Goal: Task Accomplishment & Management: Complete application form

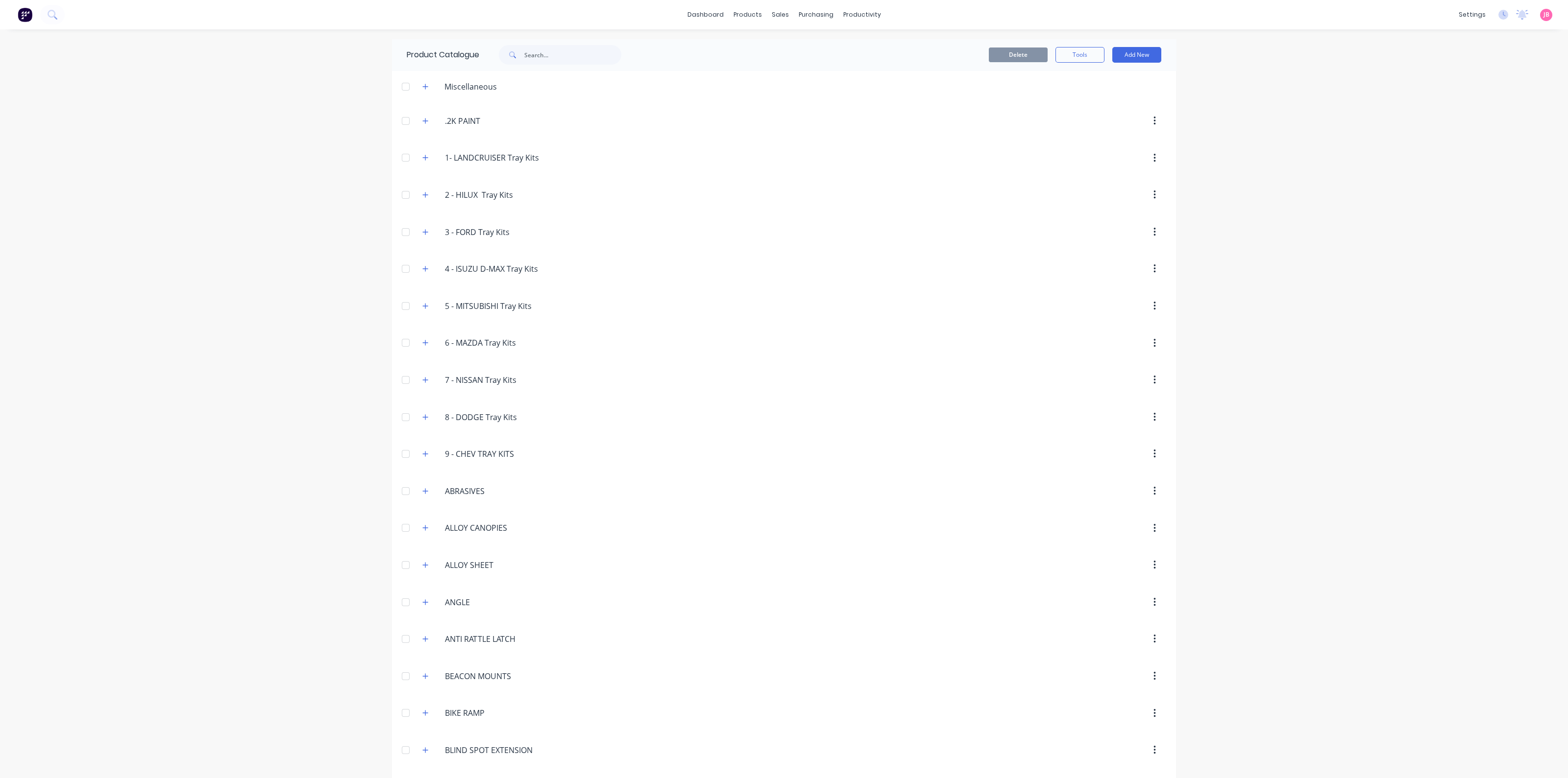
scroll to position [979, 0]
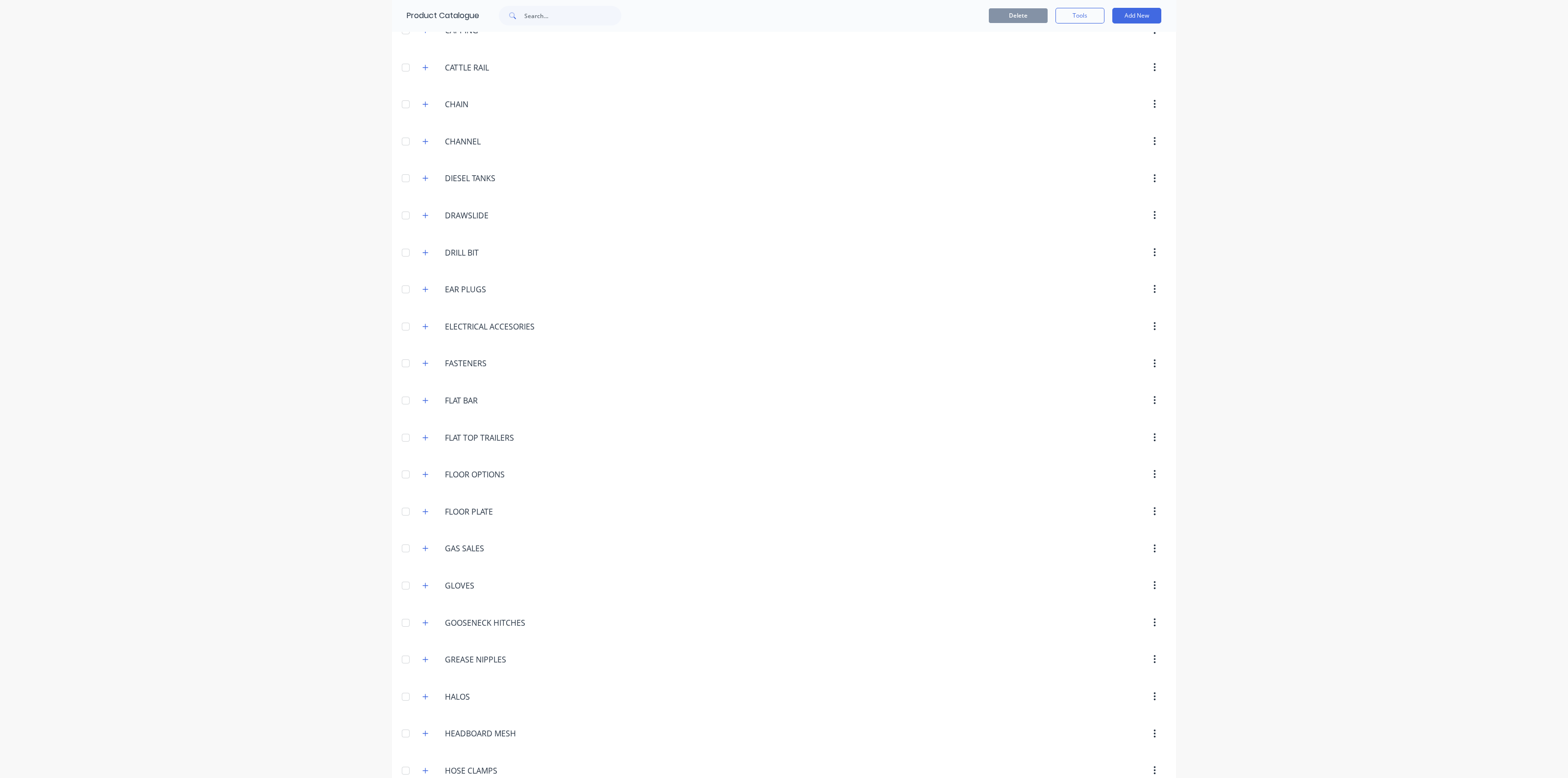
click at [601, 184] on header "DIESEL.TANKS DIESEL TANKS" at bounding box center [784, 179] width 784 height 37
click at [819, 334] on header "ELECTRICAL.ACCESORIES ELECTRICAL ACCESORIES" at bounding box center [784, 327] width 784 height 37
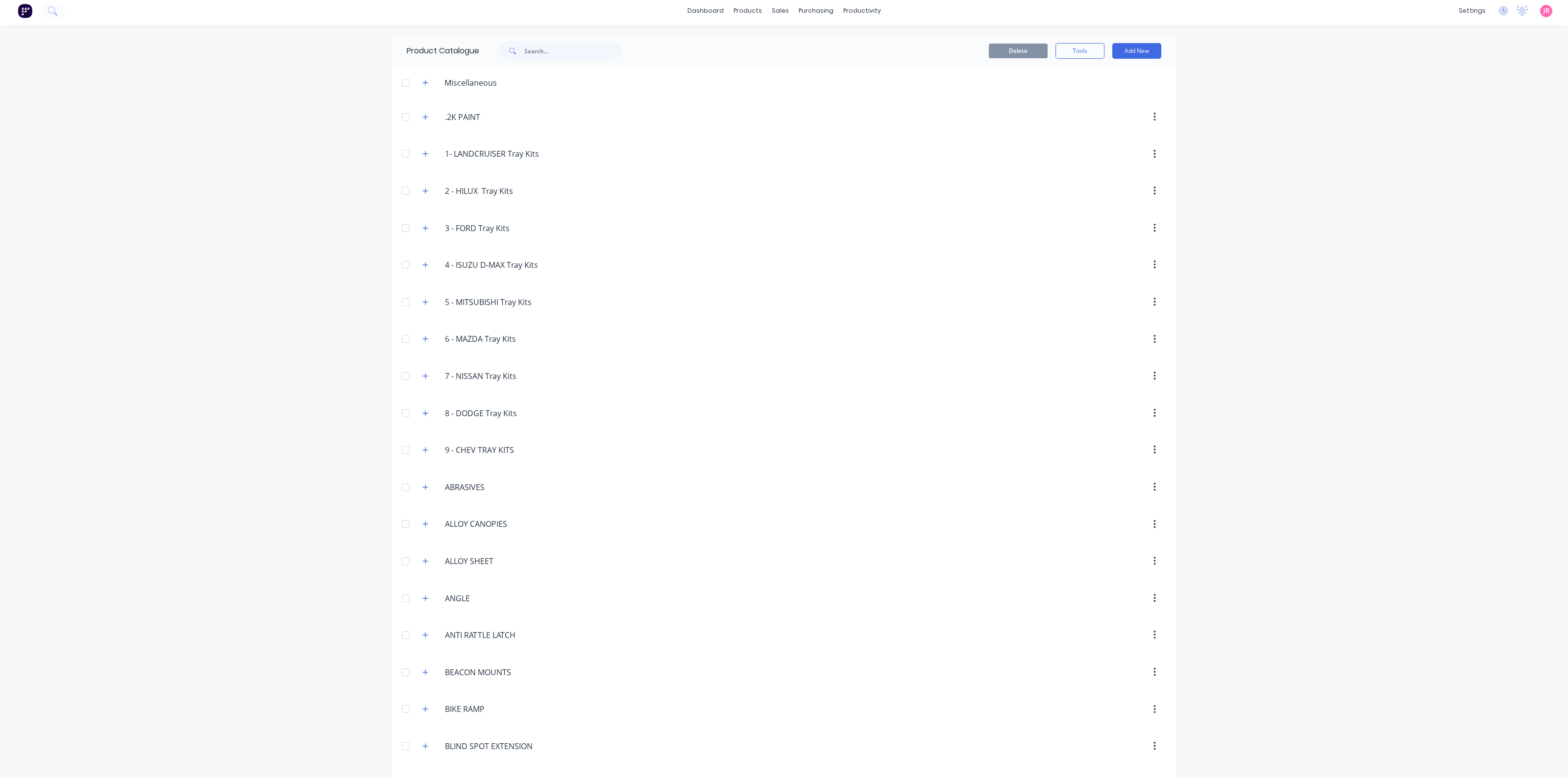
scroll to position [0, 0]
click at [228, 307] on div "dashboard products sales purchasing productivity dashboard products Product Cat…" at bounding box center [784, 389] width 1568 height 778
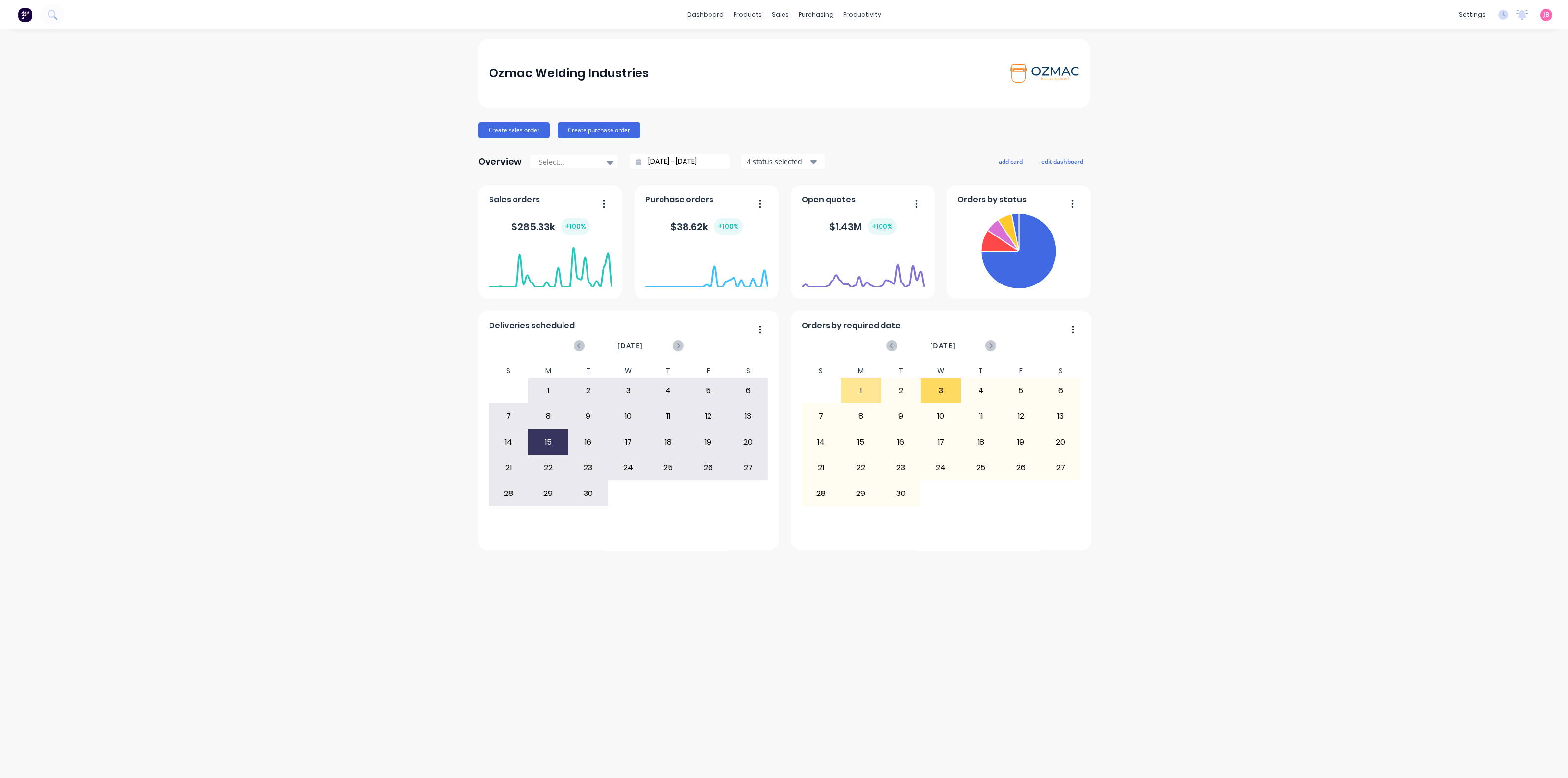
click at [1174, 260] on div "Ozmac Welding Industries Create sales order Create purchase order Overview Sele…" at bounding box center [784, 403] width 1568 height 729
click at [560, 442] on div "15" at bounding box center [548, 442] width 39 height 24
click at [864, 51] on div "Workflow" at bounding box center [879, 47] width 29 height 9
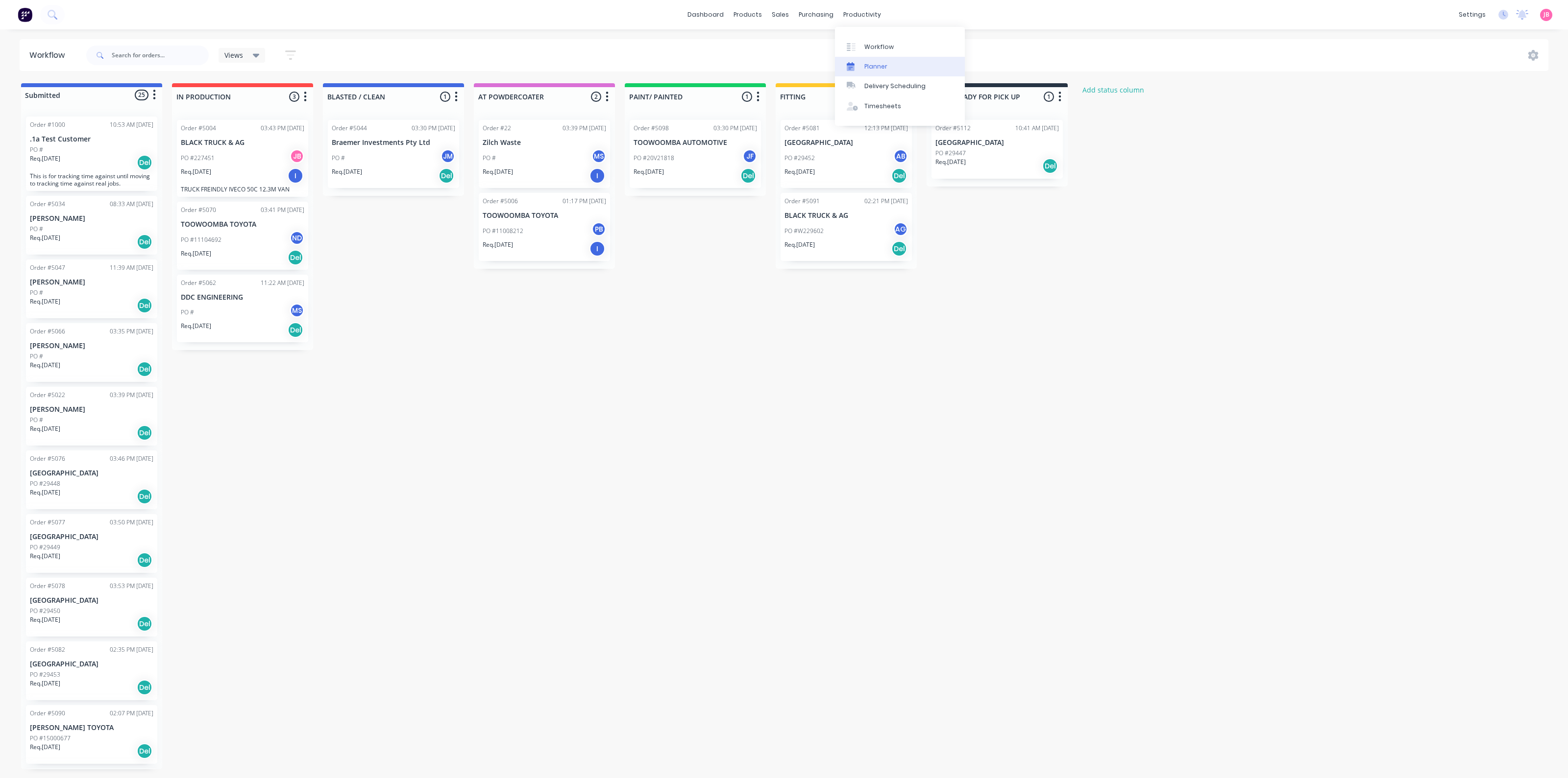
click at [863, 68] on link "Planner" at bounding box center [900, 66] width 130 height 20
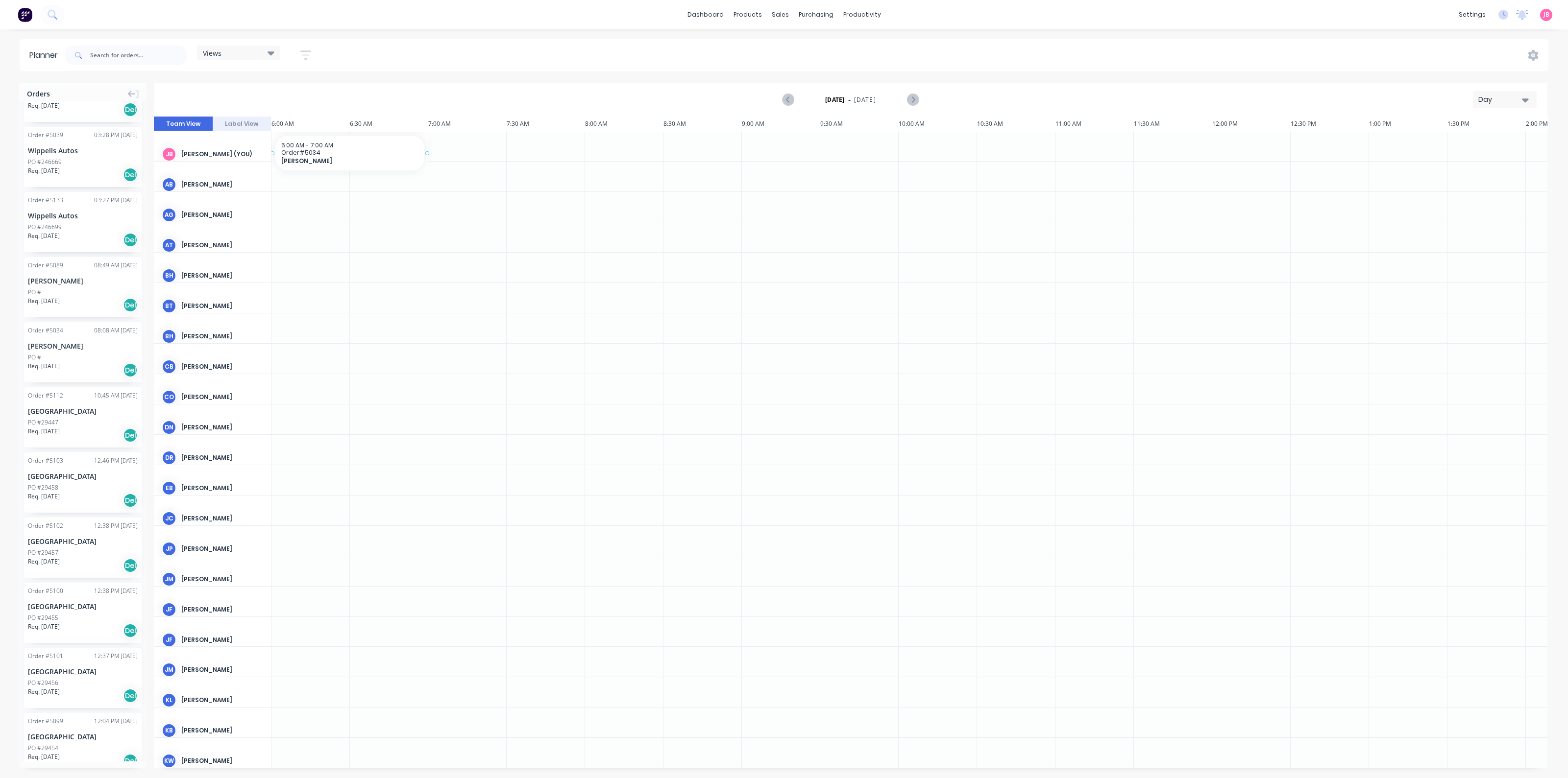
drag, startPoint x: 65, startPoint y: 356, endPoint x: 302, endPoint y: 153, distance: 312.1
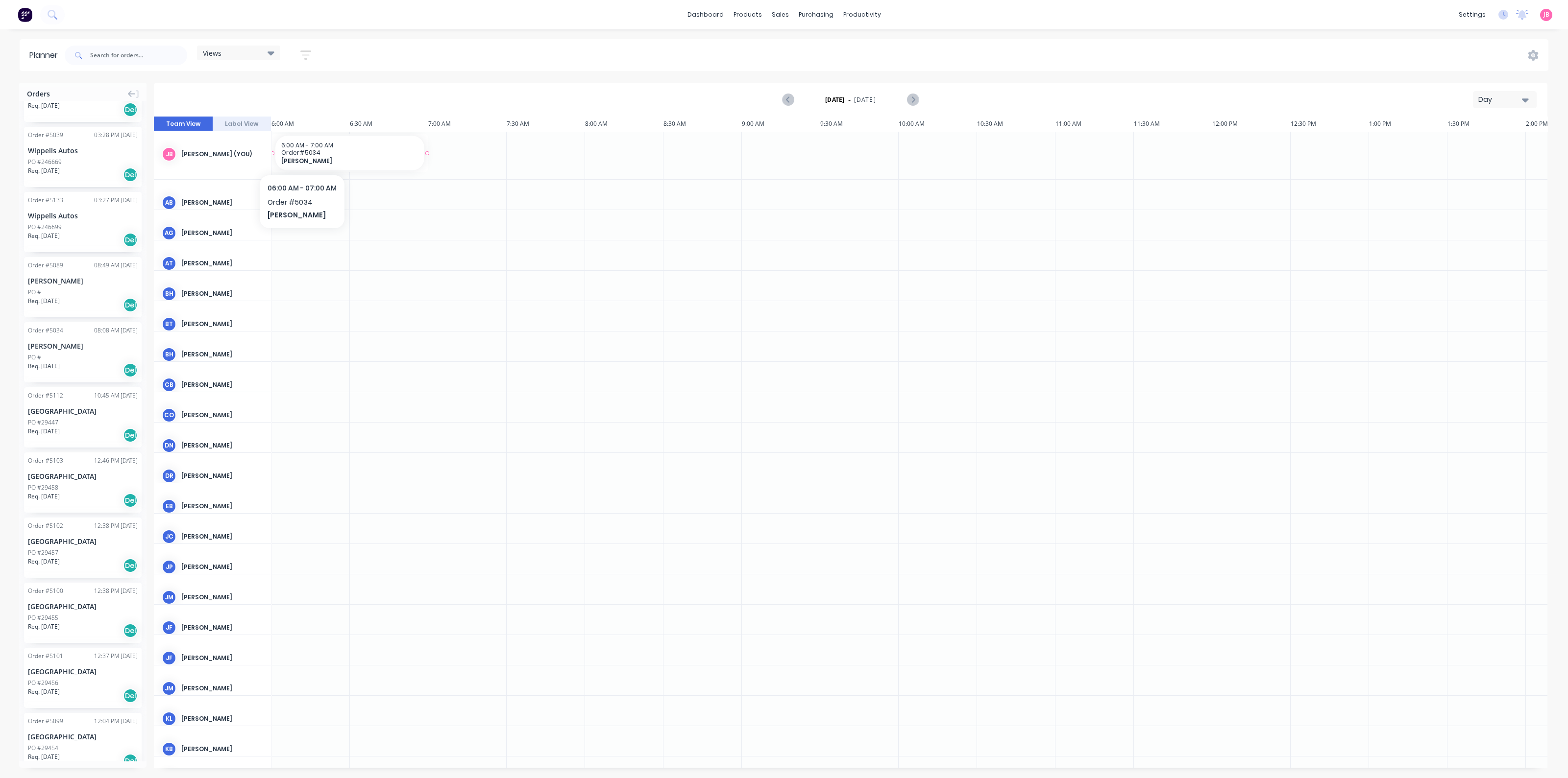
click at [302, 153] on span "Order # 5034" at bounding box center [350, 152] width 138 height 8
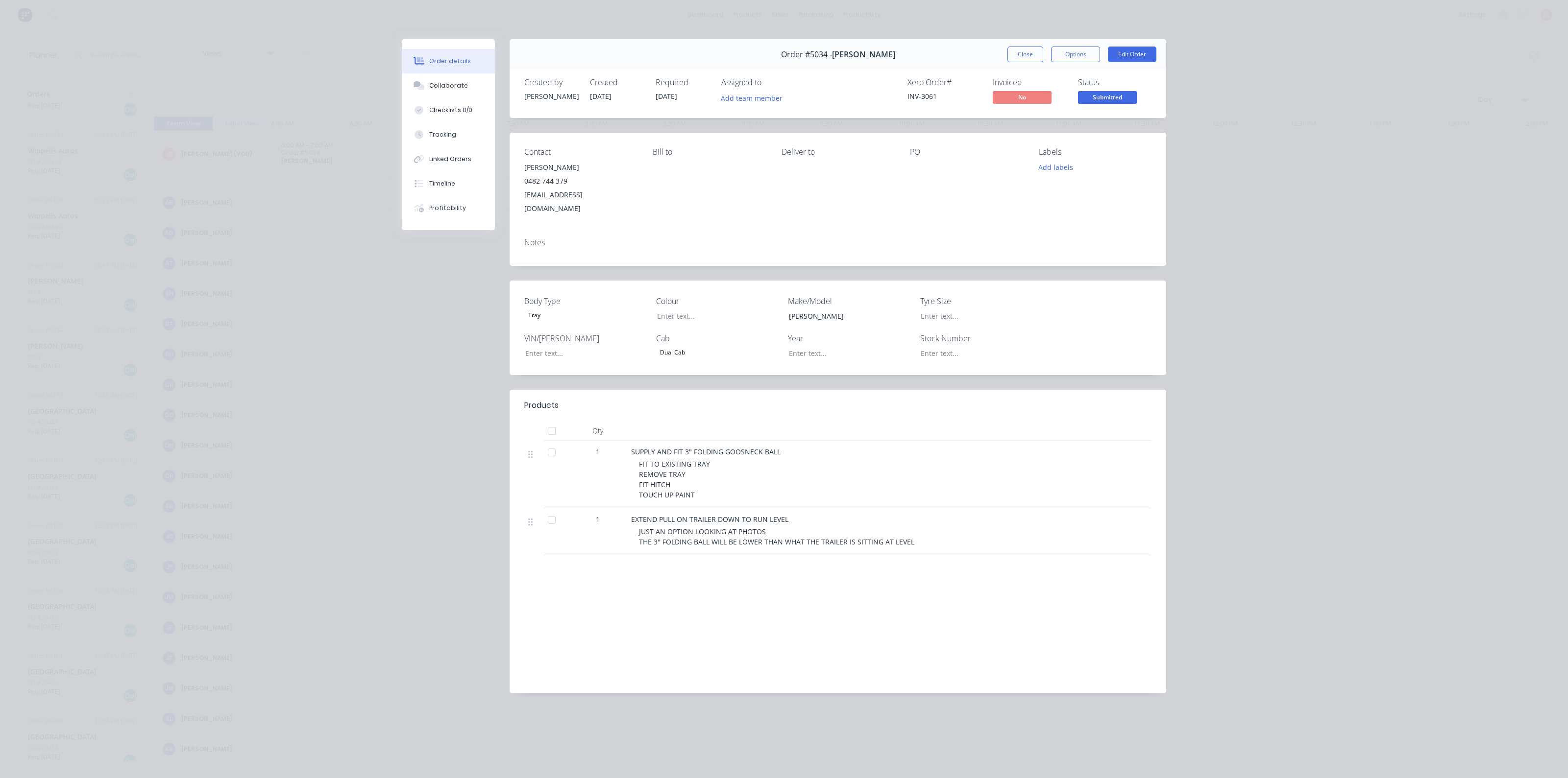
drag, startPoint x: 1027, startPoint y: 50, endPoint x: 966, endPoint y: 88, distance: 71.9
click at [1026, 50] on button "Close" at bounding box center [1025, 54] width 36 height 15
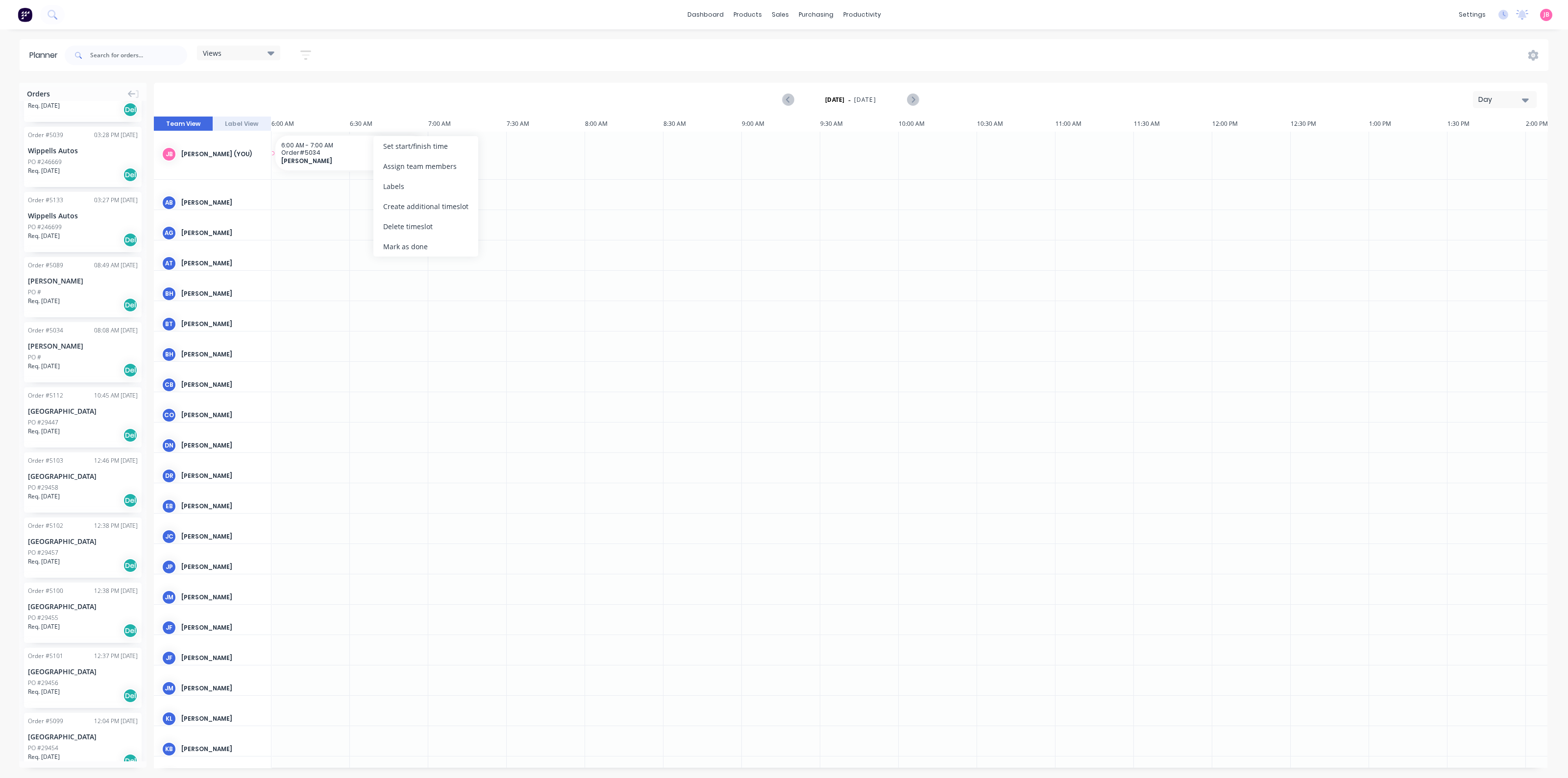
click at [365, 158] on span "[PERSON_NAME]" at bounding box center [343, 160] width 124 height 8
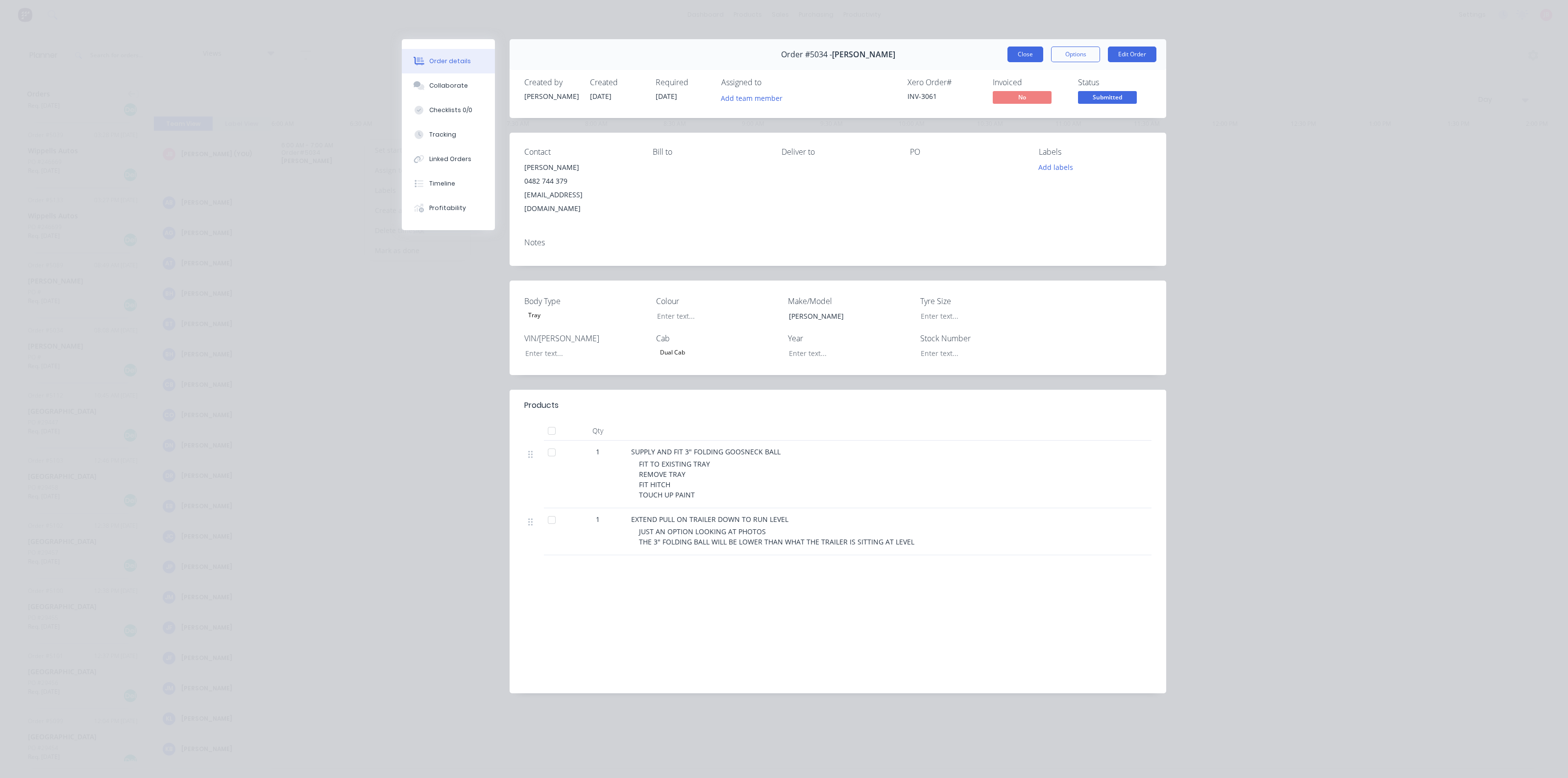
click at [1037, 54] on button "Close" at bounding box center [1025, 54] width 36 height 15
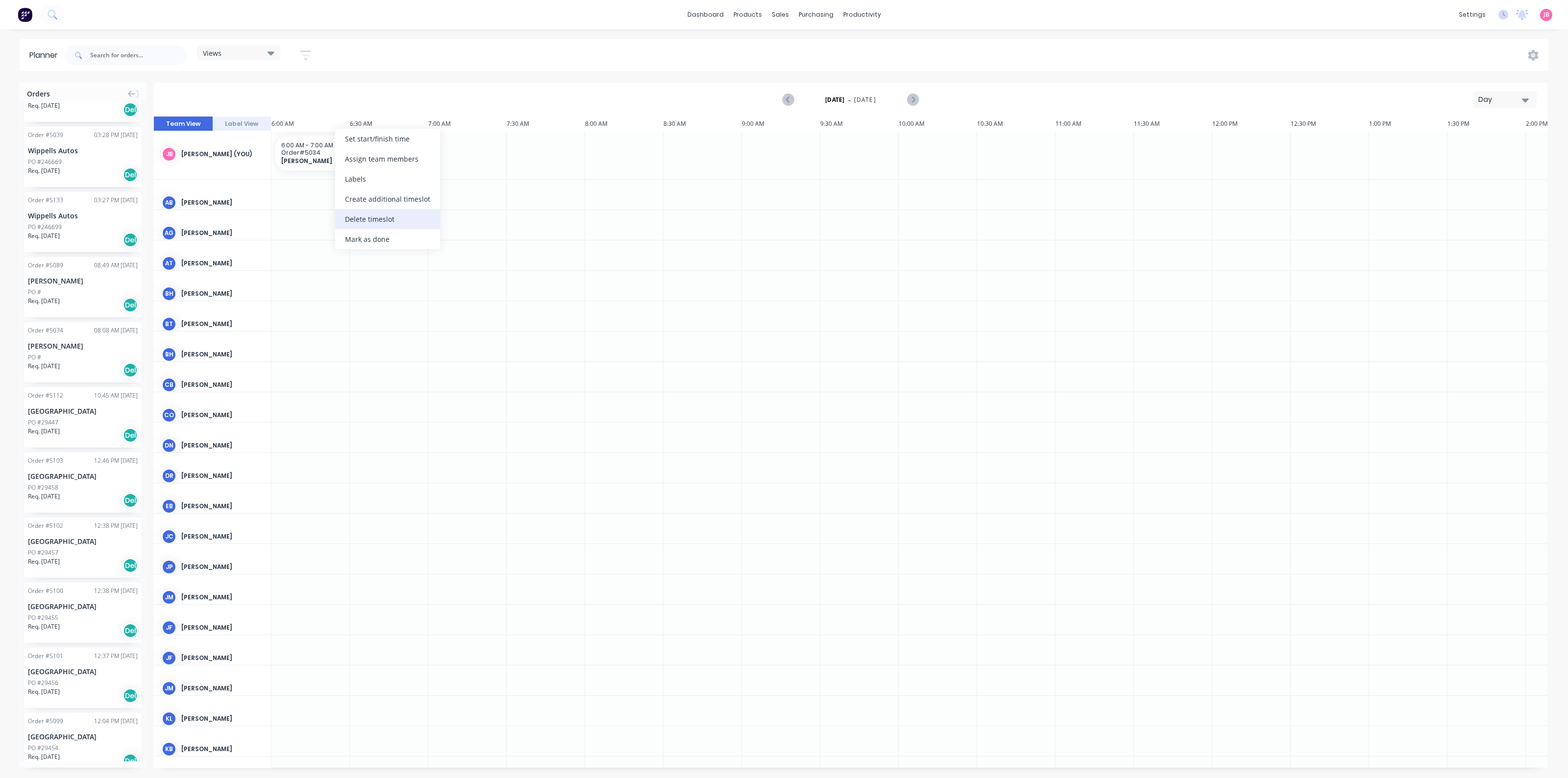
click at [380, 224] on div "Delete timeslot" at bounding box center [387, 219] width 105 height 20
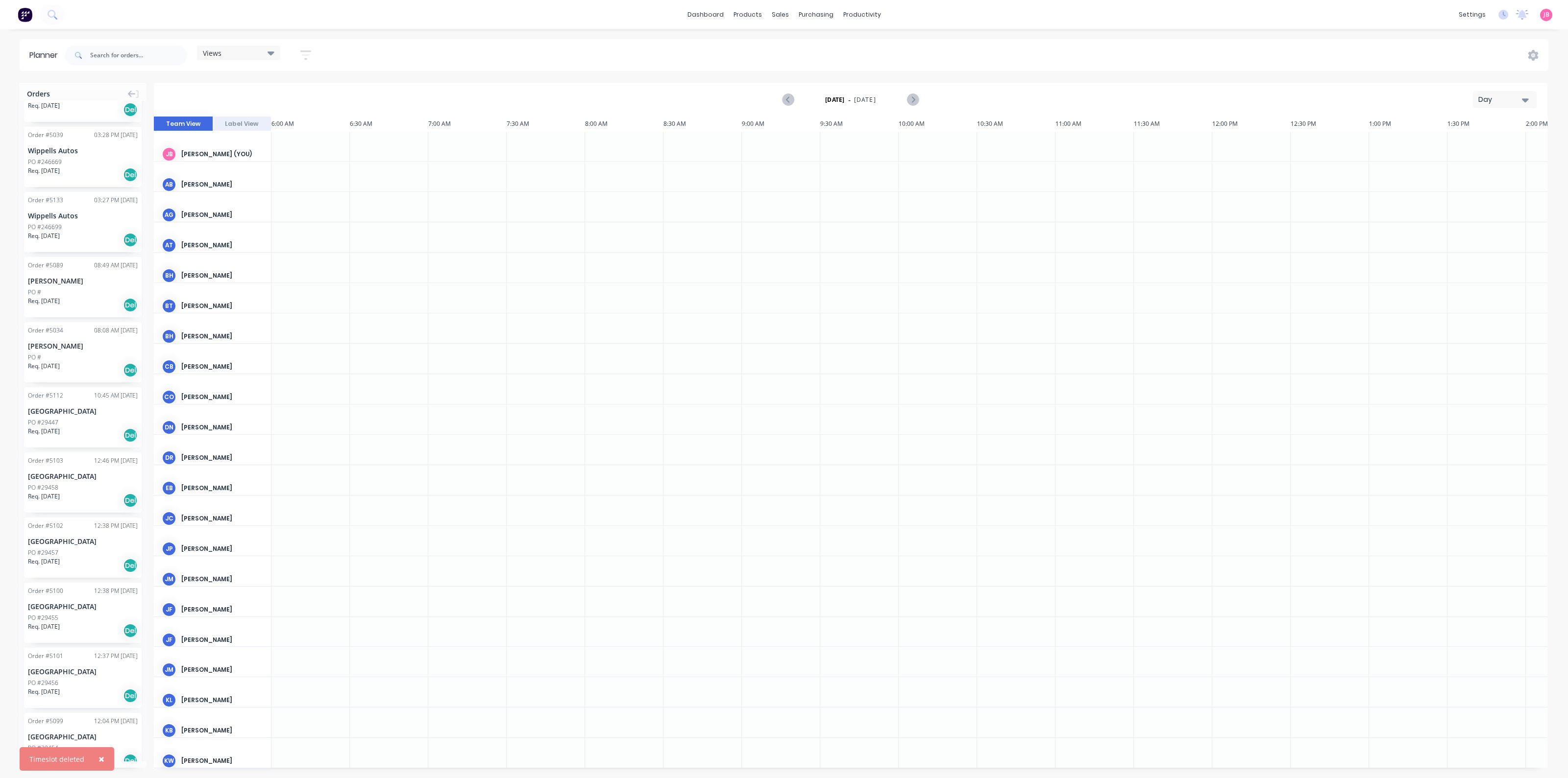
click at [470, 209] on div at bounding box center [468, 207] width 78 height 30
click at [873, 99] on span "[DATE]" at bounding box center [866, 100] width 22 height 9
click at [1494, 103] on div "Day" at bounding box center [1501, 99] width 45 height 10
click at [1484, 147] on div "Week" at bounding box center [1487, 145] width 97 height 20
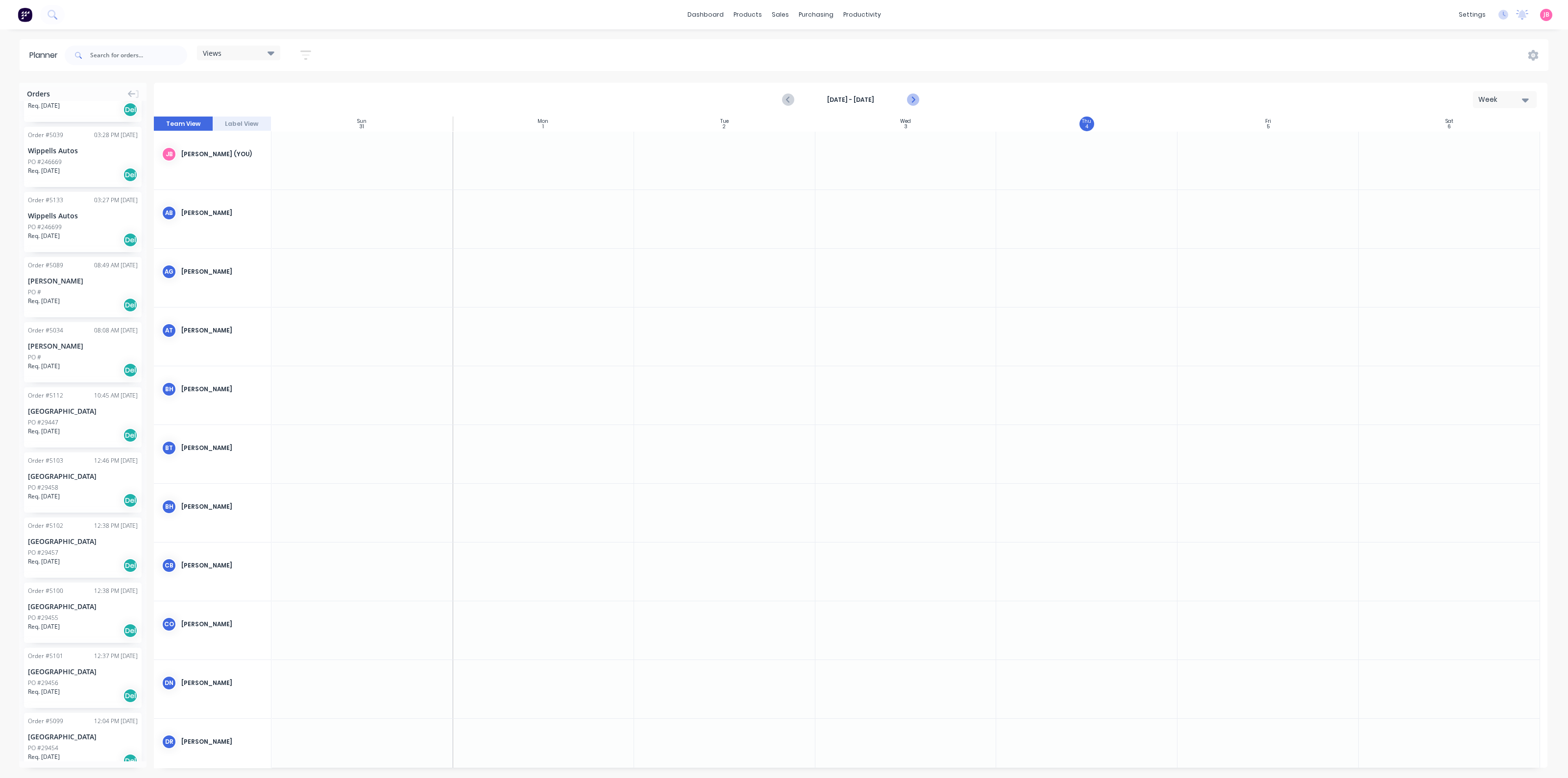
click at [909, 94] on icon "Next page" at bounding box center [912, 100] width 12 height 12
click at [917, 98] on icon "Next page" at bounding box center [912, 100] width 12 height 12
drag, startPoint x: 84, startPoint y: 359, endPoint x: 390, endPoint y: 140, distance: 376.3
click at [390, 140] on div "Orders Order # 5146 03:04 PM [DATE] BLACK TOYOTA DALBY PO #08100727 Req. [DATE]…" at bounding box center [784, 431] width 1568 height 695
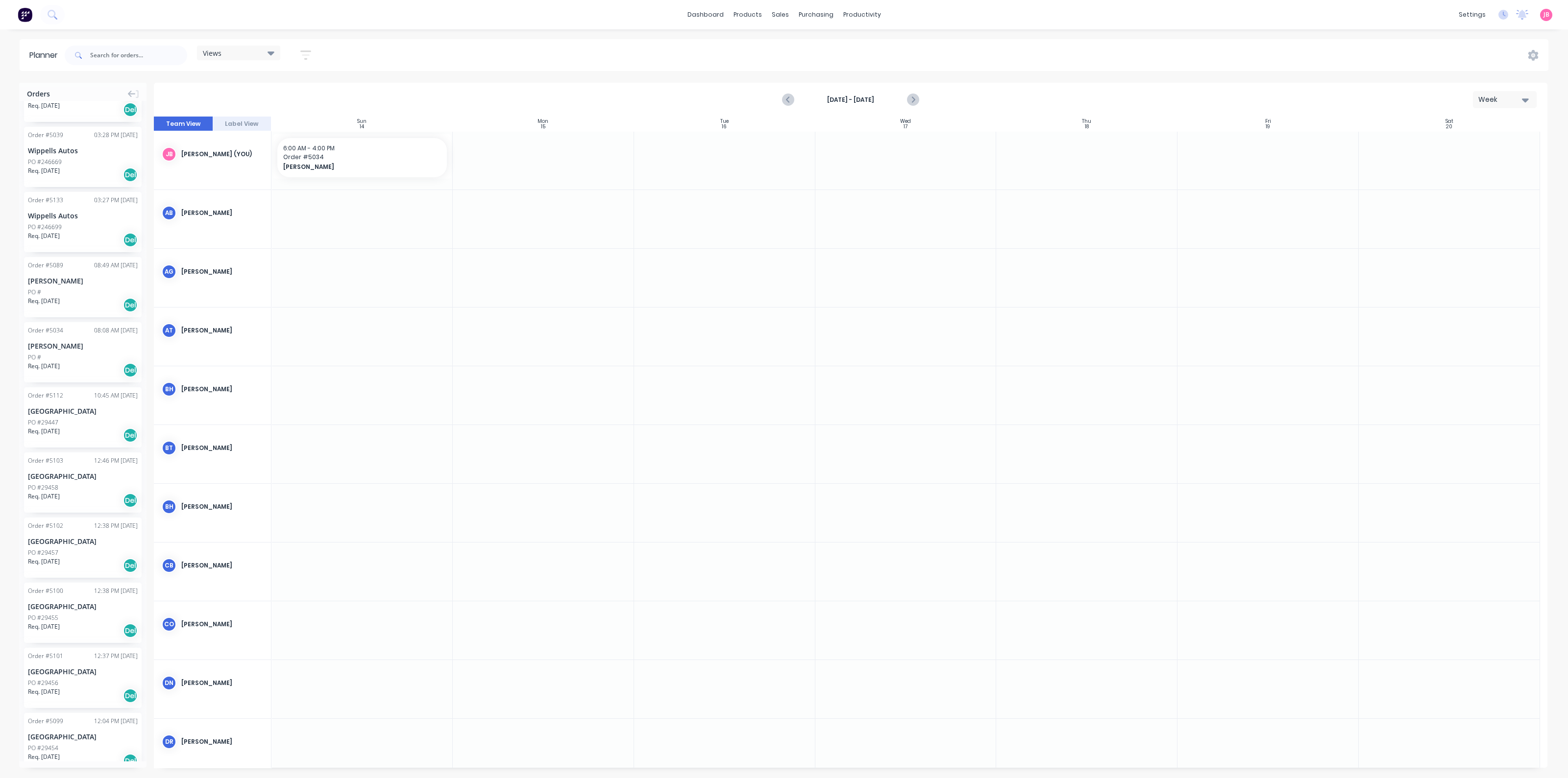
click at [452, 88] on div "[DATE] - [DATE] Week" at bounding box center [851, 100] width 1392 height 32
click at [468, 77] on div "Planner Views Save new view None (Default) edit Show/Hide users Show/Hide order…" at bounding box center [784, 408] width 1568 height 739
click at [29, 13] on img at bounding box center [24, 15] width 15 height 15
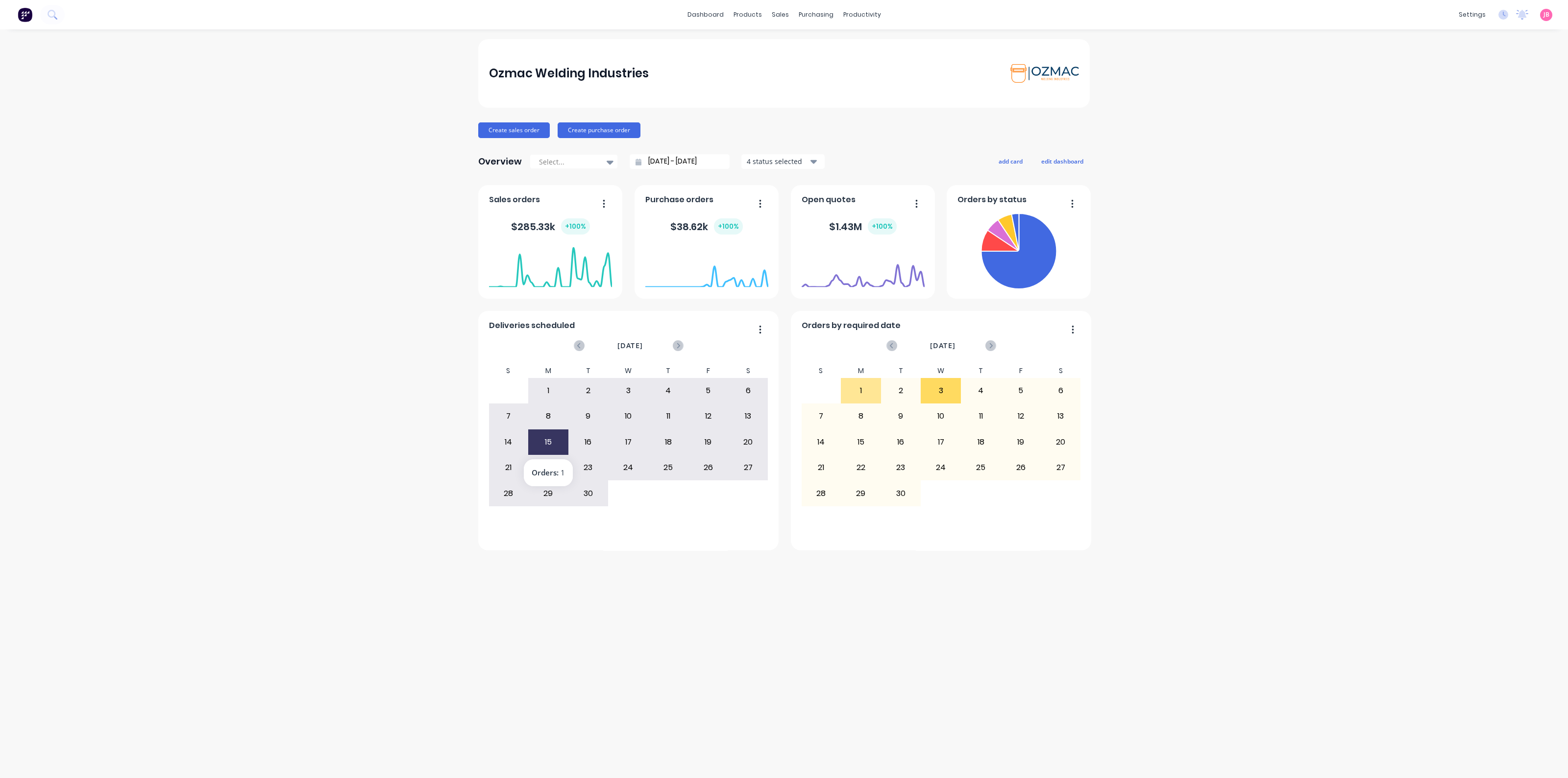
click at [552, 443] on div "15" at bounding box center [548, 442] width 39 height 24
drag, startPoint x: 584, startPoint y: 678, endPoint x: 583, endPoint y: 576, distance: 102.0
click at [583, 677] on div "Ozmac Welding Industries Create sales order Create purchase order Overview Sele…" at bounding box center [784, 403] width 1568 height 729
click at [713, 344] on div "[DATE]" at bounding box center [629, 350] width 279 height 29
click at [879, 60] on link "Planner" at bounding box center [900, 66] width 130 height 20
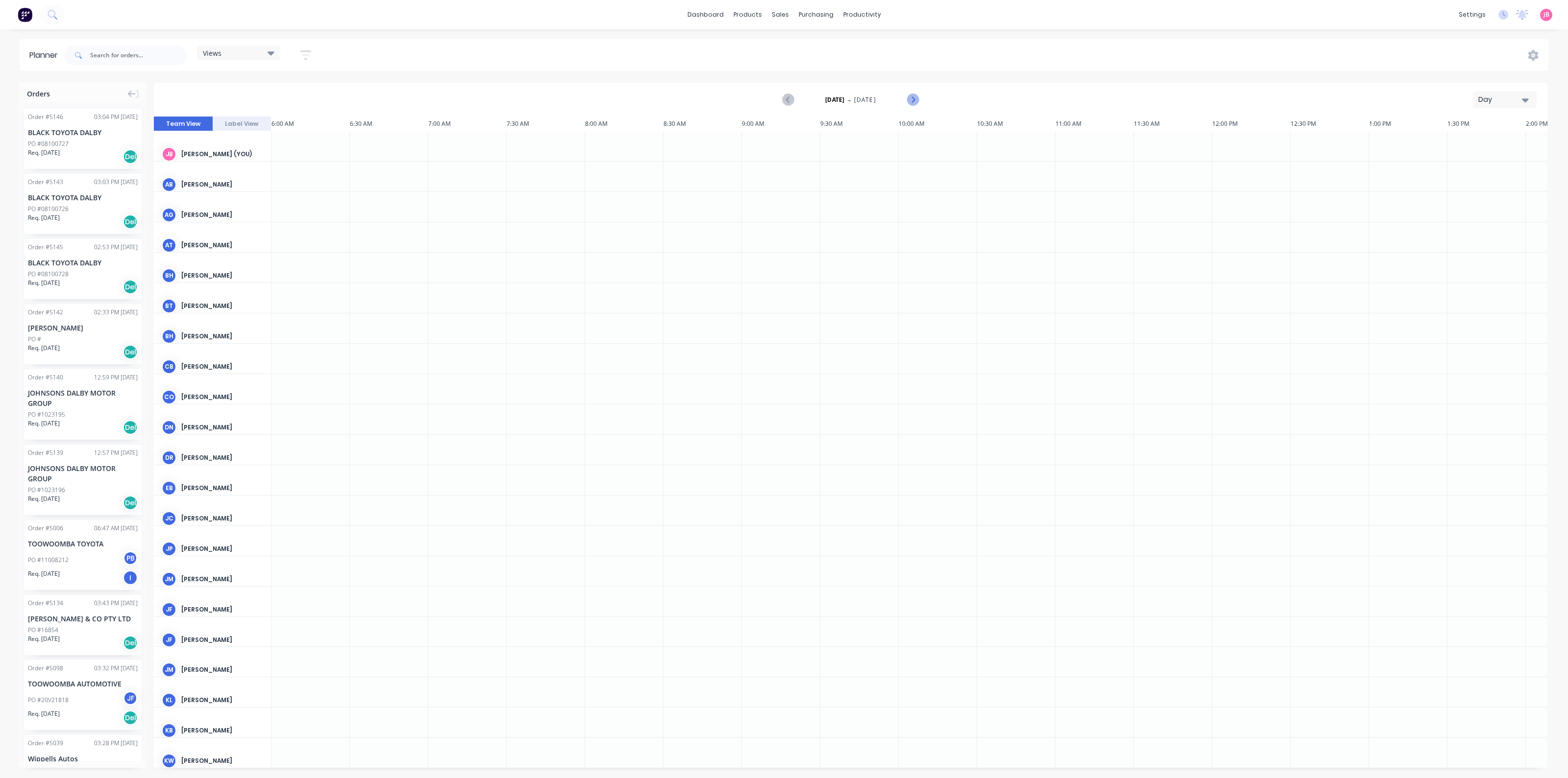
click at [910, 95] on icon "Next page" at bounding box center [912, 100] width 12 height 12
click at [781, 101] on button "Previous page" at bounding box center [788, 100] width 20 height 20
click at [26, 11] on img at bounding box center [24, 15] width 15 height 15
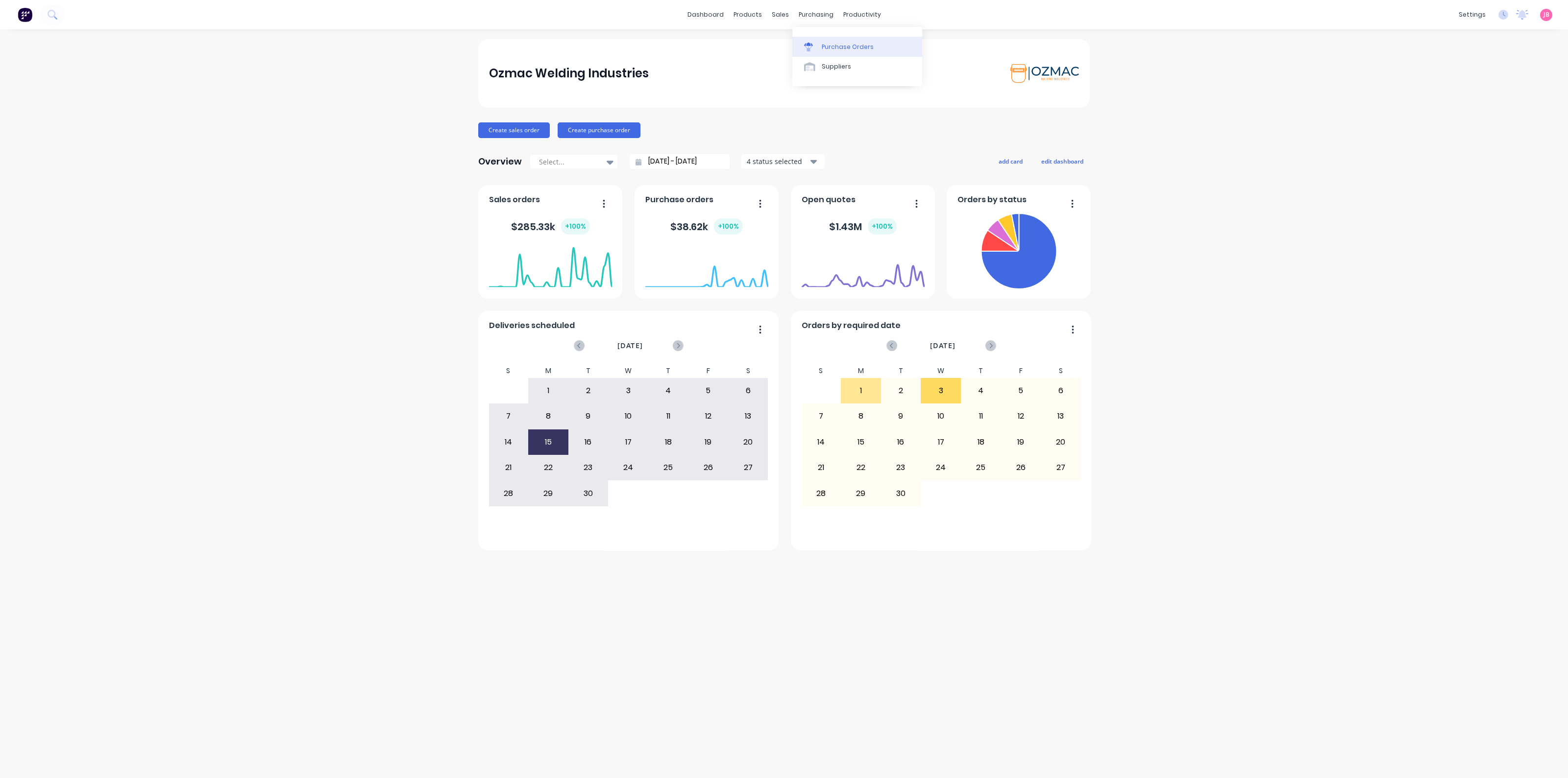
click at [822, 43] on div "Purchase Orders" at bounding box center [848, 47] width 52 height 9
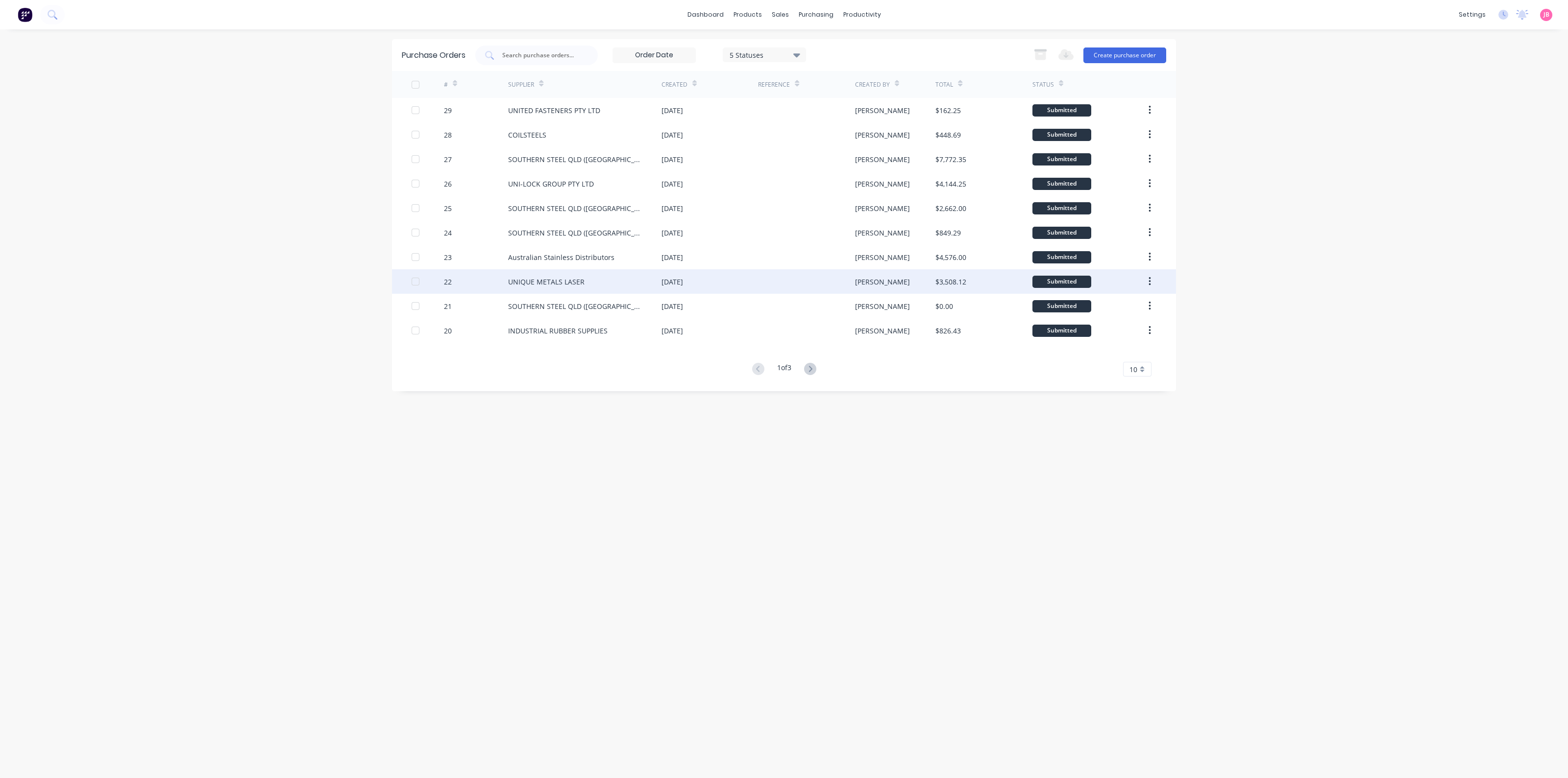
click at [553, 282] on div "UNIQUE METALS LASER" at bounding box center [547, 282] width 77 height 10
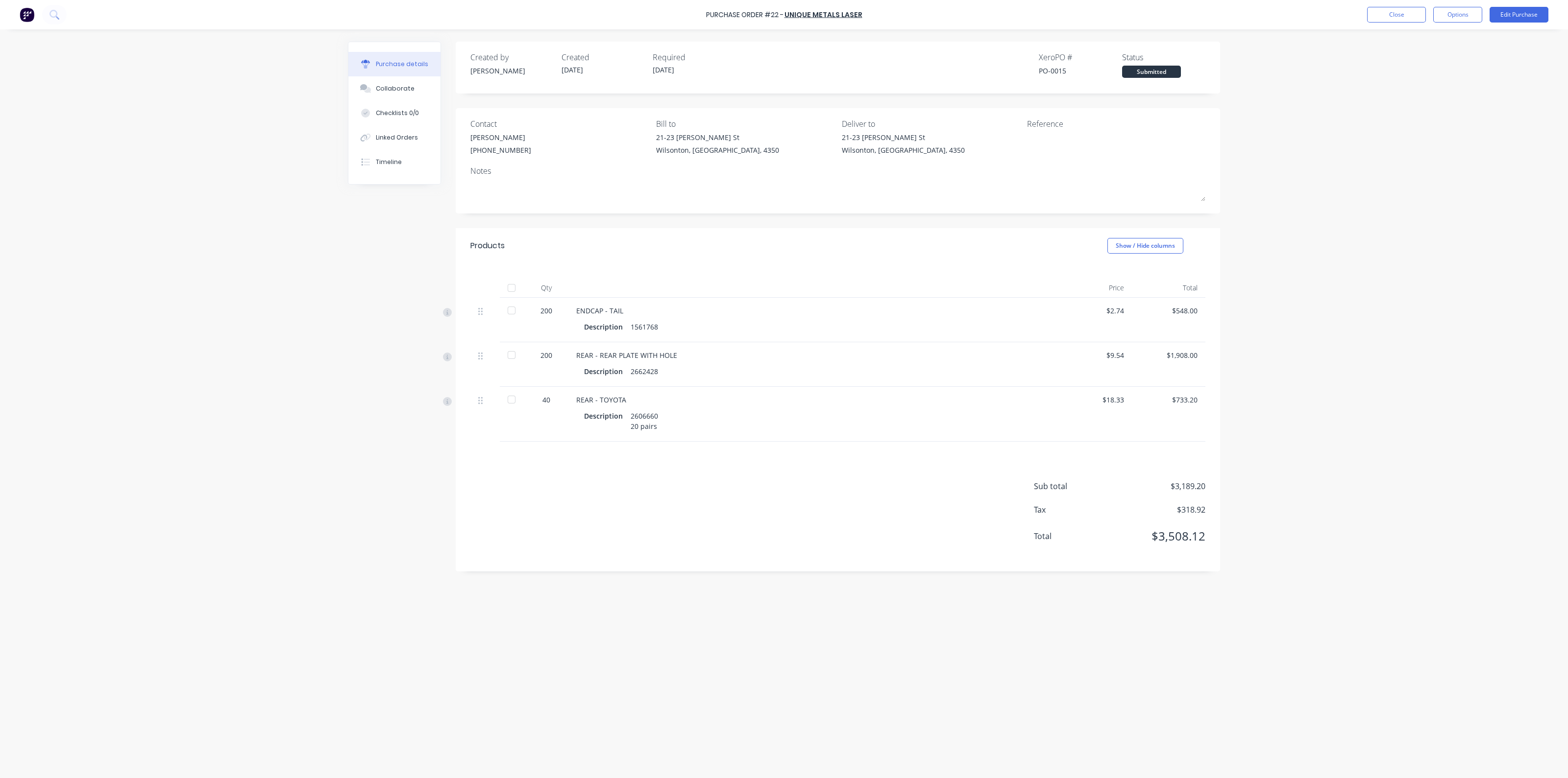
click at [744, 254] on div "Products Show / Hide columns" at bounding box center [838, 246] width 764 height 36
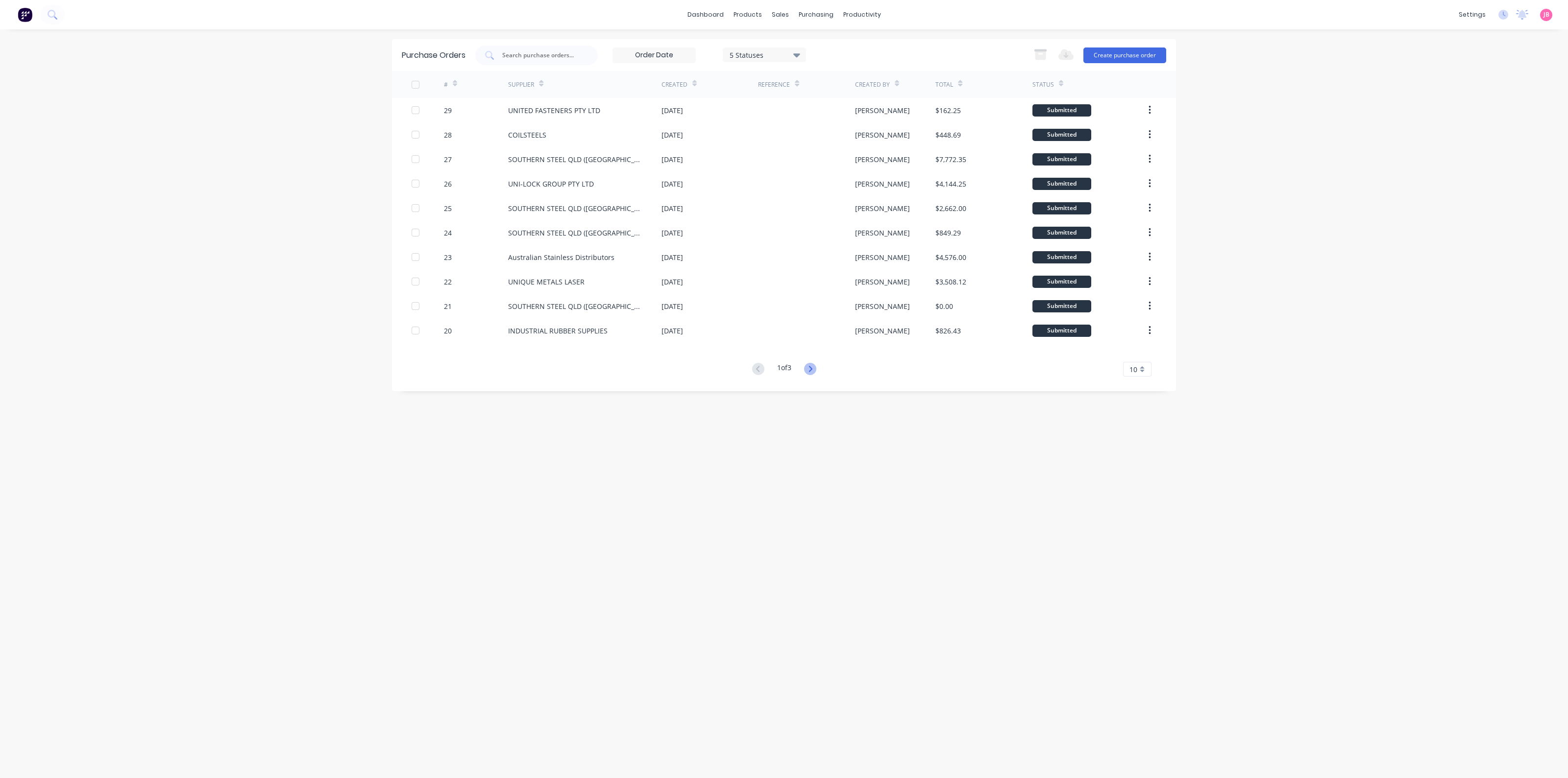
click at [811, 369] on icon at bounding box center [811, 369] width 13 height 13
click at [633, 280] on div "UNIQUE METALS LASER" at bounding box center [585, 281] width 154 height 24
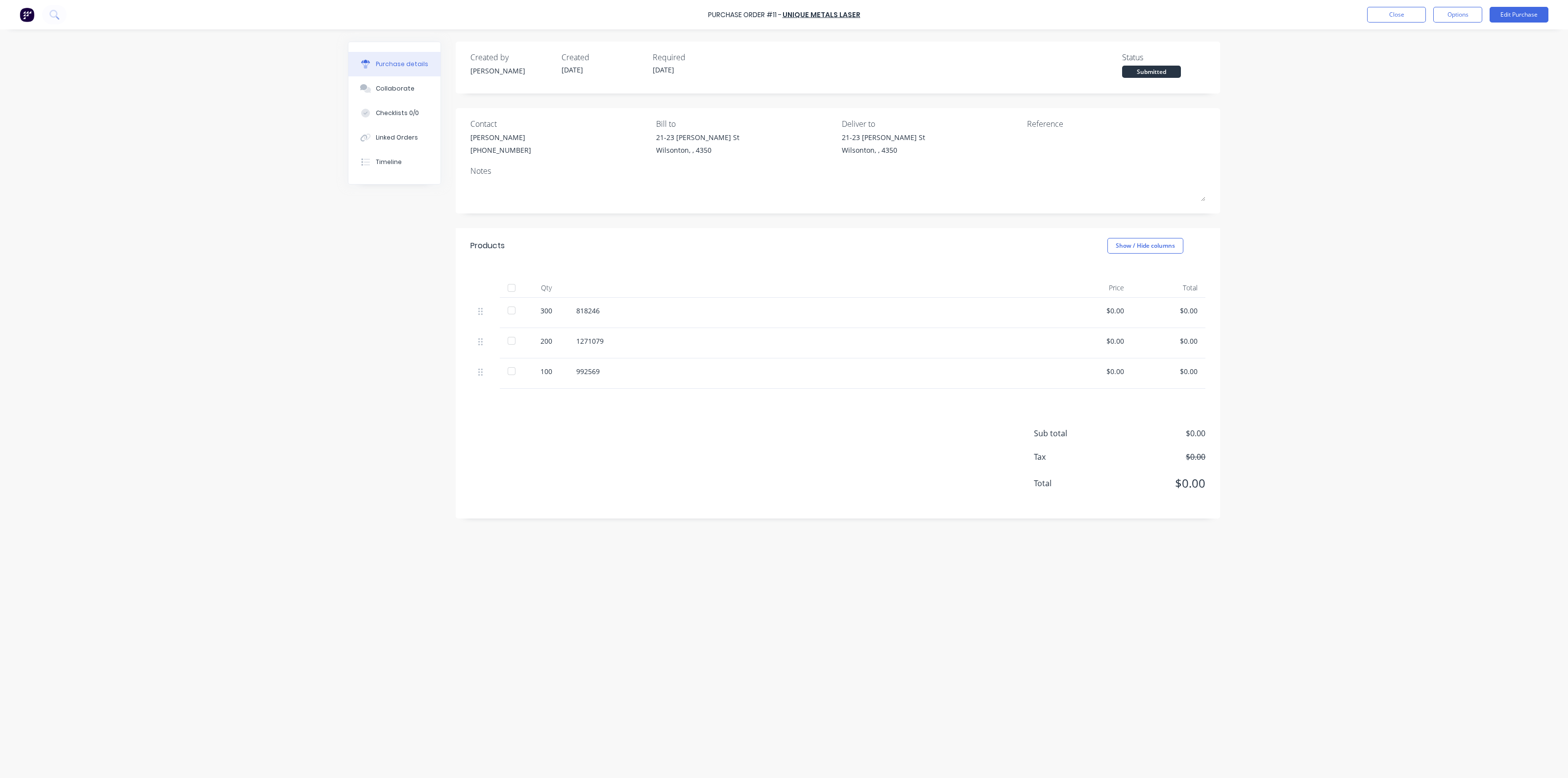
click at [616, 322] on div "818246" at bounding box center [813, 313] width 490 height 31
click at [600, 310] on div "818246" at bounding box center [814, 311] width 475 height 10
click at [598, 308] on div "818246" at bounding box center [814, 311] width 475 height 10
click at [510, 308] on div at bounding box center [512, 311] width 20 height 20
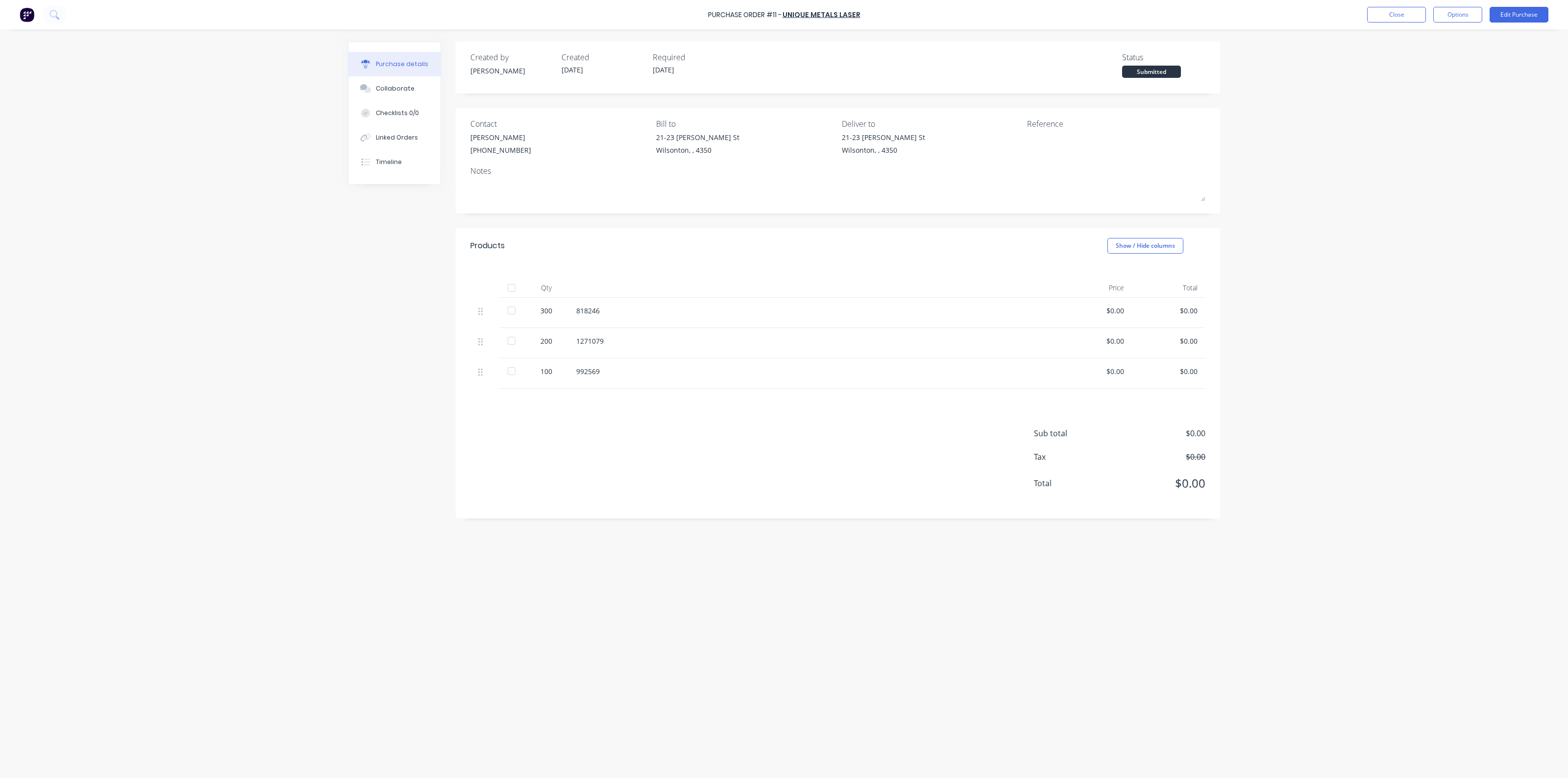
click at [766, 265] on div "Qty Price Total 300 818246 $0.00 $0.00 200 1271079 $0.00 $0.00 100 992569 $0.00…" at bounding box center [838, 327] width 764 height 126
click at [510, 311] on div at bounding box center [512, 311] width 20 height 20
click at [757, 227] on div "Created by [PERSON_NAME] Created [DATE] Required [DATE] Status Submitted Contac…" at bounding box center [838, 280] width 764 height 477
click at [619, 223] on div "Created by [PERSON_NAME] Created [DATE] Required [DATE] Status Submitted Contac…" at bounding box center [838, 280] width 764 height 477
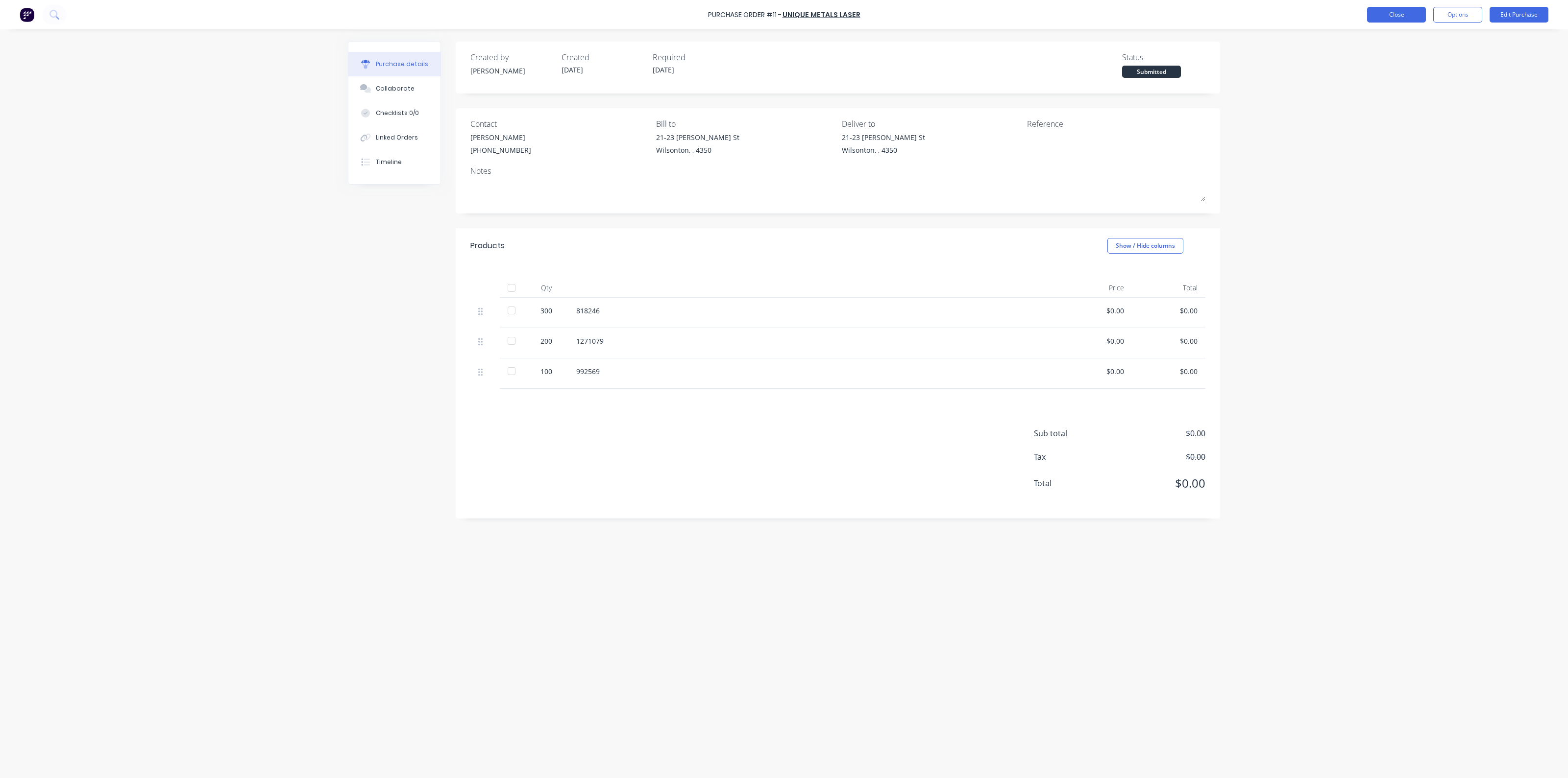
click at [1393, 17] on button "Close" at bounding box center [1397, 15] width 59 height 15
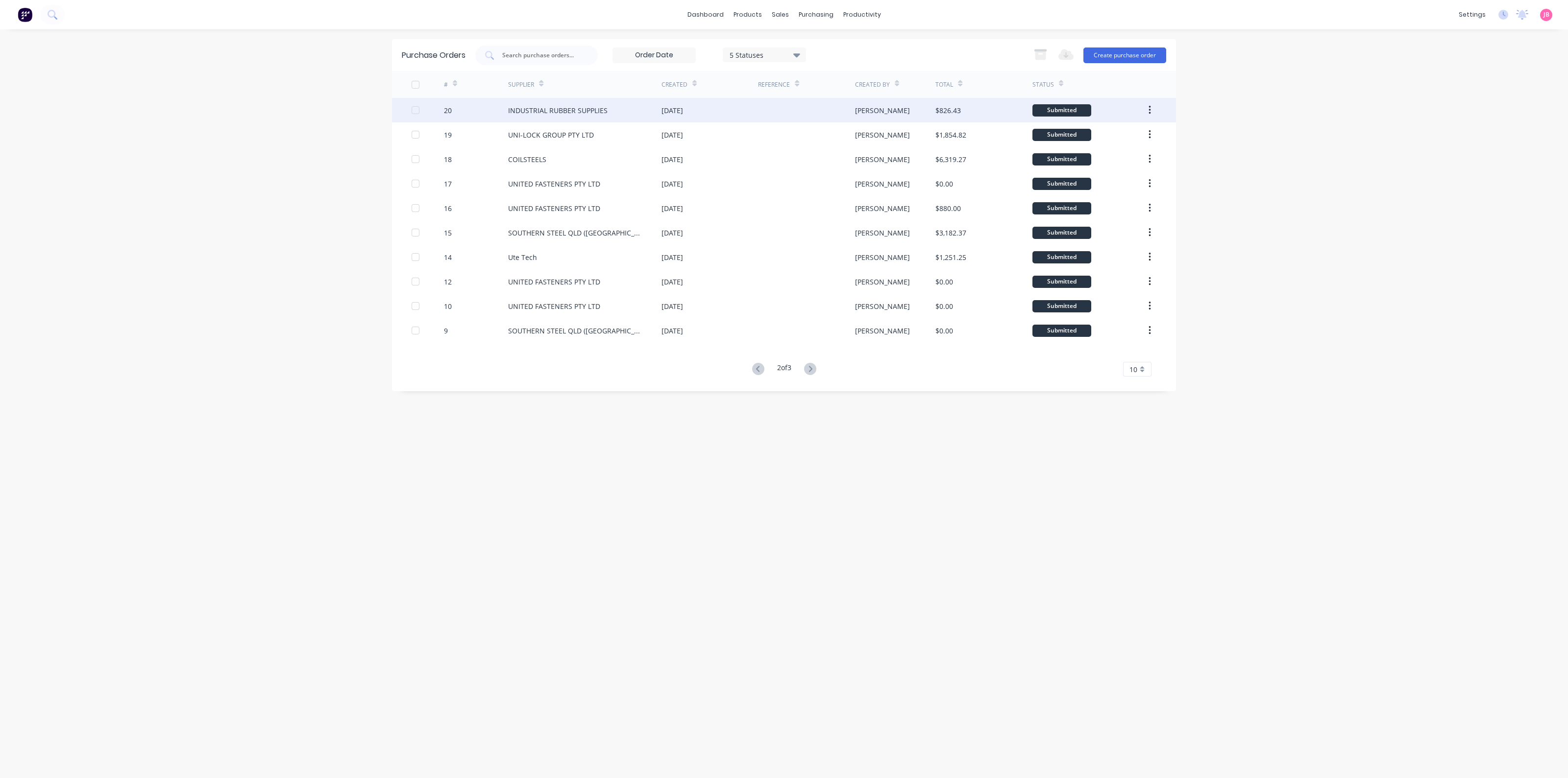
click at [641, 107] on div "INDUSTRIAL RUBBER SUPPLIES" at bounding box center [585, 110] width 154 height 24
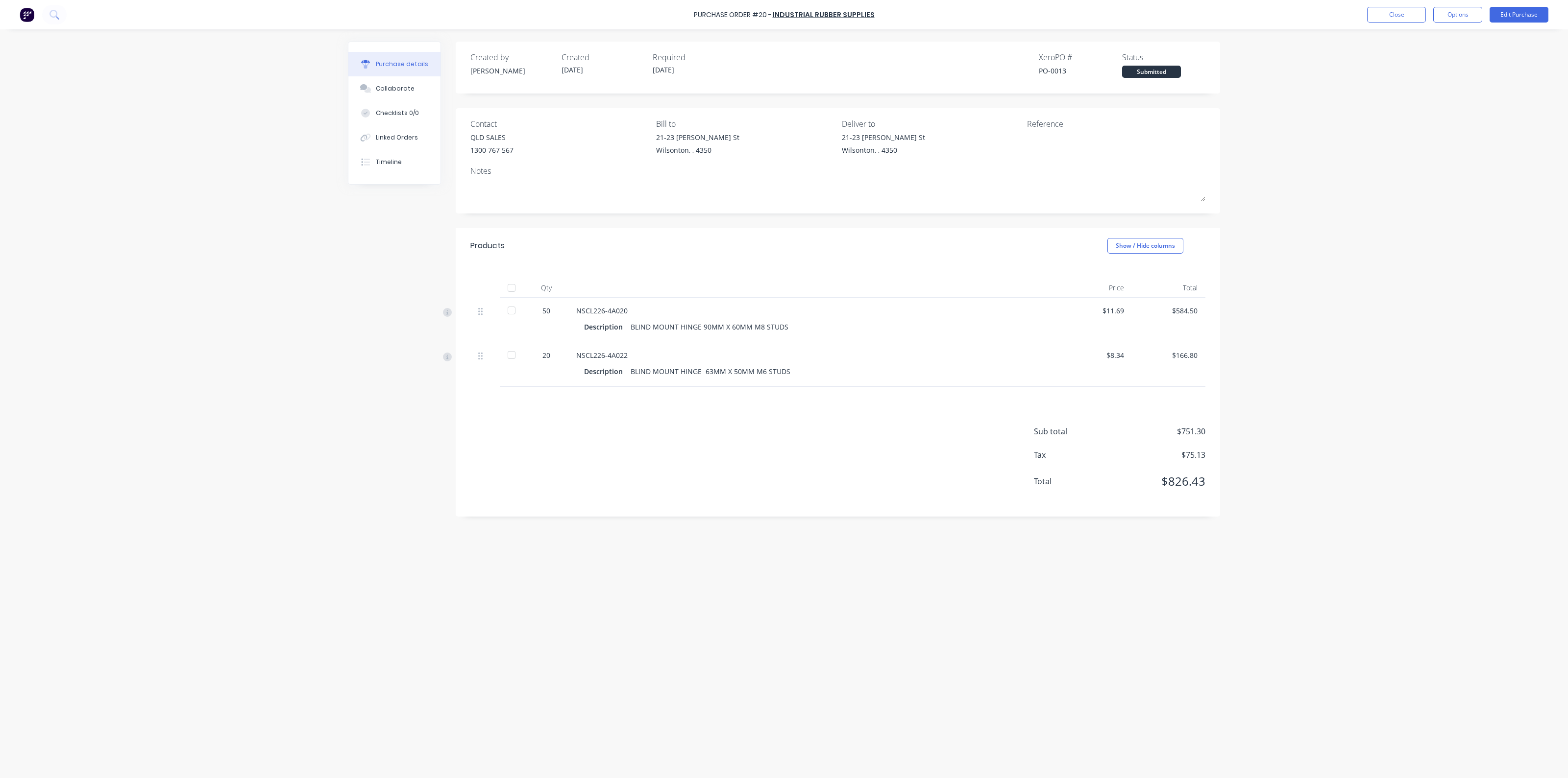
click at [509, 288] on div at bounding box center [512, 288] width 20 height 20
click at [1243, 142] on div "Purchase Order #20 - INDUSTRIAL RUBBER SUPPLIES Close Options Edit Purchase Pur…" at bounding box center [784, 389] width 1568 height 778
click at [1394, 6] on div "Purchase Order #20 - INDUSTRIAL RUBBER SUPPLIES Close Options Edit Purchase" at bounding box center [784, 15] width 1568 height 29
click at [1398, 18] on button "Close" at bounding box center [1397, 15] width 59 height 15
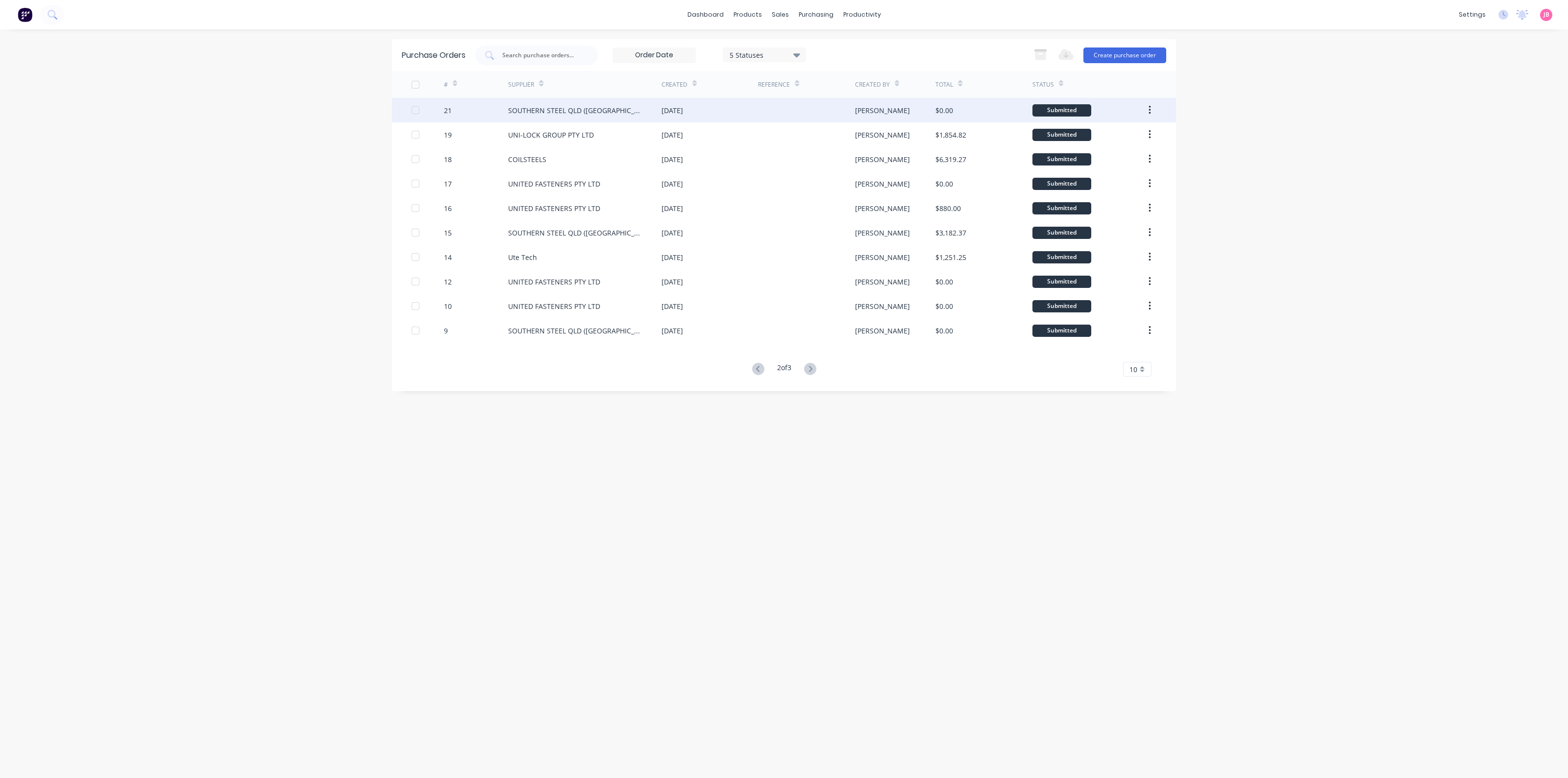
click at [564, 111] on div "SOUTHERN STEEL QLD ([GEOGRAPHIC_DATA])" at bounding box center [575, 110] width 134 height 10
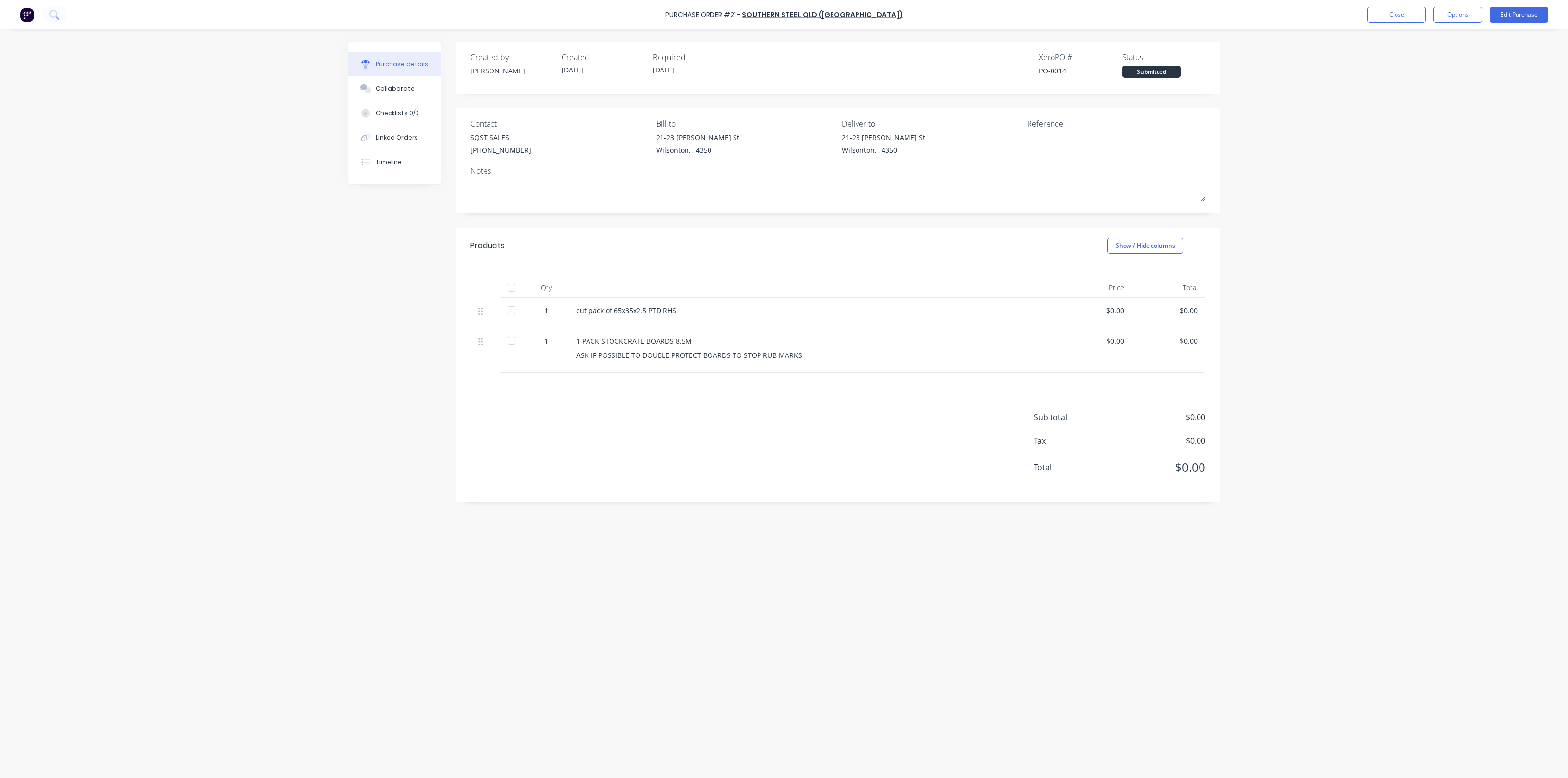
click at [508, 308] on div at bounding box center [512, 311] width 20 height 20
click at [1386, 15] on button "Close" at bounding box center [1397, 15] width 59 height 15
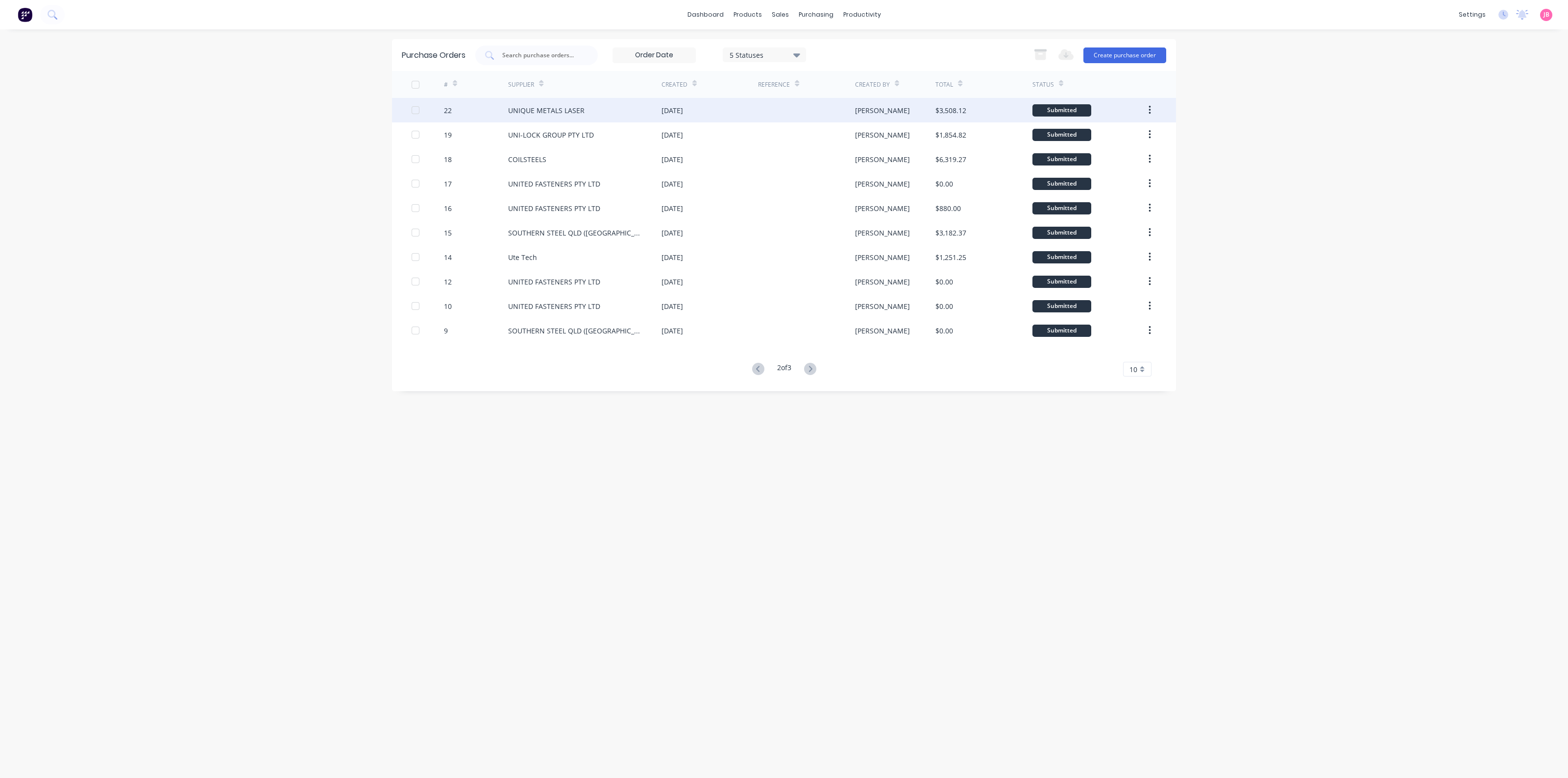
click at [532, 114] on div "UNIQUE METALS LASER" at bounding box center [547, 110] width 77 height 10
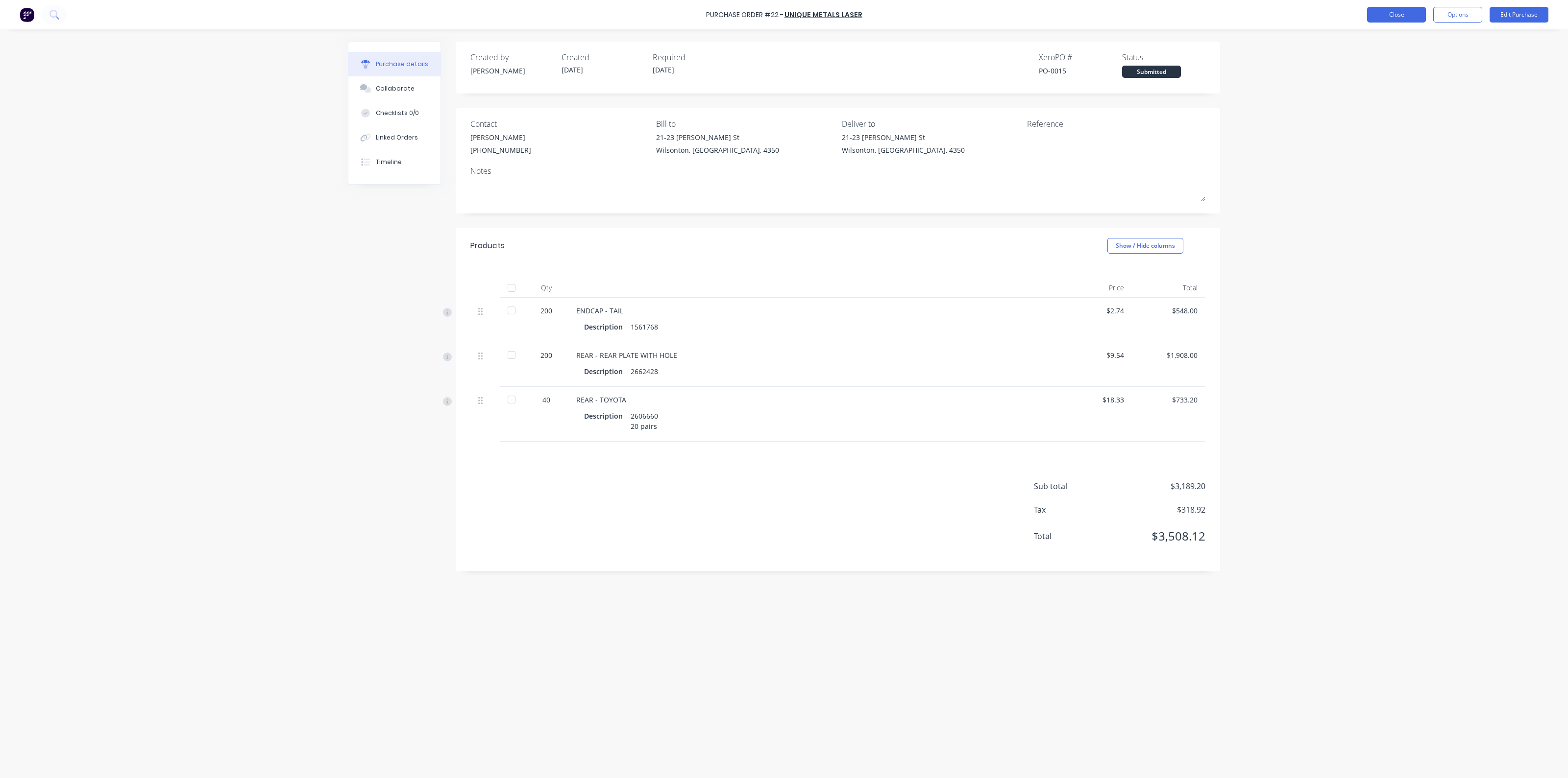
click at [1393, 13] on button "Close" at bounding box center [1397, 15] width 59 height 15
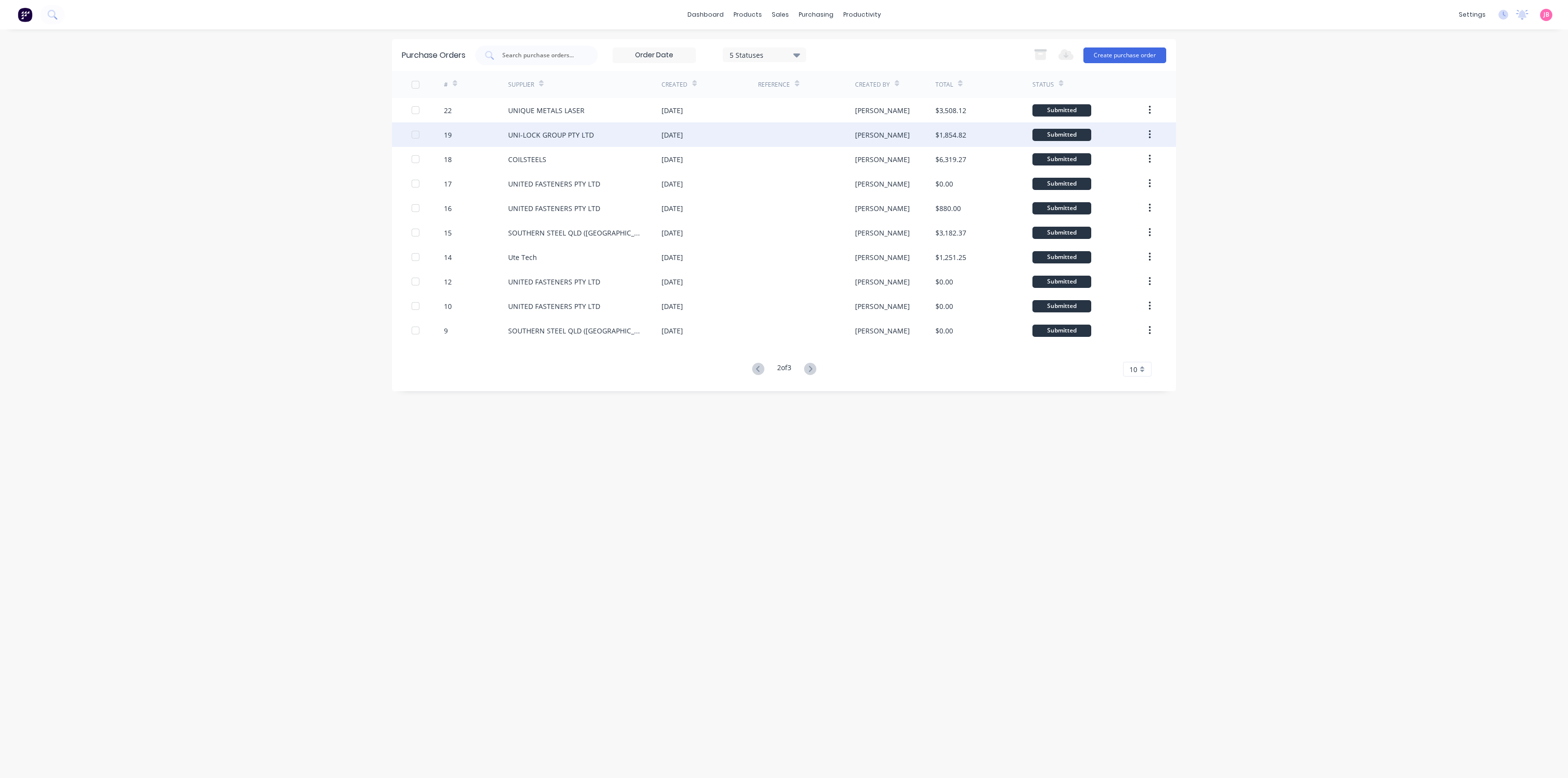
click at [563, 140] on div "UNI-LOCK GROUP PTY LTD" at bounding box center [551, 135] width 86 height 10
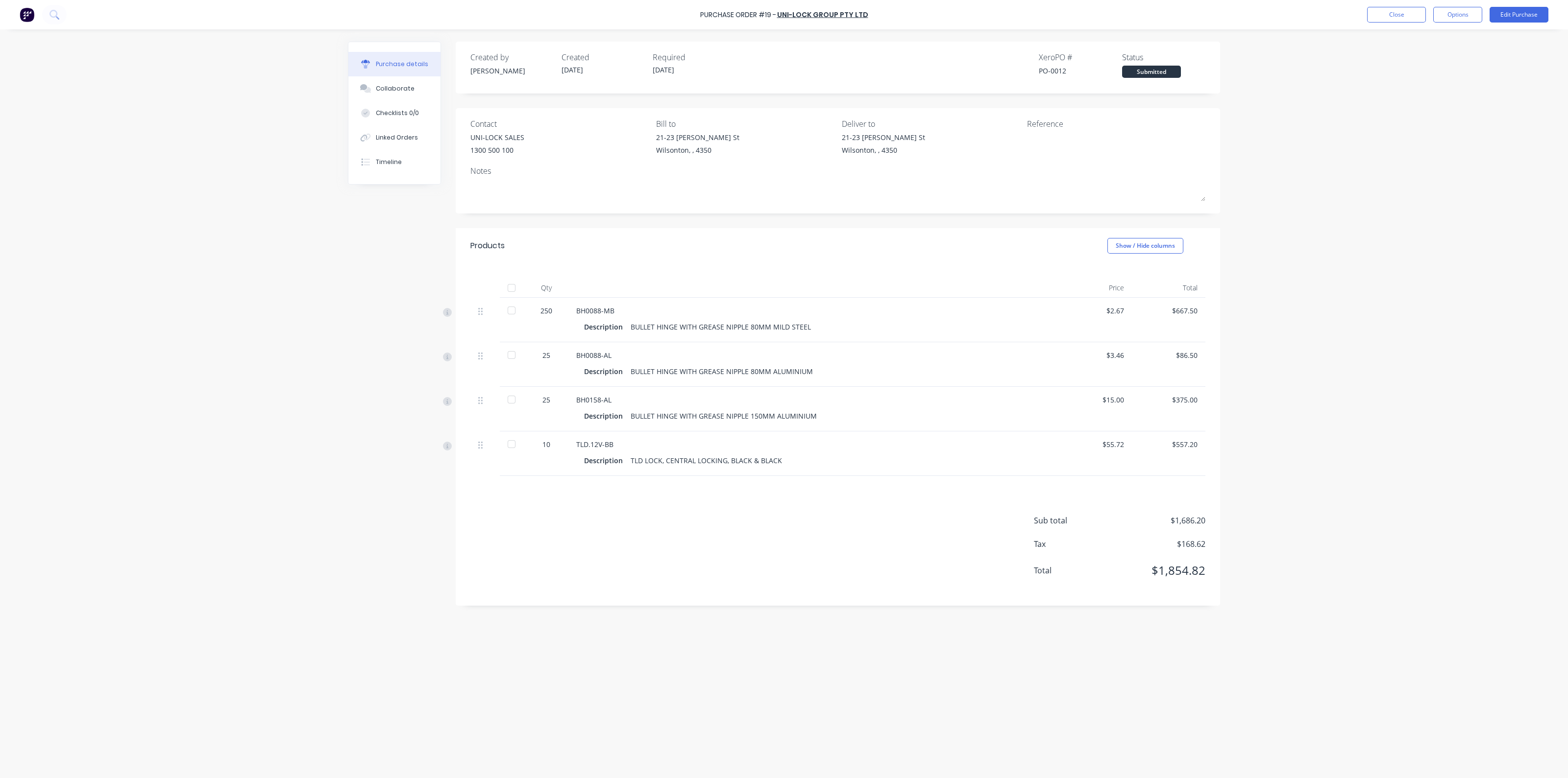
click at [512, 286] on div at bounding box center [512, 288] width 20 height 20
click at [1379, 15] on button "Close" at bounding box center [1397, 15] width 59 height 15
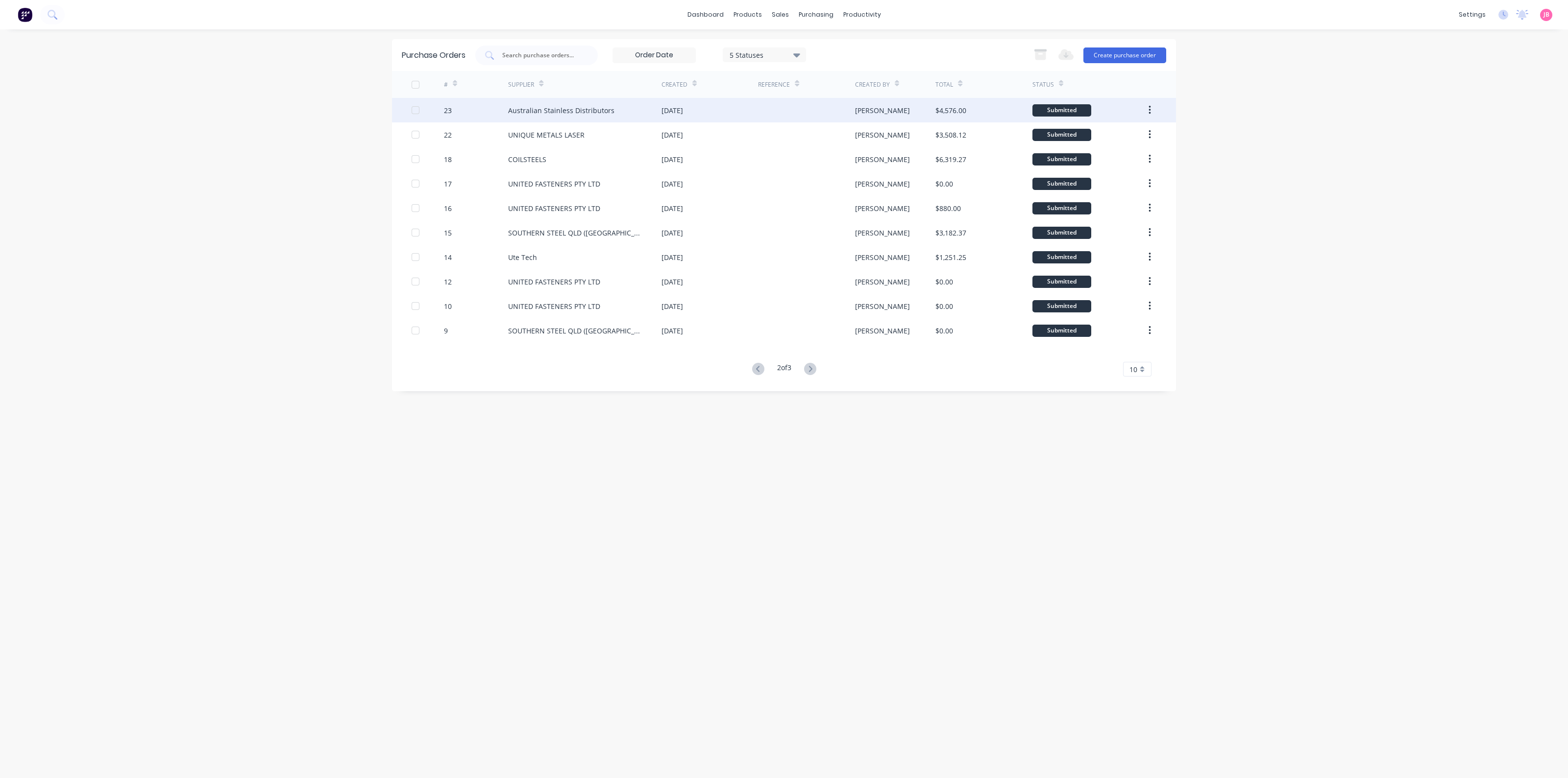
click at [554, 112] on div "Australian Stainless Distributors" at bounding box center [561, 110] width 106 height 10
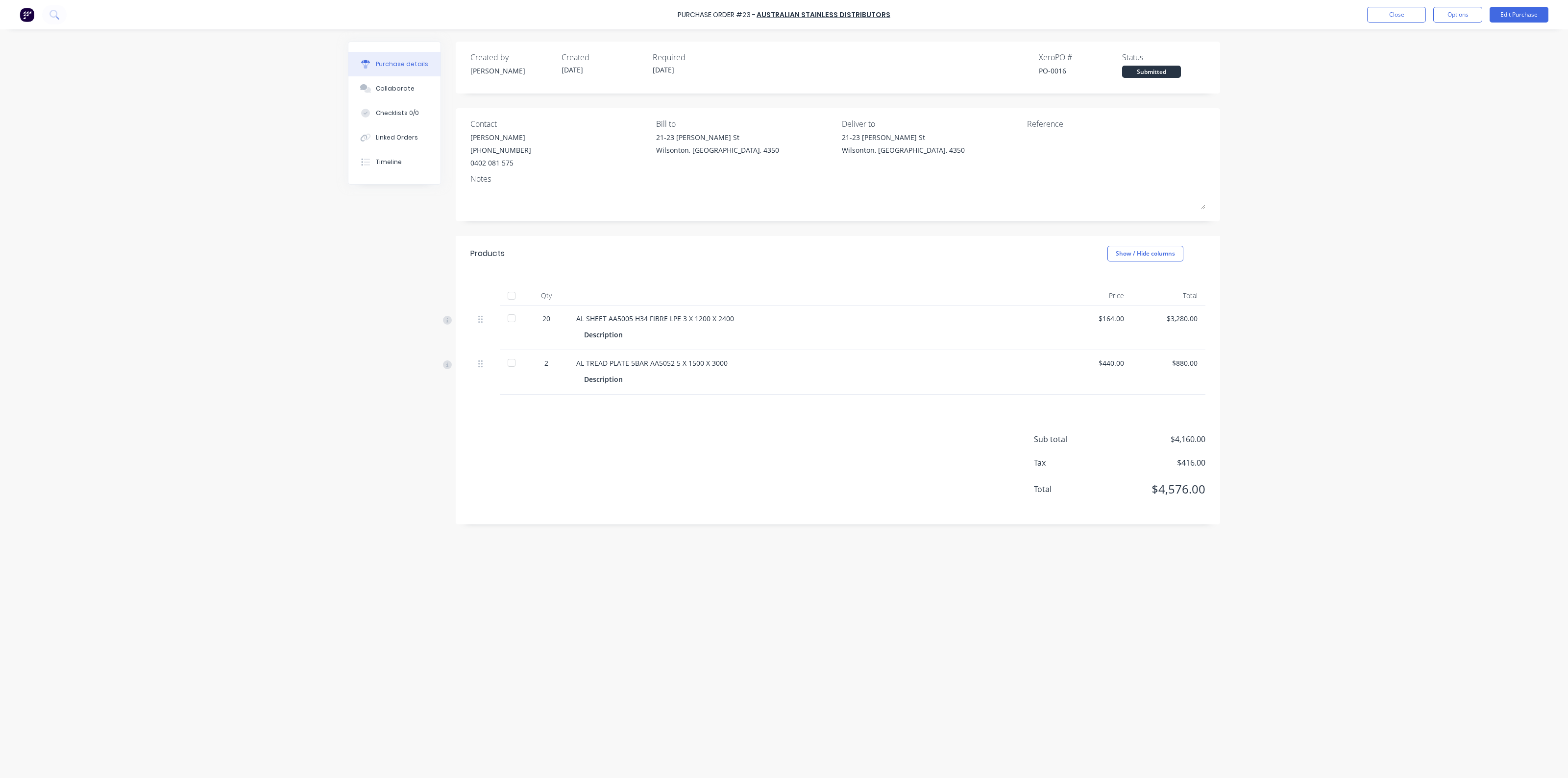
click at [509, 295] on div at bounding box center [512, 296] width 20 height 20
click at [1387, 10] on button "Close" at bounding box center [1397, 15] width 59 height 15
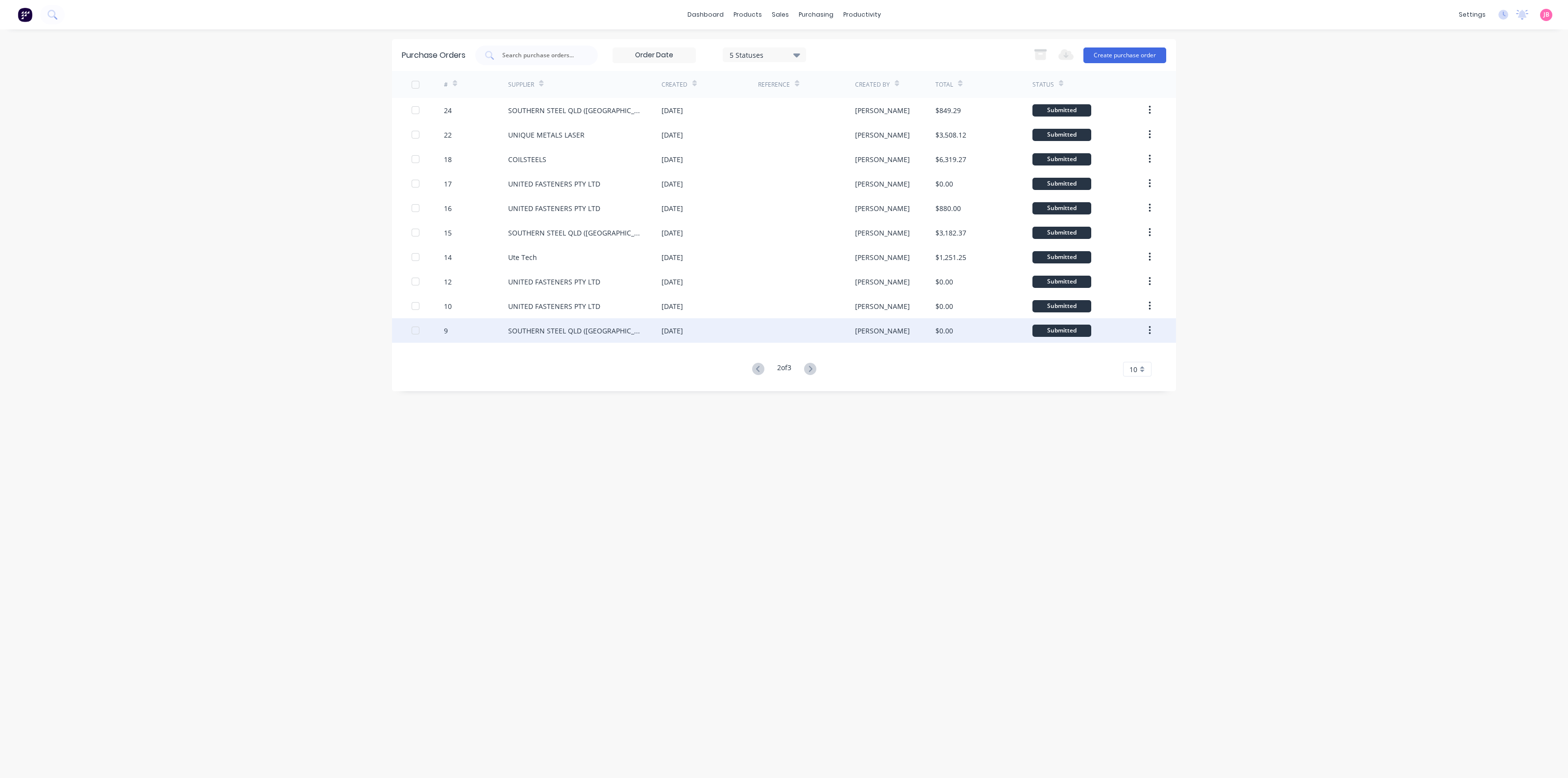
click at [464, 331] on div "9" at bounding box center [476, 330] width 65 height 24
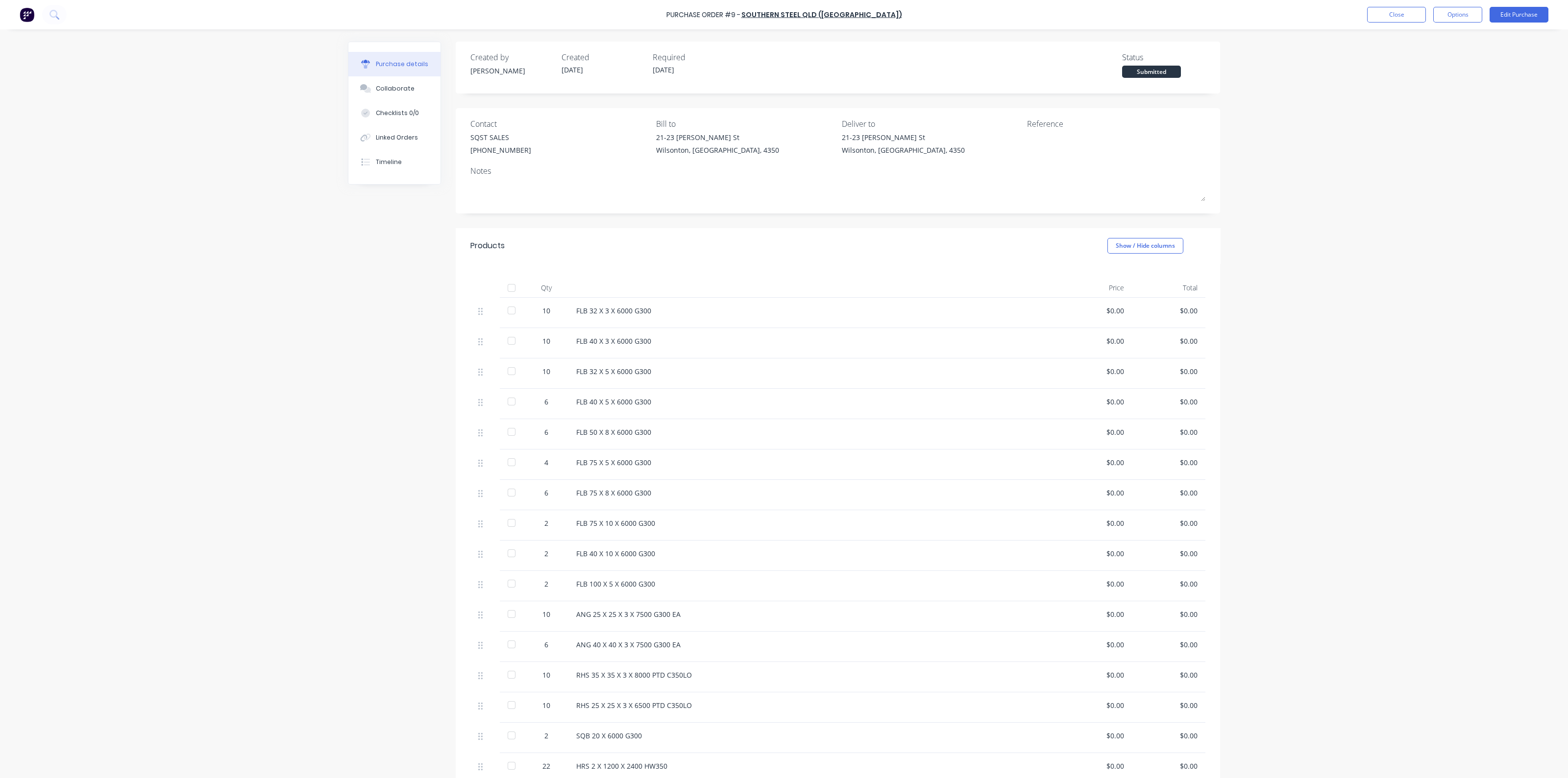
click at [509, 290] on div at bounding box center [512, 288] width 20 height 20
click at [1379, 14] on button "Close" at bounding box center [1397, 15] width 59 height 15
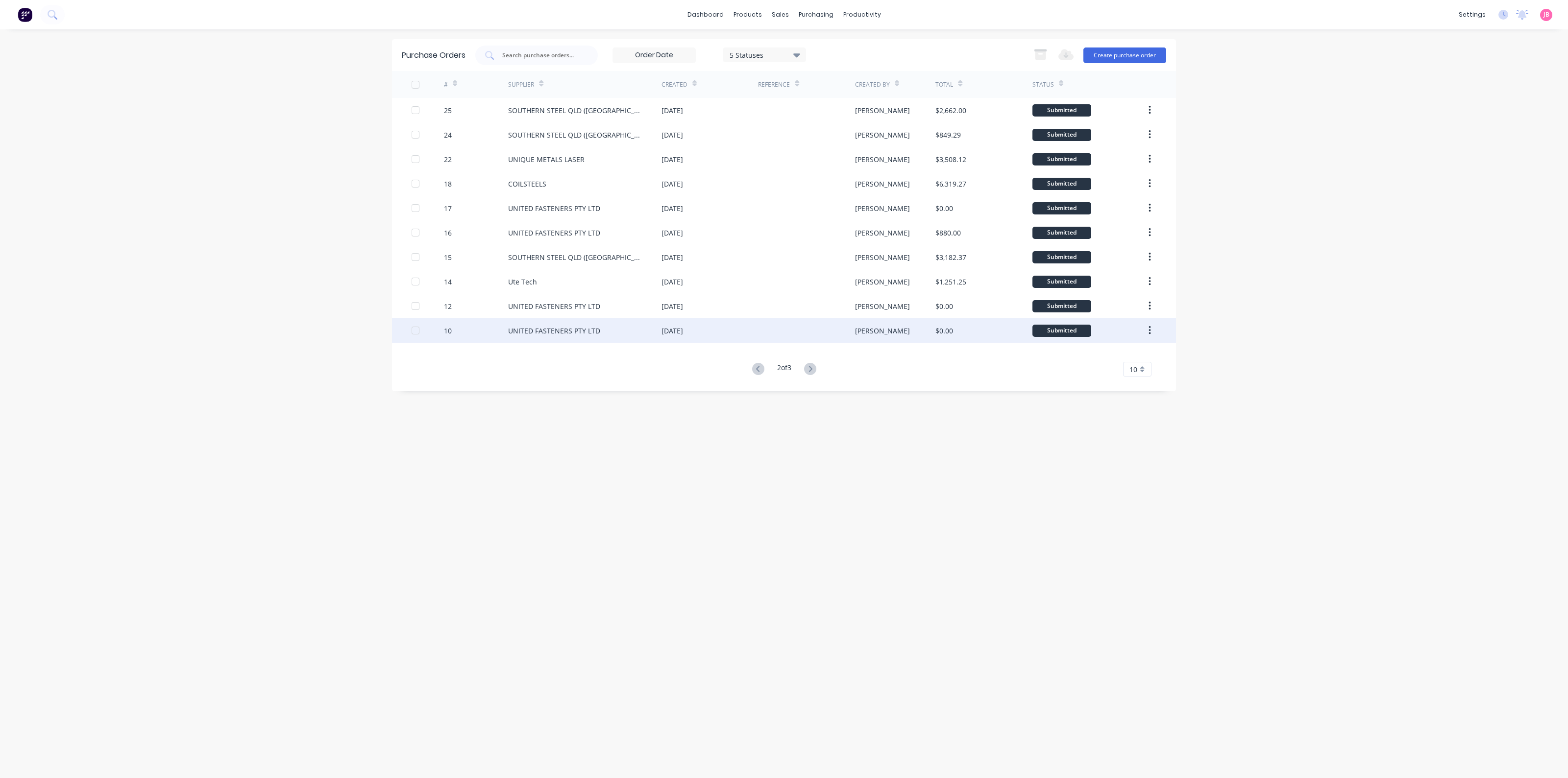
click at [521, 330] on div "UNITED FASTENERS PTY LTD" at bounding box center [554, 331] width 92 height 10
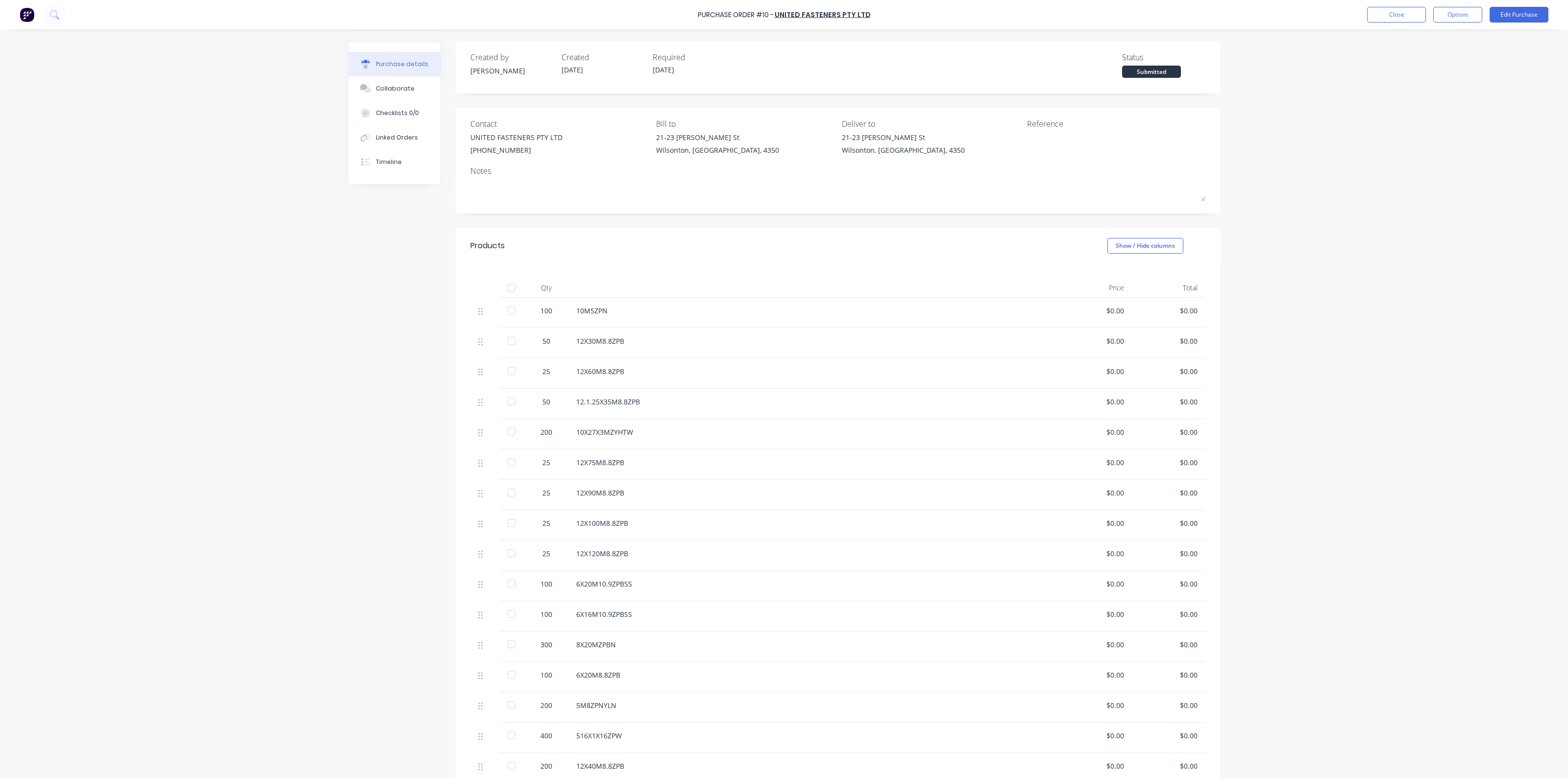
click at [505, 290] on div at bounding box center [512, 288] width 20 height 20
click at [1384, 13] on button "Close" at bounding box center [1397, 15] width 59 height 15
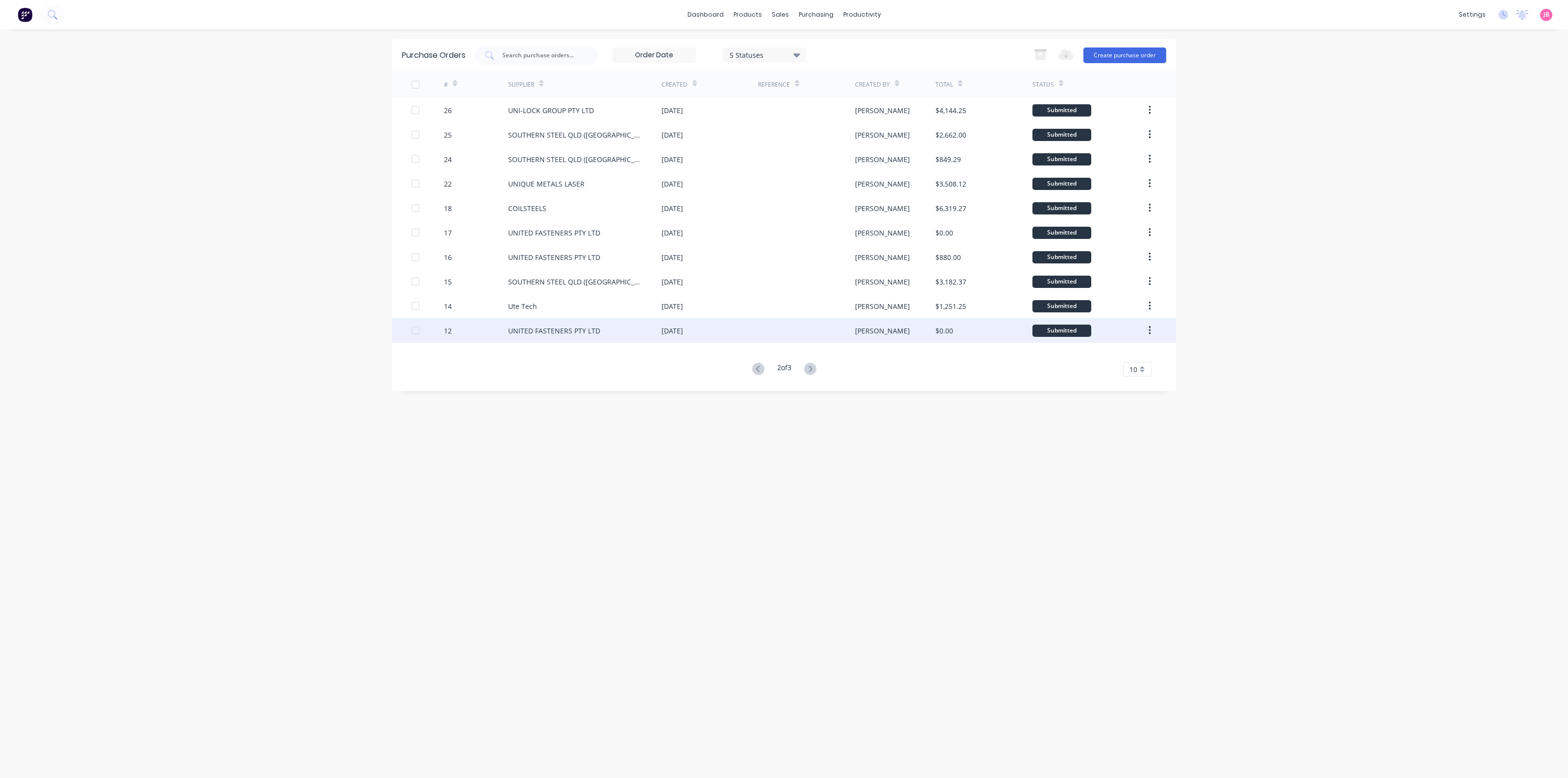
click at [544, 329] on div "UNITED FASTENERS PTY LTD" at bounding box center [554, 331] width 92 height 10
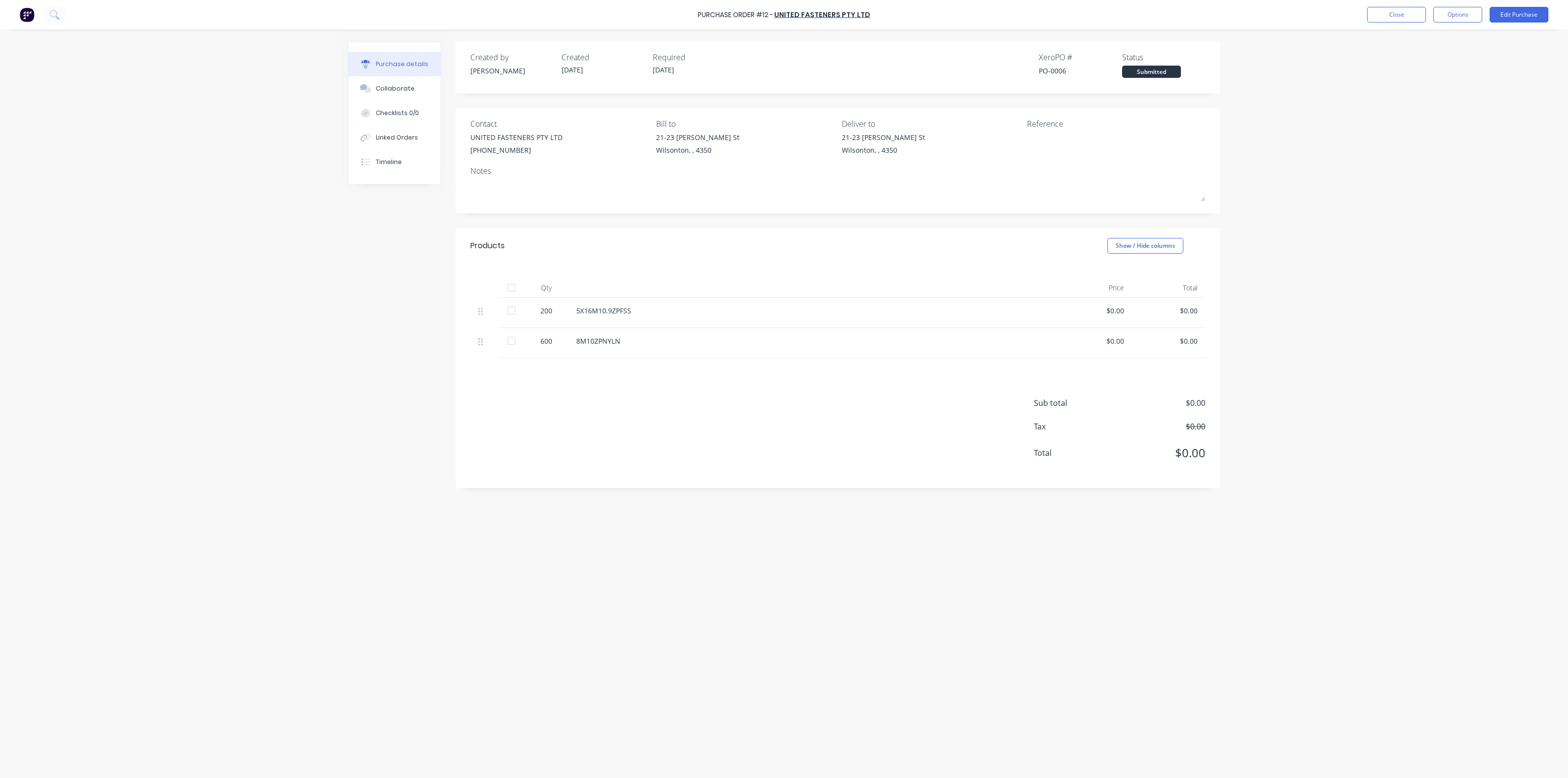
click at [512, 291] on div at bounding box center [512, 288] width 20 height 20
click at [1401, 11] on button "Close" at bounding box center [1397, 15] width 59 height 15
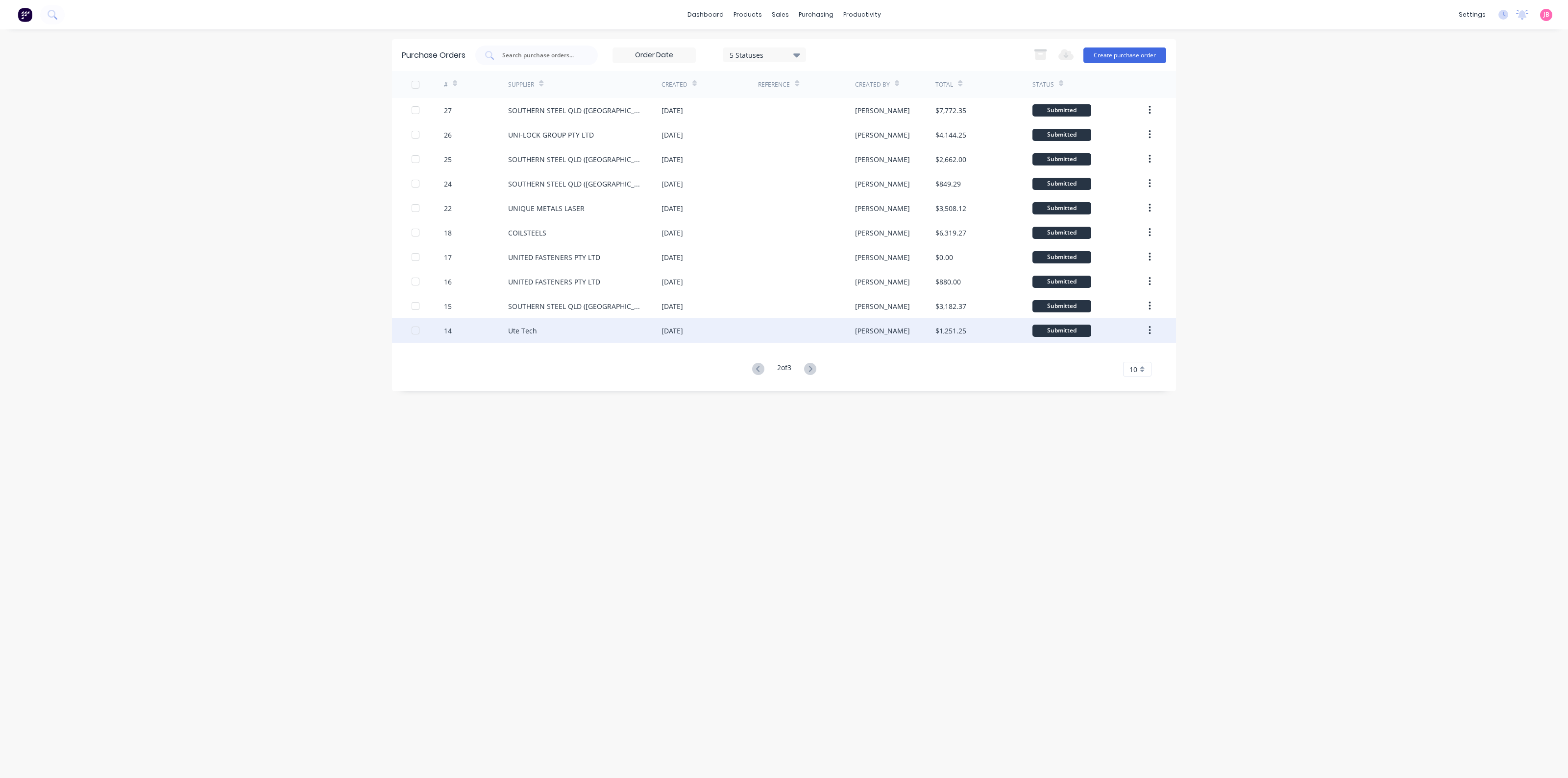
click at [458, 331] on div "14" at bounding box center [476, 330] width 65 height 24
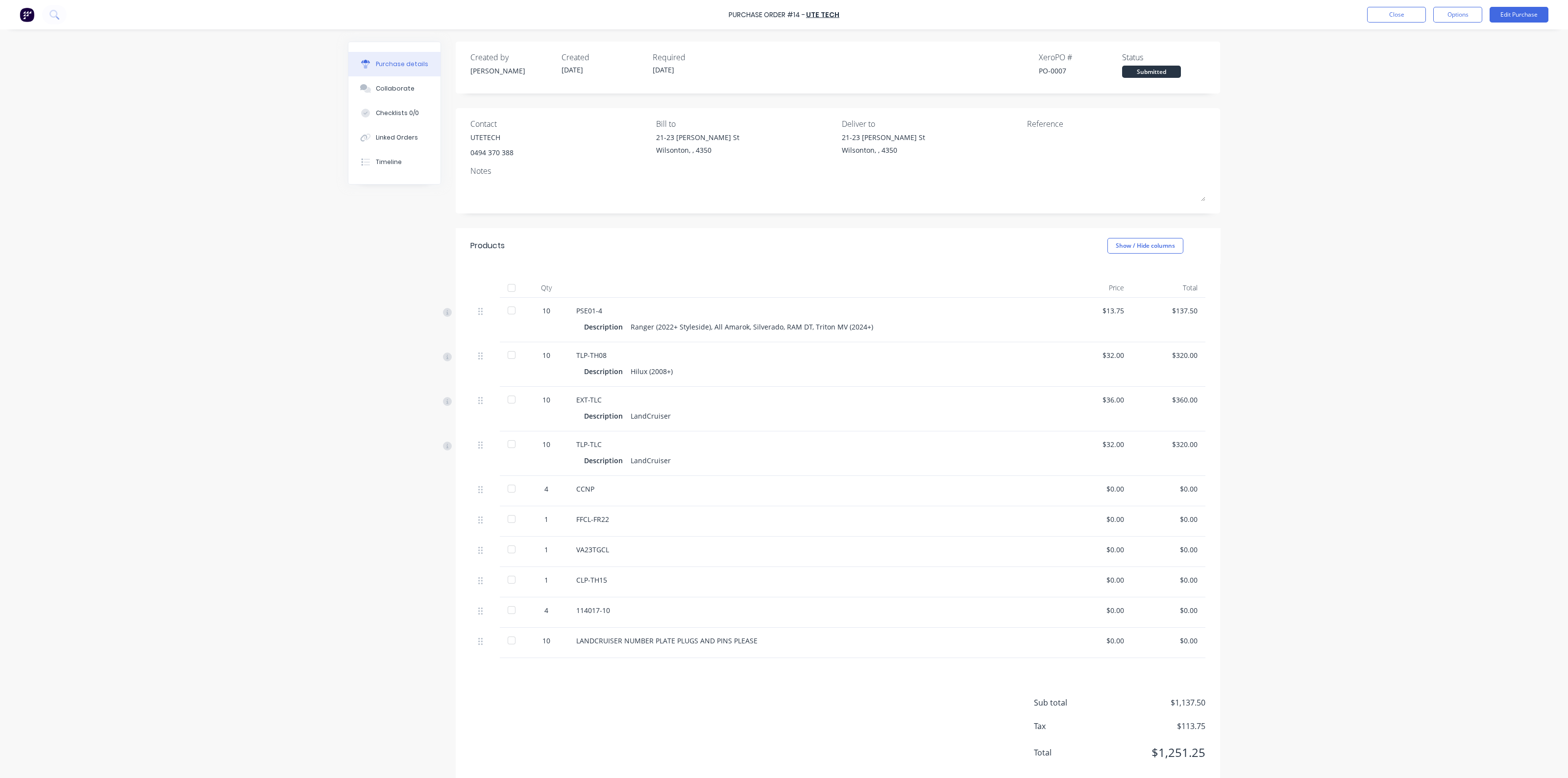
click at [507, 289] on div at bounding box center [512, 288] width 20 height 20
click at [1418, 17] on button "Close" at bounding box center [1397, 15] width 59 height 15
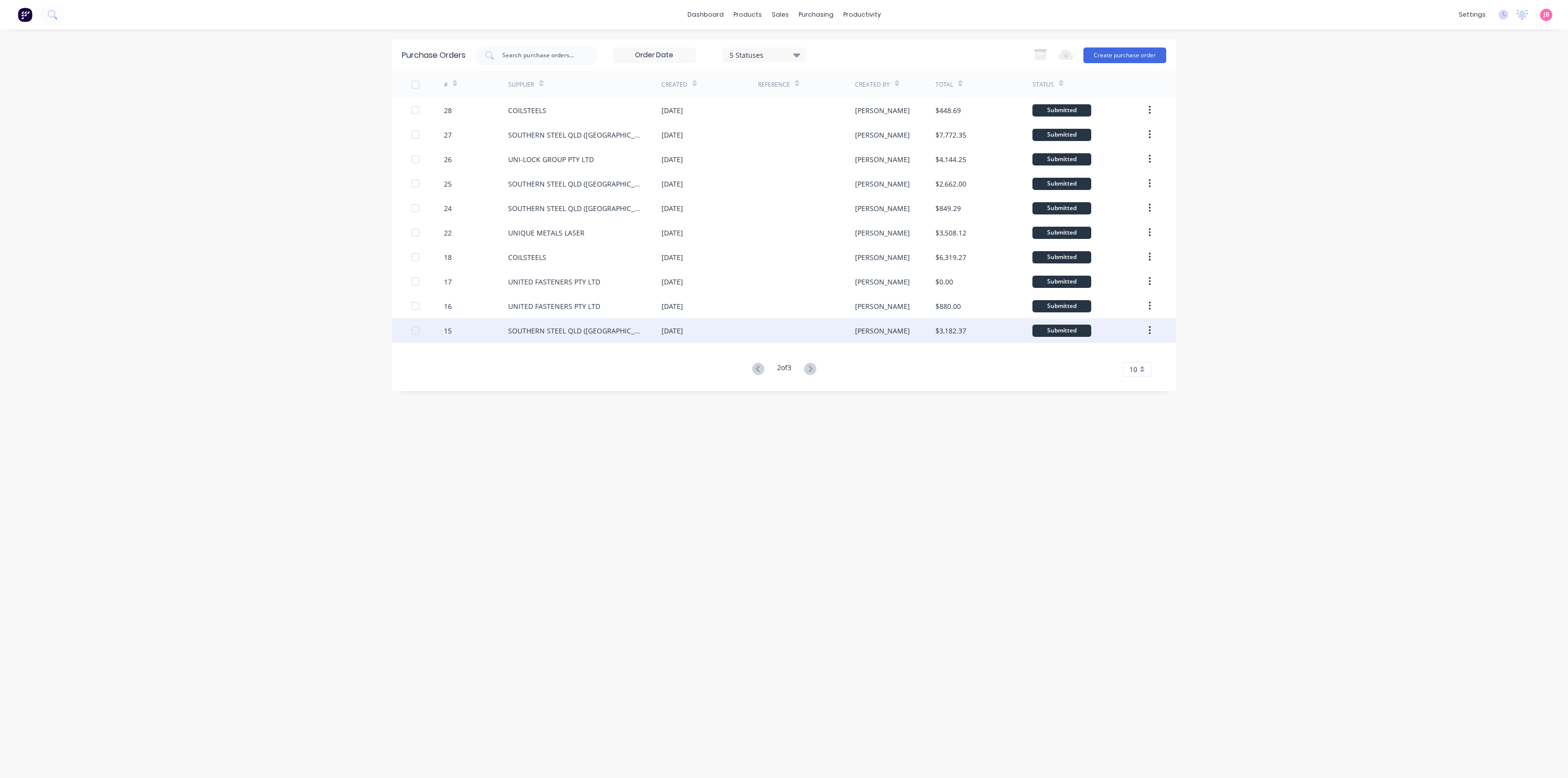
click at [492, 333] on div "15" at bounding box center [476, 330] width 65 height 24
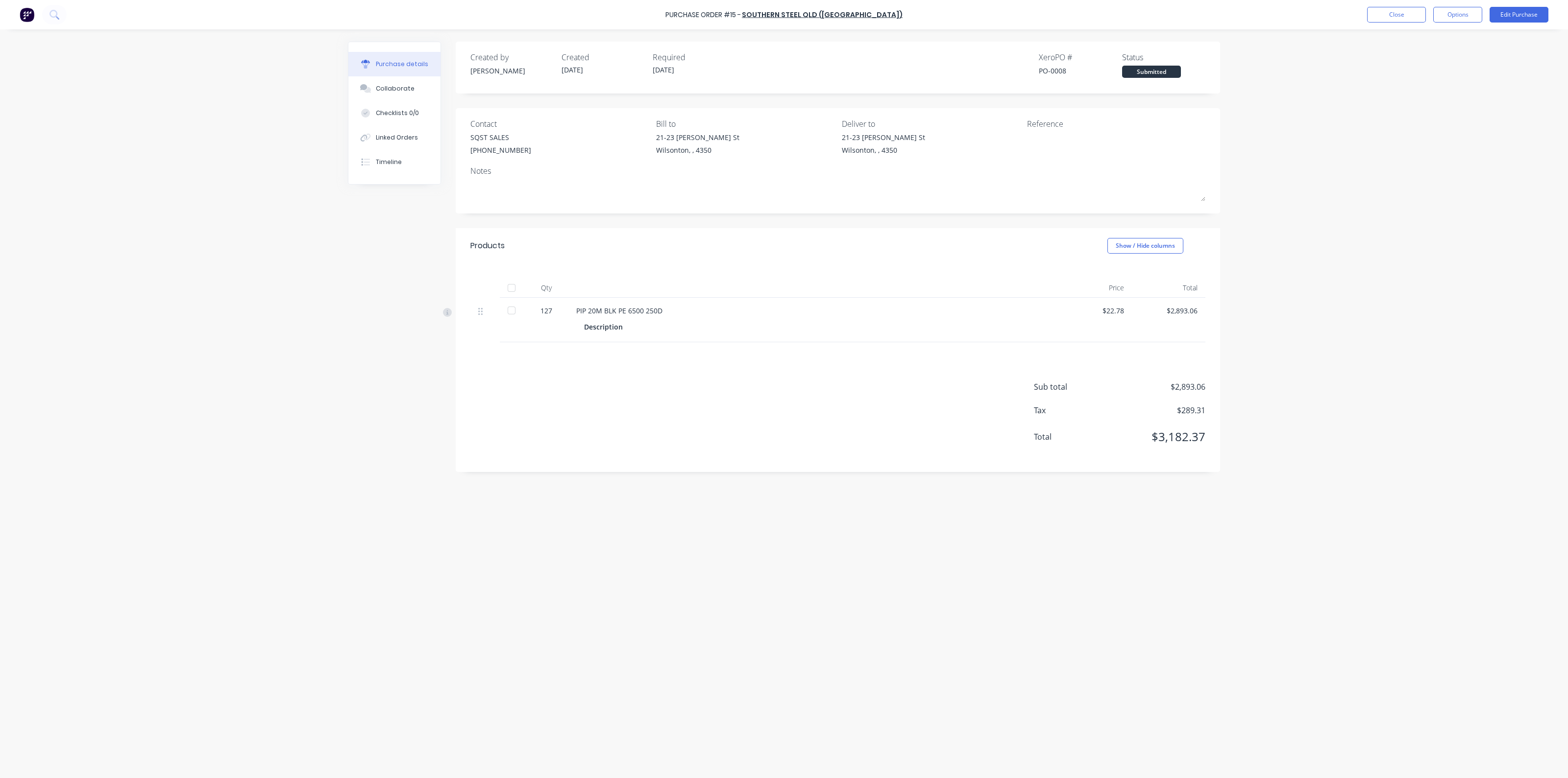
click at [510, 292] on div at bounding box center [512, 288] width 20 height 20
click at [1382, 13] on button "Close" at bounding box center [1397, 15] width 59 height 15
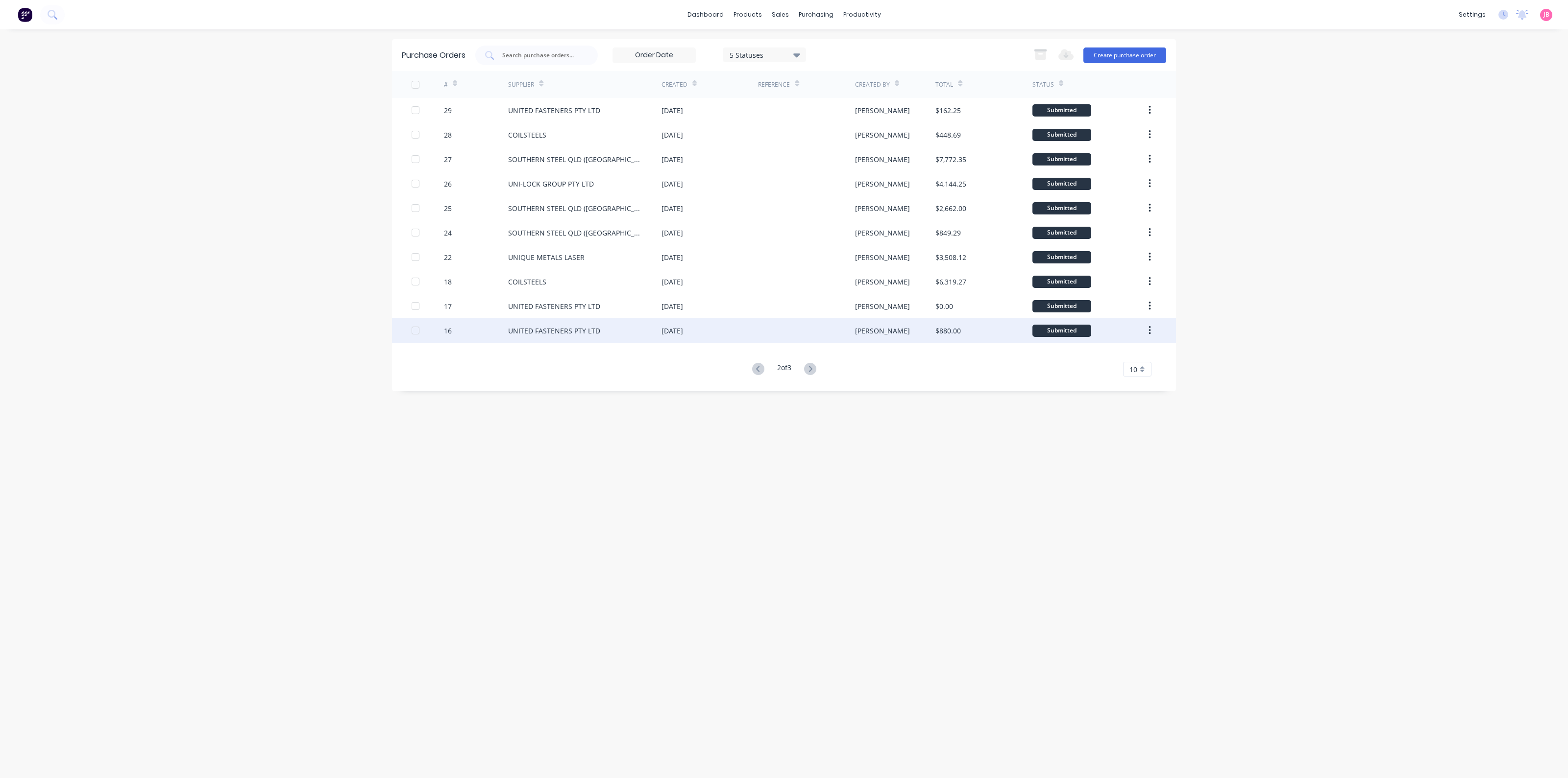
click at [448, 331] on div "16" at bounding box center [448, 331] width 8 height 10
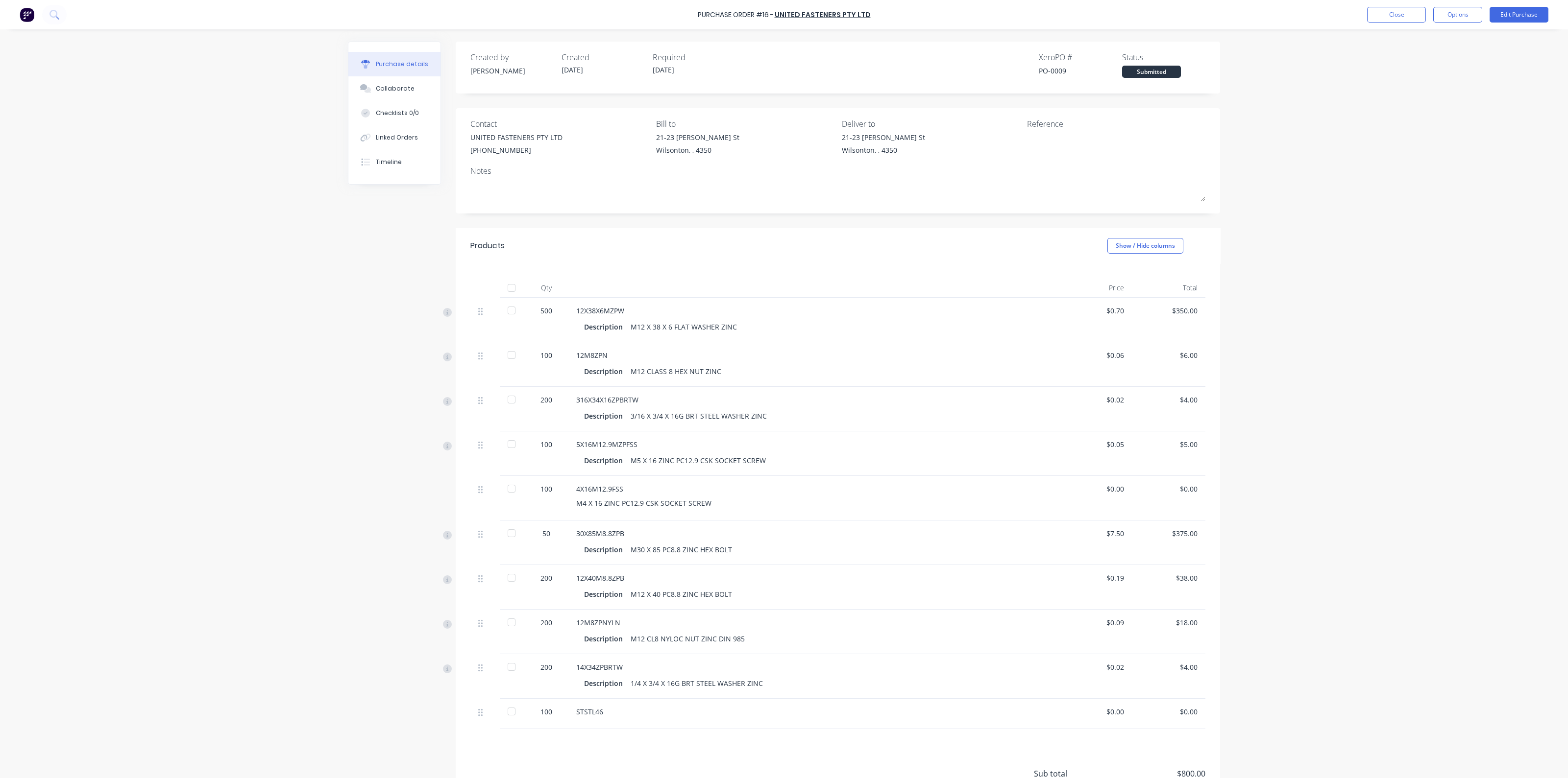
click at [505, 287] on div at bounding box center [512, 288] width 20 height 20
click at [1389, 10] on button "Close" at bounding box center [1397, 15] width 59 height 15
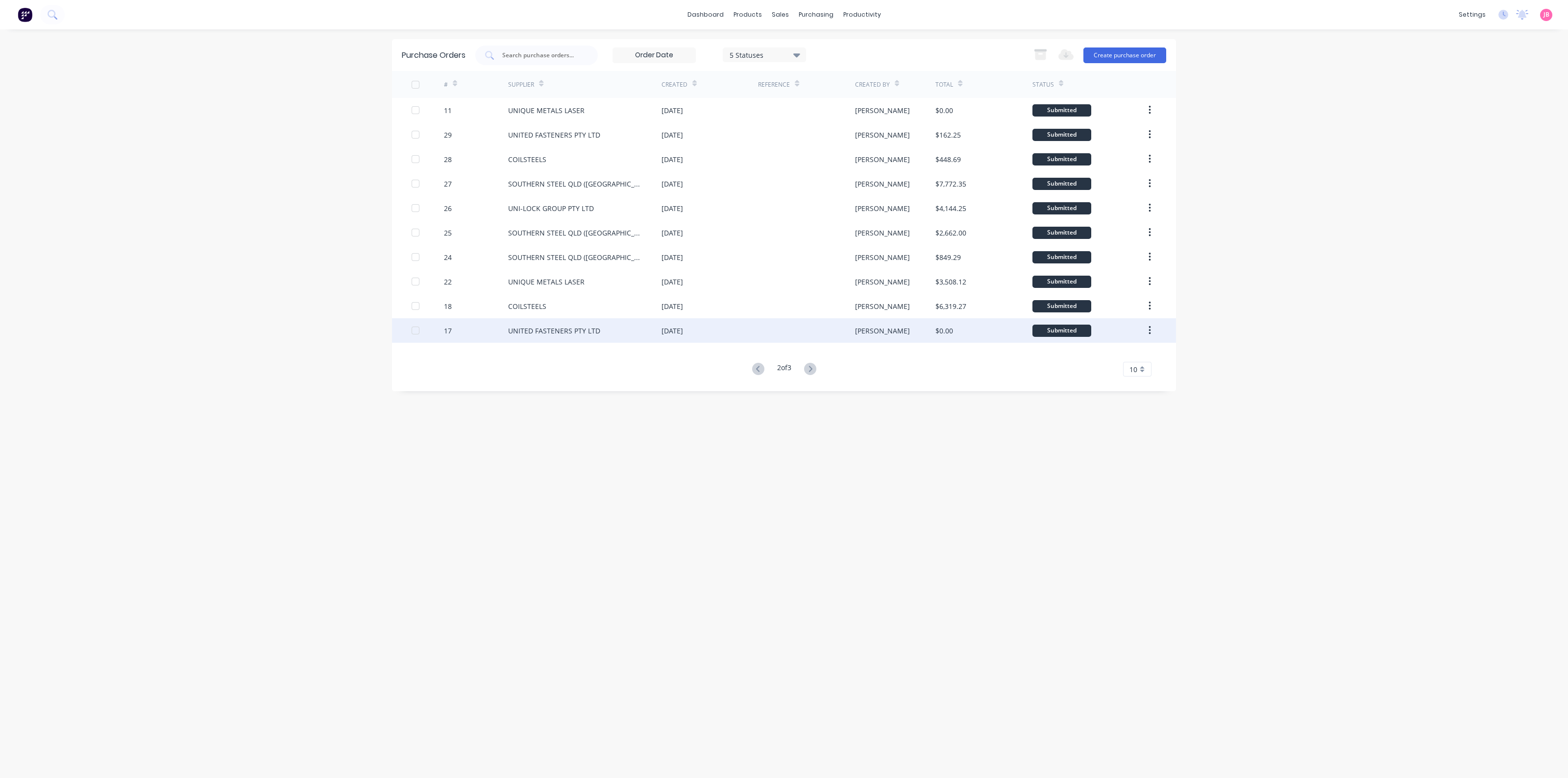
click at [526, 331] on div "UNITED FASTENERS PTY LTD" at bounding box center [554, 331] width 92 height 10
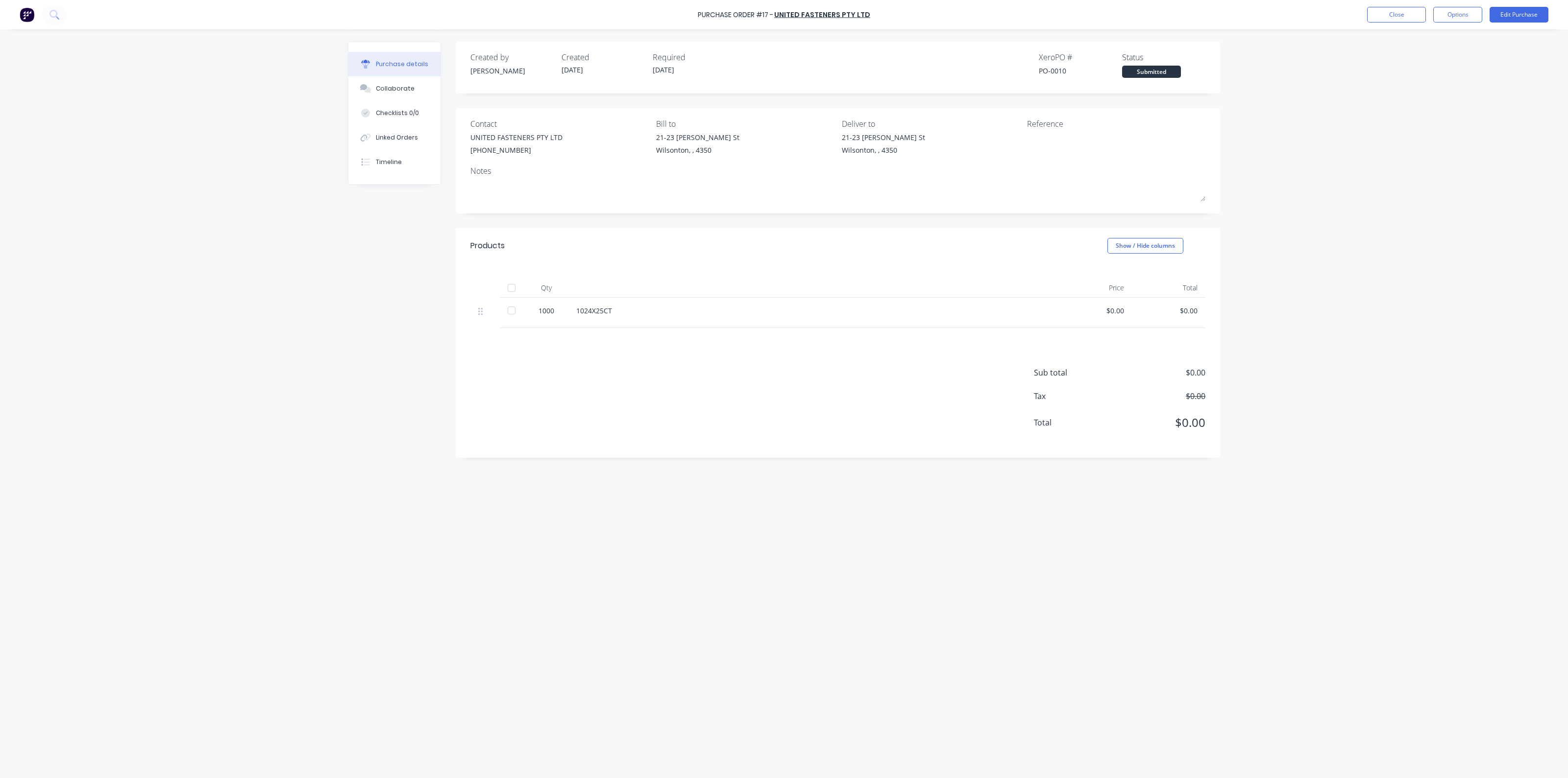
click at [568, 257] on div "Products Show / Hide columns" at bounding box center [838, 246] width 764 height 36
click at [1402, 13] on button "Close" at bounding box center [1397, 15] width 59 height 15
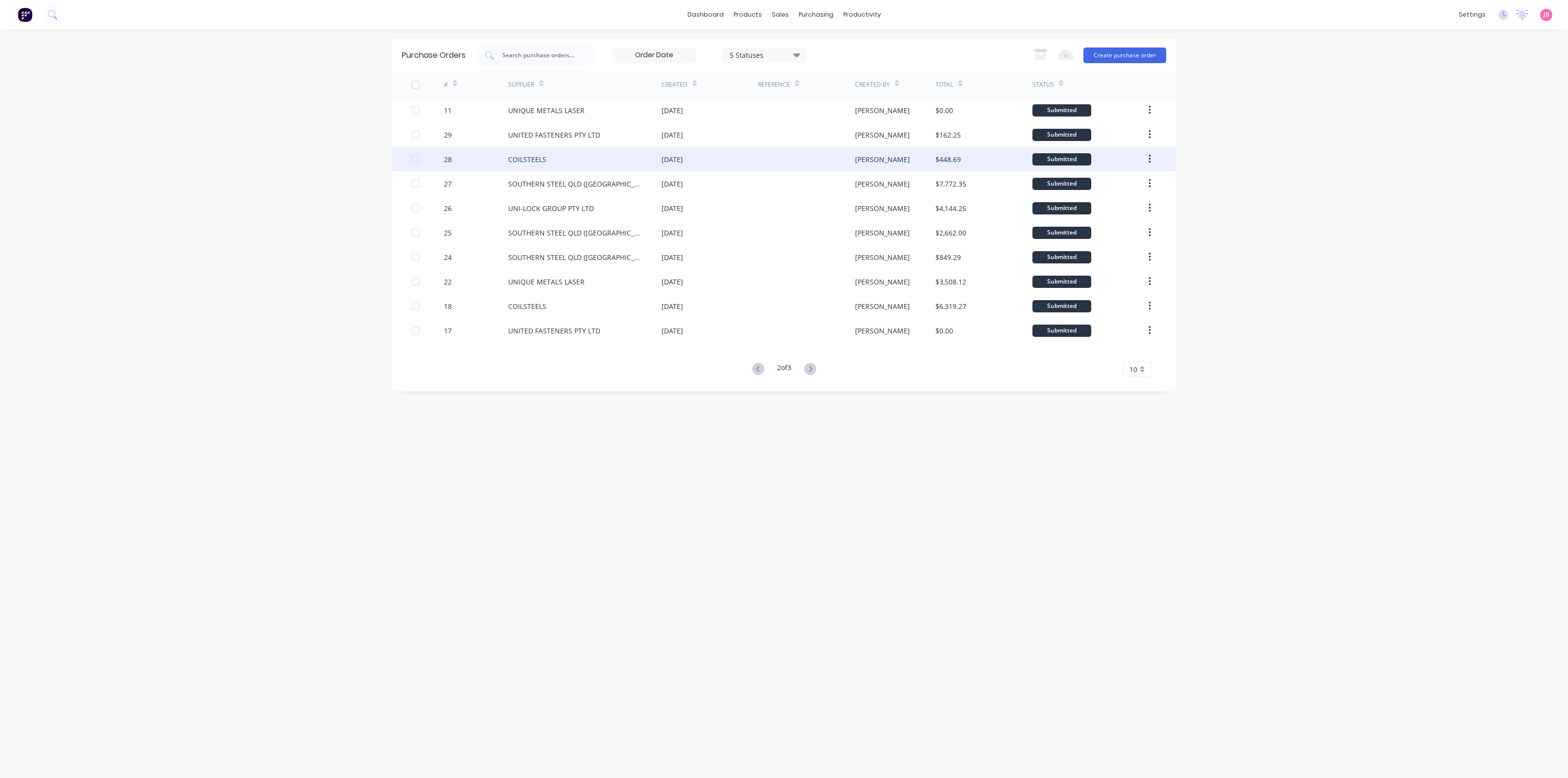
click at [539, 159] on div "COILSTEELS" at bounding box center [527, 159] width 38 height 10
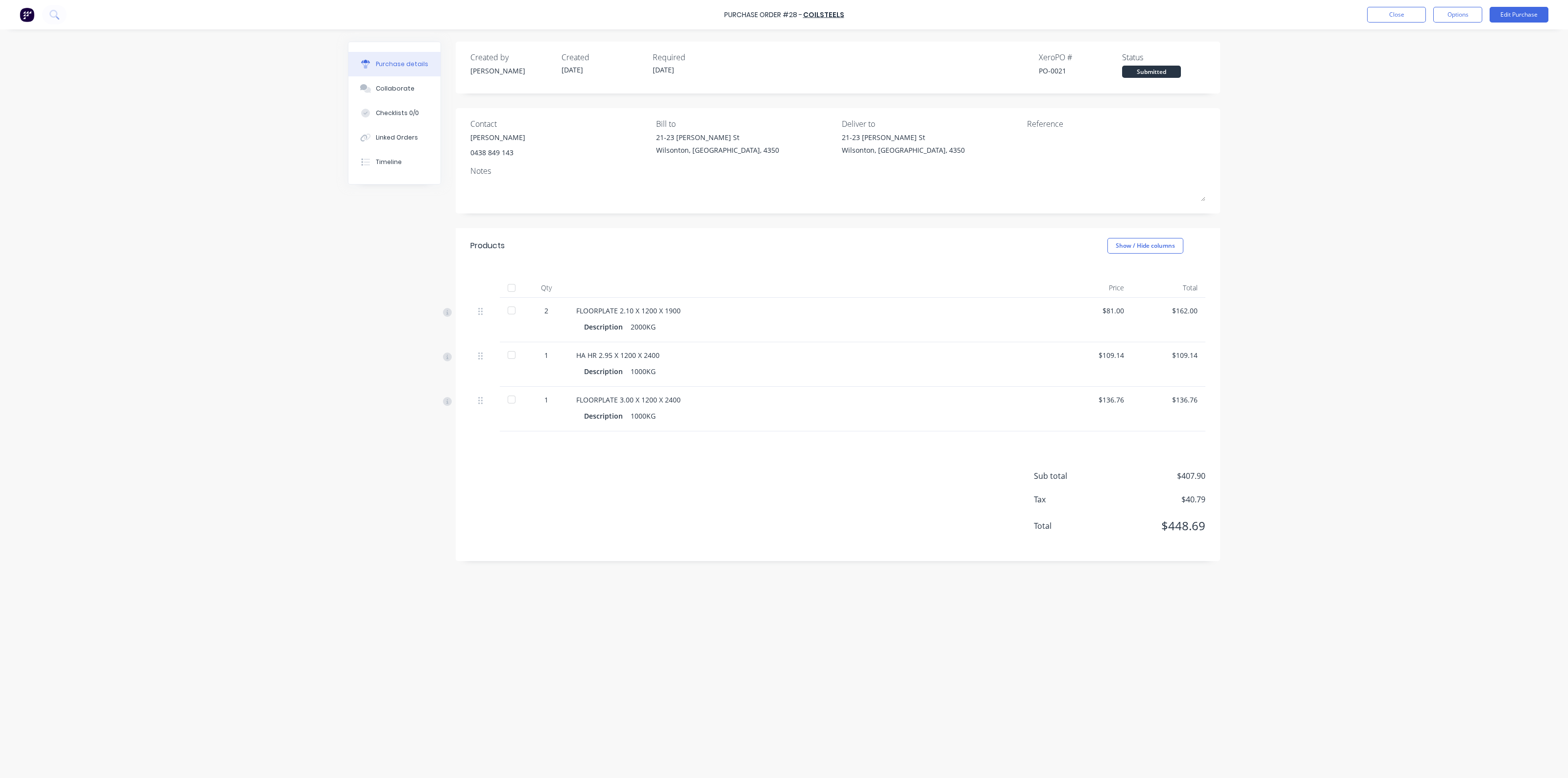
drag, startPoint x: 508, startPoint y: 289, endPoint x: 521, endPoint y: 284, distance: 13.9
click at [508, 289] on div at bounding box center [512, 288] width 20 height 20
click at [1405, 8] on button "Close" at bounding box center [1397, 15] width 59 height 15
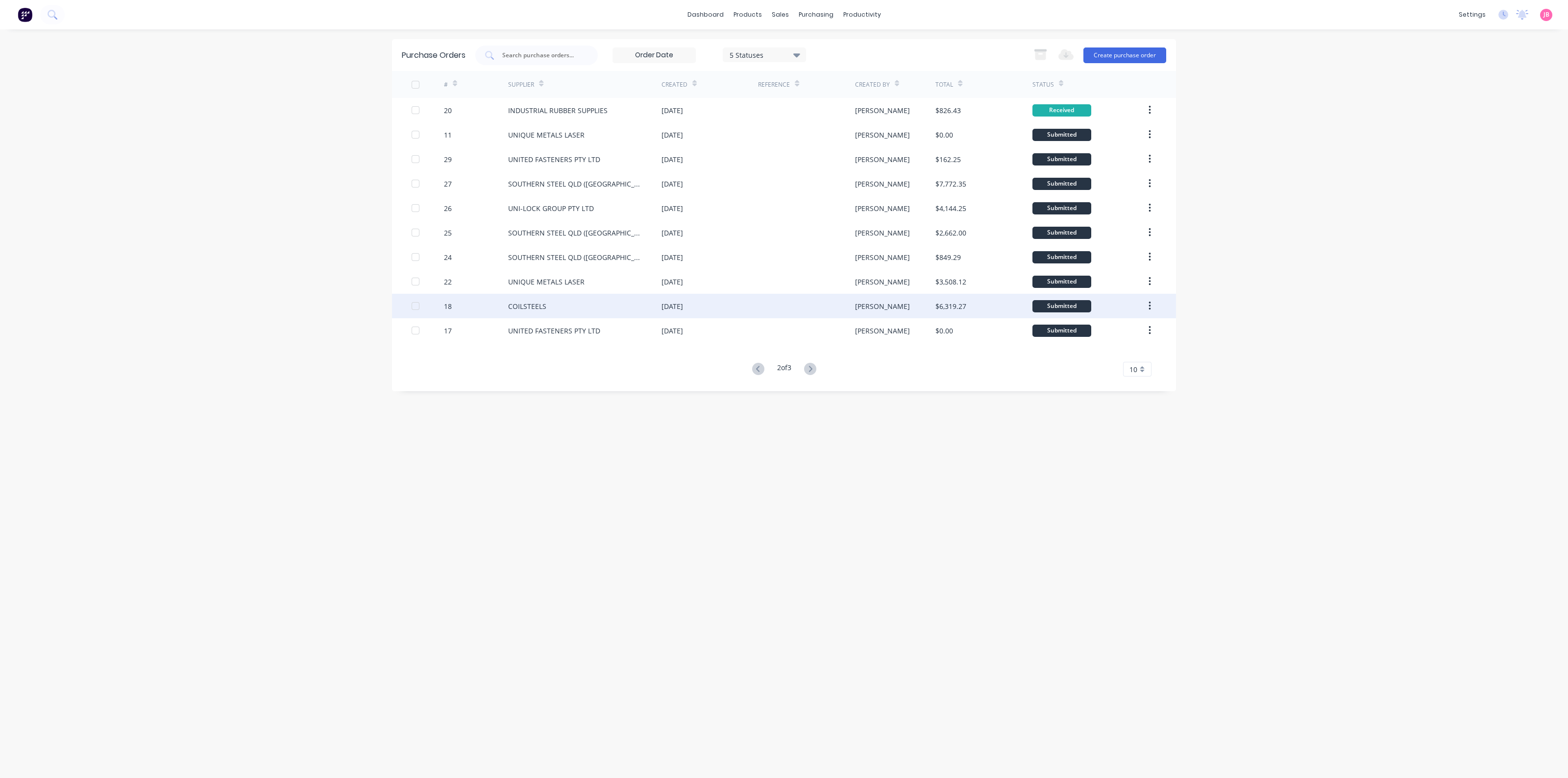
click at [509, 307] on div "COILSTEELS" at bounding box center [527, 306] width 38 height 10
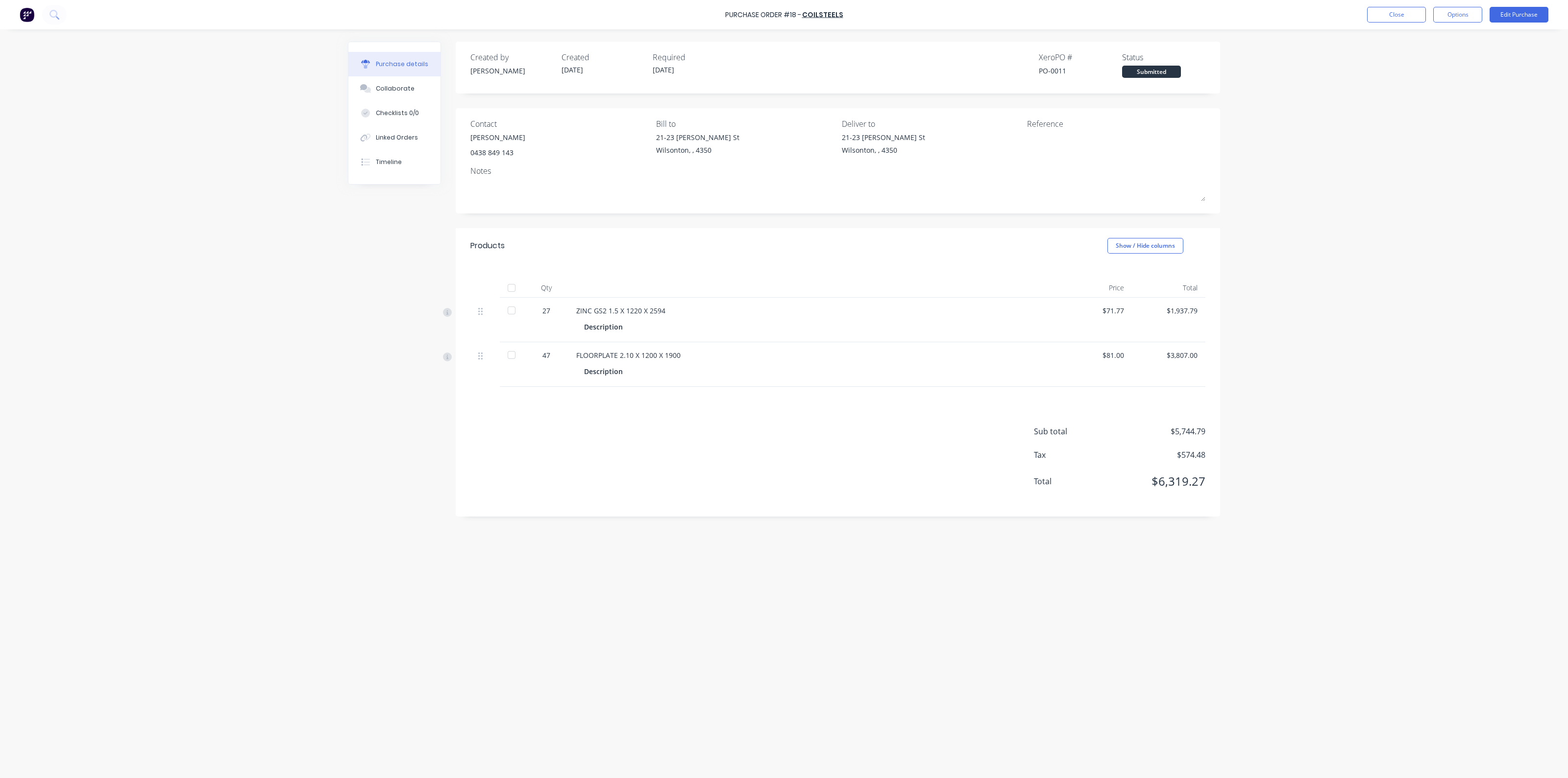
click at [510, 287] on div at bounding box center [512, 288] width 20 height 20
click at [1386, 10] on button "Close" at bounding box center [1397, 15] width 59 height 15
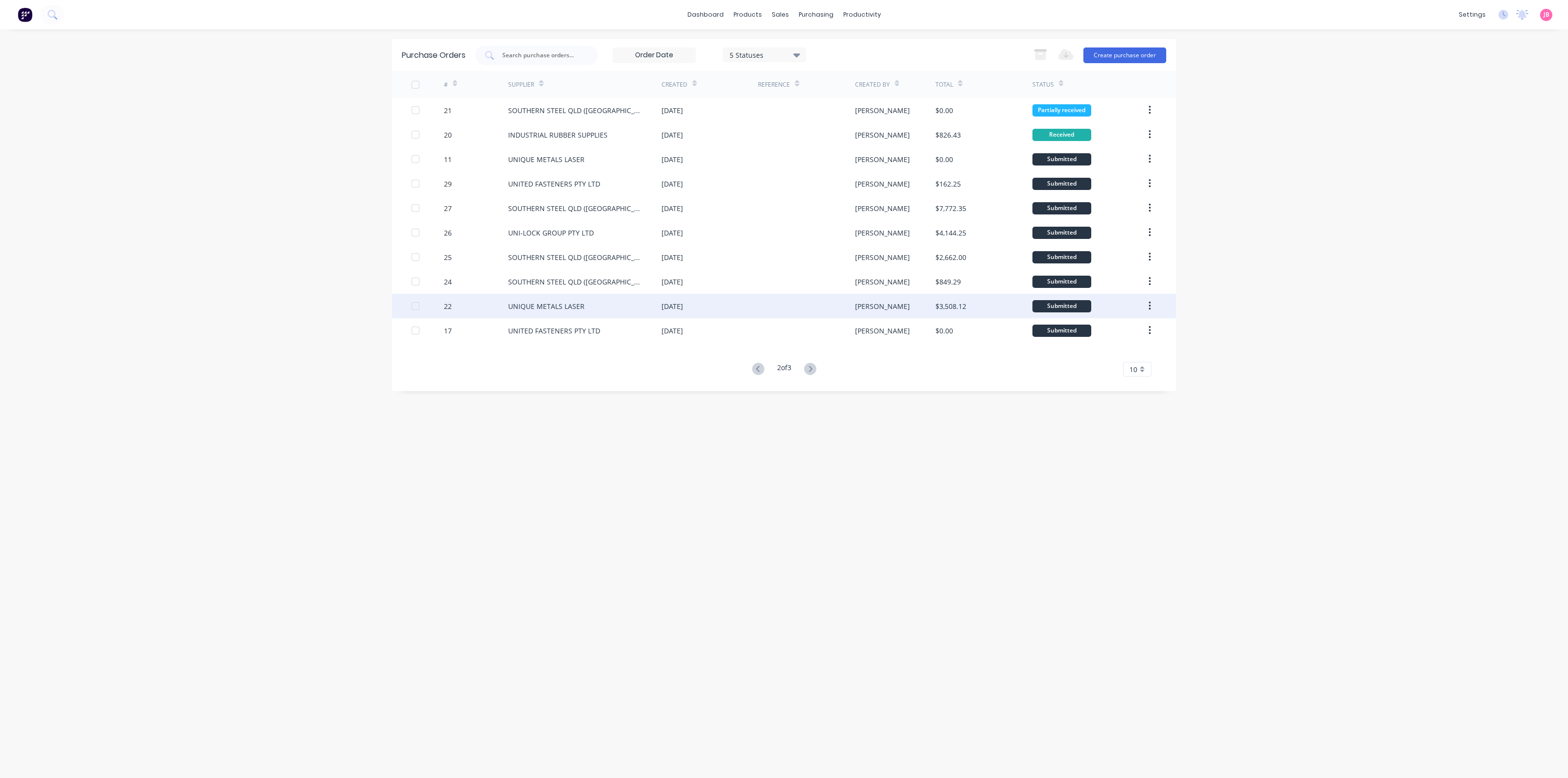
click at [454, 313] on div "22" at bounding box center [476, 306] width 65 height 24
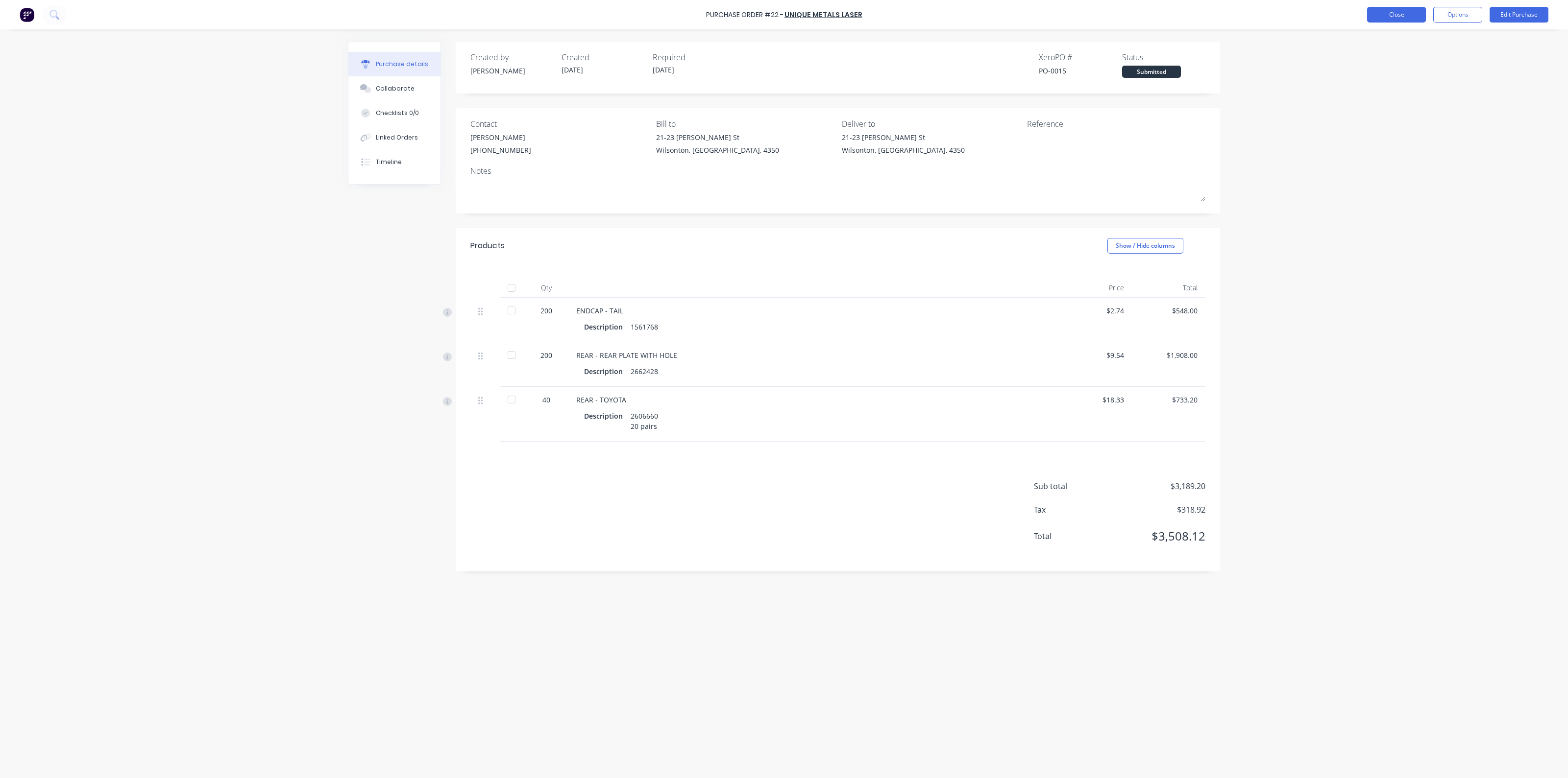
click at [1397, 15] on button "Close" at bounding box center [1397, 15] width 59 height 15
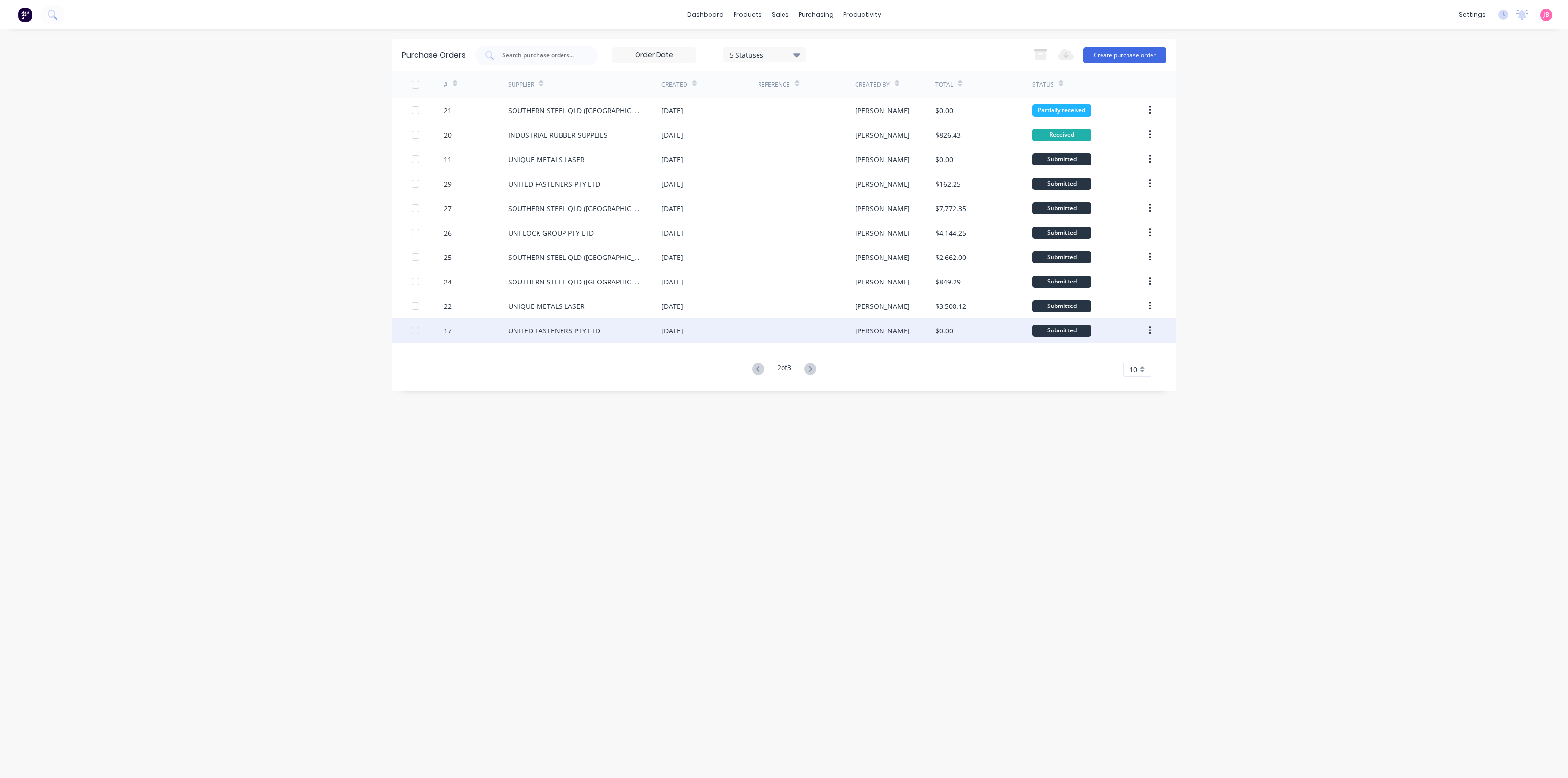
click at [545, 333] on div "UNITED FASTENERS PTY LTD" at bounding box center [554, 331] width 92 height 10
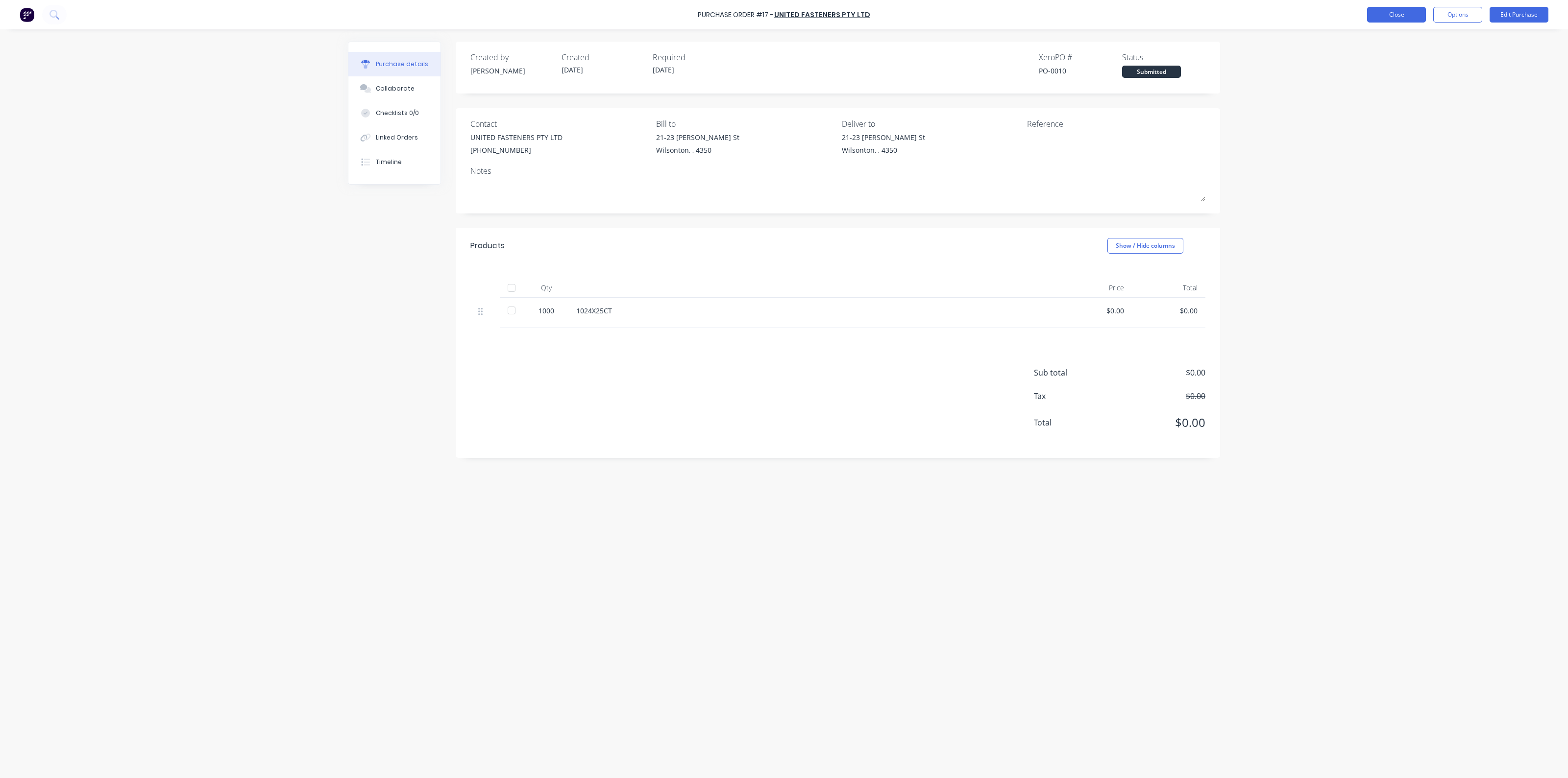
click at [1379, 13] on button "Close" at bounding box center [1397, 15] width 59 height 15
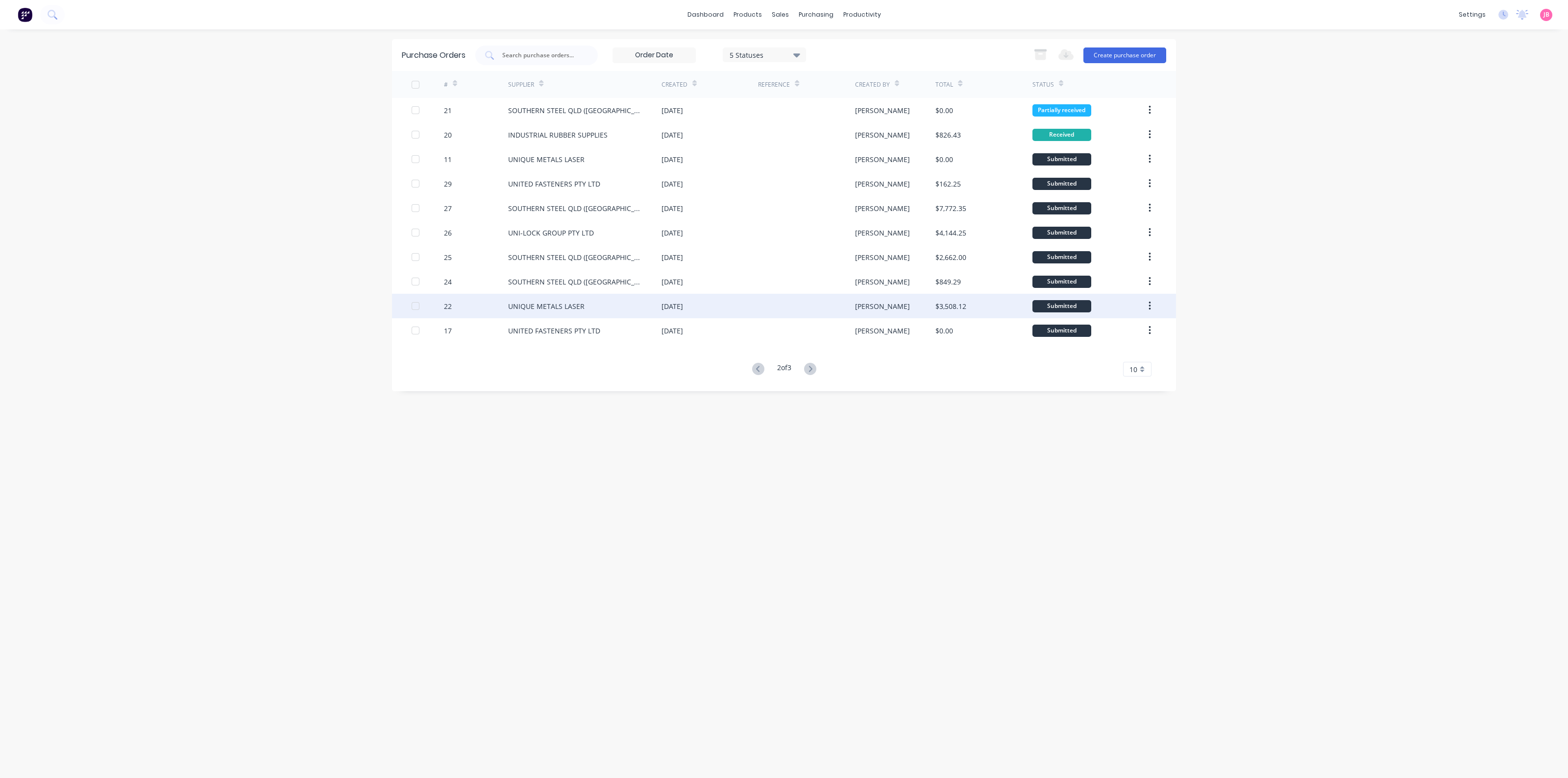
click at [582, 306] on div "UNIQUE METALS LASER" at bounding box center [547, 306] width 77 height 10
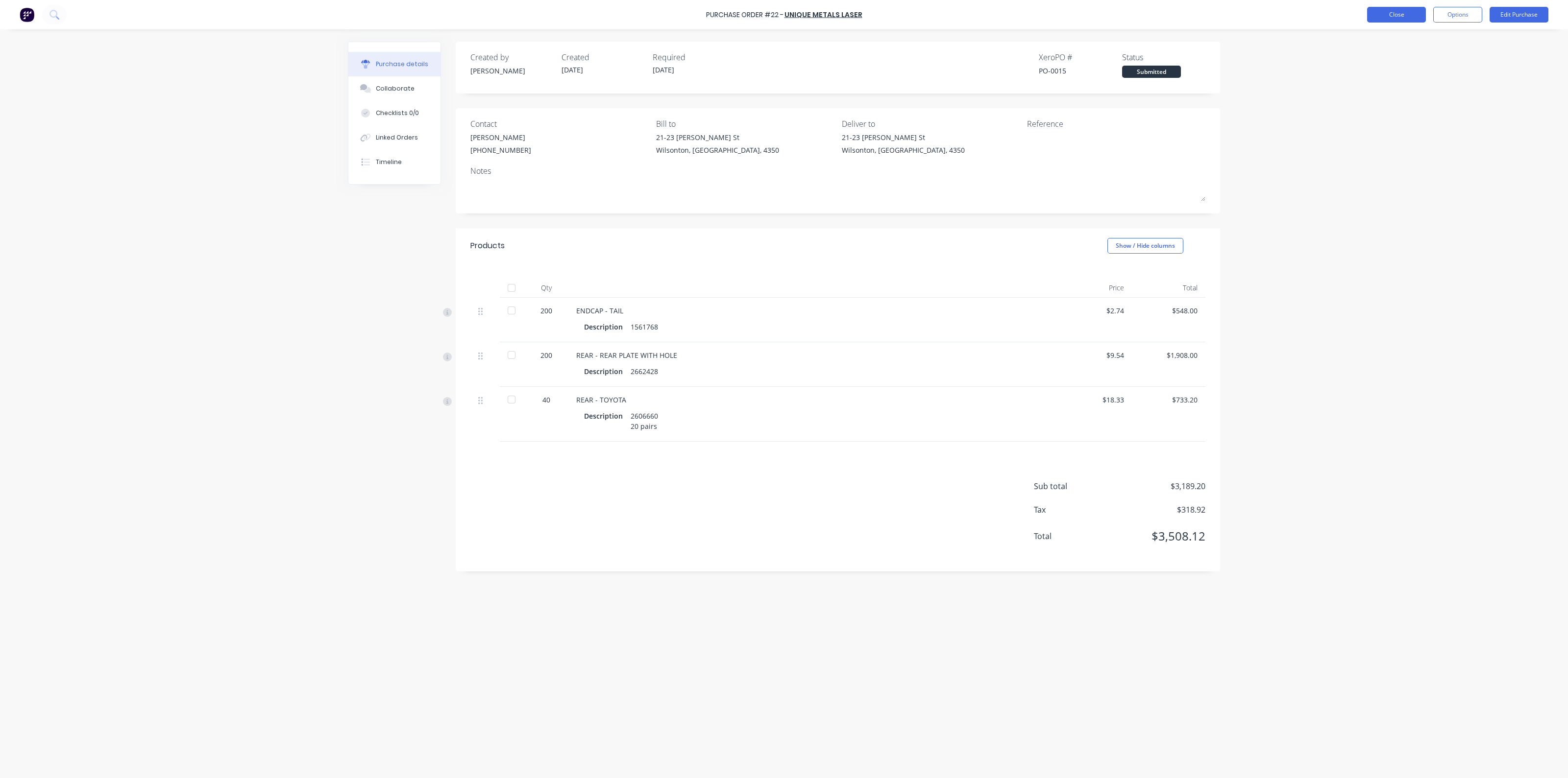
click at [1382, 13] on button "Close" at bounding box center [1397, 15] width 59 height 15
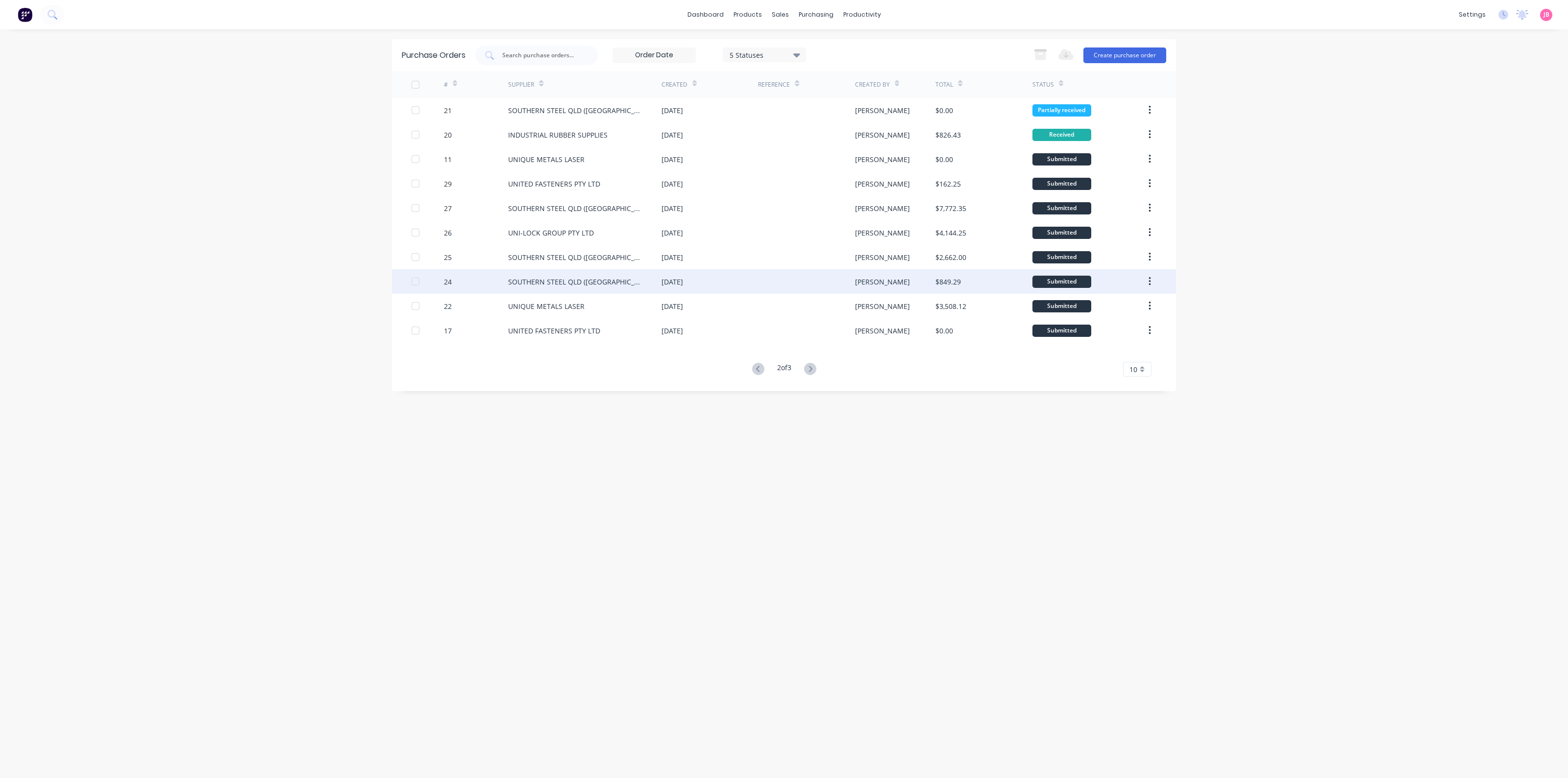
click at [516, 278] on div "SOUTHERN STEEL QLD ([GEOGRAPHIC_DATA])" at bounding box center [575, 282] width 134 height 10
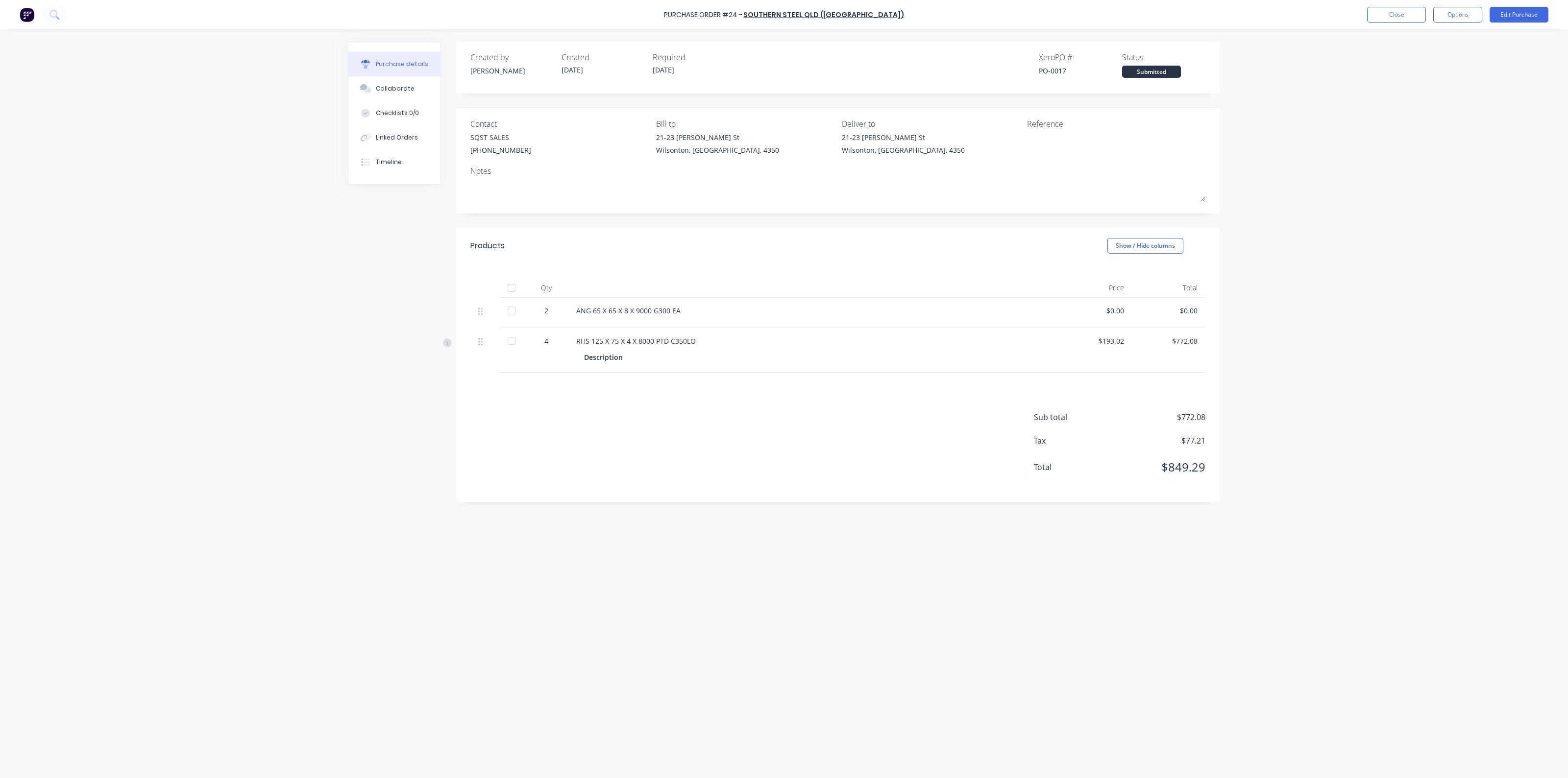
click at [510, 287] on div at bounding box center [512, 288] width 20 height 20
click at [1399, 13] on button "Close" at bounding box center [1397, 15] width 59 height 15
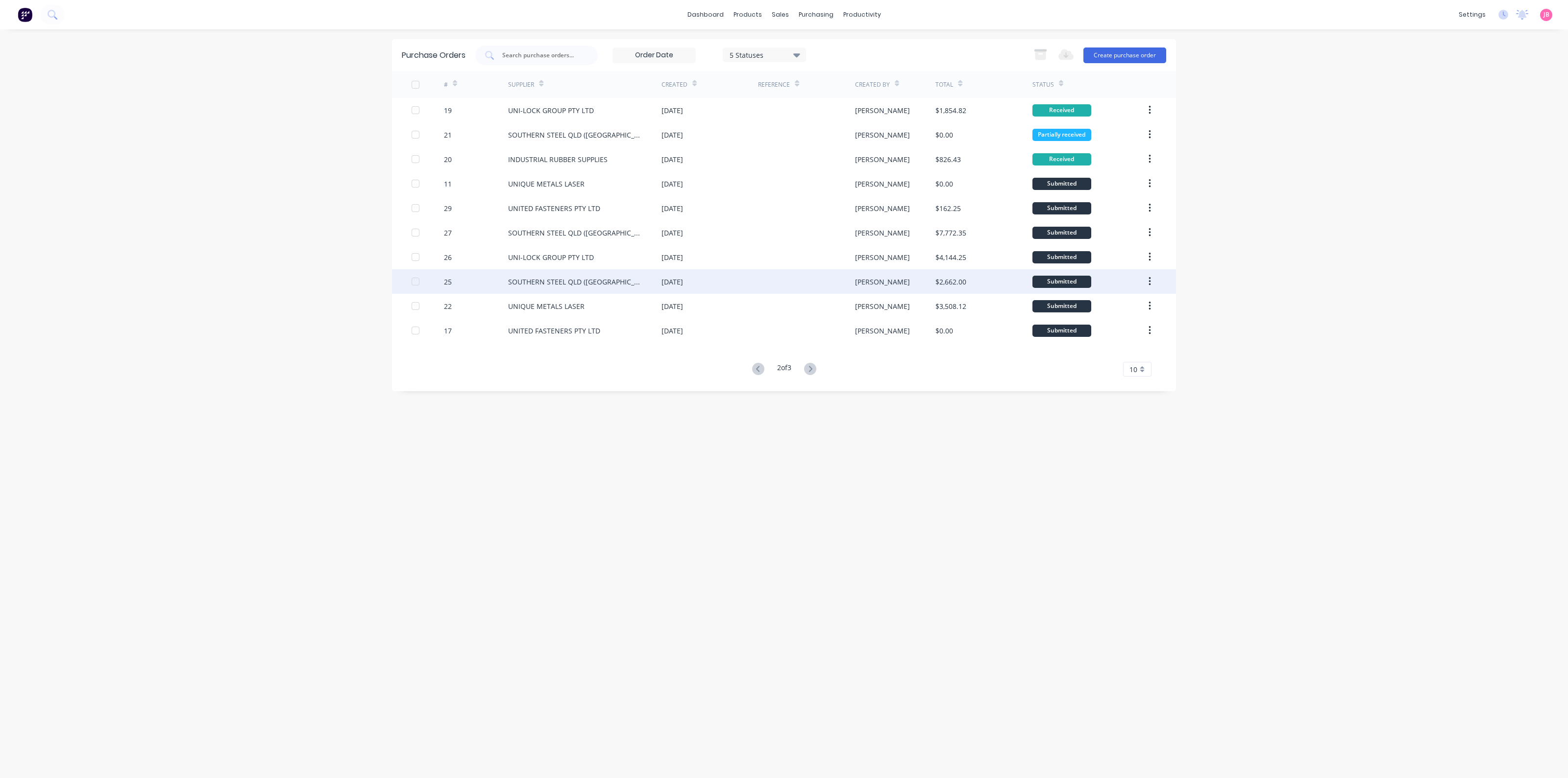
click at [539, 280] on div "SOUTHERN STEEL QLD ([GEOGRAPHIC_DATA])" at bounding box center [575, 282] width 134 height 10
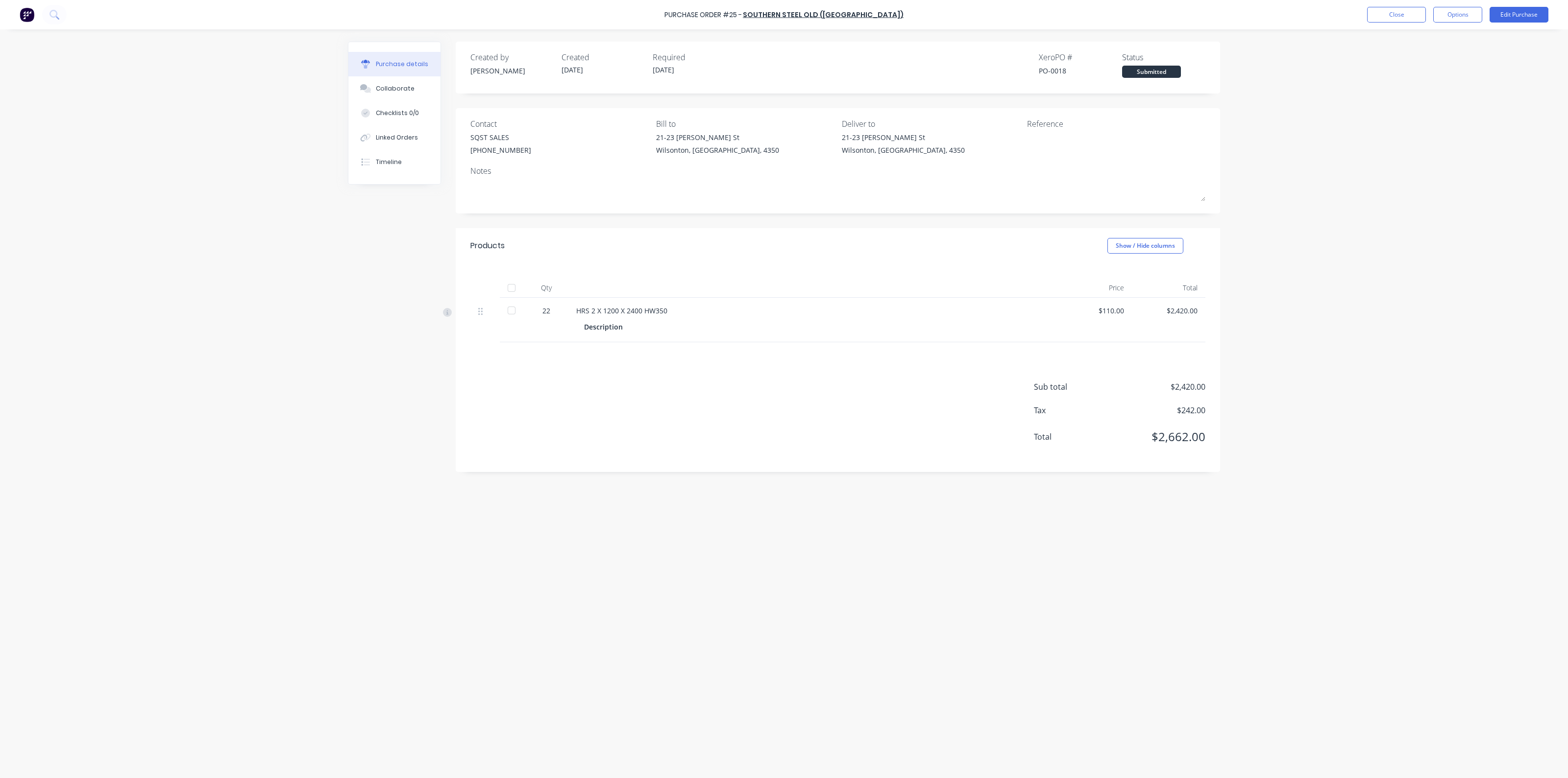
click at [512, 290] on div at bounding box center [512, 288] width 20 height 20
click at [1394, 10] on button "Close" at bounding box center [1397, 15] width 59 height 15
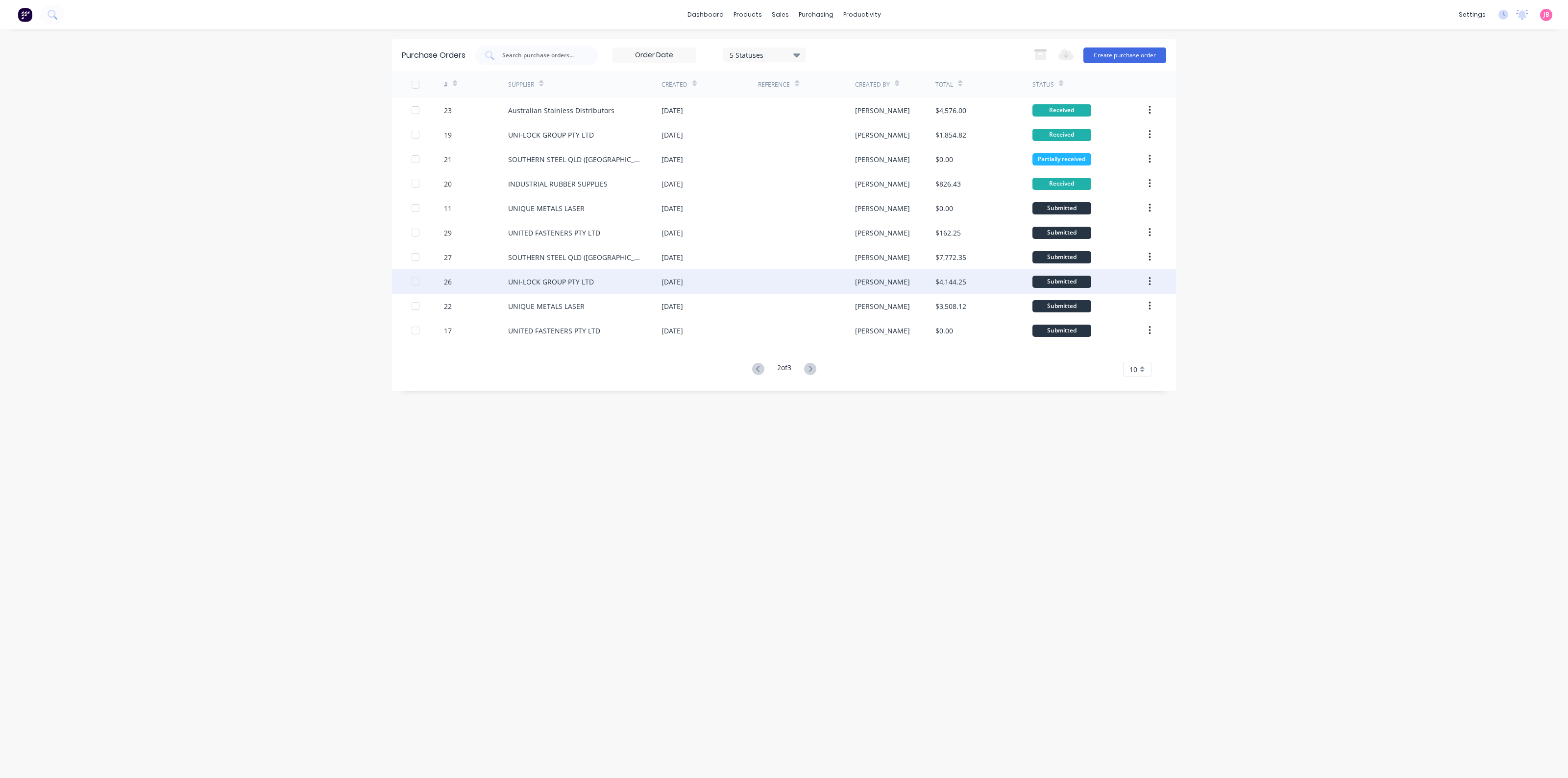
click at [527, 283] on div "UNI-LOCK GROUP PTY LTD" at bounding box center [551, 282] width 86 height 10
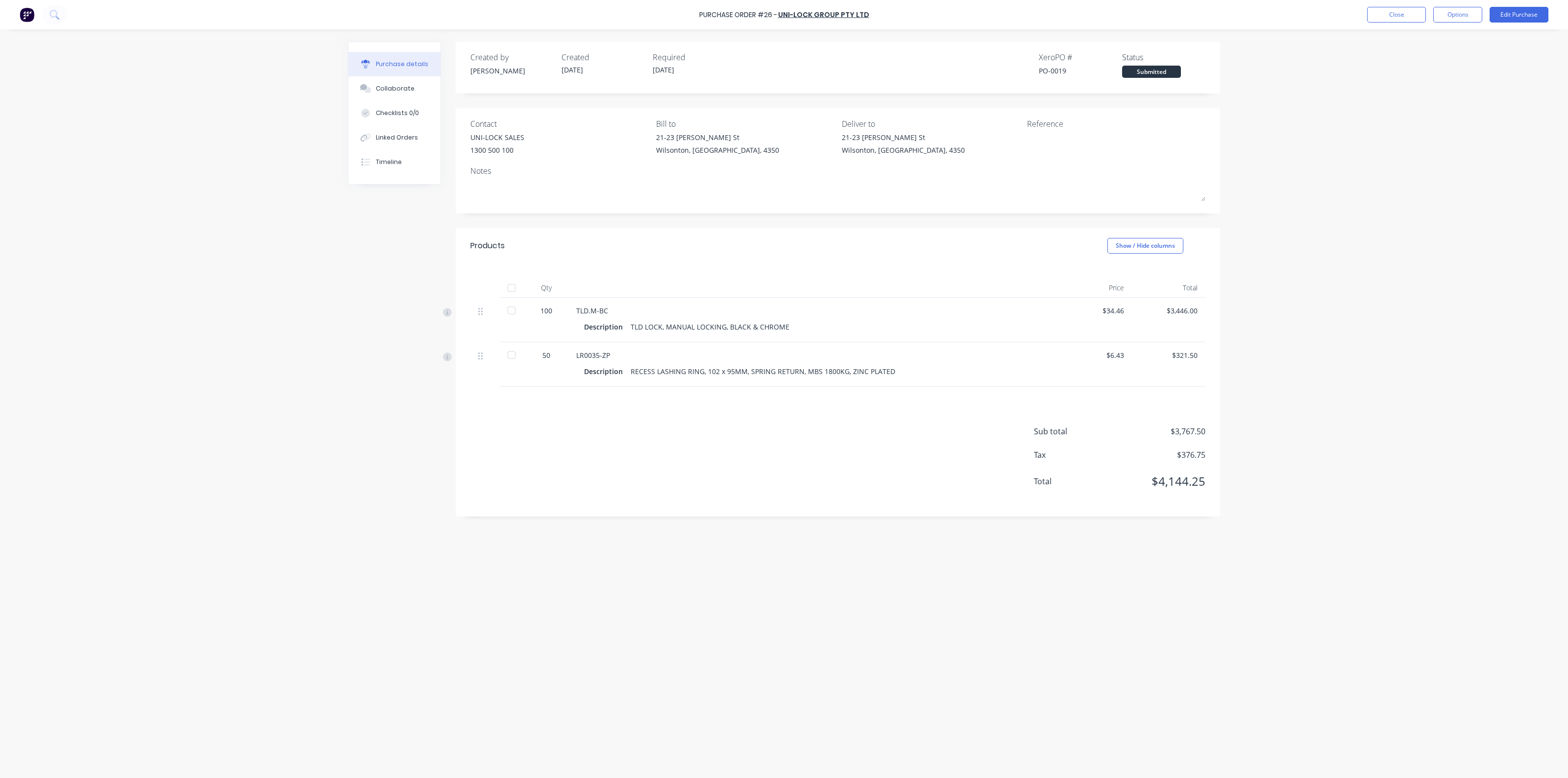
click at [511, 290] on div at bounding box center [512, 288] width 20 height 20
click at [1390, 11] on button "Close" at bounding box center [1397, 15] width 59 height 15
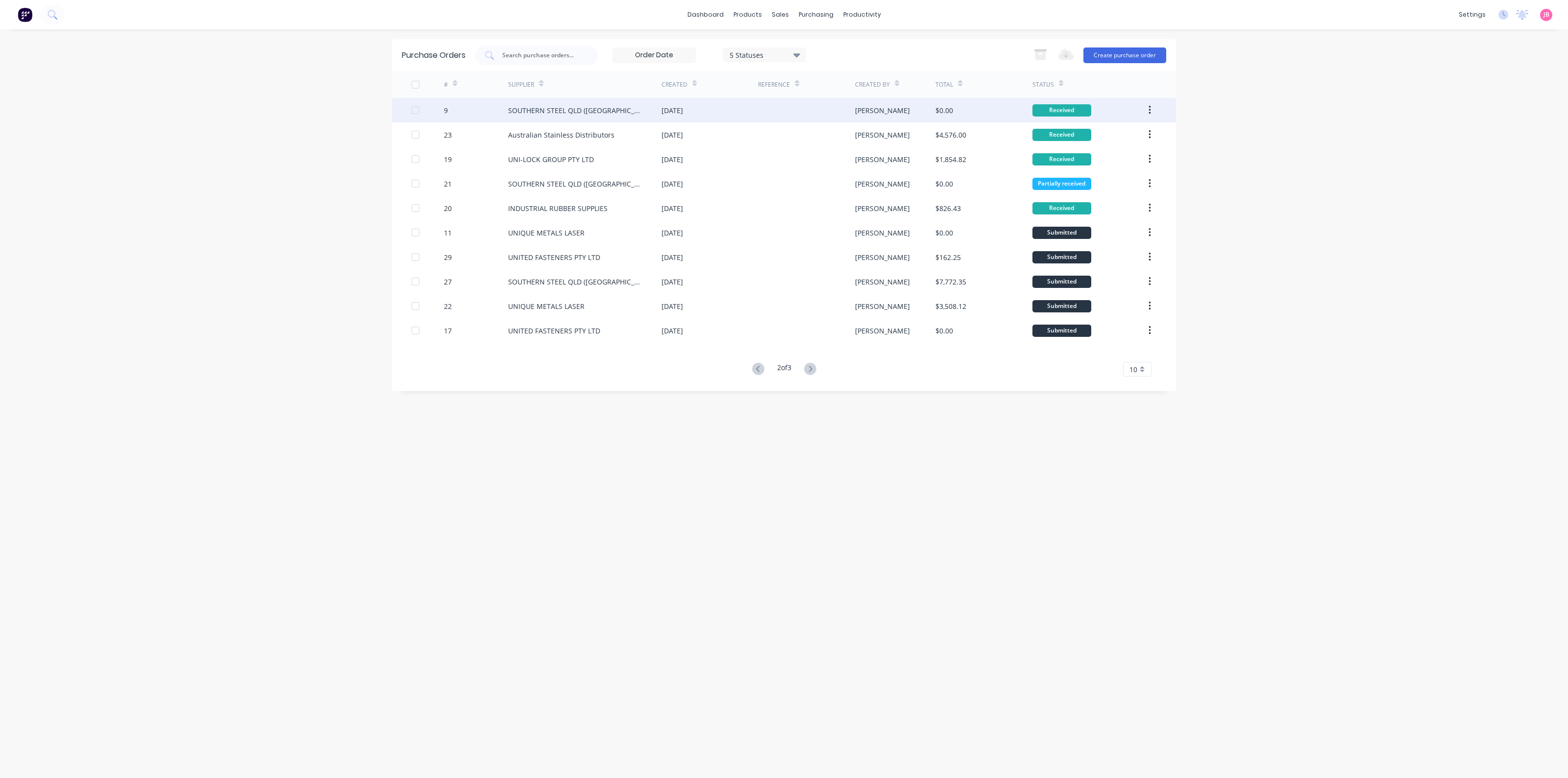
click at [513, 115] on div "SOUTHERN STEEL QLD ([GEOGRAPHIC_DATA])" at bounding box center [575, 110] width 134 height 10
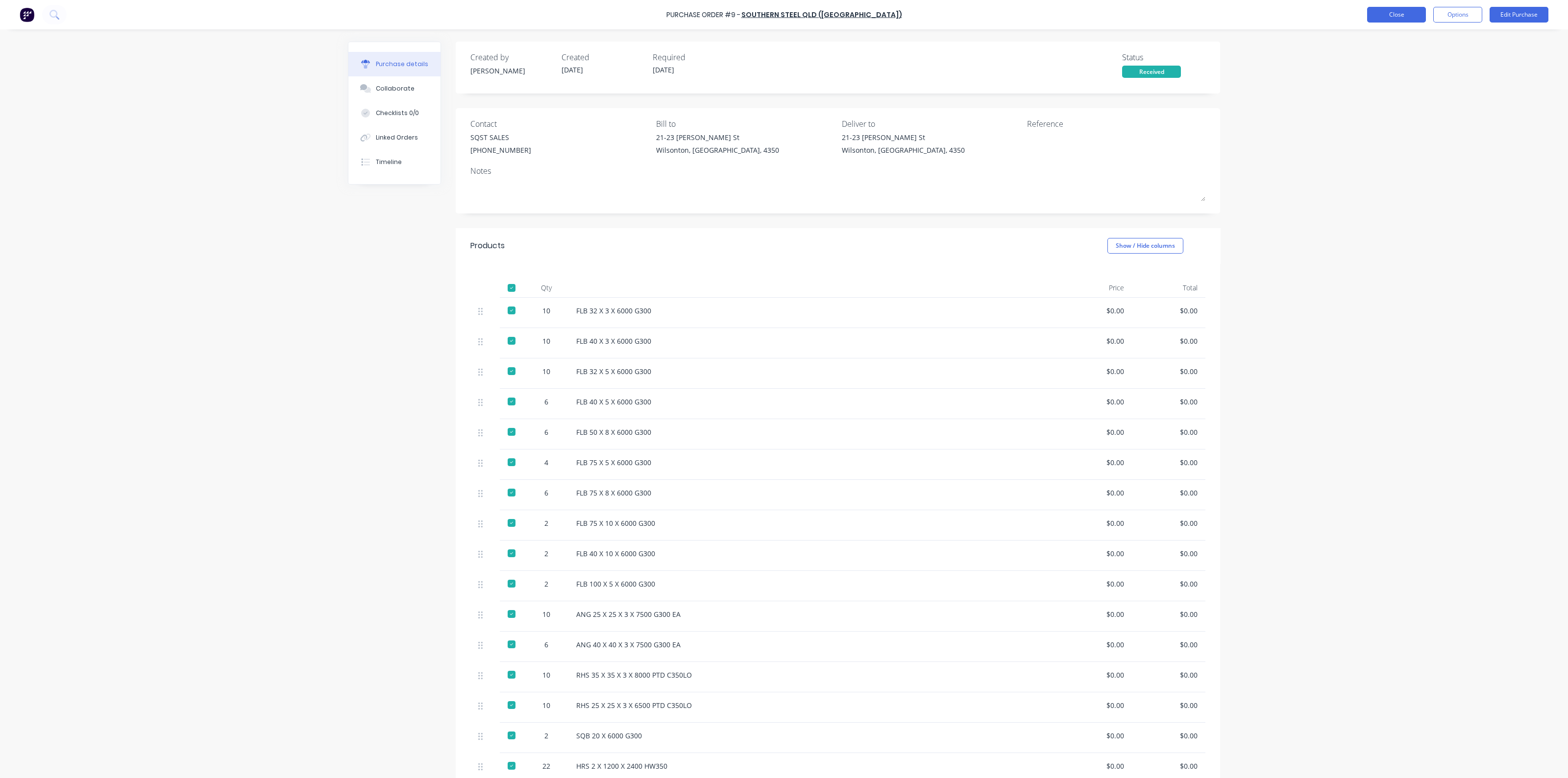
click at [1389, 10] on button "Close" at bounding box center [1397, 15] width 59 height 15
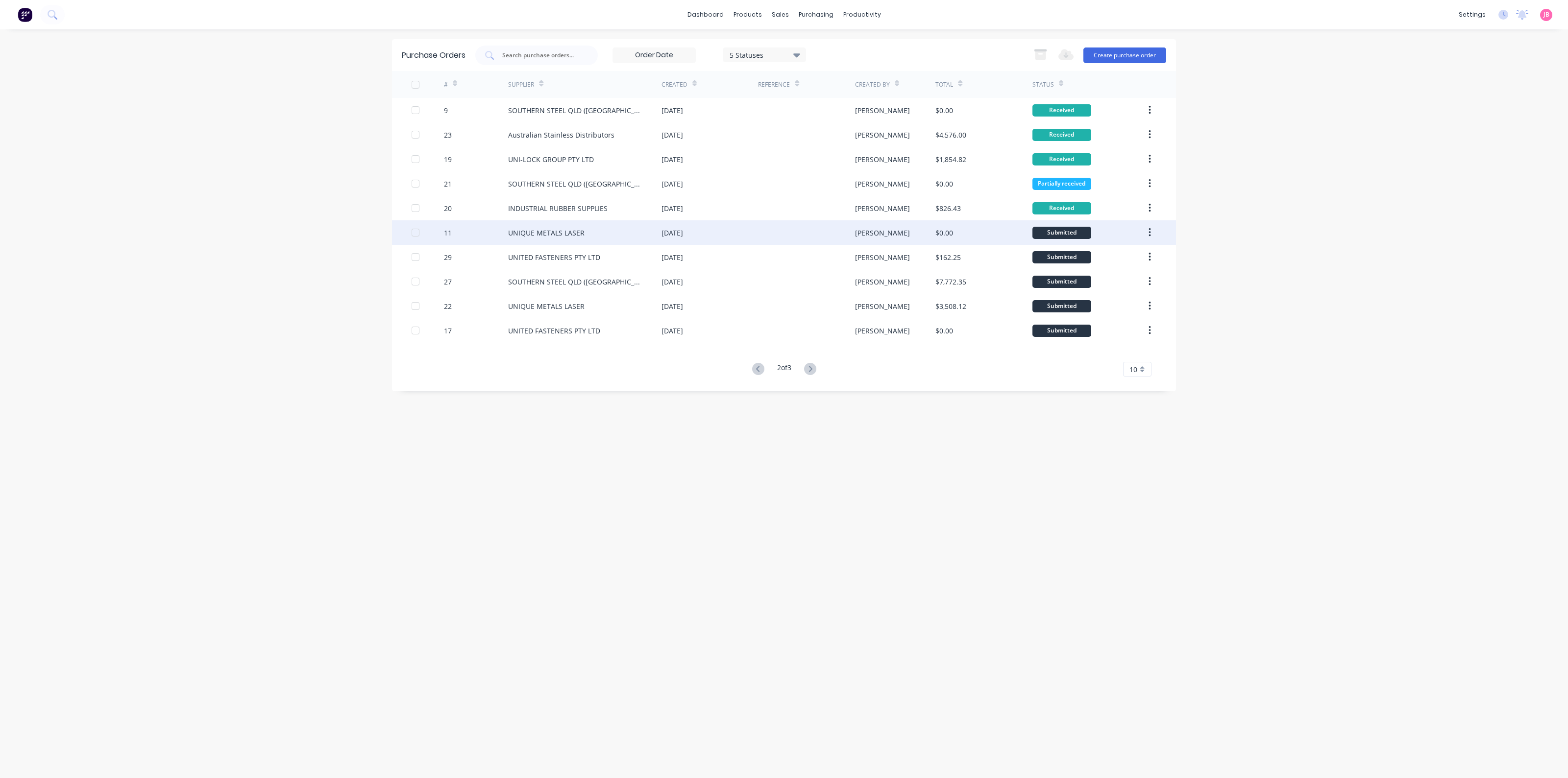
click at [498, 237] on div "11" at bounding box center [476, 232] width 65 height 24
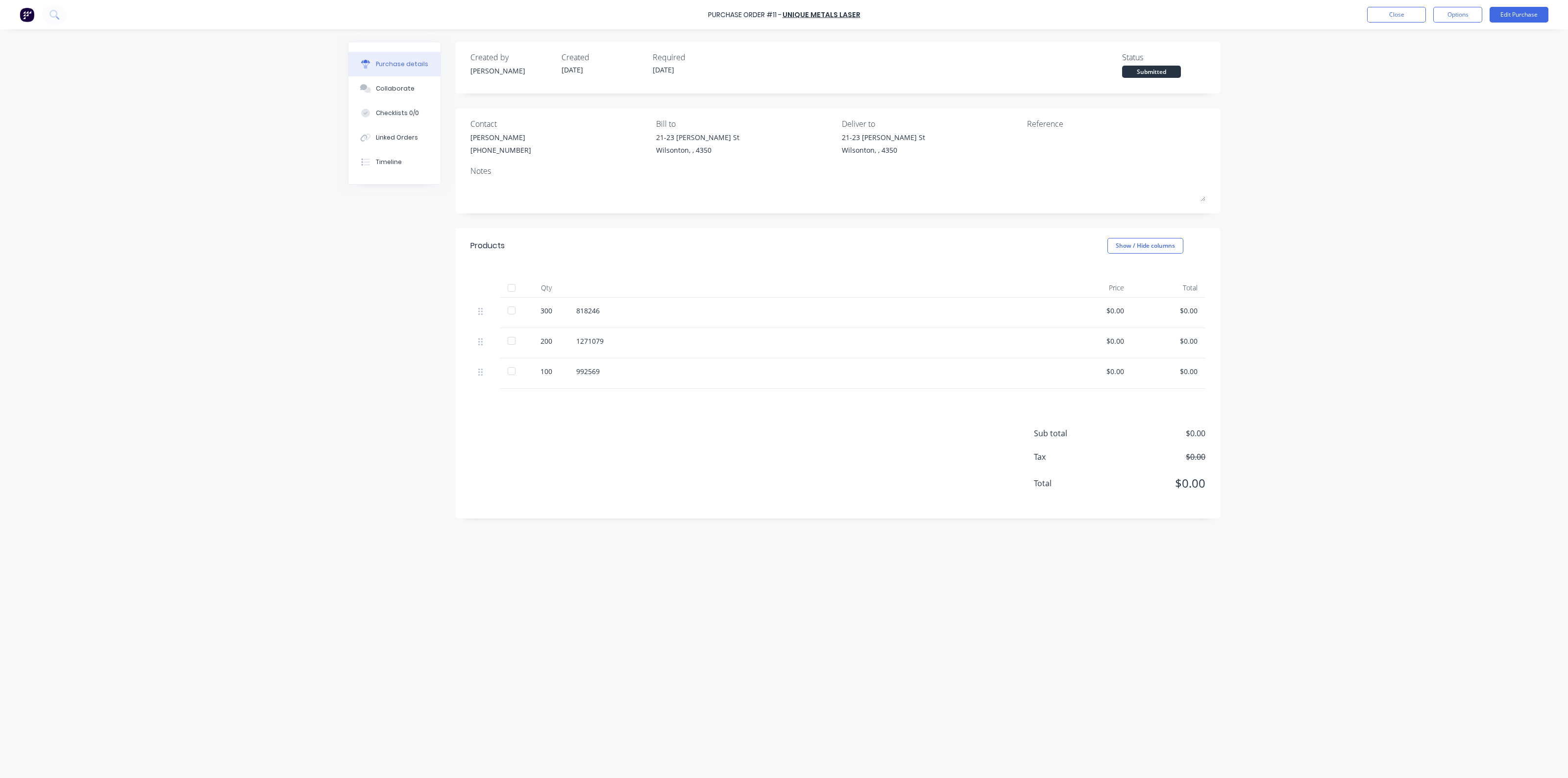
click at [511, 285] on div at bounding box center [512, 288] width 20 height 20
click at [1407, 9] on button "Close" at bounding box center [1397, 15] width 59 height 15
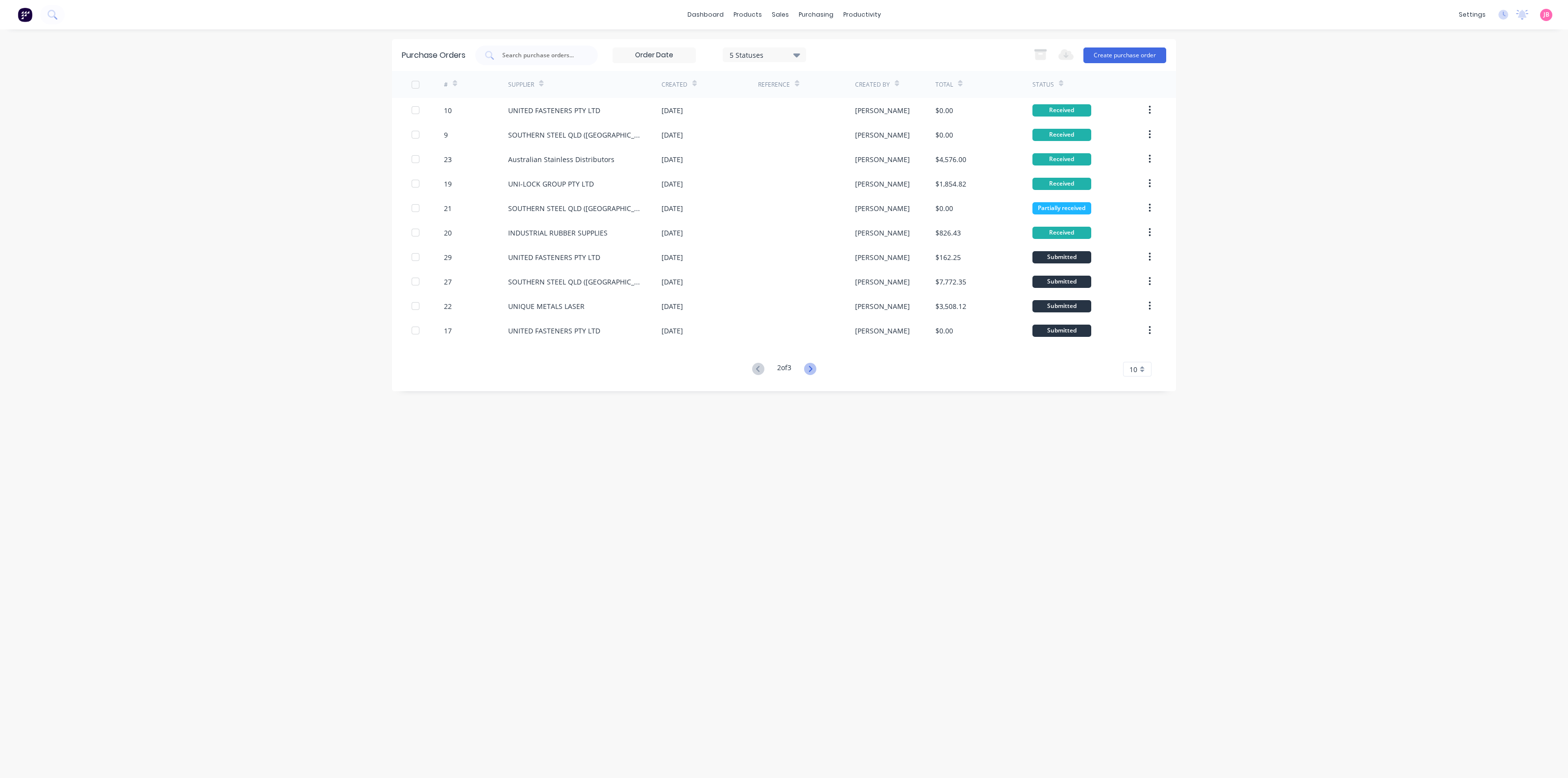
click at [815, 369] on icon at bounding box center [811, 369] width 13 height 13
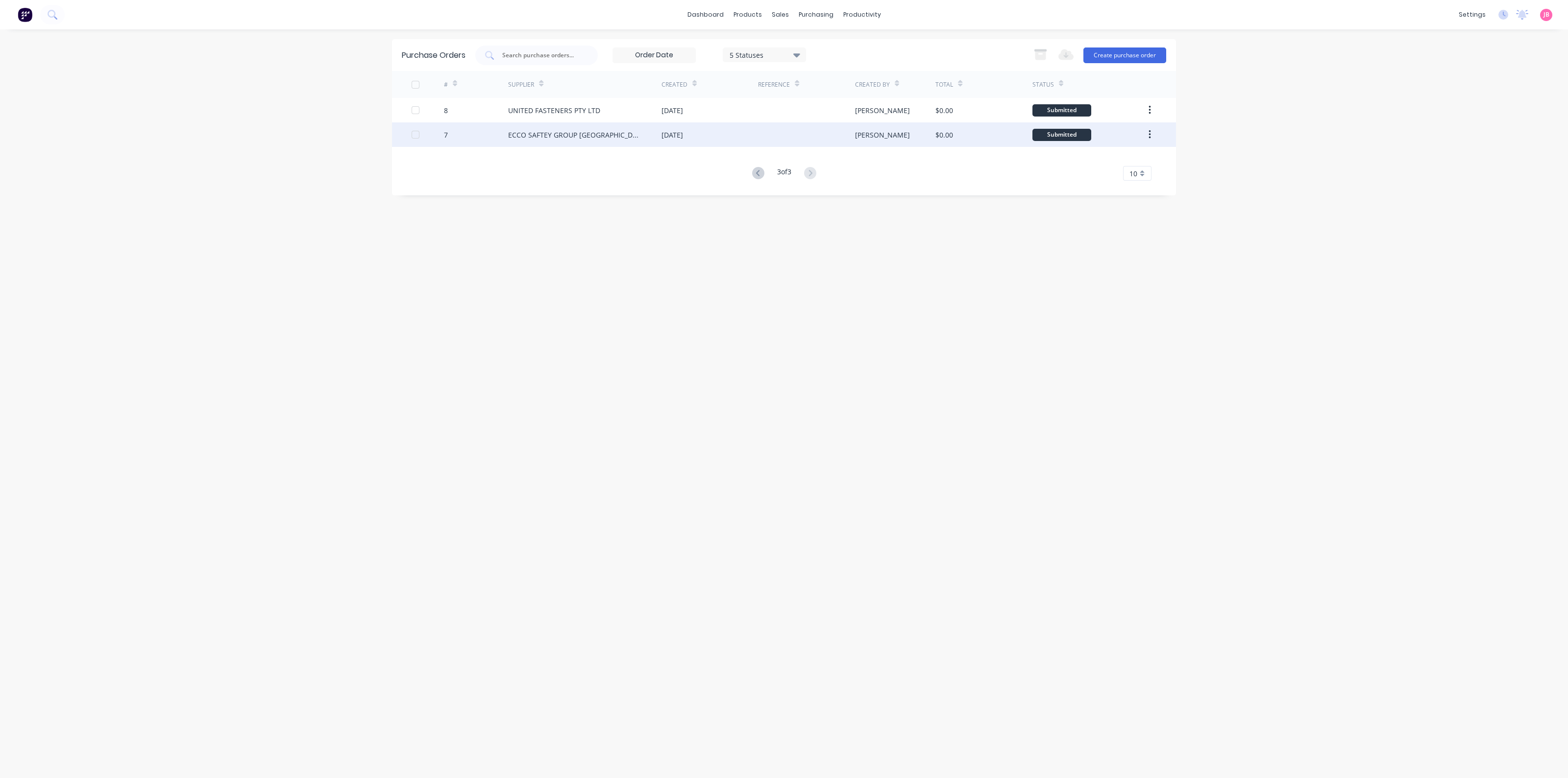
click at [508, 136] on div "ECCO SAFTEY GROUP [GEOGRAPHIC_DATA]" at bounding box center [575, 135] width 134 height 10
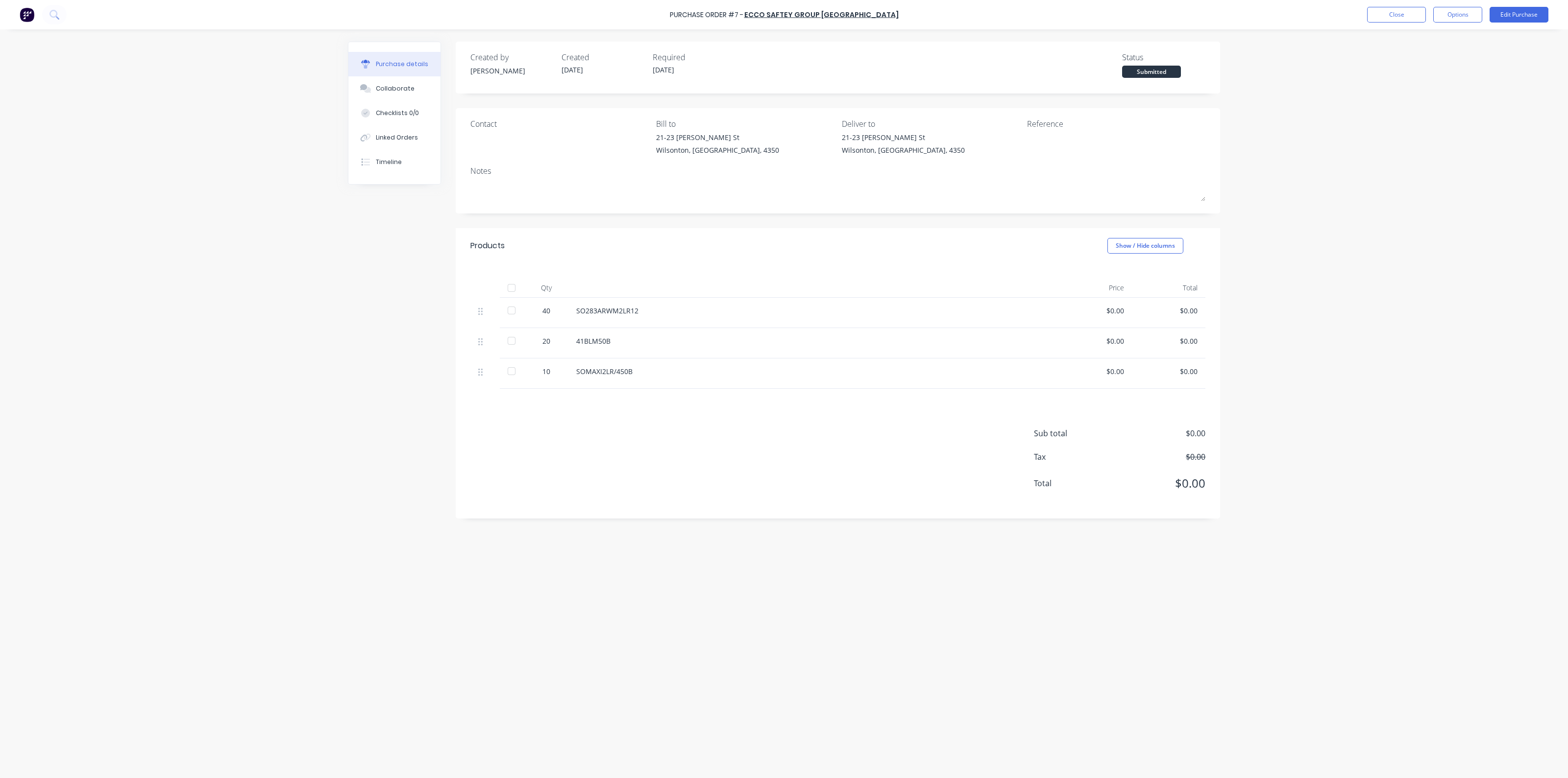
click at [510, 290] on div at bounding box center [512, 288] width 20 height 20
click at [513, 373] on div at bounding box center [512, 371] width 20 height 20
click at [1380, 16] on button "Close" at bounding box center [1397, 15] width 59 height 15
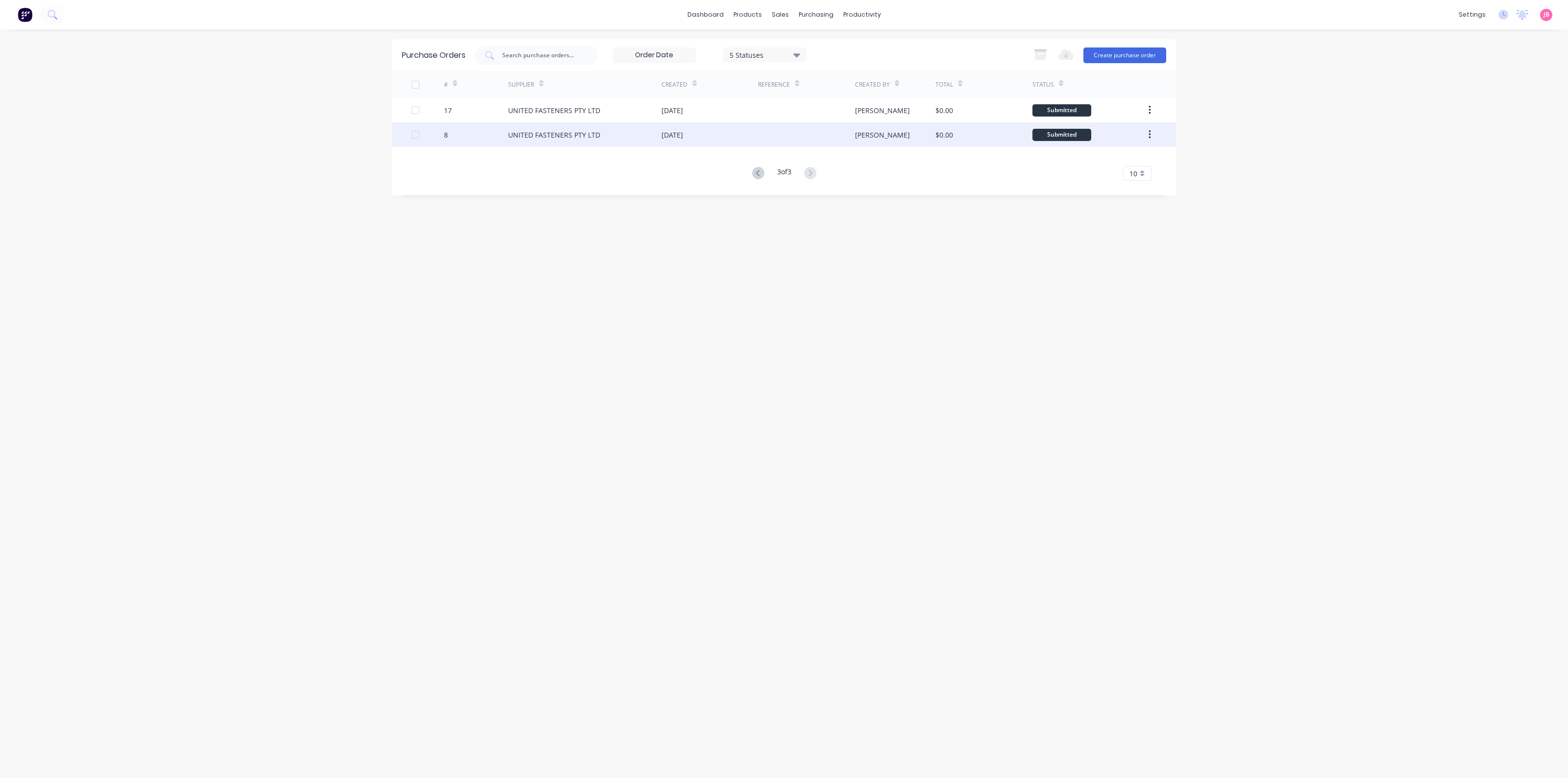
click at [640, 140] on div "UNITED FASTENERS PTY LTD" at bounding box center [585, 135] width 154 height 24
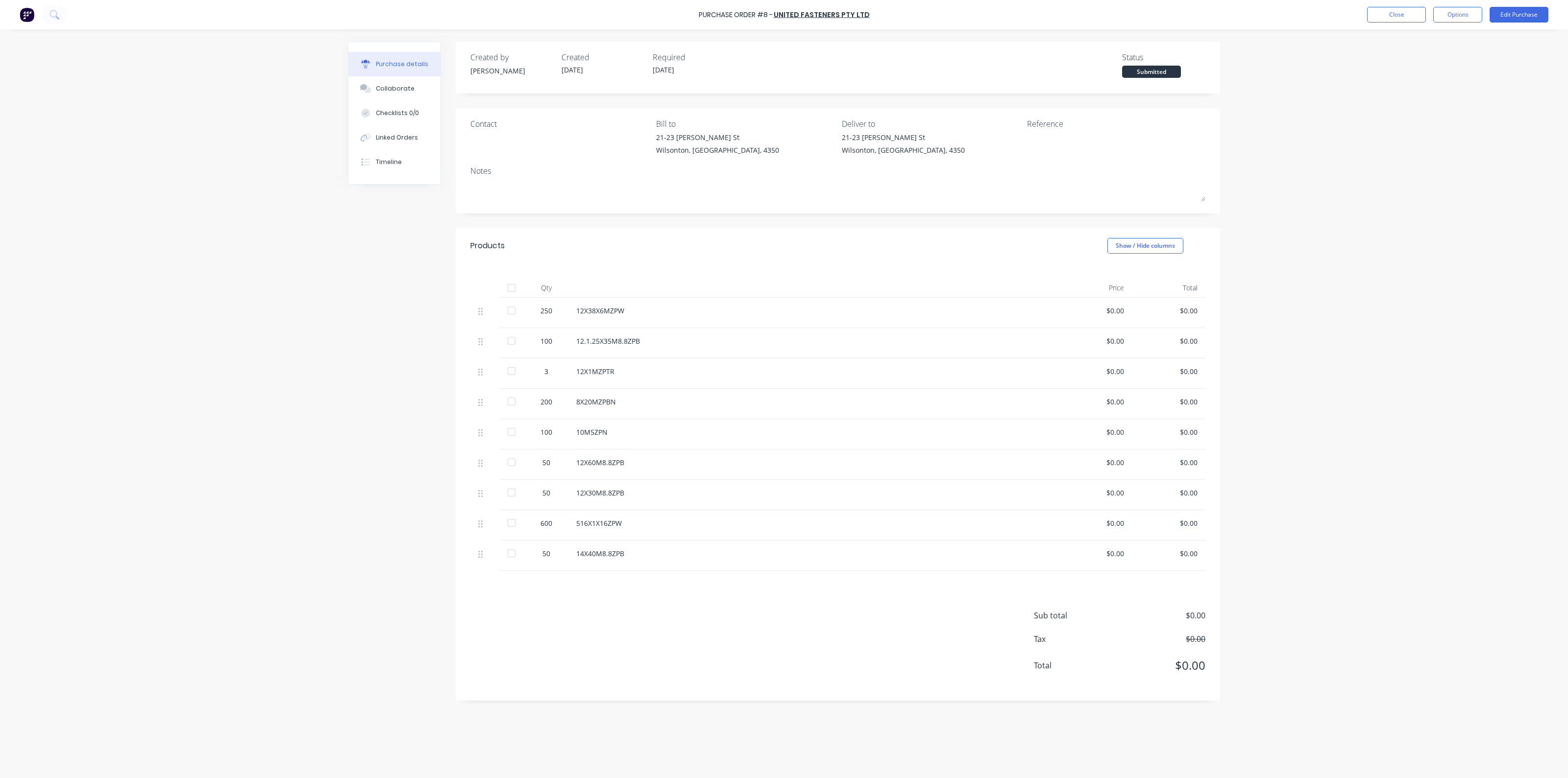
click at [509, 290] on div at bounding box center [512, 288] width 20 height 20
click at [1386, 15] on button "Close" at bounding box center [1397, 15] width 59 height 15
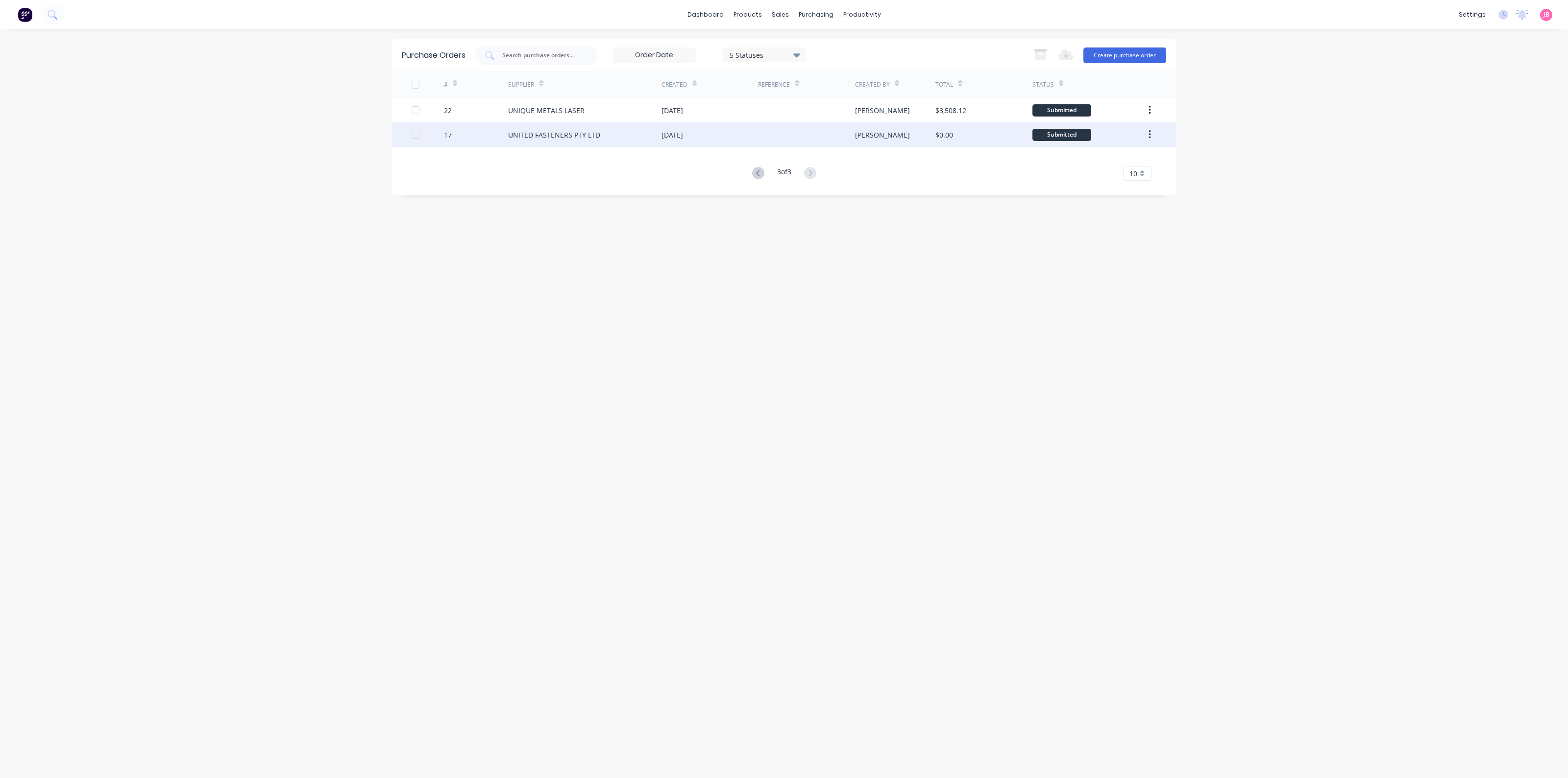
click at [528, 138] on div "UNITED FASTENERS PTY LTD" at bounding box center [554, 135] width 92 height 10
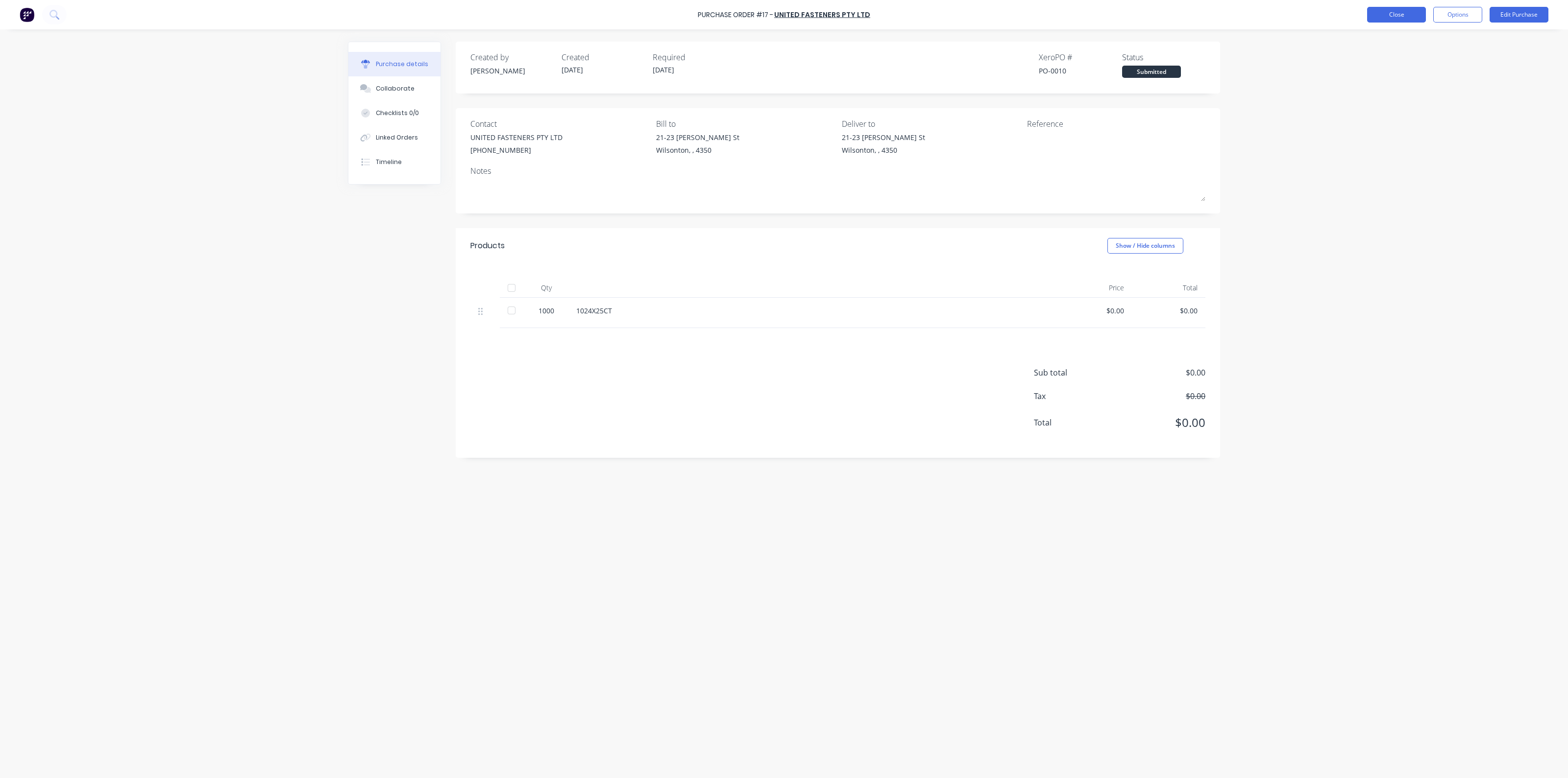
click at [1407, 18] on button "Close" at bounding box center [1397, 15] width 59 height 15
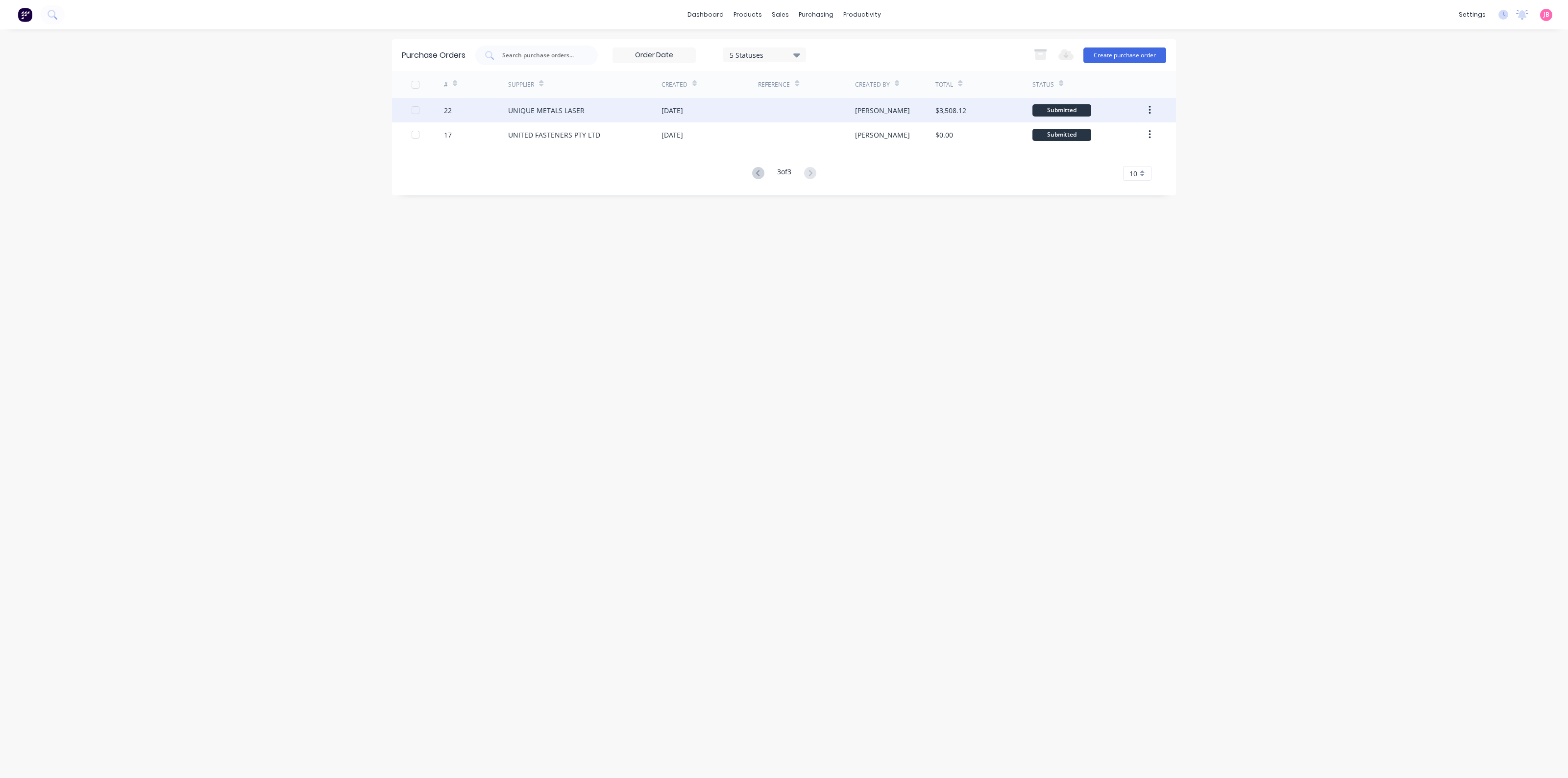
click at [548, 117] on div "UNIQUE METALS LASER" at bounding box center [585, 110] width 154 height 24
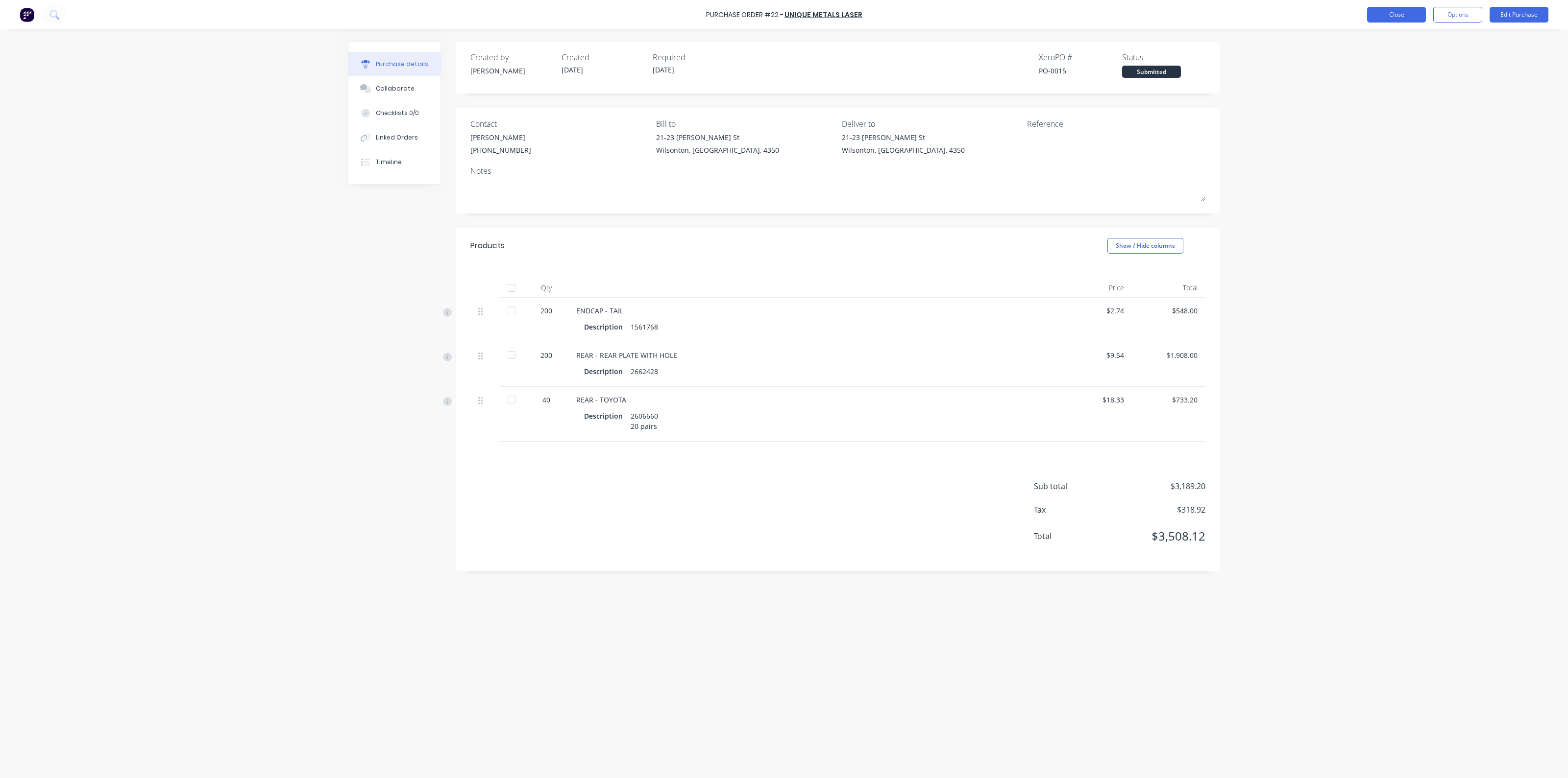
click at [1398, 15] on button "Close" at bounding box center [1397, 15] width 59 height 15
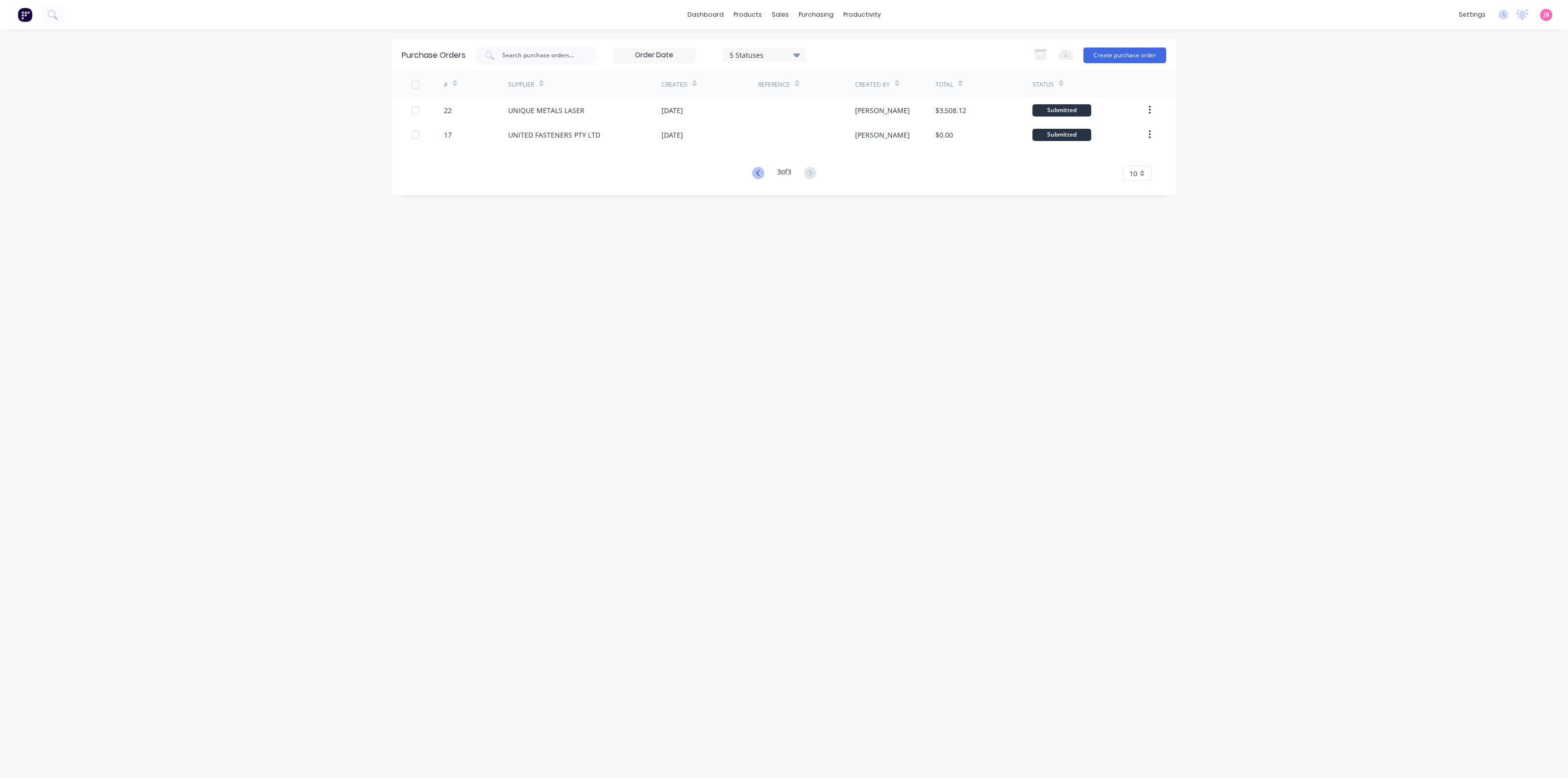
click at [756, 175] on icon at bounding box center [757, 173] width 3 height 6
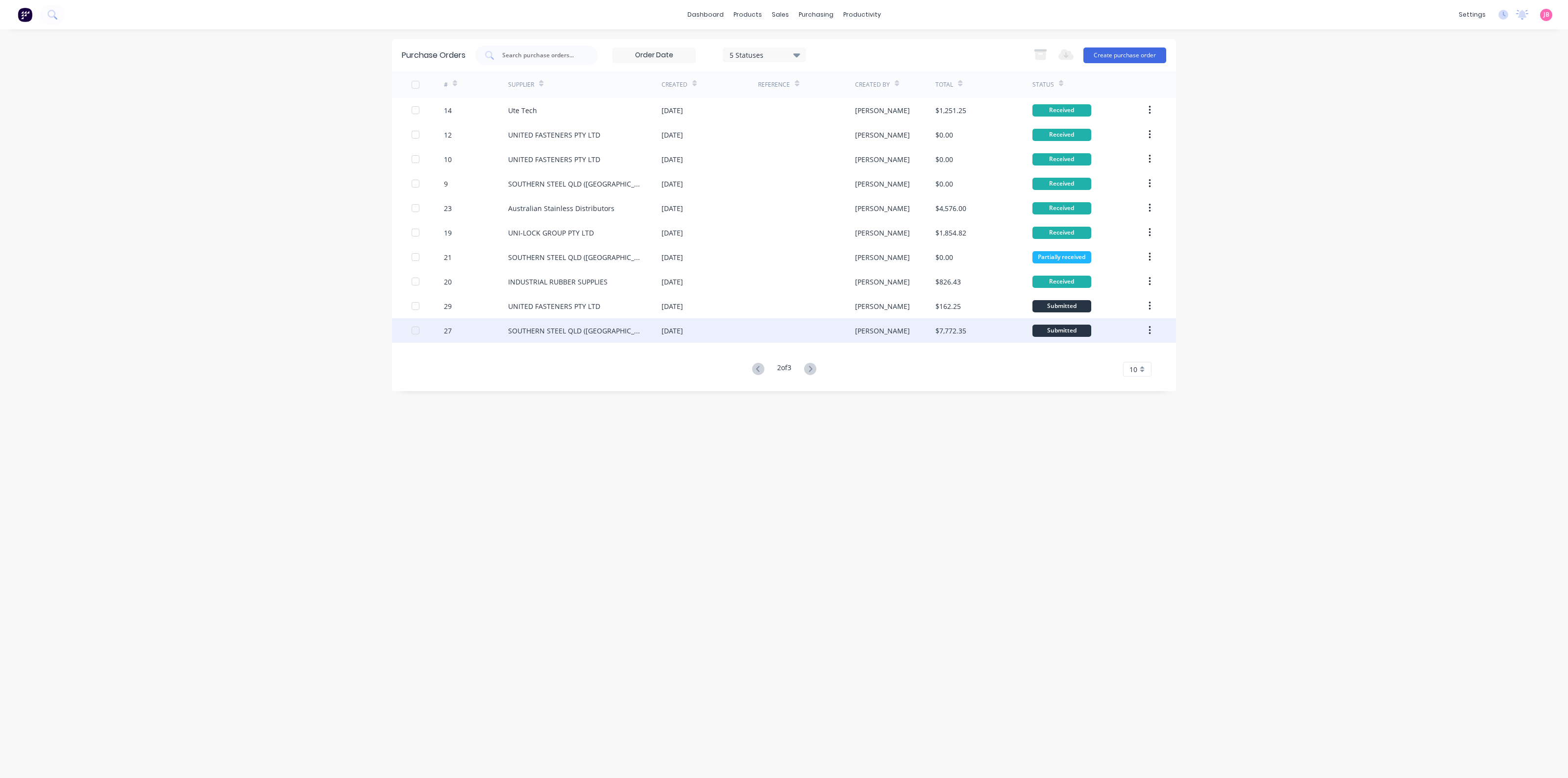
click at [683, 328] on div "[DATE]" at bounding box center [672, 331] width 22 height 10
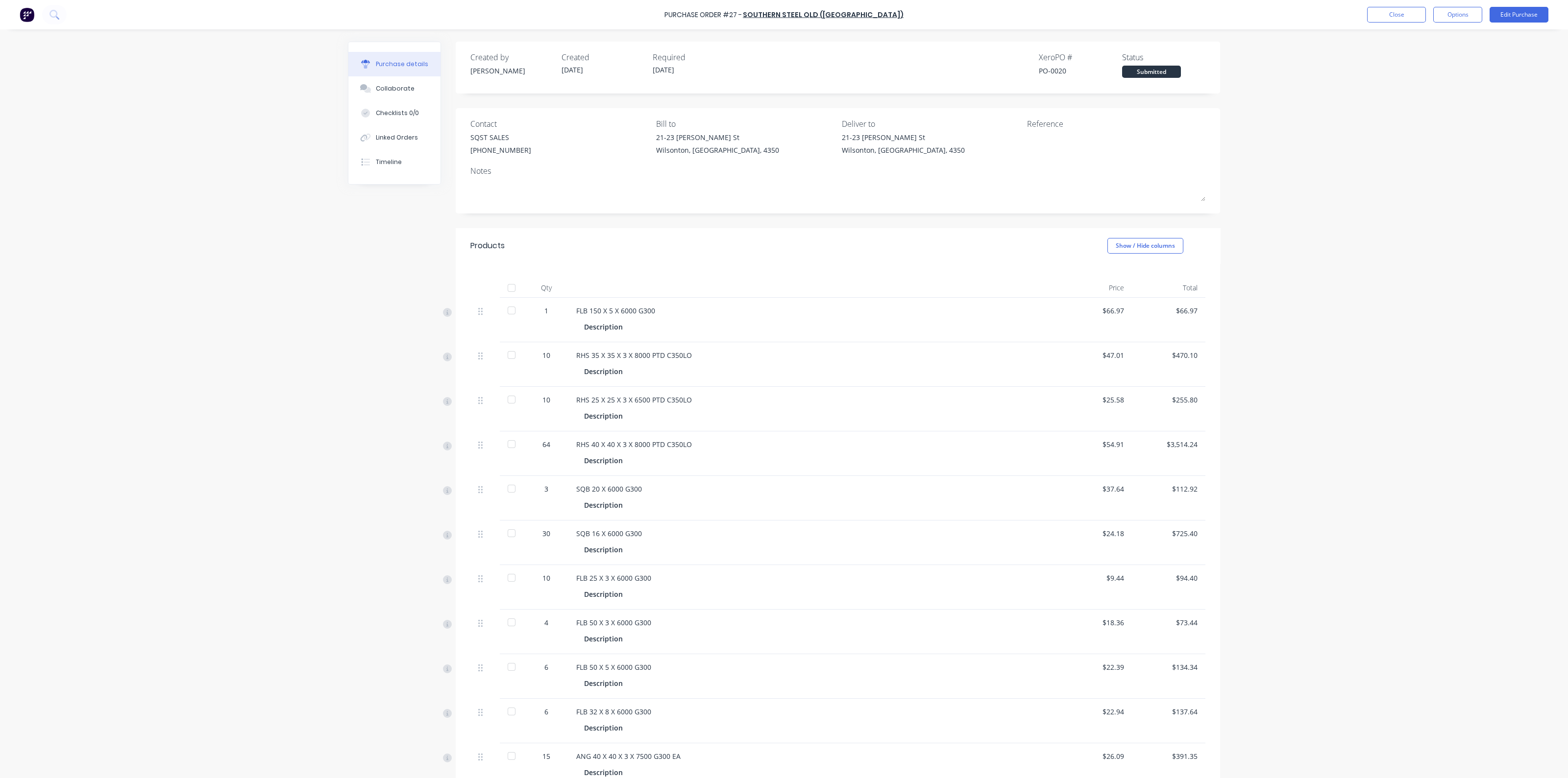
click at [556, 239] on div "Products Show / Hide columns" at bounding box center [838, 246] width 764 height 36
click at [1373, 13] on button "Close" at bounding box center [1397, 15] width 59 height 15
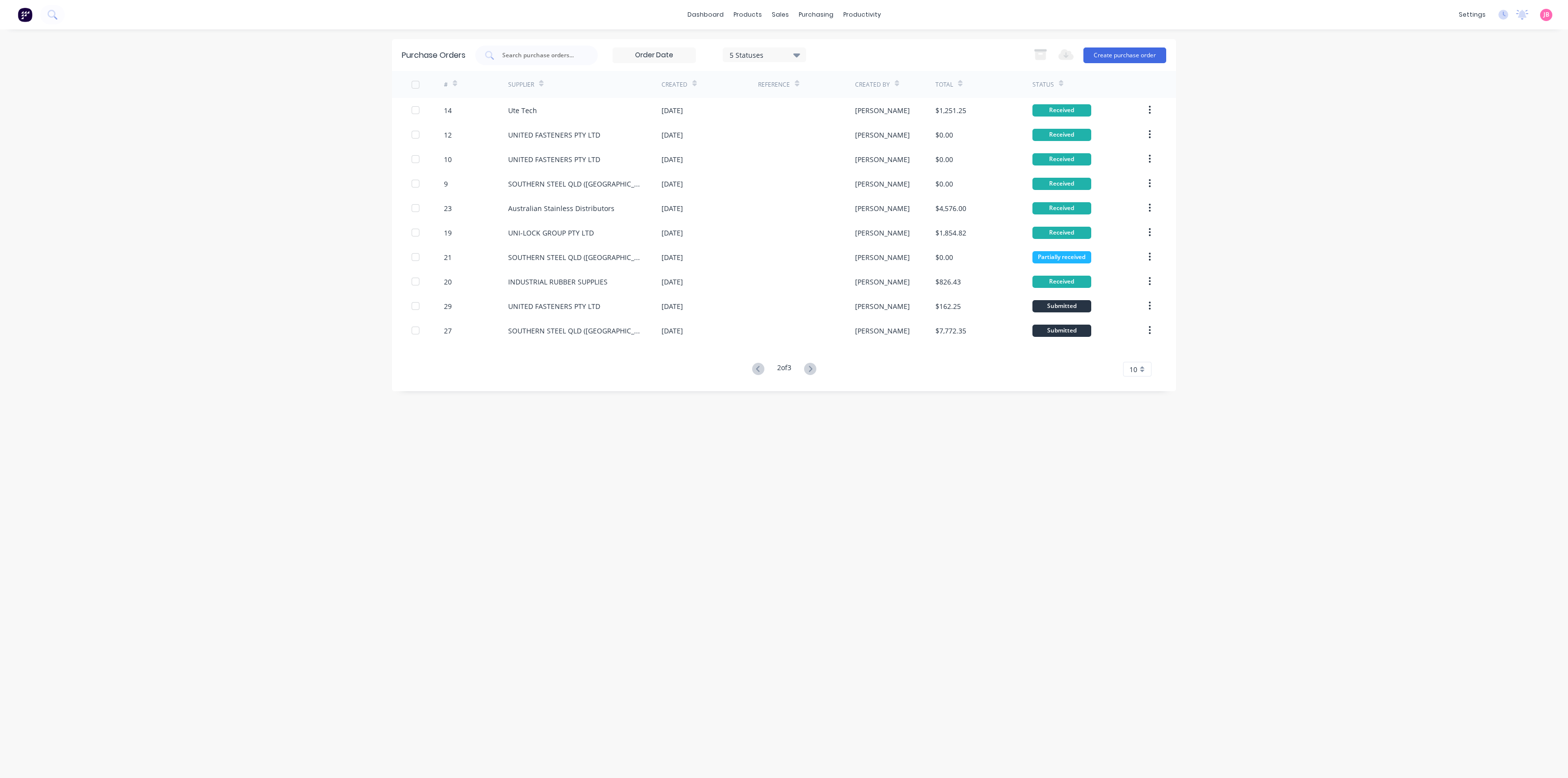
click at [1063, 85] on div "Status" at bounding box center [1088, 84] width 112 height 27
click at [776, 50] on div "5 Statuses" at bounding box center [764, 54] width 70 height 10
click at [831, 177] on div at bounding box center [831, 178] width 20 height 20
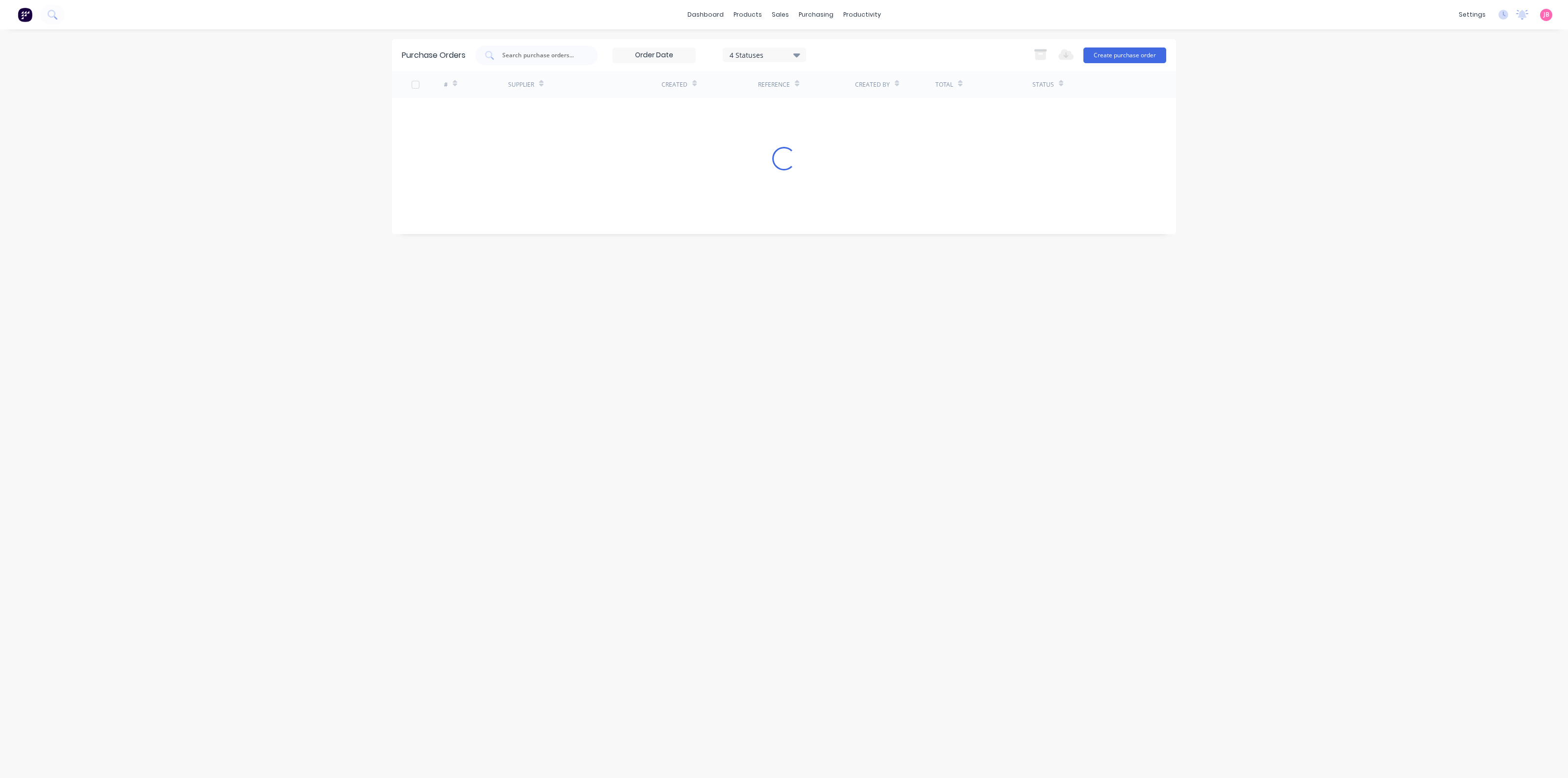
click at [927, 52] on div "4 Statuses 4 Statuses Export to Excel (XLSX) Create purchase order" at bounding box center [821, 55] width 691 height 20
click at [799, 59] on icon at bounding box center [797, 54] width 7 height 10
click at [833, 179] on div at bounding box center [831, 178] width 20 height 20
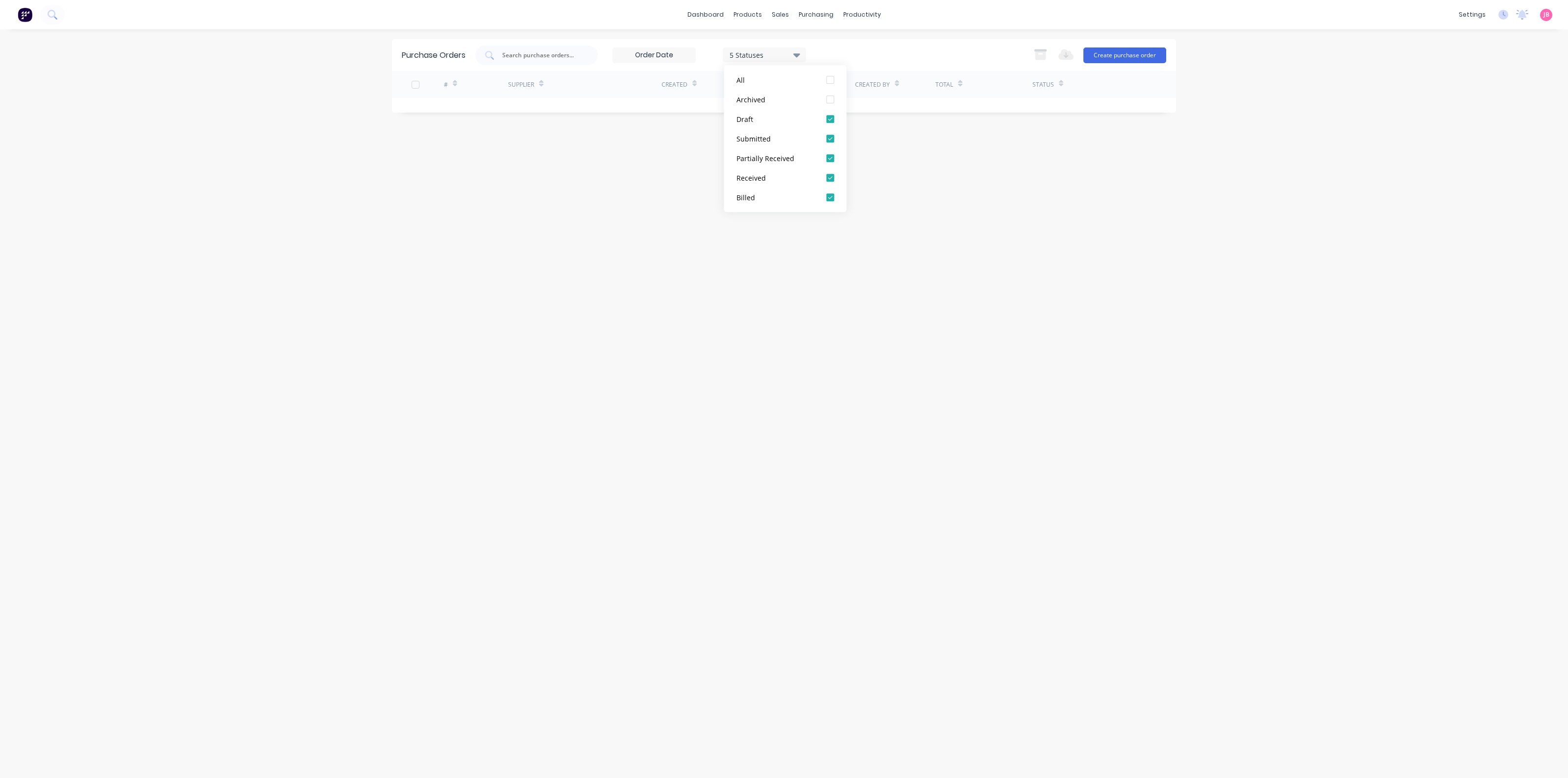
click at [907, 65] on div "5 Statuses 5 Statuses Export to Excel (XLSX) Create purchase order" at bounding box center [821, 55] width 691 height 20
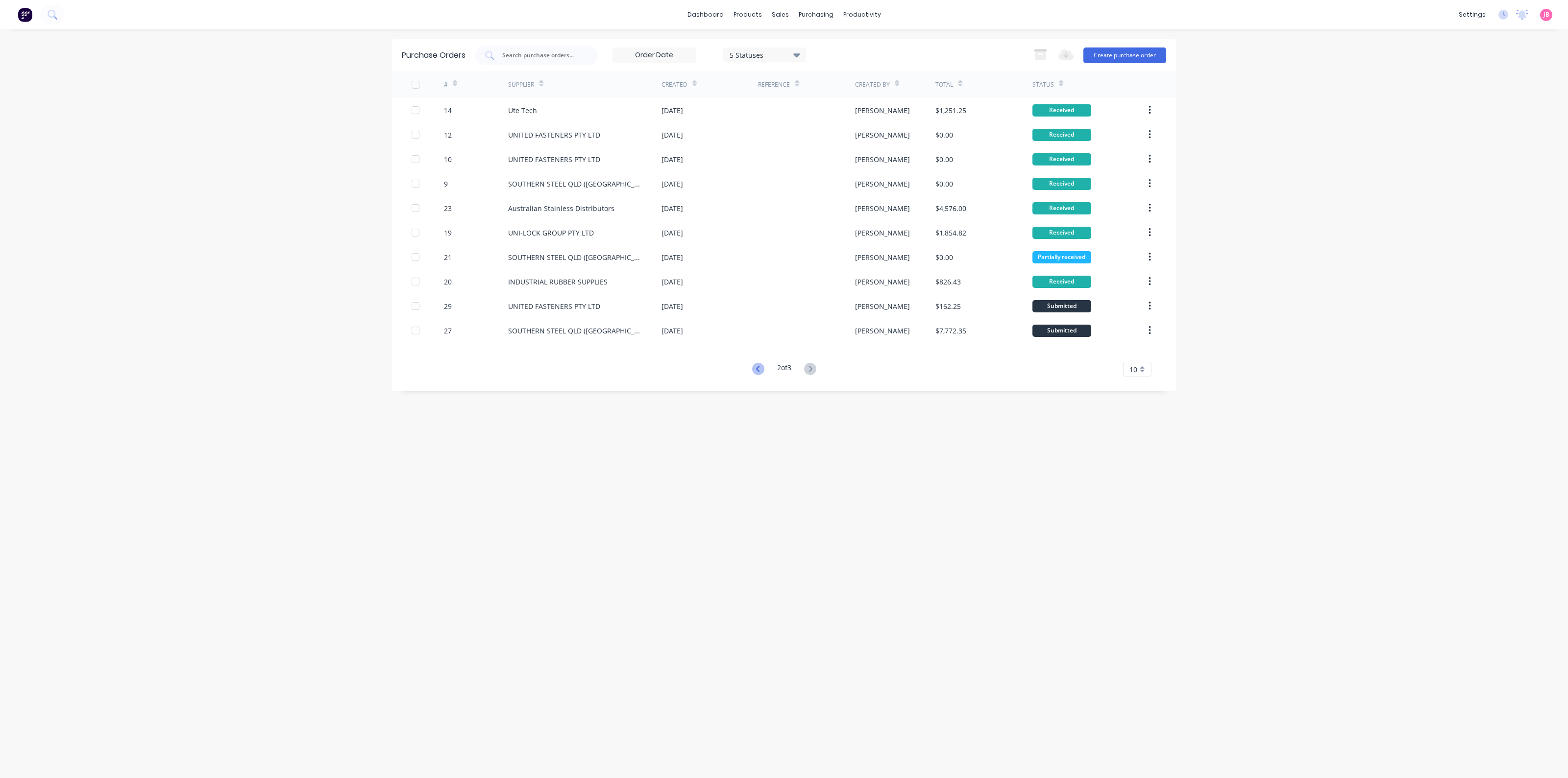
click at [760, 369] on icon at bounding box center [759, 369] width 13 height 13
click at [681, 86] on div "Created" at bounding box center [674, 84] width 26 height 9
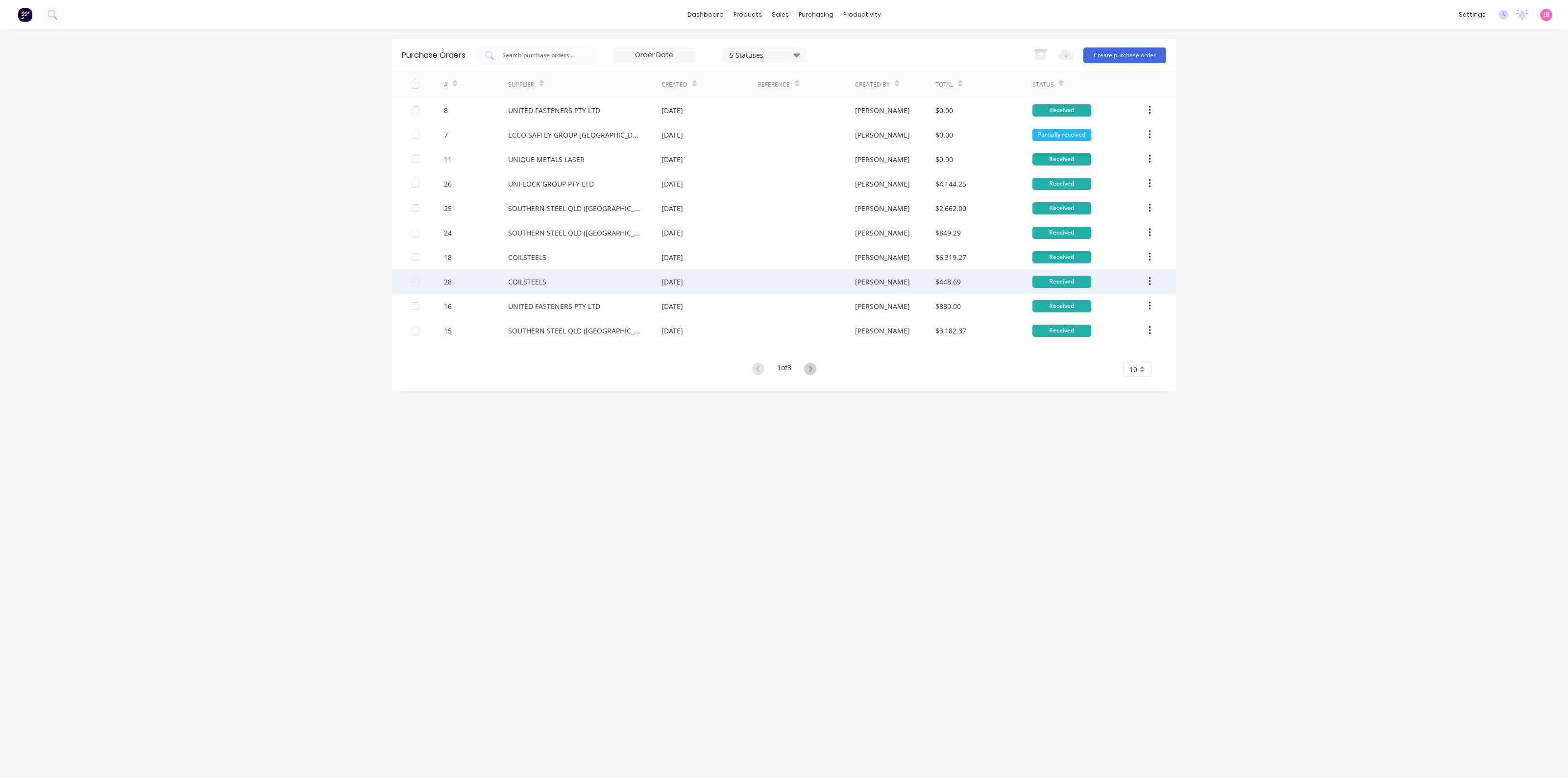
click at [772, 278] on div at bounding box center [806, 281] width 96 height 24
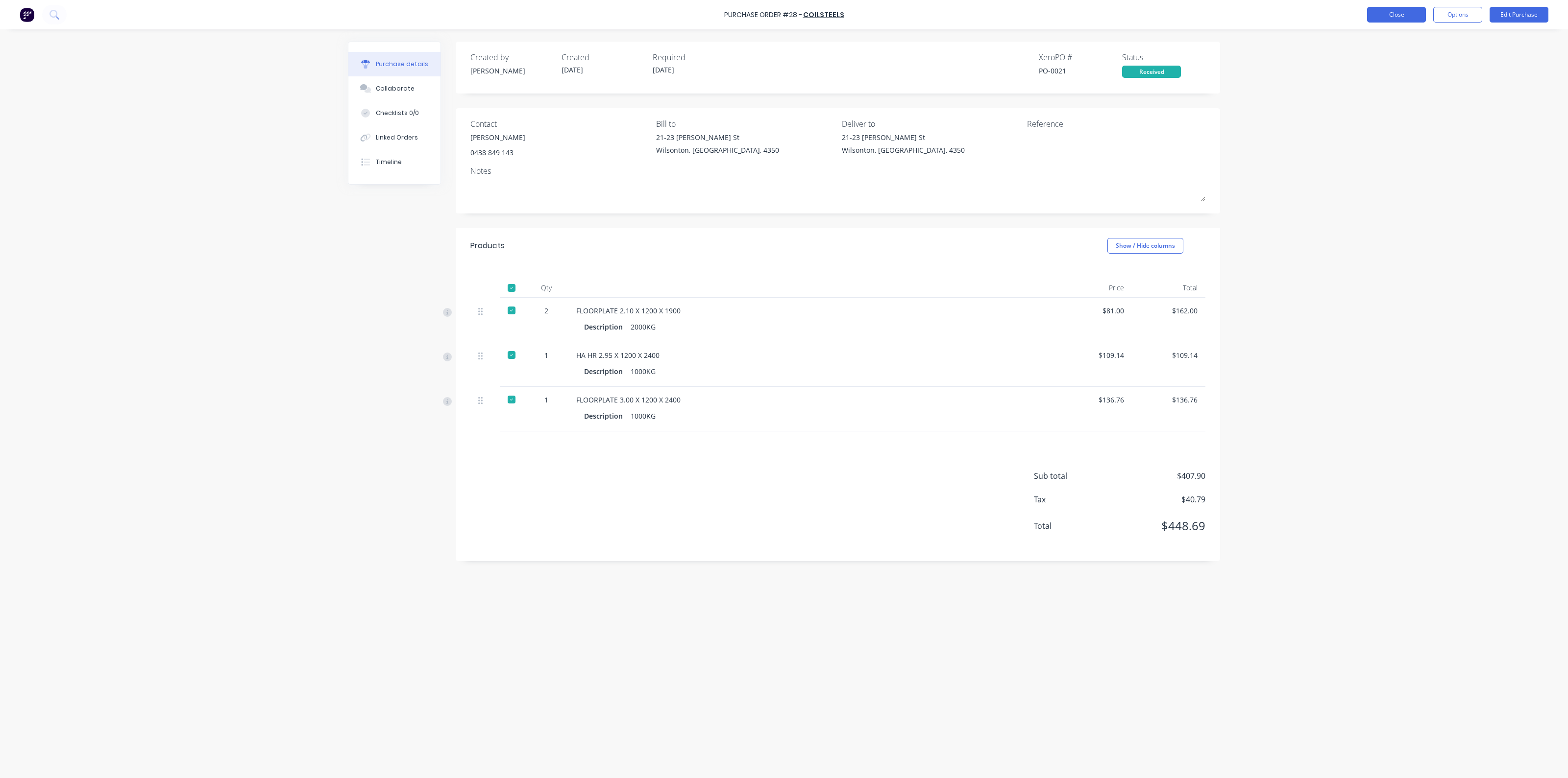
click at [1390, 16] on button "Close" at bounding box center [1397, 15] width 59 height 15
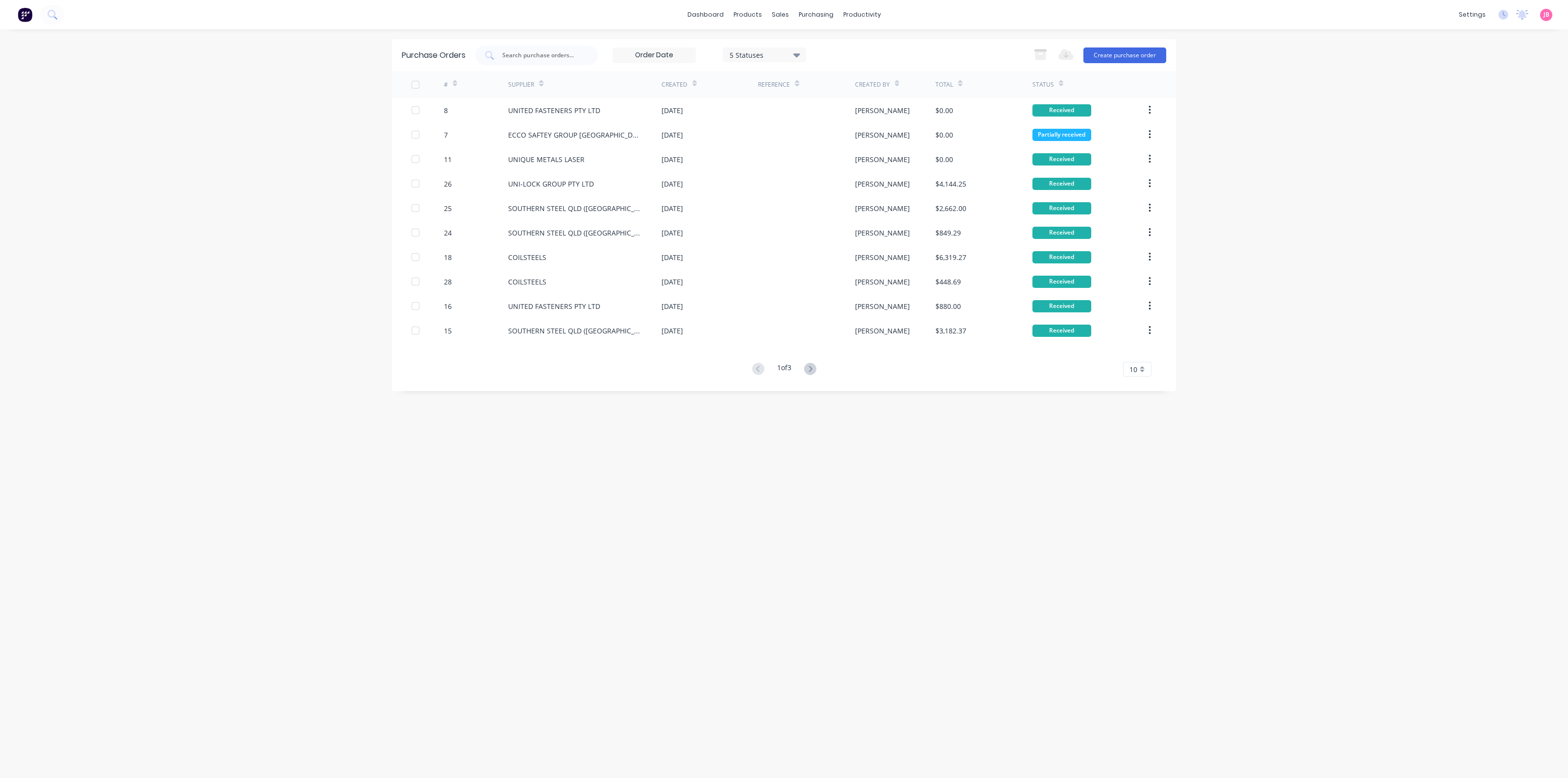
click at [630, 54] on input at bounding box center [654, 55] width 82 height 15
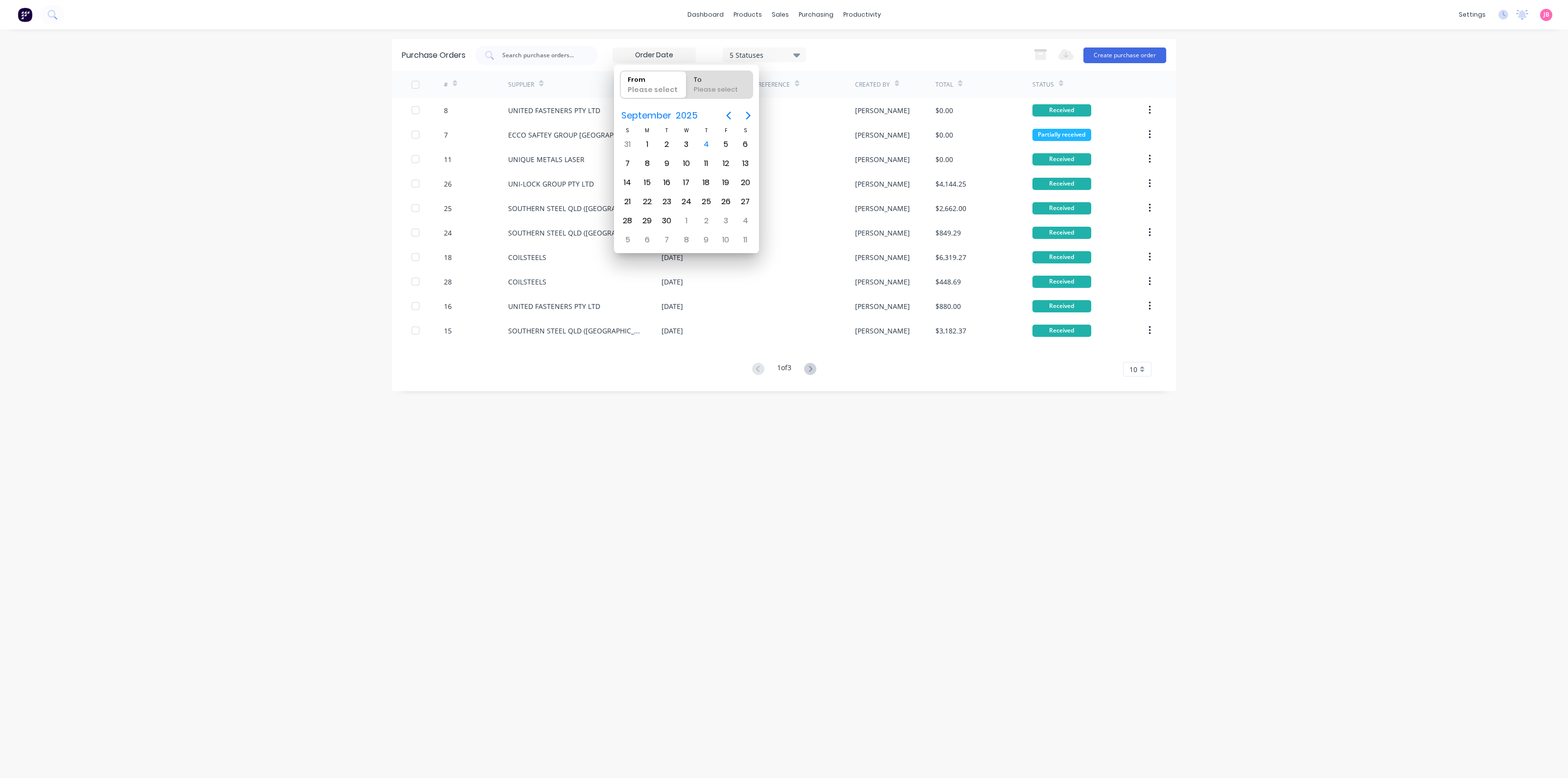
click at [679, 54] on input at bounding box center [654, 55] width 82 height 15
click at [841, 45] on div "5 Statuses 5 Statuses Export to Excel (XLSX) Create purchase order" at bounding box center [821, 55] width 691 height 20
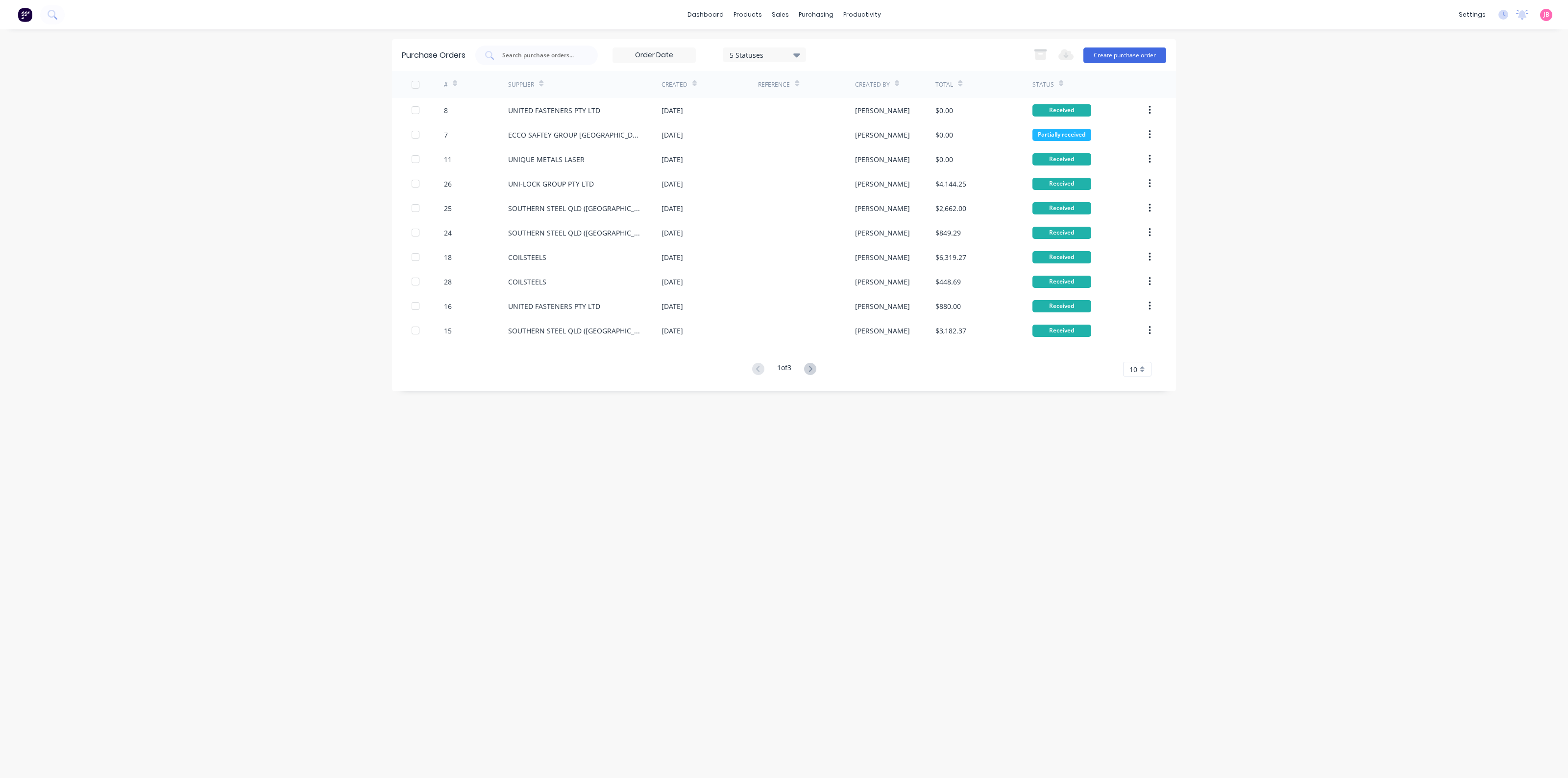
click at [415, 87] on div at bounding box center [415, 84] width 20 height 20
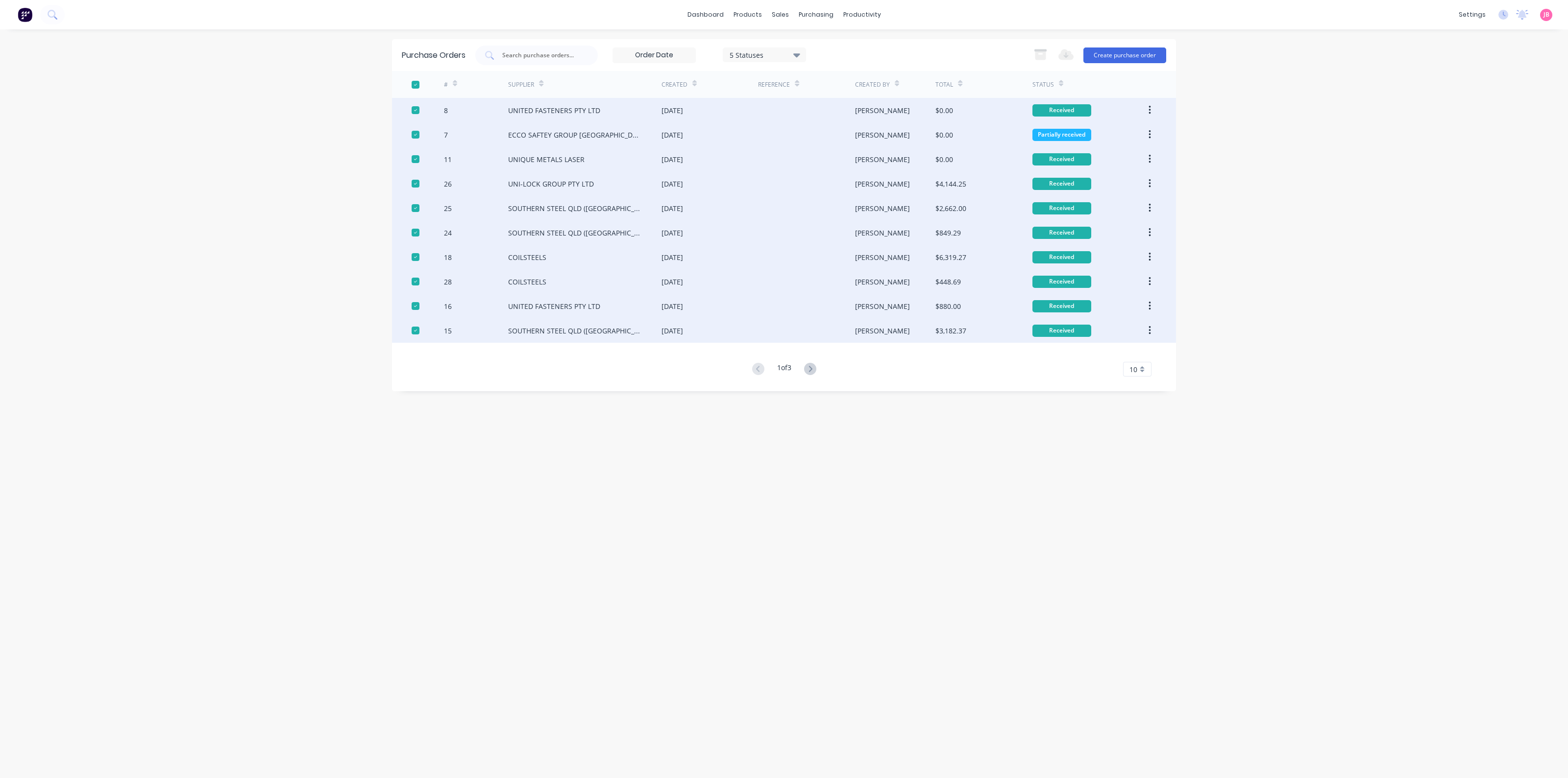
click at [415, 87] on div at bounding box center [415, 84] width 20 height 20
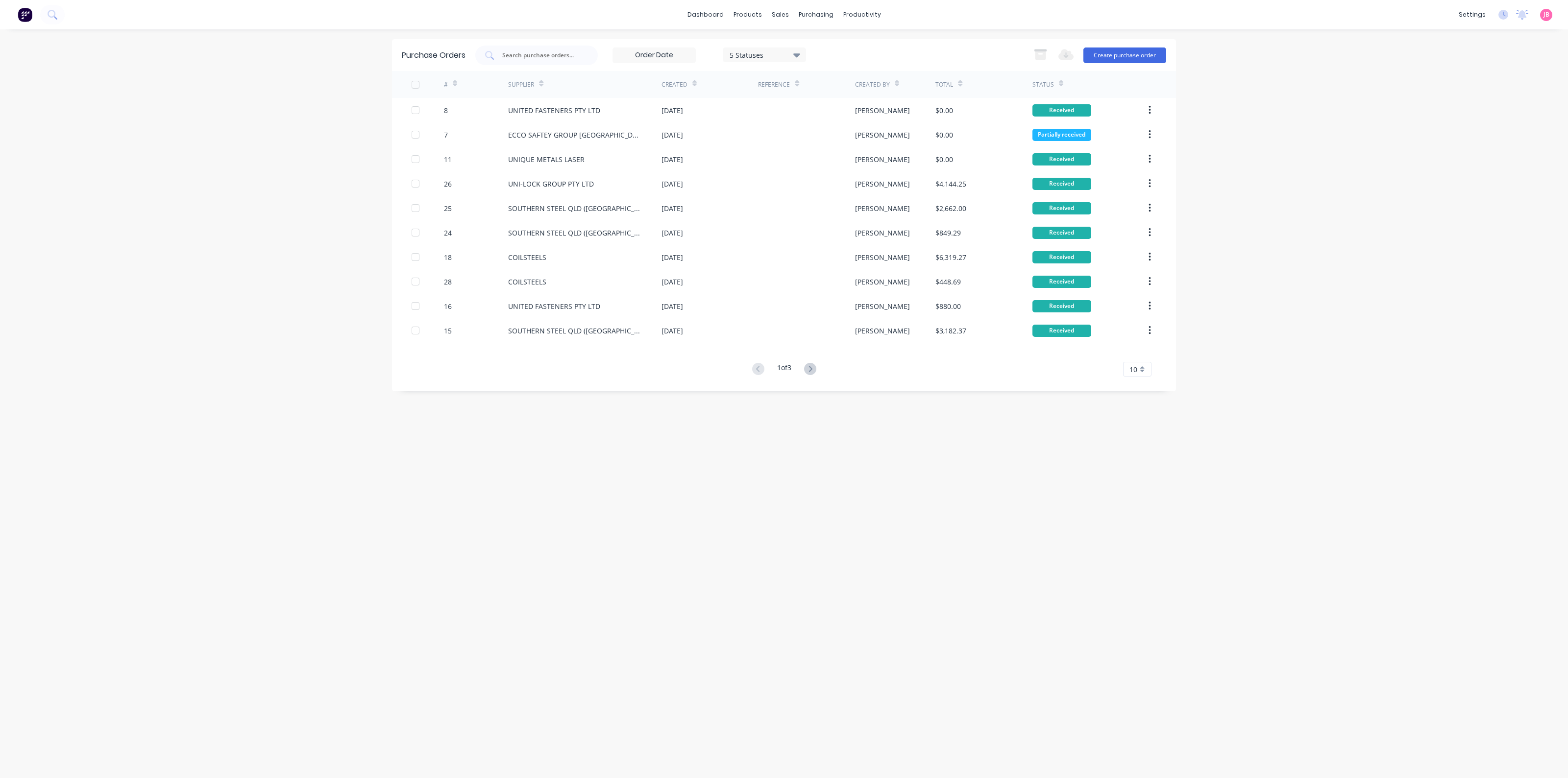
click at [908, 556] on div "Purchase Orders 5 Statuses 5 Statuses Export to Excel (XLSX) Create purchase or…" at bounding box center [784, 403] width 784 height 729
click at [1139, 366] on div "10" at bounding box center [1137, 369] width 29 height 15
click at [1140, 494] on div "35" at bounding box center [1137, 491] width 27 height 17
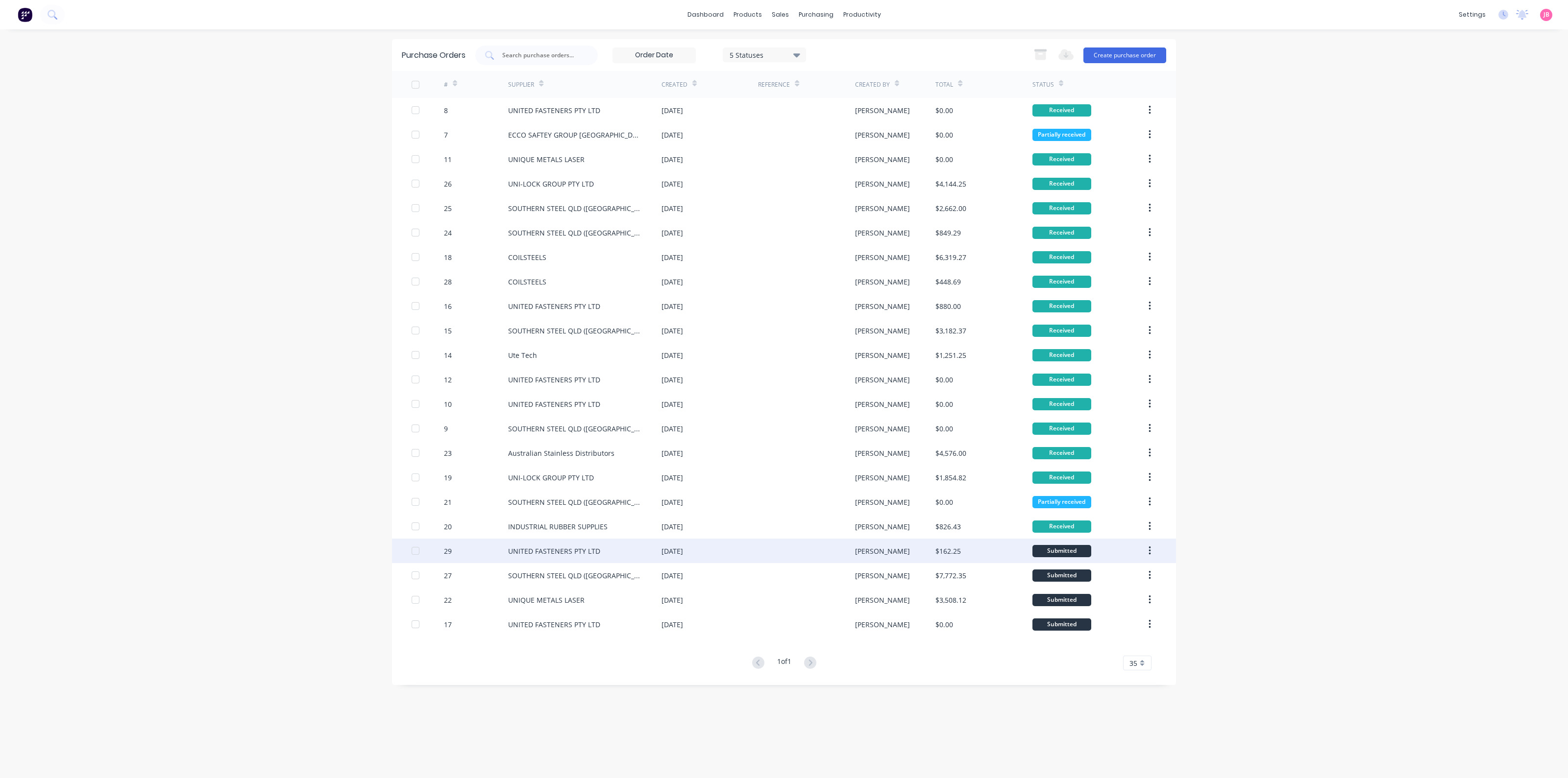
click at [634, 551] on div "UNITED FASTENERS PTY LTD" at bounding box center [585, 551] width 154 height 24
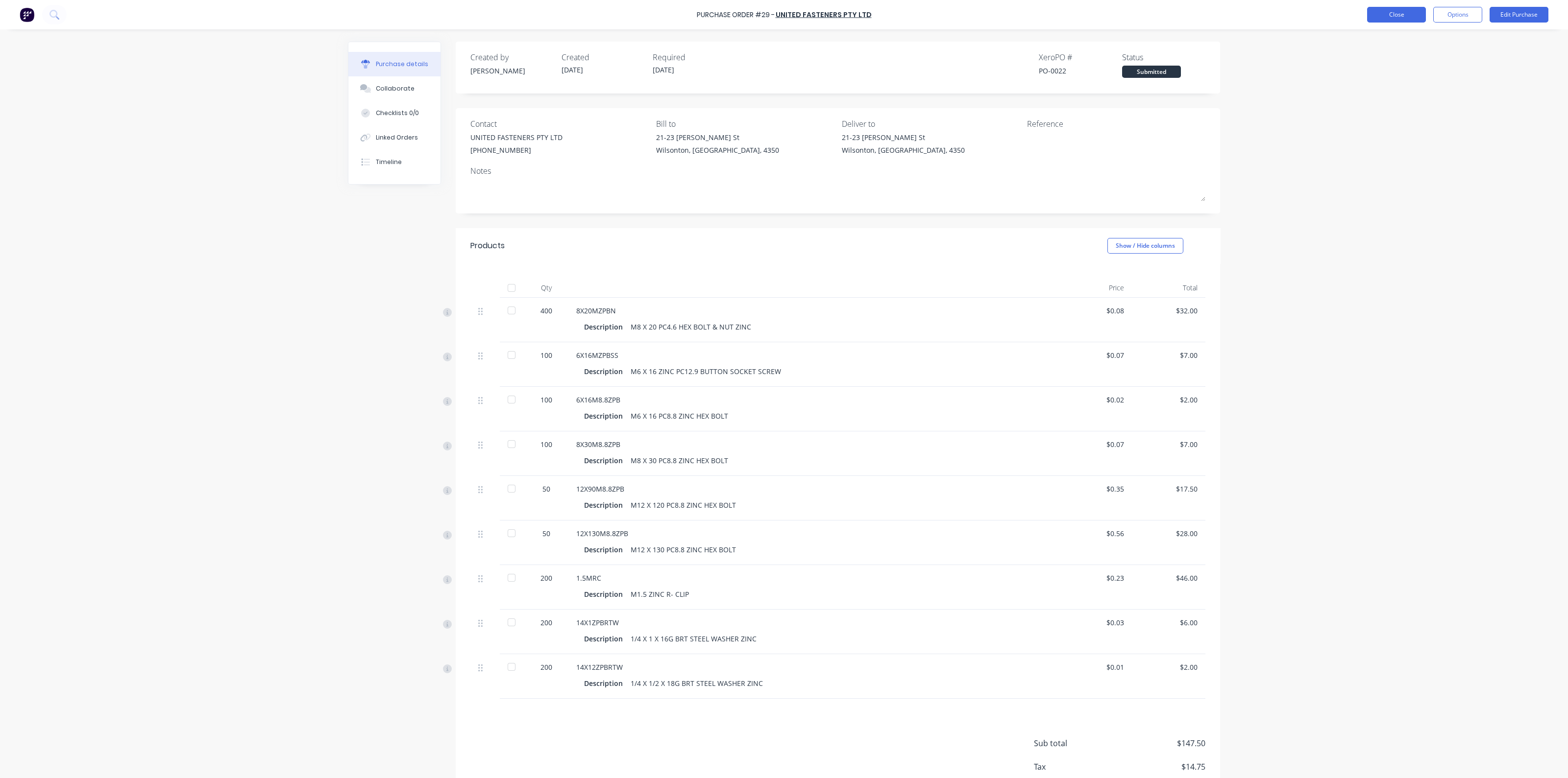
click at [1414, 15] on button "Close" at bounding box center [1397, 15] width 59 height 15
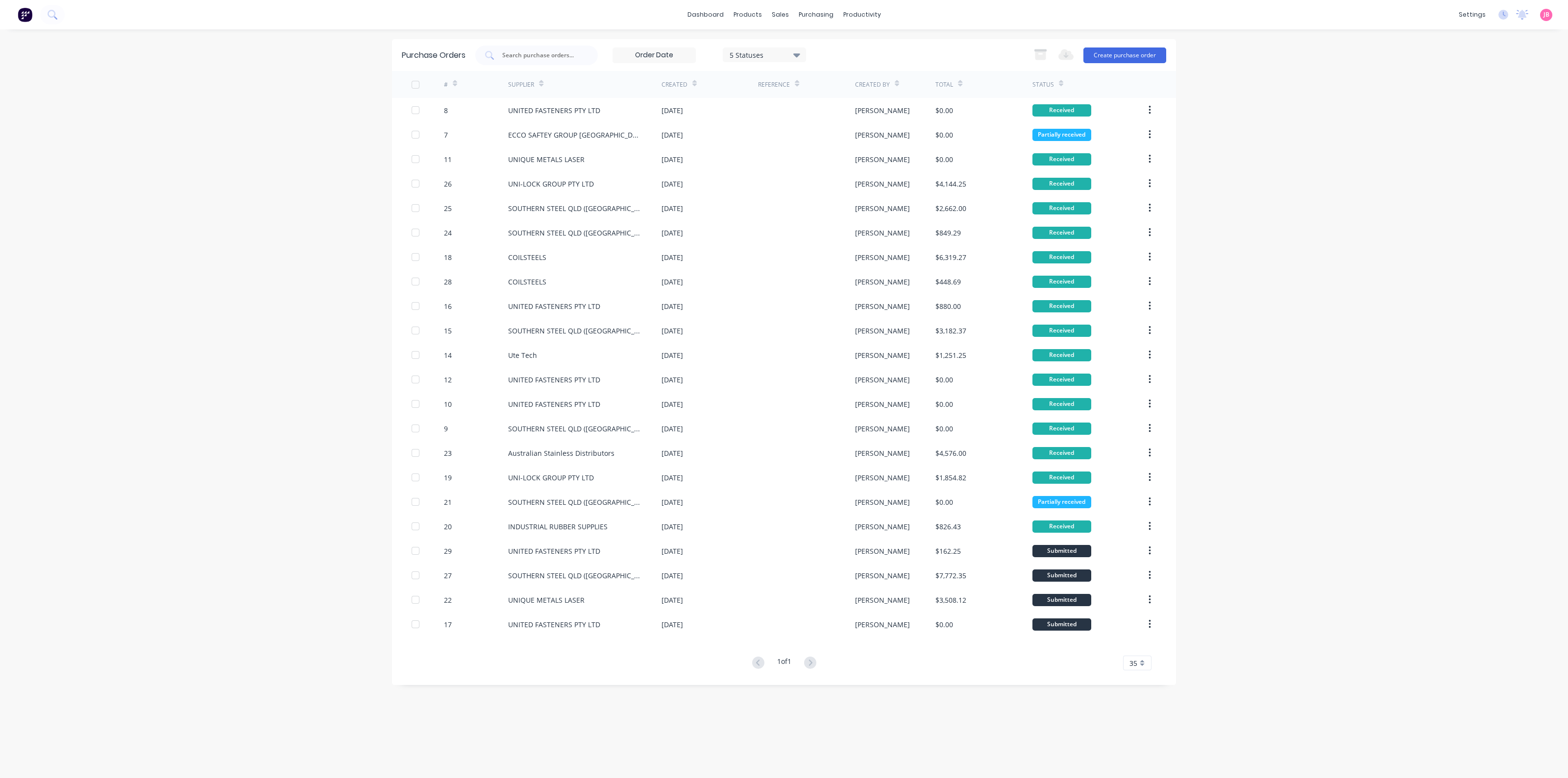
click at [455, 80] on icon at bounding box center [455, 83] width 4 height 8
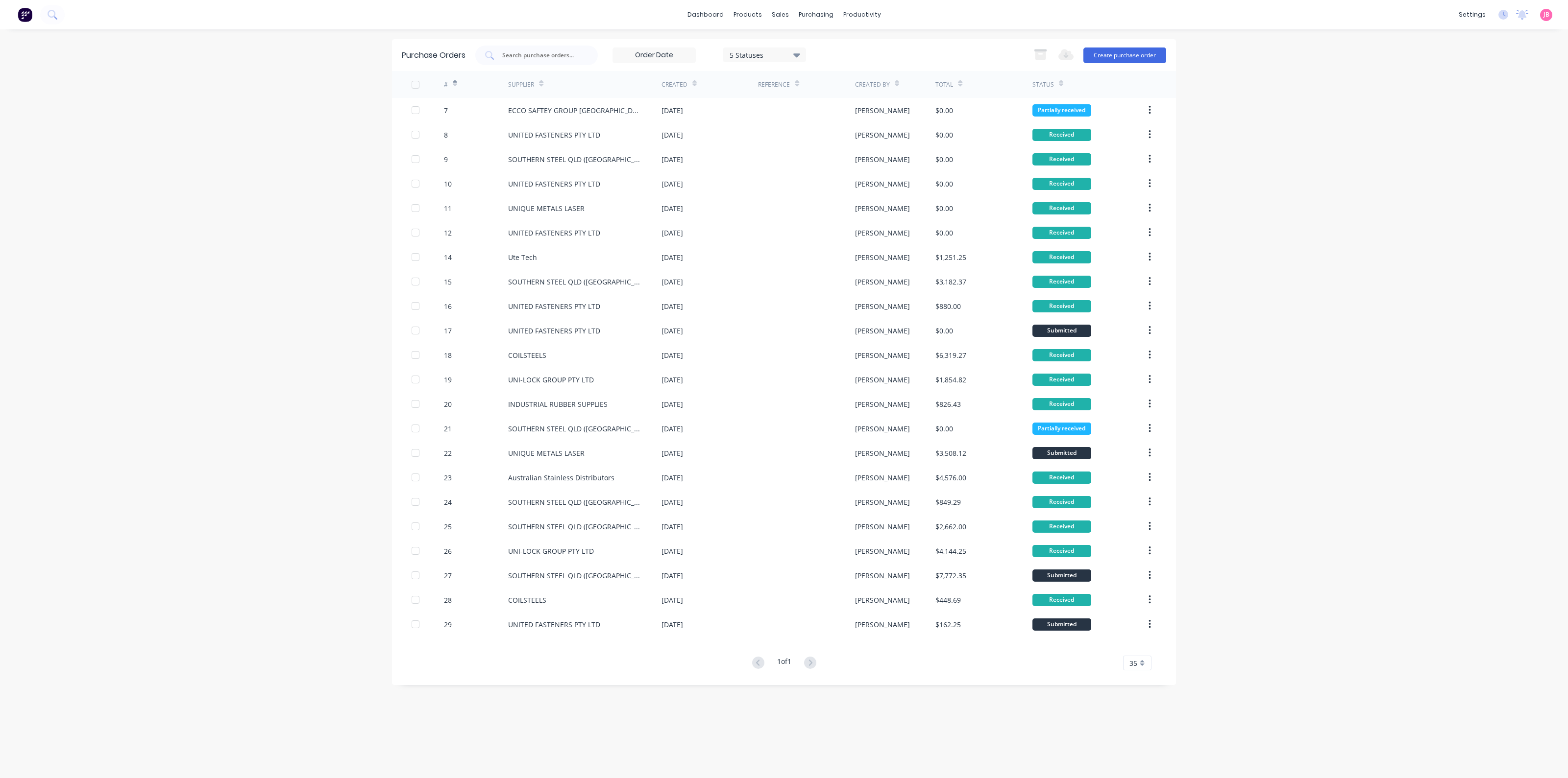
click at [693, 82] on icon at bounding box center [695, 83] width 4 height 8
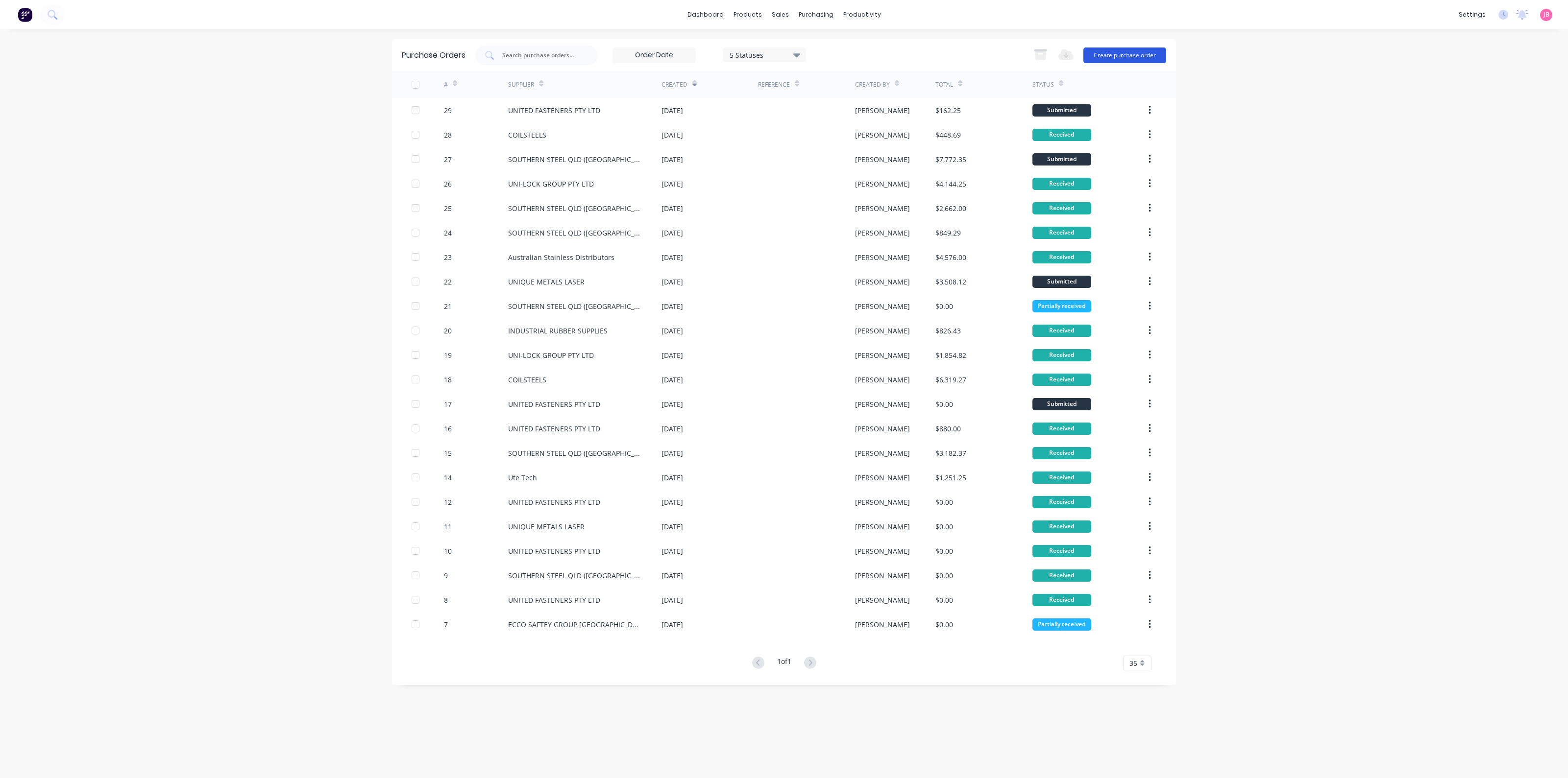
click at [1144, 54] on button "Create purchase order" at bounding box center [1125, 55] width 83 height 15
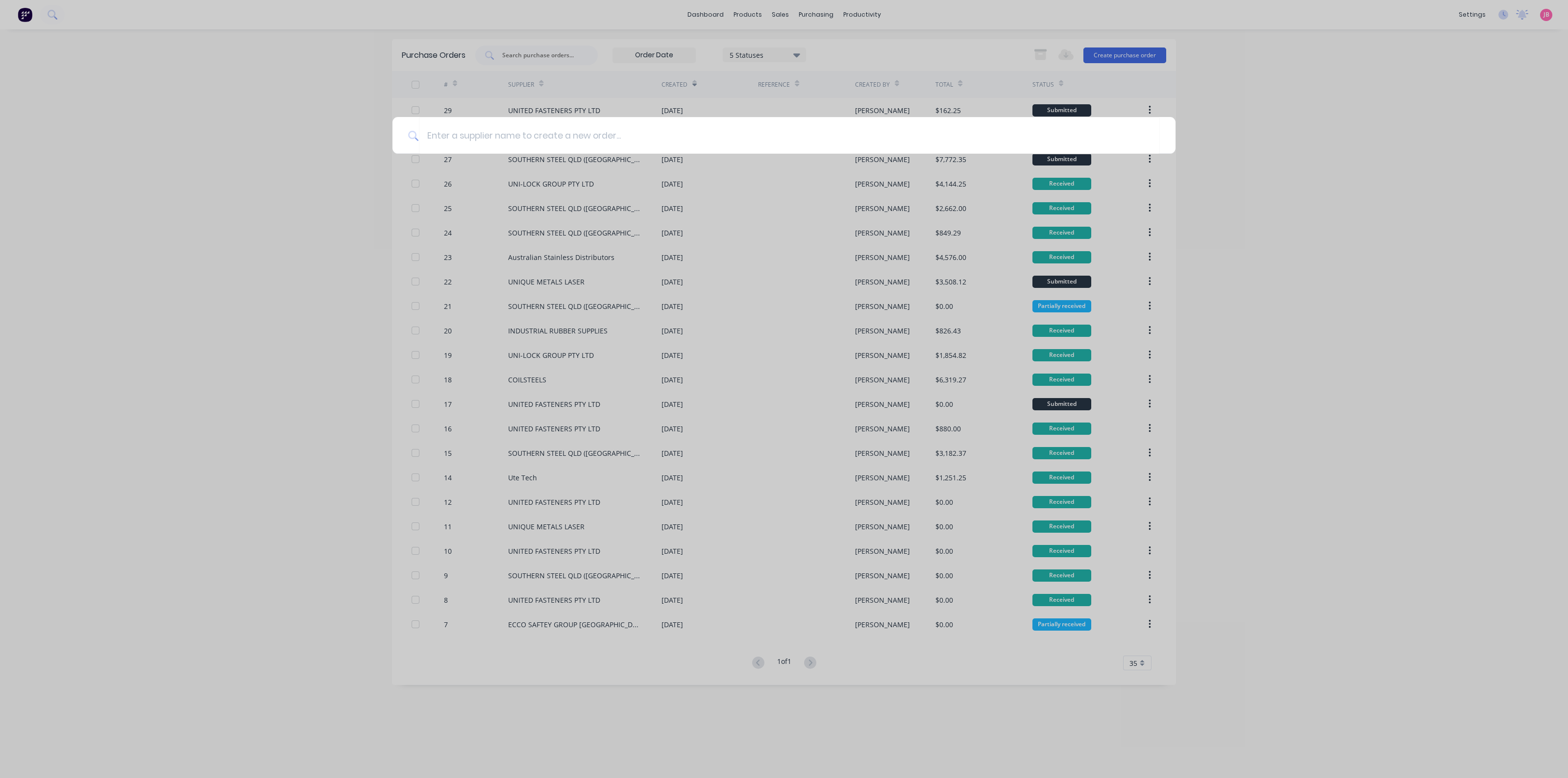
type input "E"
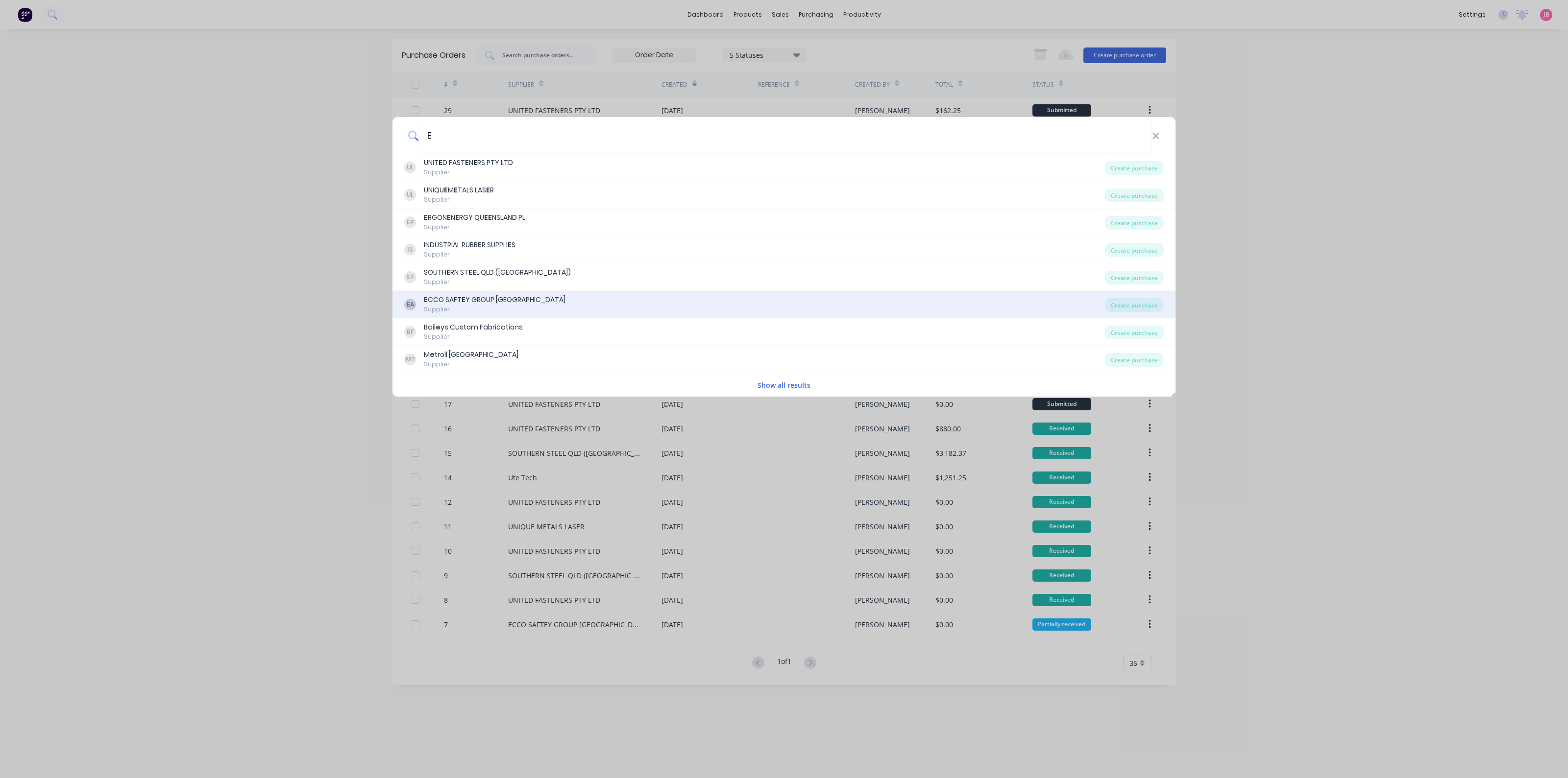
click at [499, 292] on div "EA E CCO SAFT E Y GROUP AUSTRALIA Supplier Create purchase" at bounding box center [784, 304] width 783 height 27
click at [538, 306] on div "EA E CCO SAFT E Y GROUP AUSTRALIA Supplier" at bounding box center [755, 304] width 701 height 19
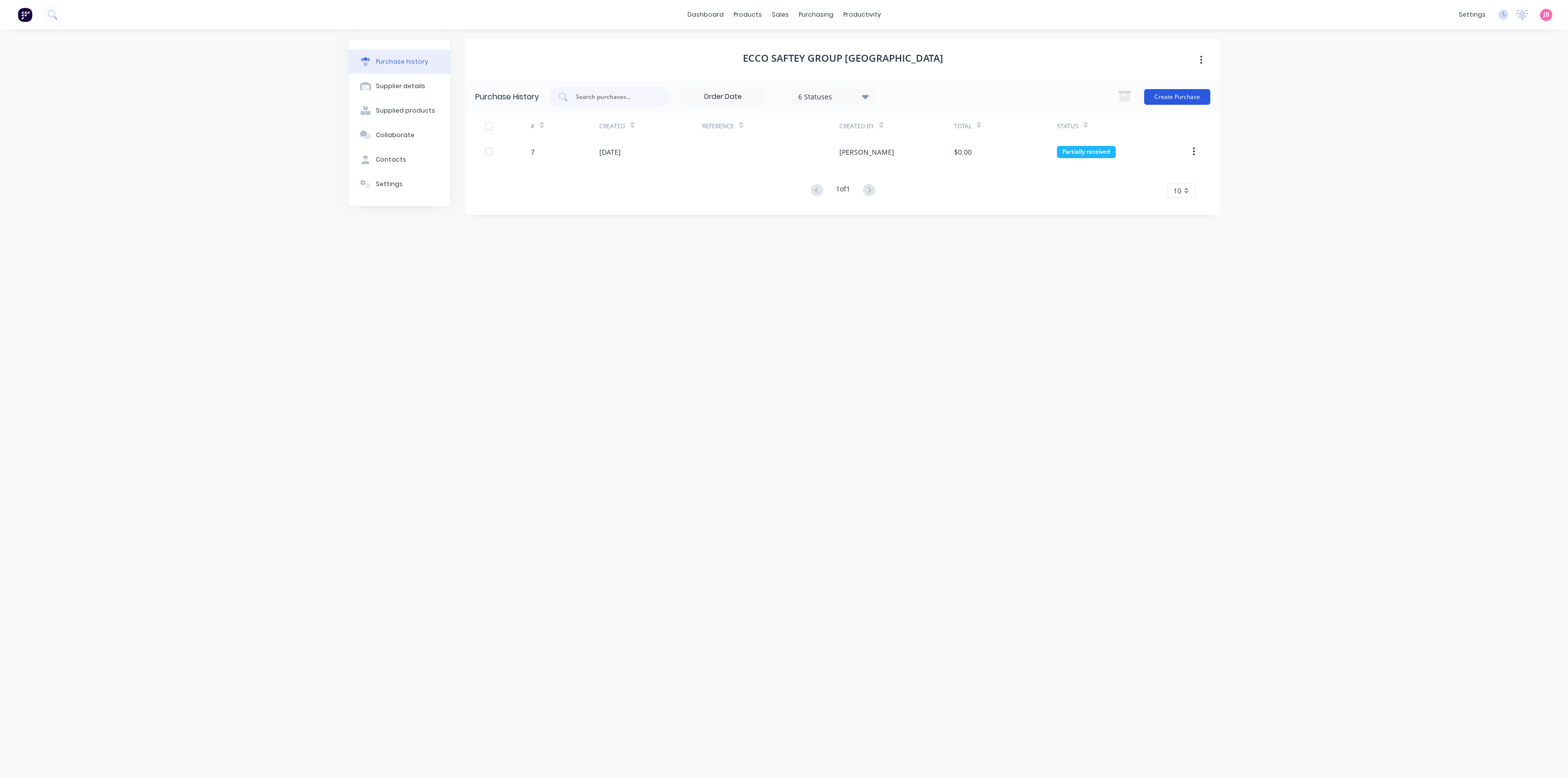
click at [1182, 94] on button "Create Purchase" at bounding box center [1177, 97] width 66 height 15
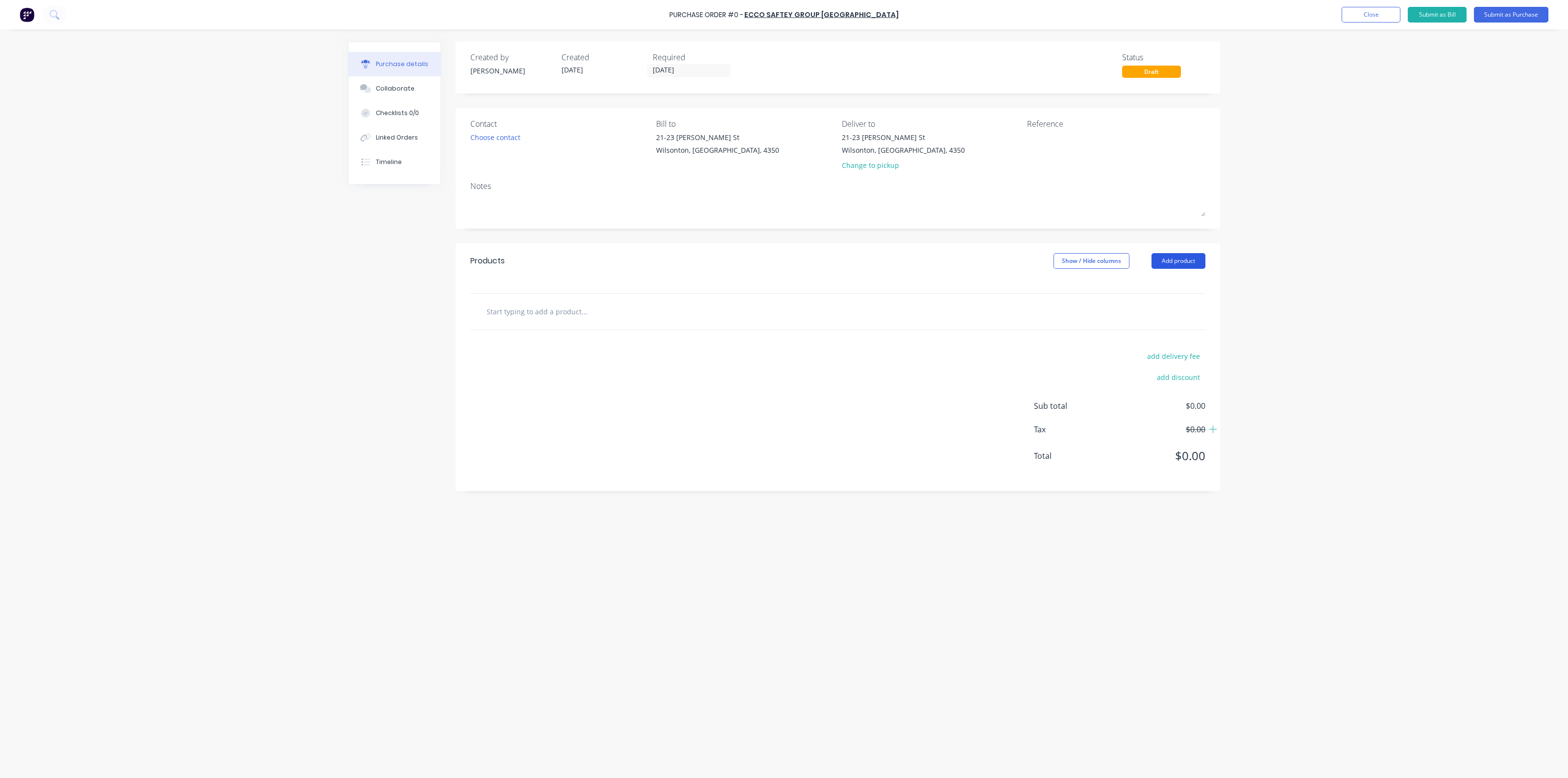
click at [1194, 255] on button "Add product" at bounding box center [1178, 261] width 54 height 15
click at [1132, 285] on div "Product catalogue" at bounding box center [1159, 286] width 75 height 14
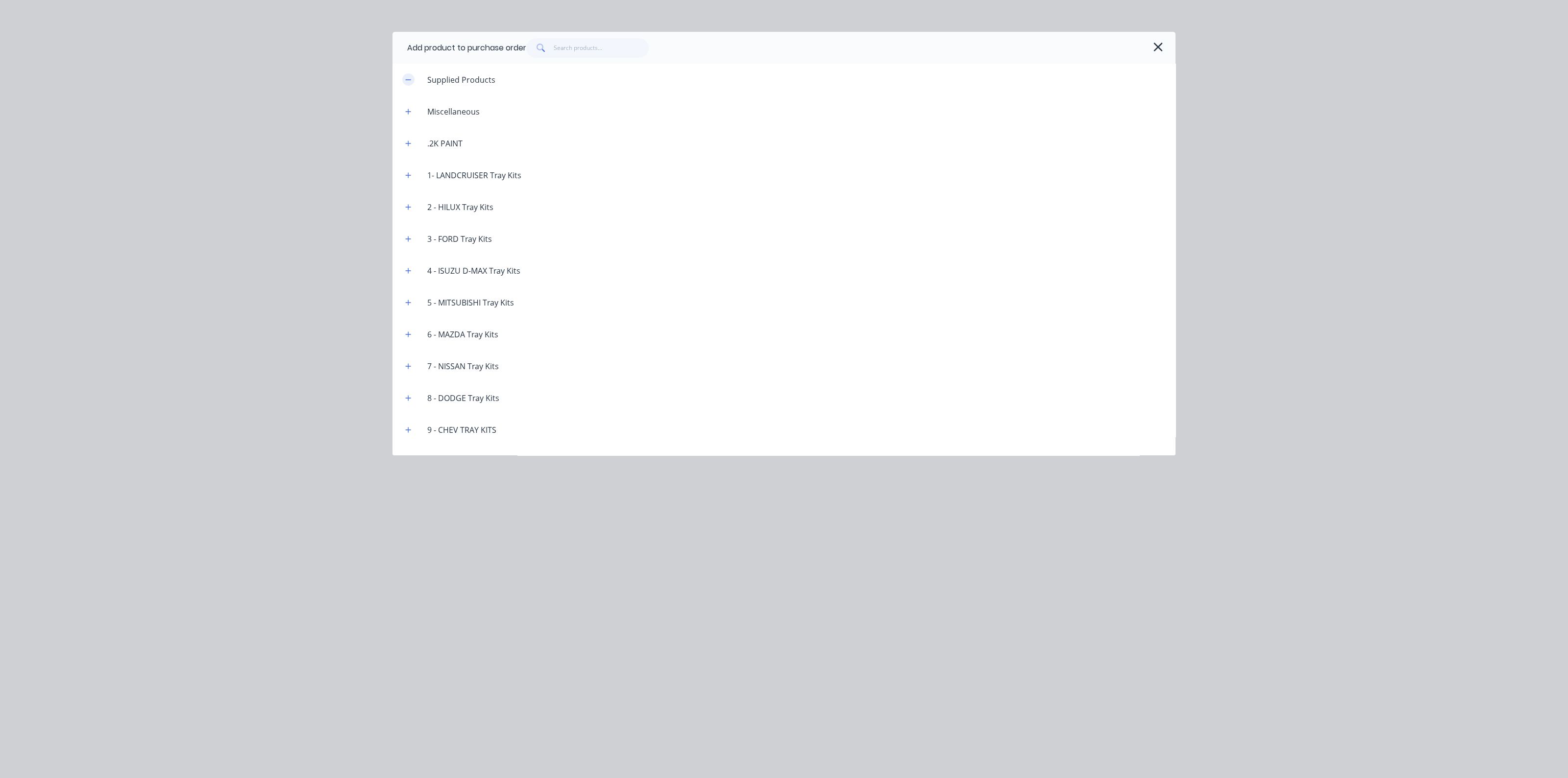
click at [413, 78] on button "button" at bounding box center [408, 80] width 13 height 13
click at [412, 78] on button "button" at bounding box center [408, 80] width 13 height 13
click at [408, 236] on icon "button" at bounding box center [408, 237] width 6 height 7
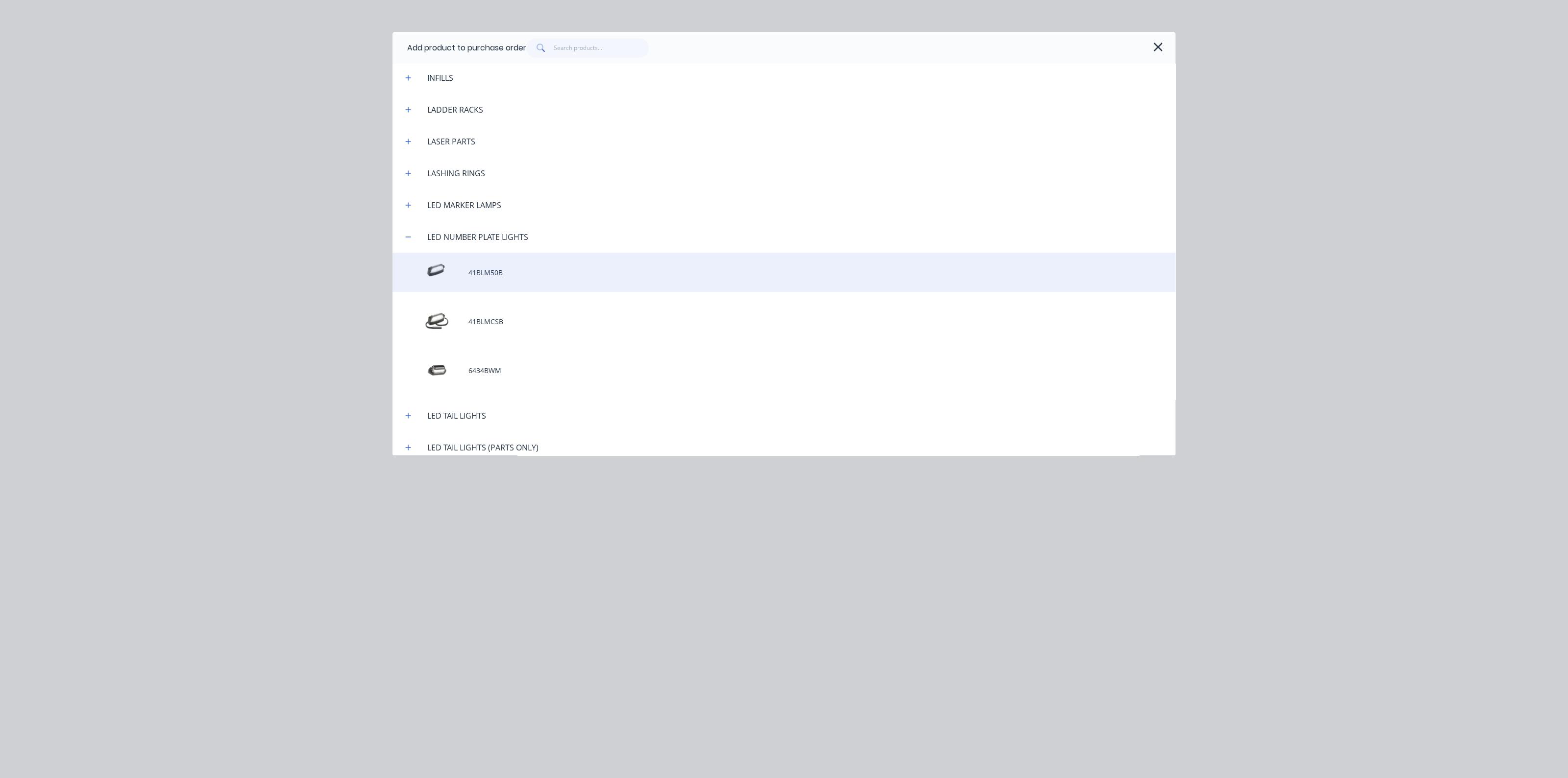
click at [438, 269] on div "41BLM50B" at bounding box center [784, 272] width 783 height 39
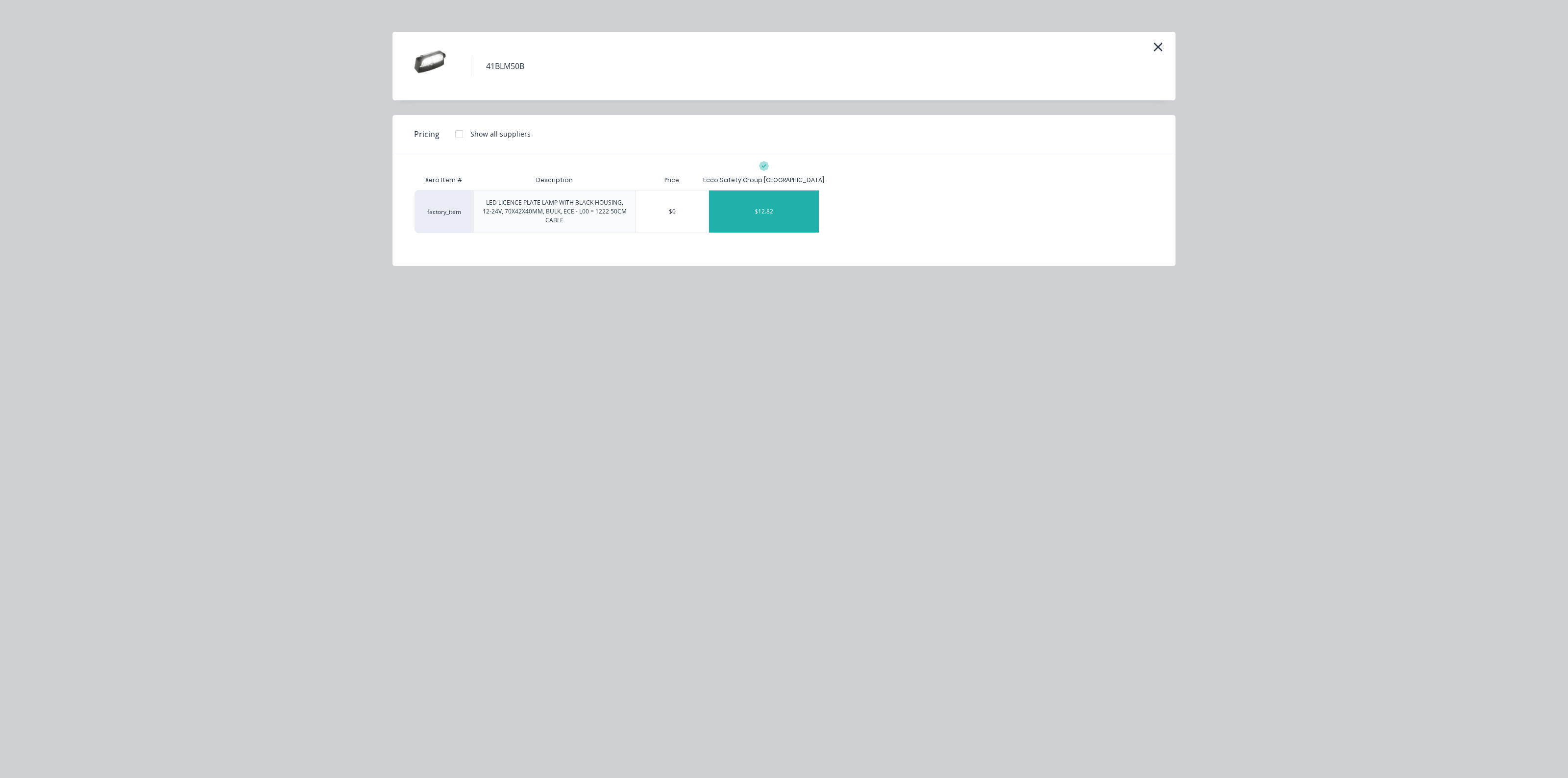
click at [782, 204] on div "$12.82" at bounding box center [764, 211] width 110 height 42
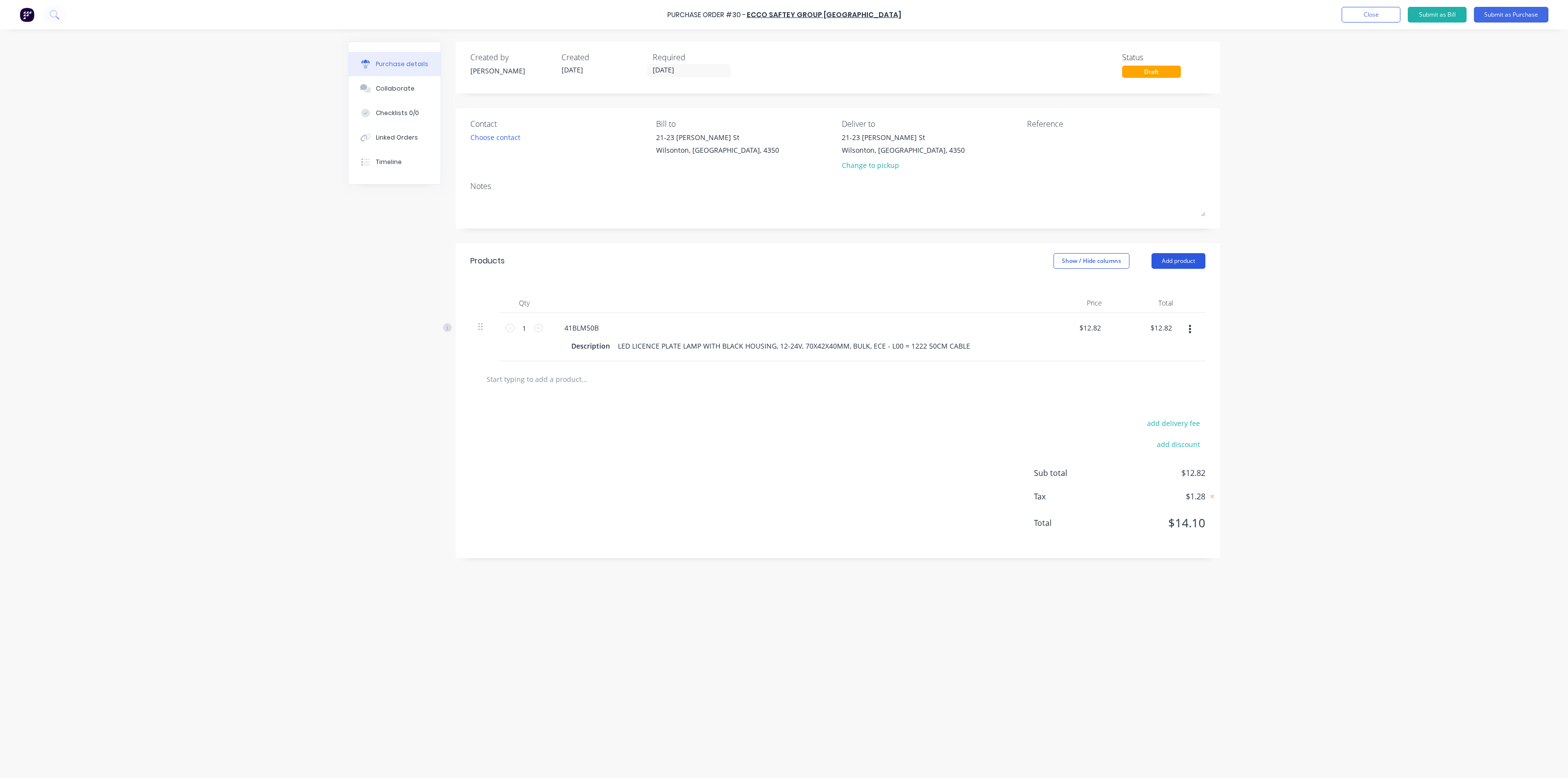
click at [1188, 260] on button "Add product" at bounding box center [1178, 261] width 54 height 15
click at [1132, 288] on div "Product catalogue" at bounding box center [1159, 286] width 75 height 14
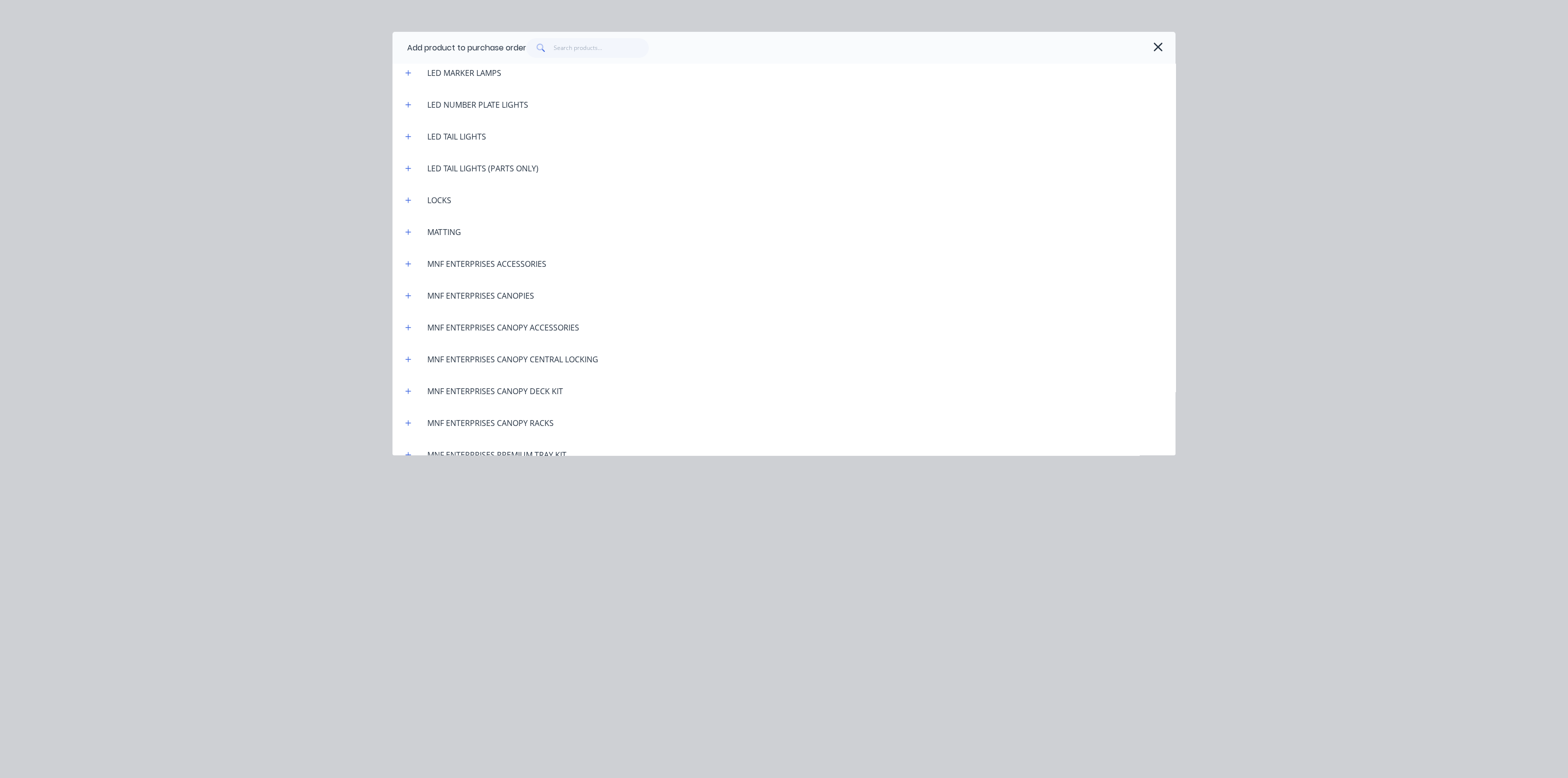
scroll to position [1530, 0]
click at [406, 236] on icon "button" at bounding box center [408, 237] width 6 height 6
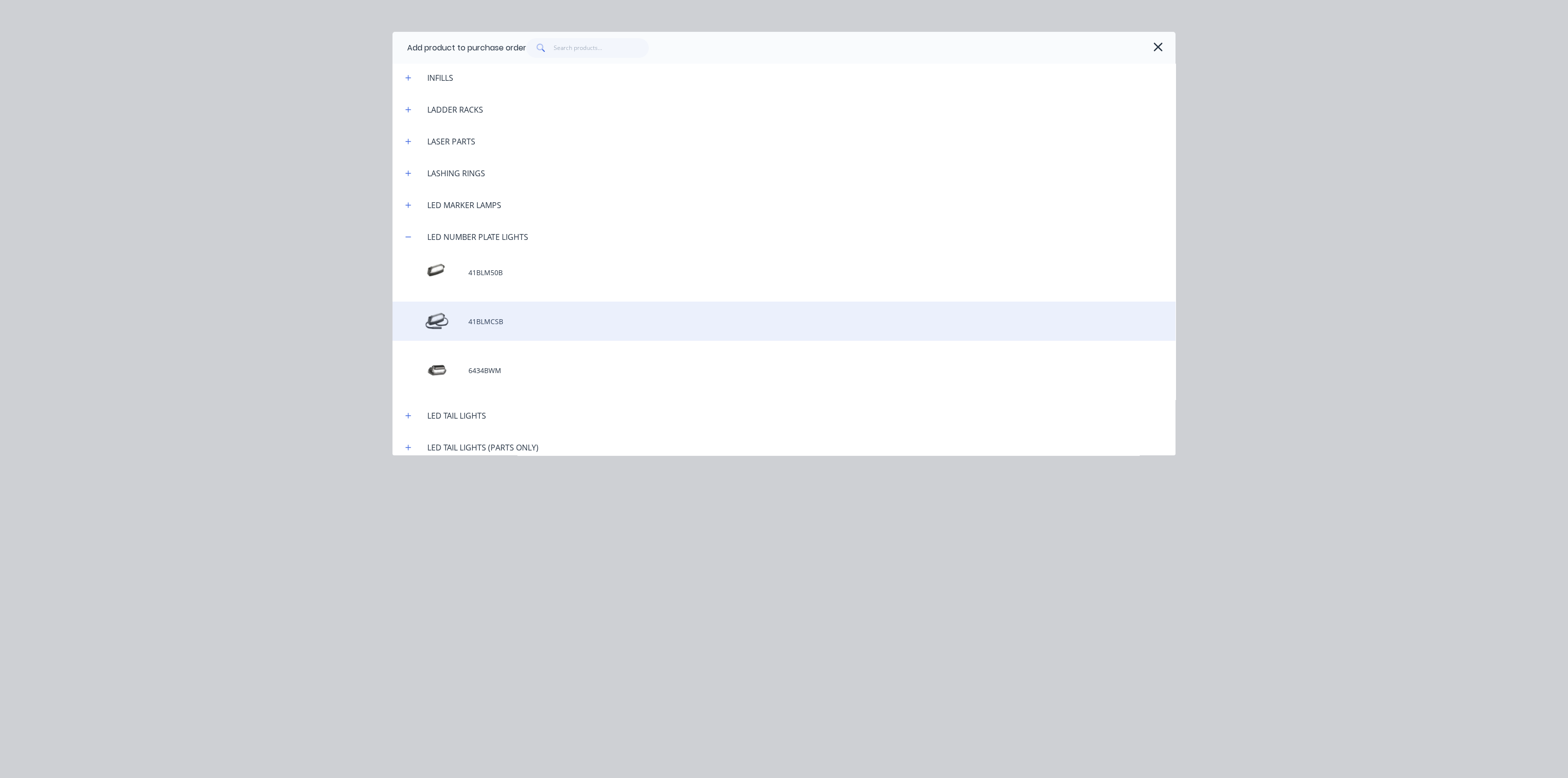
click at [471, 327] on div "41BLMCSB" at bounding box center [784, 321] width 783 height 39
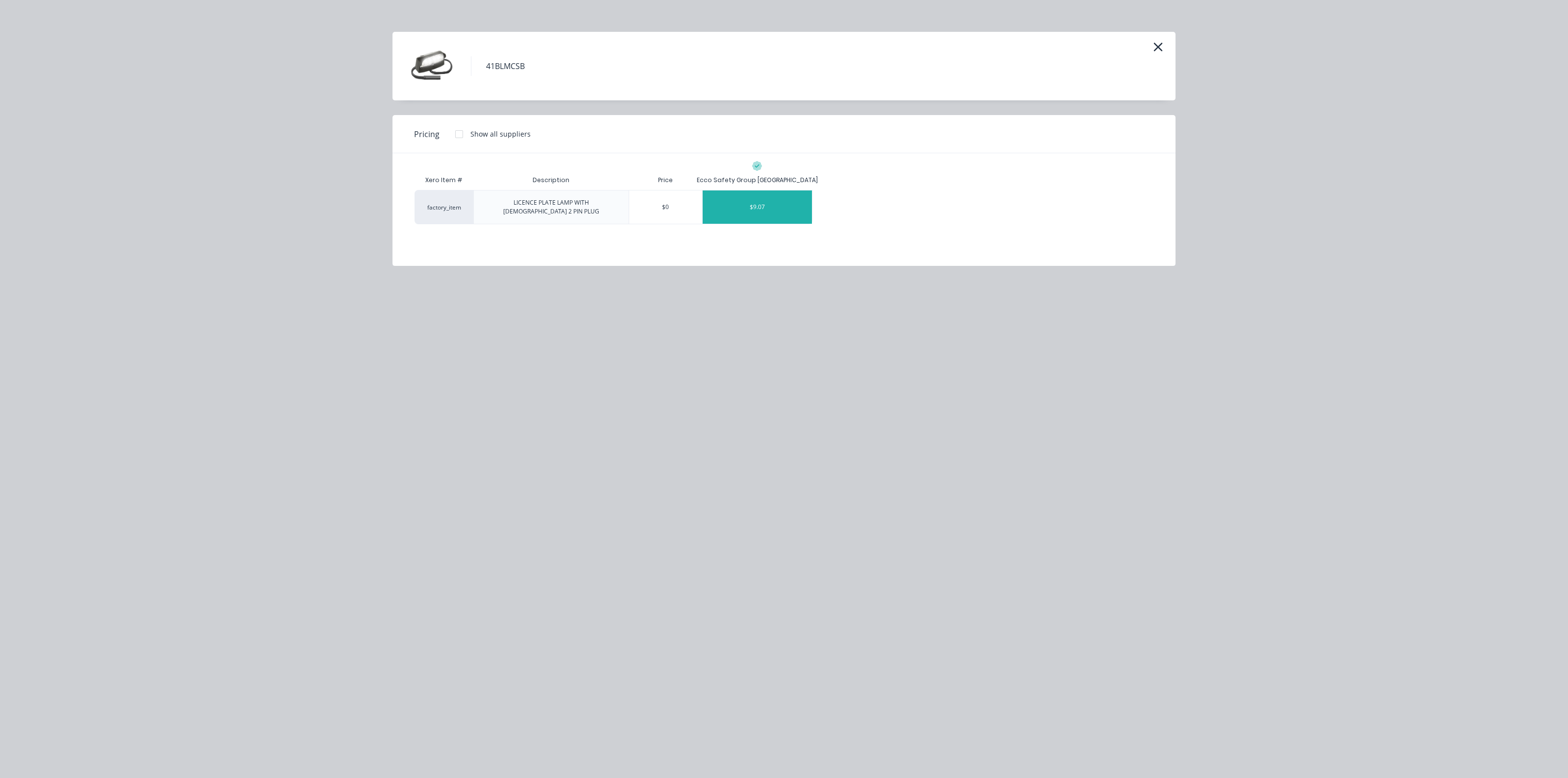
click at [763, 202] on div "$9.07" at bounding box center [757, 207] width 110 height 33
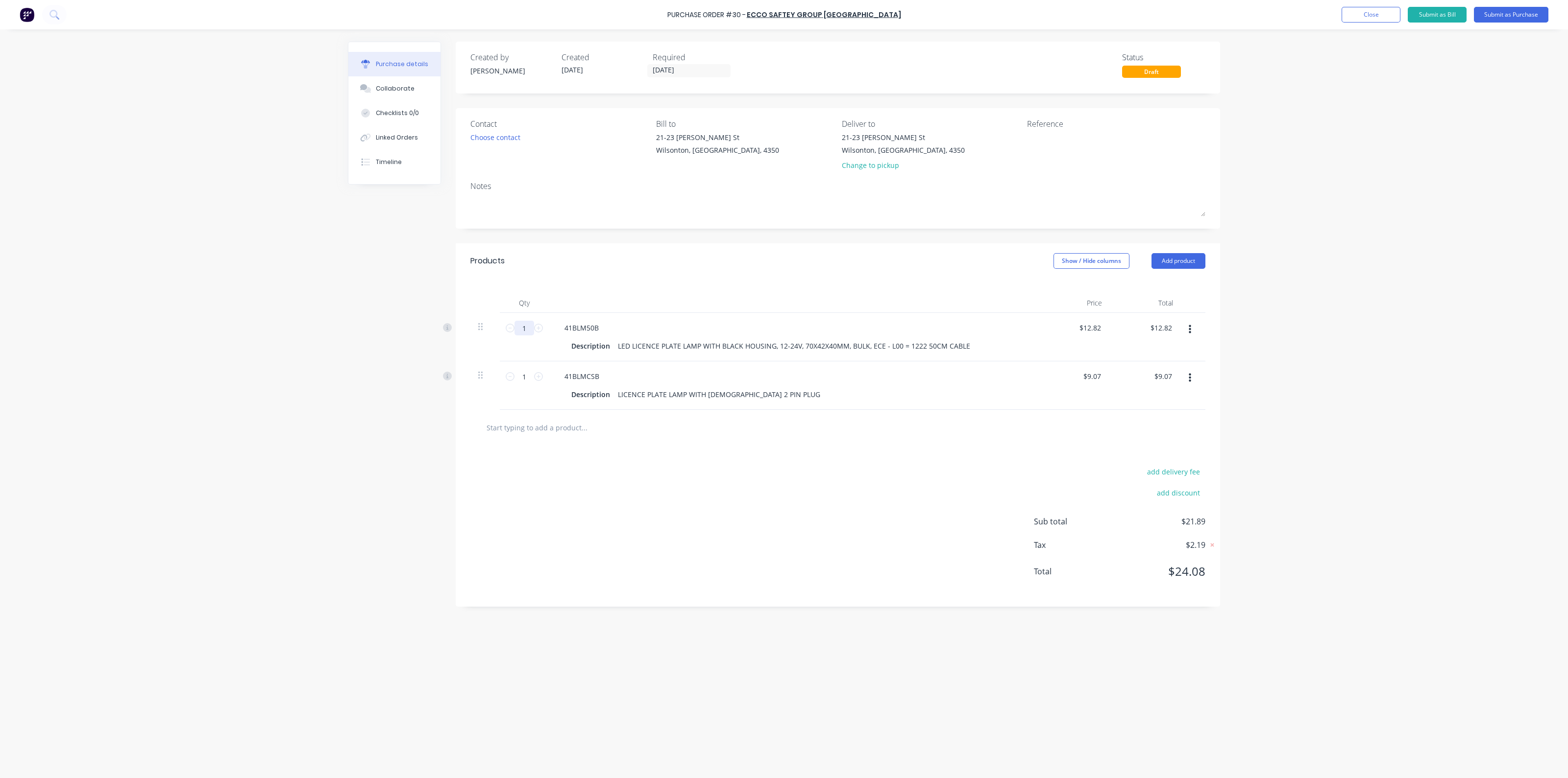
click at [528, 325] on input "1" at bounding box center [524, 328] width 20 height 15
type input "4"
type input "$51.28"
type input "40"
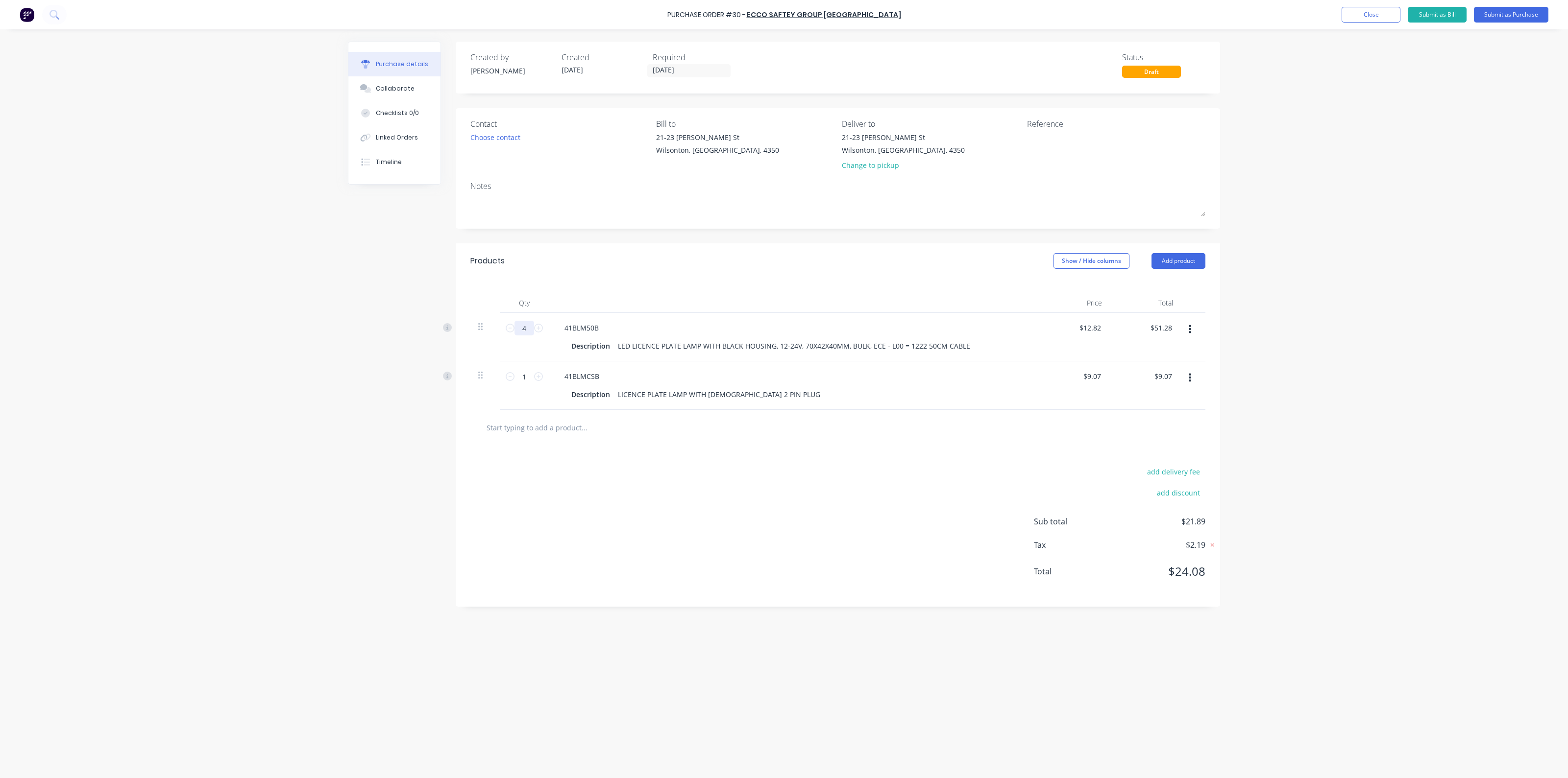
type input "$512.80"
type input "40"
click at [522, 376] on input "1" at bounding box center [524, 376] width 20 height 15
type input "2"
type input "$18.14"
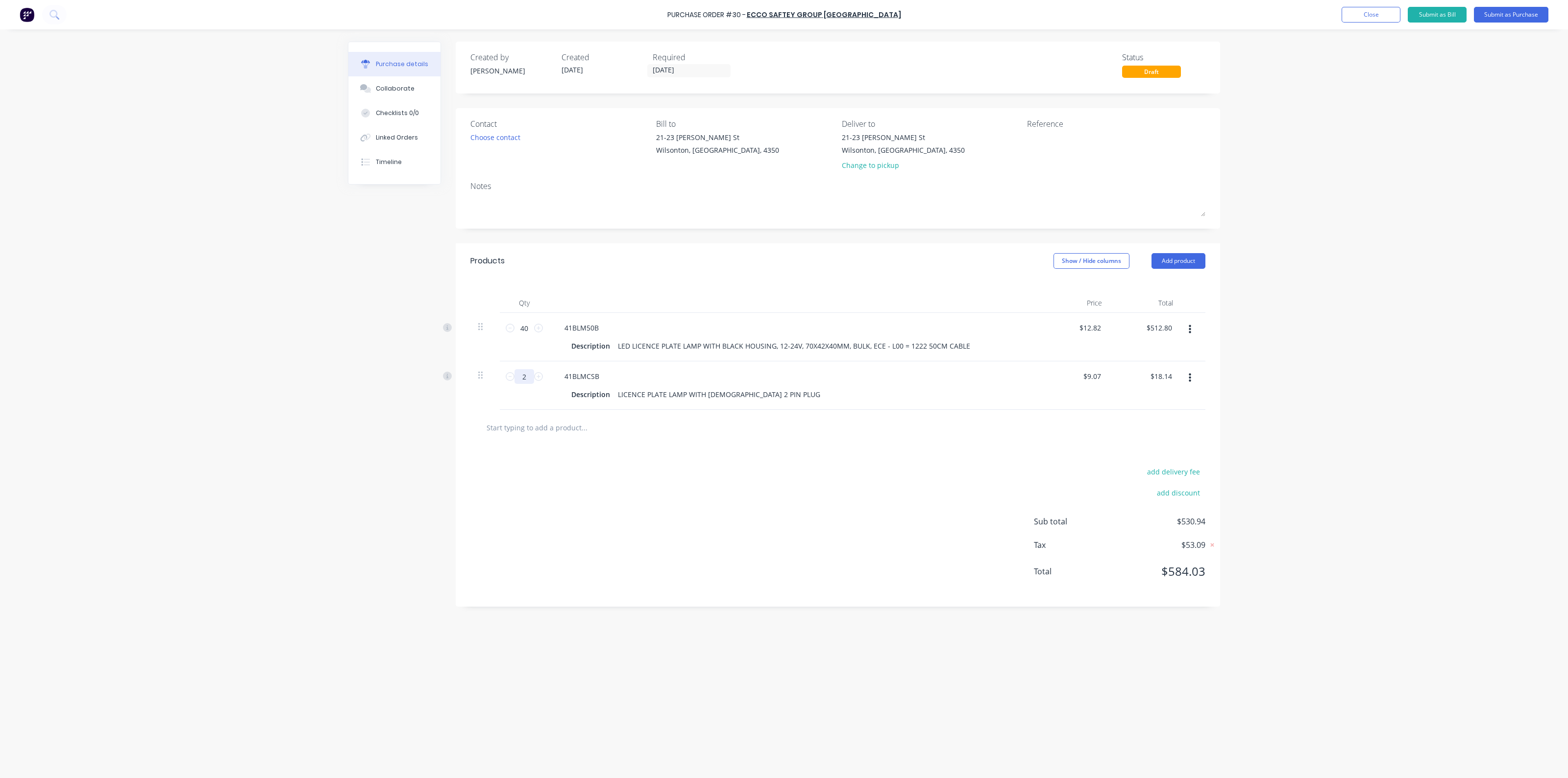
type input "20"
type input "$181.40"
type input "20"
click at [773, 521] on div "add delivery fee add discount Sub total $694.20 Tax $69.42 Total $763.62" at bounding box center [838, 526] width 764 height 161
click at [1495, 10] on button "Submit as Purchase" at bounding box center [1511, 15] width 75 height 15
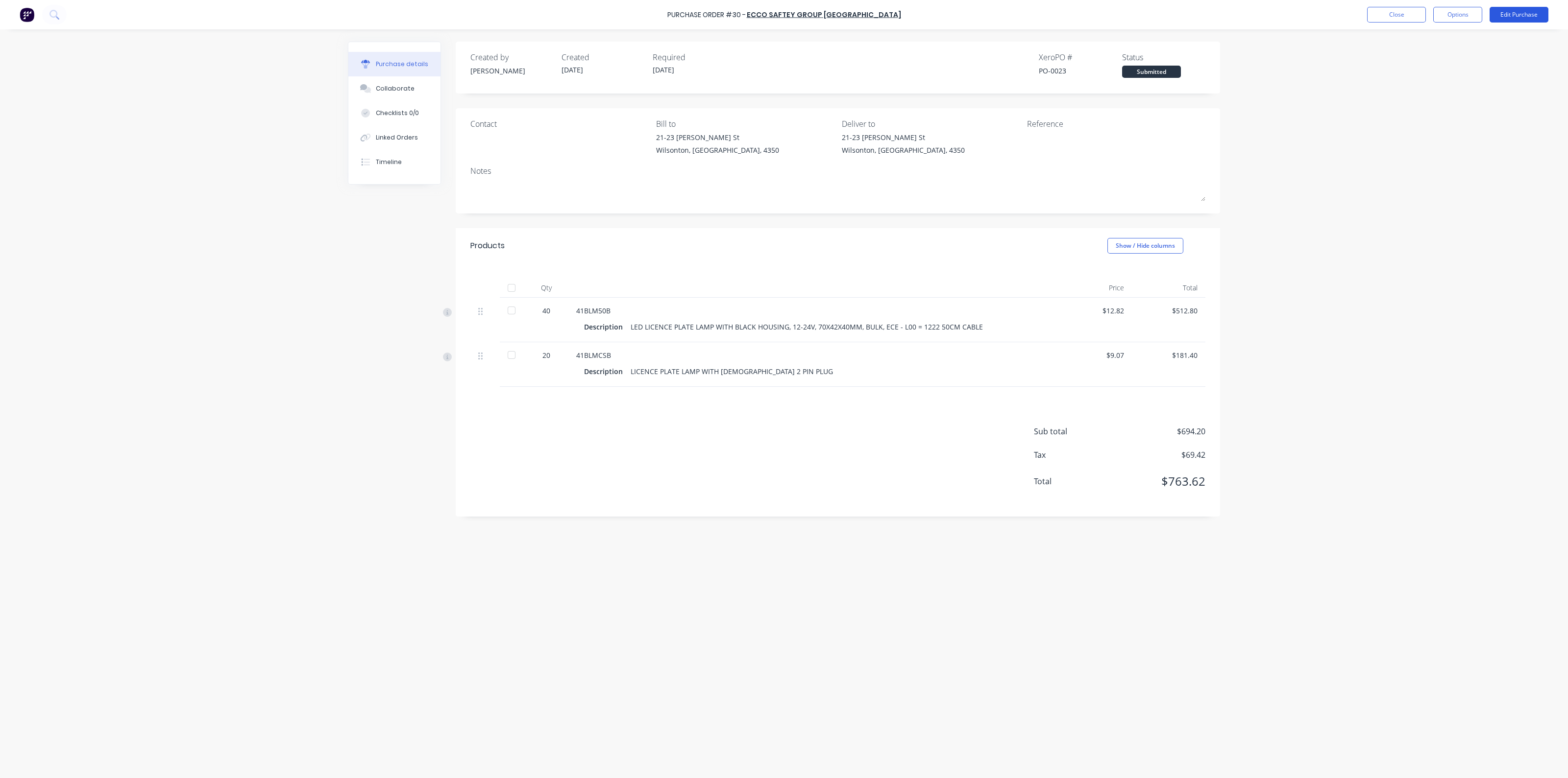
click at [1504, 13] on button "Edit Purchase" at bounding box center [1519, 15] width 59 height 15
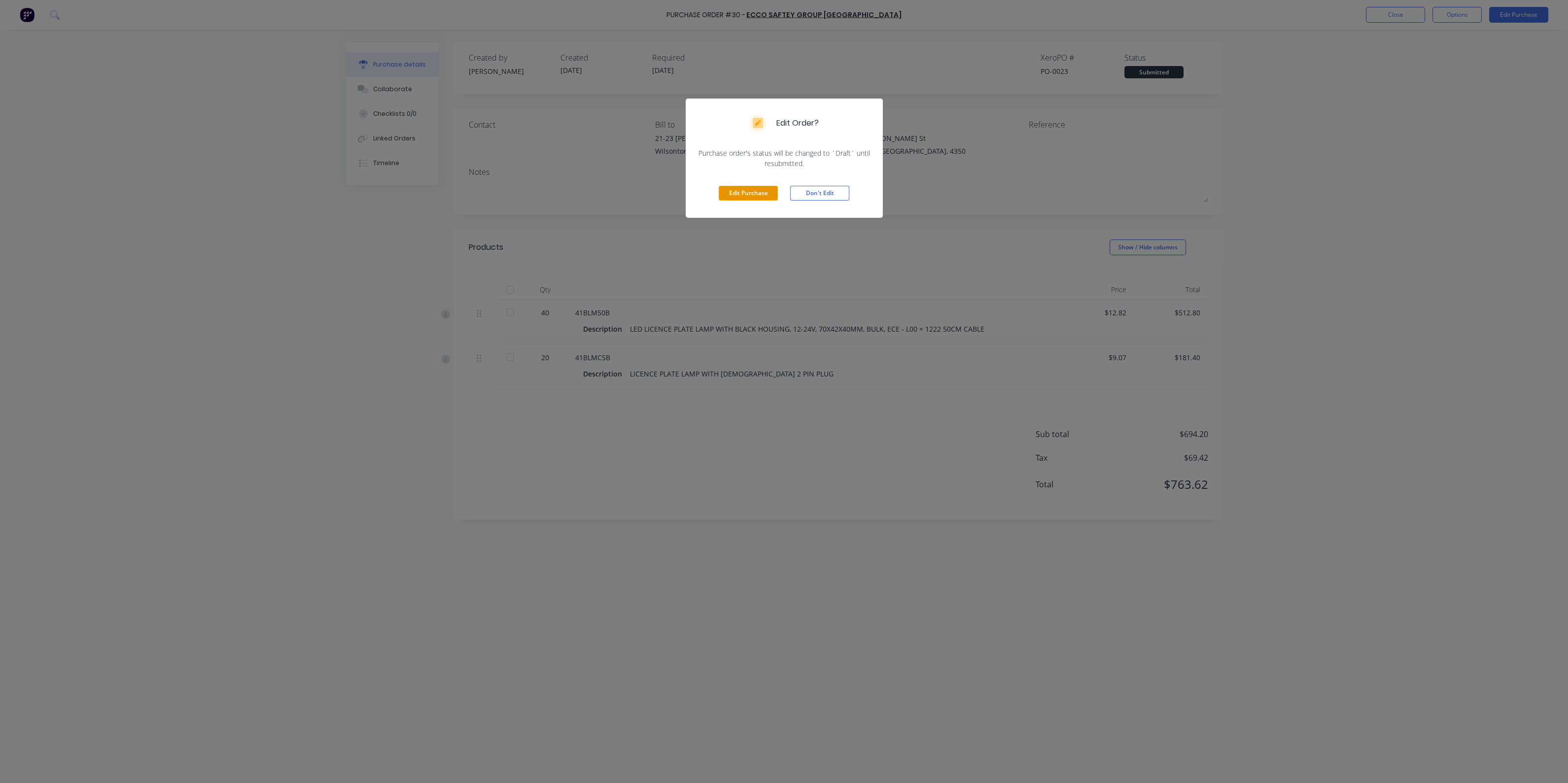
click at [730, 192] on button "Edit Purchase" at bounding box center [749, 193] width 59 height 15
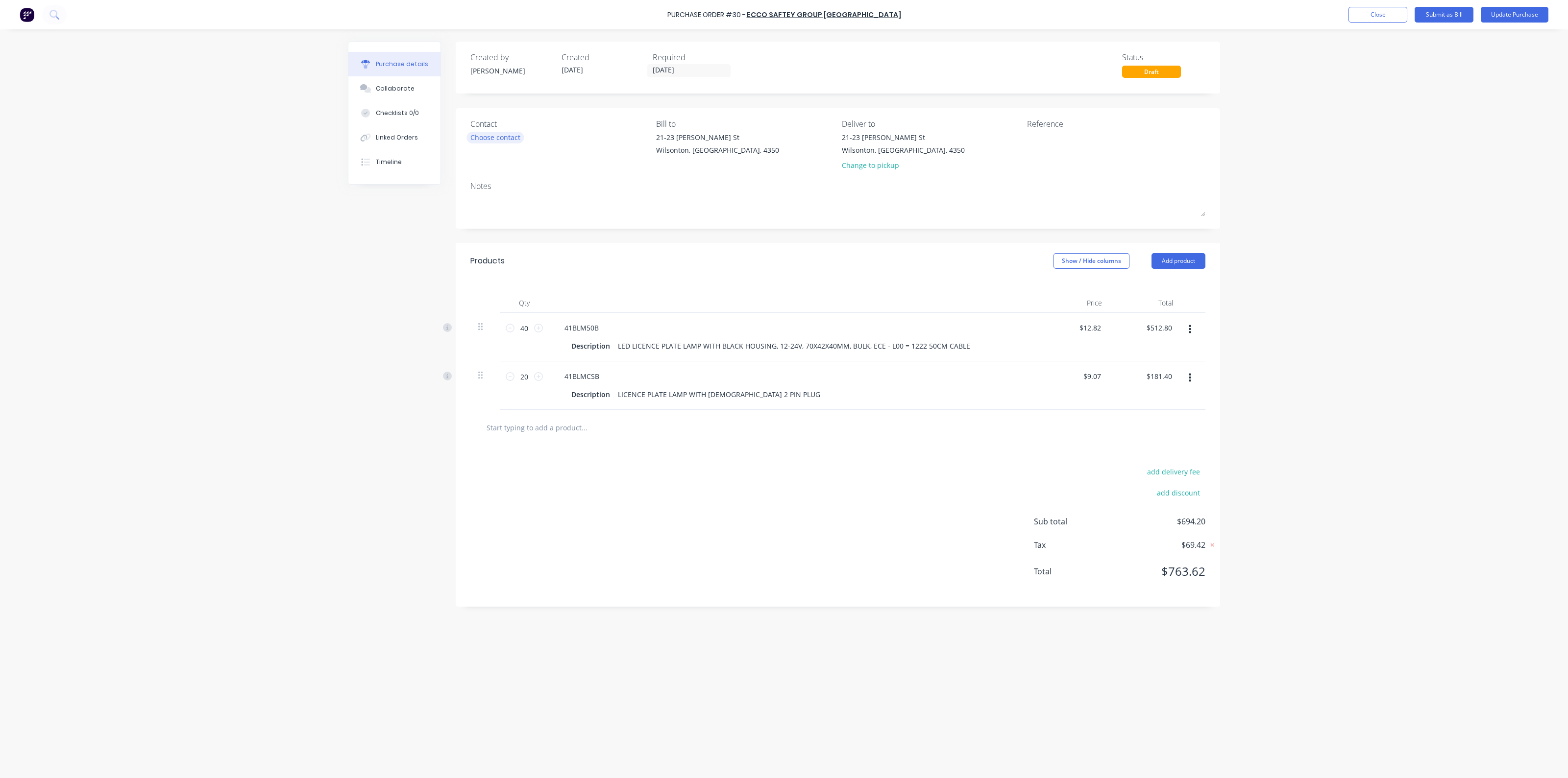
click at [499, 140] on div "Choose contact" at bounding box center [496, 137] width 50 height 10
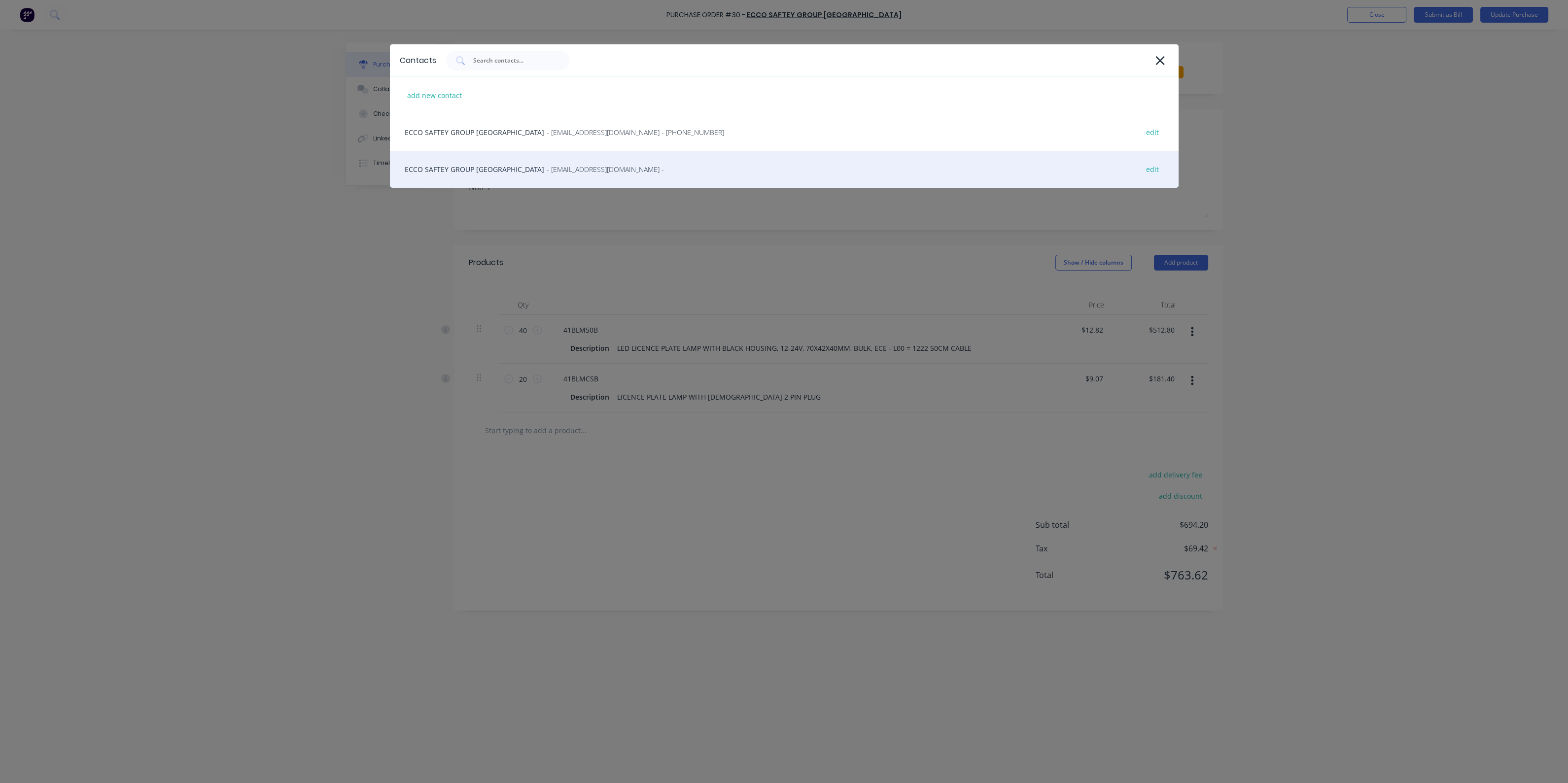
click at [547, 168] on span "- [EMAIL_ADDRESS][DOMAIN_NAME] -" at bounding box center [605, 169] width 117 height 11
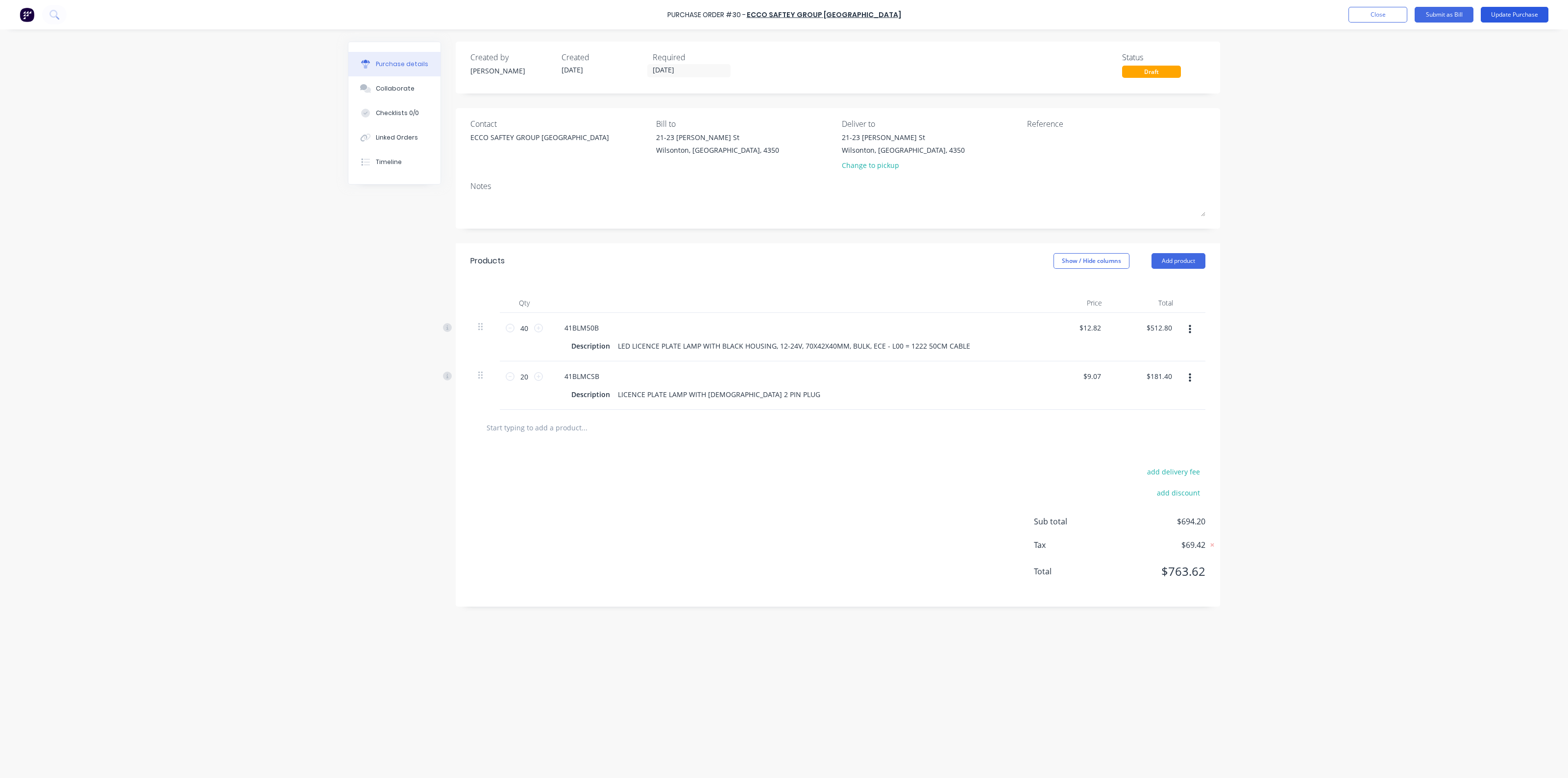
click at [1514, 15] on button "Update Purchase" at bounding box center [1514, 15] width 68 height 15
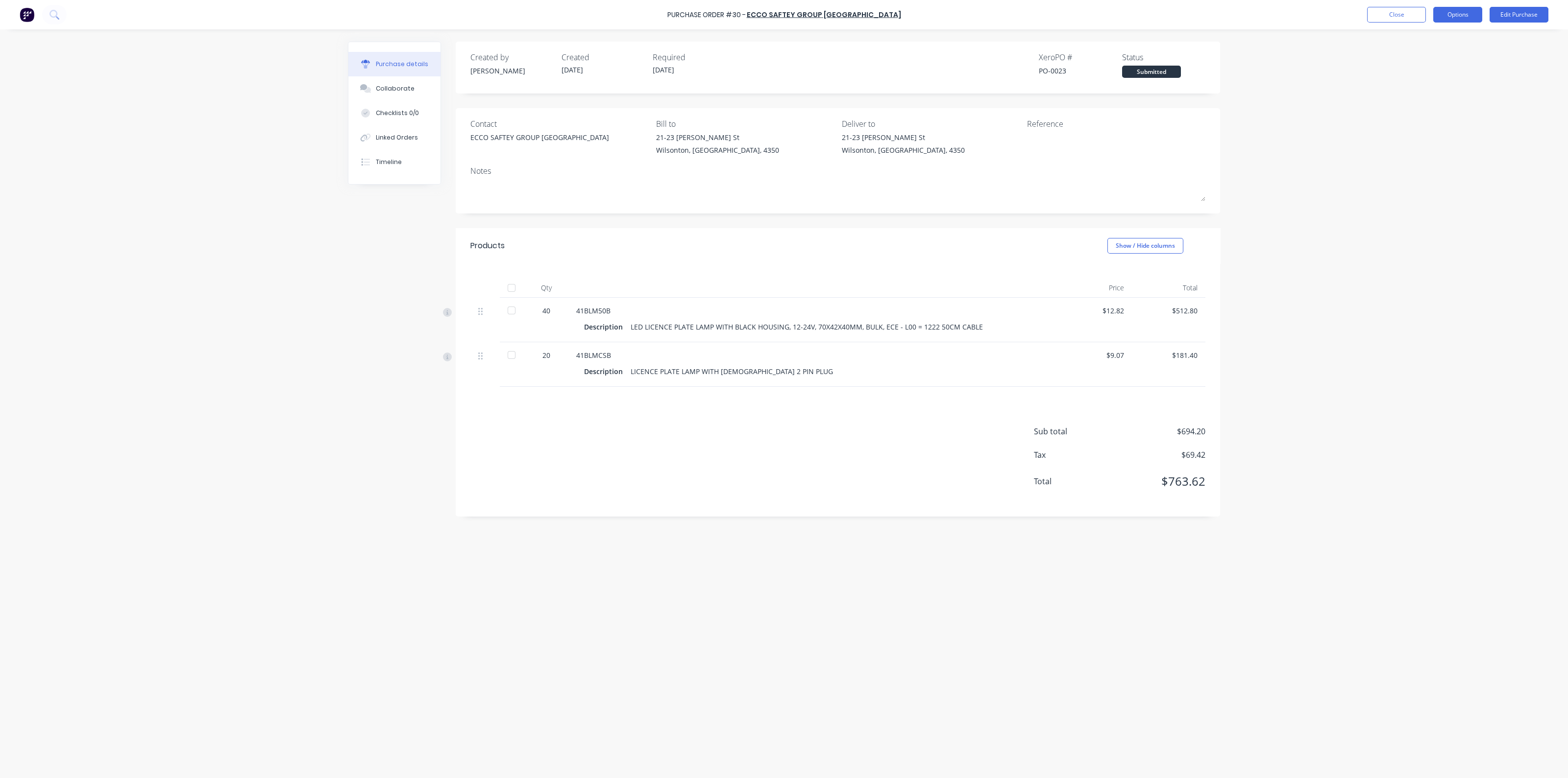
click at [1465, 13] on button "Options" at bounding box center [1458, 15] width 49 height 15
click at [1437, 41] on div "Print / Email" at bounding box center [1436, 40] width 75 height 14
click at [1425, 78] on div "Without pricing" at bounding box center [1436, 79] width 75 height 14
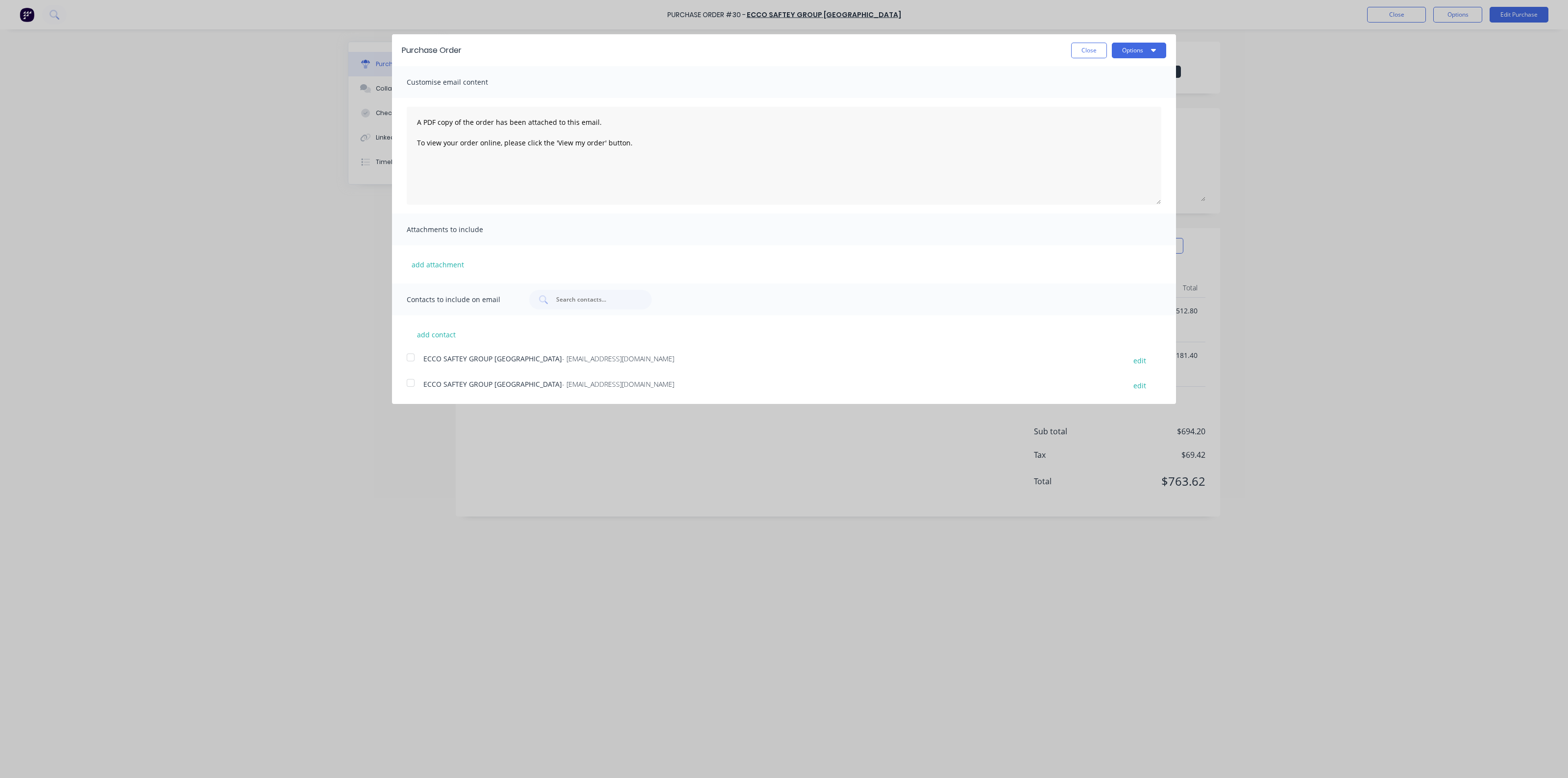
click at [416, 377] on div at bounding box center [411, 383] width 20 height 20
click at [1126, 47] on button "Options" at bounding box center [1139, 50] width 54 height 15
click at [1136, 100] on div "Email" at bounding box center [1120, 95] width 75 height 14
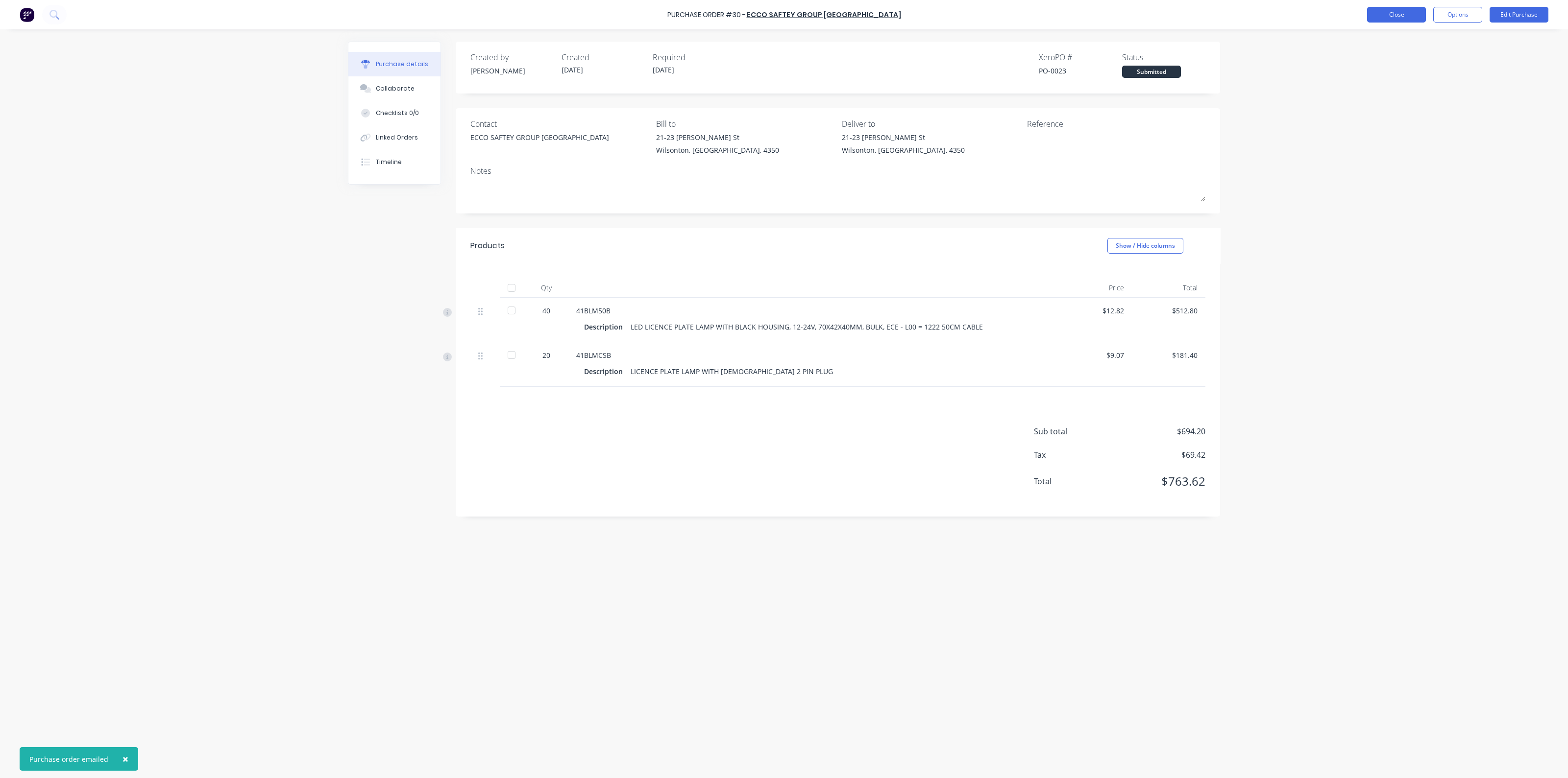
click at [1400, 15] on button "Close" at bounding box center [1397, 15] width 59 height 15
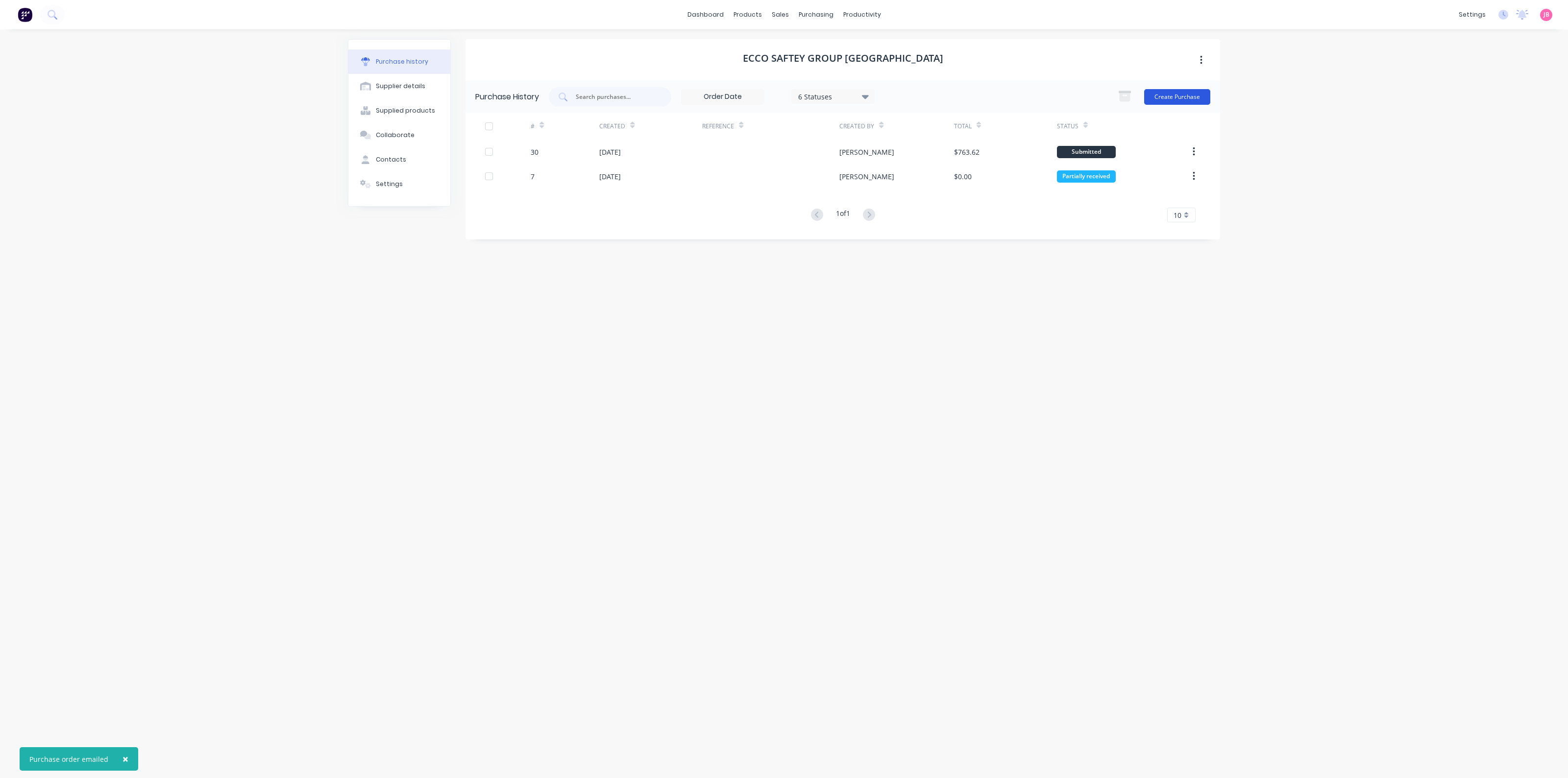
click at [1188, 100] on button "Create Purchase" at bounding box center [1177, 97] width 66 height 15
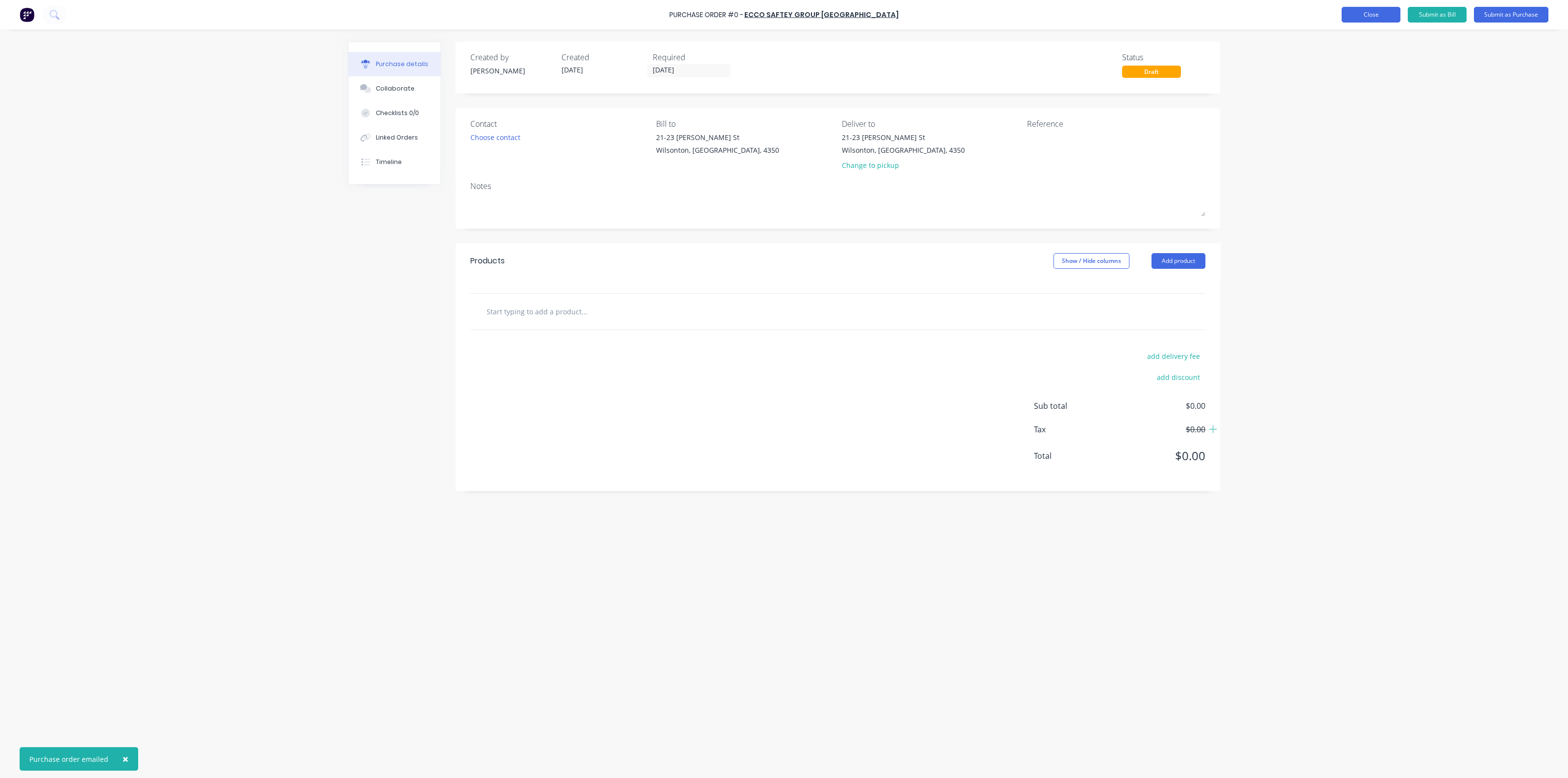
click at [1354, 17] on button "Close" at bounding box center [1371, 15] width 59 height 15
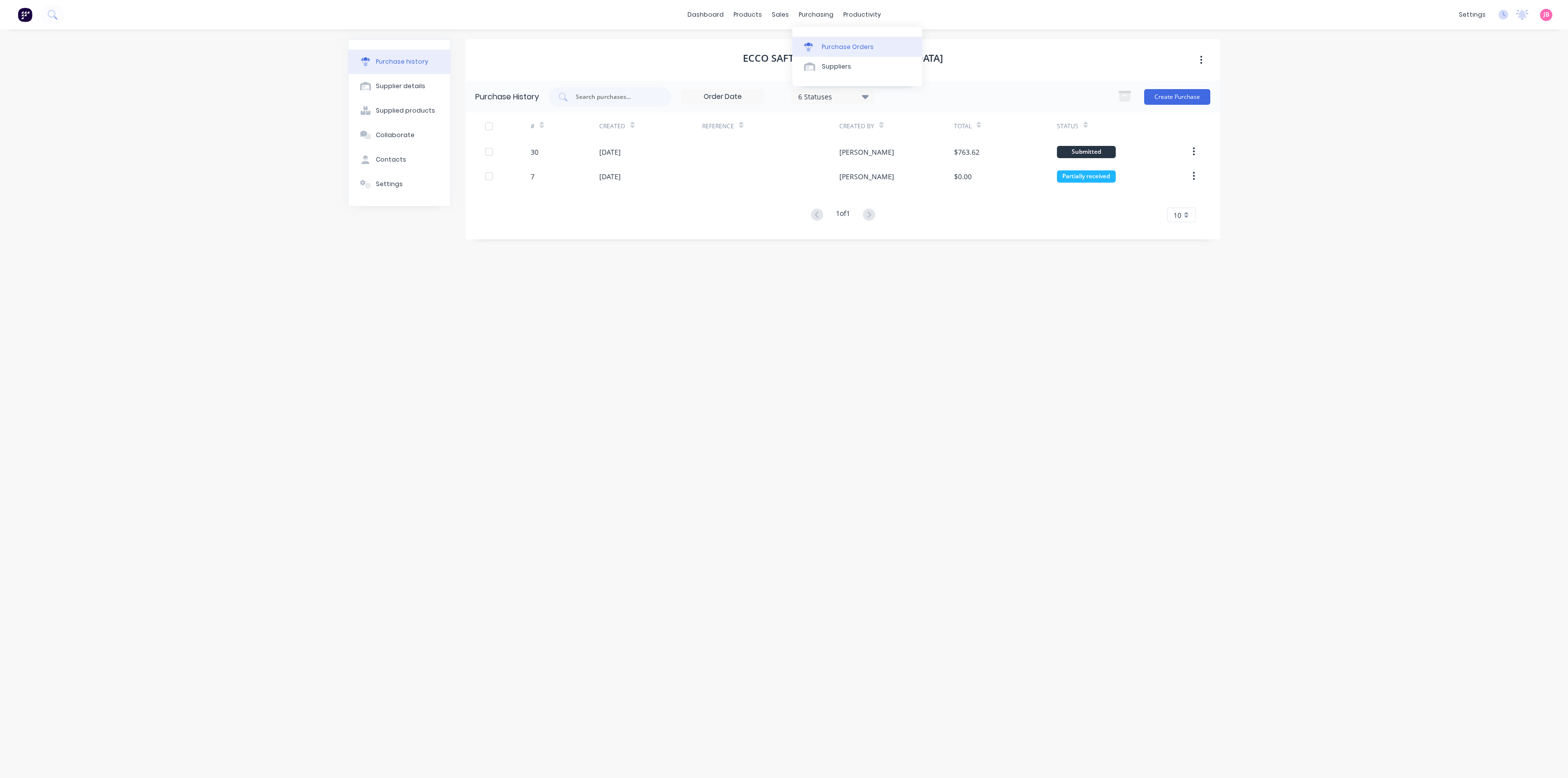
click at [813, 37] on link "Purchase Orders" at bounding box center [857, 47] width 130 height 20
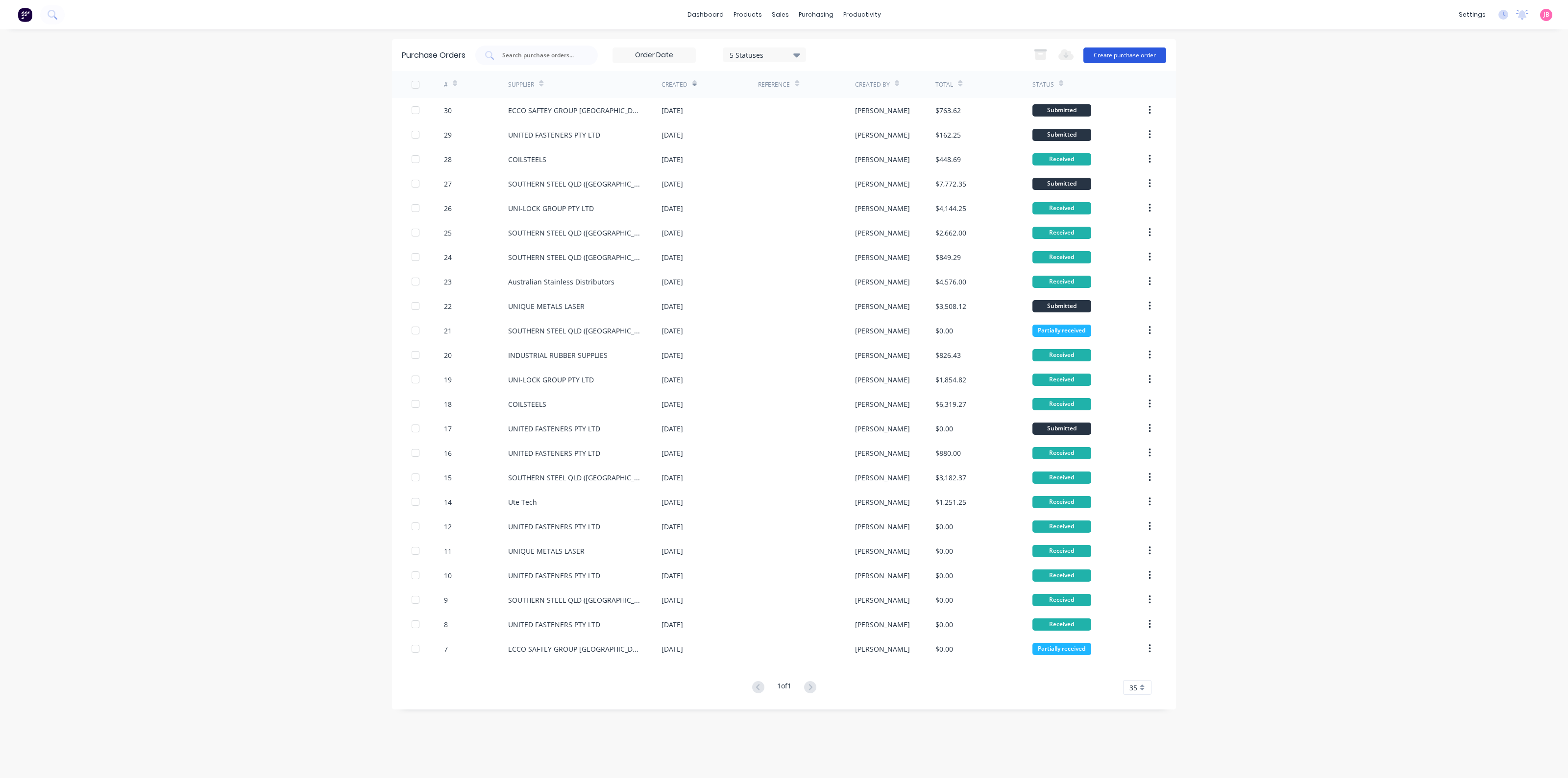
click at [1128, 54] on button "Create purchase order" at bounding box center [1125, 55] width 83 height 15
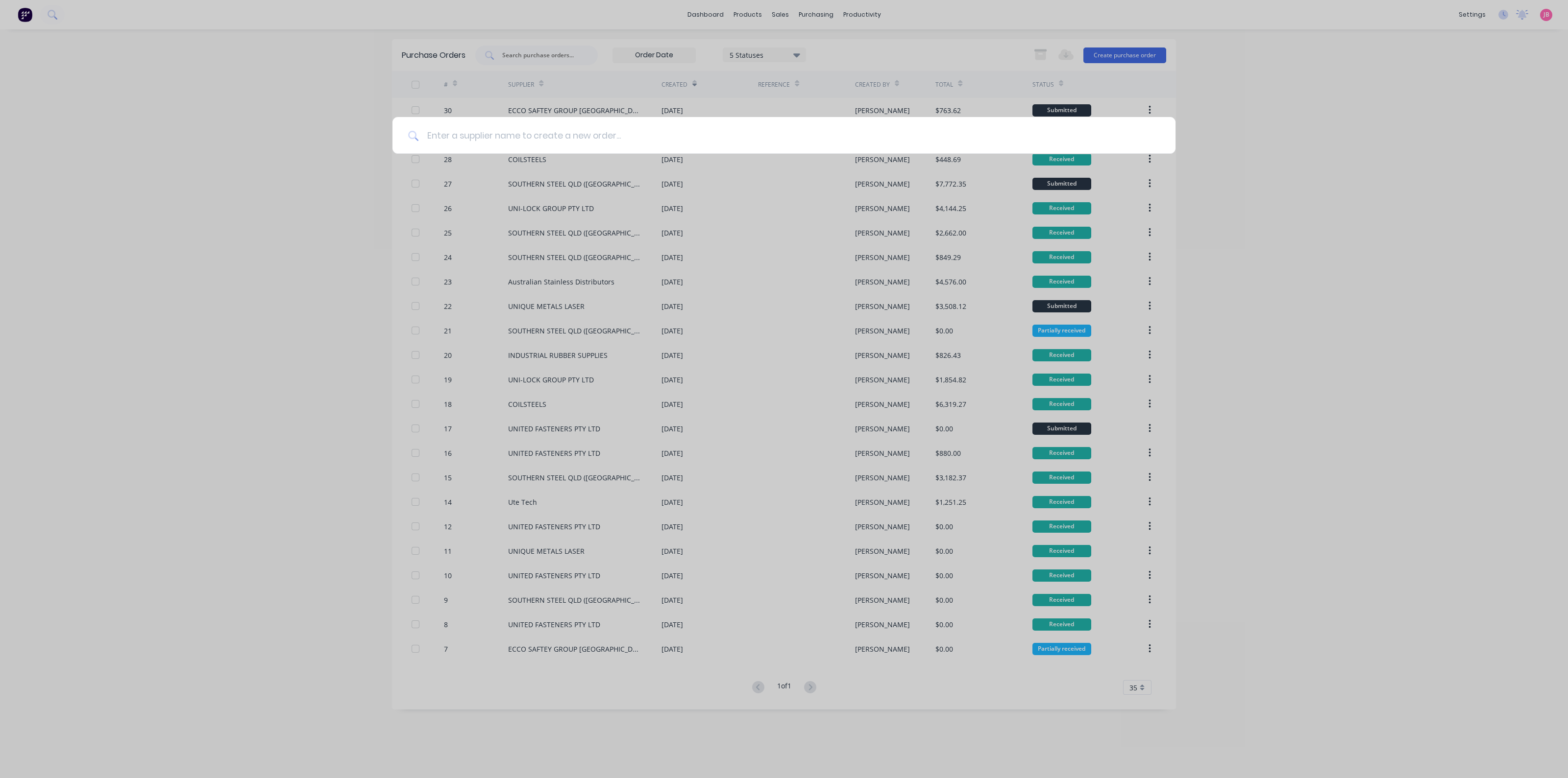
click at [485, 134] on input at bounding box center [789, 135] width 741 height 37
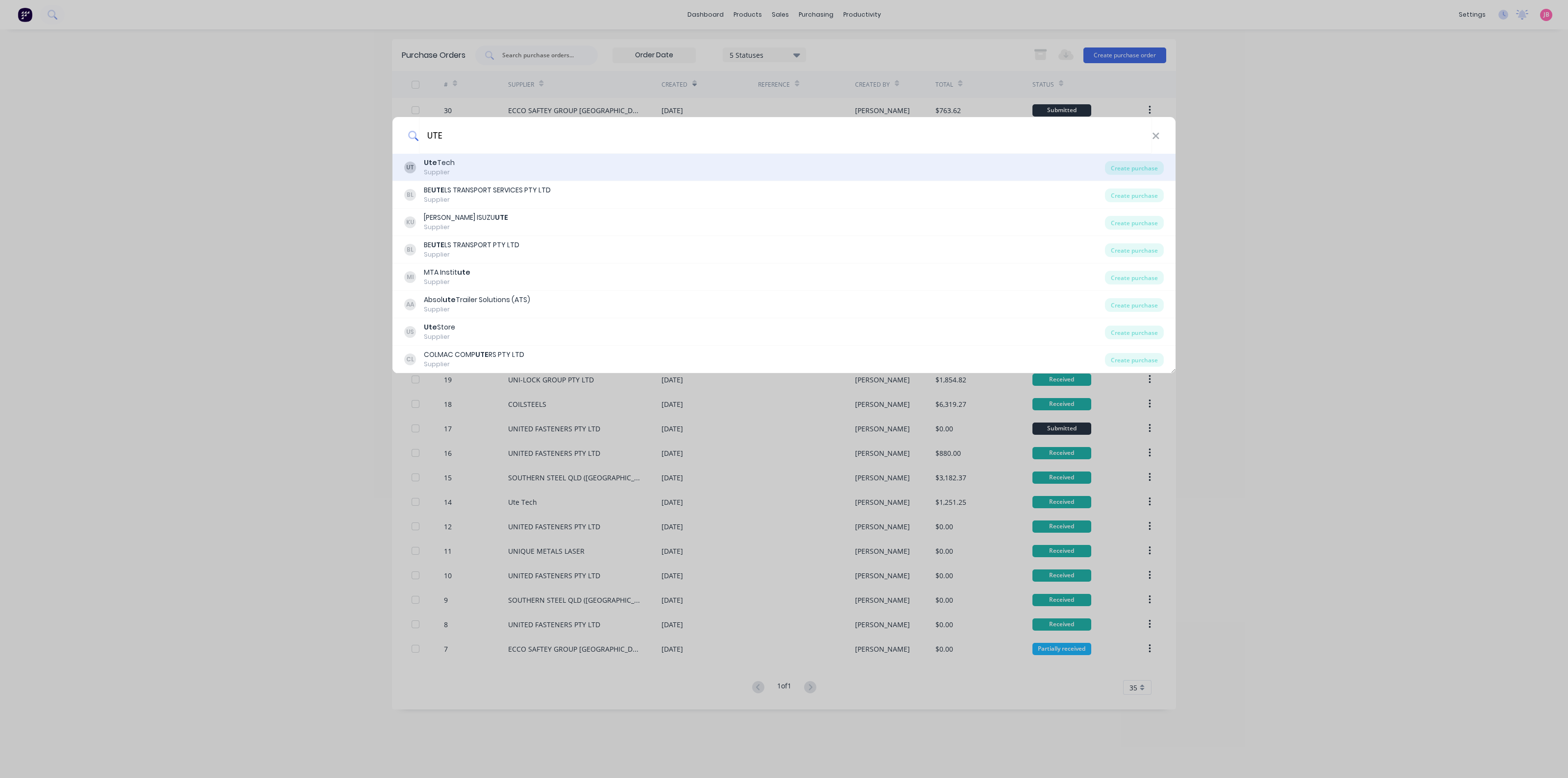
type input "UTE"
click at [500, 174] on div "UT Ute Tech Supplier" at bounding box center [755, 167] width 701 height 19
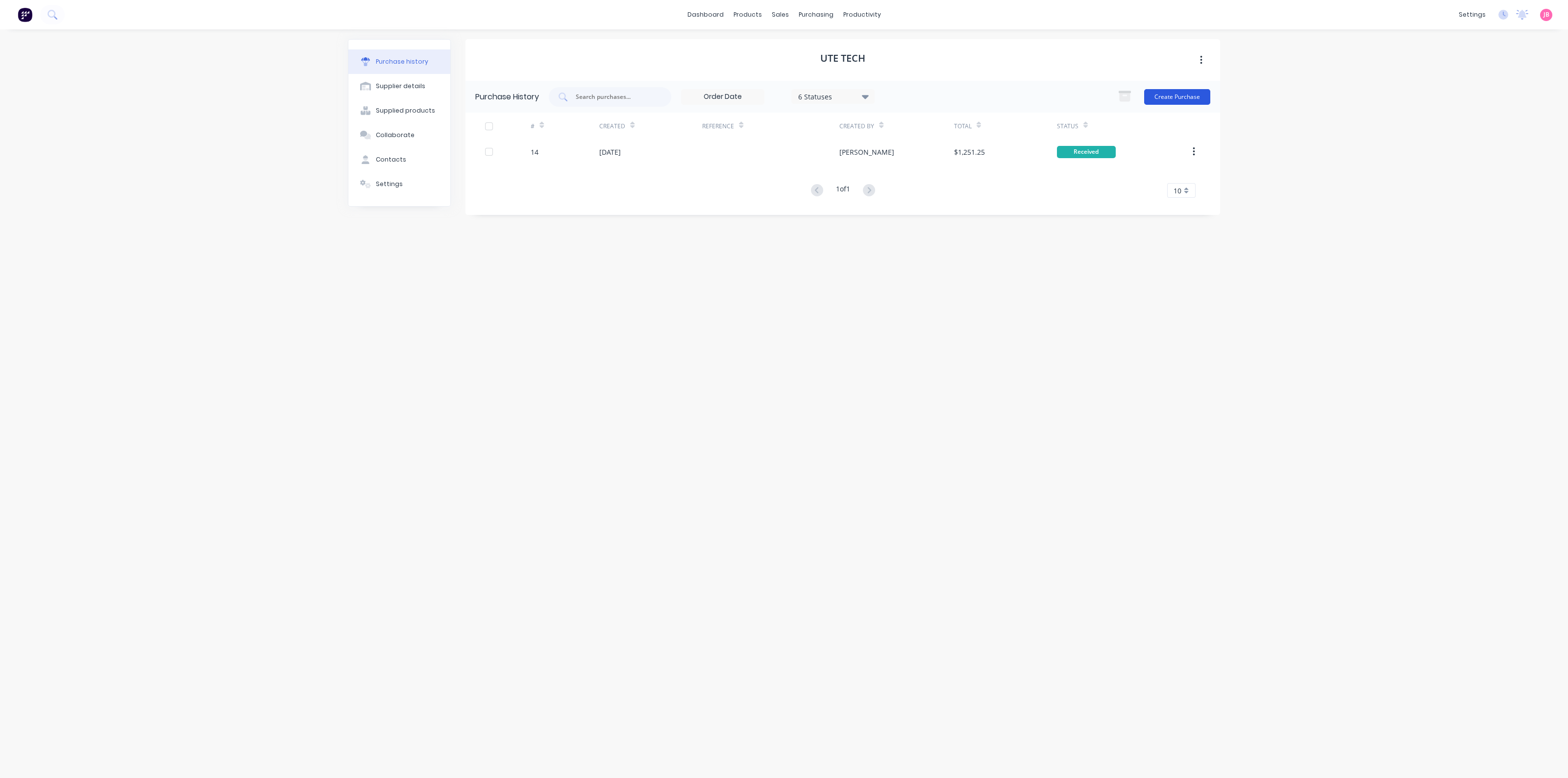
click at [1178, 96] on button "Create Purchase" at bounding box center [1177, 97] width 66 height 15
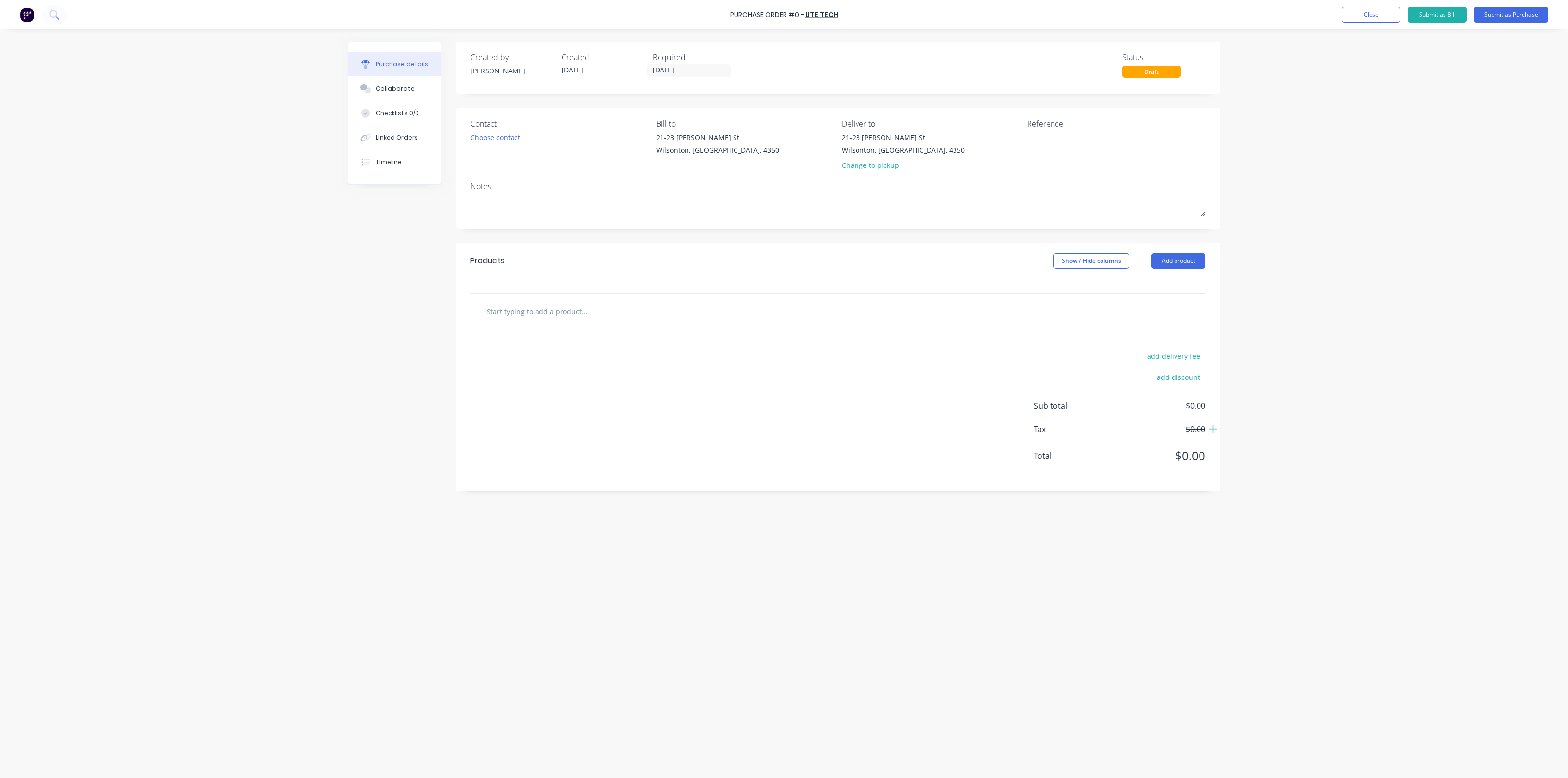
click at [786, 297] on div at bounding box center [838, 311] width 735 height 36
click at [771, 320] on div at bounding box center [625, 311] width 294 height 20
click at [592, 315] on input "text" at bounding box center [584, 311] width 196 height 20
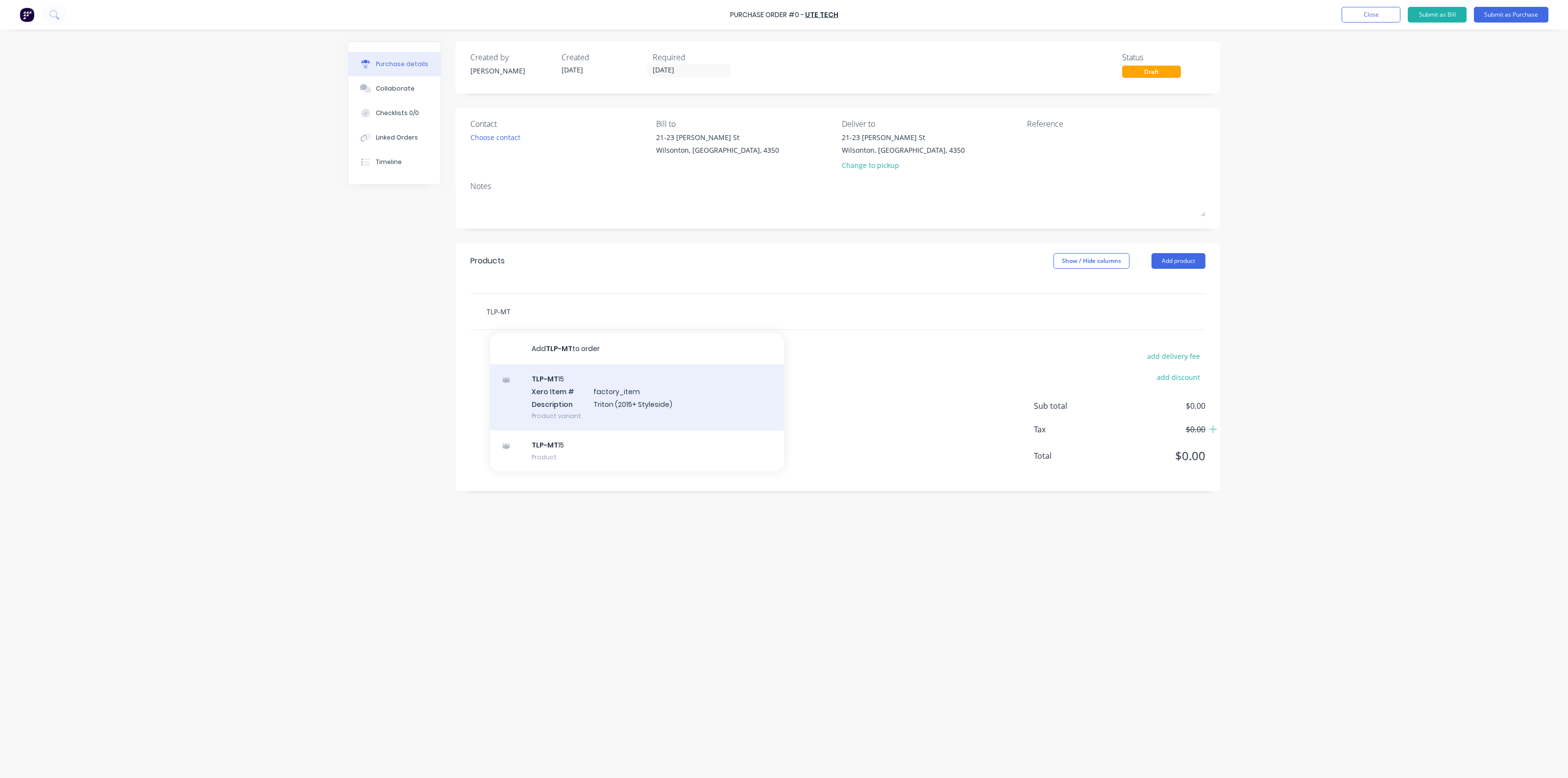
type input "TLP-MT"
click at [600, 392] on div "TLP-MT 15 Xero Item # factory_item Description Triton (2015+ Styleside) Product…" at bounding box center [637, 397] width 294 height 66
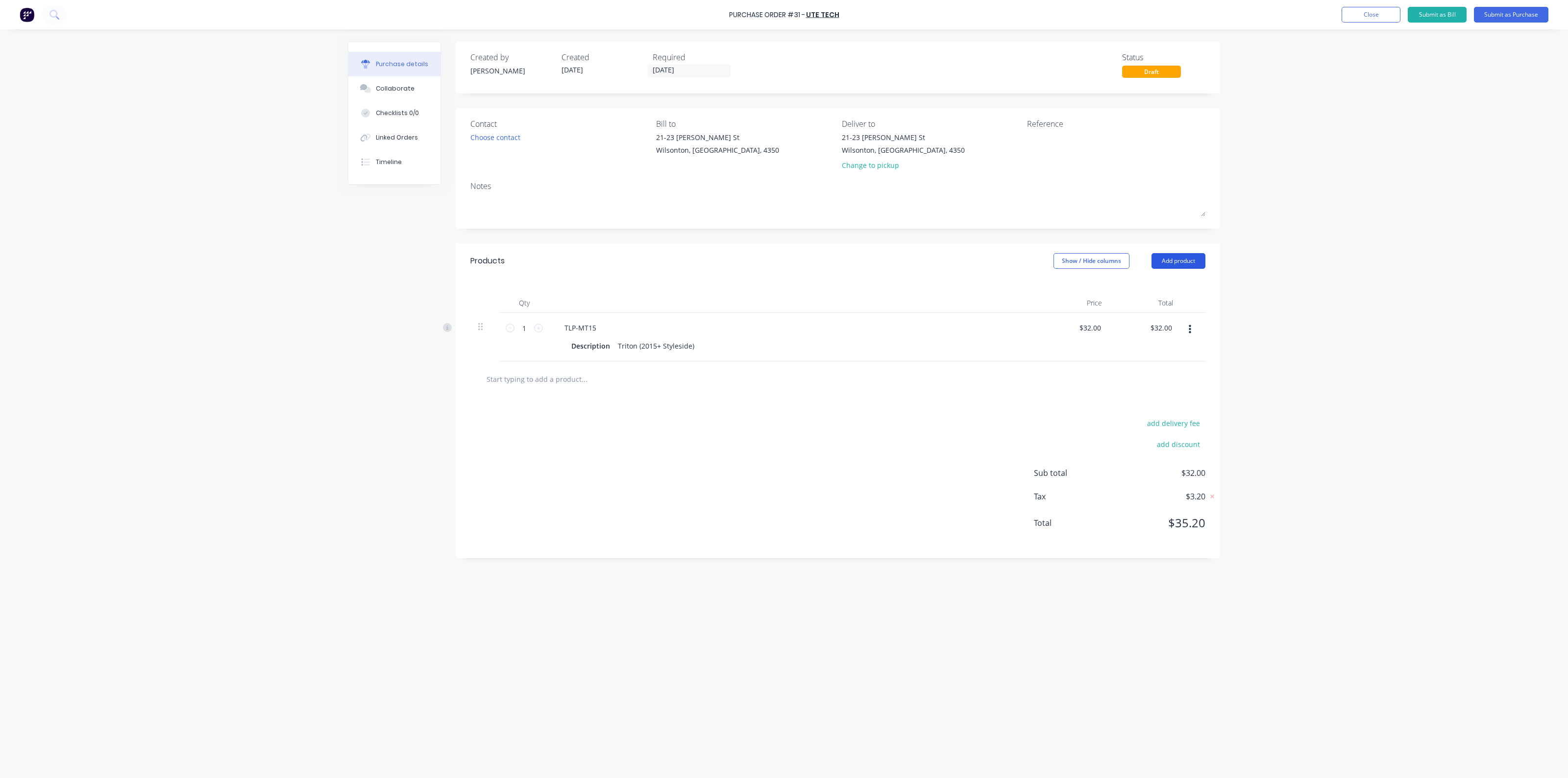
click at [1183, 265] on button "Add product" at bounding box center [1178, 261] width 54 height 15
click at [578, 380] on input "text" at bounding box center [584, 379] width 196 height 20
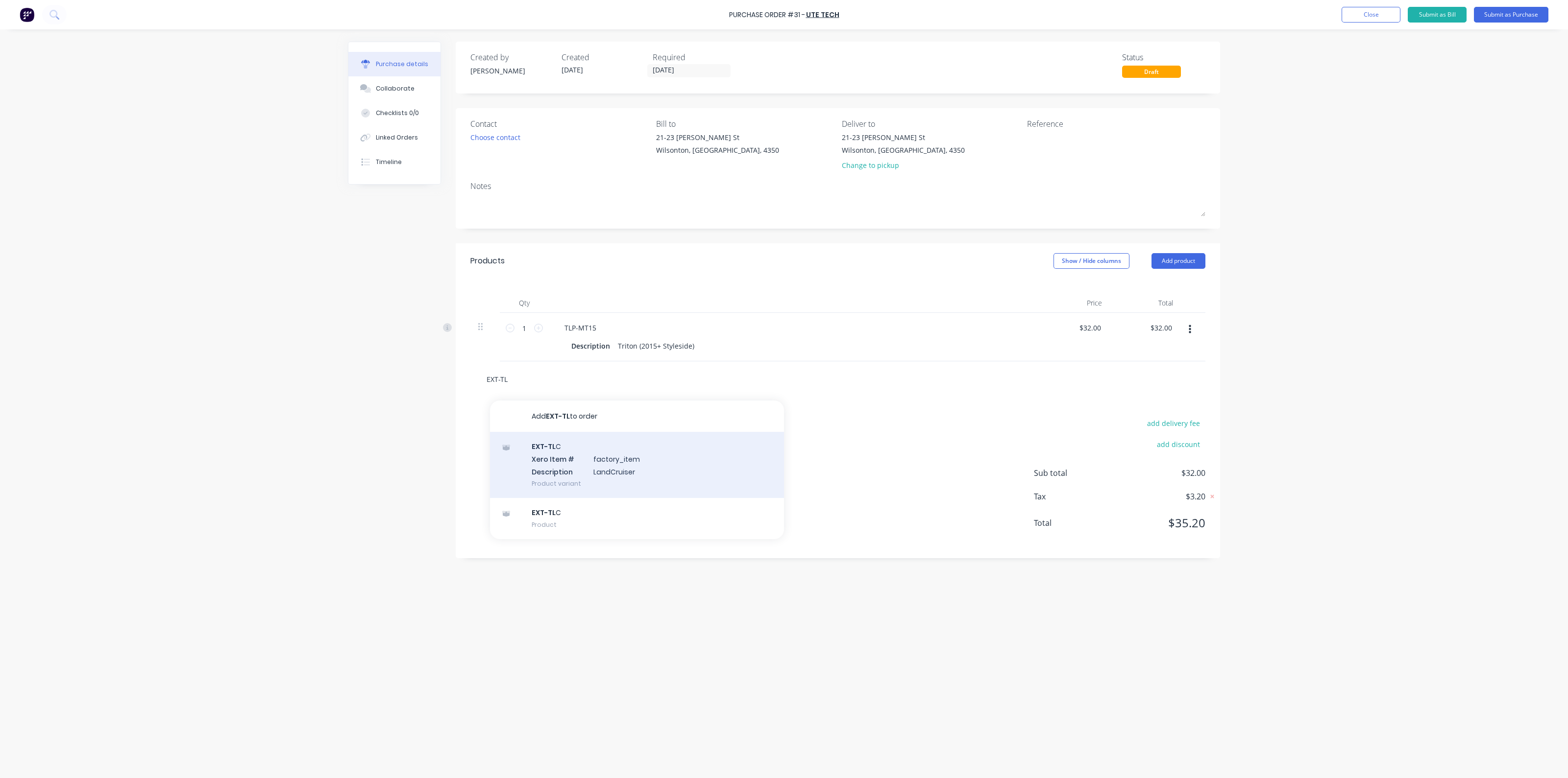
type input "EXT-TL"
click at [652, 458] on div "EXT-TL C Xero Item # factory_item Description LandCruiser Product variant" at bounding box center [637, 465] width 294 height 66
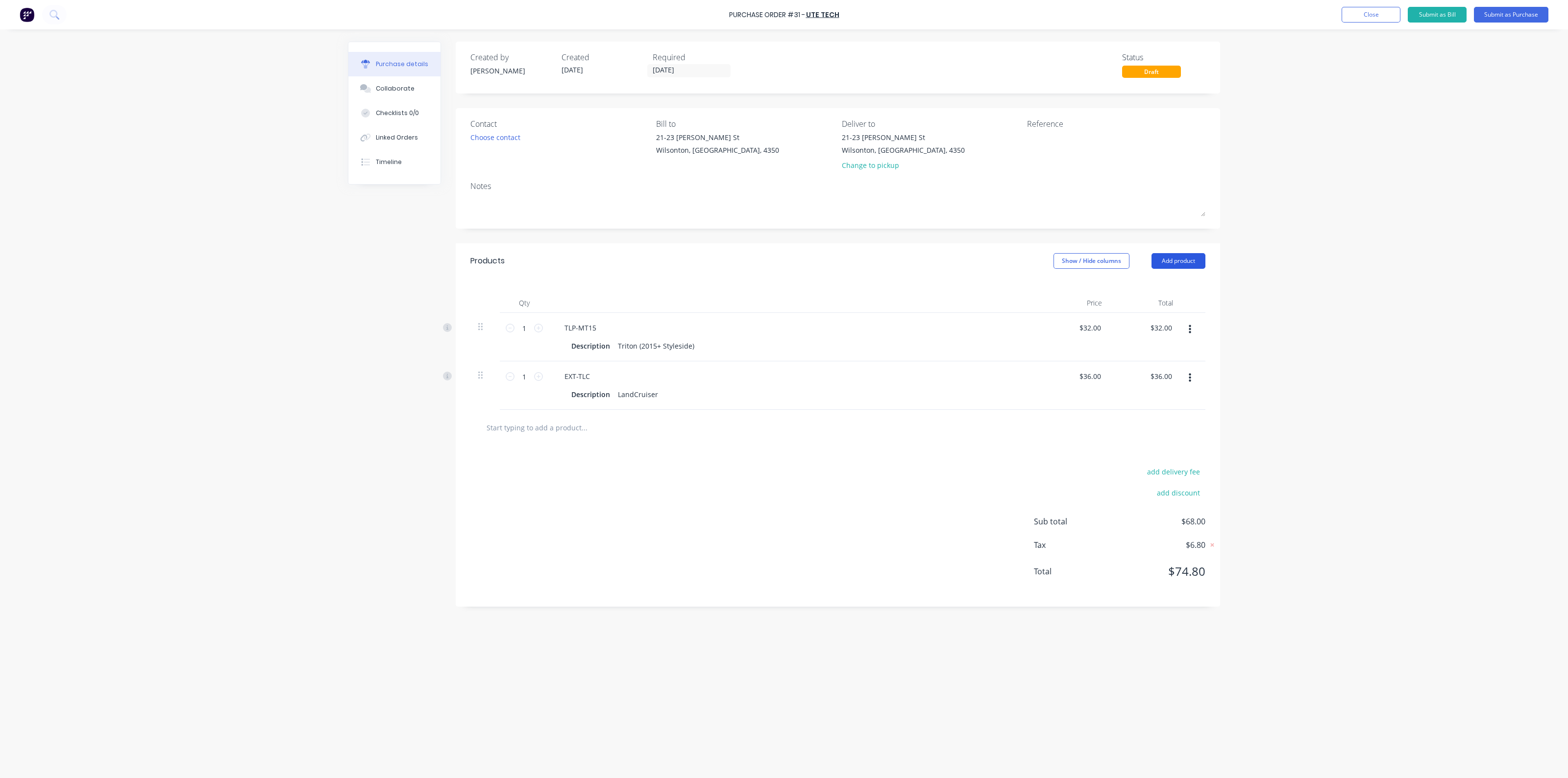
click at [1185, 263] on button "Add product" at bounding box center [1178, 261] width 54 height 15
click at [600, 428] on input "text" at bounding box center [584, 428] width 196 height 20
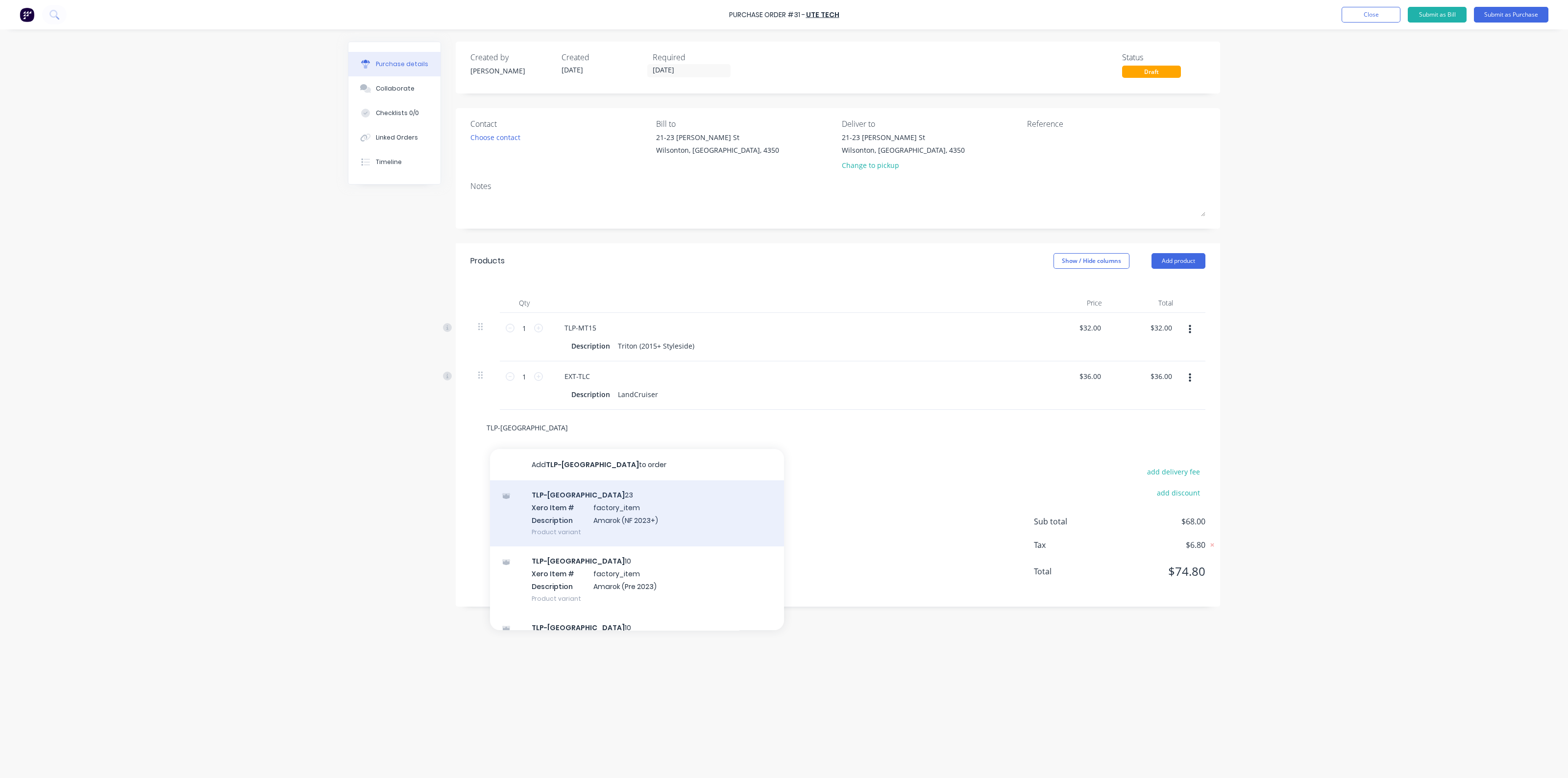
type input "TLP-[GEOGRAPHIC_DATA]"
click at [620, 500] on div "TLP-VA 23 Xero Item # factory_item Description Amarok (NF 2023+) Product variant" at bounding box center [637, 514] width 294 height 66
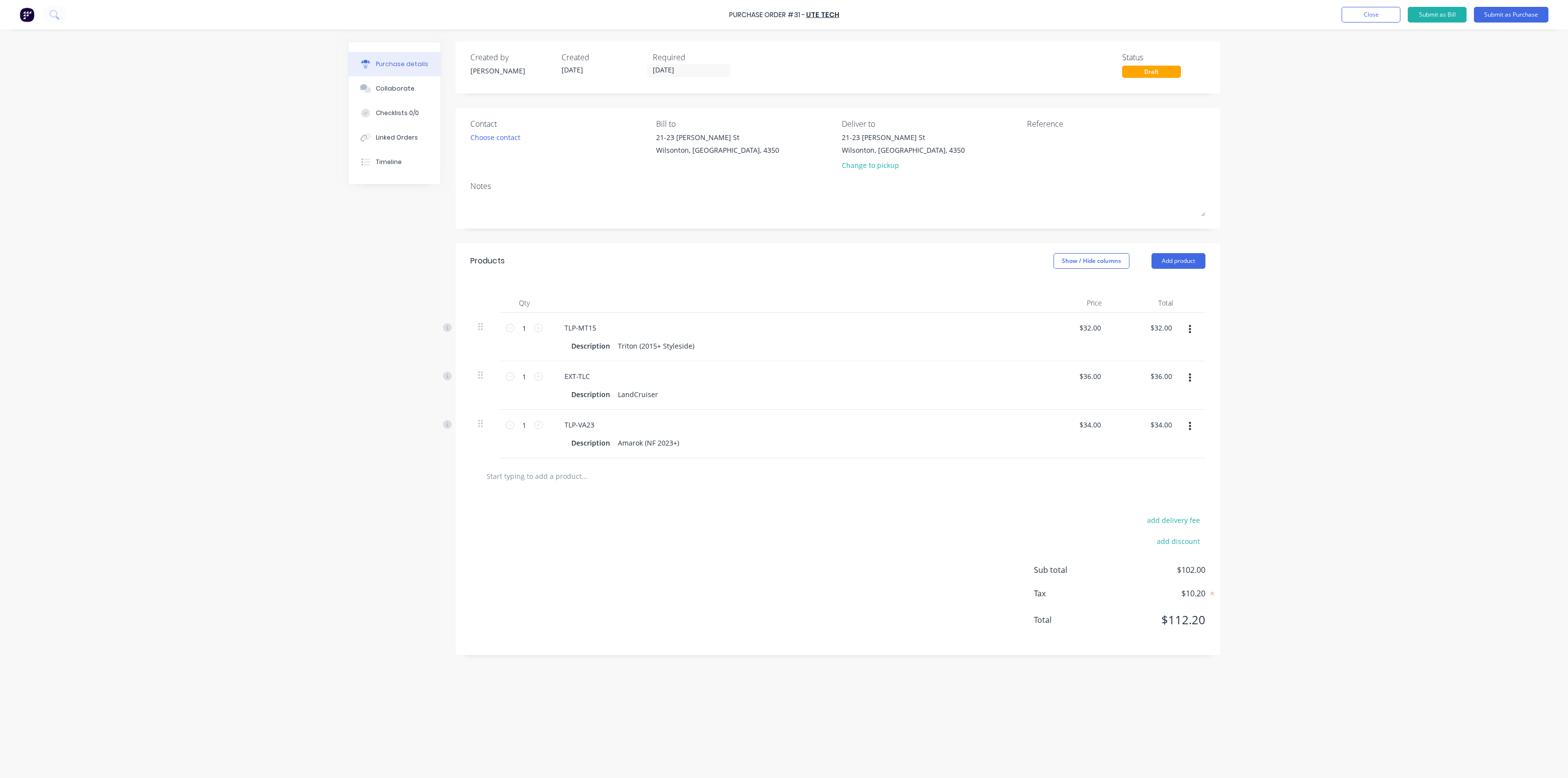
click at [616, 472] on input "text" at bounding box center [584, 476] width 196 height 20
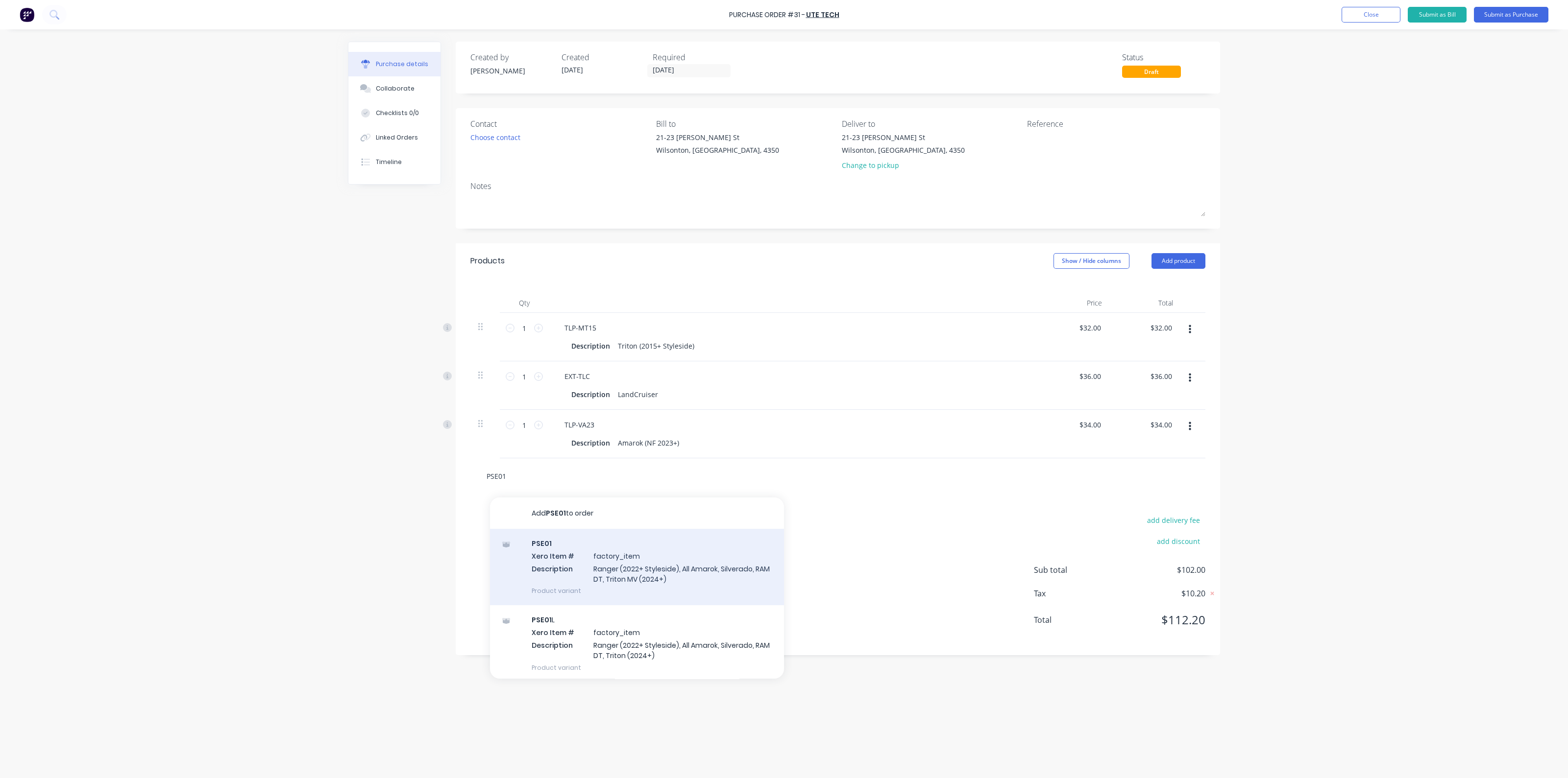
type input "PSE01"
click at [539, 567] on div "PSE01 Xero Item # factory_item Description Ranger (2022+ Styleside), All Amarok…" at bounding box center [637, 567] width 294 height 77
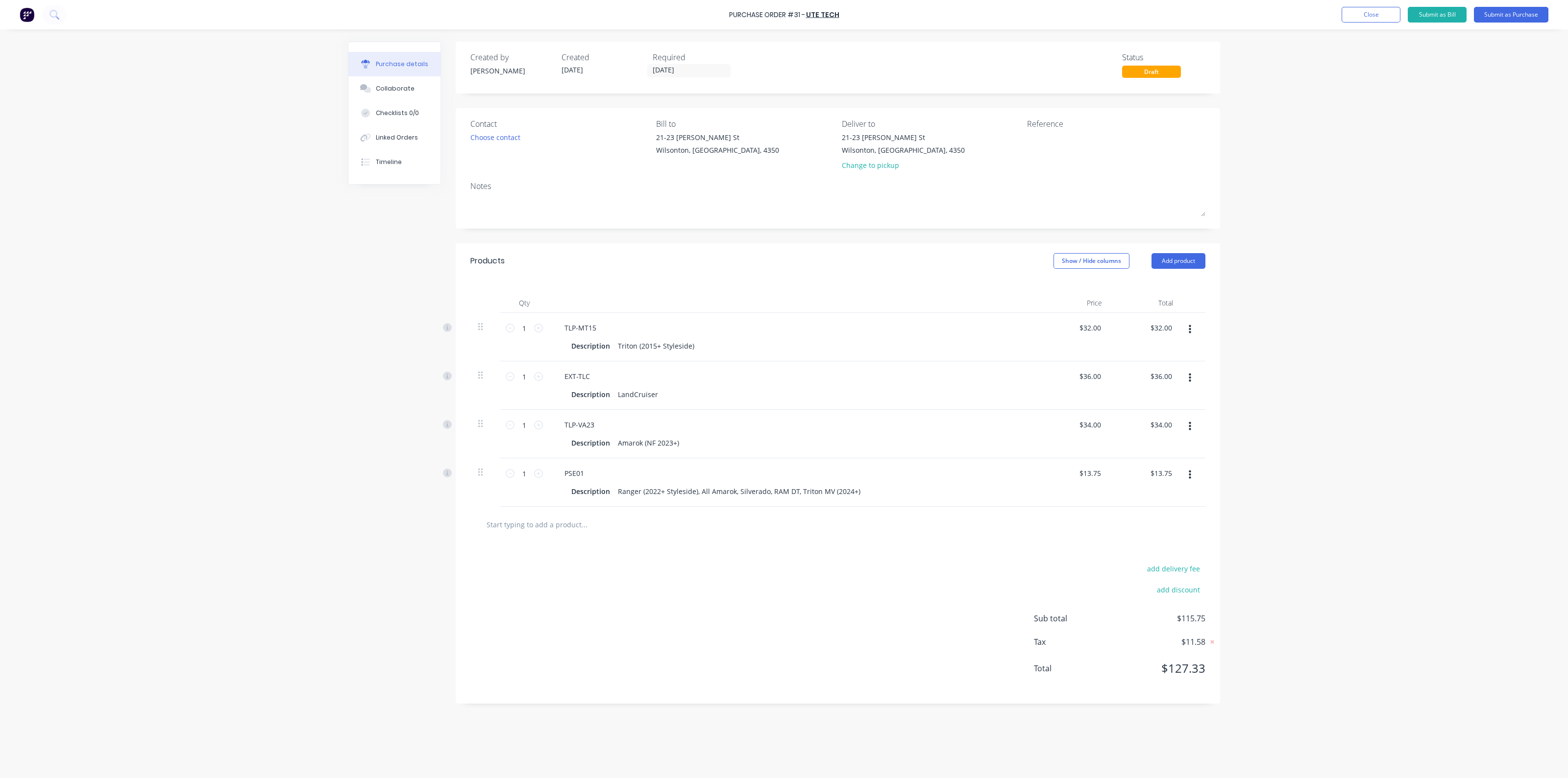
click at [633, 477] on div "PSE01" at bounding box center [794, 473] width 475 height 14
click at [618, 472] on div "PSE01" at bounding box center [794, 473] width 475 height 14
click at [589, 477] on div "PSE01" at bounding box center [574, 473] width 36 height 14
click at [704, 625] on div "add delivery fee add discount Sub total $115.75 Tax $11.58 Total $127.33" at bounding box center [838, 623] width 764 height 161
click at [526, 324] on input "1" at bounding box center [524, 328] width 20 height 15
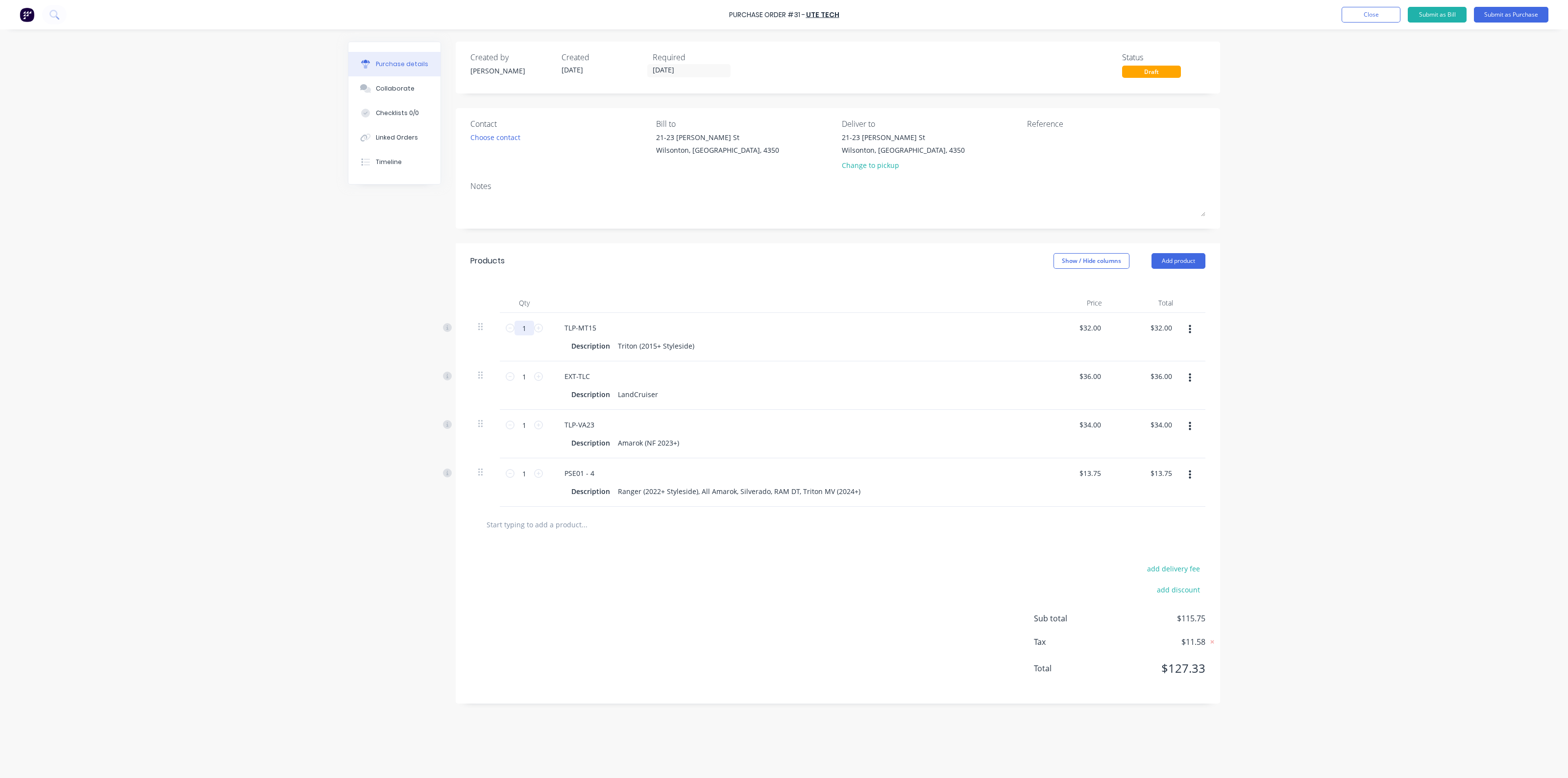
type input "8"
type input "$256.00"
type input "8"
click at [529, 376] on input "1" at bounding box center [524, 376] width 20 height 15
type input "6"
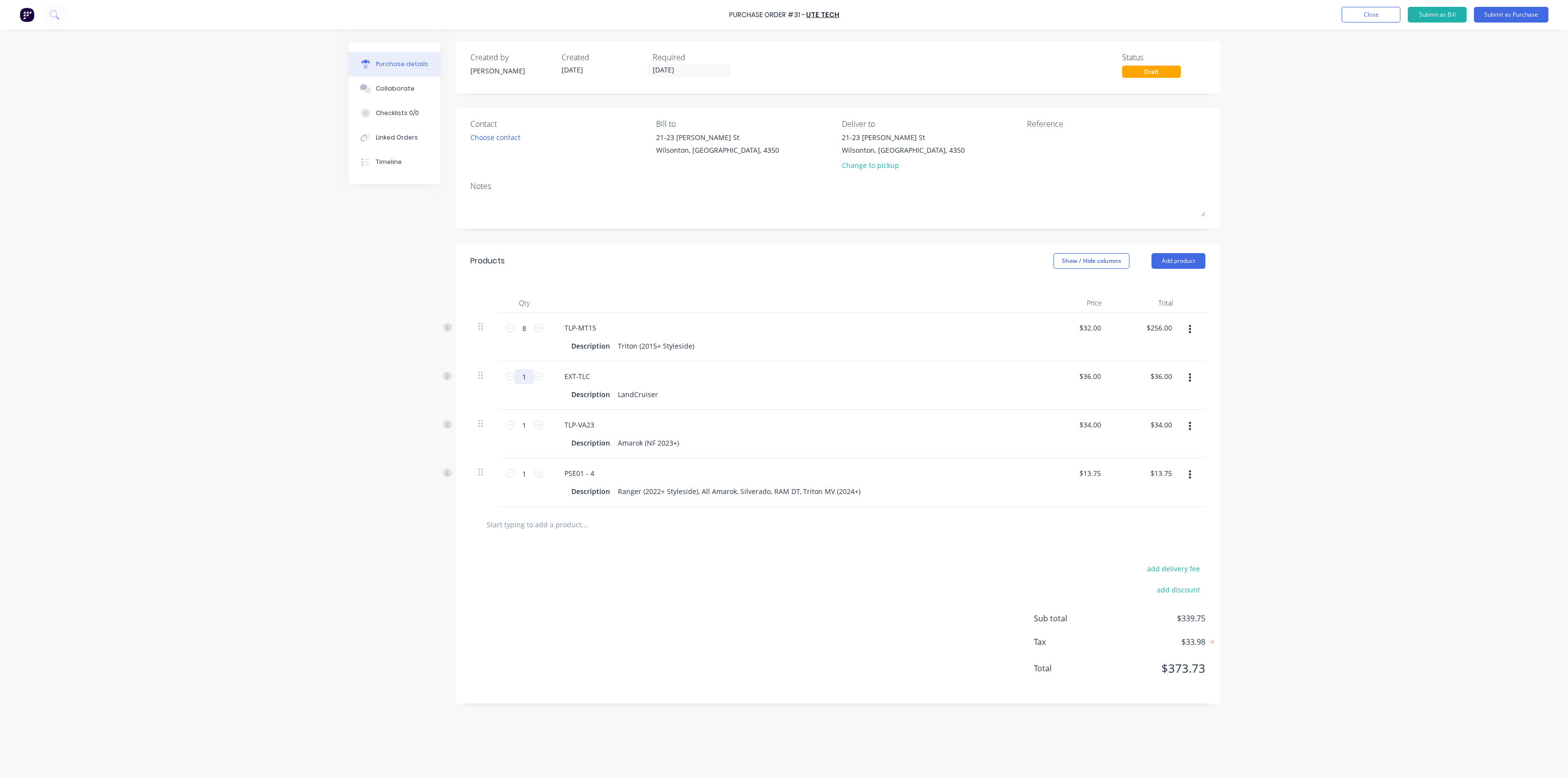
type input "$216.00"
type input "6"
click at [522, 422] on input "1" at bounding box center [524, 425] width 20 height 15
type input "2"
type input "$68.00"
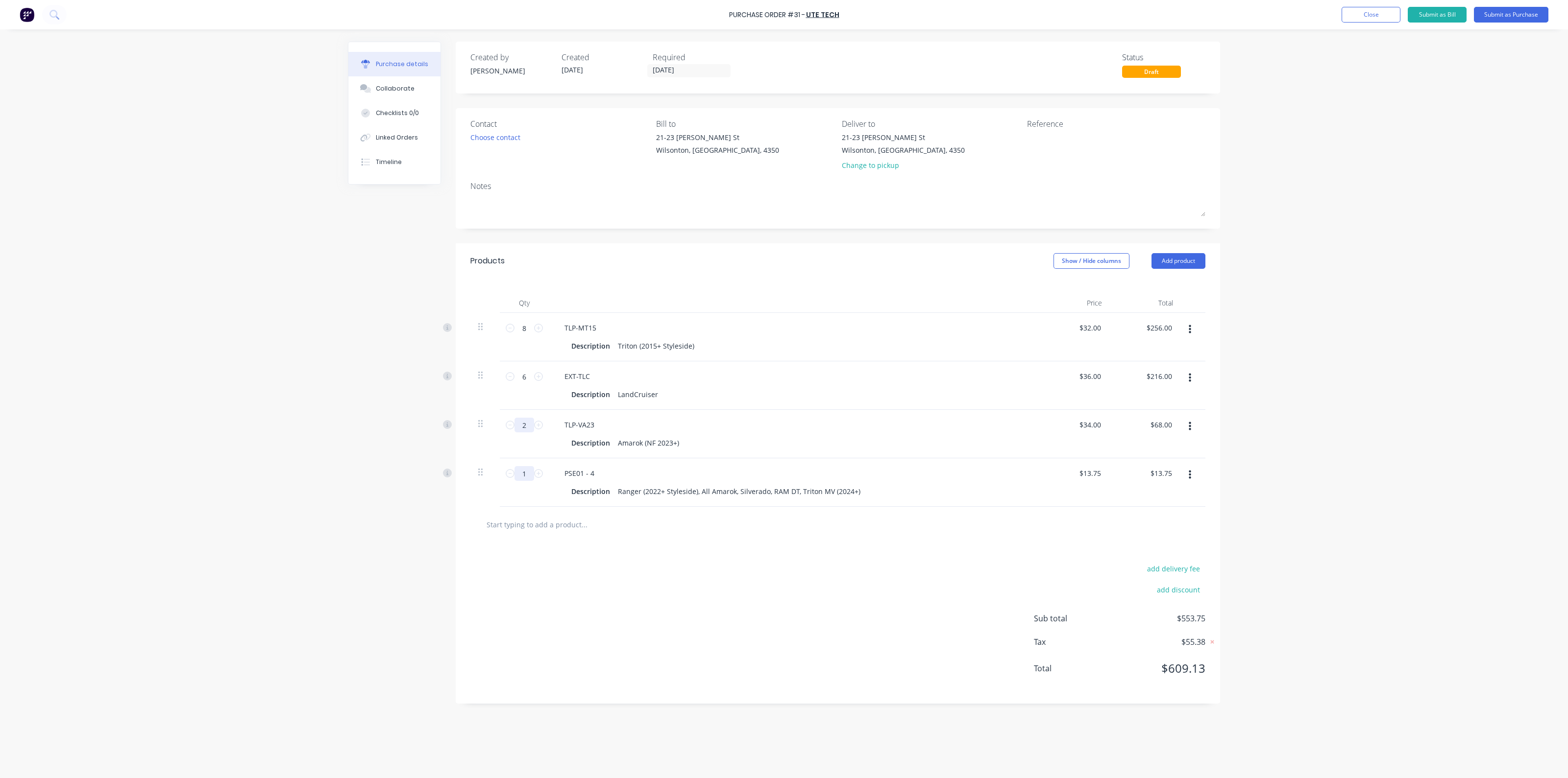
type input "2"
click at [529, 471] on input "1" at bounding box center [524, 473] width 20 height 15
type input "6"
type input "$82.50"
type input "6"
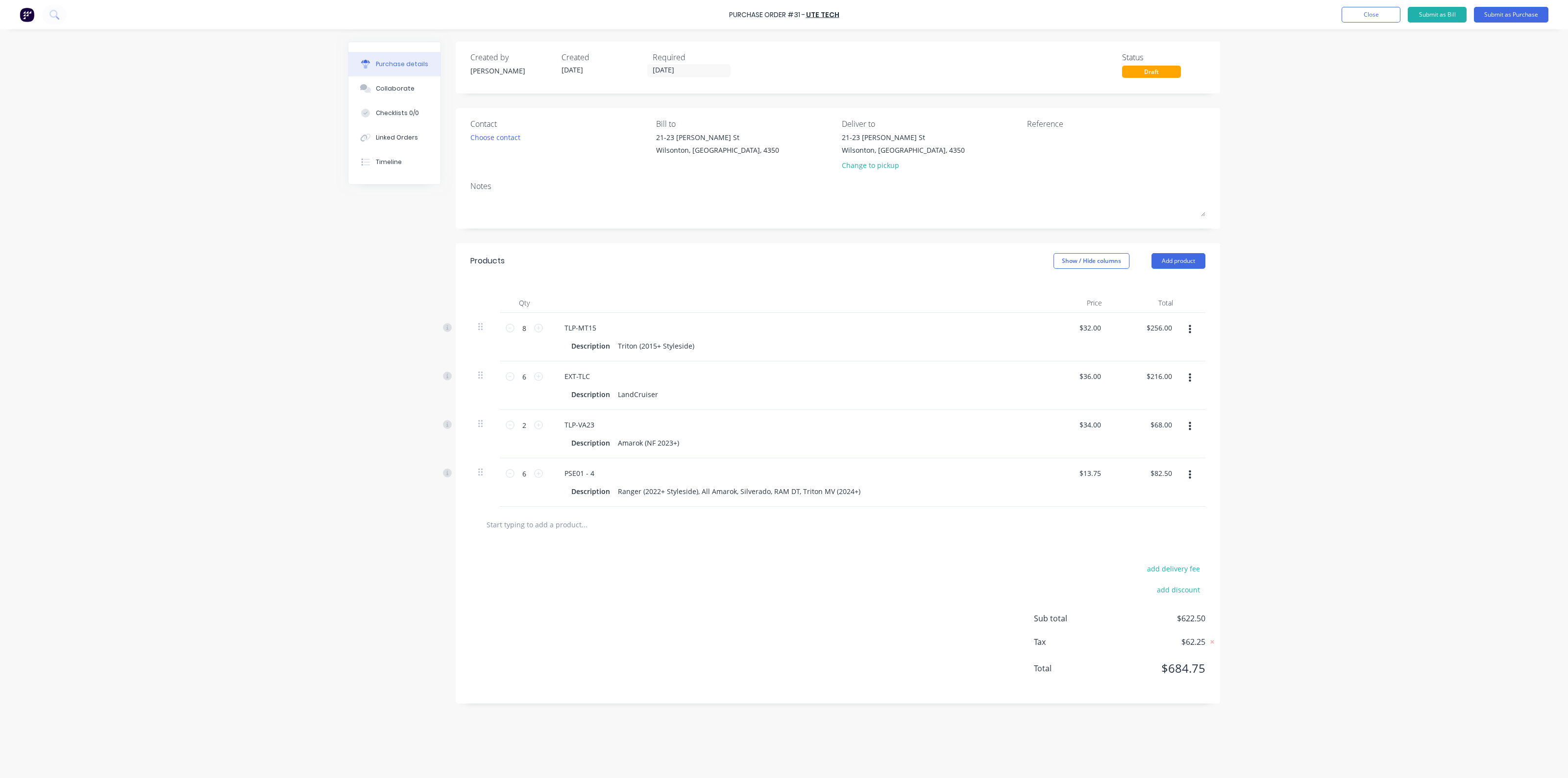
click at [683, 510] on div at bounding box center [838, 525] width 735 height 36
click at [1514, 13] on button "Submit as Purchase" at bounding box center [1511, 15] width 75 height 15
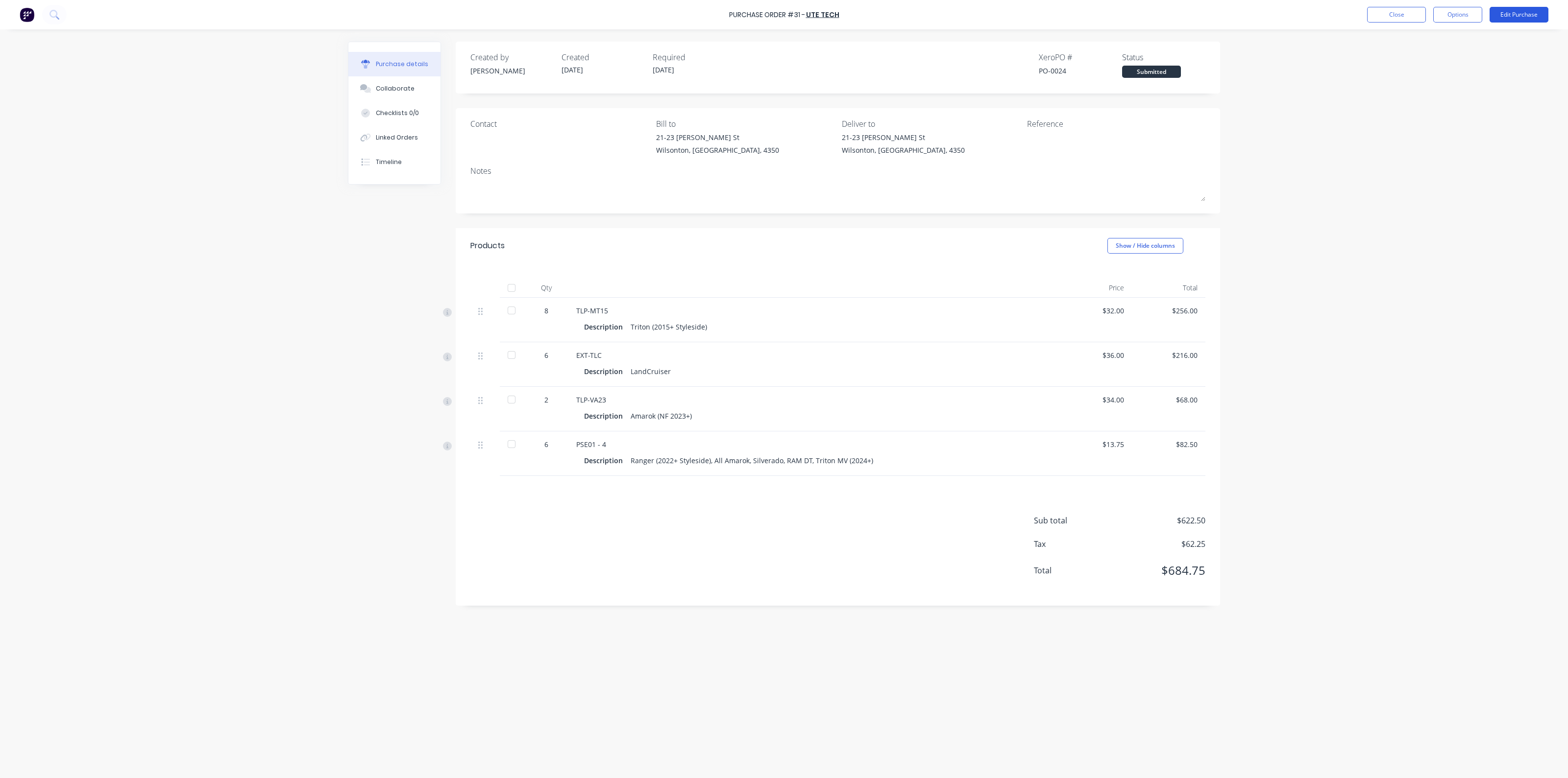
click at [1524, 8] on button "Edit Purchase" at bounding box center [1519, 15] width 59 height 15
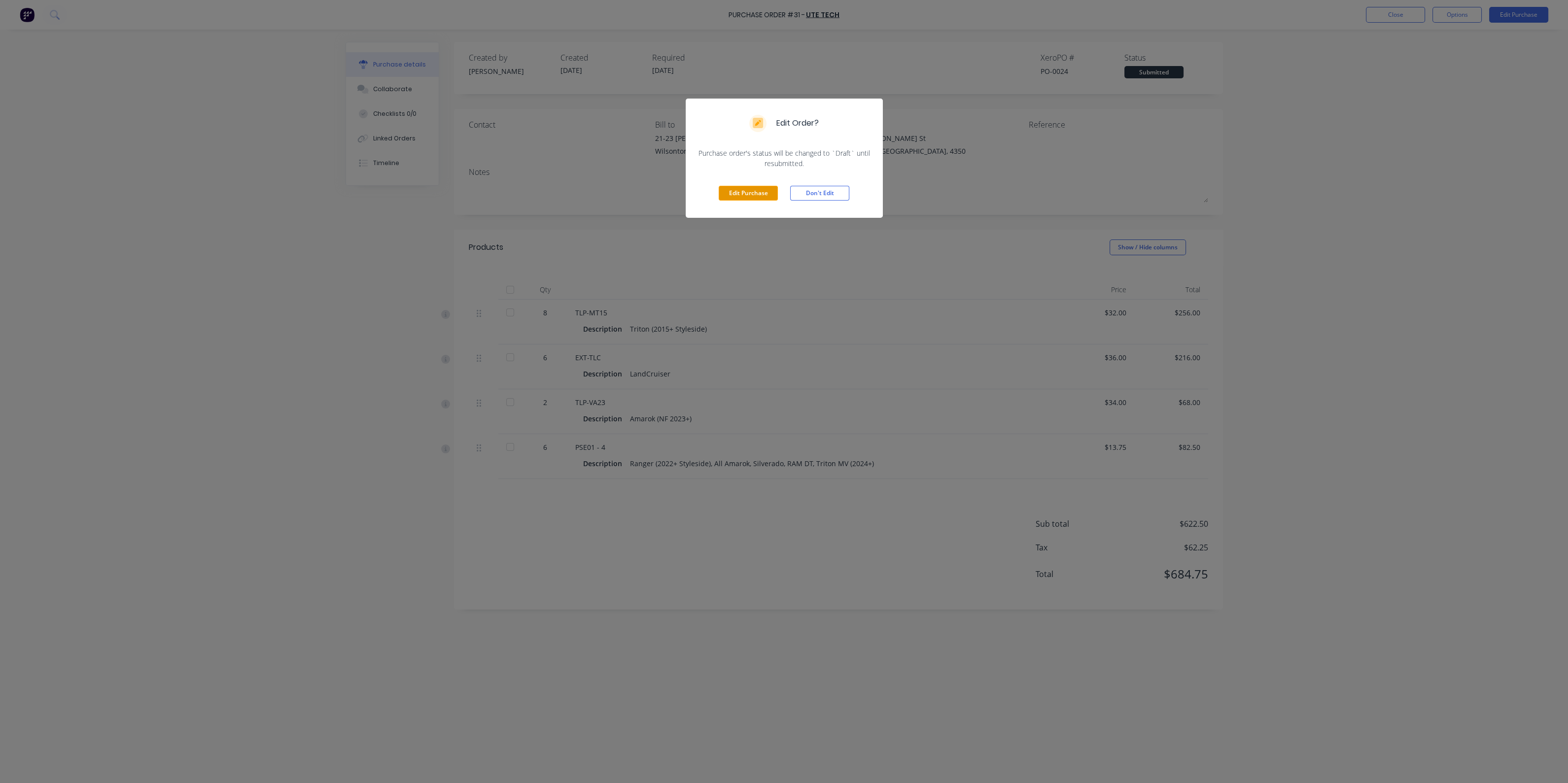
click at [744, 198] on button "Edit Purchase" at bounding box center [749, 193] width 59 height 15
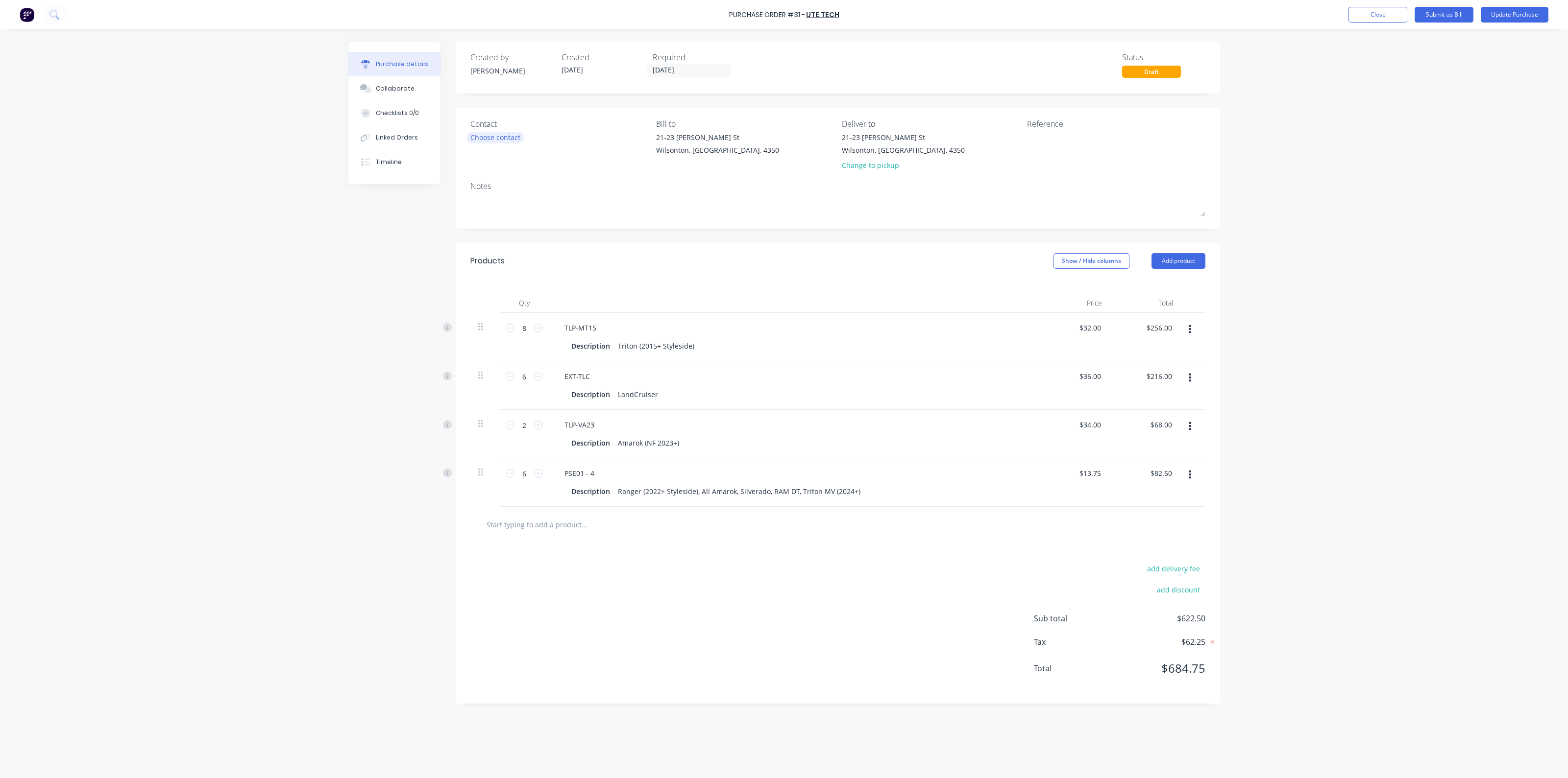
click at [518, 137] on div "Choose contact" at bounding box center [496, 137] width 50 height 10
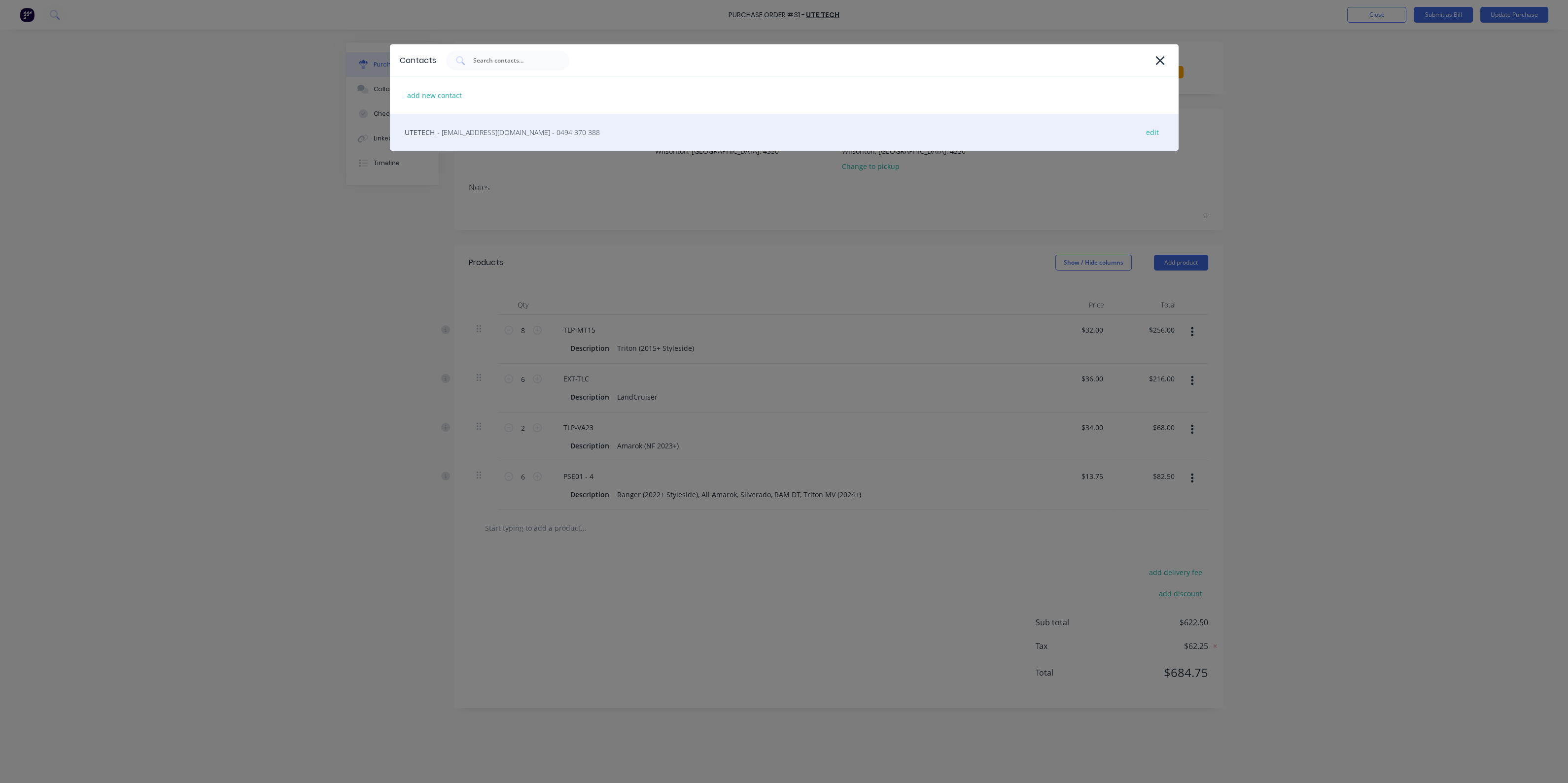
click at [520, 133] on span "- [EMAIL_ADDRESS][DOMAIN_NAME] - 0494 370 388" at bounding box center [519, 132] width 163 height 11
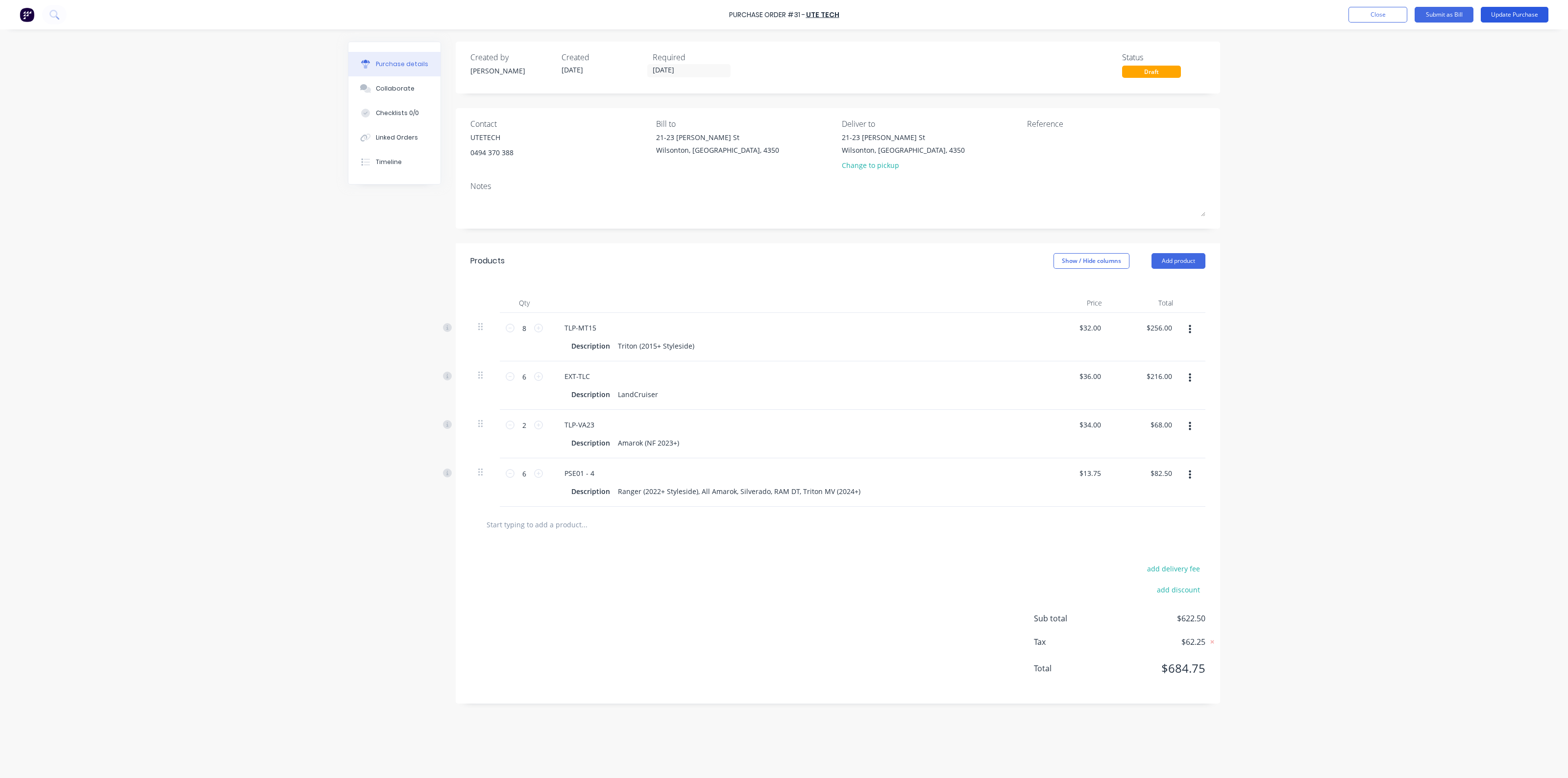
click at [1509, 14] on button "Update Purchase" at bounding box center [1514, 15] width 68 height 15
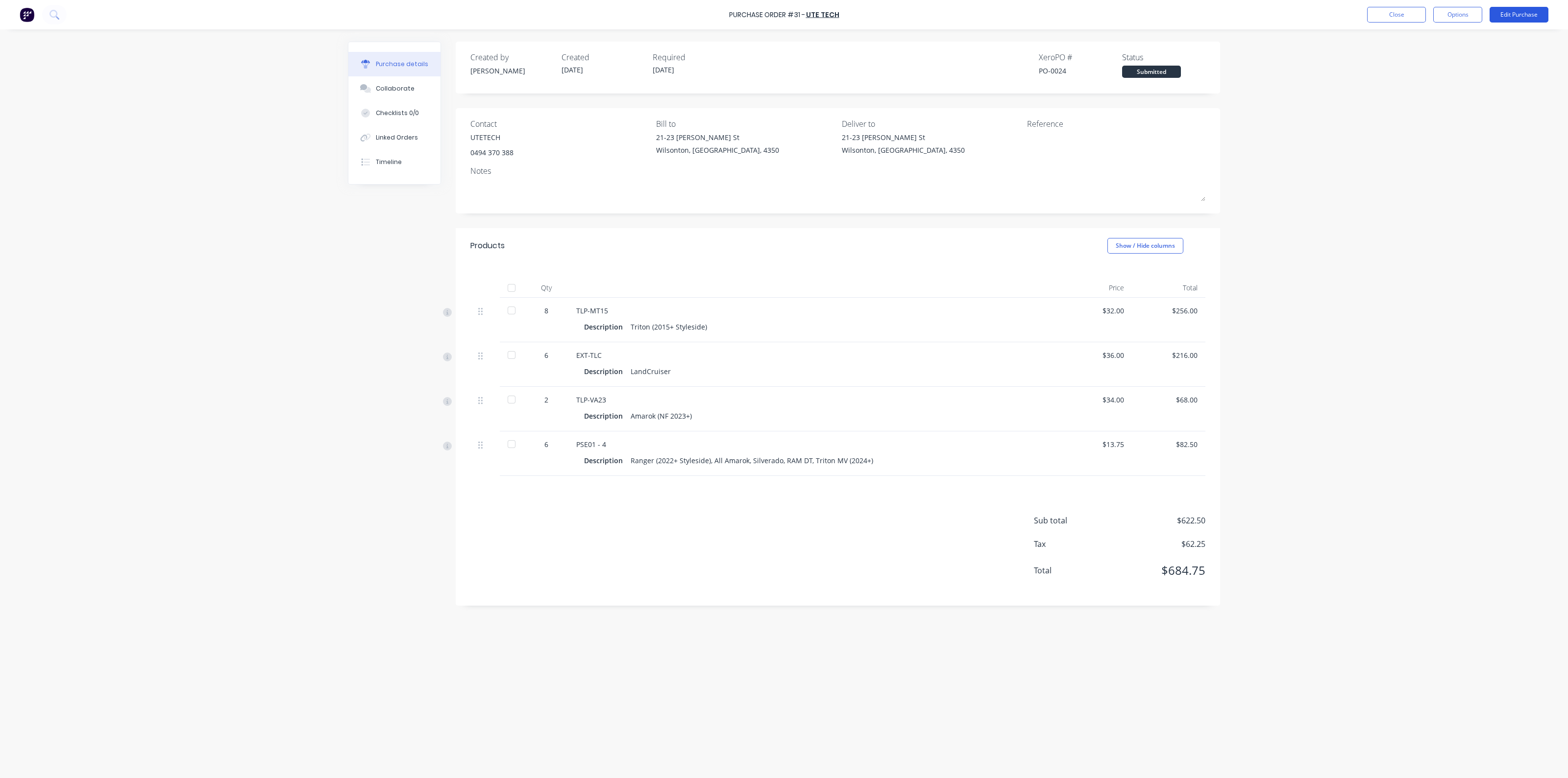
click at [1514, 10] on button "Edit Purchase" at bounding box center [1519, 15] width 59 height 15
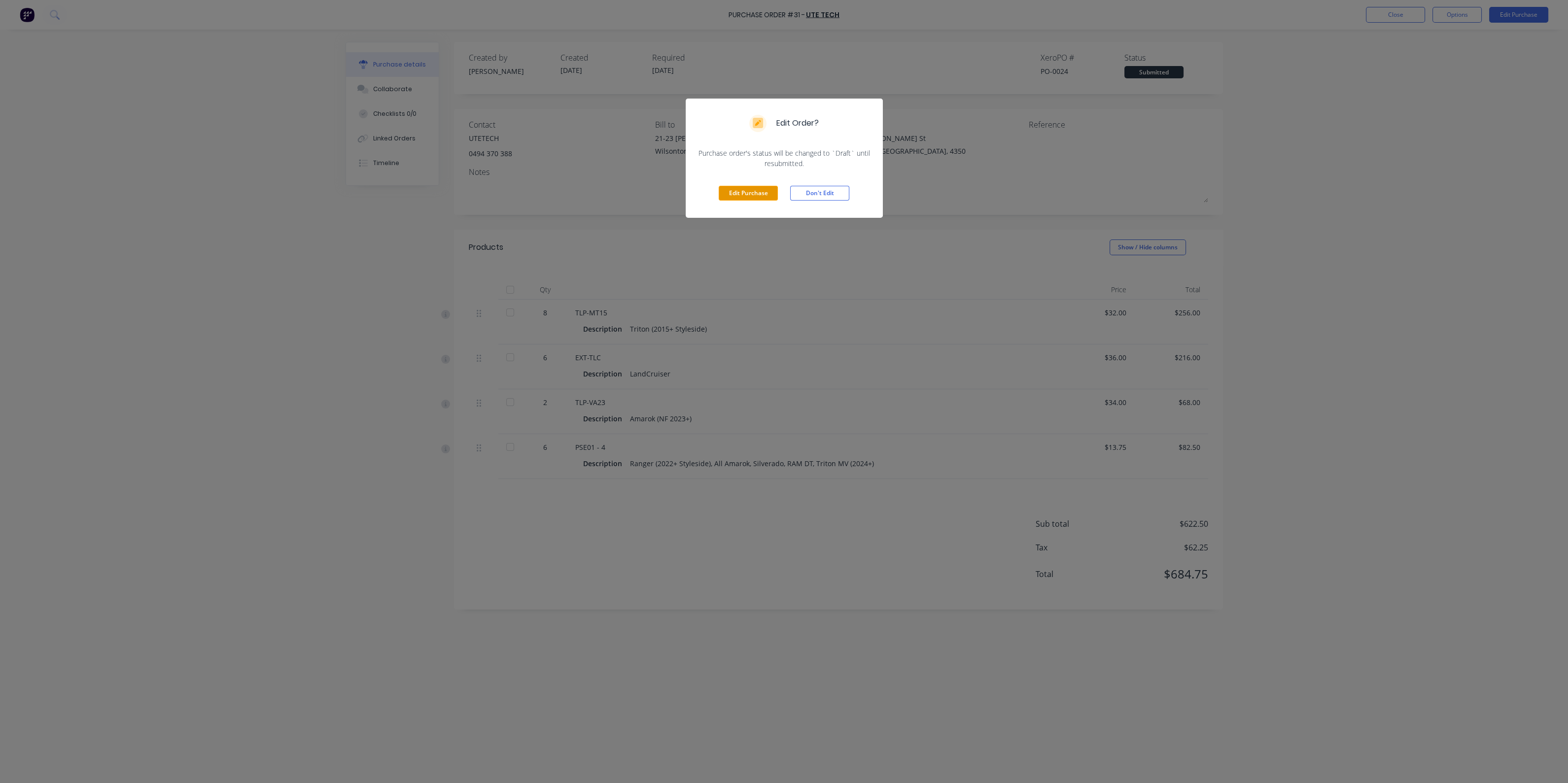
click at [748, 197] on button "Edit Purchase" at bounding box center [749, 193] width 59 height 15
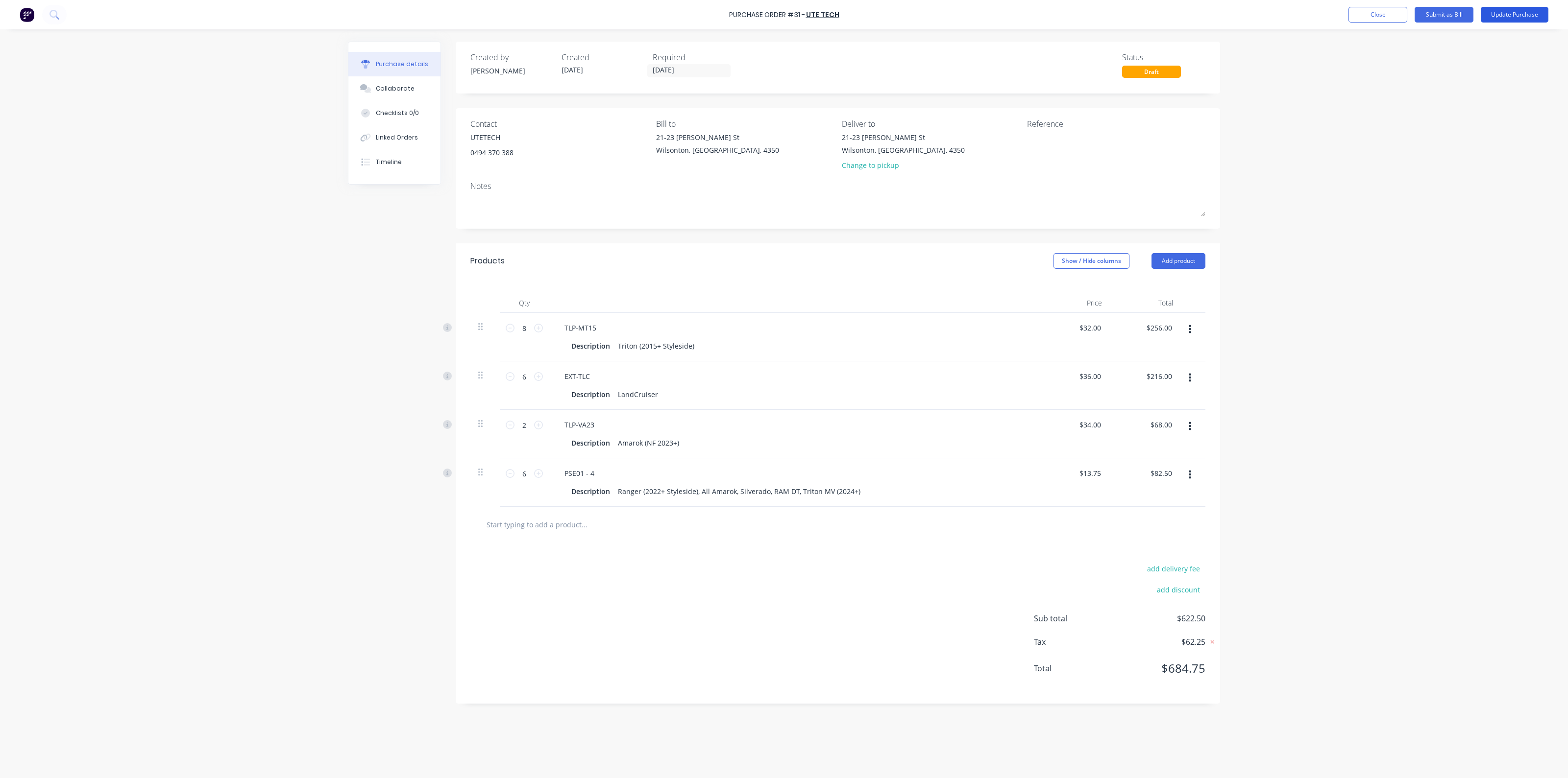
click at [1508, 13] on button "Update Purchase" at bounding box center [1514, 15] width 68 height 15
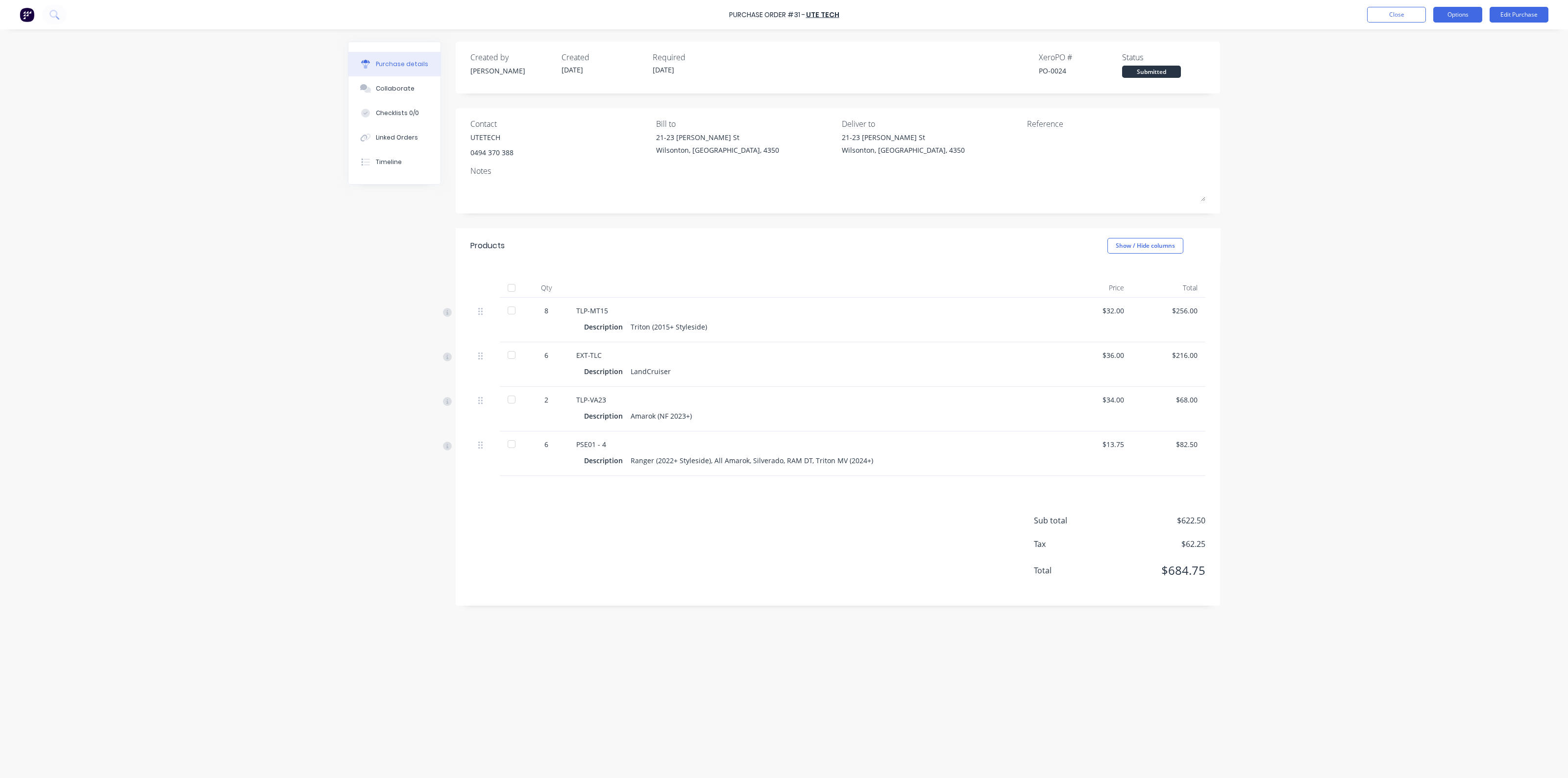
click at [1474, 17] on button "Options" at bounding box center [1458, 15] width 49 height 15
click at [1438, 43] on div "Print / Email" at bounding box center [1436, 40] width 75 height 14
click at [1421, 77] on div "Without pricing" at bounding box center [1436, 79] width 75 height 14
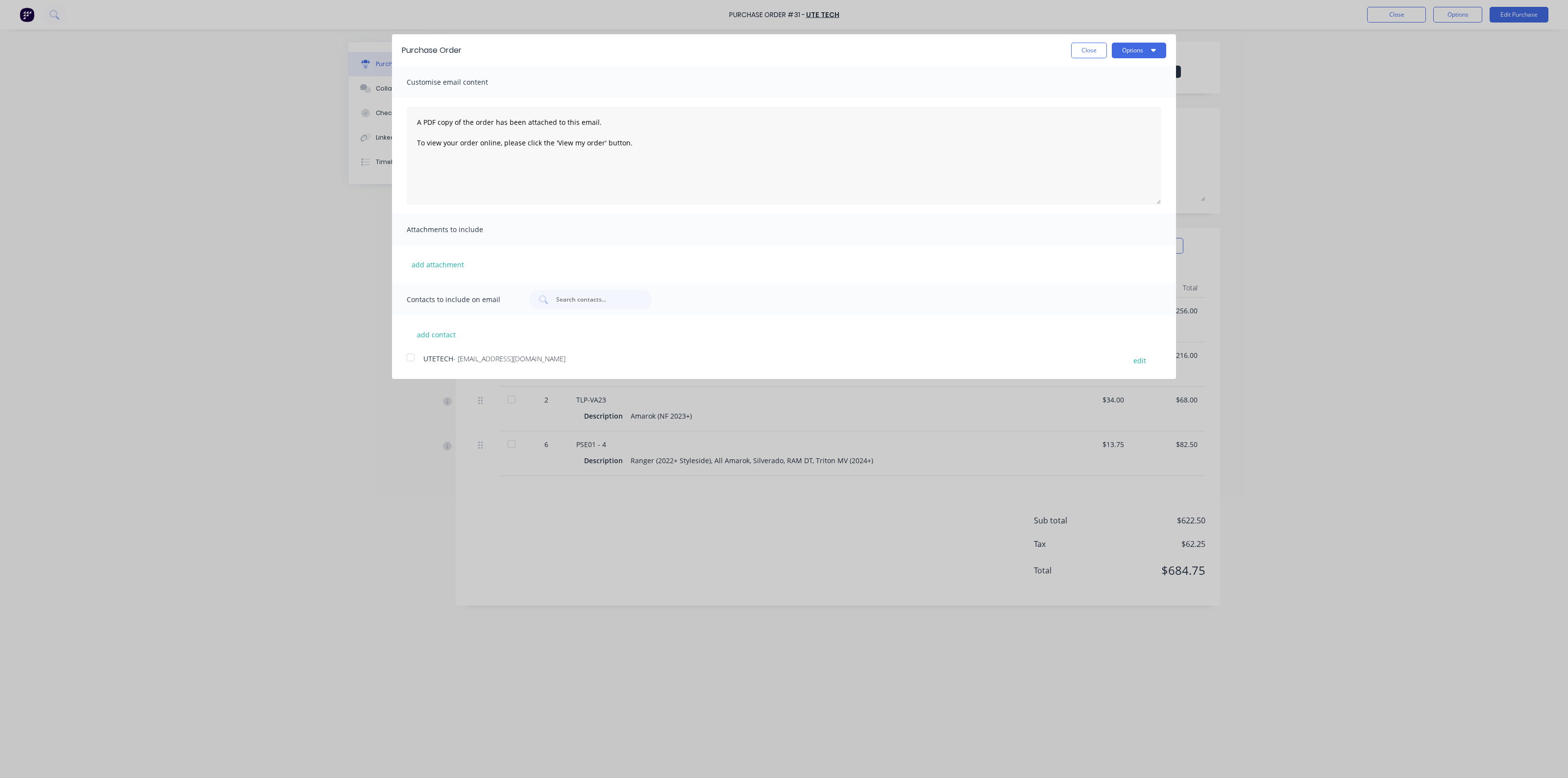
click at [434, 364] on div "UTETECH - [EMAIL_ADDRESS][DOMAIN_NAME]" at bounding box center [770, 360] width 693 height 13
click at [1151, 47] on button "Options" at bounding box center [1139, 50] width 54 height 15
click at [1132, 91] on div "Email" at bounding box center [1120, 95] width 75 height 14
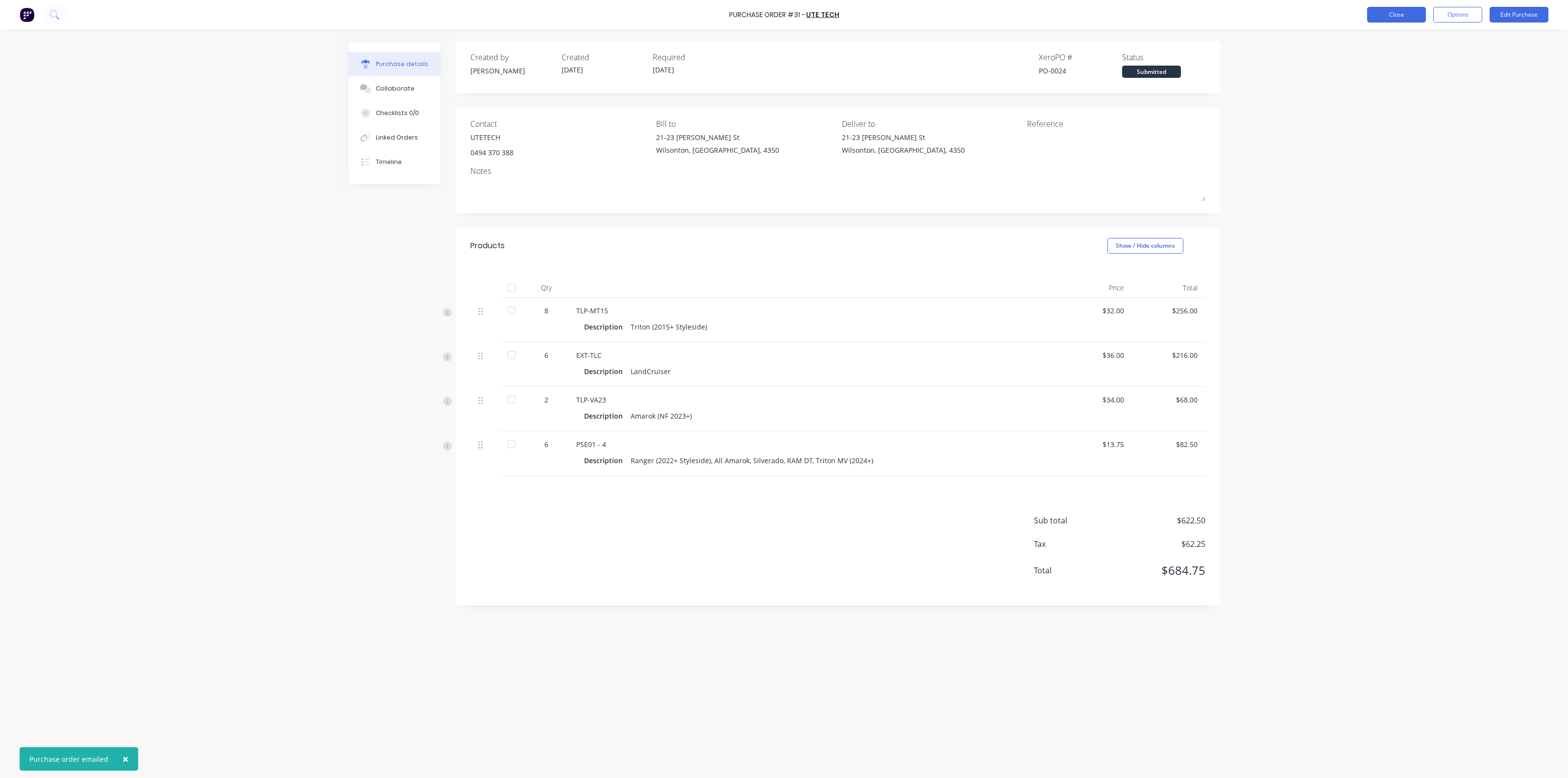
click at [1405, 16] on button "Close" at bounding box center [1397, 15] width 59 height 15
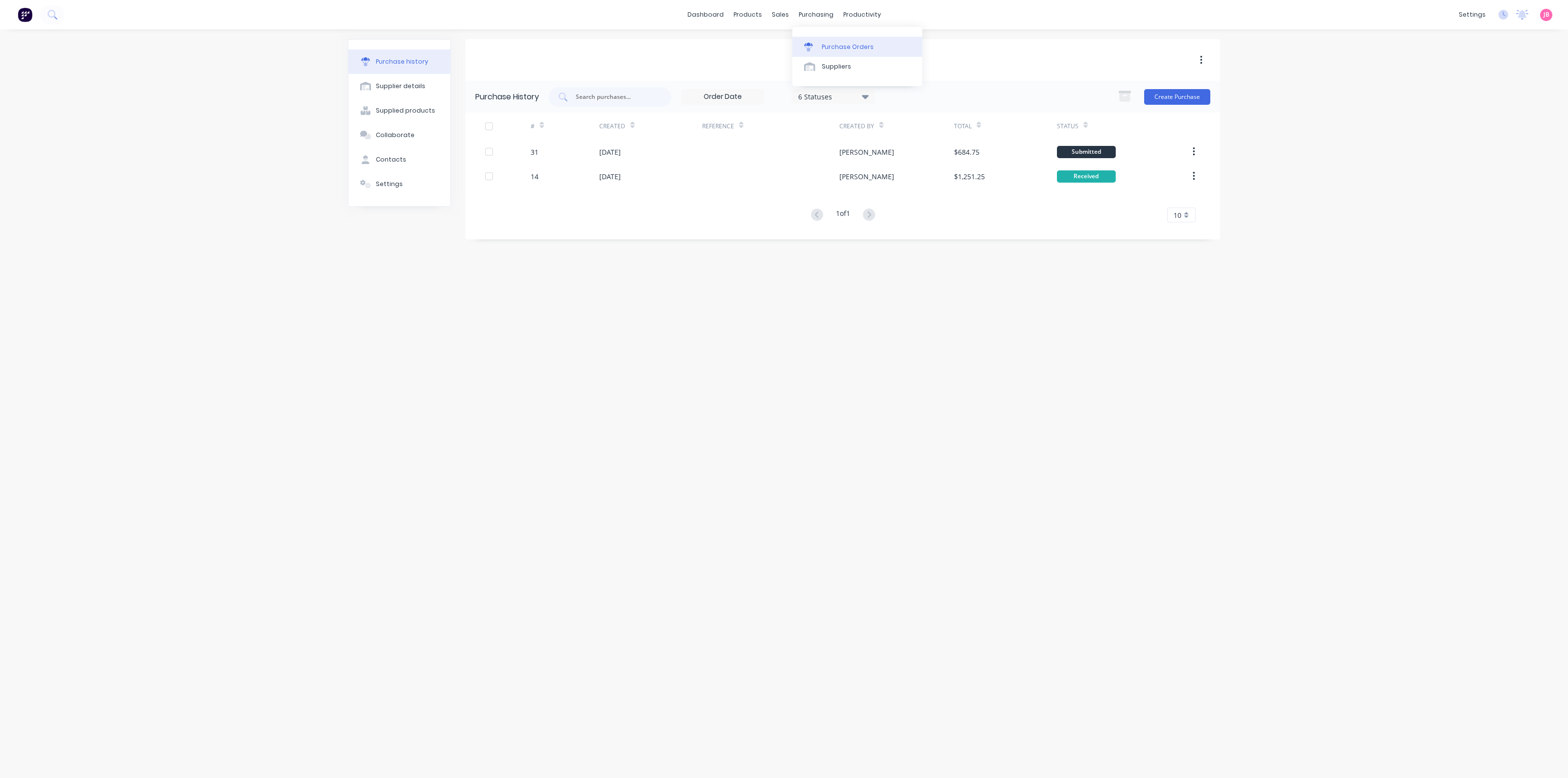
click at [824, 43] on div "Purchase Orders" at bounding box center [848, 47] width 52 height 9
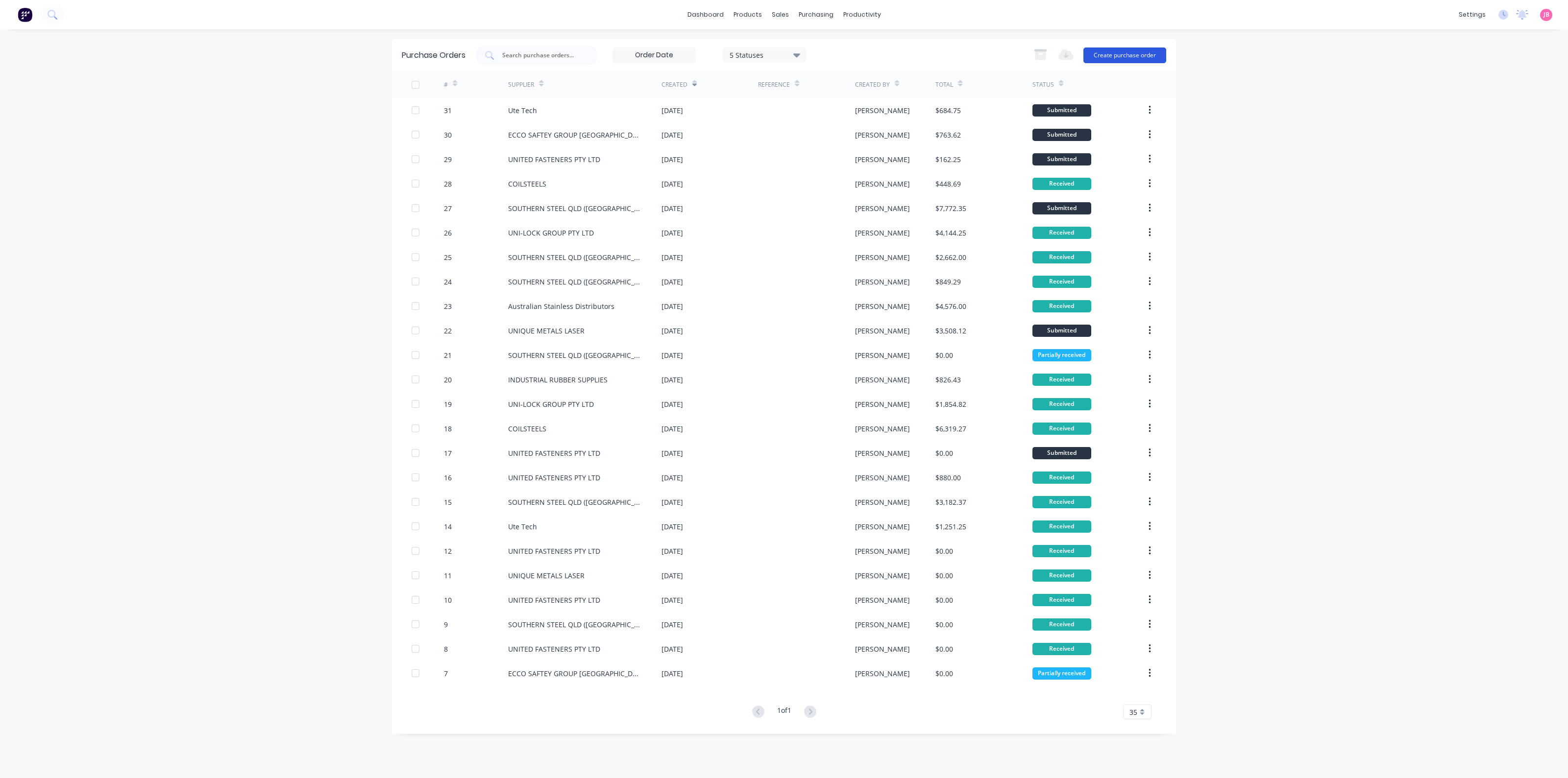
click at [1109, 55] on button "Create purchase order" at bounding box center [1125, 55] width 83 height 15
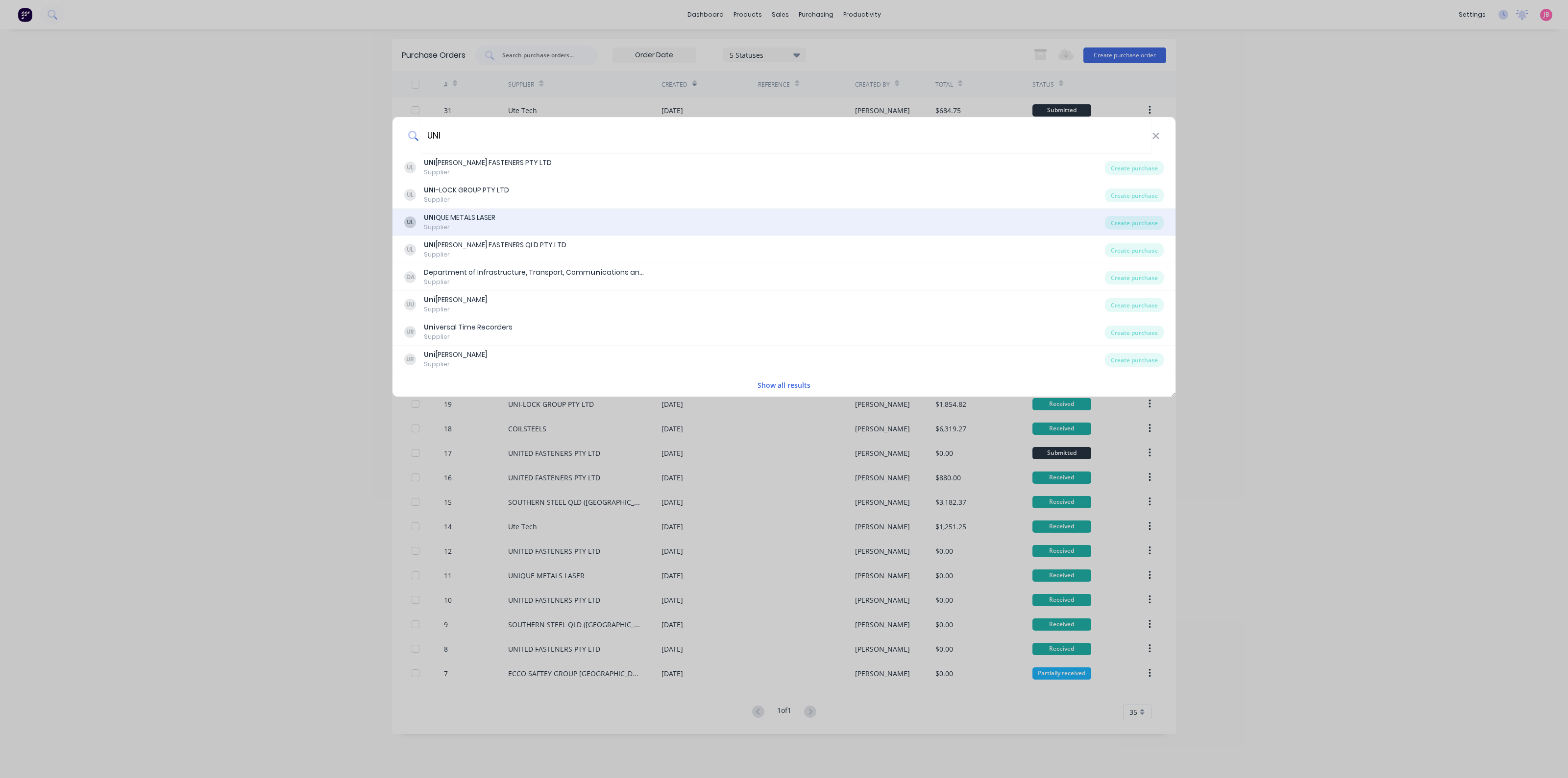
type input "UNI"
click at [508, 223] on div "UL UNI QUE METALS LASER Supplier" at bounding box center [755, 222] width 701 height 19
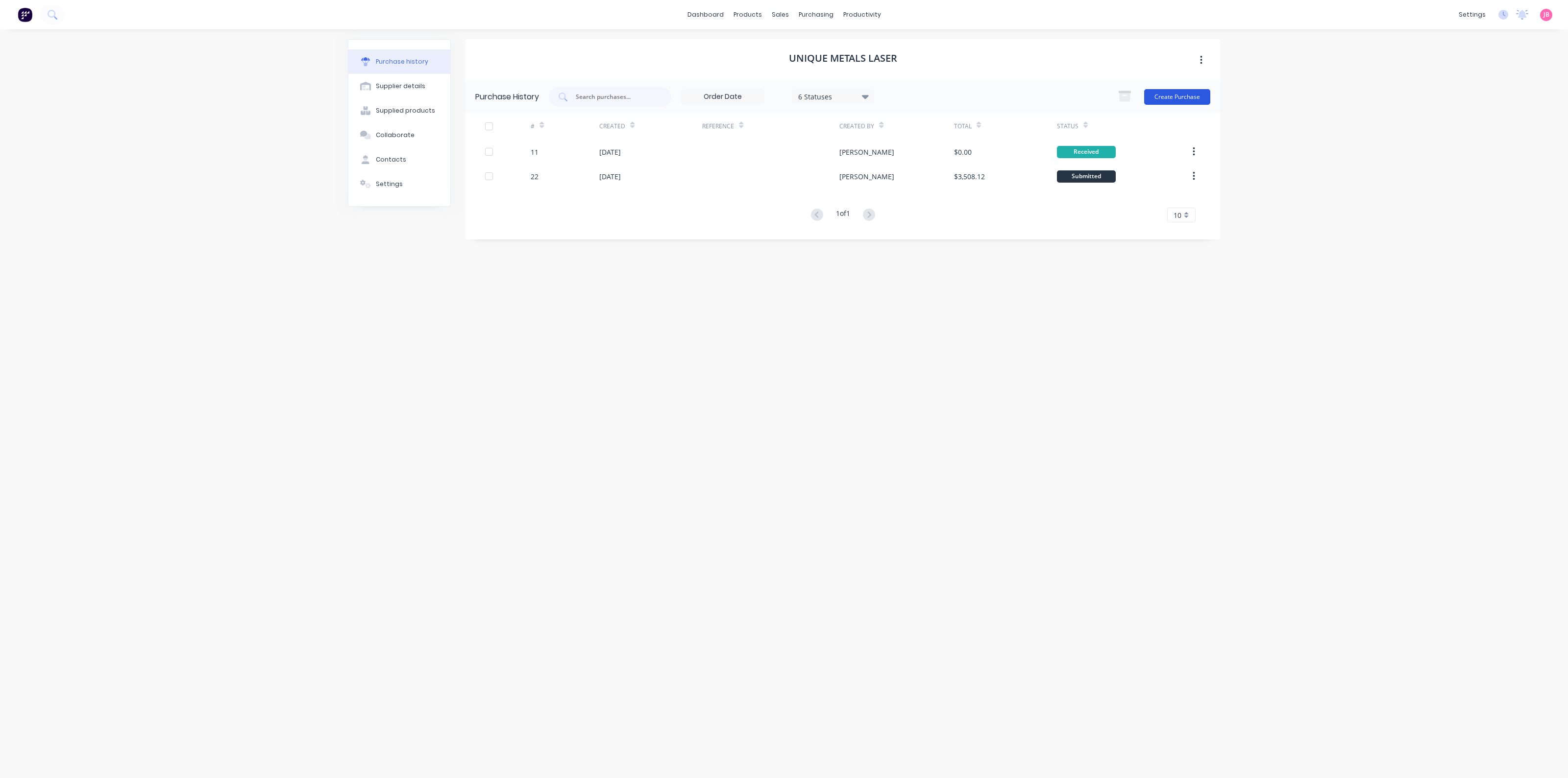
click at [1183, 96] on button "Create Purchase" at bounding box center [1177, 97] width 66 height 15
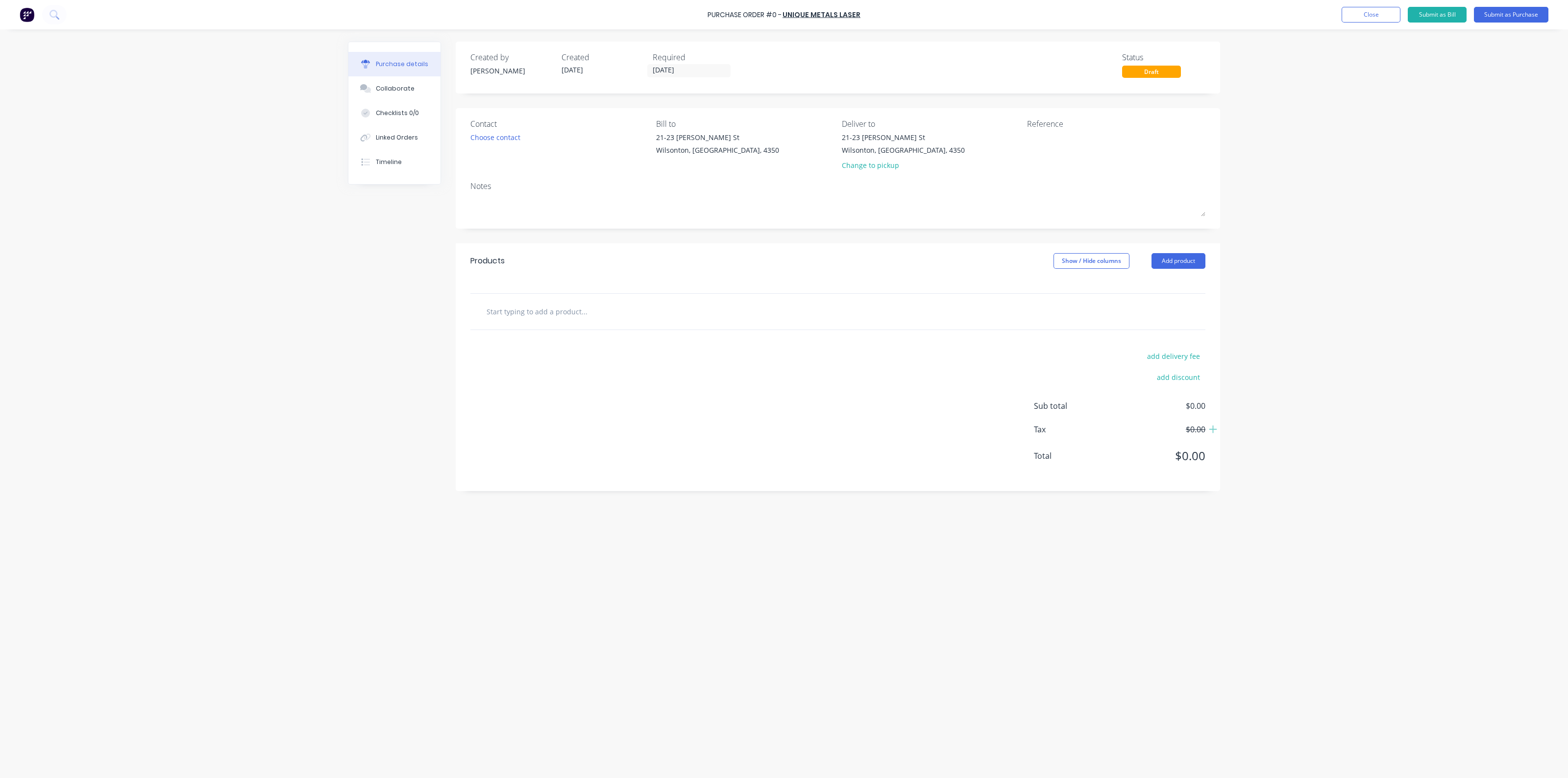
click at [651, 314] on input "text" at bounding box center [584, 311] width 196 height 20
click at [524, 142] on div "Choose contact" at bounding box center [560, 137] width 179 height 10
click at [515, 138] on div "Choose contact" at bounding box center [496, 137] width 50 height 10
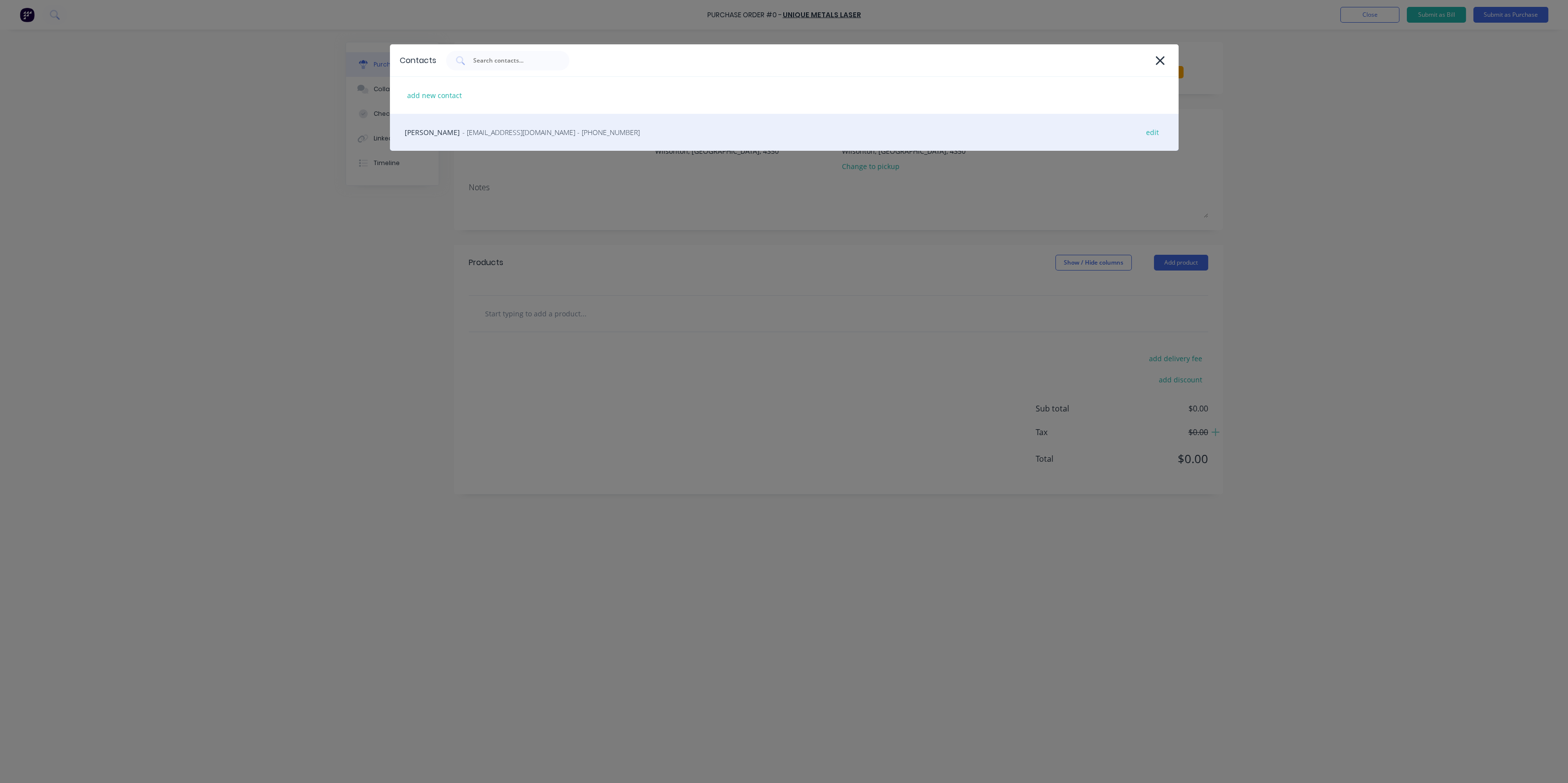
click at [529, 131] on span "- [EMAIL_ADDRESS][DOMAIN_NAME] - [PHONE_NUMBER]" at bounding box center [551, 132] width 178 height 11
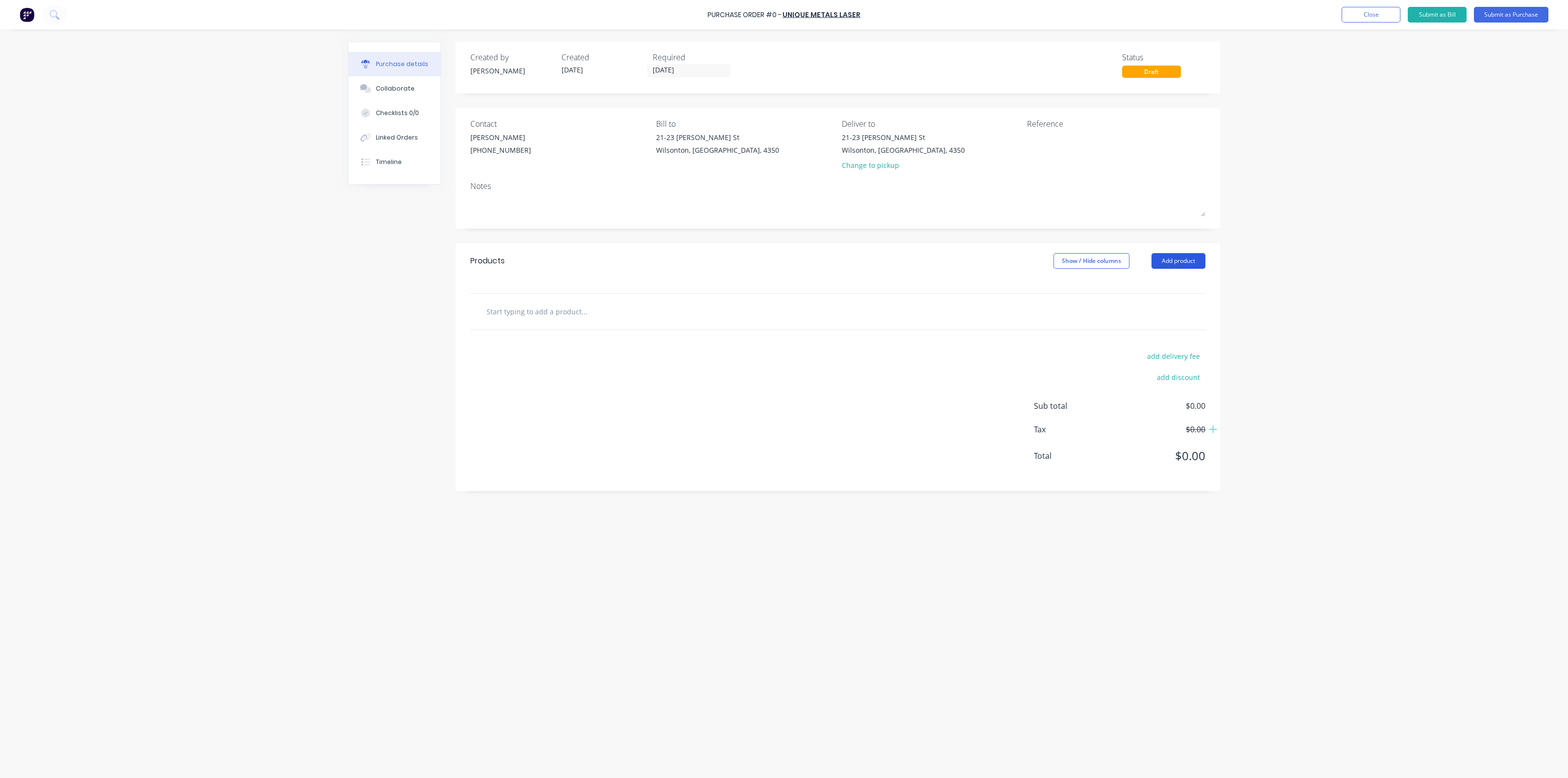
click at [1189, 260] on button "Add product" at bounding box center [1178, 261] width 54 height 15
click at [1174, 280] on div "Product catalogue" at bounding box center [1159, 286] width 75 height 14
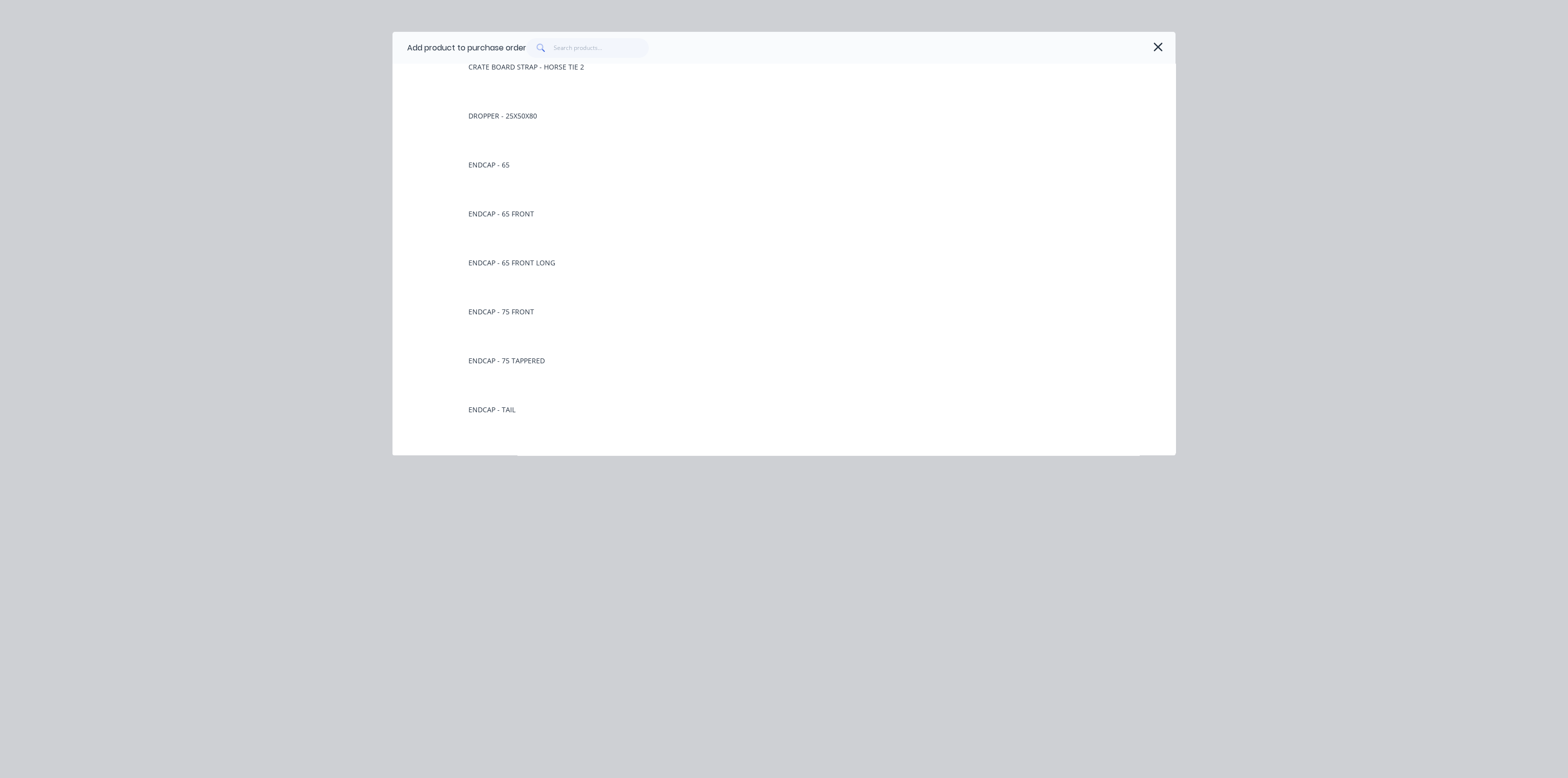
scroll to position [1041, 0]
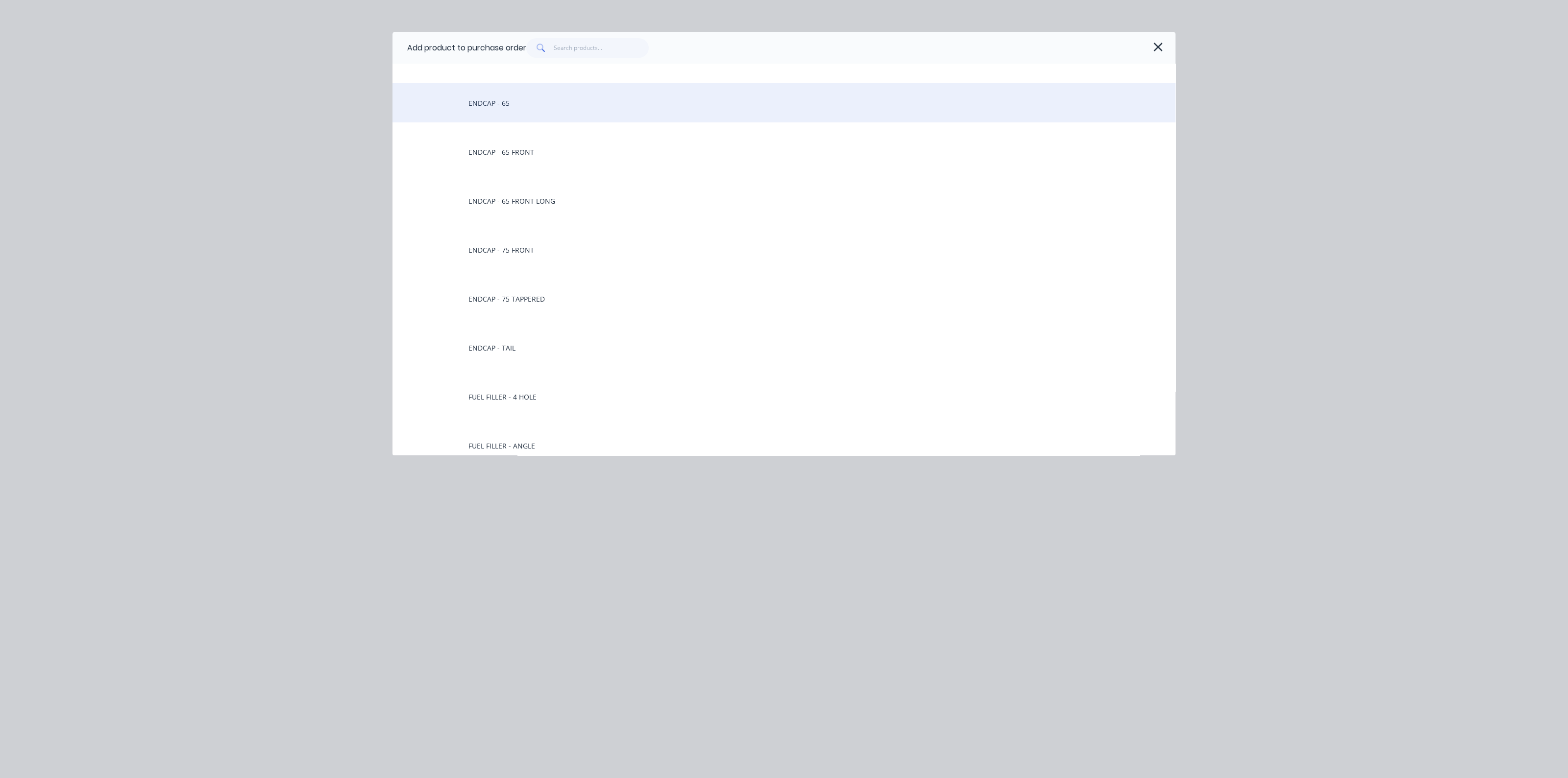
click at [519, 106] on div "ENDCAP - 65" at bounding box center [784, 103] width 783 height 39
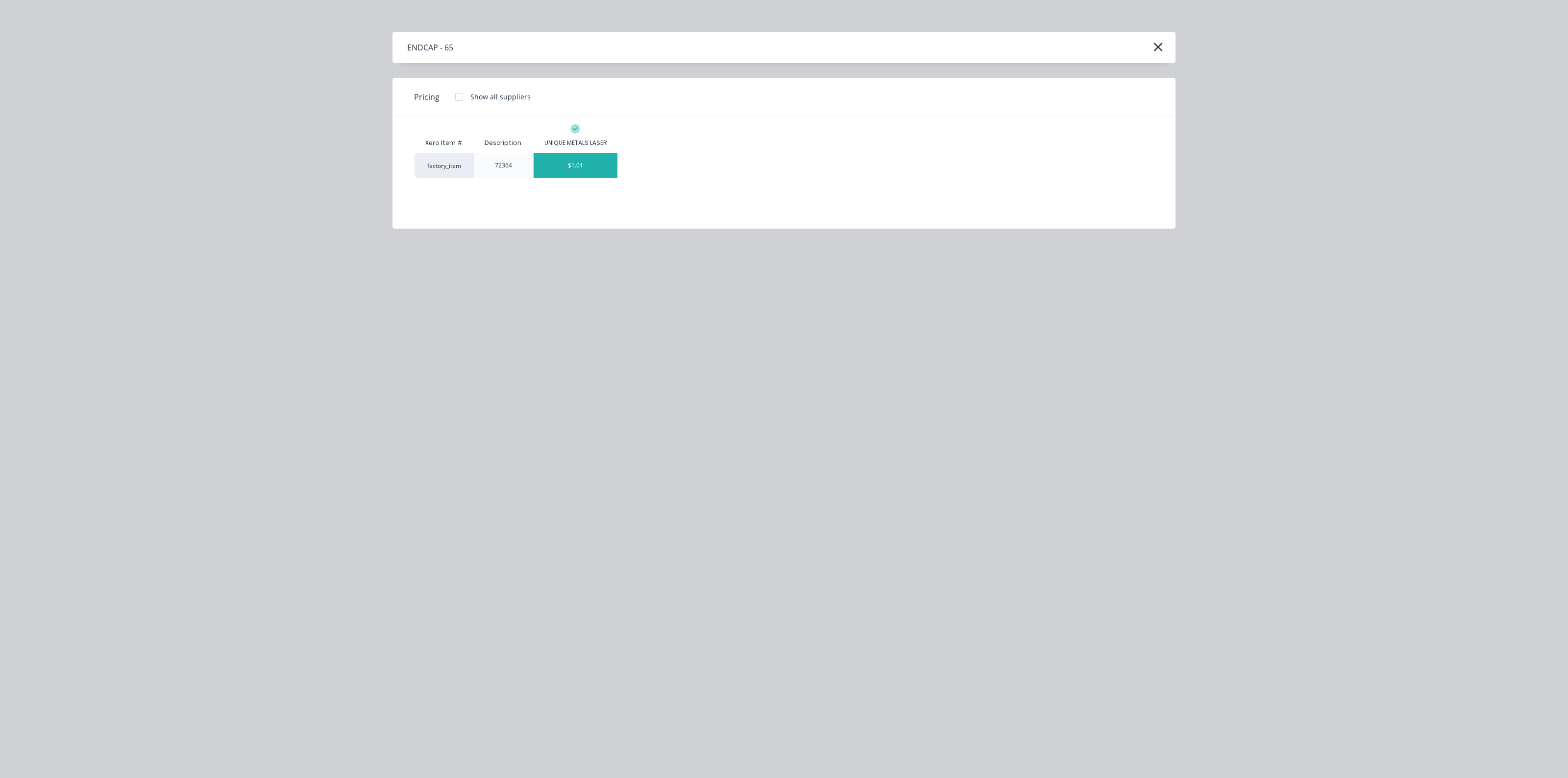
click at [579, 162] on div "$1.01" at bounding box center [575, 165] width 84 height 24
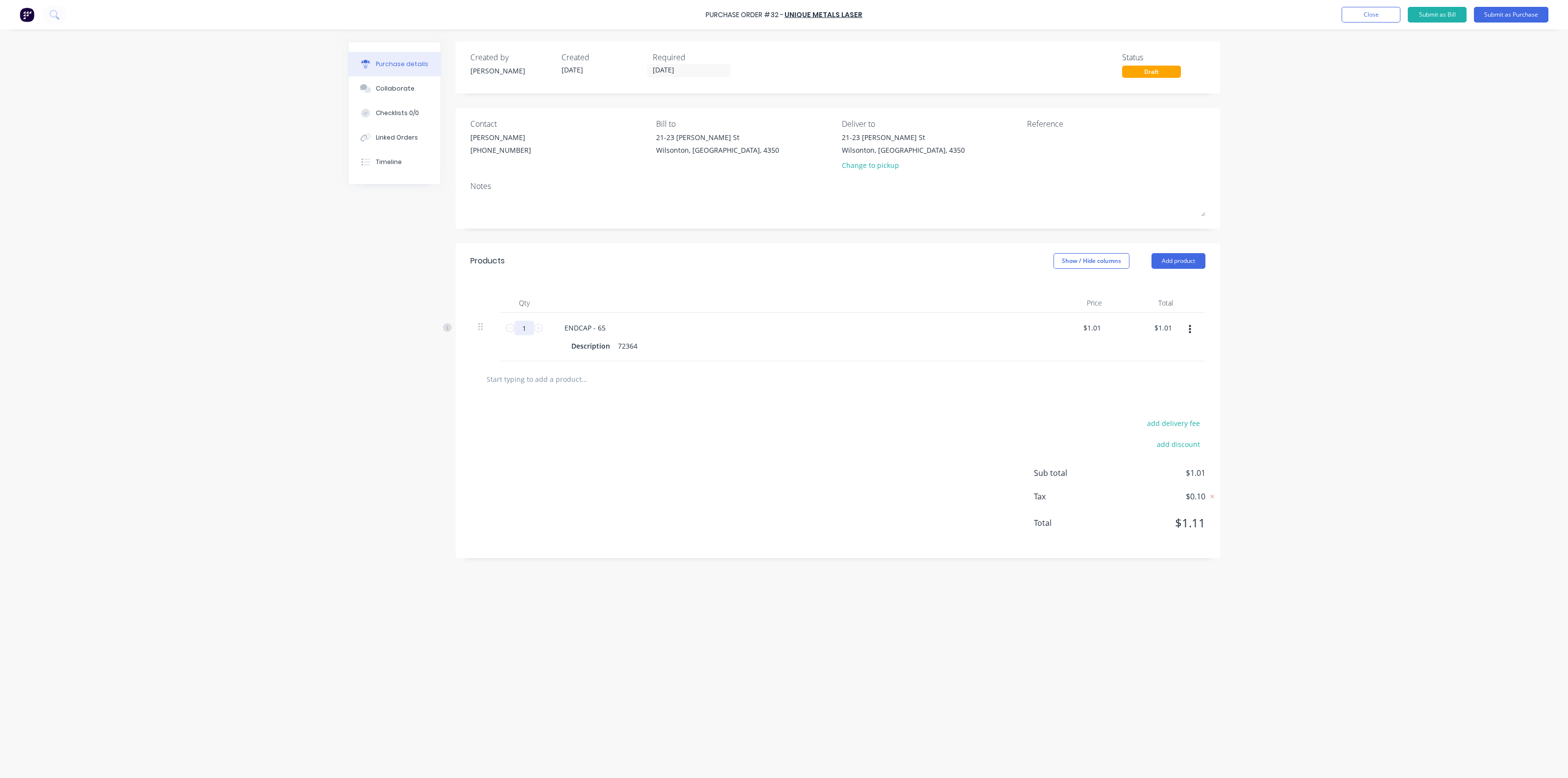
click at [525, 327] on input "1" at bounding box center [524, 328] width 20 height 15
type input "6"
type input "$6.06"
type input "60"
type input "$60.60"
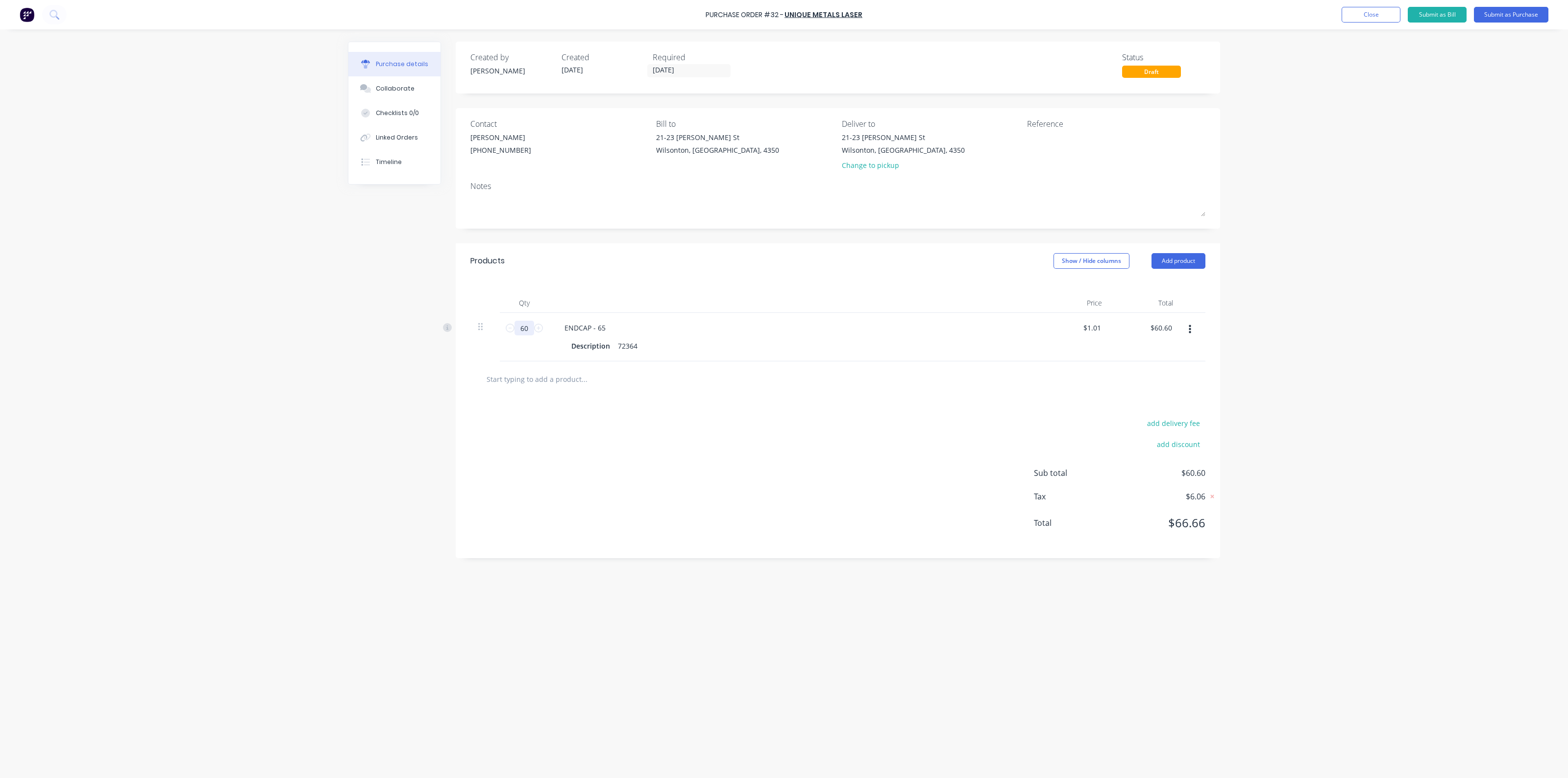
type input "600"
type input "$606.00"
type input "600"
type input "$1.01"
type input "$606.00"
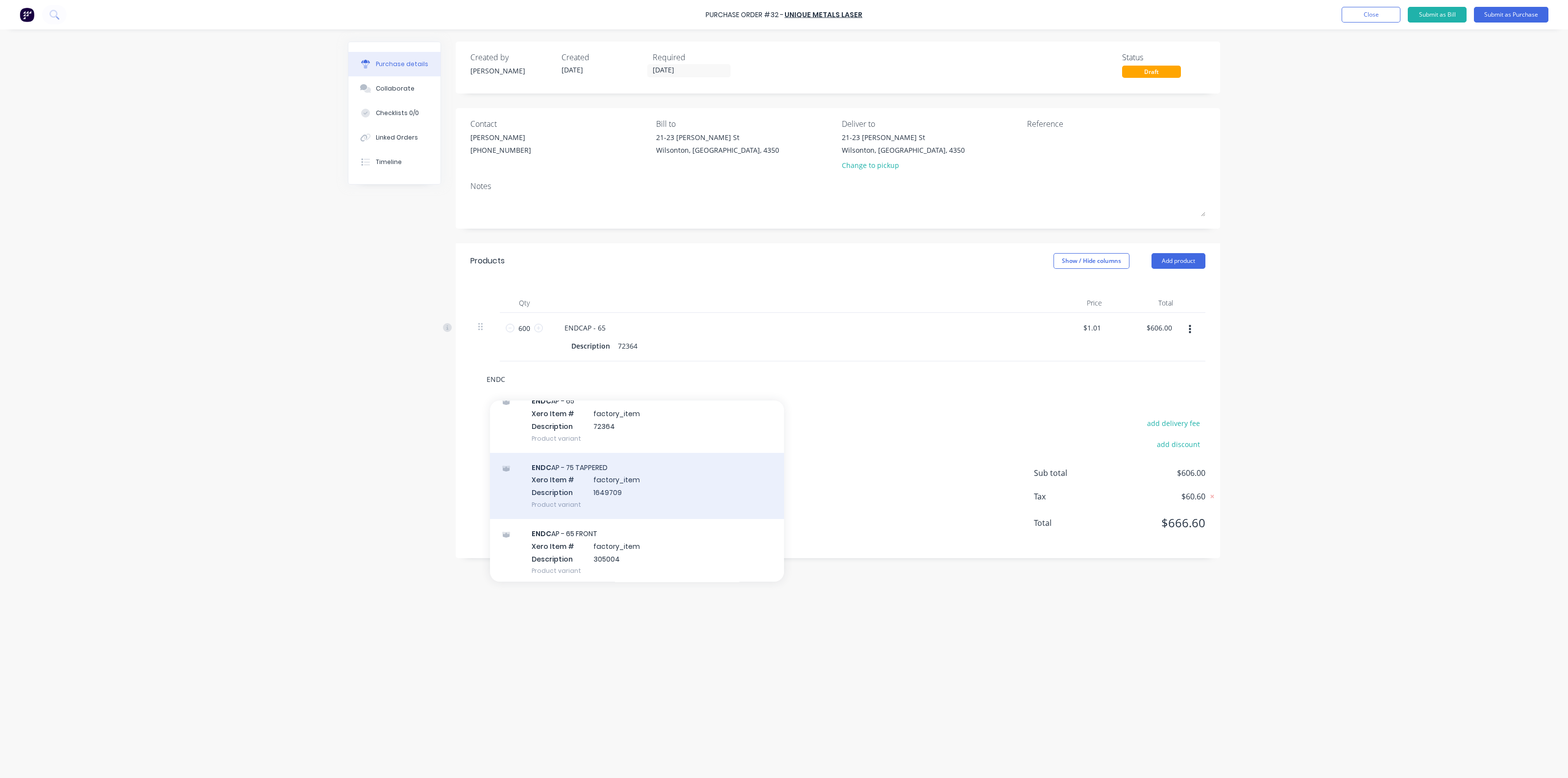
scroll to position [368, 0]
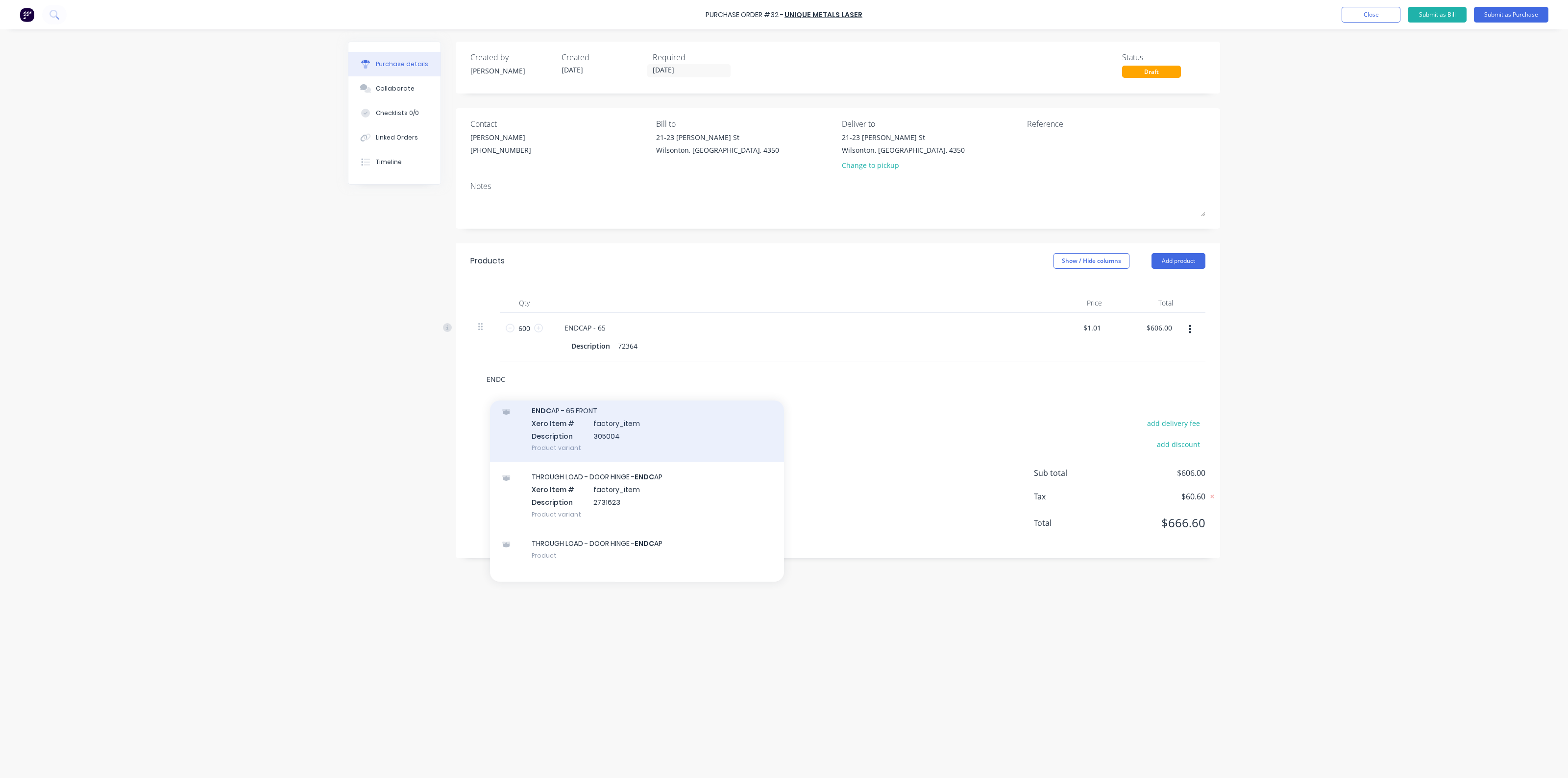
type input "ENDC"
click at [618, 428] on div "ENDC AP - 65 FRONT Xero Item # factory_item Description 305004 Product variant" at bounding box center [637, 429] width 294 height 66
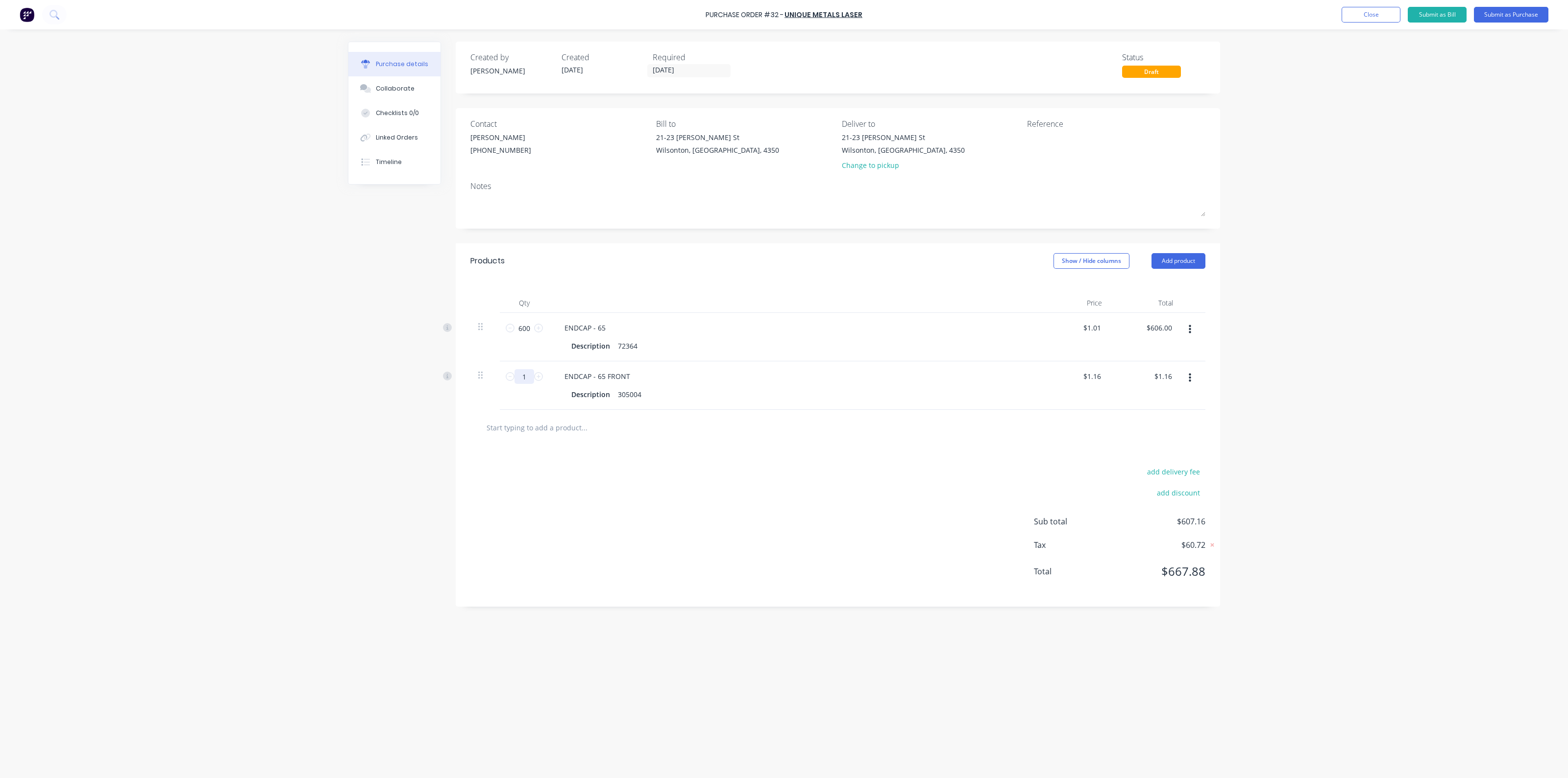
click at [528, 372] on input "1" at bounding box center [524, 376] width 20 height 15
type input "2"
type input "$2.32"
type input "20"
type input "$23.20"
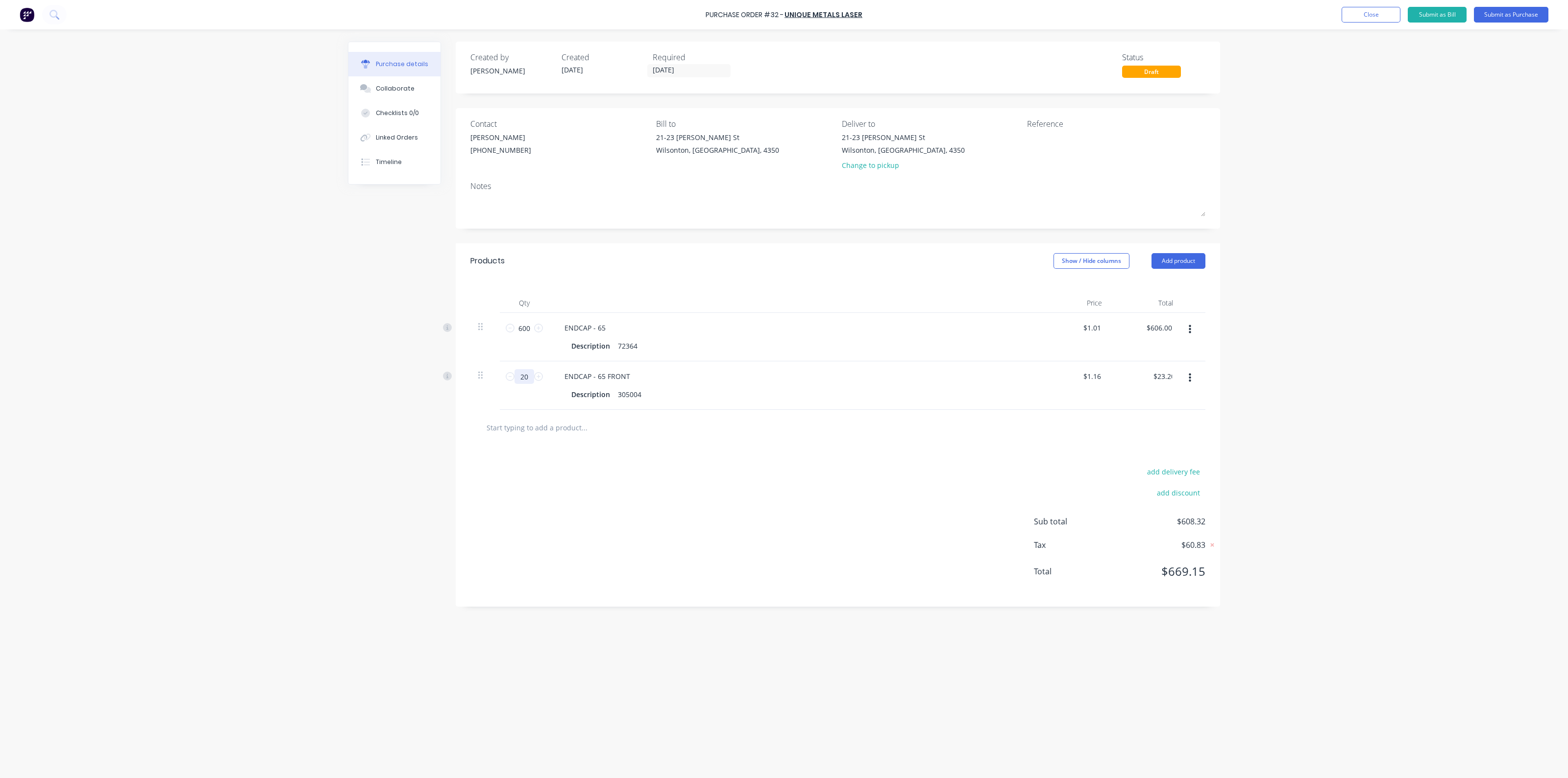
type input "200"
type input "$232.00"
type input "200"
click at [531, 328] on input "600" at bounding box center [524, 328] width 20 height 15
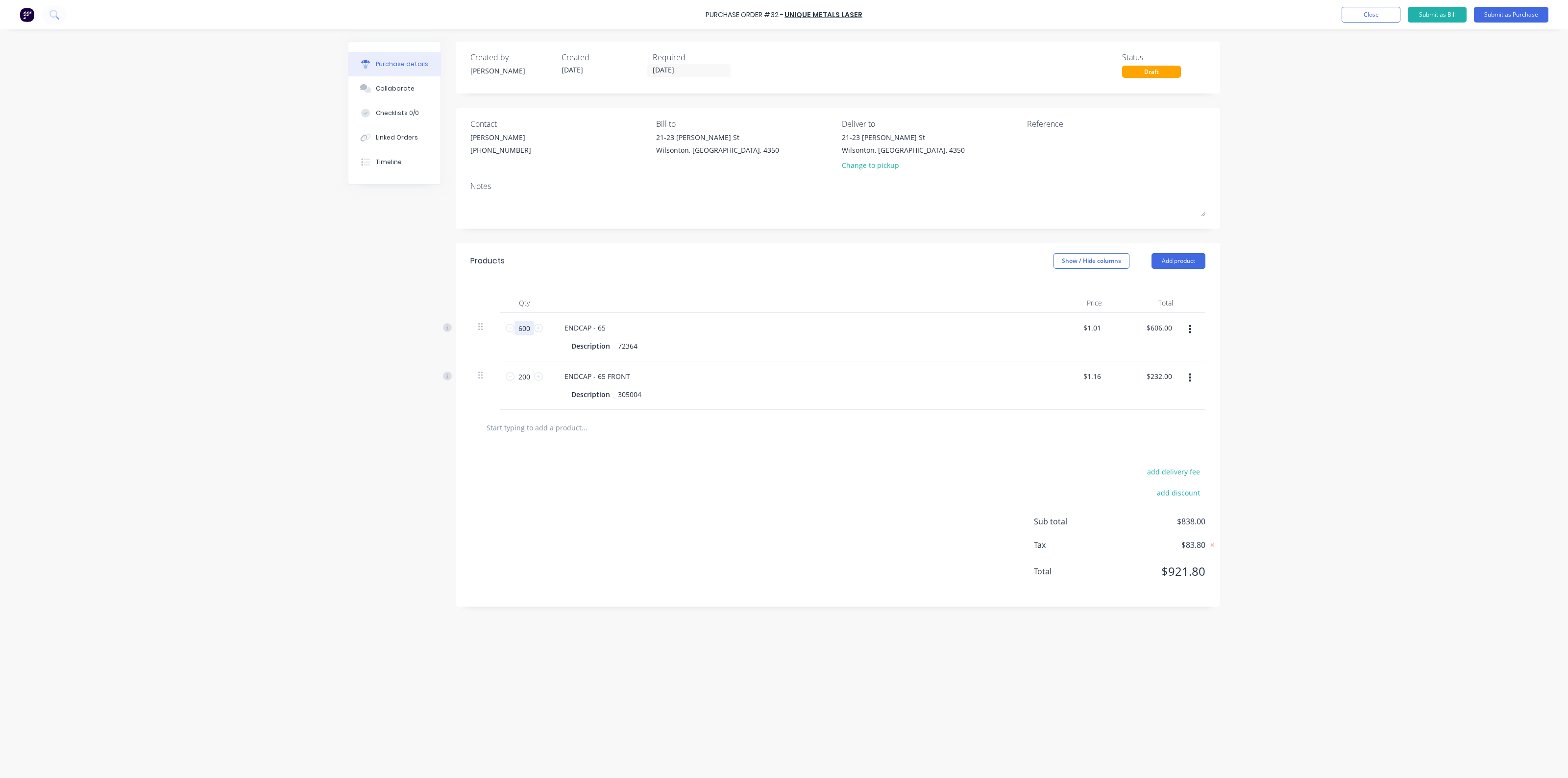
type input "8"
type input "$8.08"
type input "80"
type input "$80.80"
type input "800"
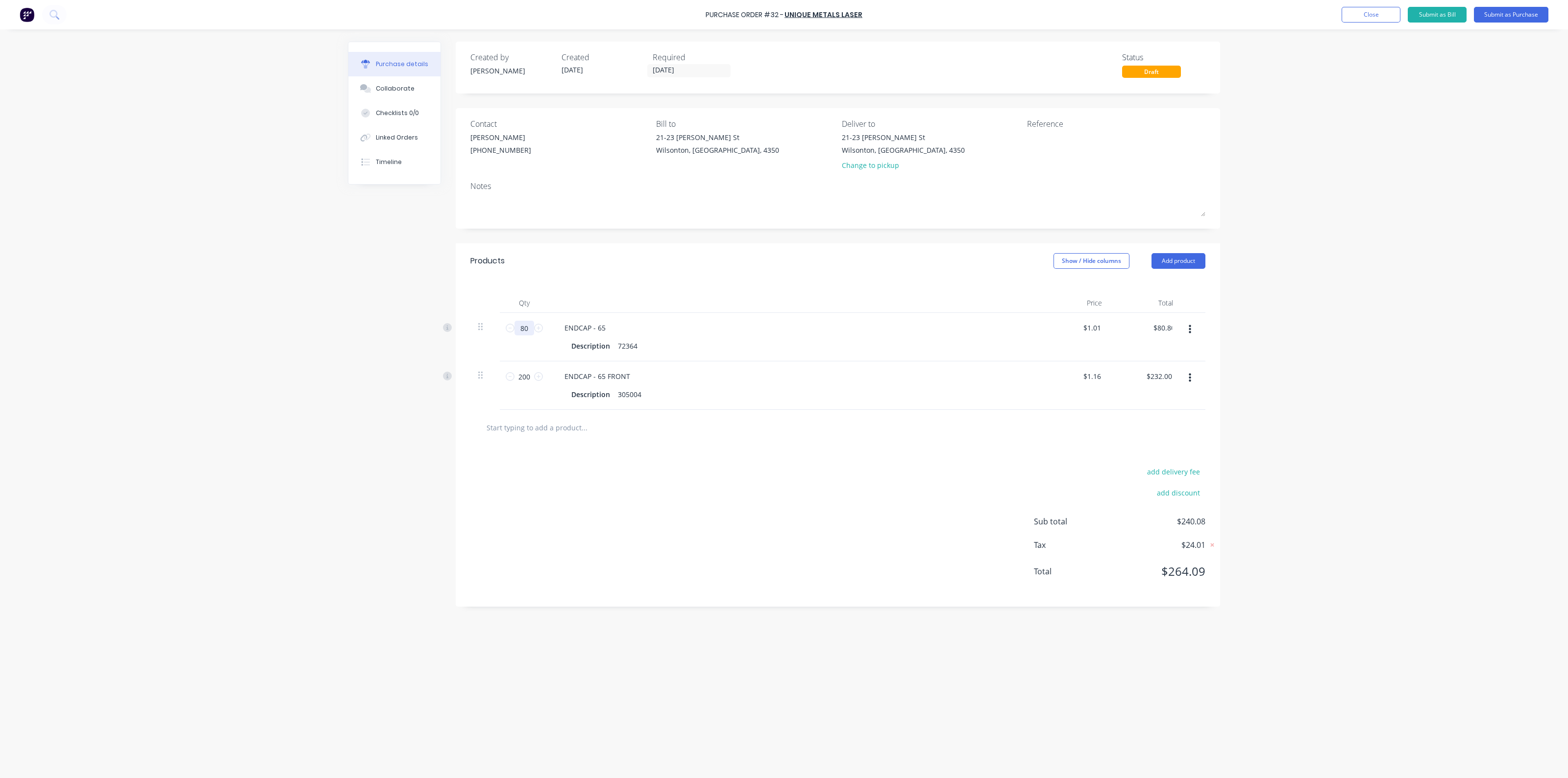
type input "$808.00"
type input "800"
click at [528, 373] on input "200" at bounding box center [524, 376] width 20 height 15
click at [528, 373] on input "200" at bounding box center [524, 376] width 20 height 15
click at [708, 374] on div "ENDCAP - 65 FRONT" at bounding box center [794, 376] width 475 height 14
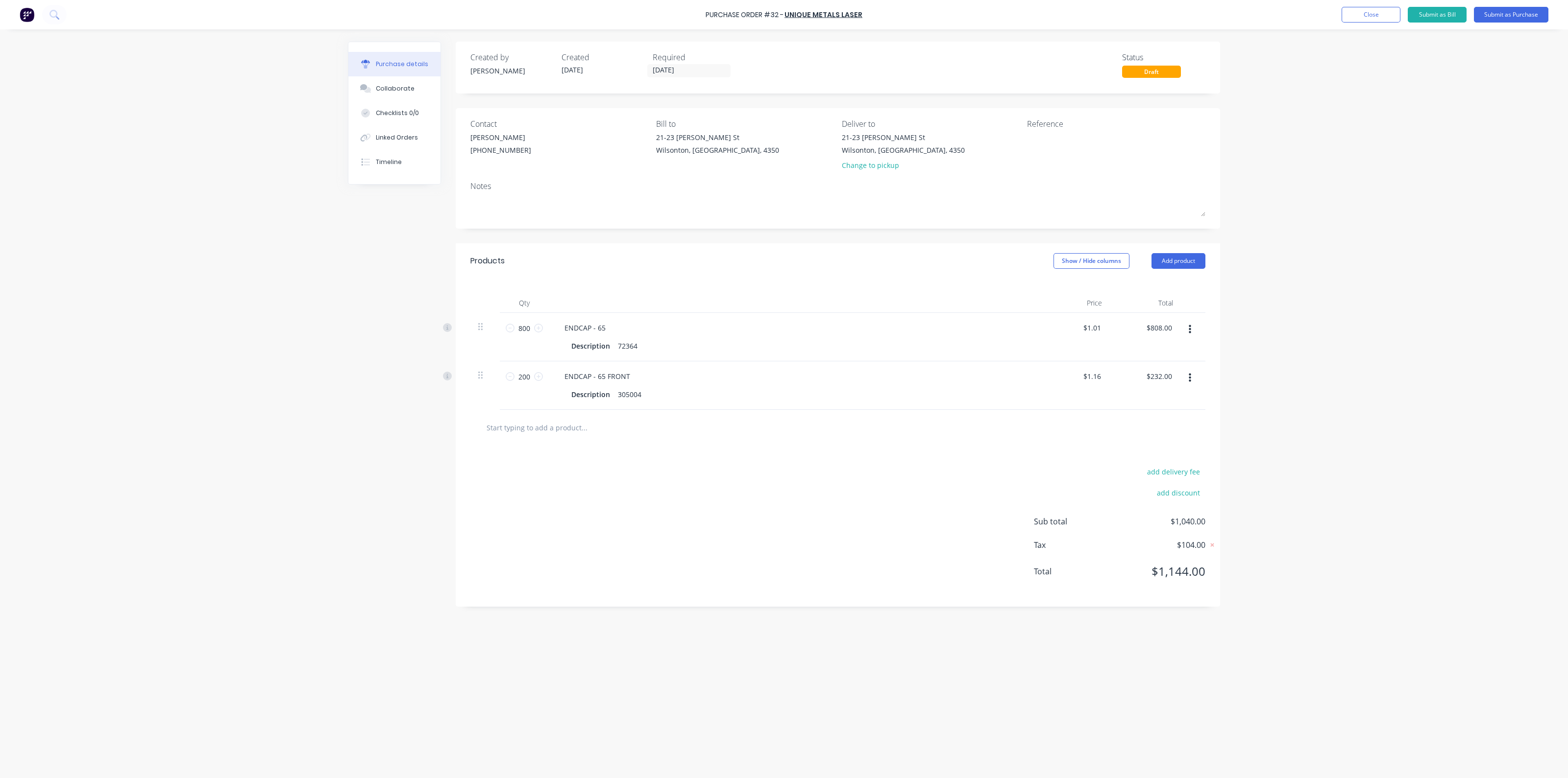
click at [598, 428] on input "text" at bounding box center [584, 428] width 196 height 20
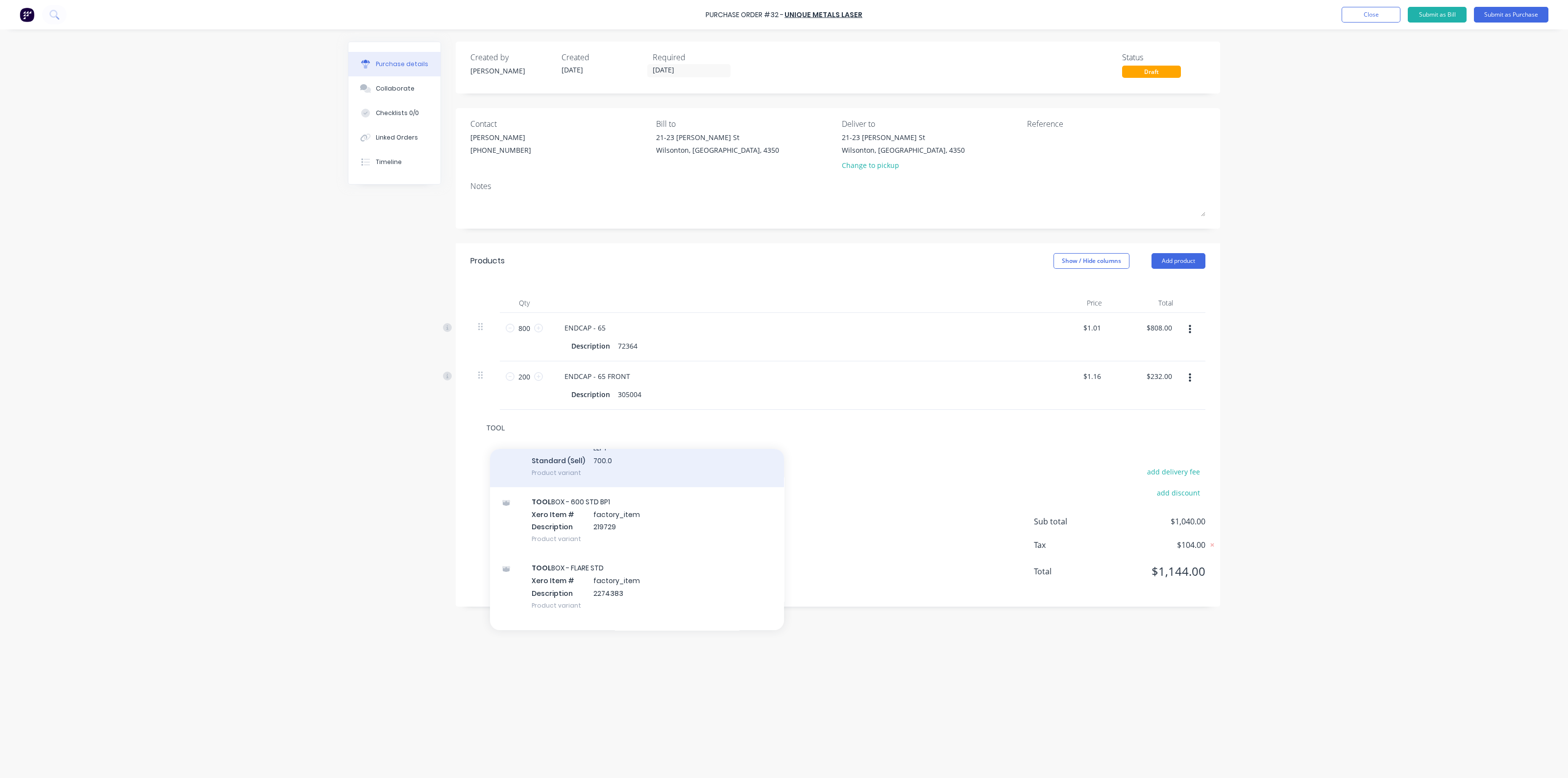
scroll to position [2939, 0]
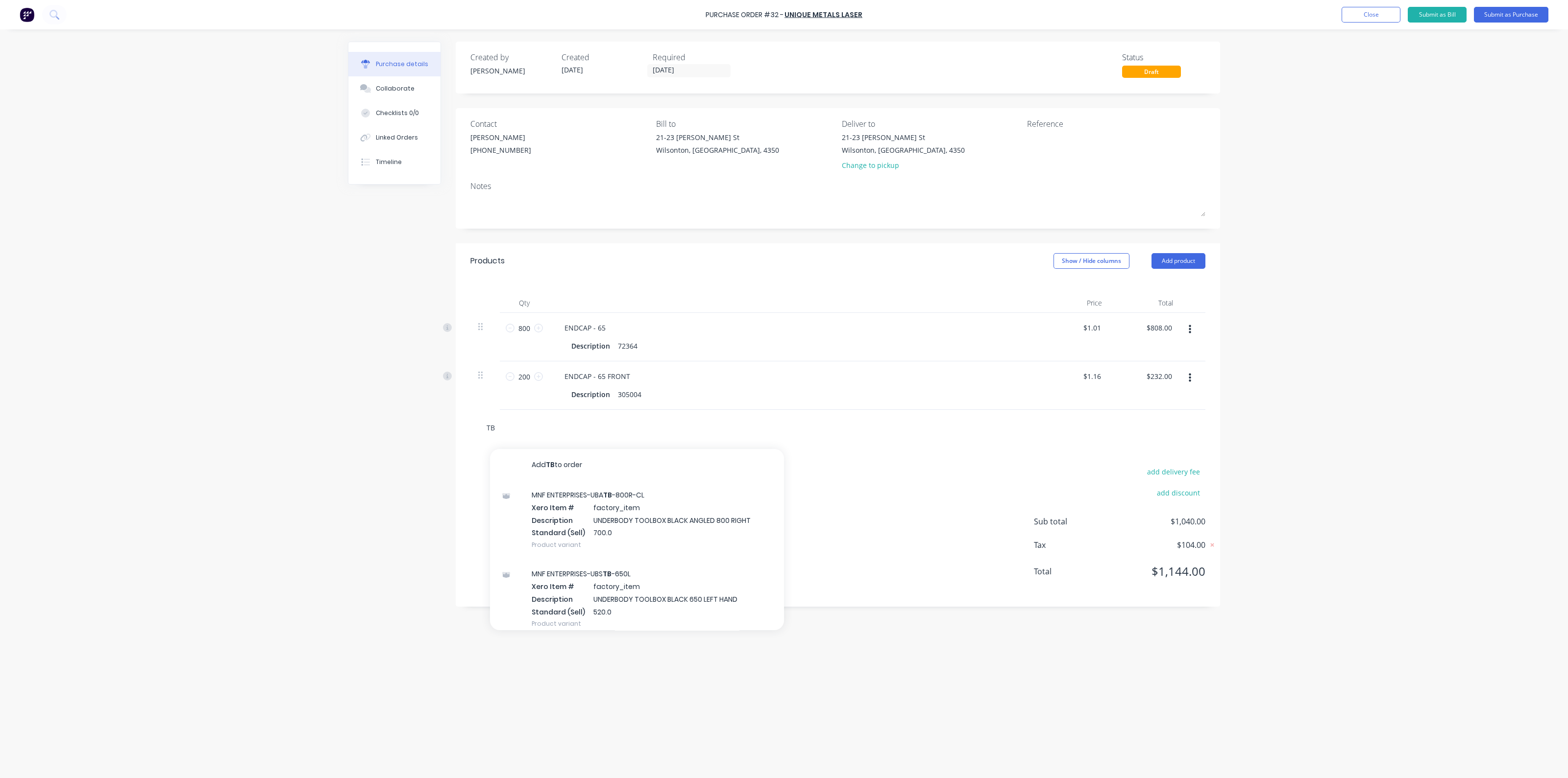
type input "T"
click at [1152, 264] on button "Add product" at bounding box center [1178, 261] width 54 height 15
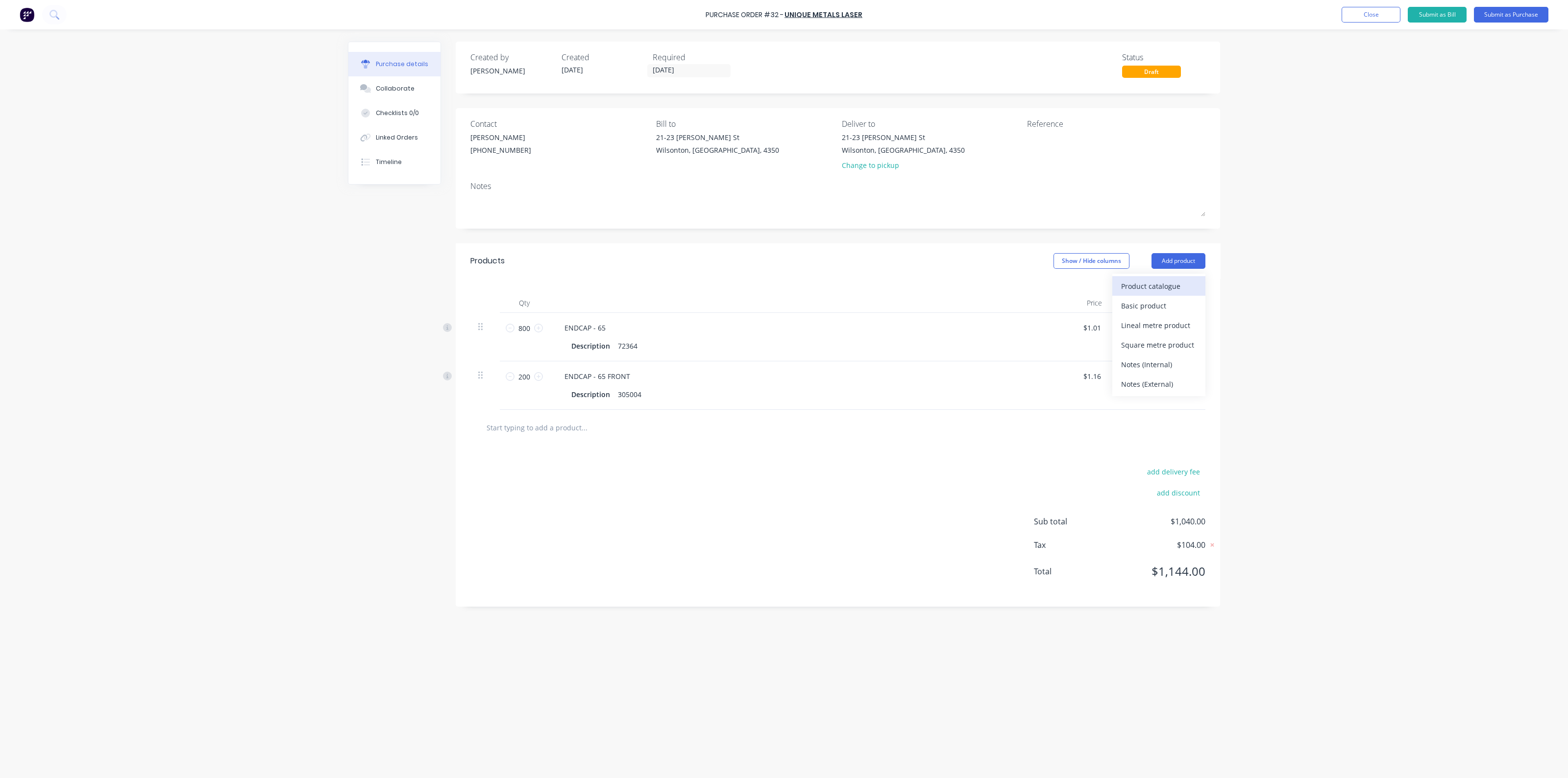
click at [1162, 282] on div "Product catalogue" at bounding box center [1159, 286] width 75 height 14
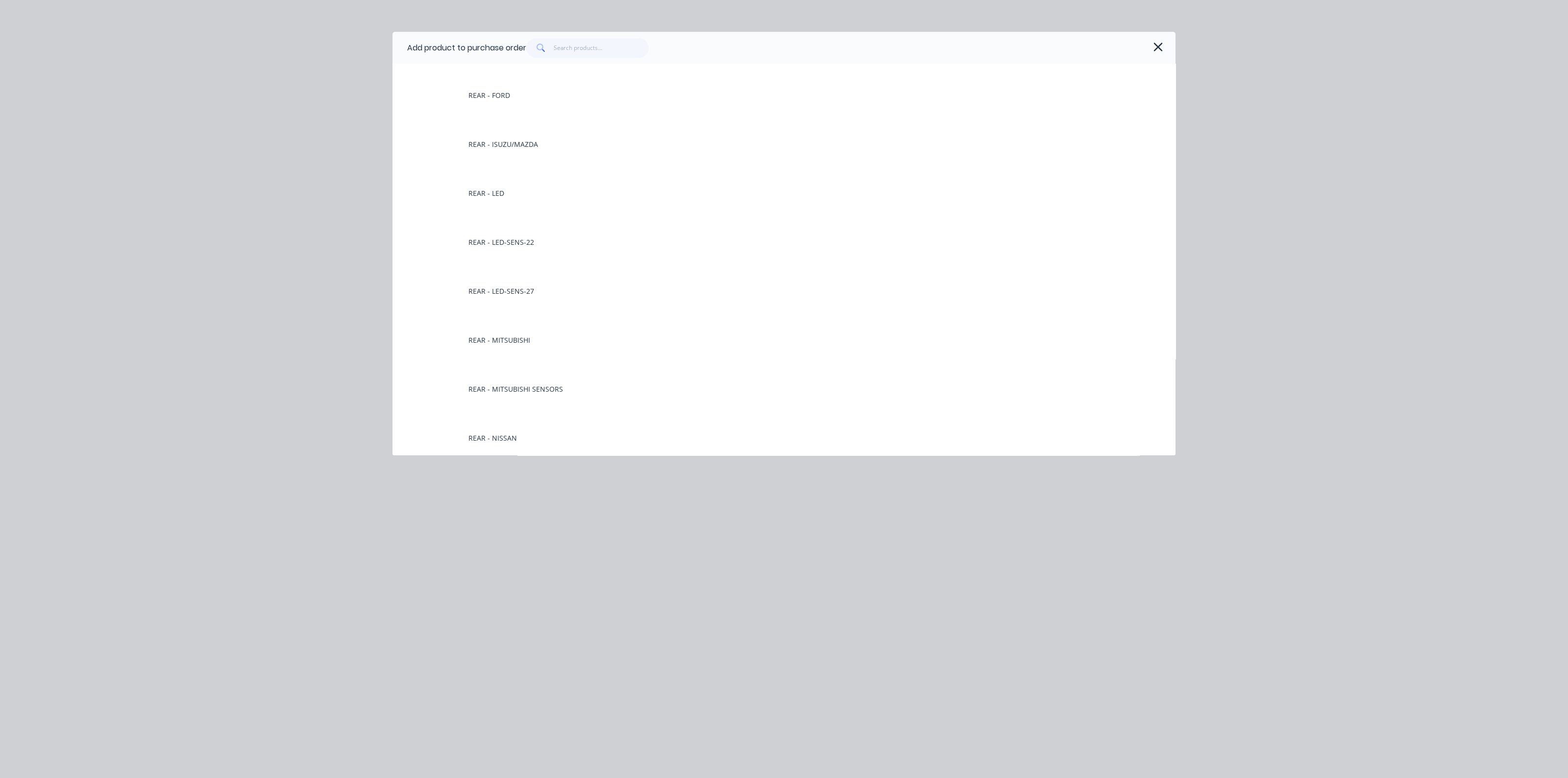
scroll to position [4225, 0]
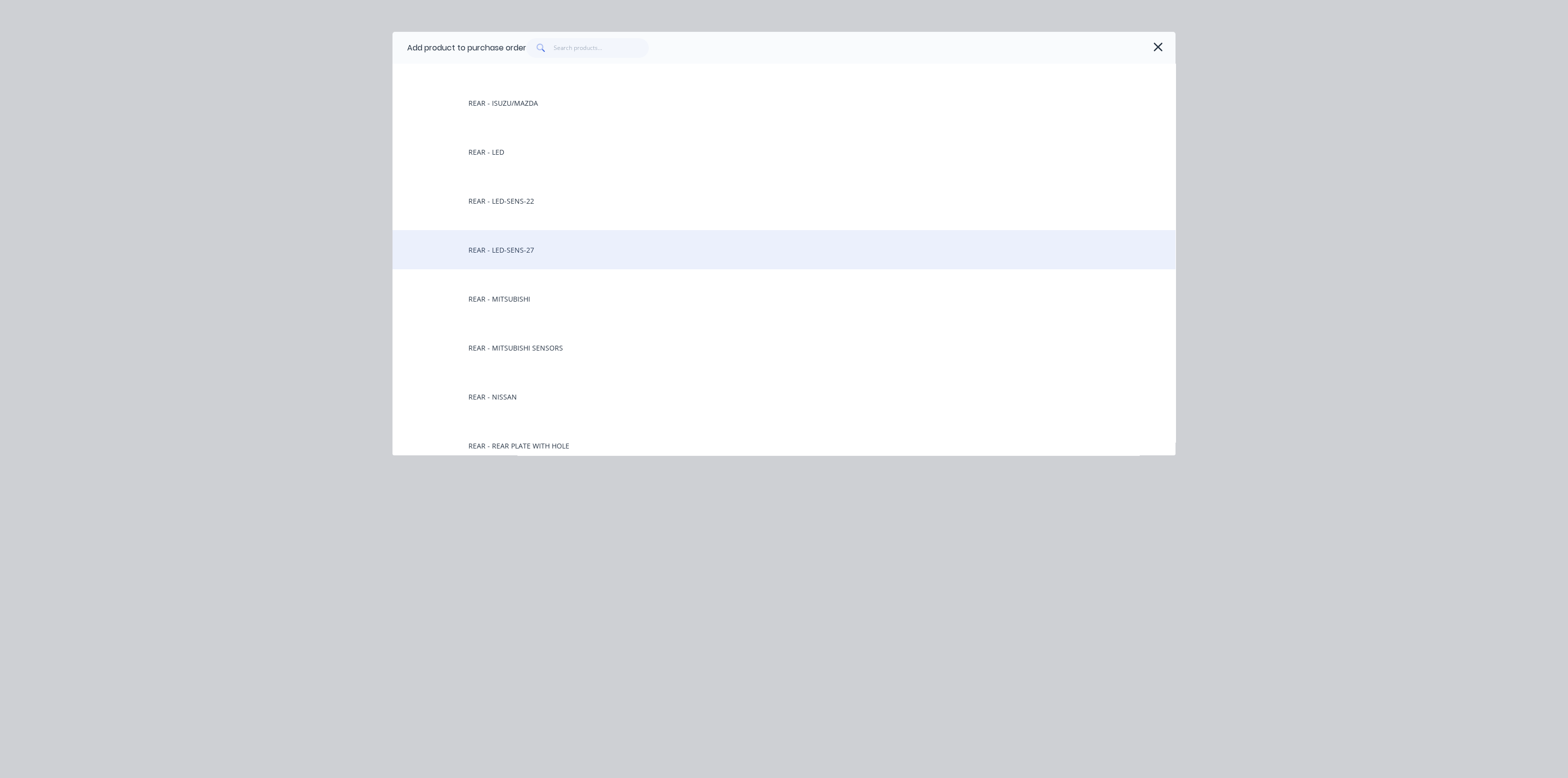
click at [503, 253] on div "REAR - LED-SENS-27" at bounding box center [784, 250] width 783 height 39
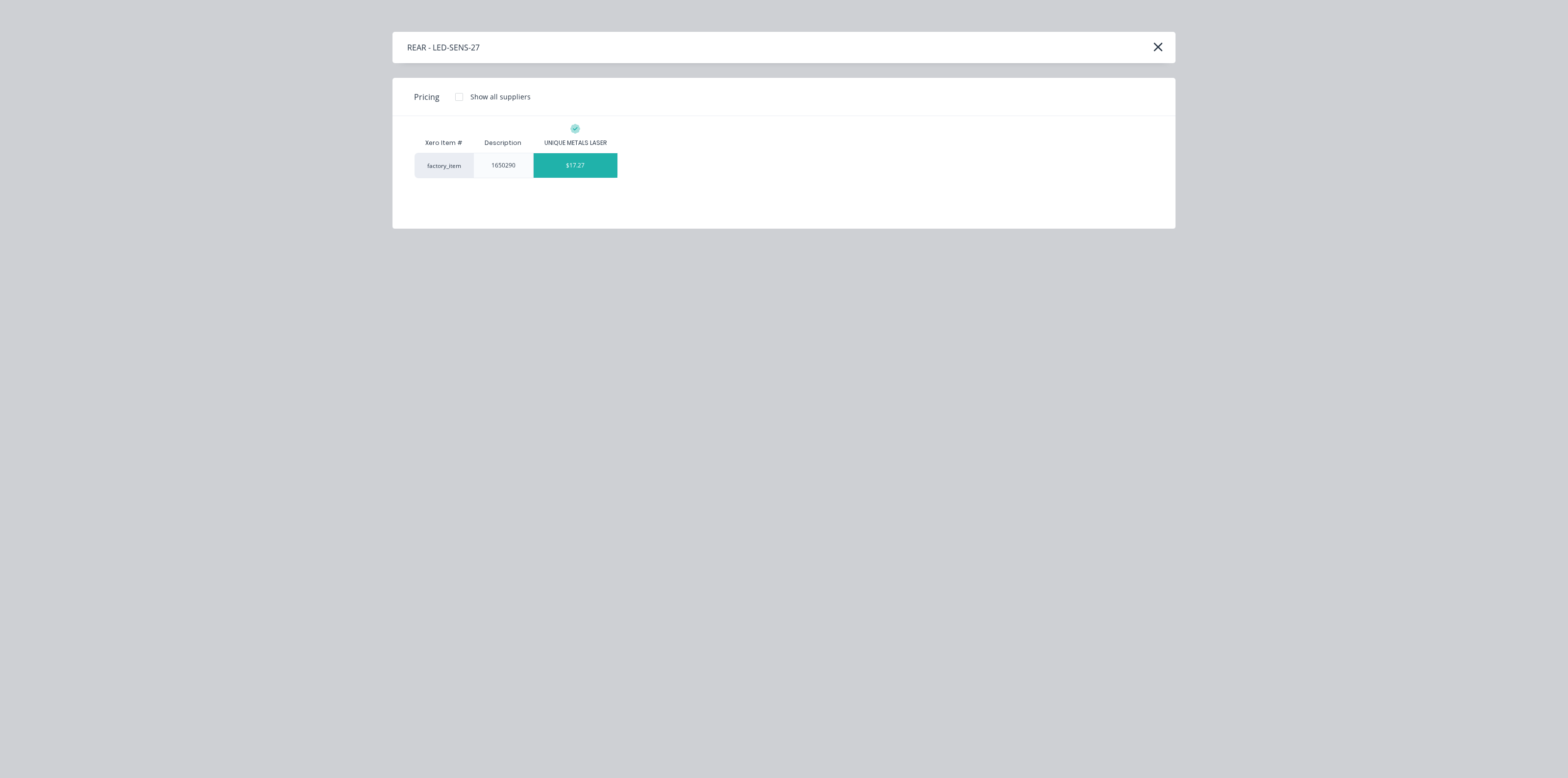
click at [574, 168] on div "$17.27" at bounding box center [575, 165] width 84 height 24
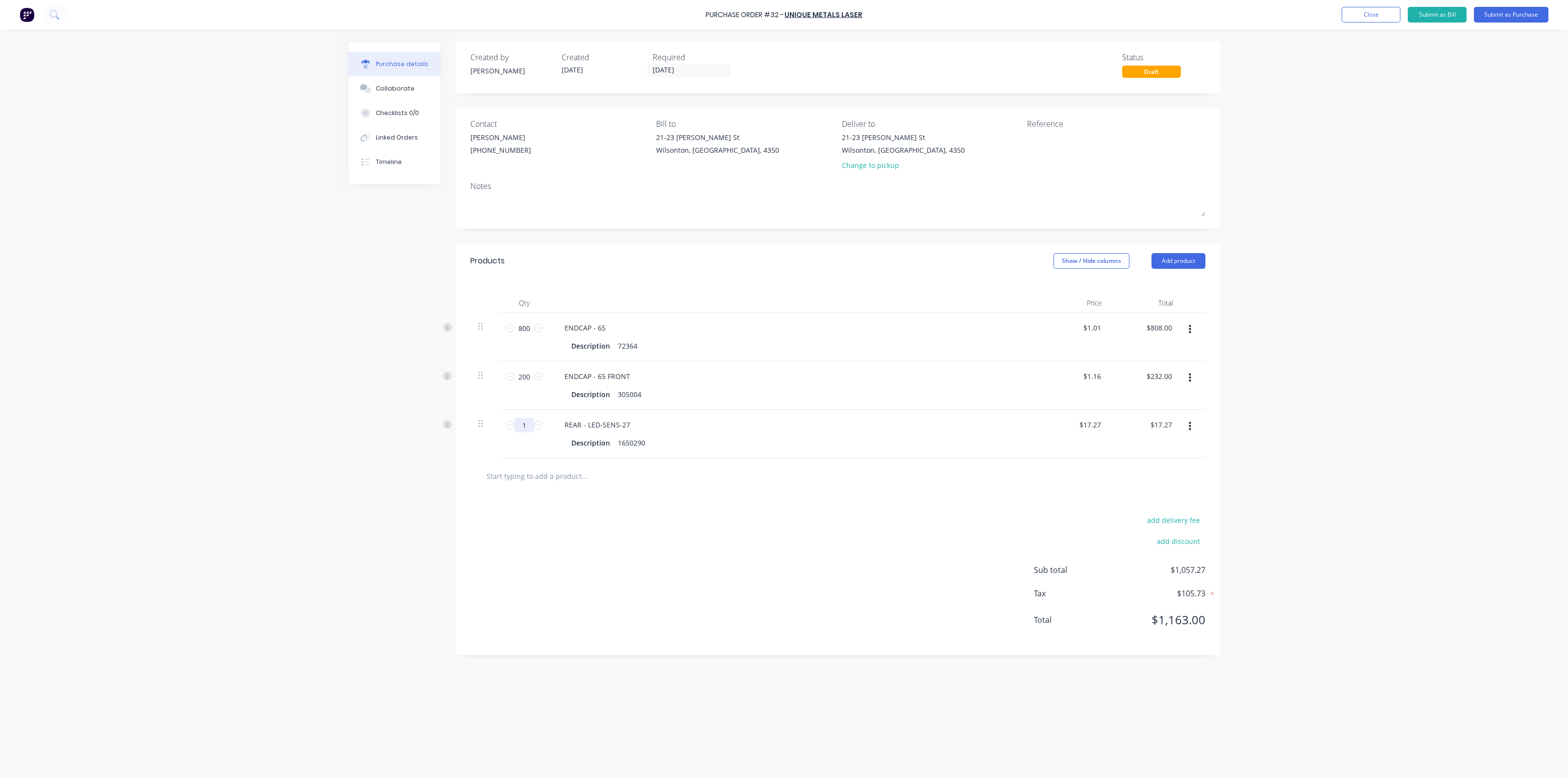
click at [532, 422] on input "1" at bounding box center [524, 425] width 20 height 15
type input "2"
type input "$34.54"
type input "20"
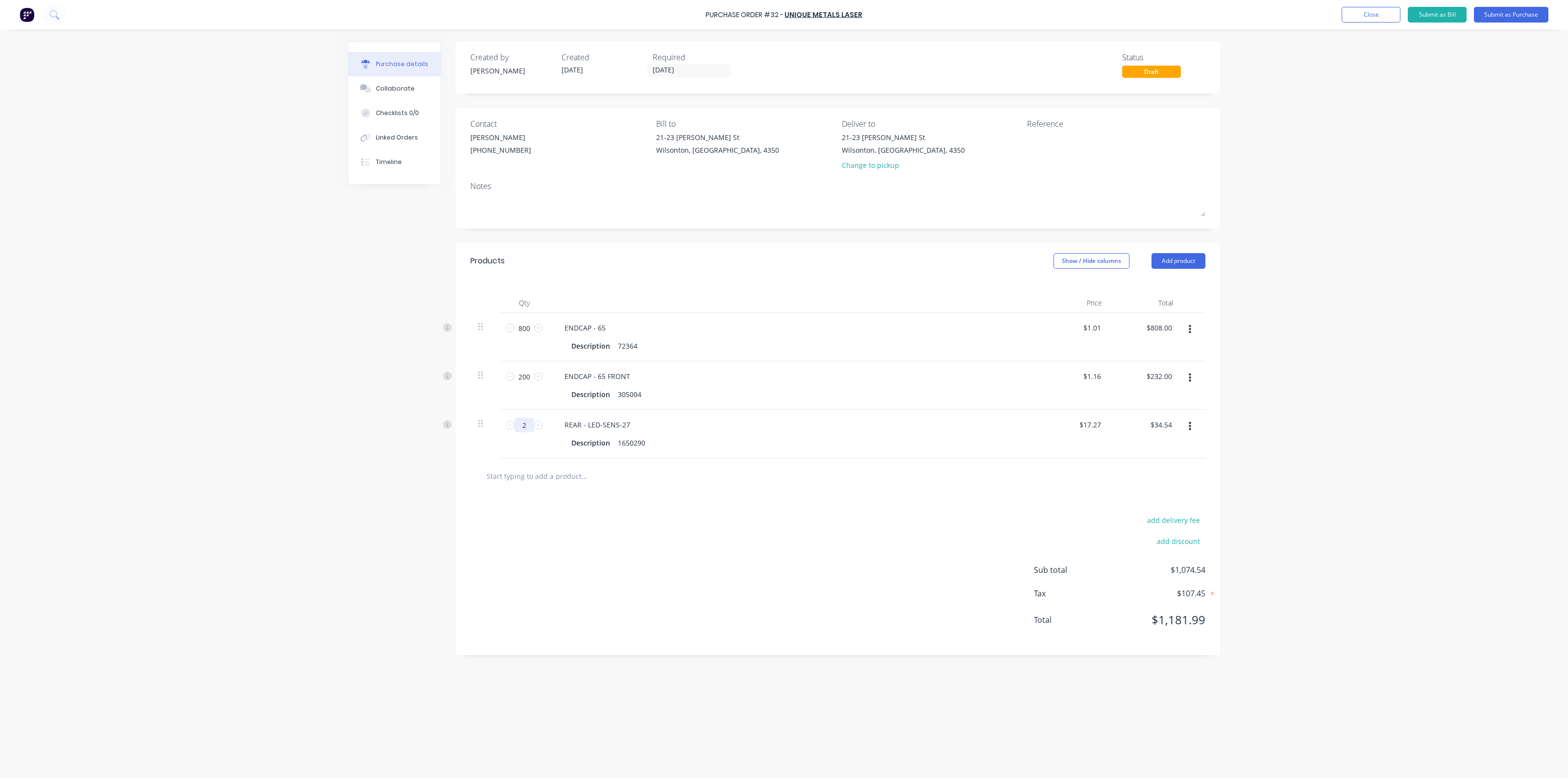
type input "$345.40"
type input "20"
click at [647, 443] on div "1650290" at bounding box center [632, 443] width 36 height 14
click at [723, 500] on div at bounding box center [838, 486] width 735 height 36
click at [557, 484] on input "text" at bounding box center [584, 486] width 196 height 20
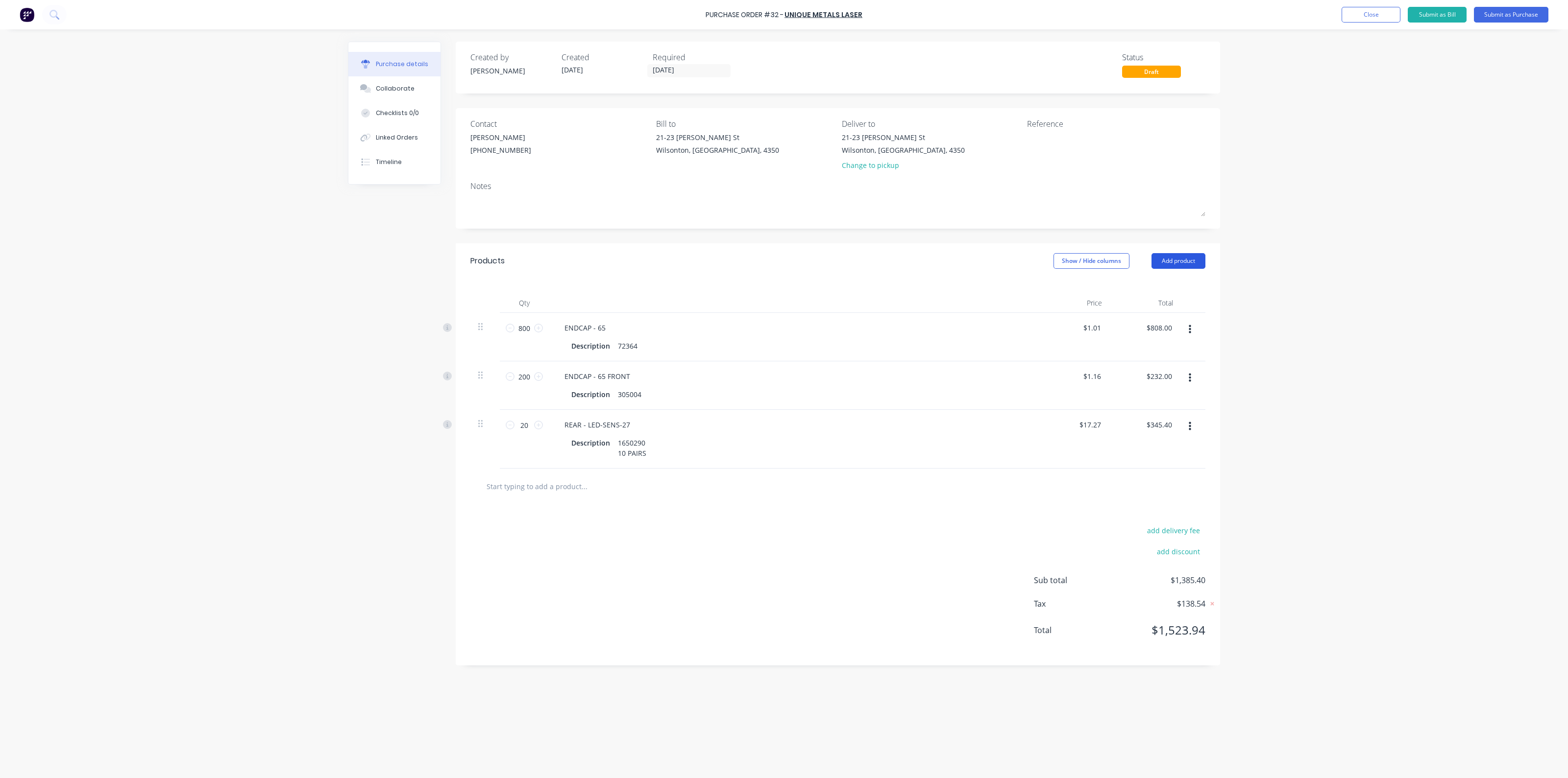
click at [1195, 255] on button "Add product" at bounding box center [1178, 261] width 54 height 15
click at [1167, 285] on div "Product catalogue" at bounding box center [1159, 286] width 75 height 14
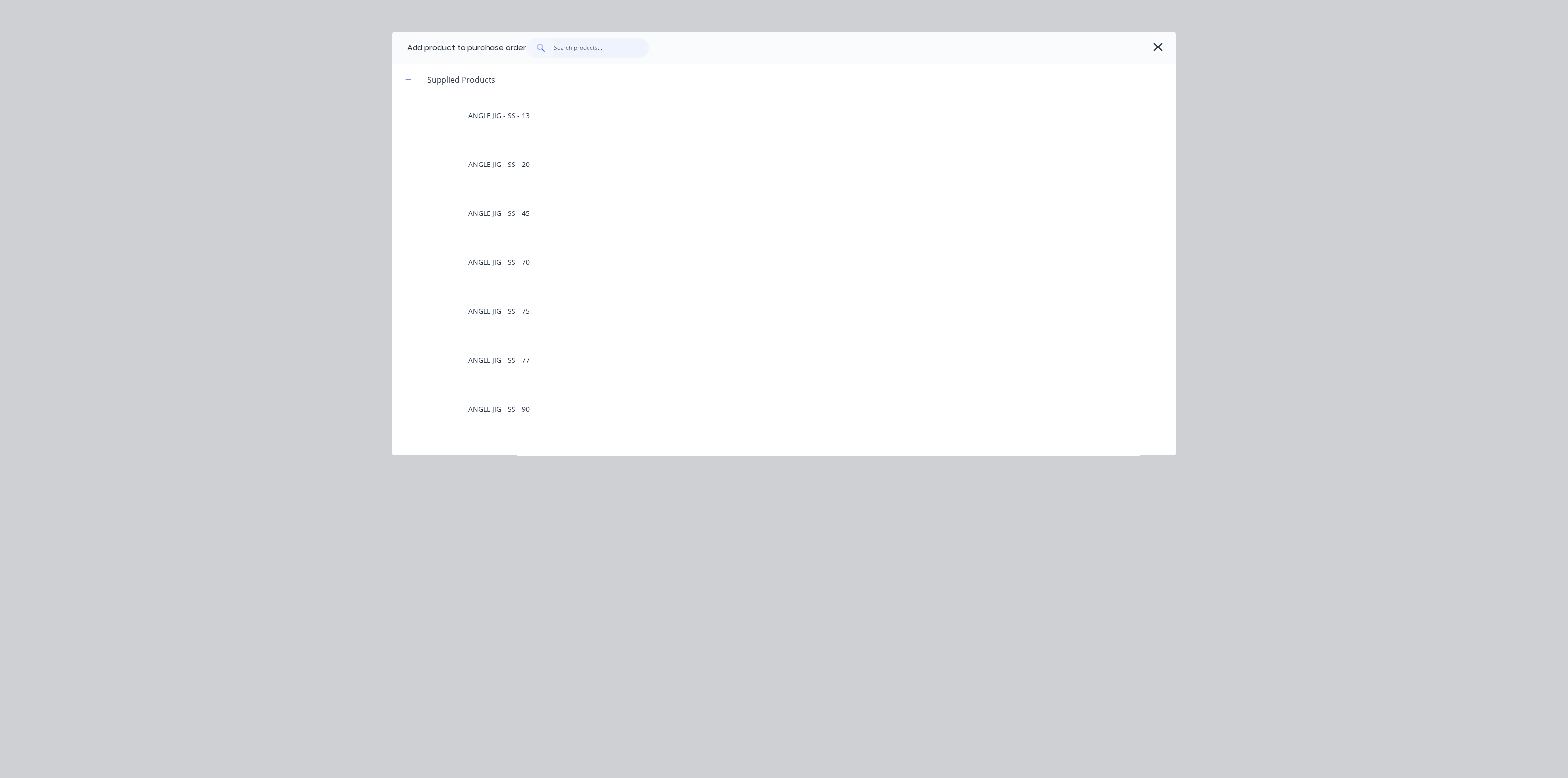
click at [595, 55] on input "text" at bounding box center [601, 48] width 96 height 20
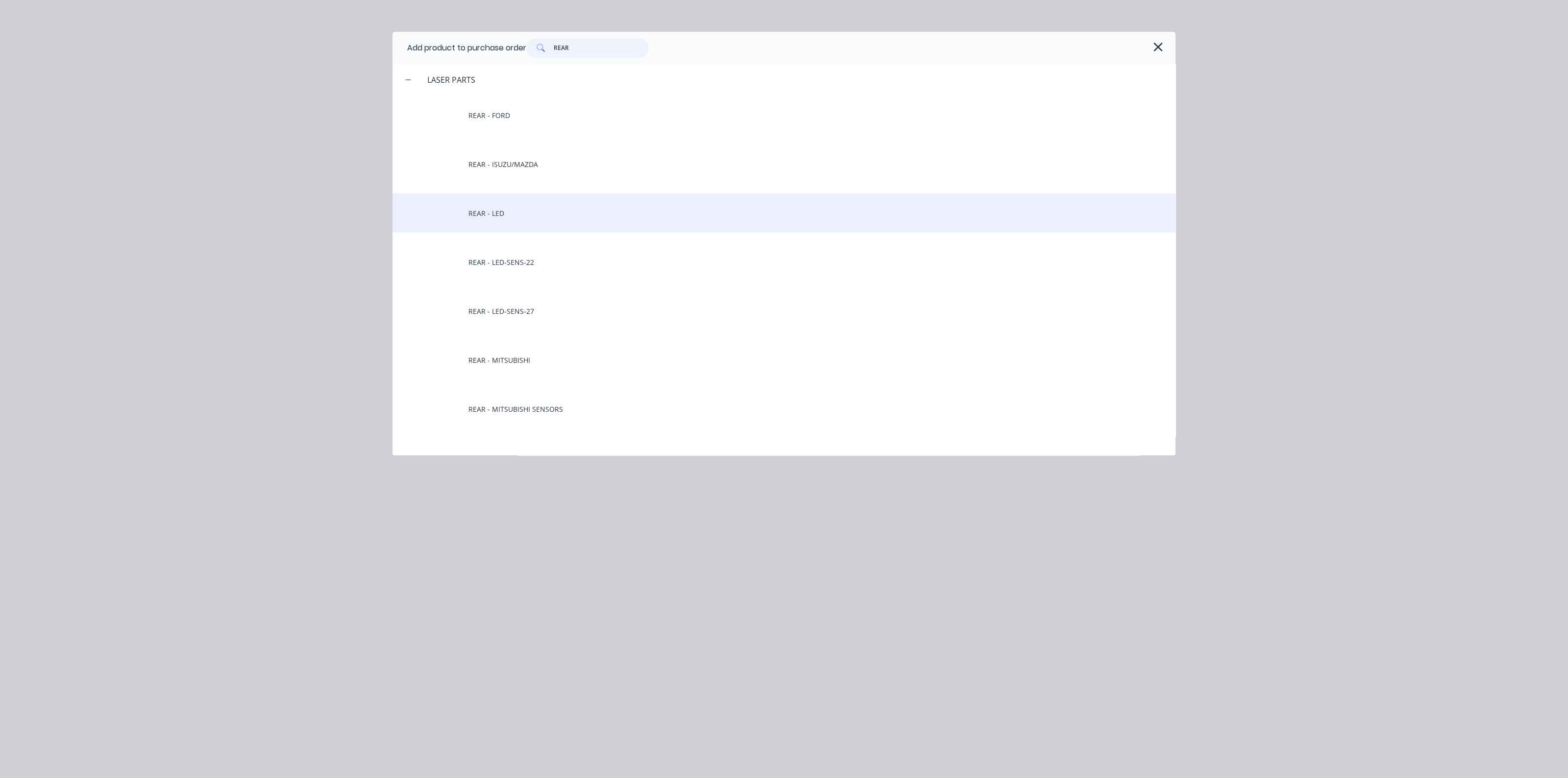
type input "REAR"
click at [525, 230] on div "REAR - LED" at bounding box center [784, 213] width 783 height 39
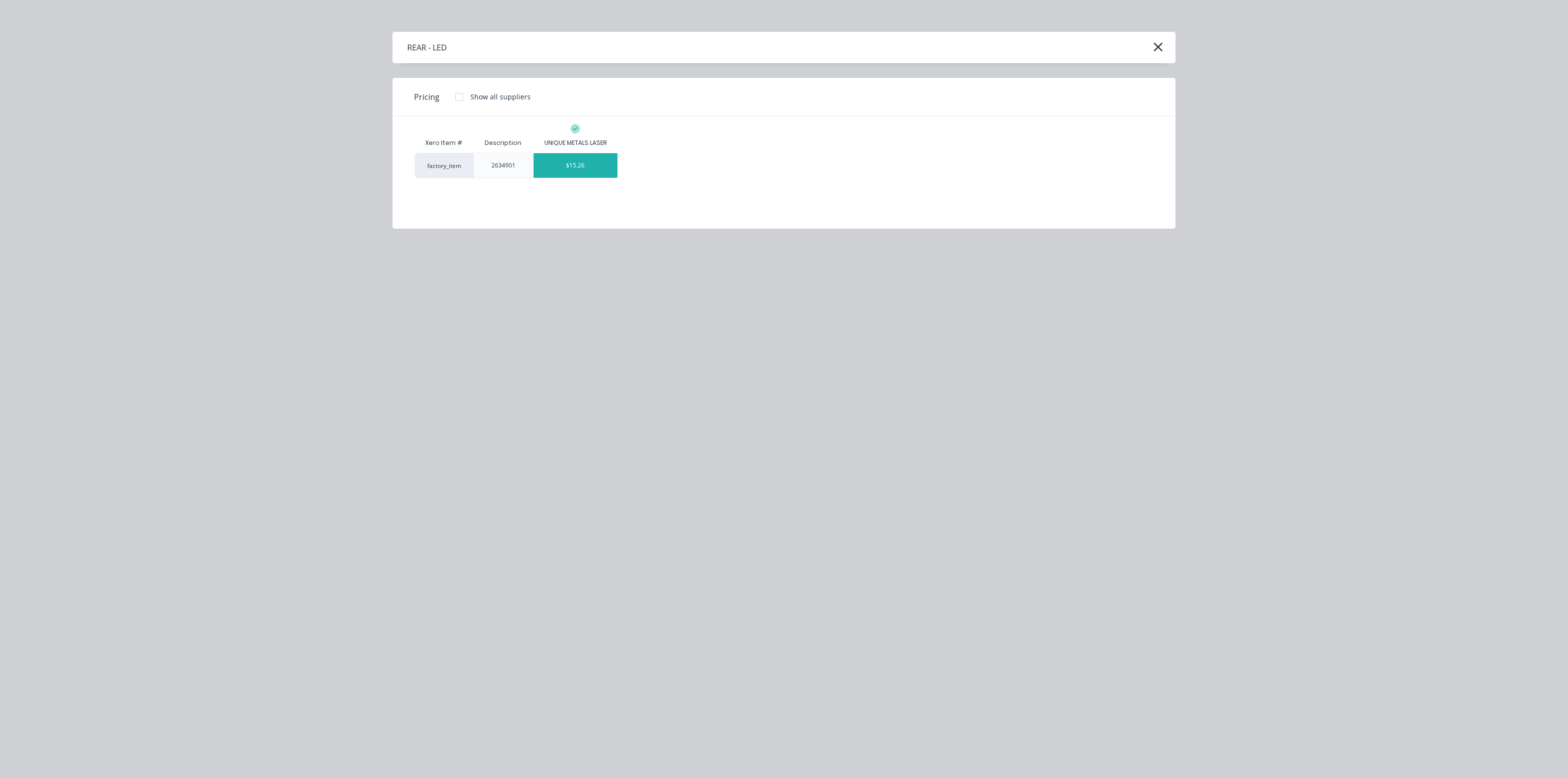
click at [561, 165] on div "$15.26" at bounding box center [575, 165] width 84 height 24
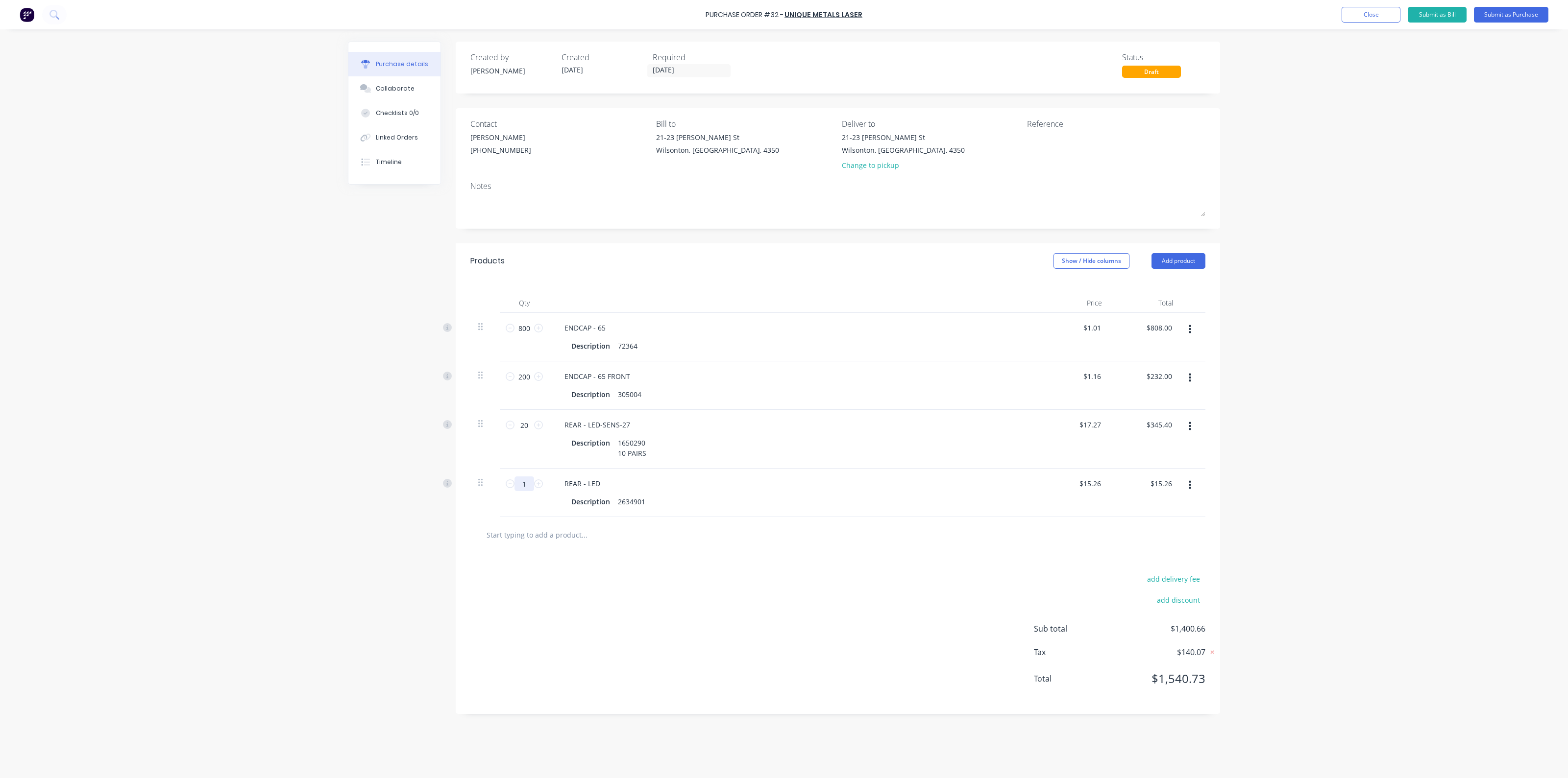
click at [528, 487] on input "1" at bounding box center [524, 484] width 20 height 15
type input "2"
type input "$30.52"
type input "20"
type input "$305.20"
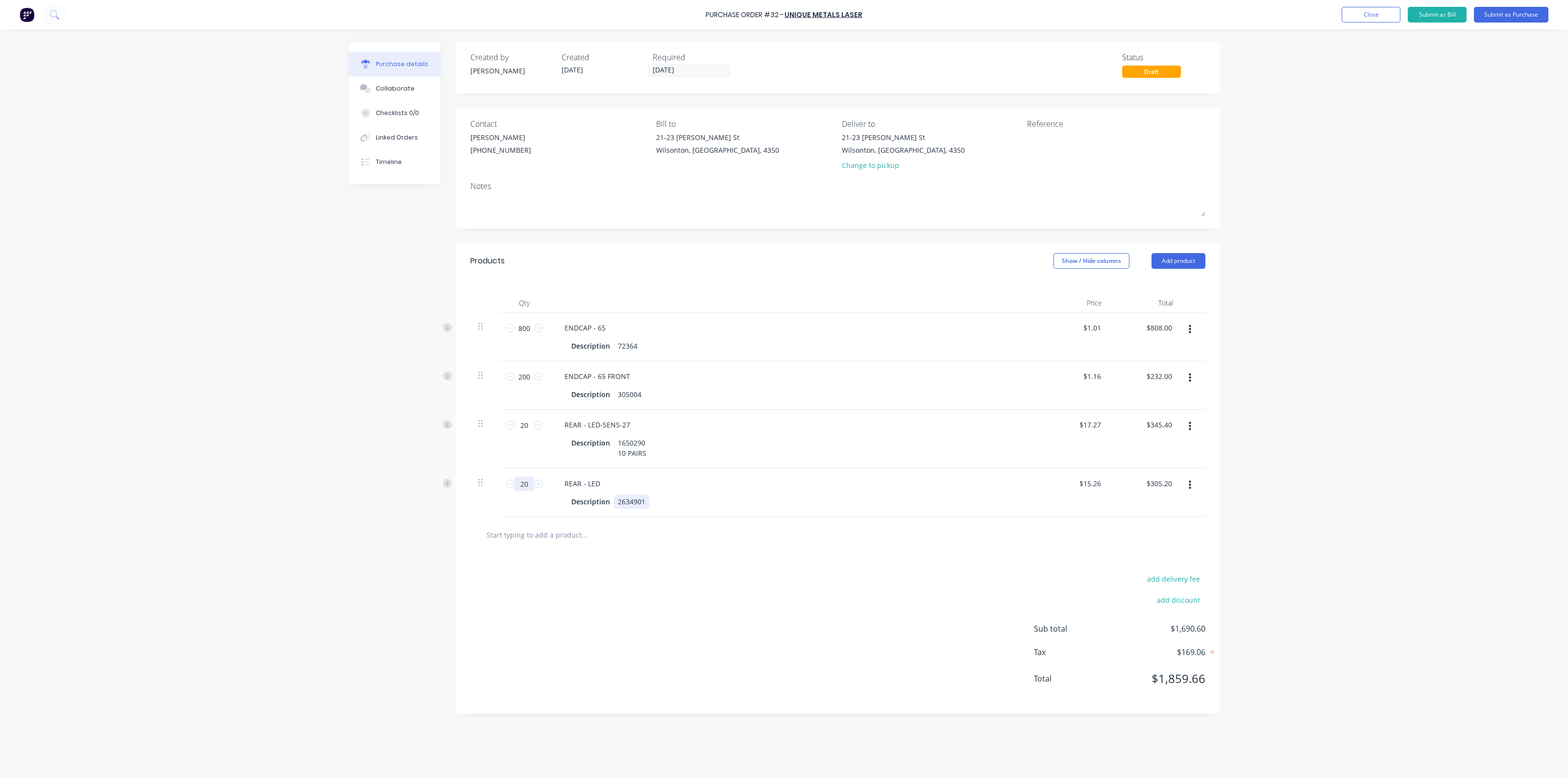
type input "20"
click at [645, 505] on div "2634901" at bounding box center [632, 502] width 36 height 14
click at [675, 507] on div "Description 2634901 10PAIRS" at bounding box center [792, 507] width 449 height 24
click at [1176, 267] on button "Add product" at bounding box center [1178, 261] width 54 height 15
click at [1147, 284] on div "Product catalogue" at bounding box center [1159, 286] width 75 height 14
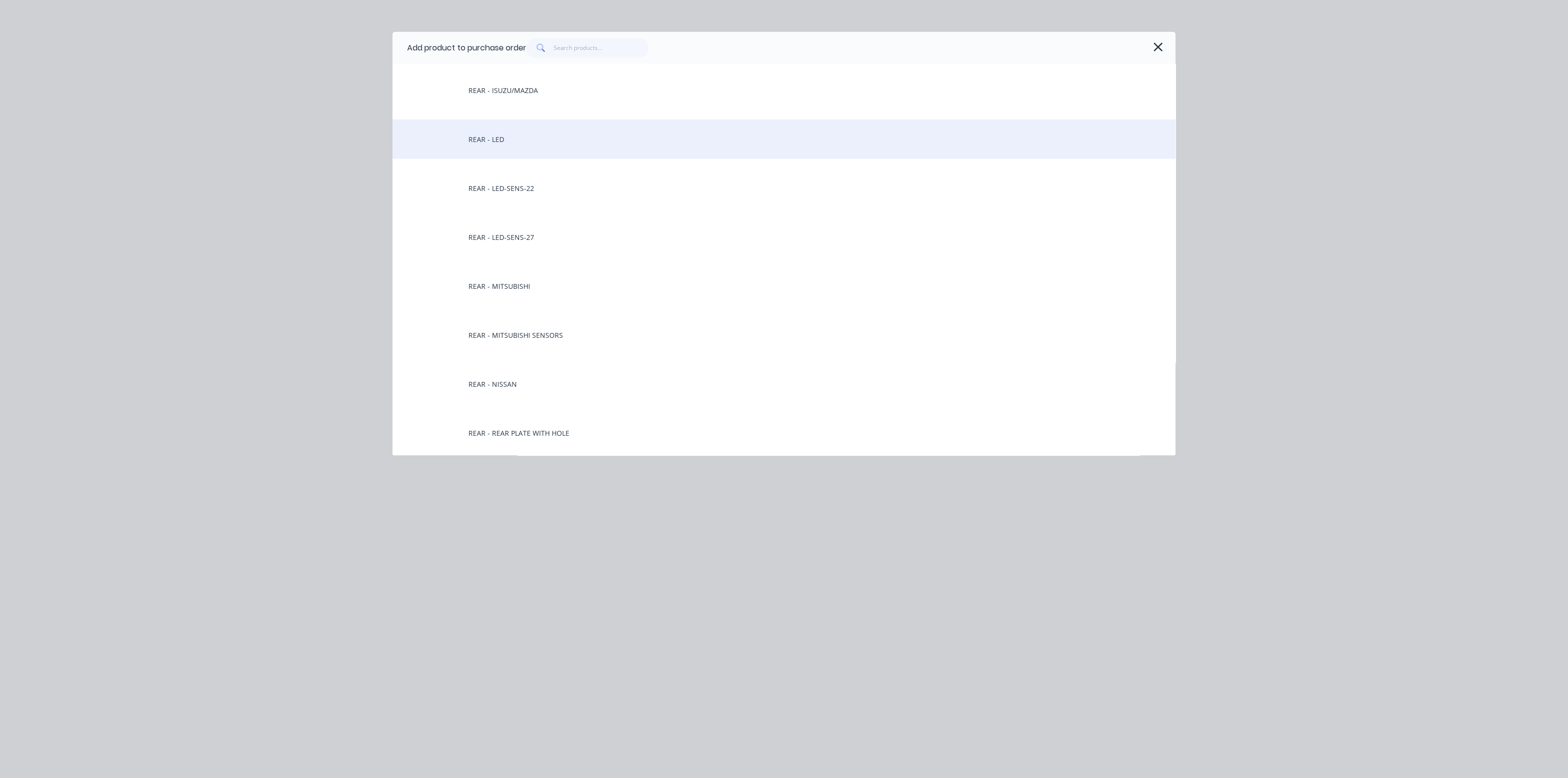
scroll to position [3, 0]
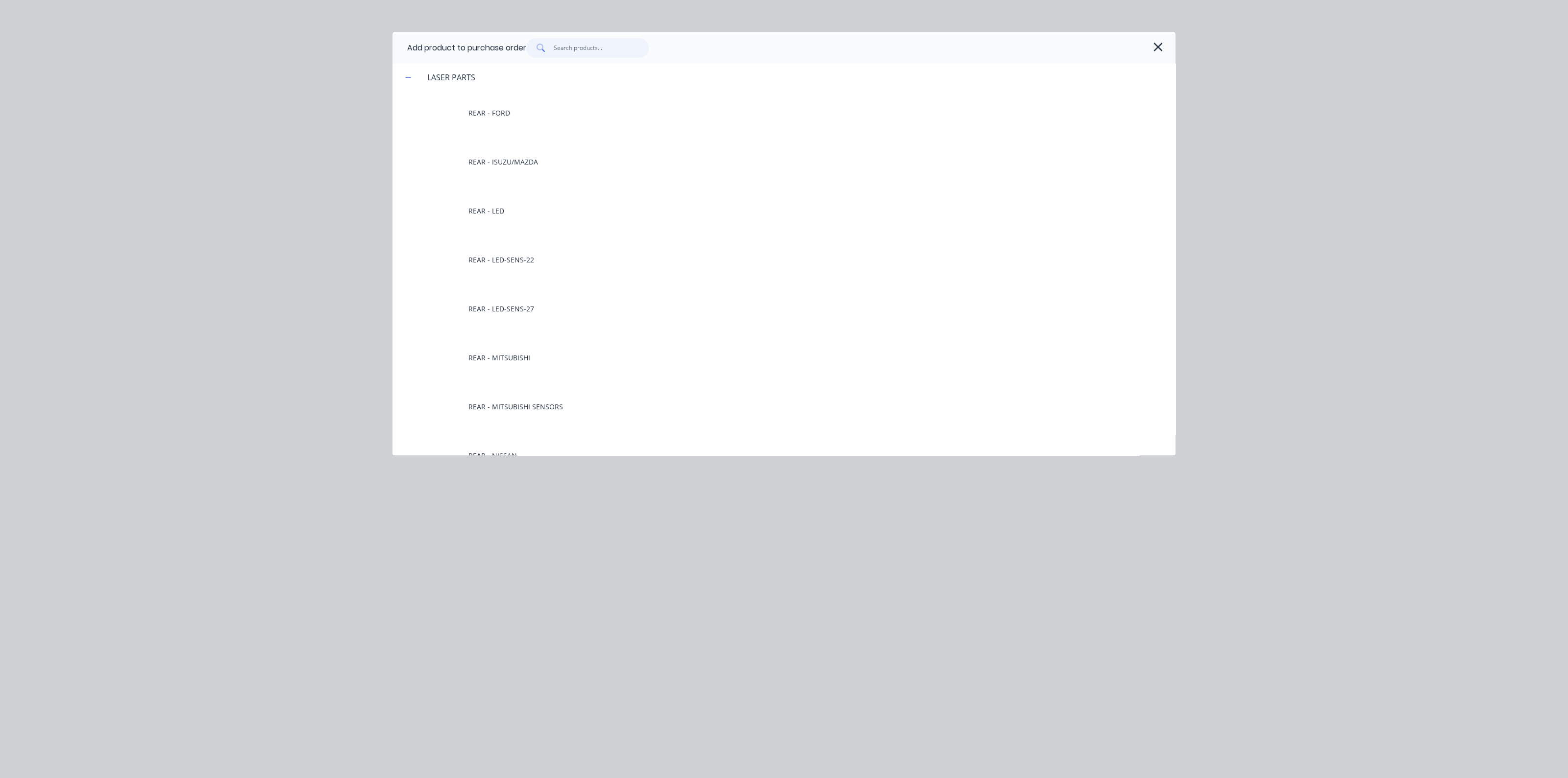
click at [578, 48] on input "text" at bounding box center [601, 48] width 96 height 20
click at [440, 77] on div "LASER PARTS" at bounding box center [451, 77] width 64 height 12
click at [412, 77] on button "button" at bounding box center [408, 77] width 13 height 13
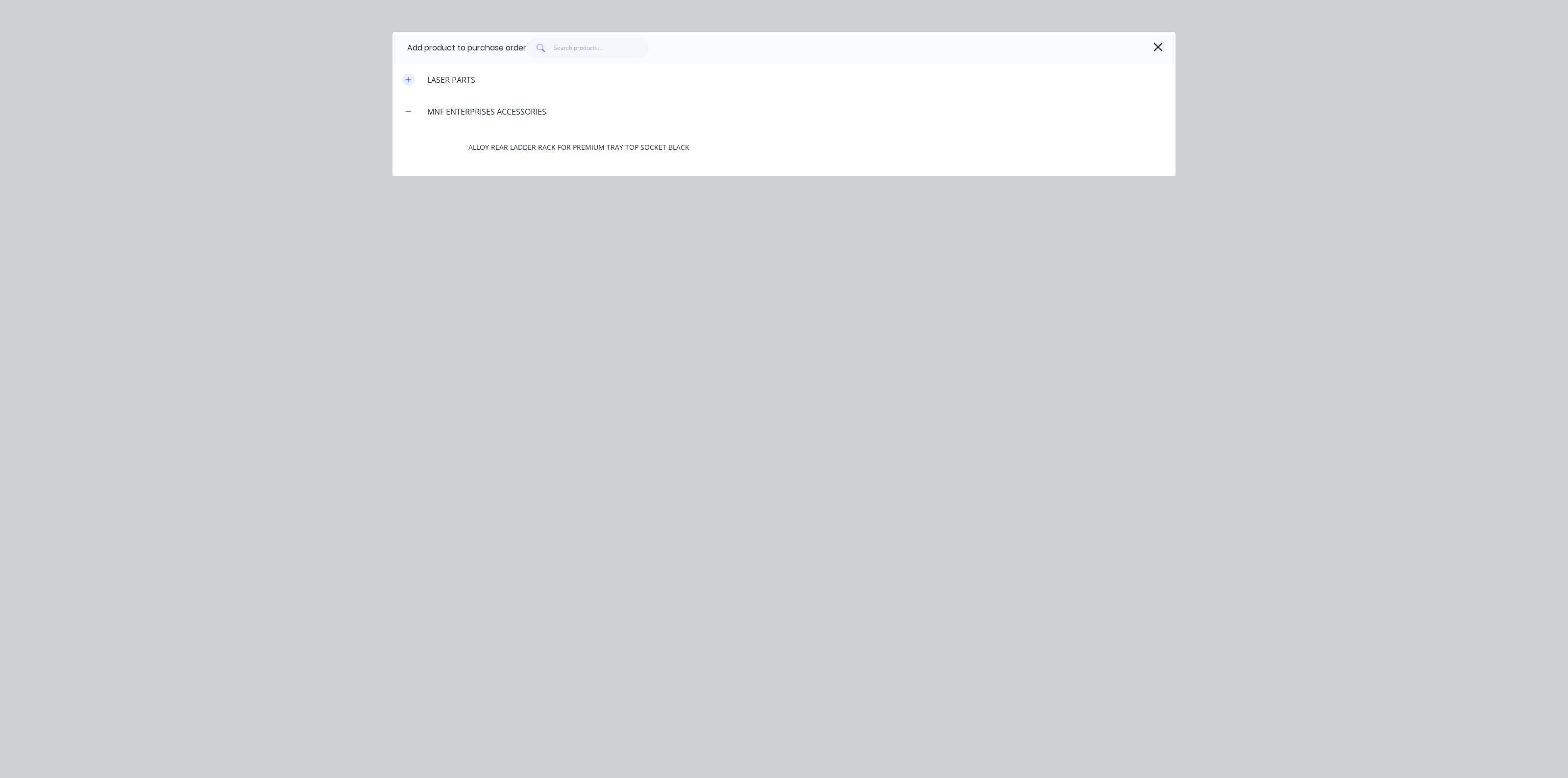
click at [411, 78] on icon "button" at bounding box center [408, 80] width 6 height 7
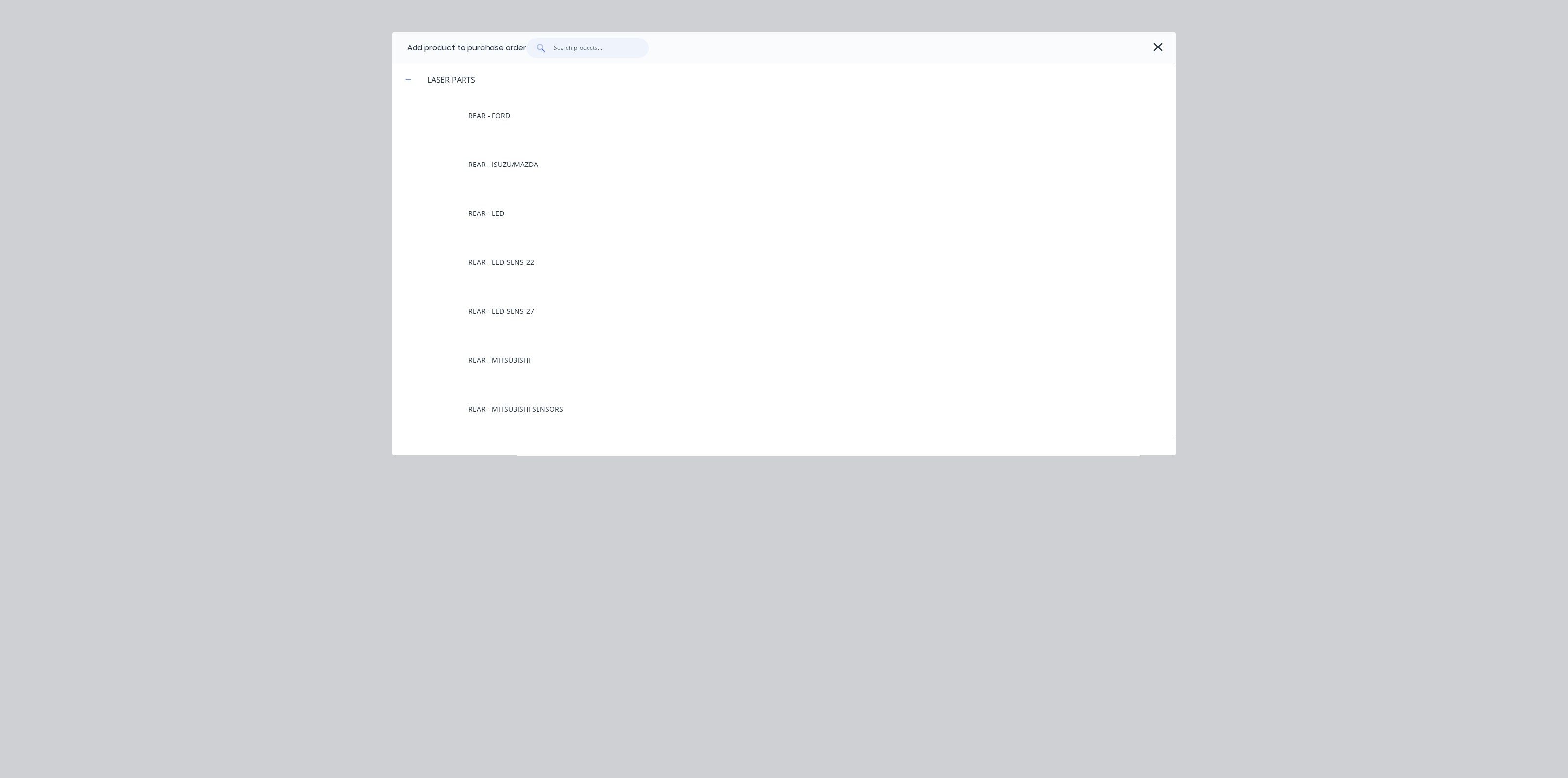
click at [563, 43] on input "text" at bounding box center [601, 48] width 96 height 20
click at [1166, 48] on div "Add product to purchase order" at bounding box center [784, 48] width 783 height 32
click at [1158, 47] on icon "button" at bounding box center [1158, 47] width 10 height 14
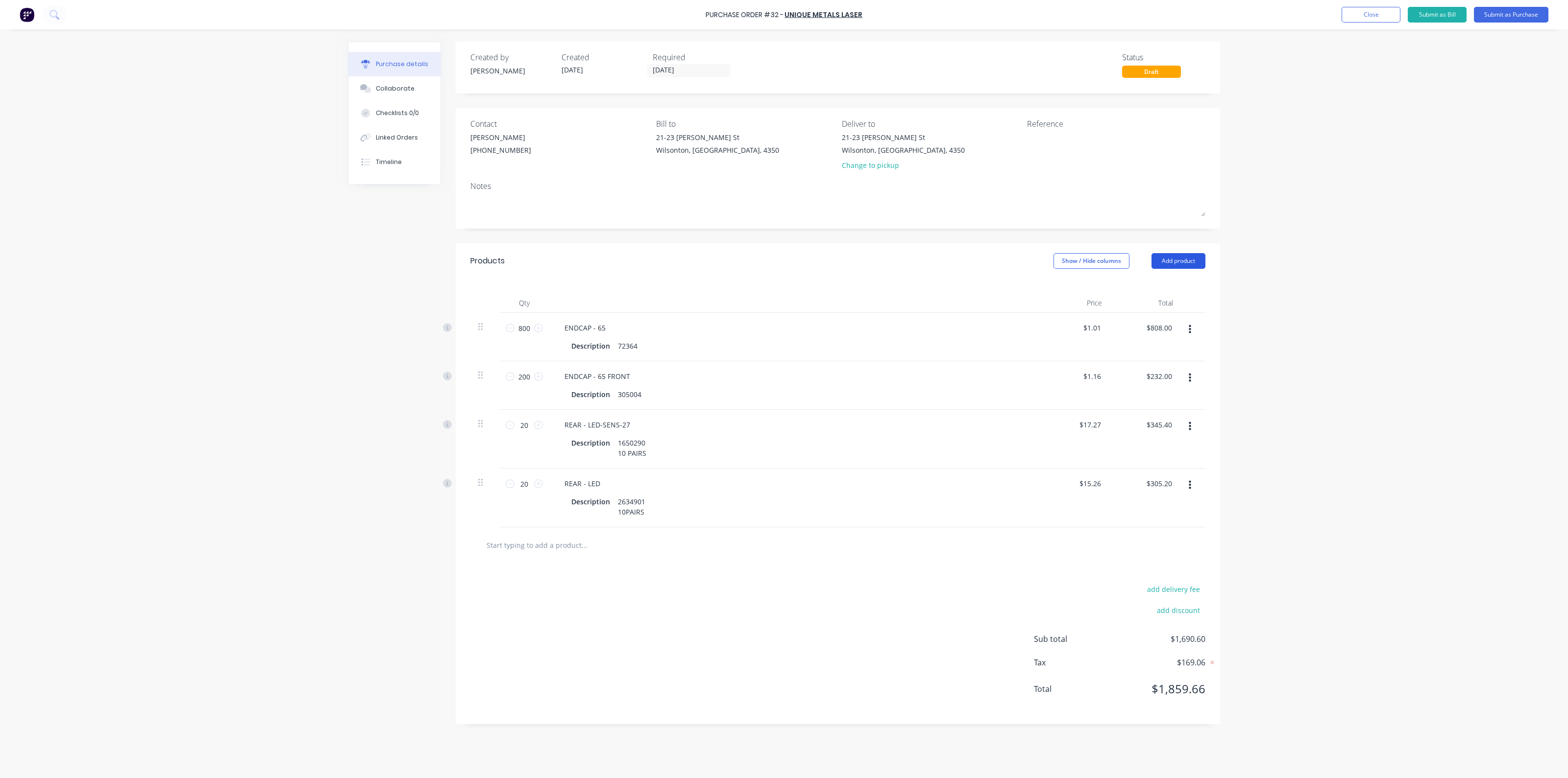
click at [1170, 261] on button "Add product" at bounding box center [1178, 261] width 54 height 15
click at [1167, 283] on div "Product catalogue" at bounding box center [1159, 286] width 75 height 14
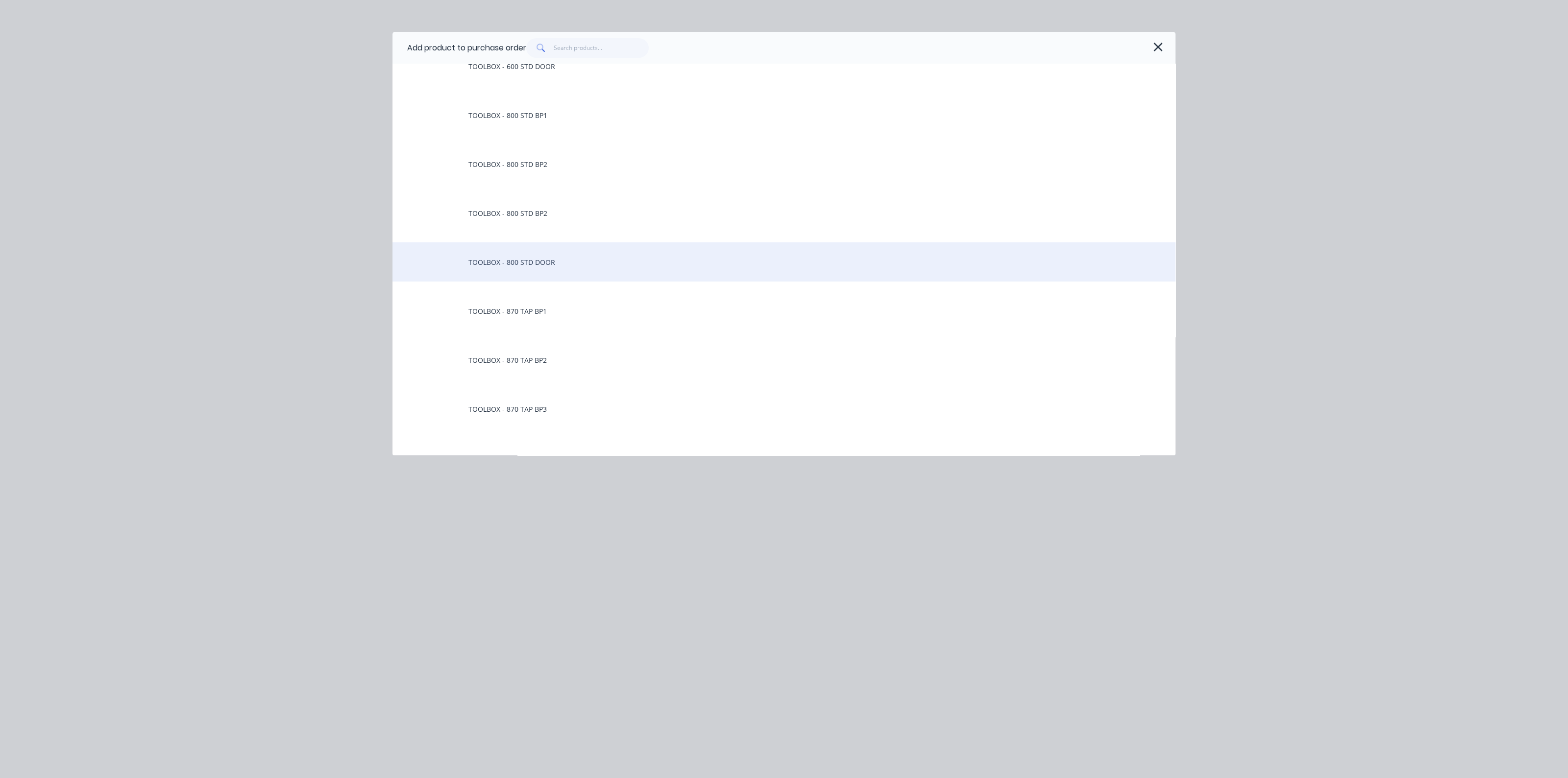
scroll to position [9245, 0]
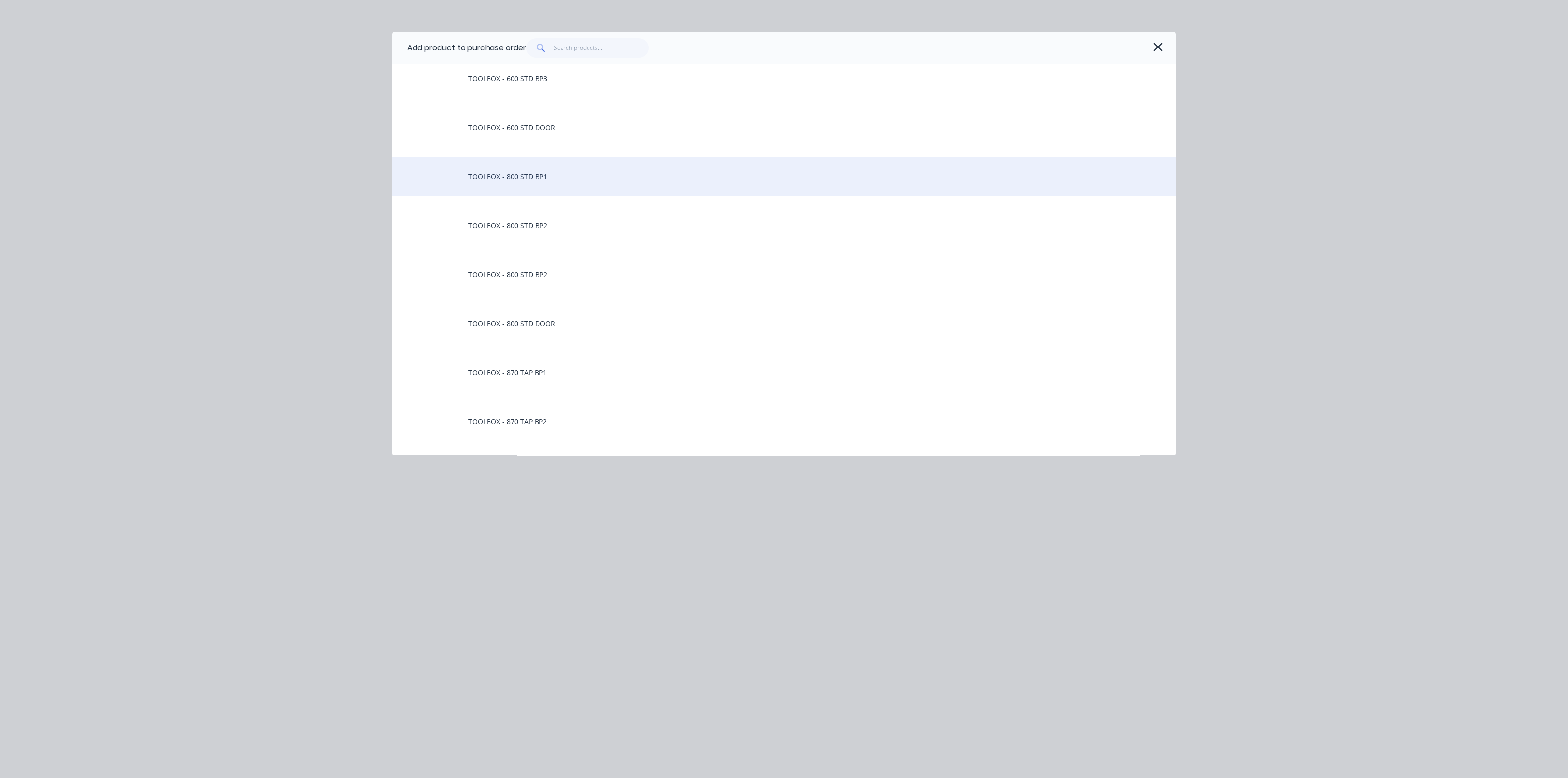
click at [554, 182] on div "TOOLBOX - 800 STD BP1" at bounding box center [784, 177] width 783 height 39
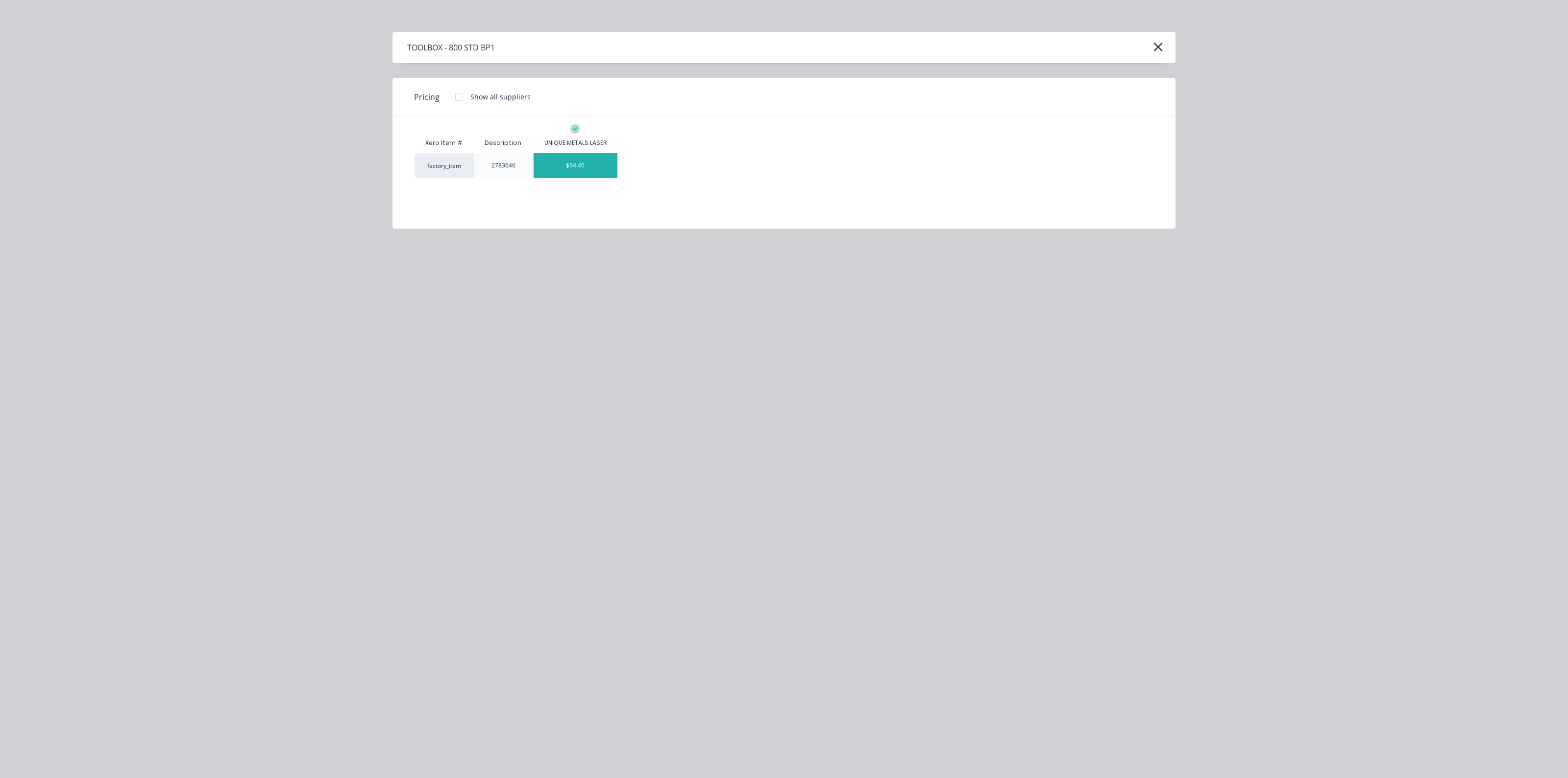
click at [567, 167] on div "$94.40" at bounding box center [575, 165] width 84 height 24
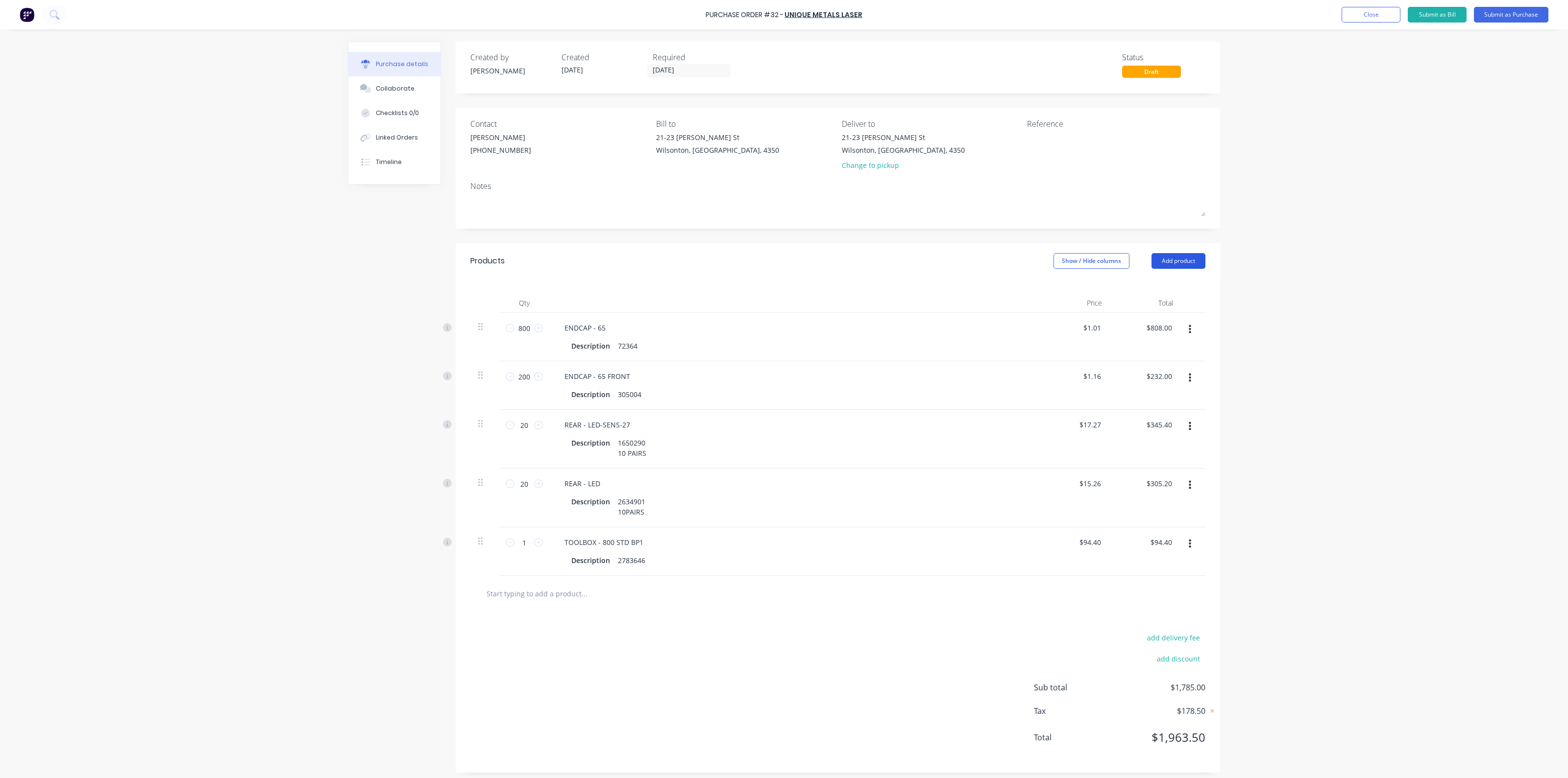
click at [1183, 257] on button "Add product" at bounding box center [1178, 261] width 54 height 15
click at [1165, 284] on div "Product catalogue" at bounding box center [1159, 286] width 75 height 14
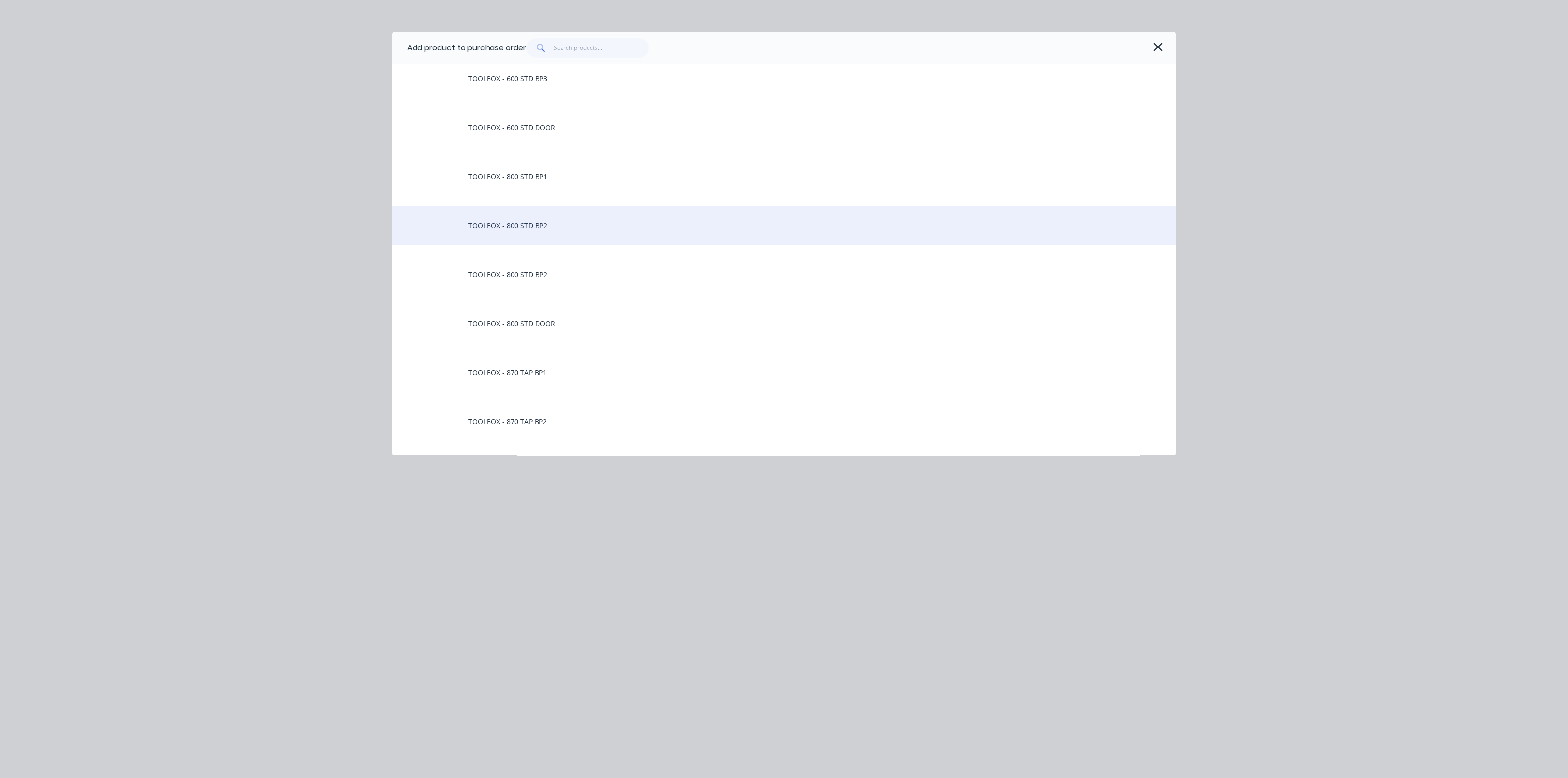
click at [534, 229] on div "TOOLBOX - 800 STD BP2" at bounding box center [784, 225] width 783 height 39
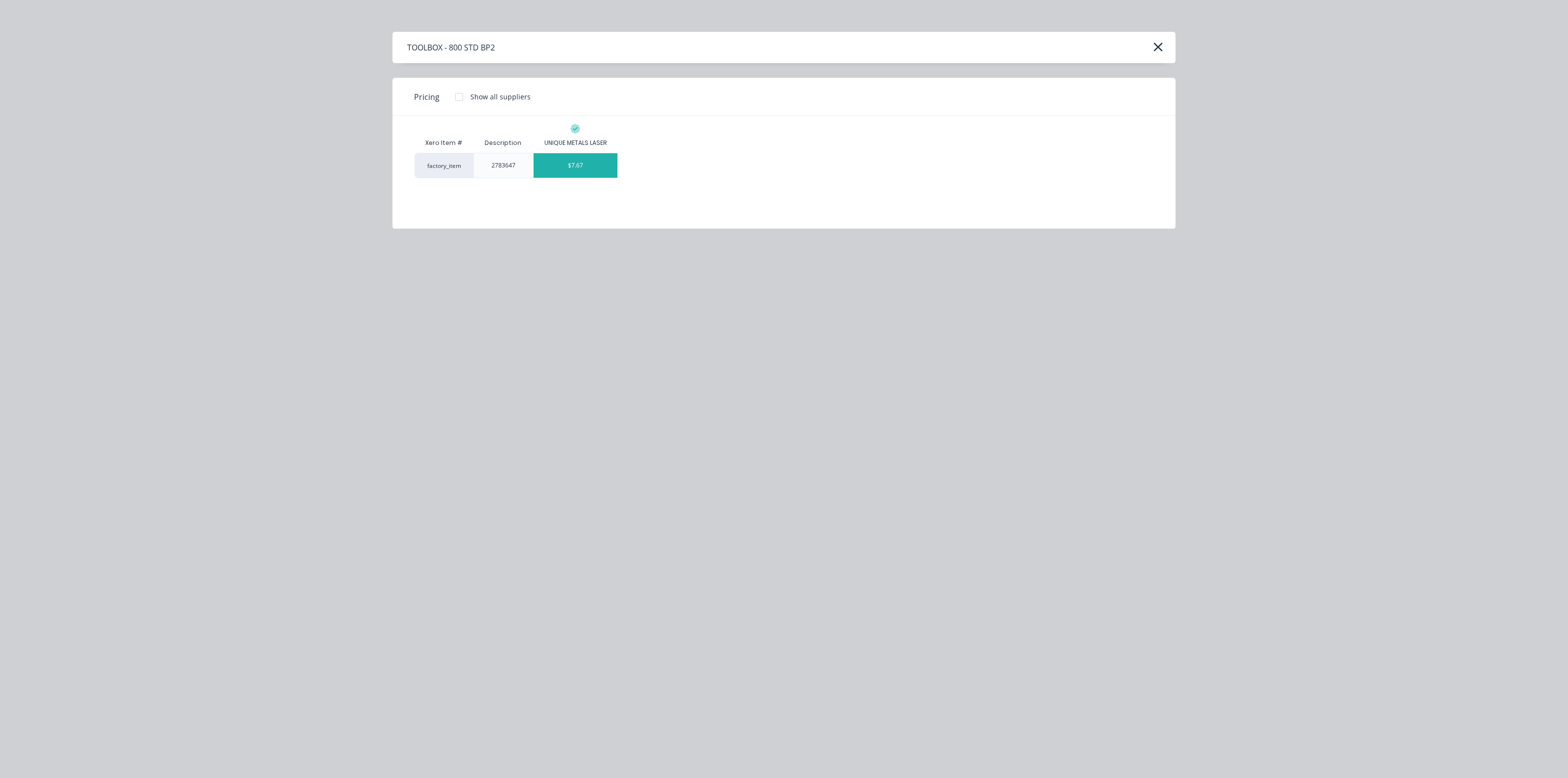
click at [578, 163] on div "$7.67" at bounding box center [575, 165] width 84 height 24
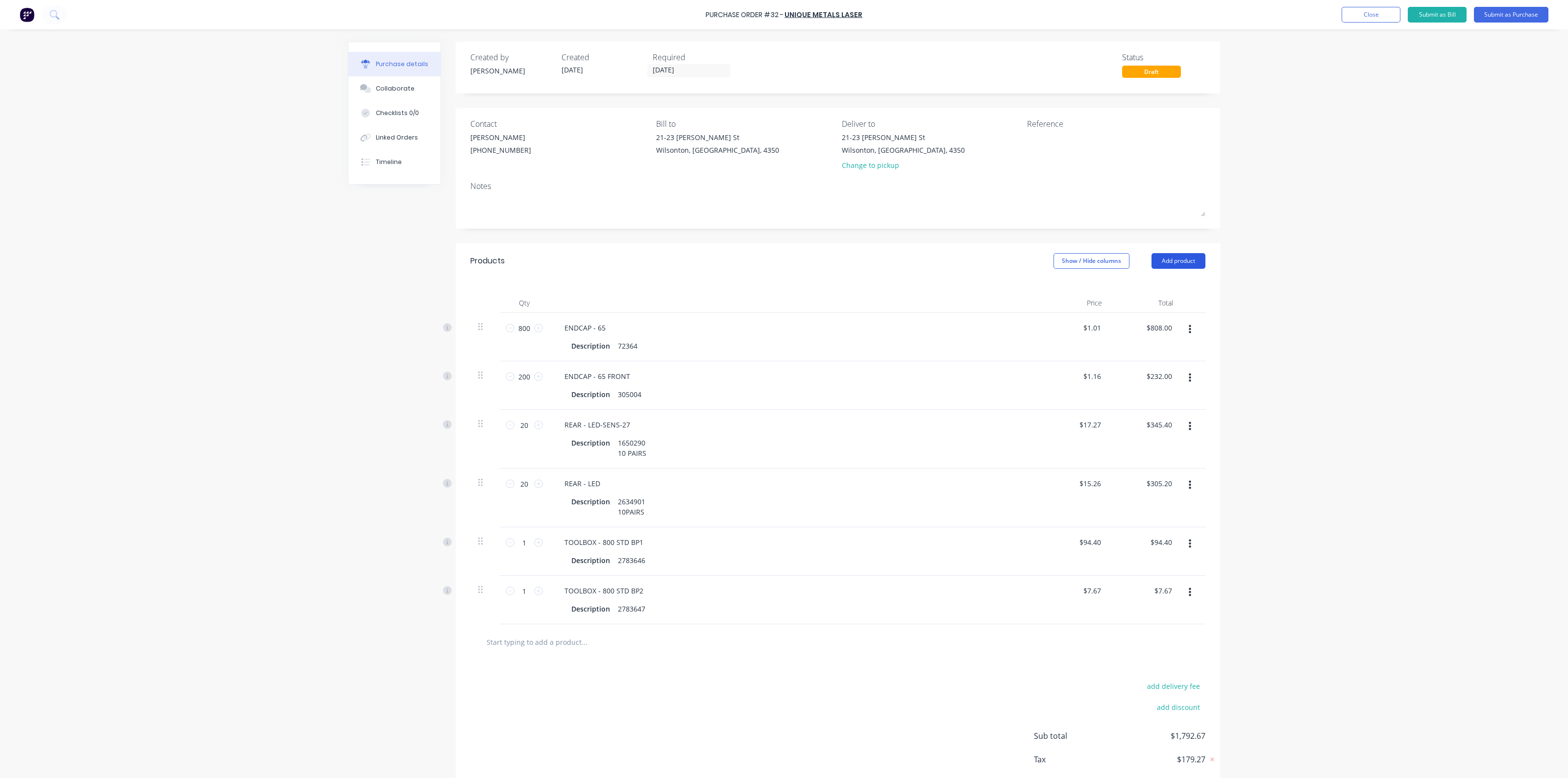
click at [1197, 262] on button "Add product" at bounding box center [1178, 261] width 54 height 15
click at [1126, 287] on div "Product catalogue" at bounding box center [1159, 286] width 75 height 14
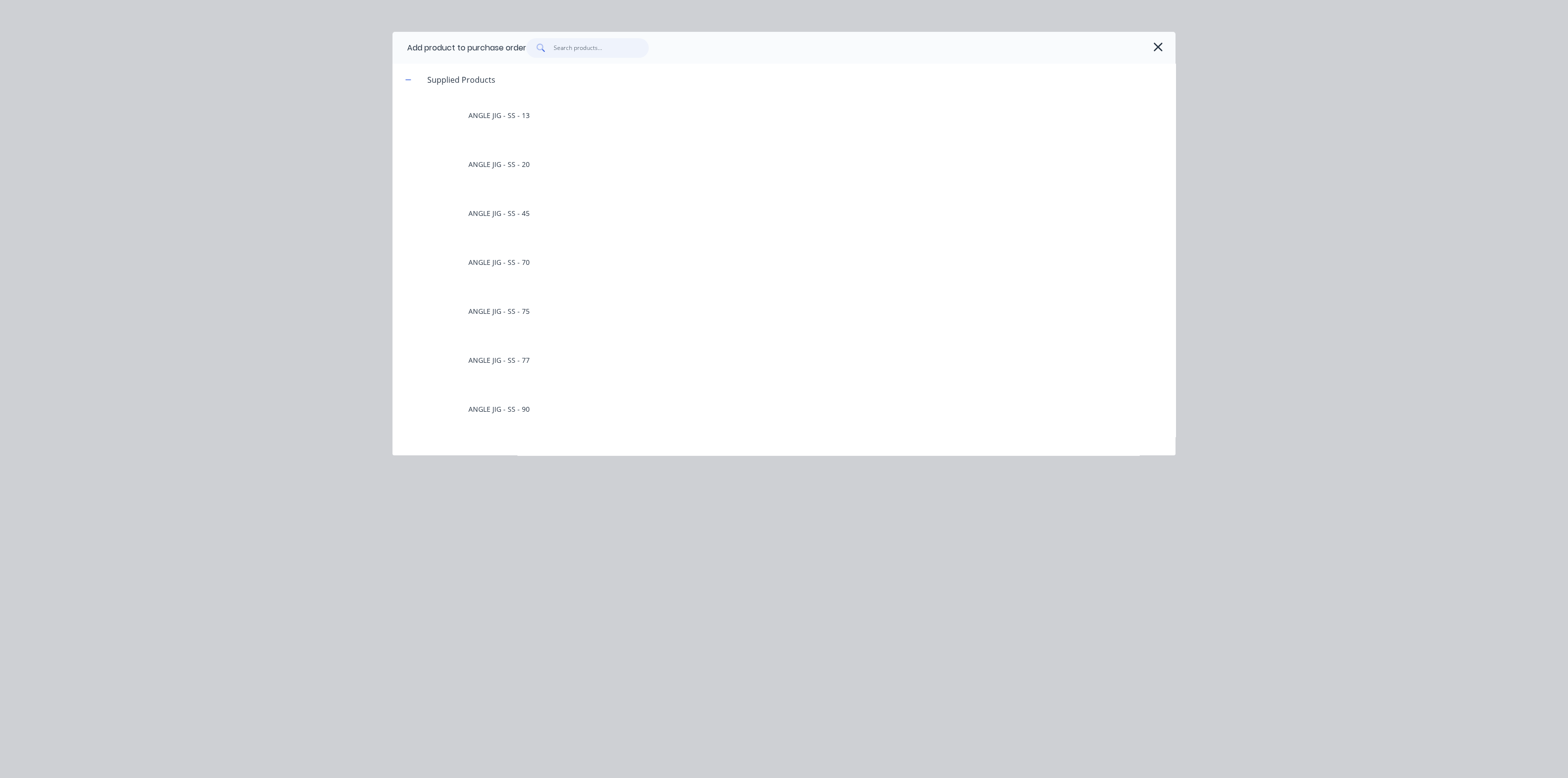
click at [556, 52] on input "text" at bounding box center [601, 48] width 96 height 20
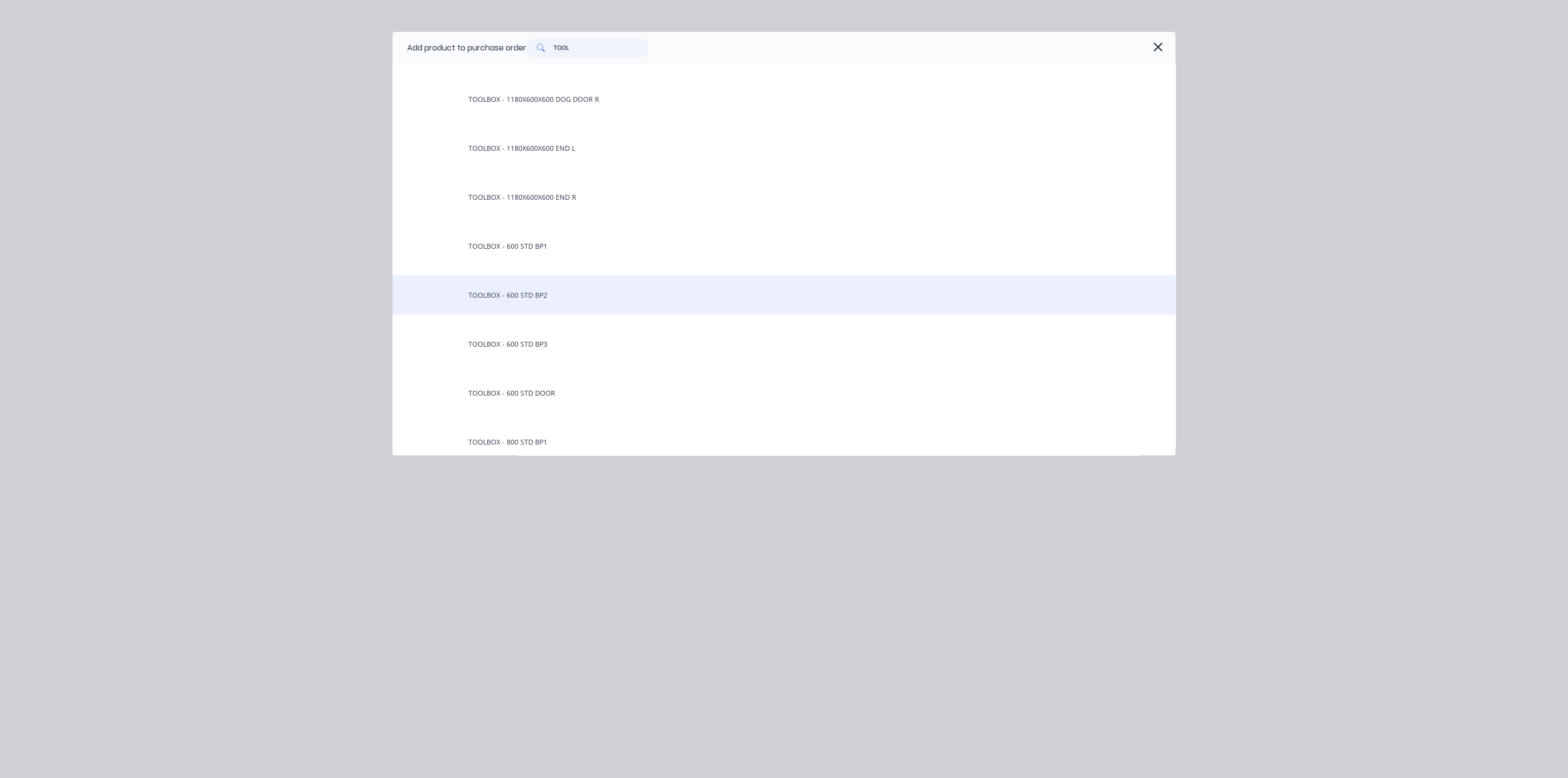
scroll to position [428, 0]
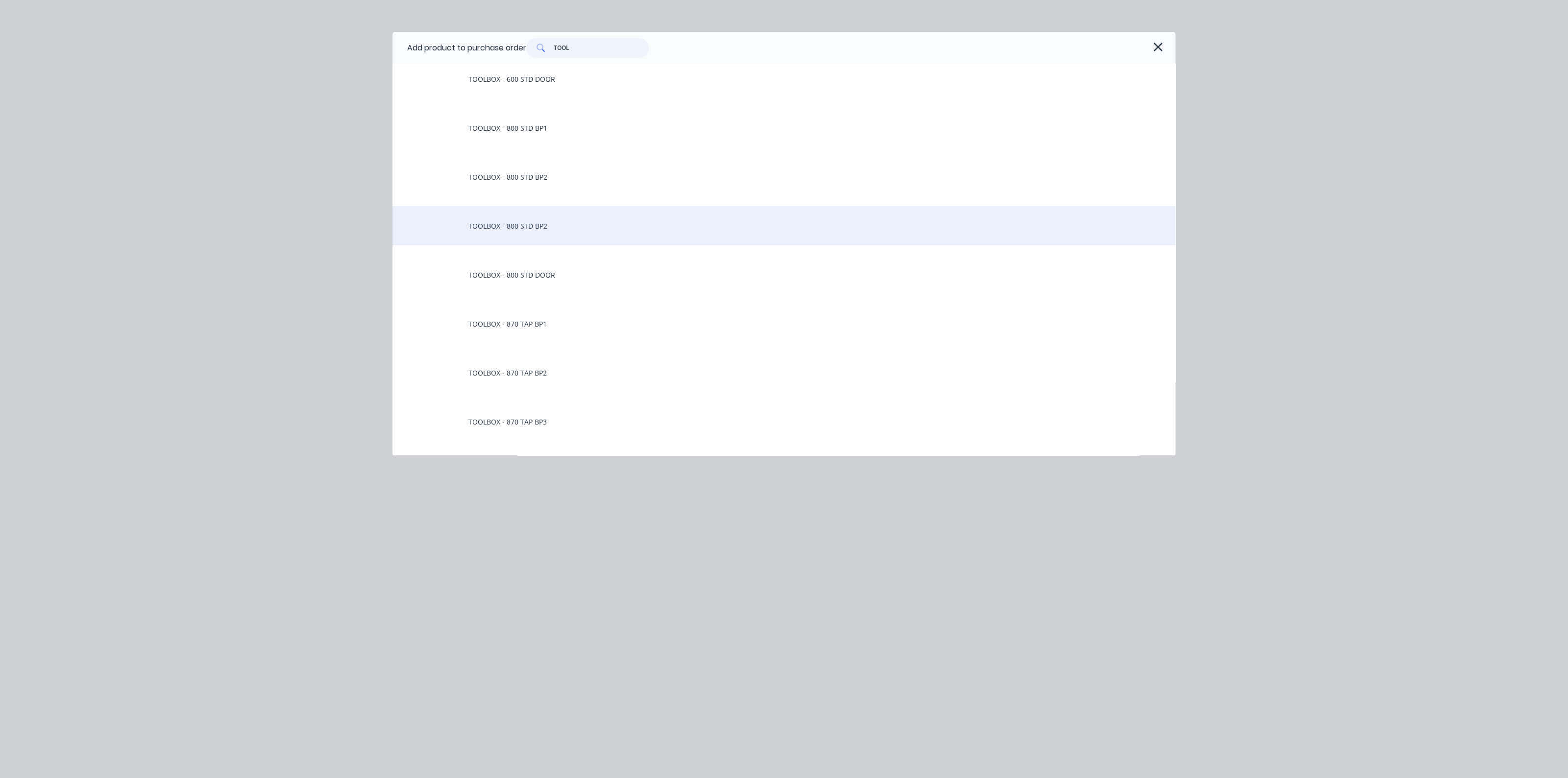
type input "TOOL"
click at [549, 218] on div "TOOLBOX - 800 STD BP2" at bounding box center [784, 226] width 783 height 39
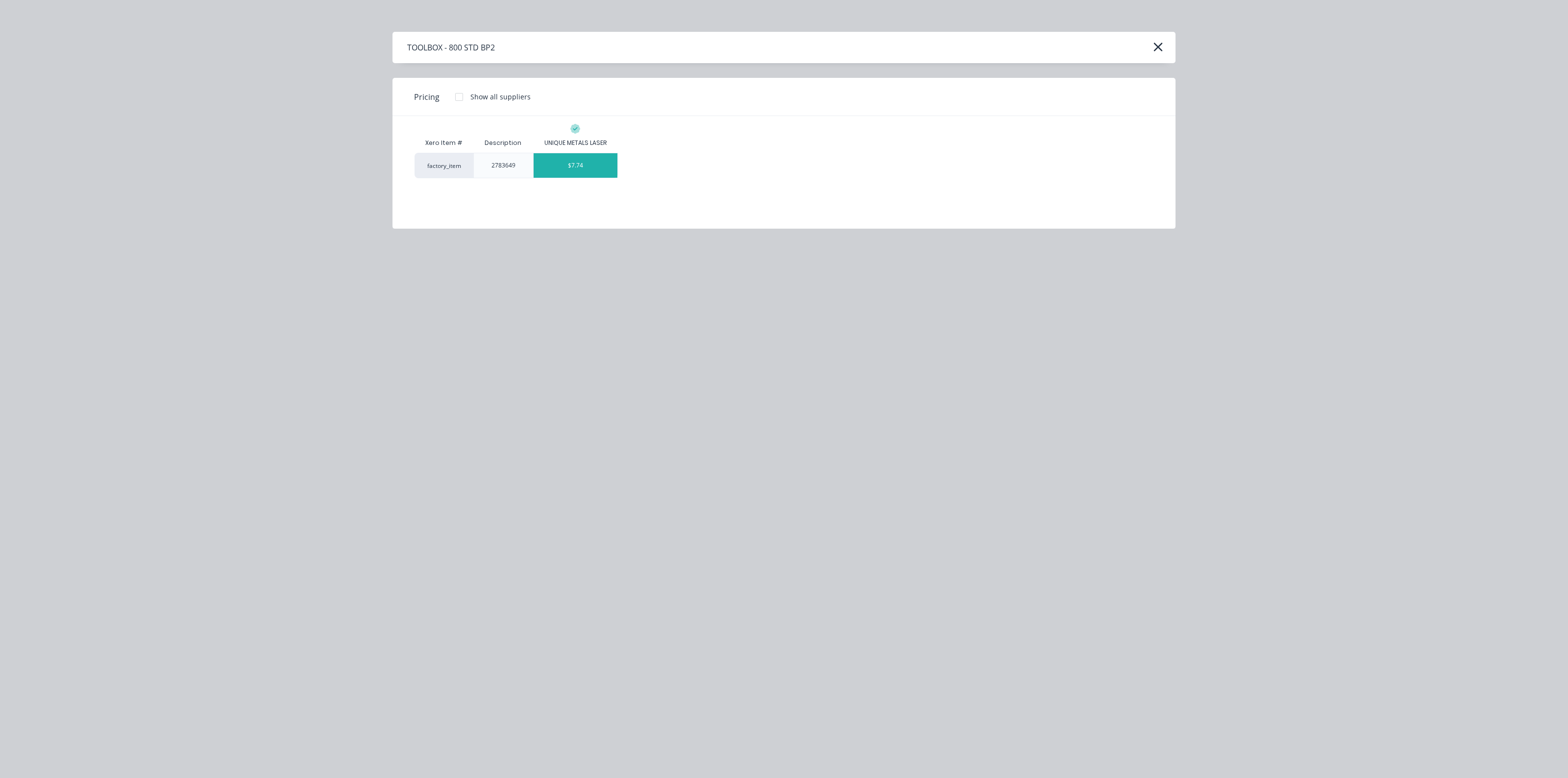
click at [568, 165] on div "$7.74" at bounding box center [575, 165] width 84 height 24
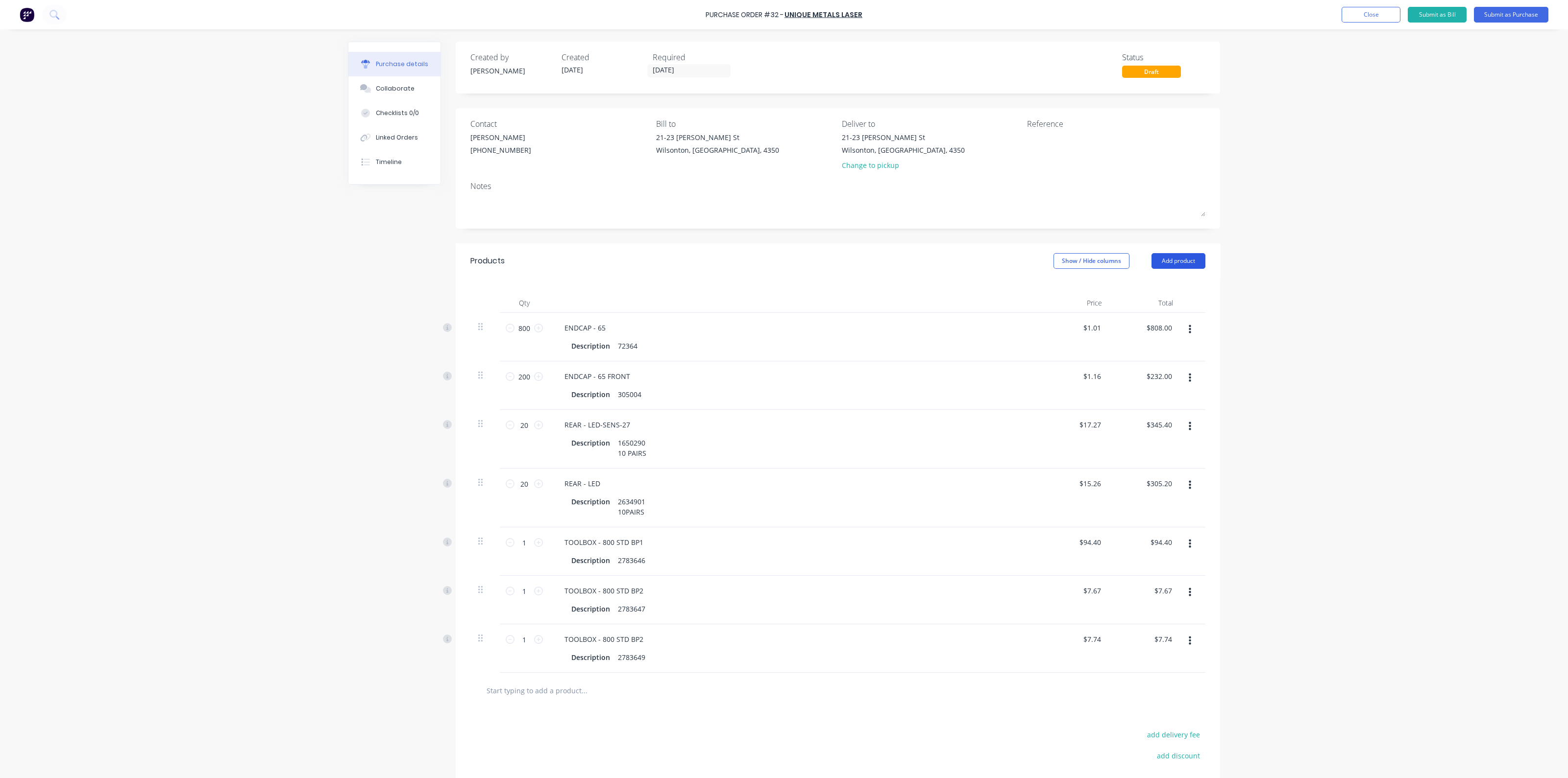
click at [1176, 261] on button "Add product" at bounding box center [1178, 261] width 54 height 15
click at [1172, 282] on div "Product catalogue" at bounding box center [1159, 286] width 75 height 14
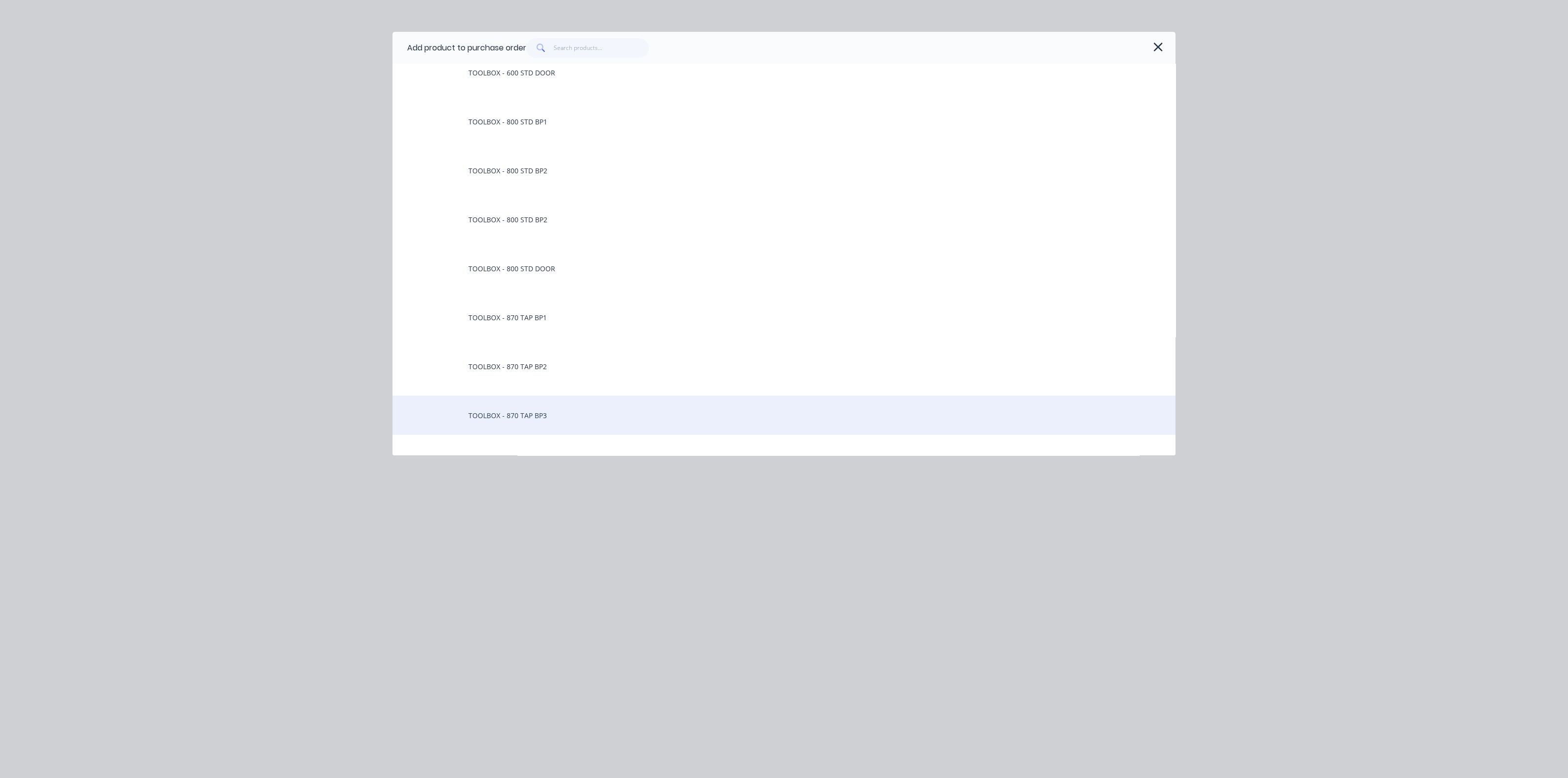
scroll to position [1592, 0]
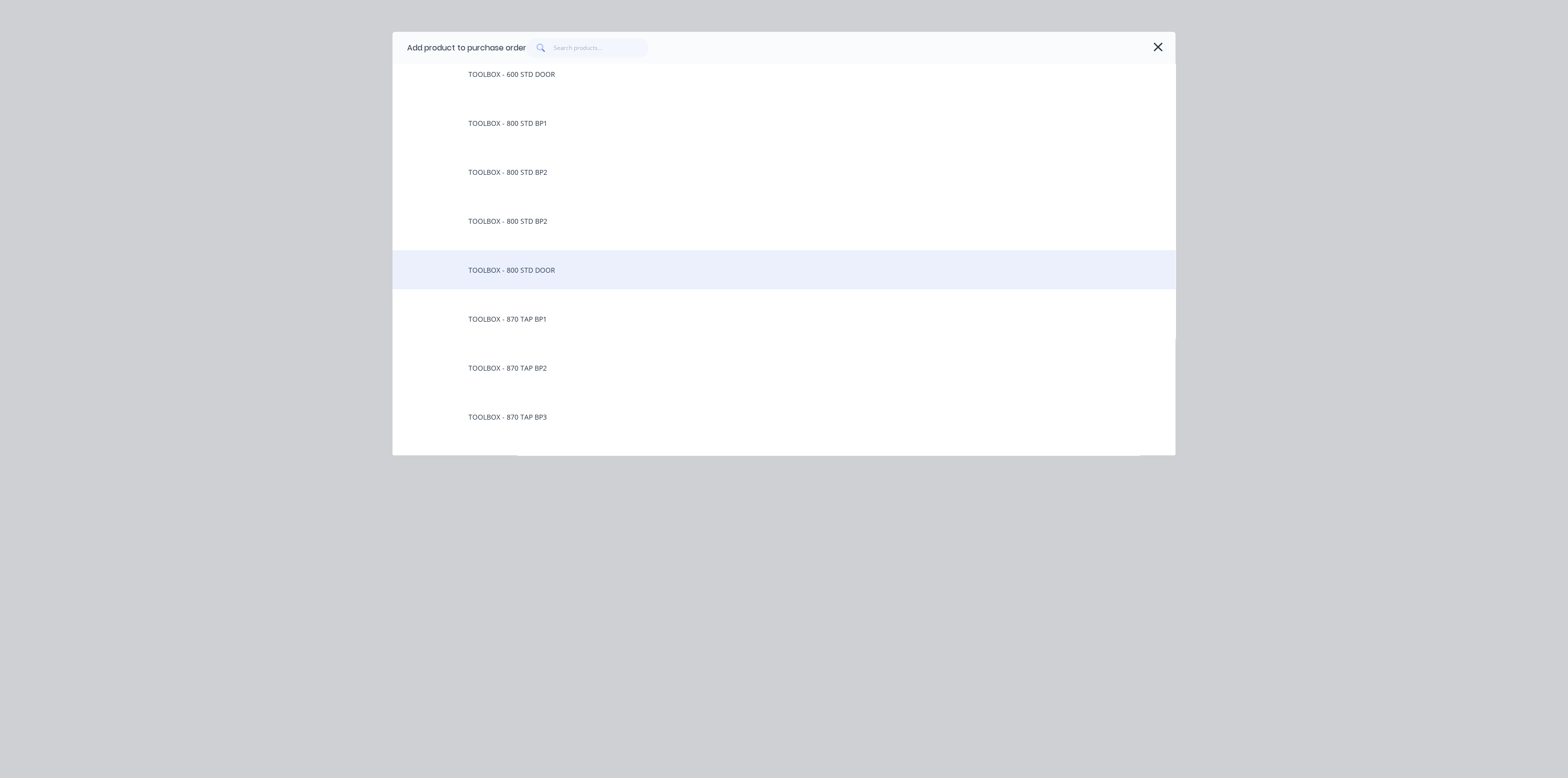
click at [542, 269] on div "TOOLBOX - 800 STD DOOR" at bounding box center [784, 270] width 783 height 39
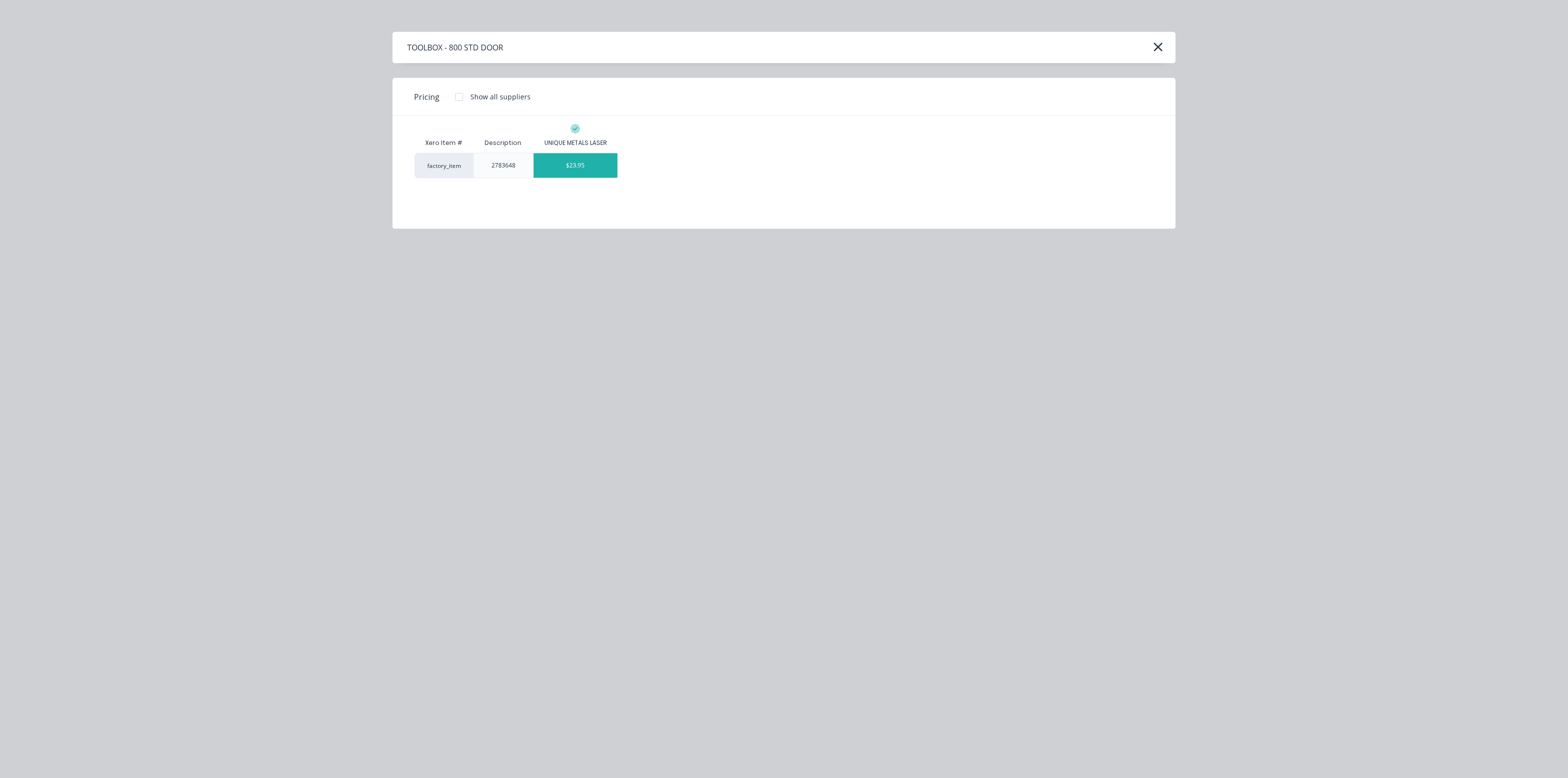
click at [587, 165] on div "$23.95" at bounding box center [575, 165] width 84 height 24
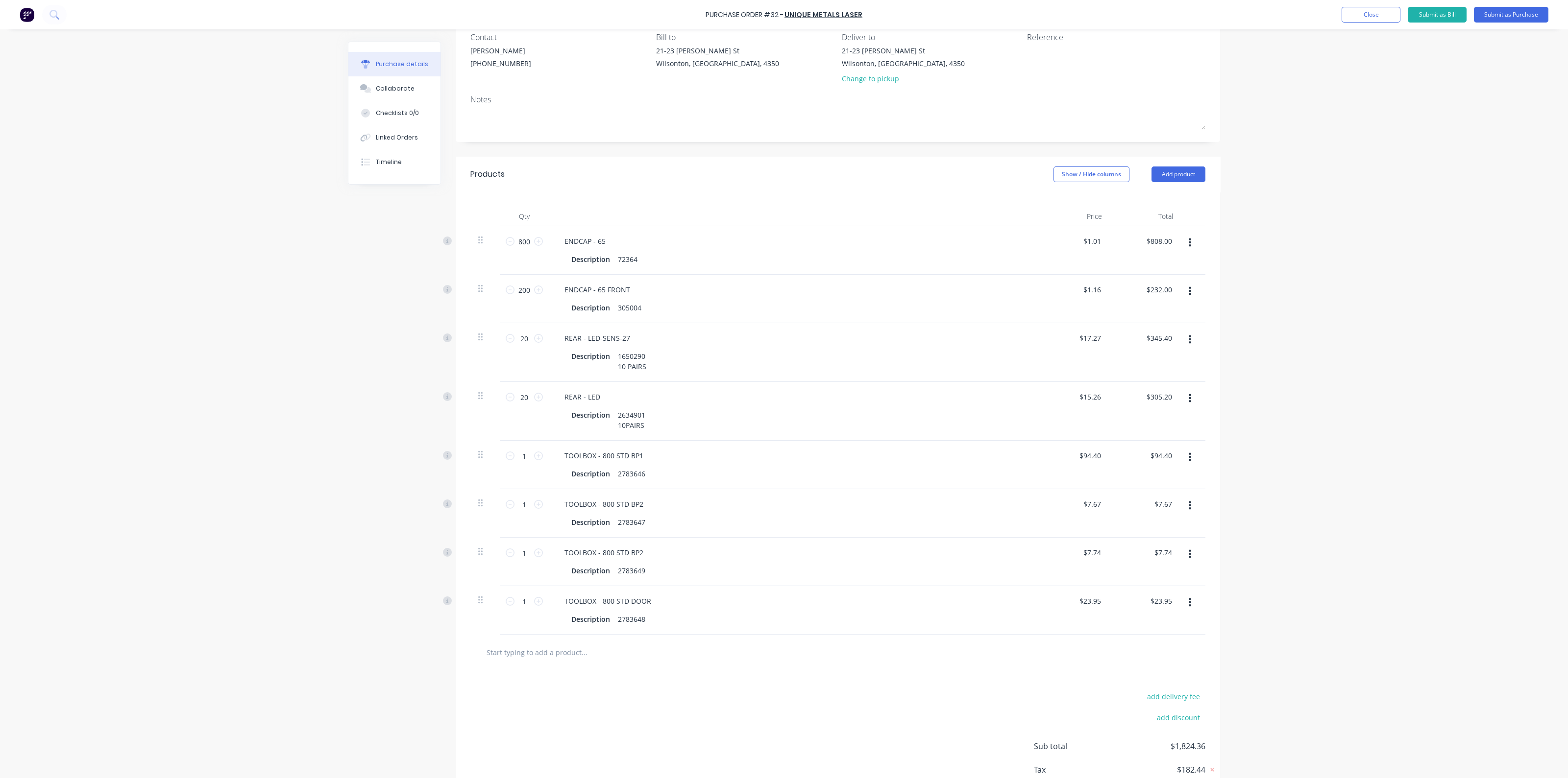
scroll to position [149, 0]
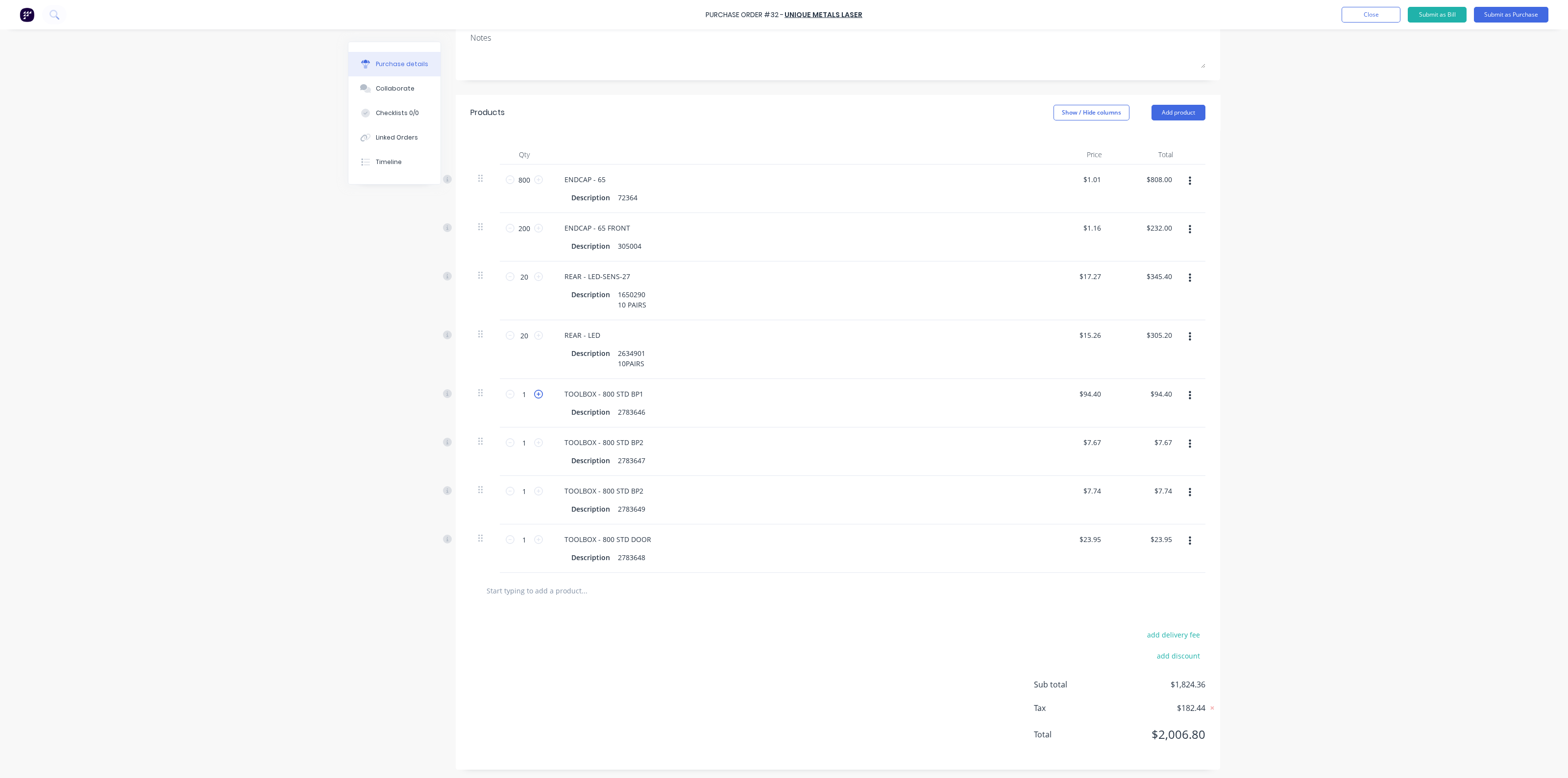
click at [537, 394] on icon at bounding box center [538, 394] width 9 height 9
type input "2"
type input "$188.80"
click at [537, 394] on icon at bounding box center [538, 394] width 9 height 9
type input "3"
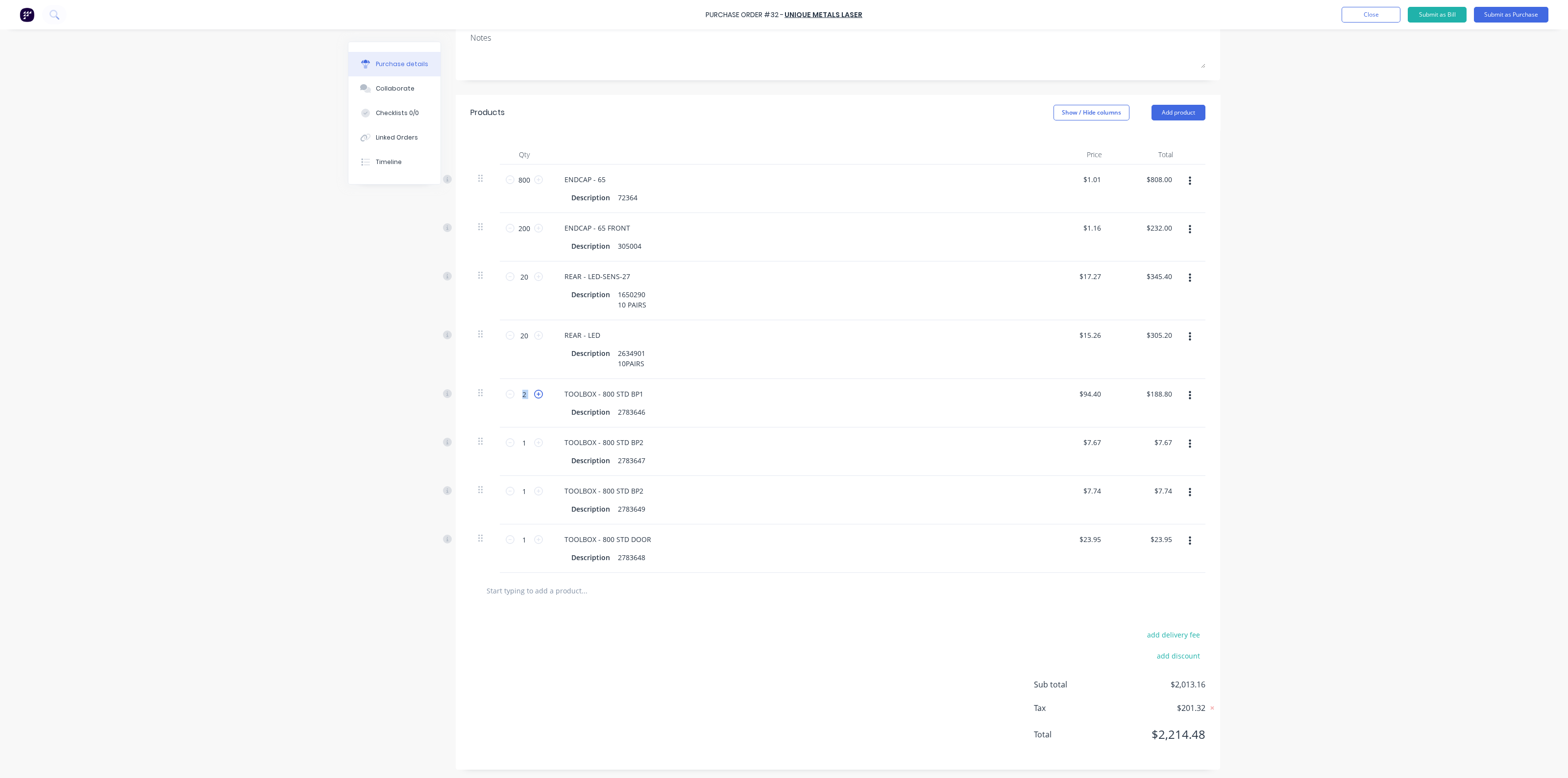
type input "$283.20"
click at [537, 394] on icon at bounding box center [538, 394] width 9 height 9
type input "4"
type input "$377.60"
click at [537, 394] on icon at bounding box center [538, 394] width 9 height 9
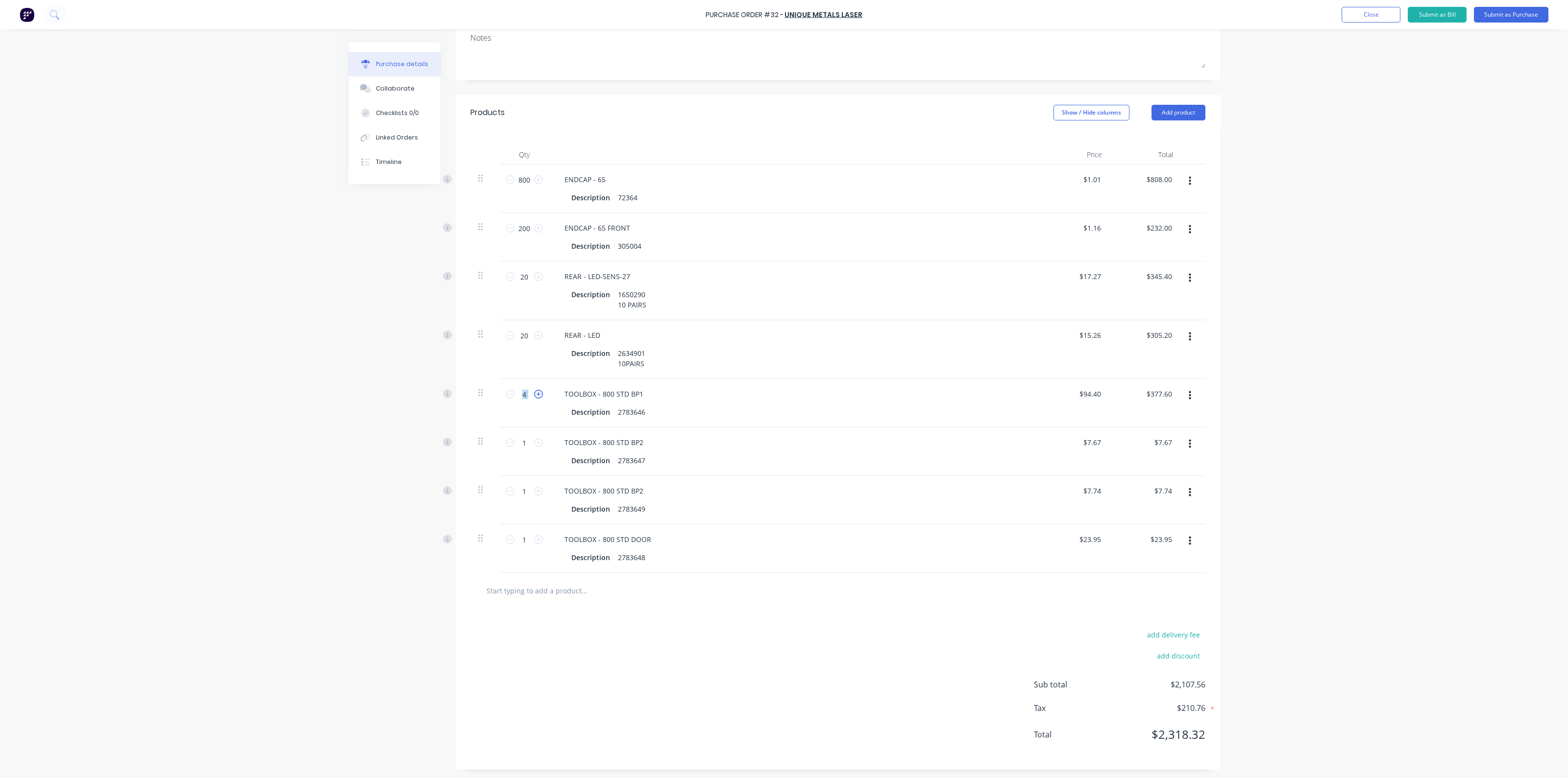
type input "5"
type input "$472.00"
click at [537, 394] on icon at bounding box center [538, 394] width 9 height 9
type input "6"
type input "$566.40"
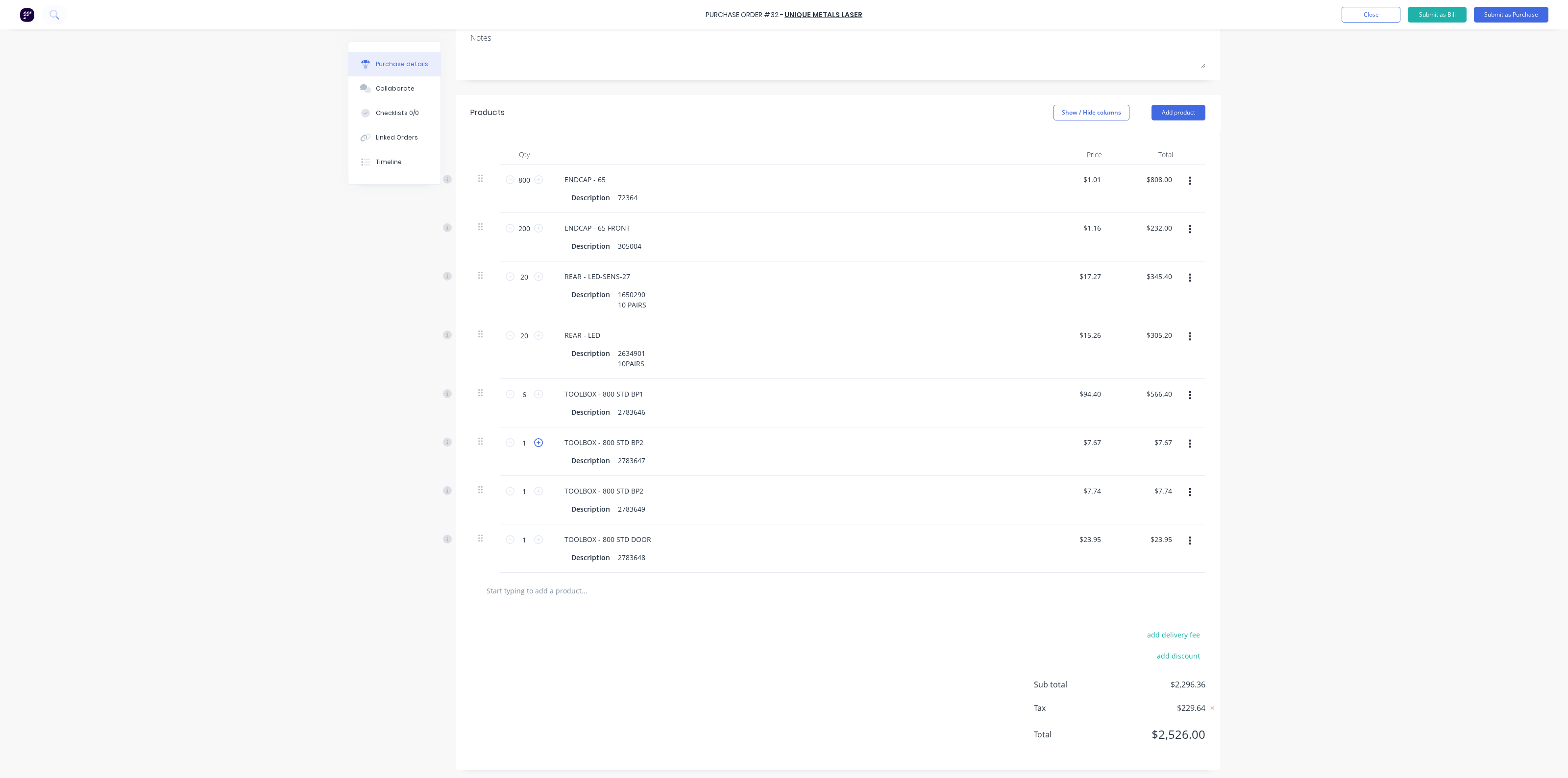
click at [534, 442] on icon at bounding box center [538, 442] width 9 height 9
type input "2"
type input "$15.34"
click at [534, 442] on icon at bounding box center [538, 442] width 9 height 9
type input "3"
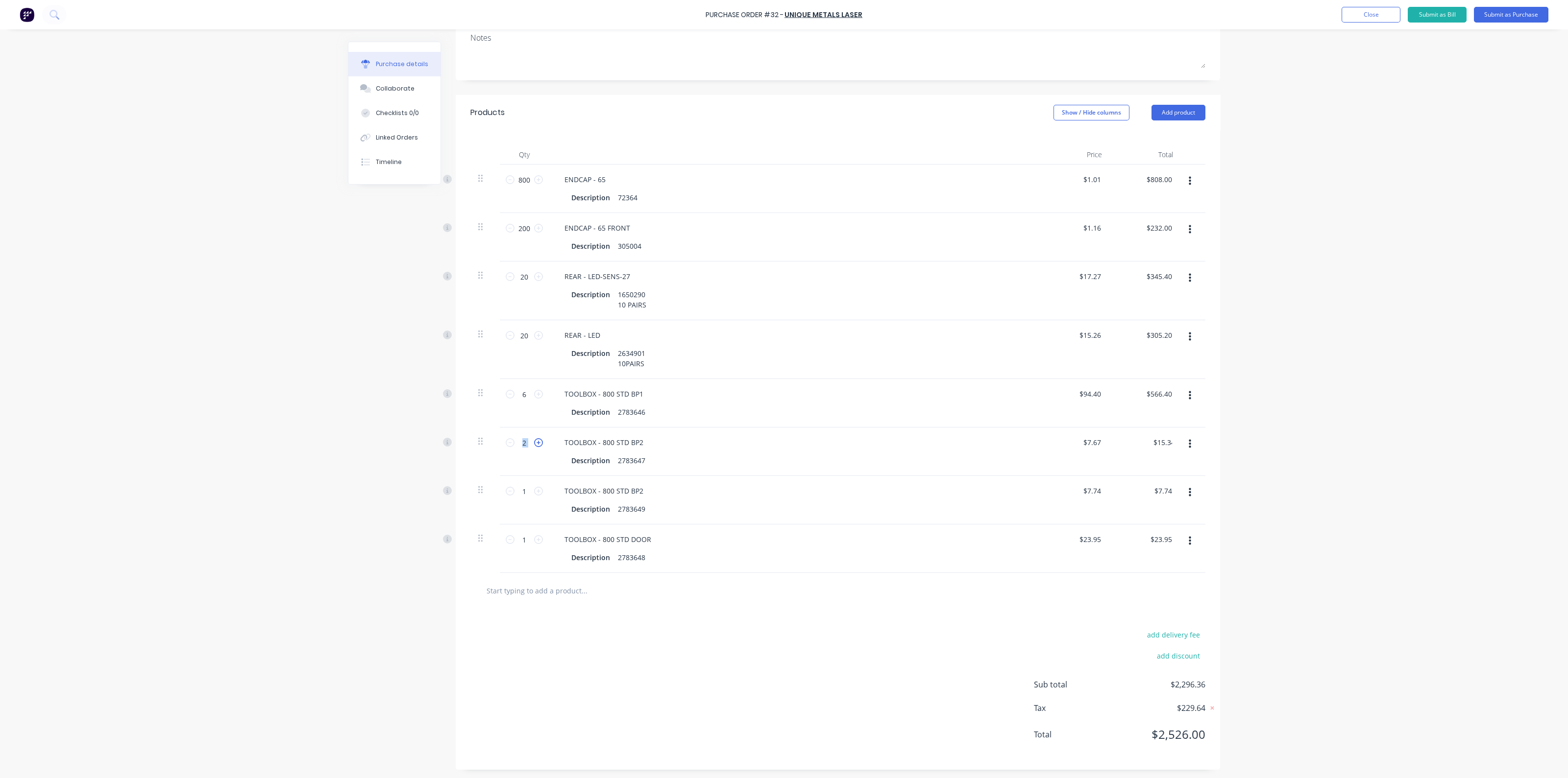
type input "$23.01"
click at [534, 442] on icon at bounding box center [538, 442] width 9 height 9
type input "4"
type input "$30.68"
click at [534, 442] on icon at bounding box center [538, 442] width 9 height 9
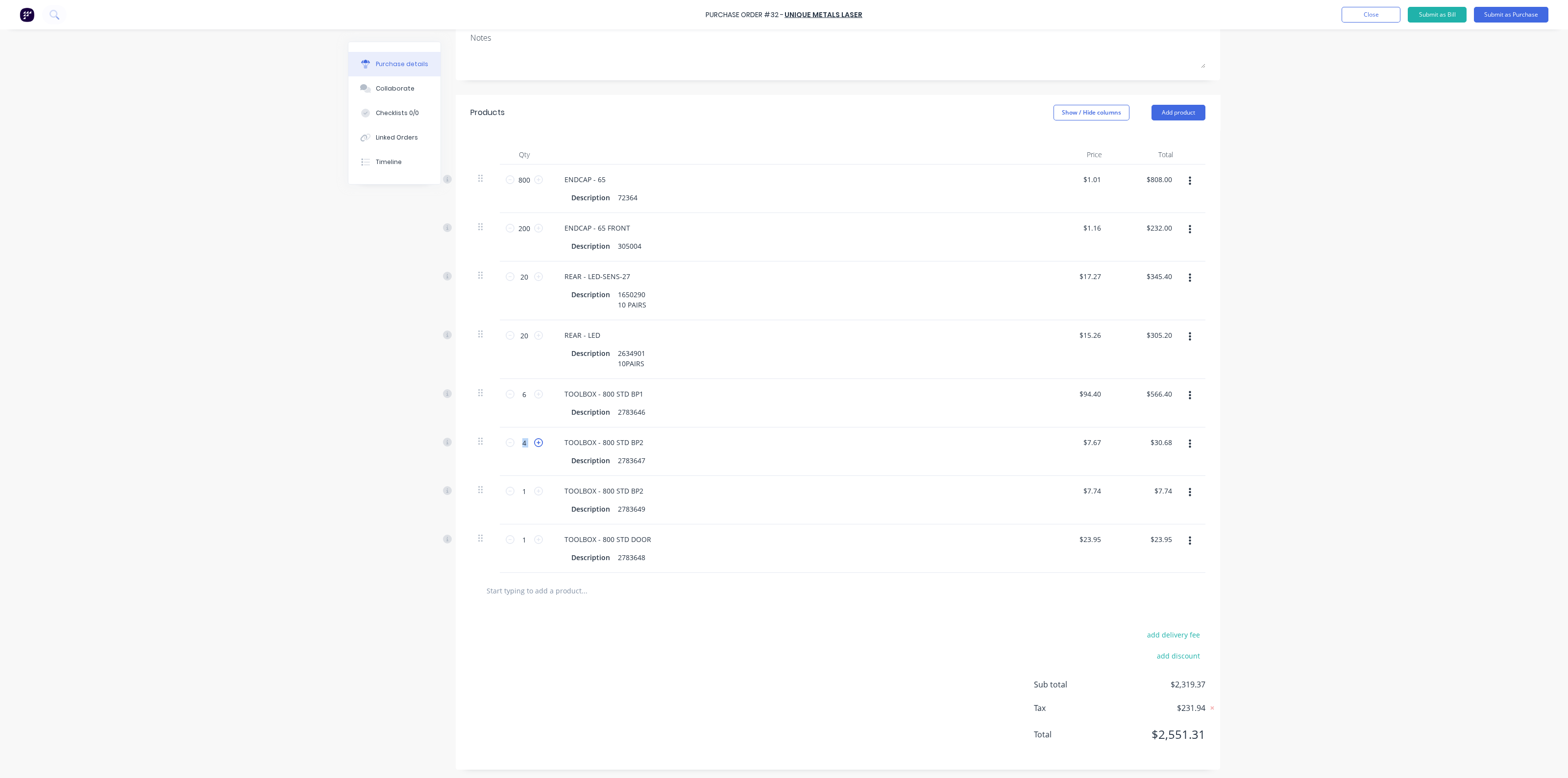
type input "5"
type input "$38.35"
click at [534, 442] on icon at bounding box center [538, 442] width 9 height 9
type input "6"
type input "$46.02"
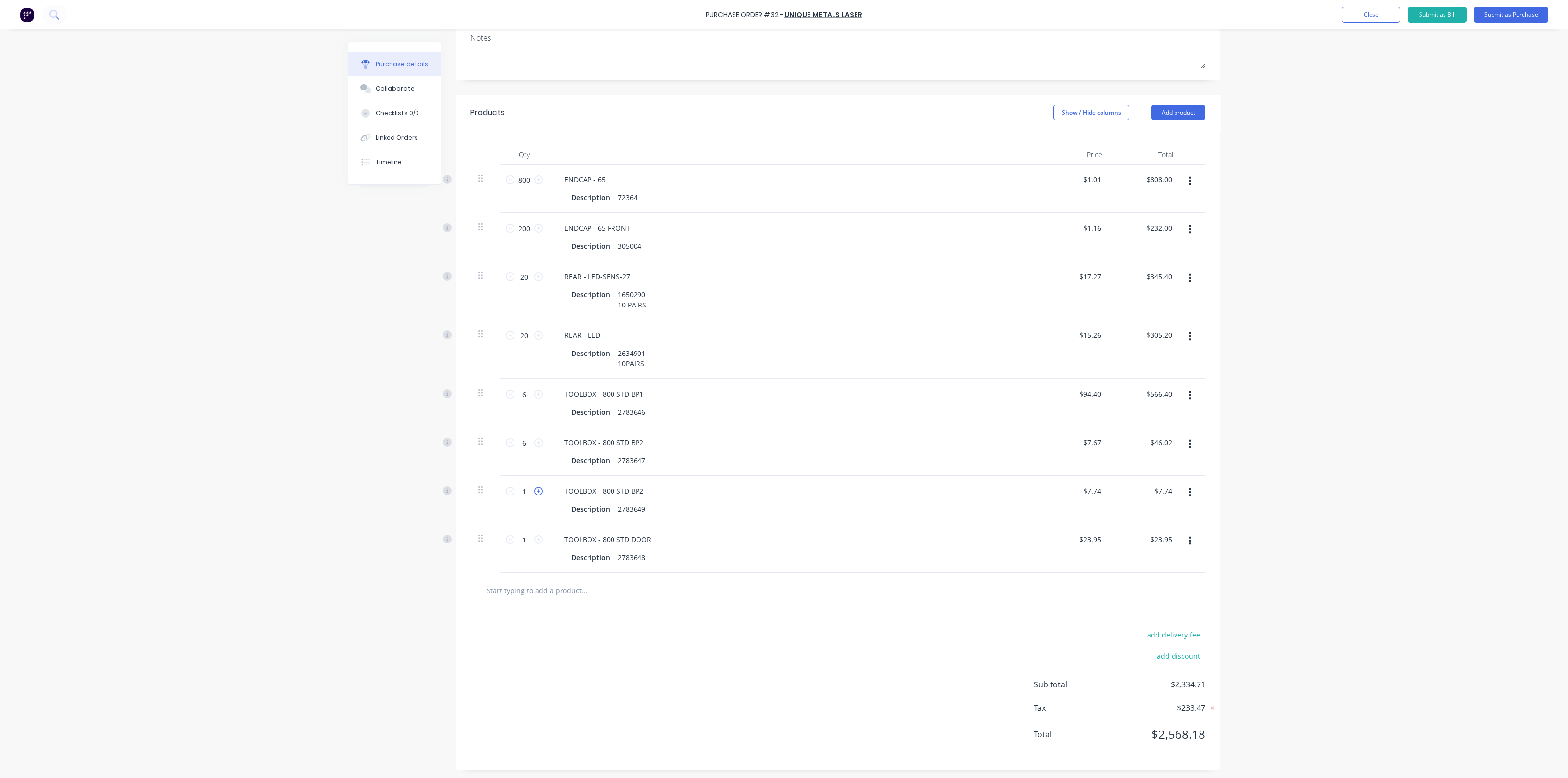
click at [534, 490] on icon at bounding box center [538, 491] width 9 height 9
type input "2"
type input "$15.48"
click at [534, 490] on icon at bounding box center [538, 491] width 9 height 9
type input "3"
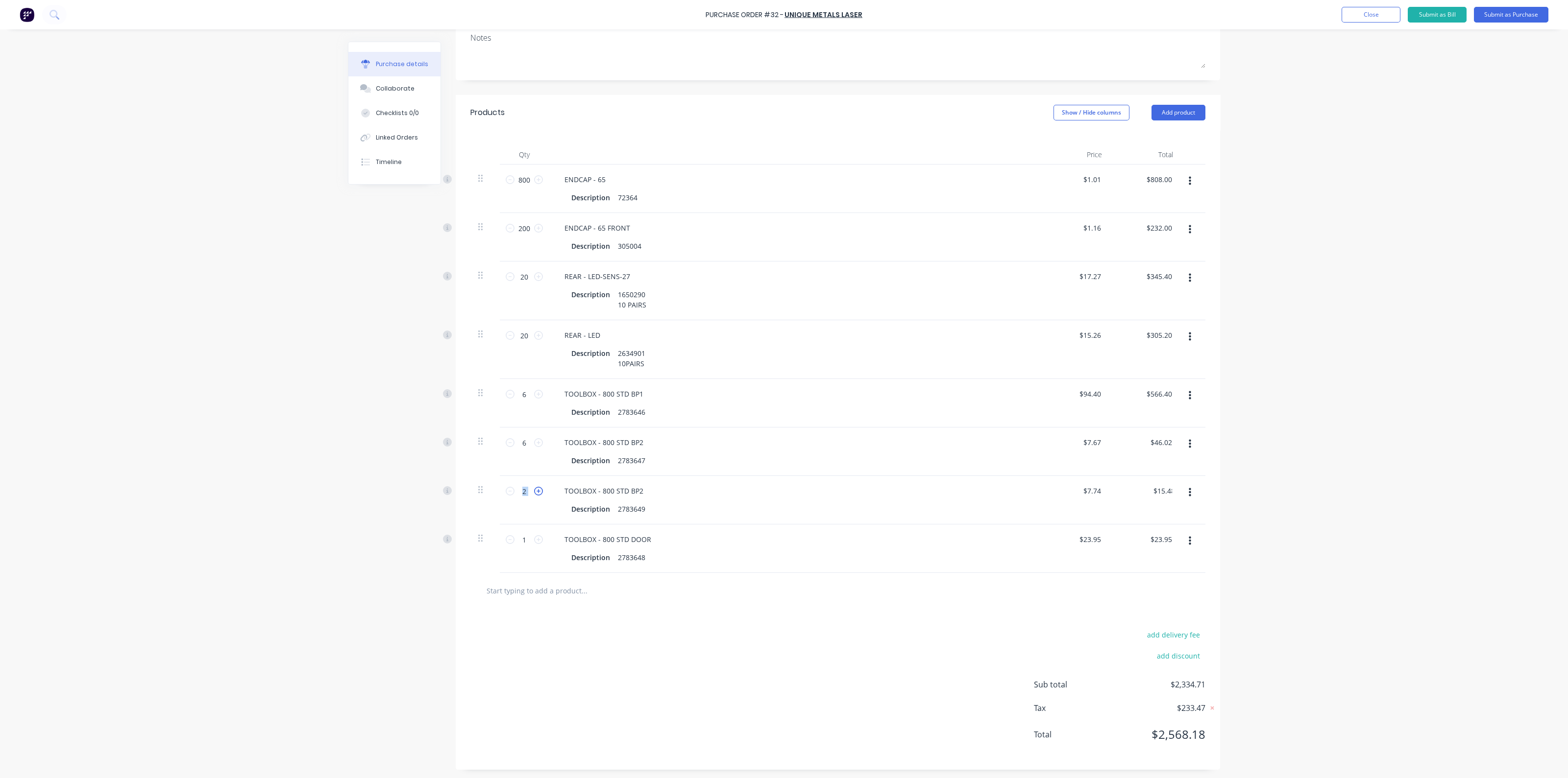
type input "$23.22"
click at [534, 490] on icon at bounding box center [538, 491] width 9 height 9
type input "4"
type input "$30.96"
click at [534, 490] on icon at bounding box center [538, 491] width 9 height 9
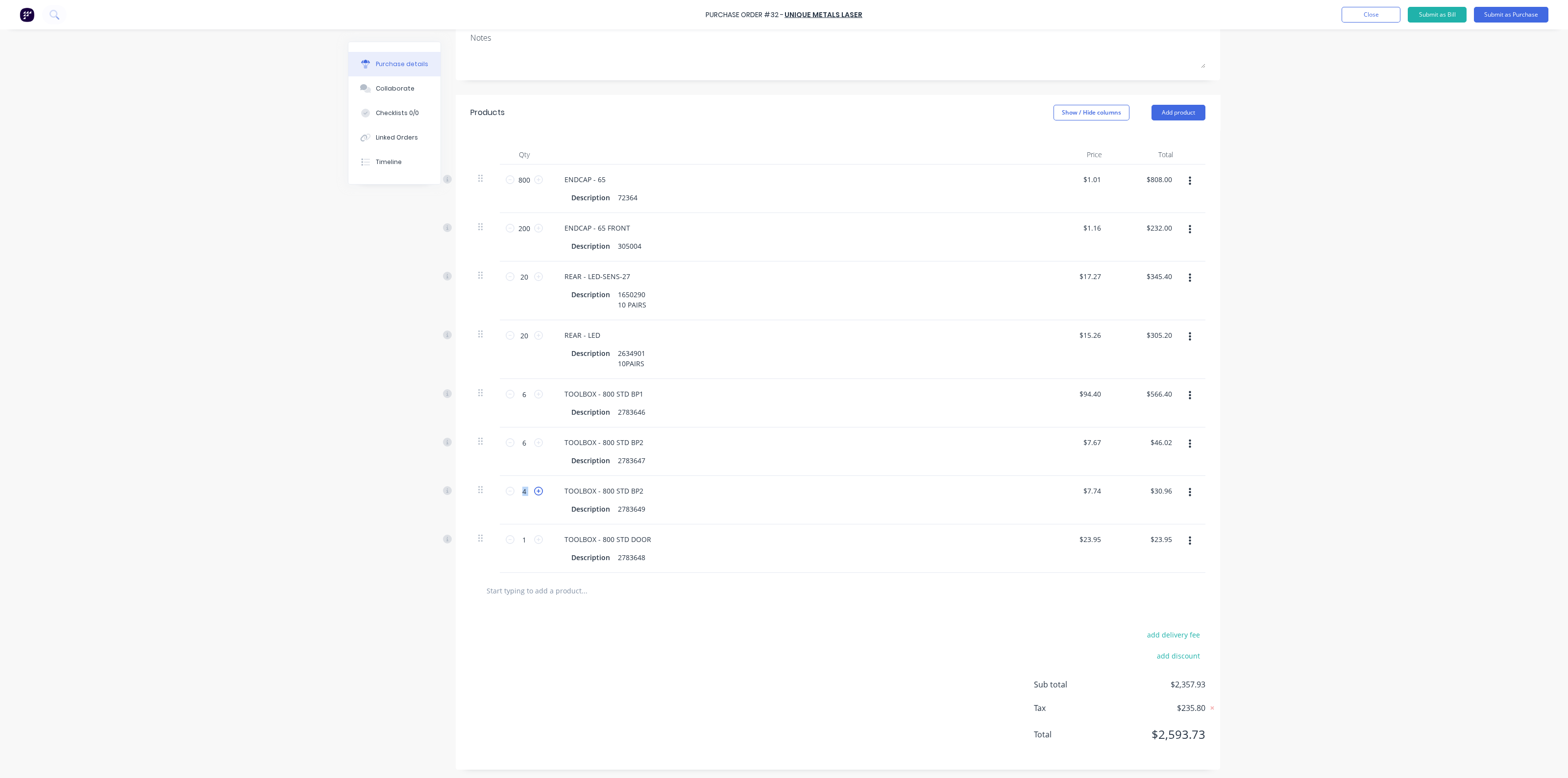
type input "5"
type input "$38.70"
click at [534, 490] on icon at bounding box center [538, 491] width 9 height 9
type input "6"
type input "$46.44"
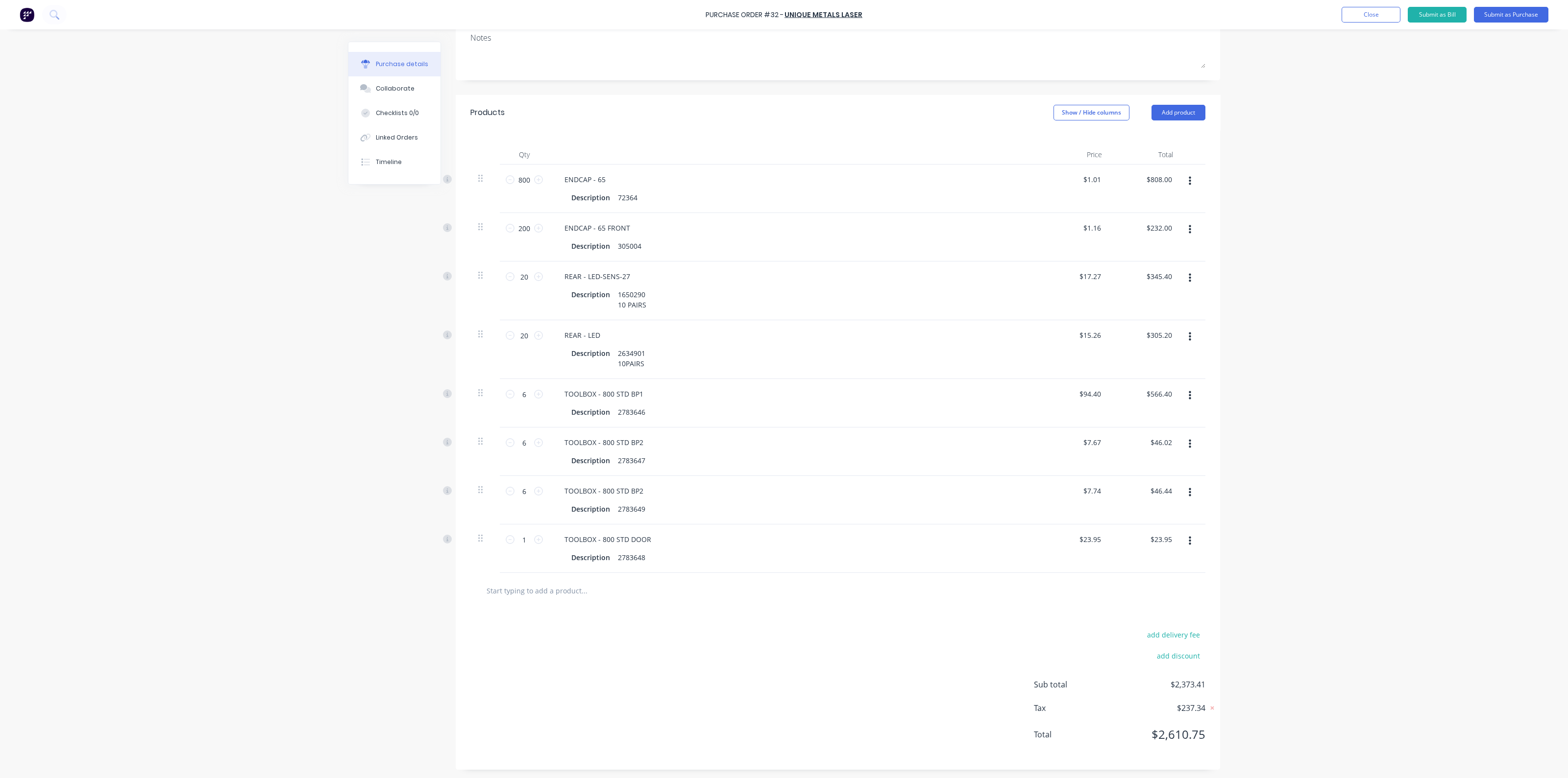
click at [533, 544] on div "1 1" at bounding box center [524, 539] width 34 height 15
click at [534, 537] on icon at bounding box center [538, 539] width 9 height 9
type input "2"
type input "$47.90"
click at [534, 537] on icon at bounding box center [538, 539] width 9 height 9
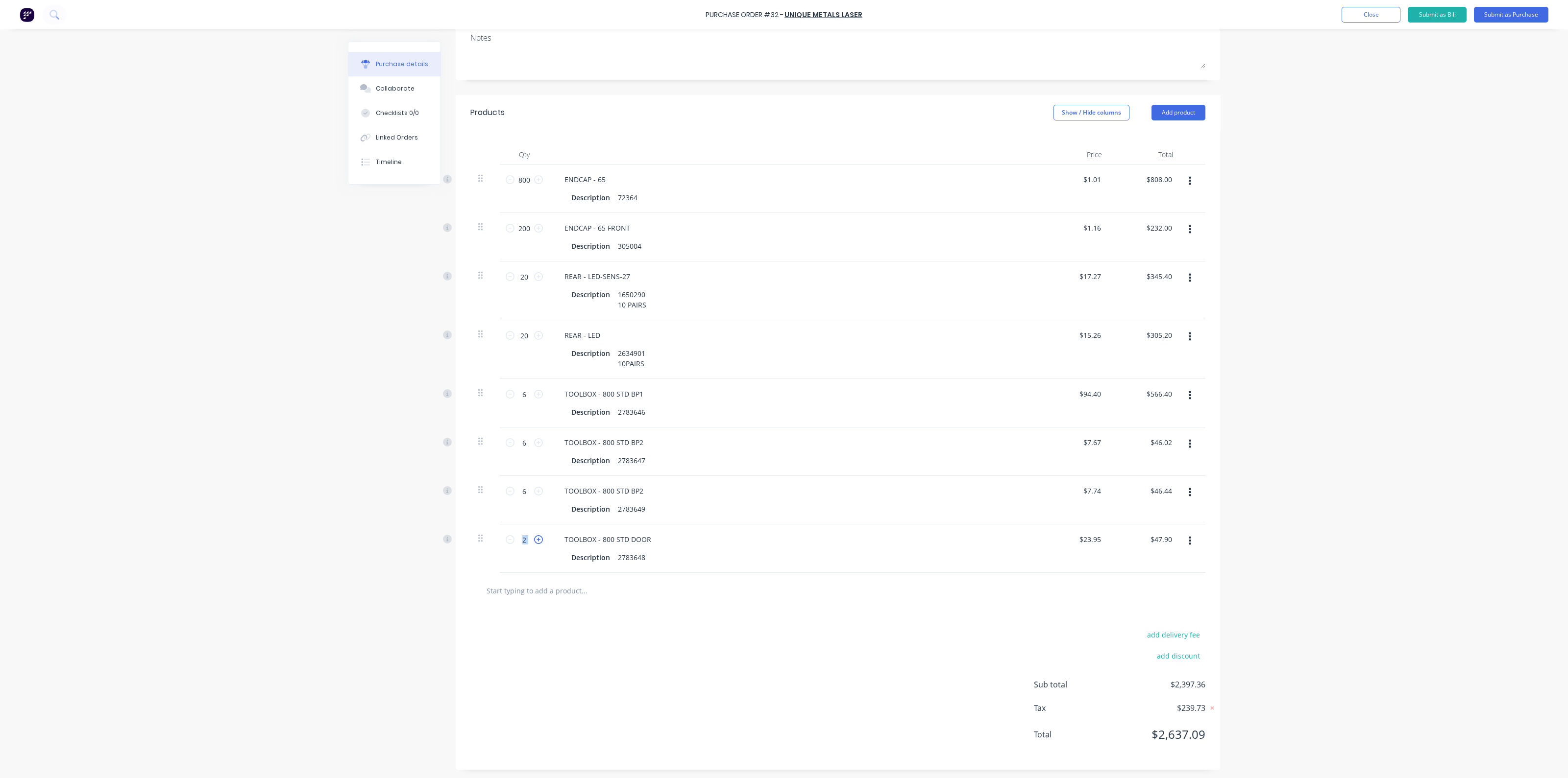
type input "3"
type input "$71.85"
click at [534, 537] on icon at bounding box center [538, 539] width 9 height 9
type input "4"
type input "$95.80"
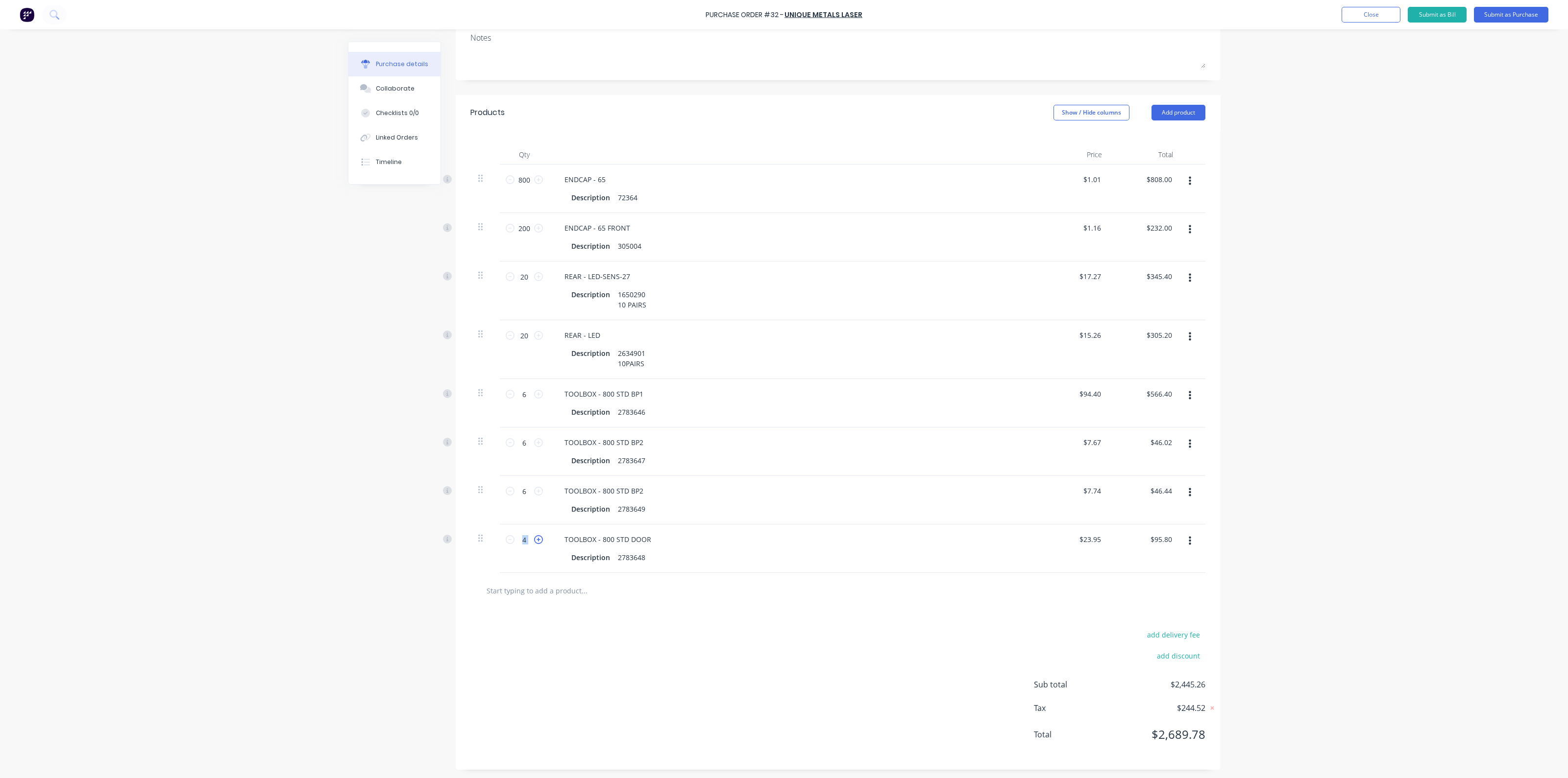
click at [534, 537] on icon at bounding box center [538, 539] width 9 height 9
type input "5"
type input "$119.75"
click at [534, 537] on icon at bounding box center [538, 539] width 9 height 9
type input "6"
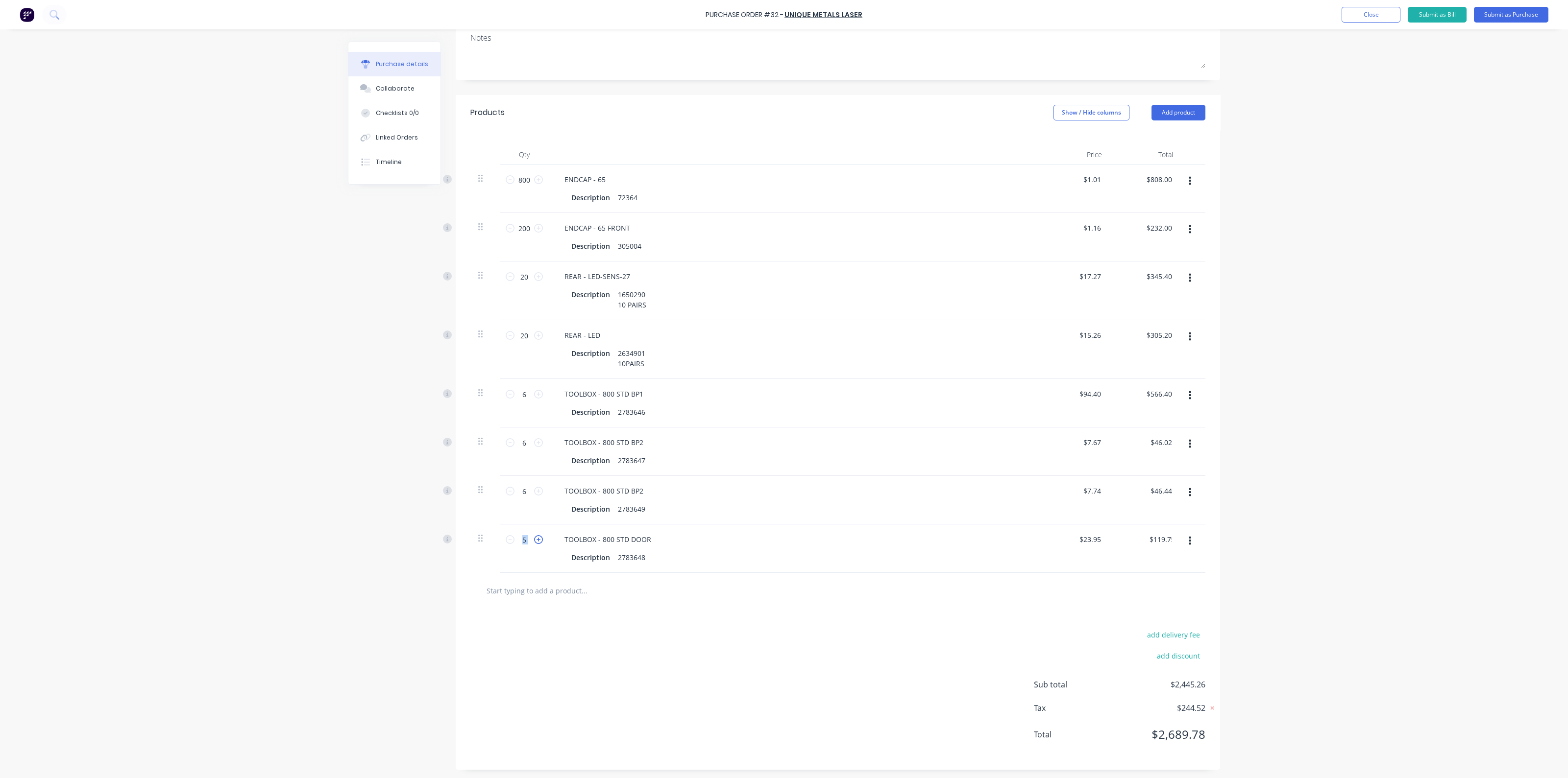
type input "$143.70"
click at [534, 537] on icon at bounding box center [538, 539] width 9 height 9
type input "7"
type input "$167.65"
click at [505, 537] on icon at bounding box center [510, 539] width 9 height 9
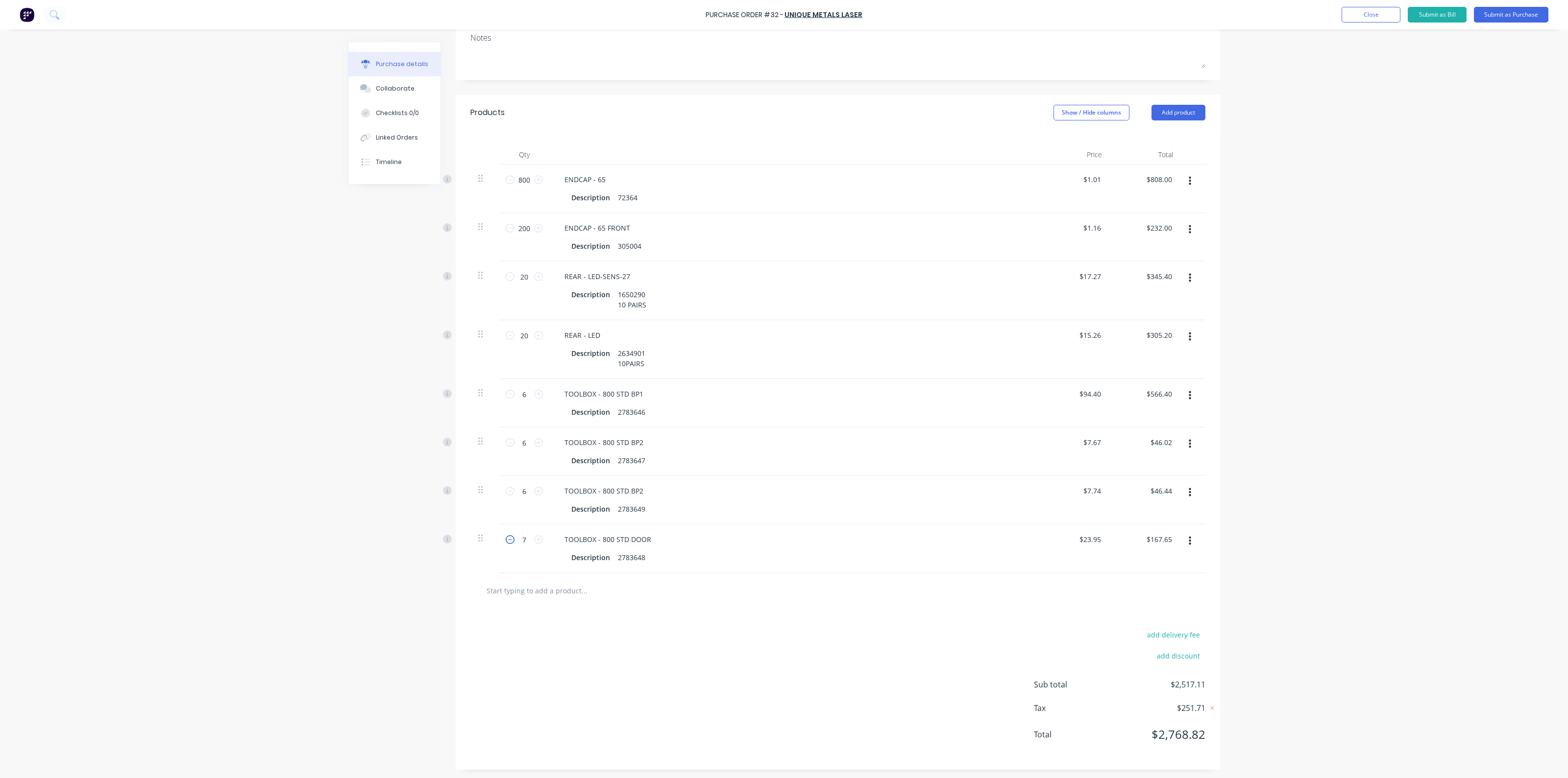
type input "6"
type input "$143.70"
click at [768, 482] on div "TOOLBOX - 800 STD BP2 Description 2783649" at bounding box center [794, 500] width 490 height 48
click at [547, 594] on input "text" at bounding box center [584, 591] width 196 height 20
click at [1193, 116] on button "Add product" at bounding box center [1178, 112] width 54 height 15
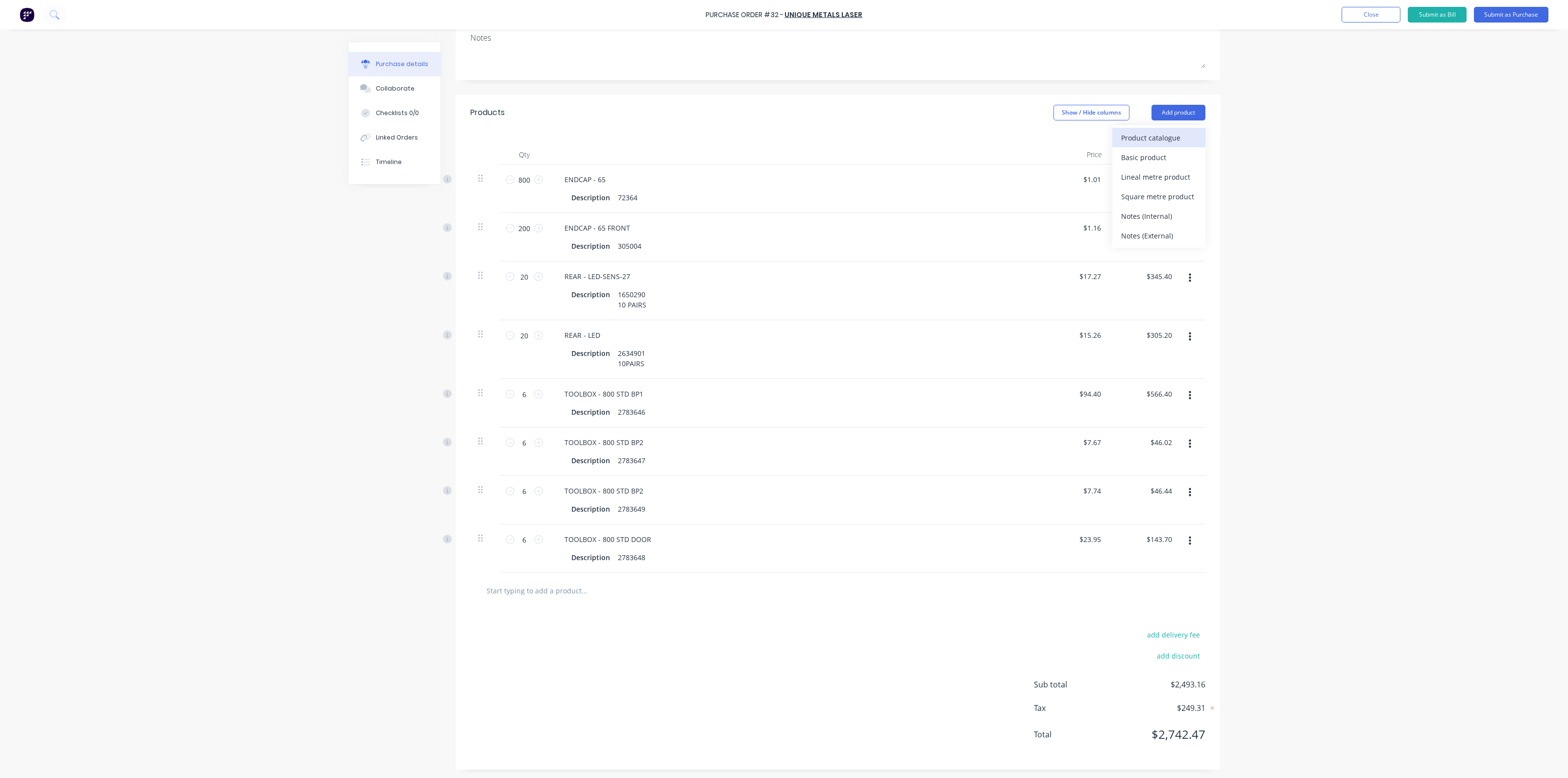
click at [1147, 135] on div "Product catalogue" at bounding box center [1159, 137] width 75 height 14
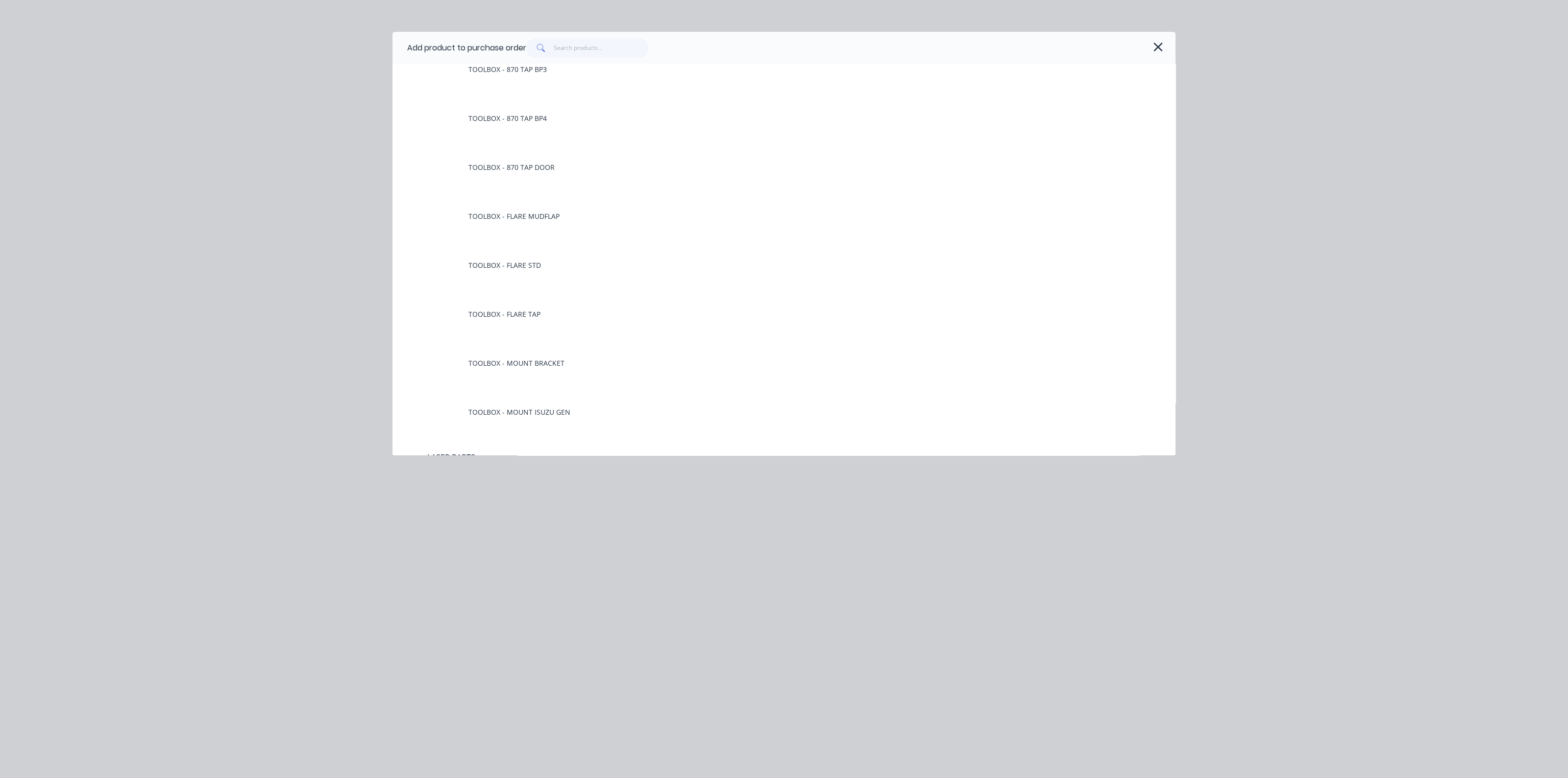
scroll to position [795, 0]
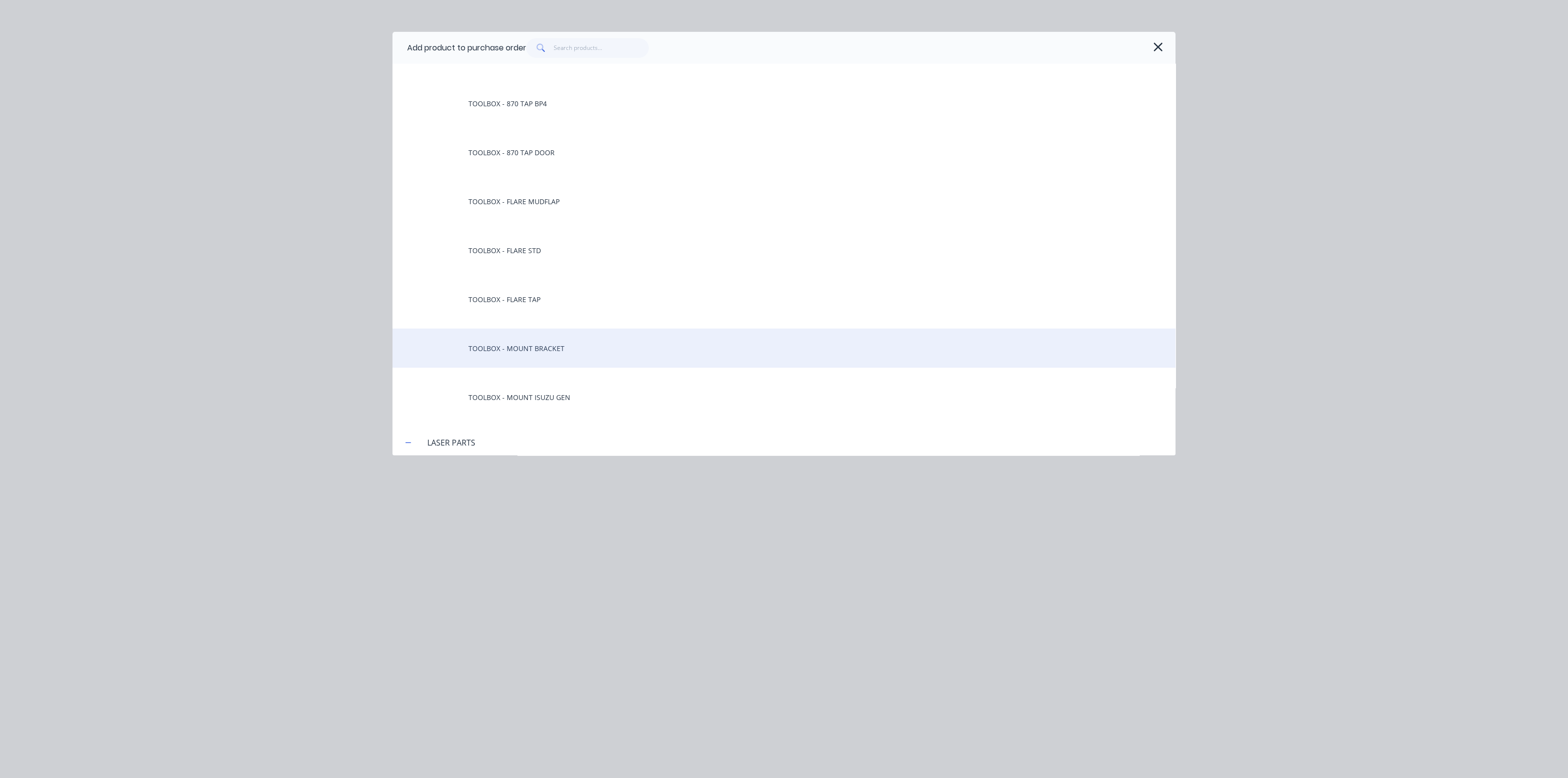
click at [525, 350] on div "TOOLBOX - MOUNT BRACKET" at bounding box center [784, 348] width 783 height 39
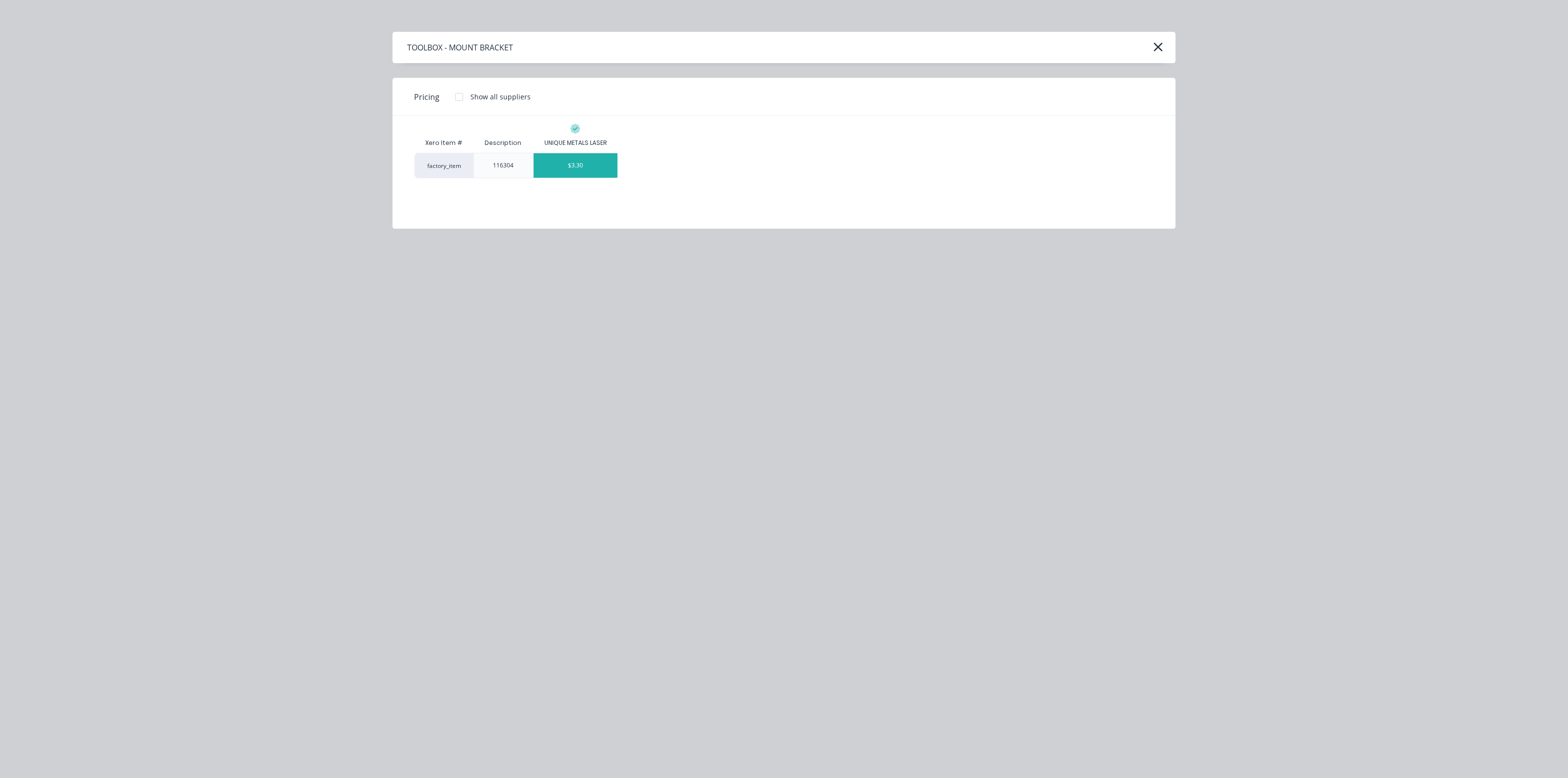
click at [569, 162] on div "$3.30" at bounding box center [575, 165] width 84 height 24
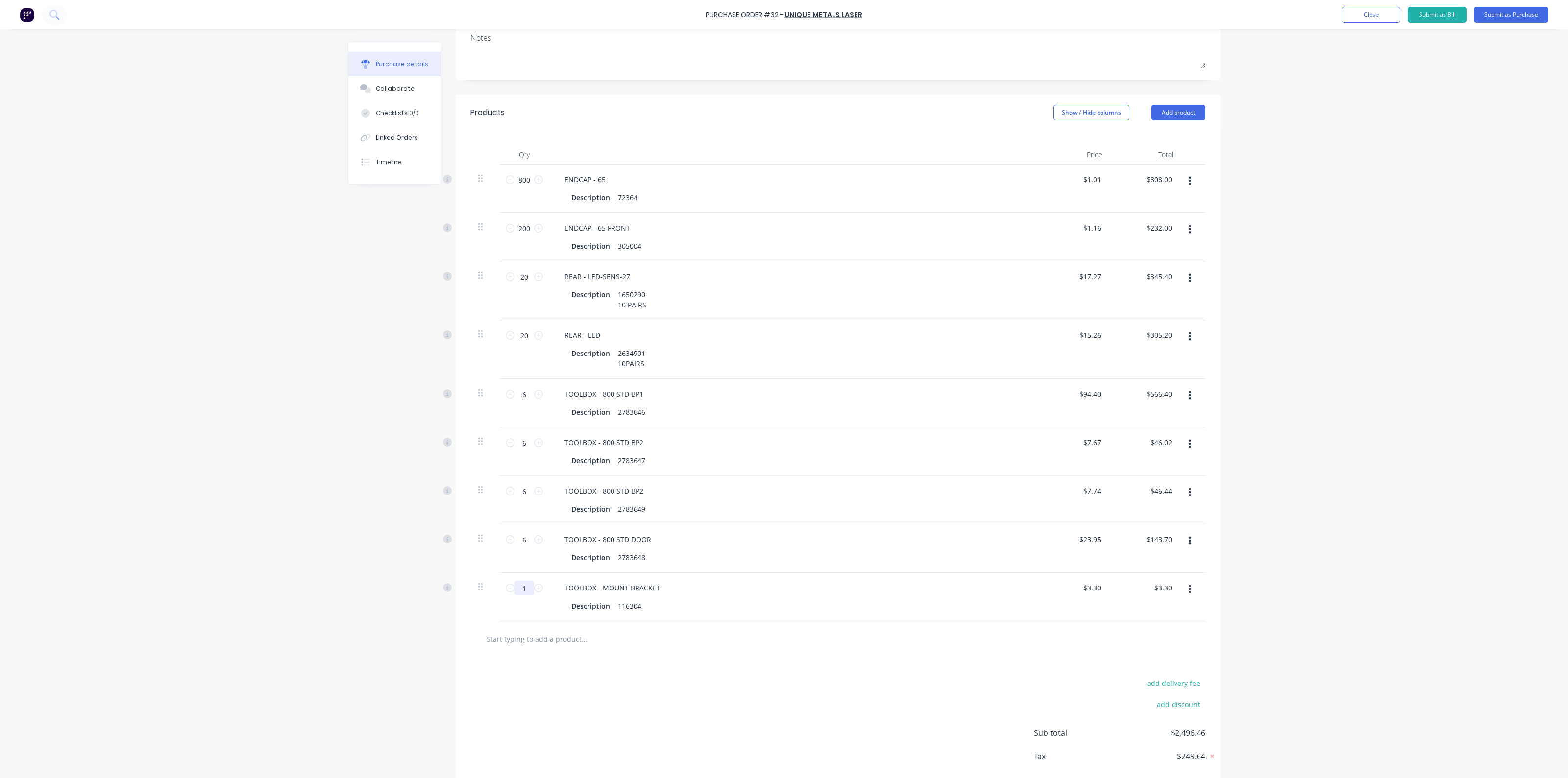
click at [524, 585] on input "1" at bounding box center [524, 588] width 20 height 15
type input "3"
type input "$9.90"
type input "30"
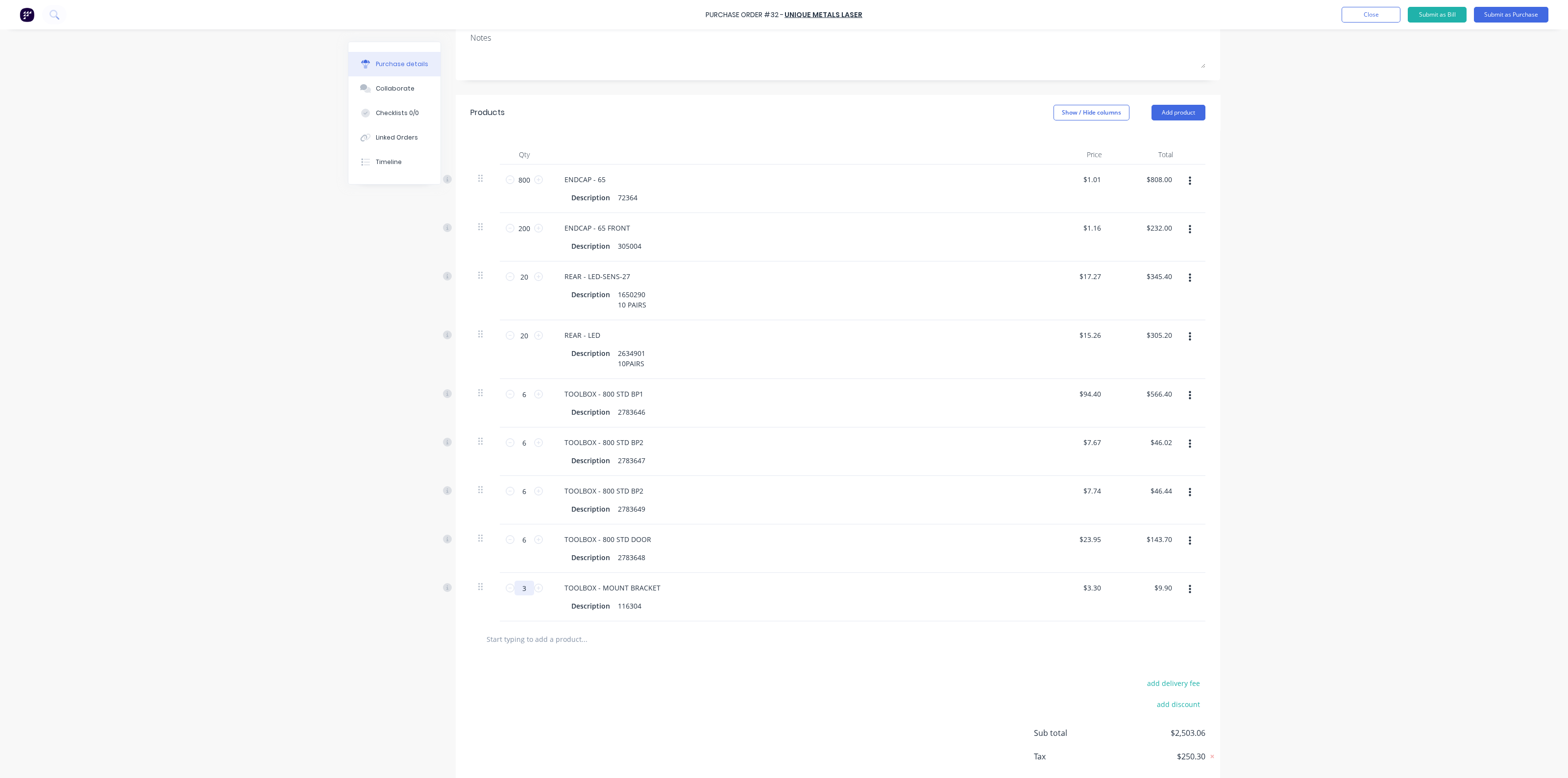
type input "$99.00"
type input "300"
type input "$990.00"
type input "300"
click at [827, 552] on div "Description 2783648" at bounding box center [792, 558] width 449 height 14
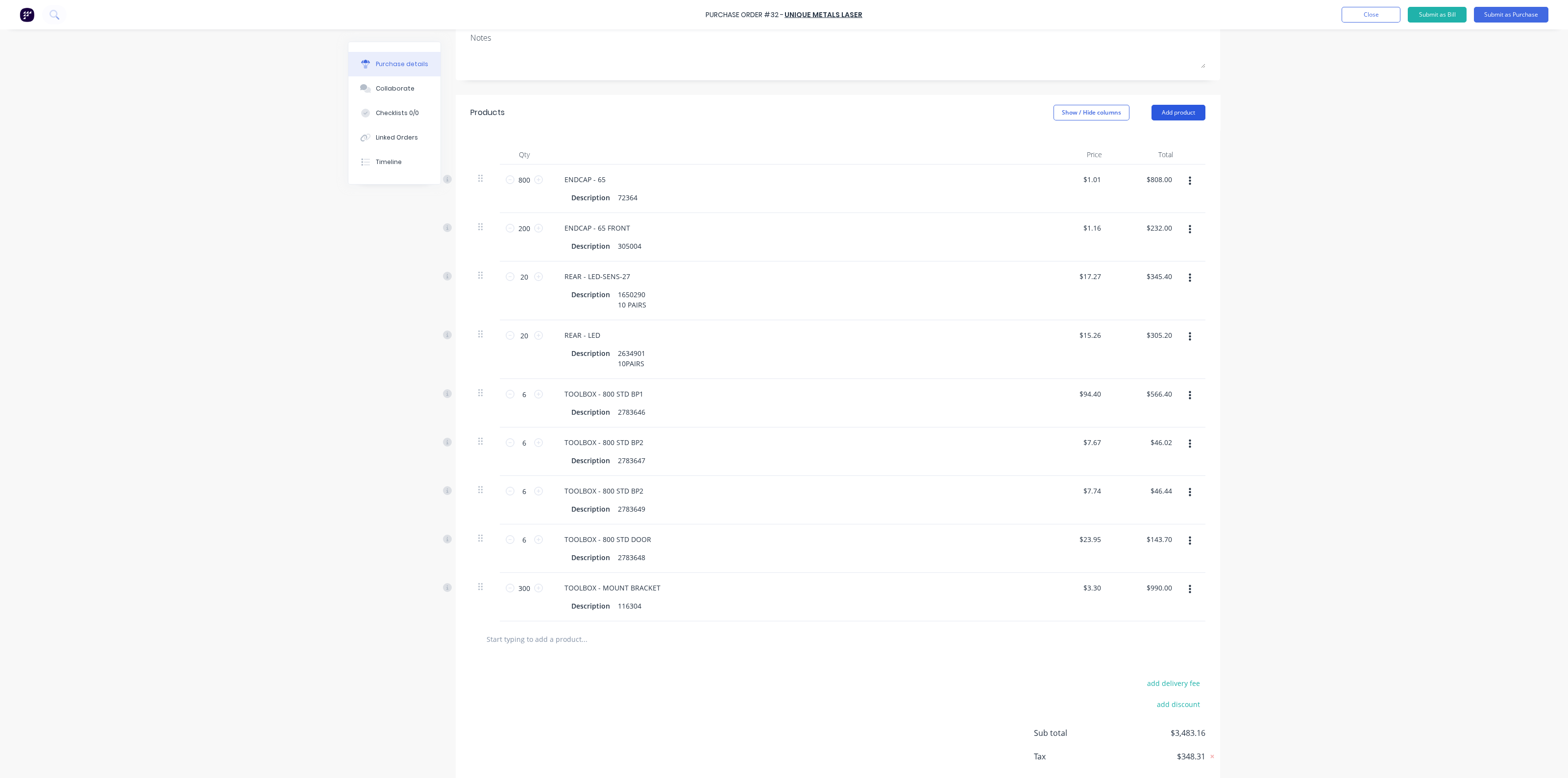
click at [1171, 112] on button "Add product" at bounding box center [1178, 112] width 54 height 15
click at [1139, 133] on div "Product catalogue" at bounding box center [1159, 137] width 75 height 14
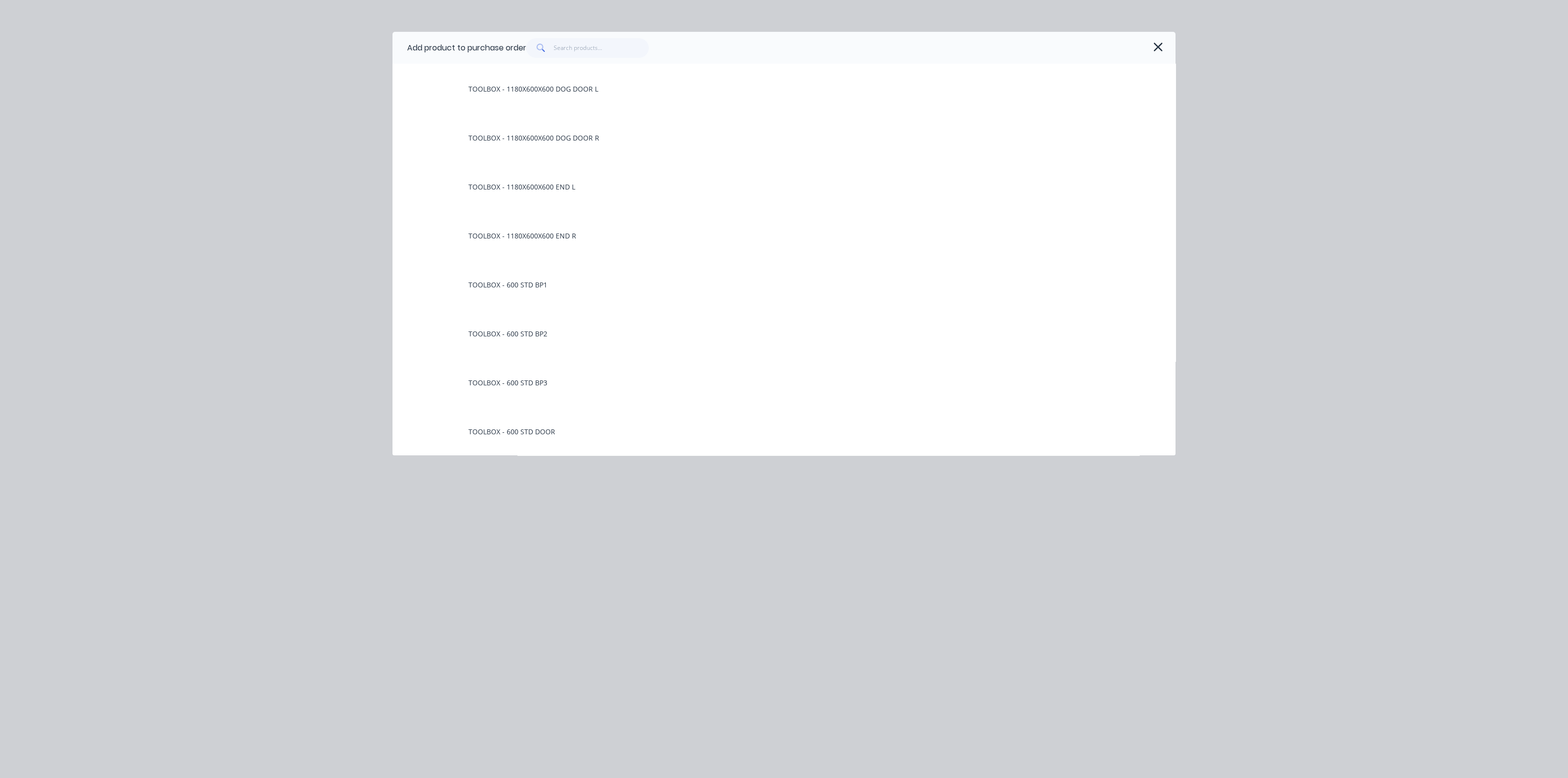
scroll to position [0, 0]
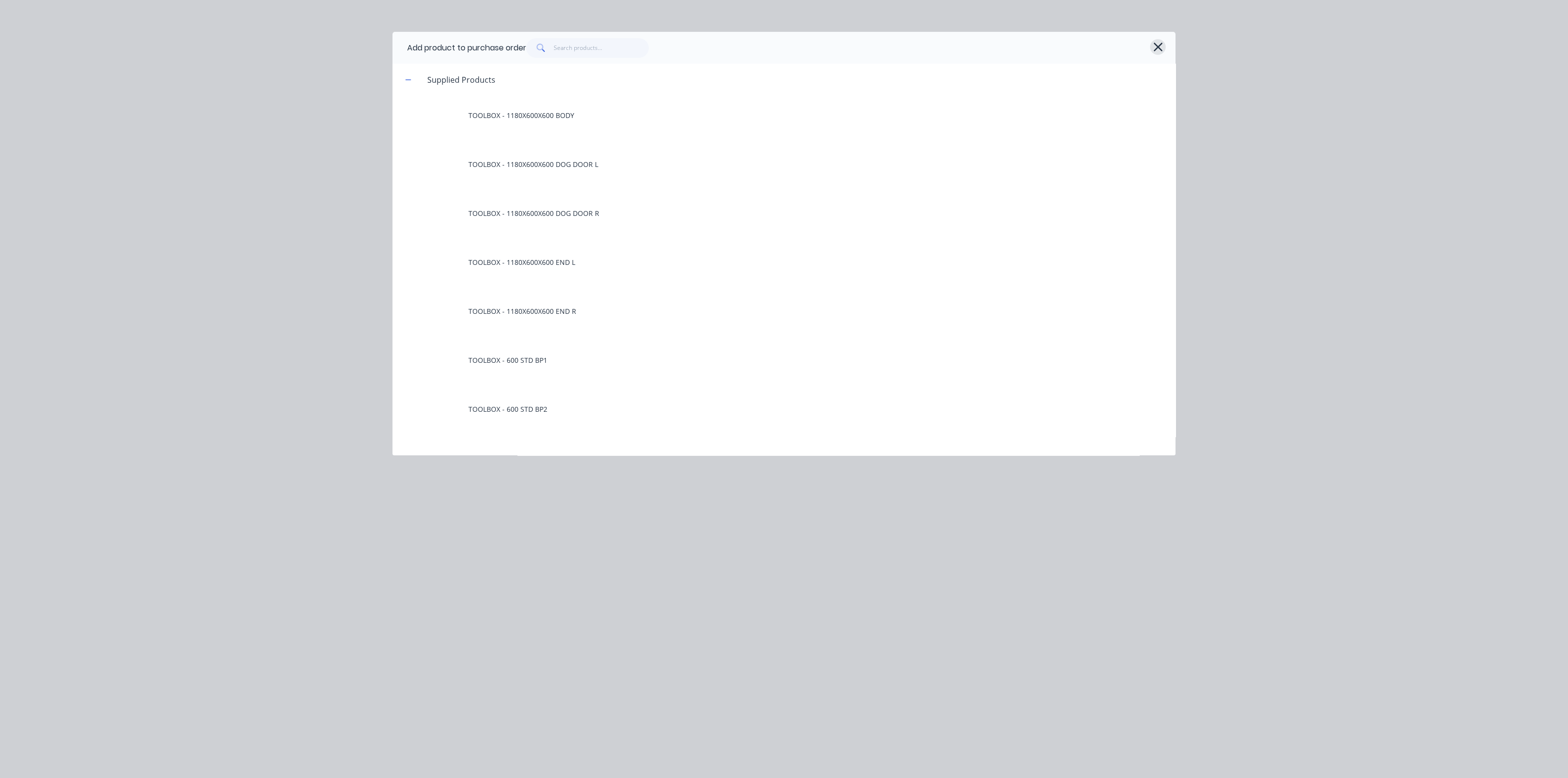
click at [1164, 43] on button "button" at bounding box center [1158, 47] width 15 height 15
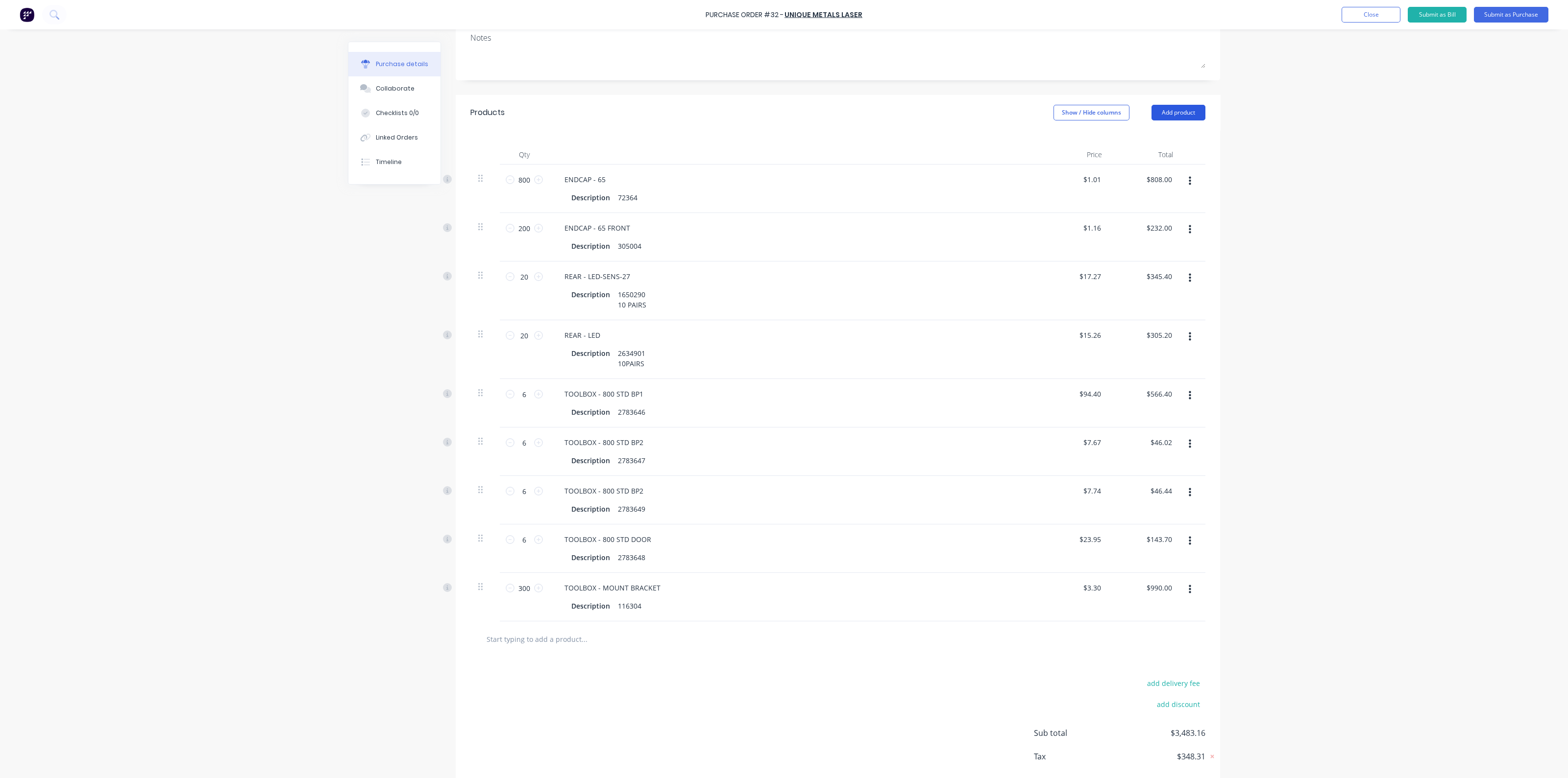
click at [1171, 114] on button "Add product" at bounding box center [1178, 112] width 54 height 15
click at [1161, 135] on div "Product catalogue" at bounding box center [1159, 137] width 75 height 14
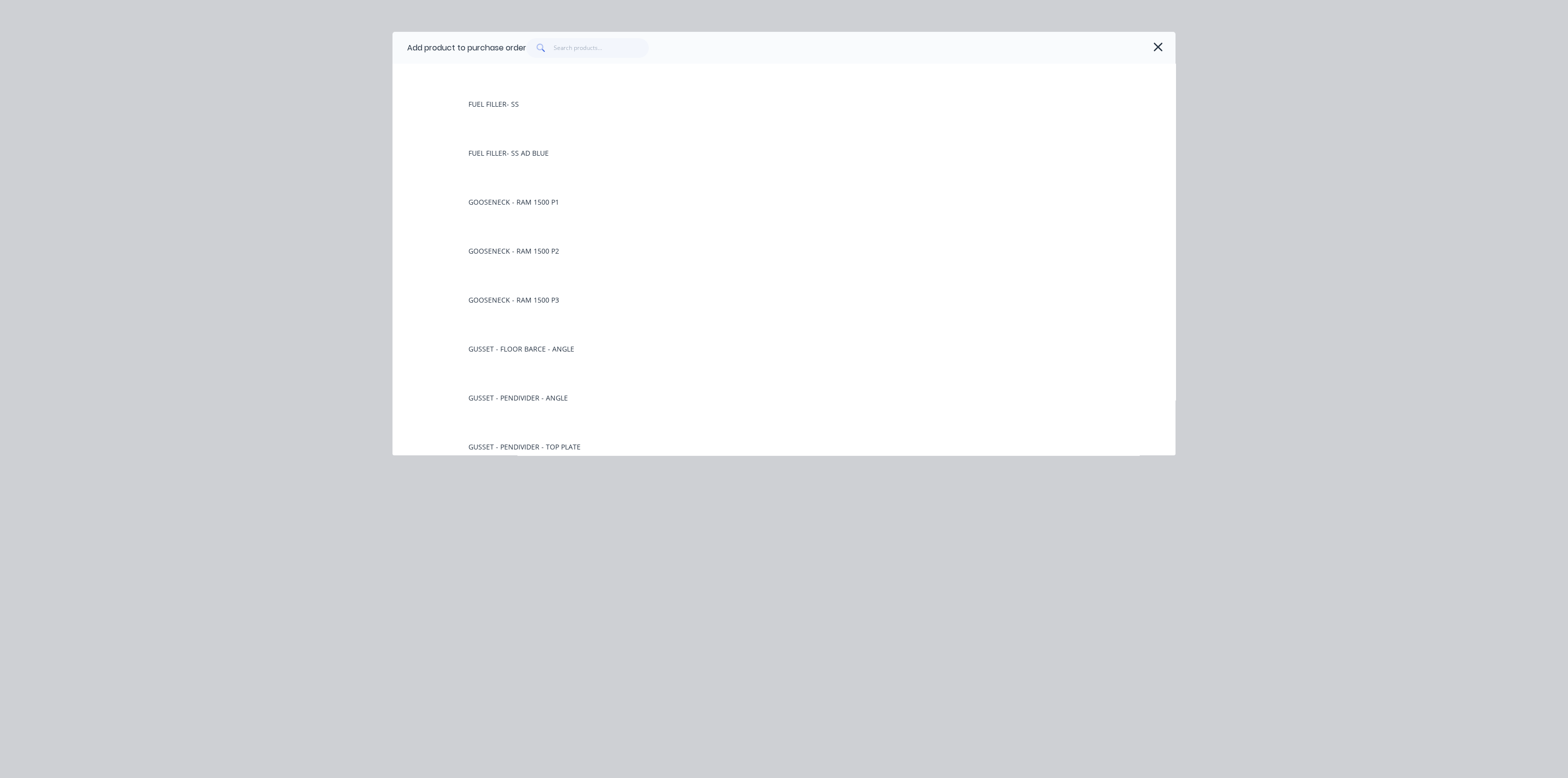
scroll to position [1347, 0]
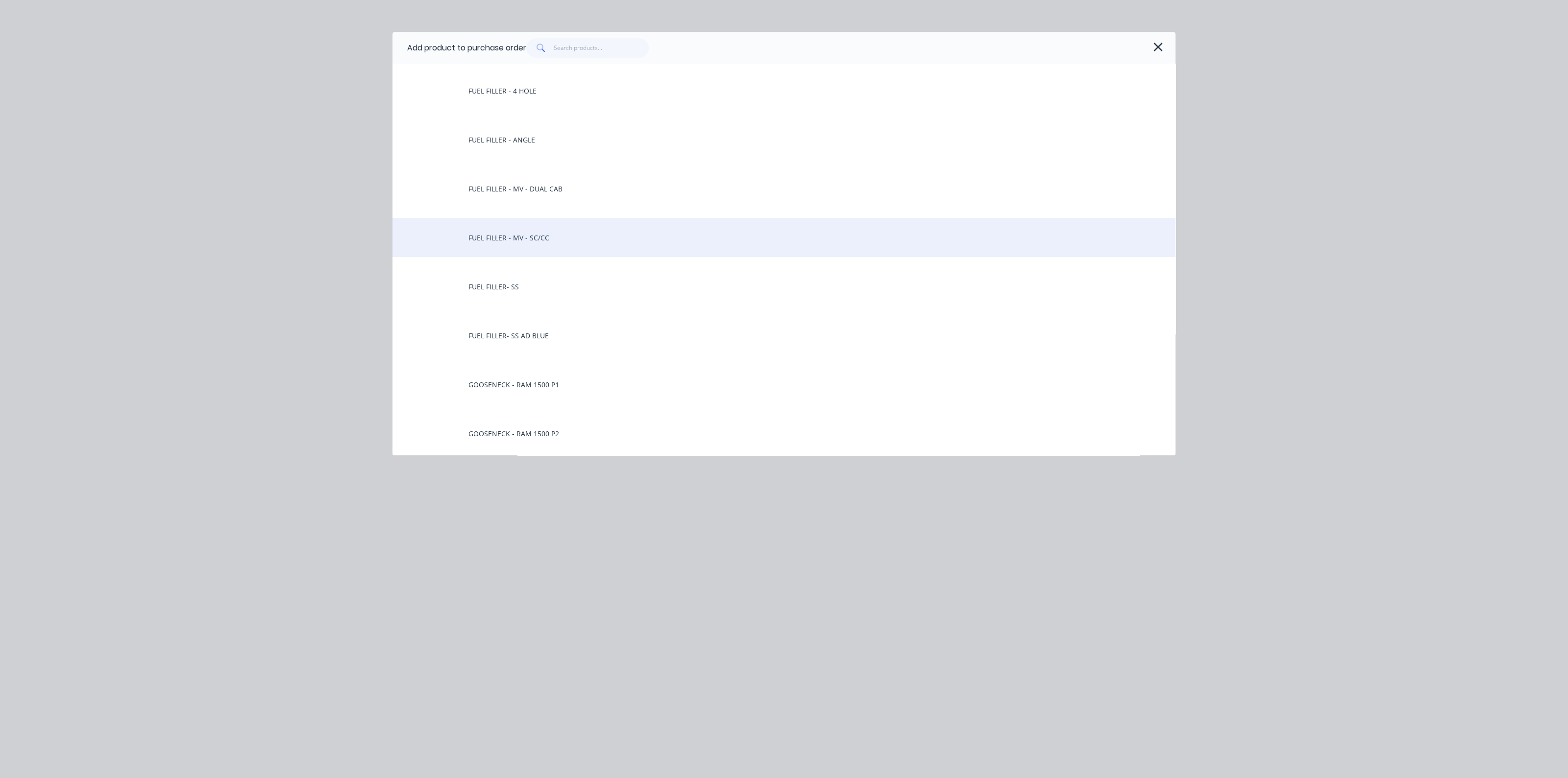
click at [559, 244] on div "FUEL FILLER - MV - SC/CC" at bounding box center [784, 237] width 783 height 39
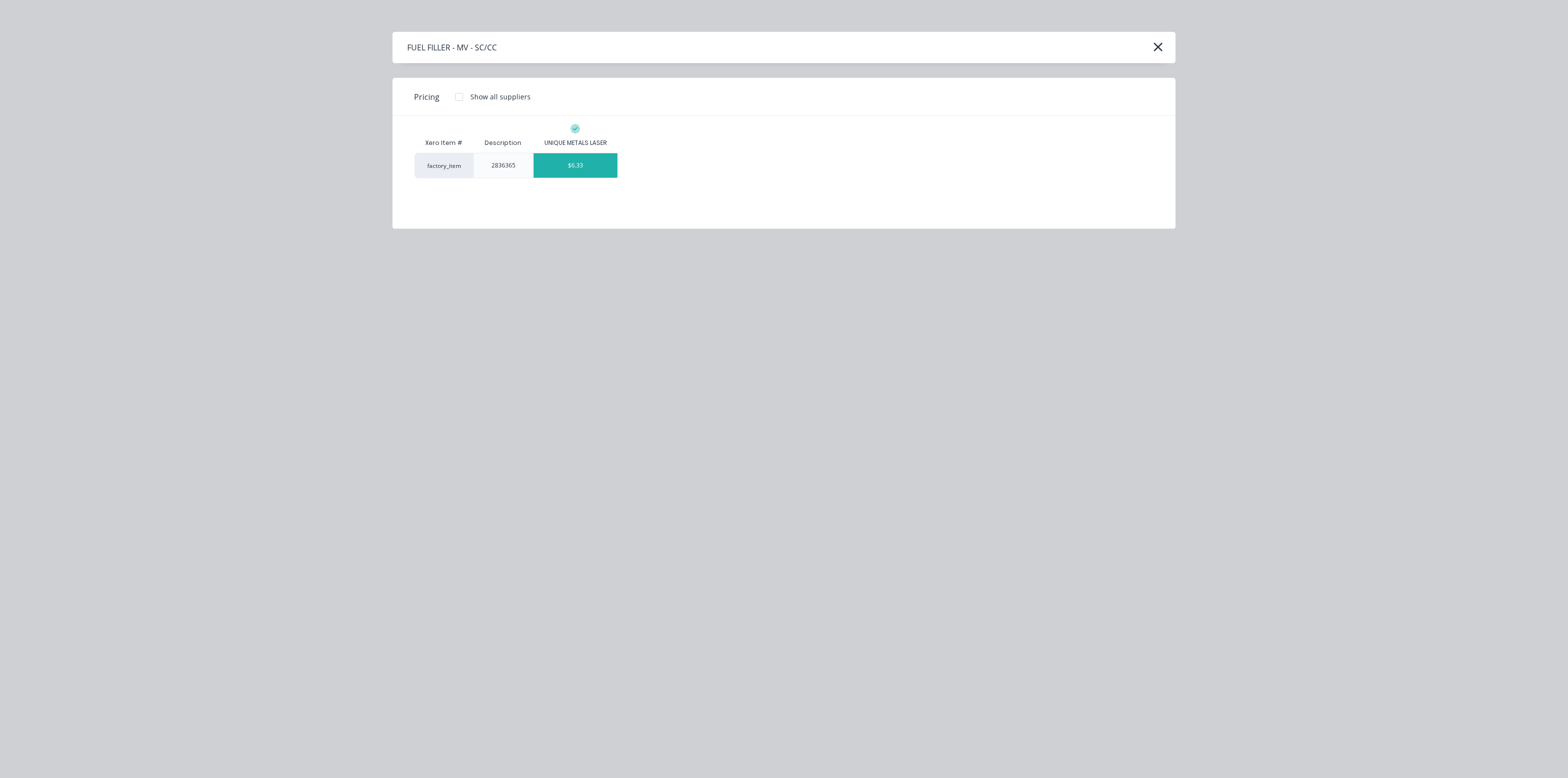
click at [577, 166] on div "$6.33" at bounding box center [575, 165] width 84 height 24
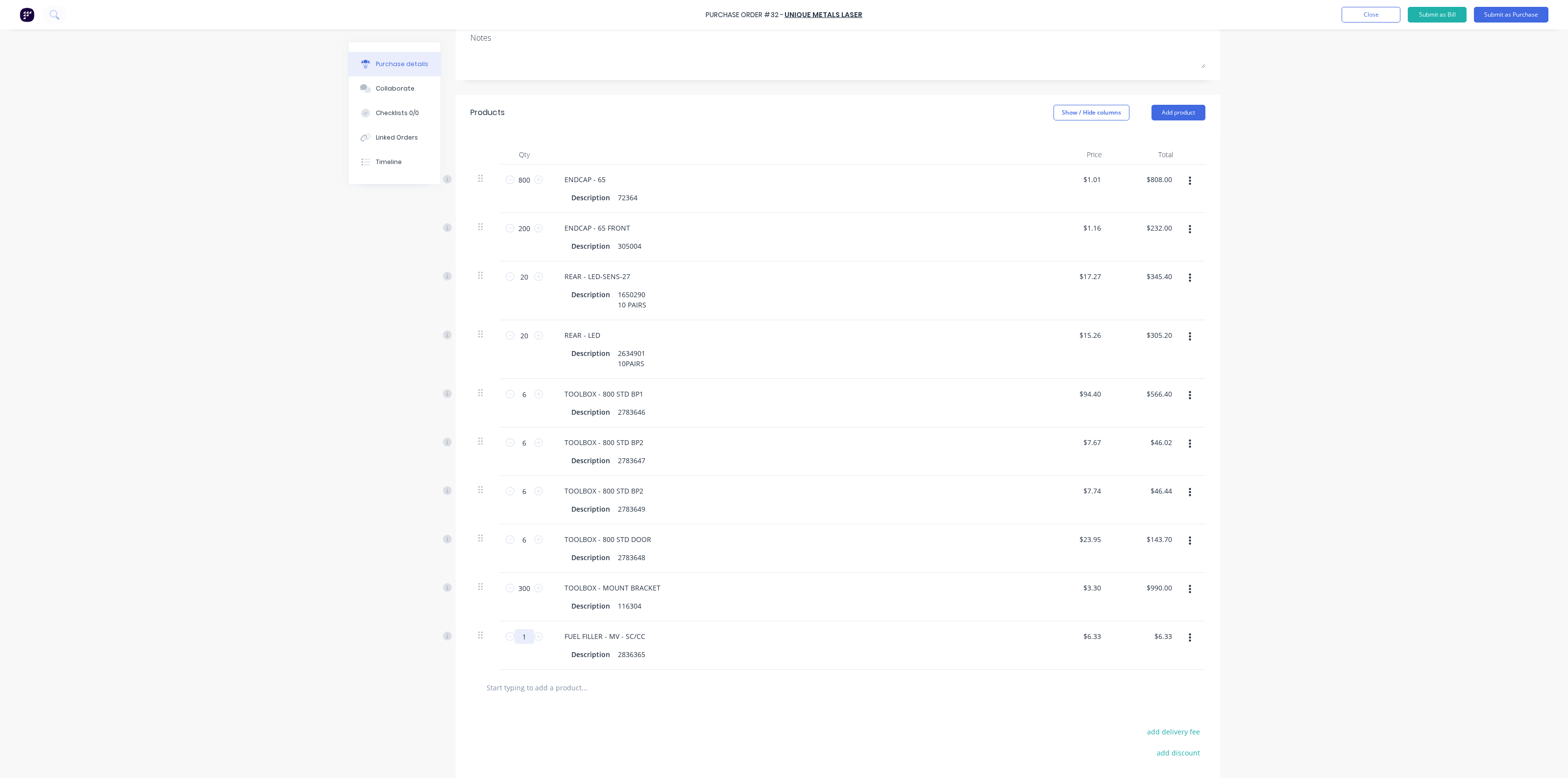
click at [519, 638] on input "1" at bounding box center [524, 636] width 20 height 15
type input "3"
type input "$18.99"
type input "30"
type input "$189.90"
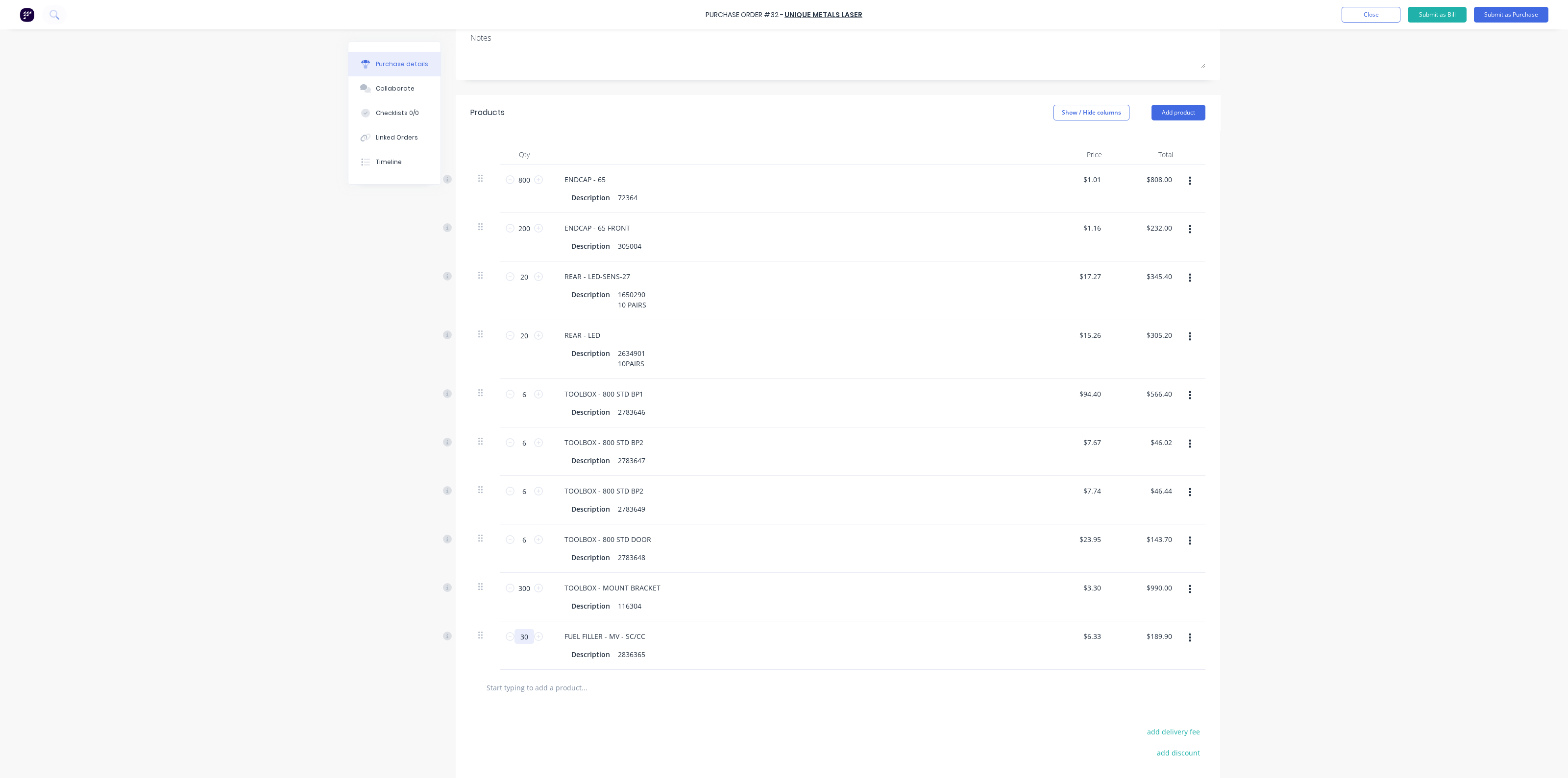
type input "30"
click at [755, 602] on div "Description 116304" at bounding box center [792, 606] width 449 height 14
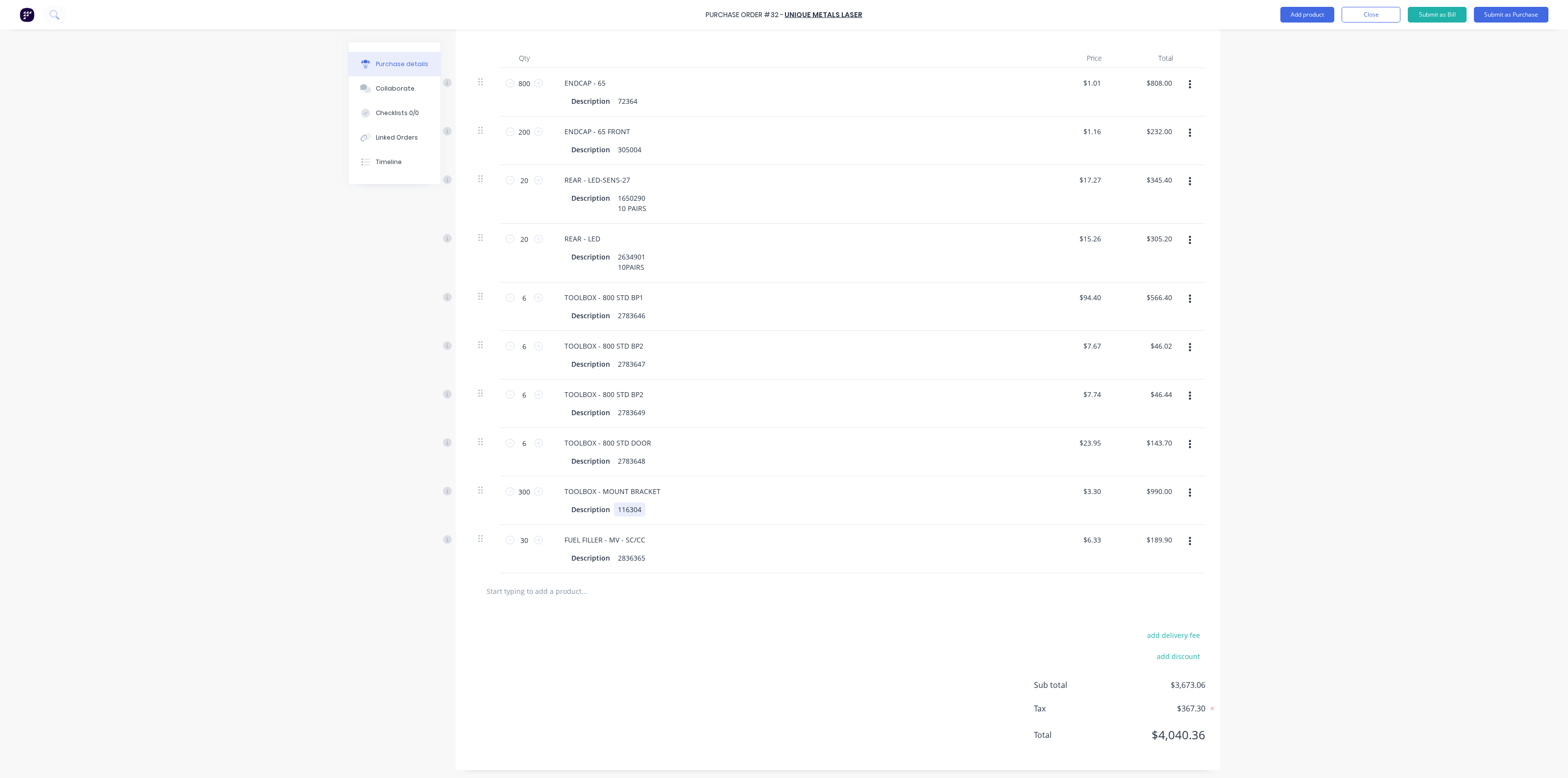
scroll to position [123, 0]
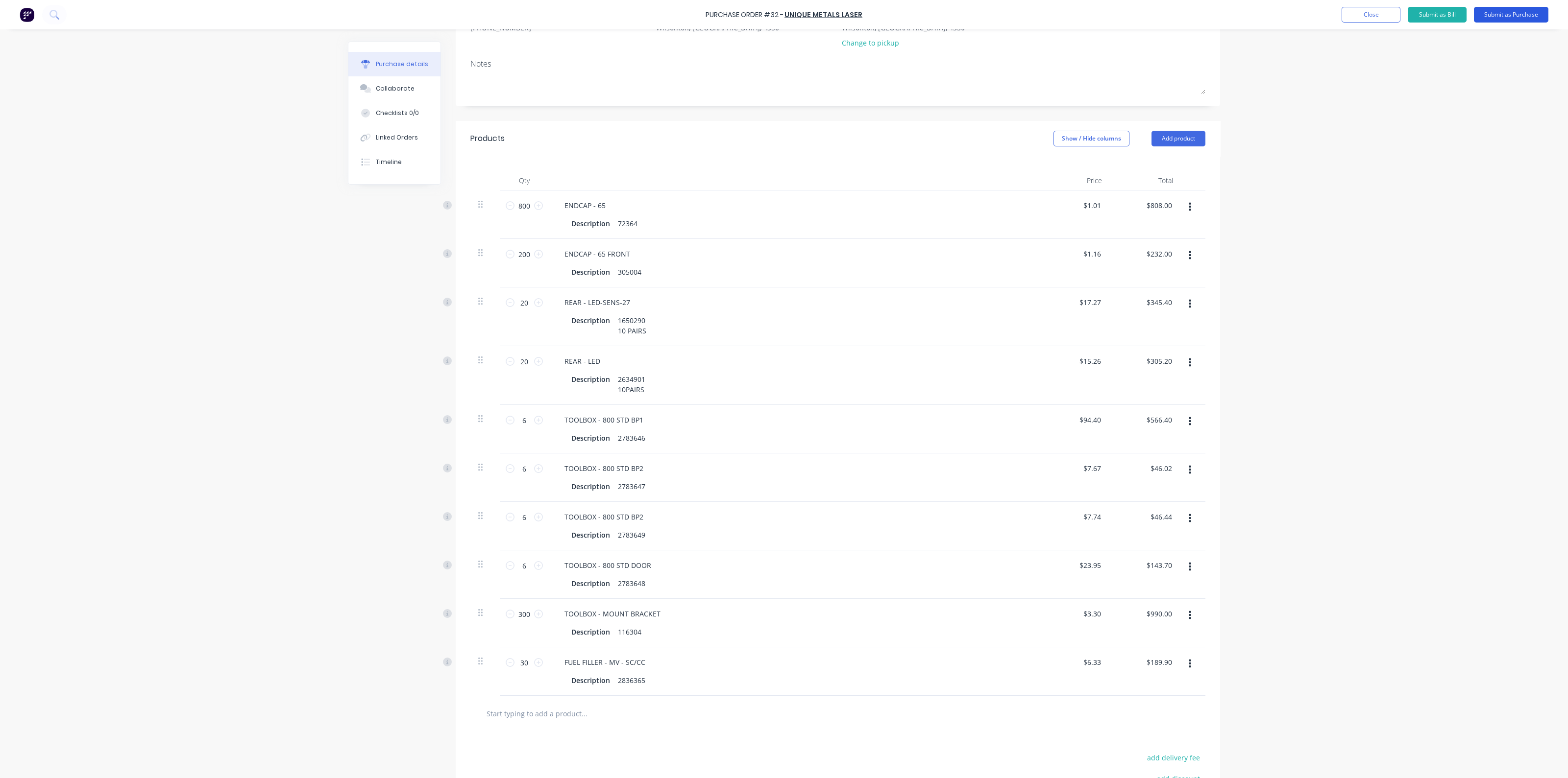
click at [1506, 15] on button "Submit as Purchase" at bounding box center [1511, 15] width 75 height 15
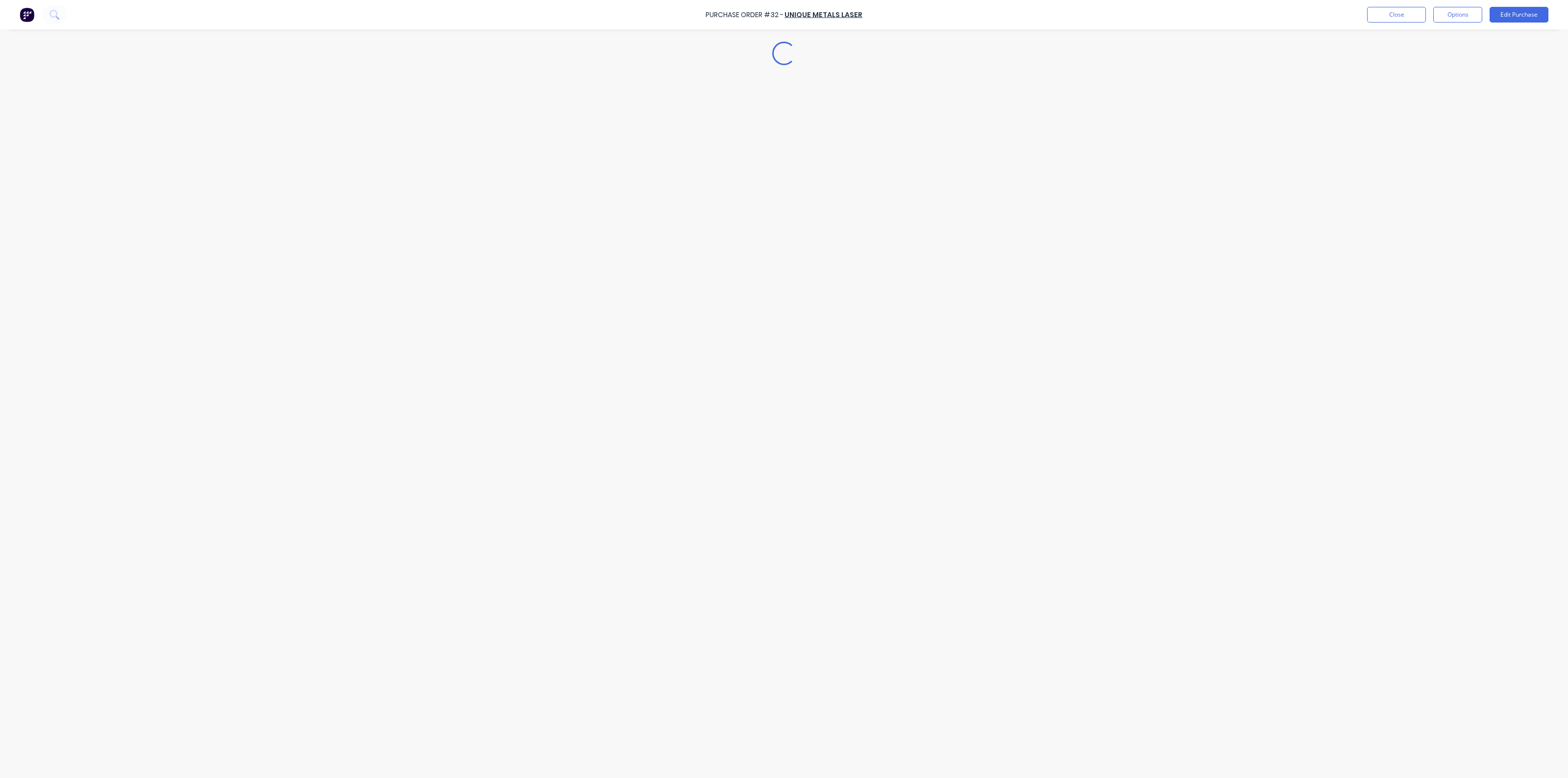
scroll to position [0, 0]
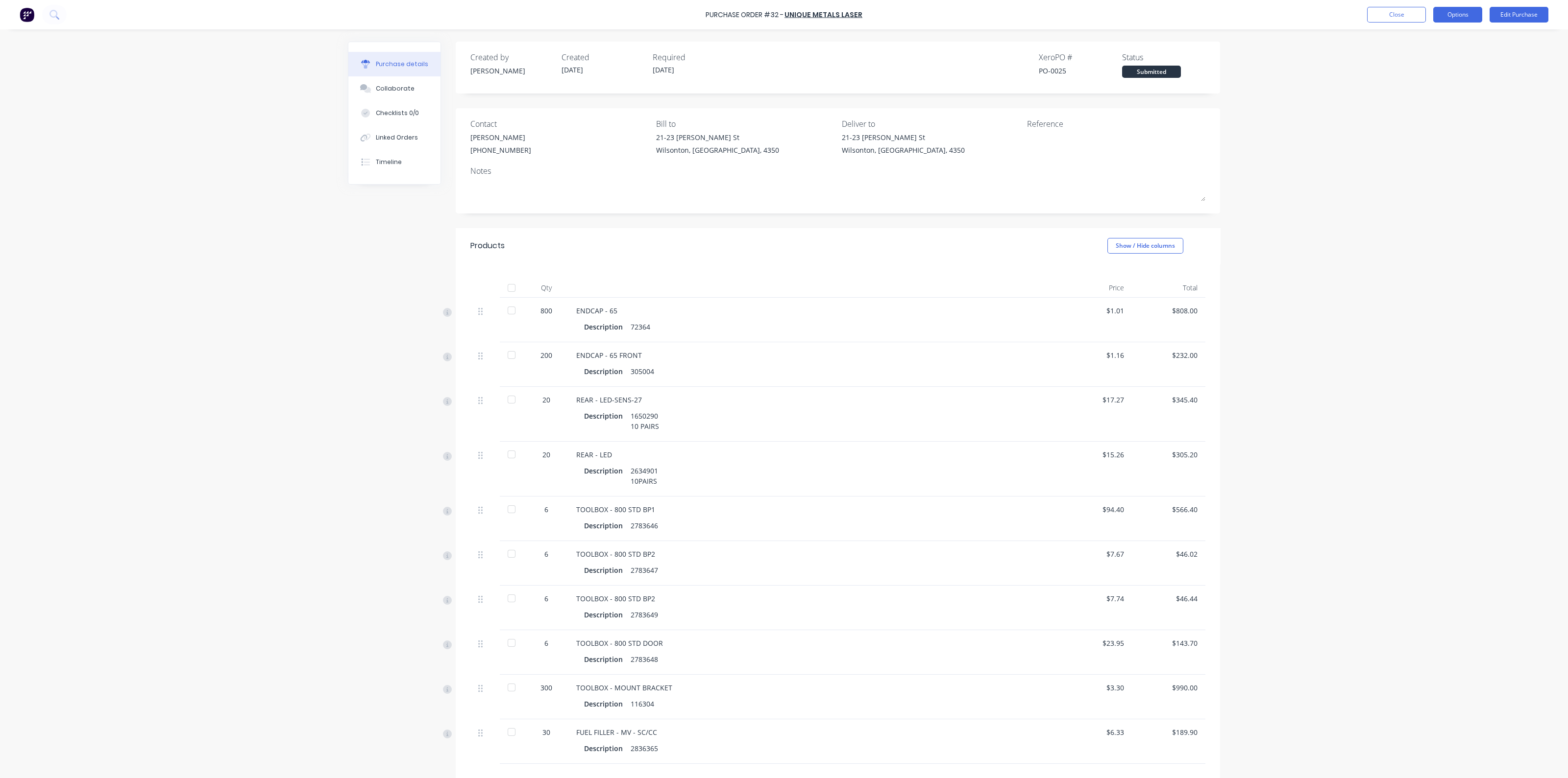
click at [1450, 12] on button "Options" at bounding box center [1458, 15] width 49 height 15
click at [1428, 45] on div "Print / Email" at bounding box center [1436, 40] width 75 height 14
click at [1414, 82] on div "Without pricing" at bounding box center [1436, 79] width 75 height 14
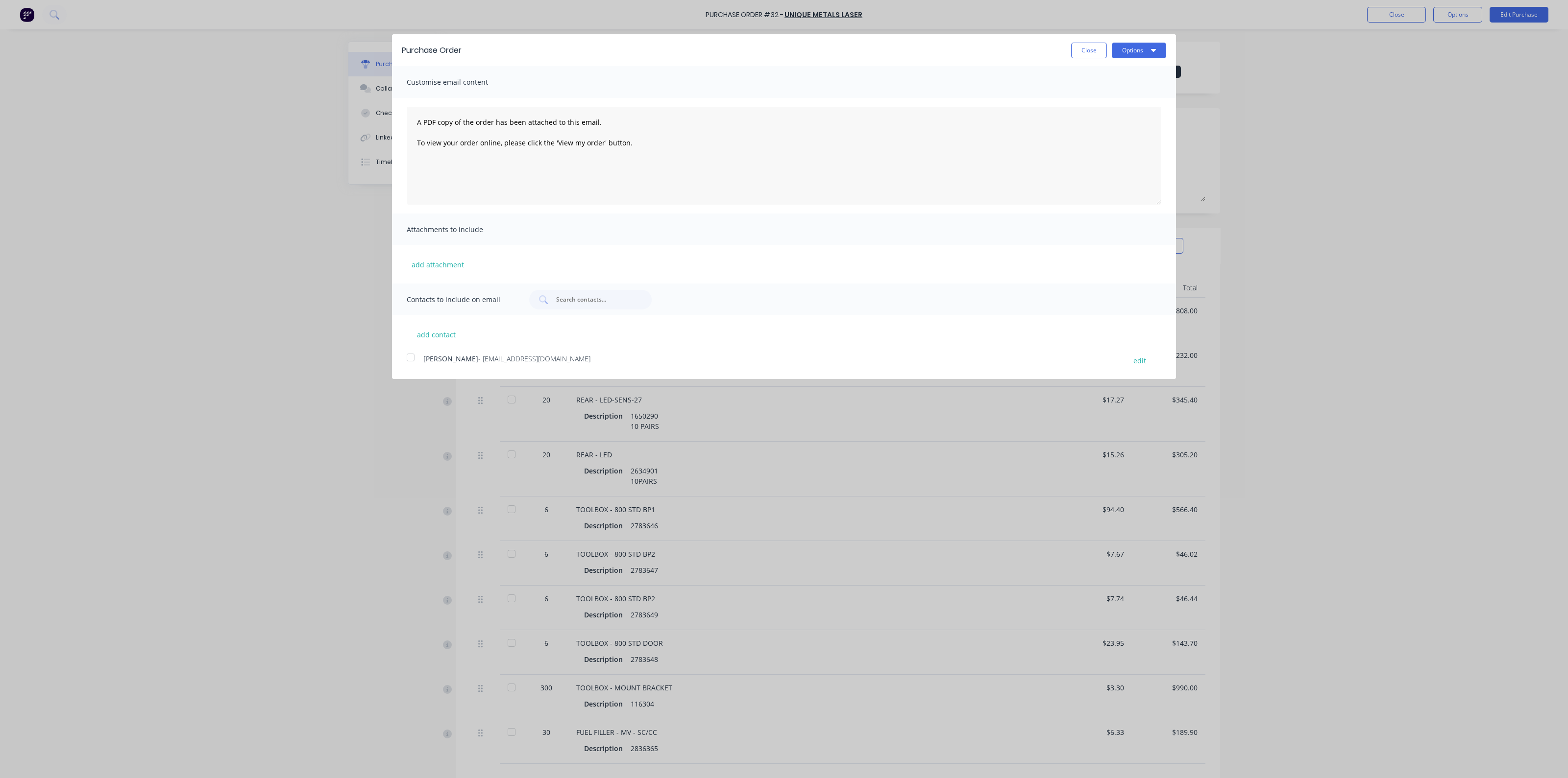
click at [411, 359] on div at bounding box center [411, 357] width 20 height 20
click at [1147, 58] on div "Purchase Order Close Options" at bounding box center [784, 50] width 784 height 32
click at [1148, 53] on button "Options" at bounding box center [1139, 50] width 54 height 15
click at [1134, 98] on div "Email" at bounding box center [1120, 95] width 75 height 14
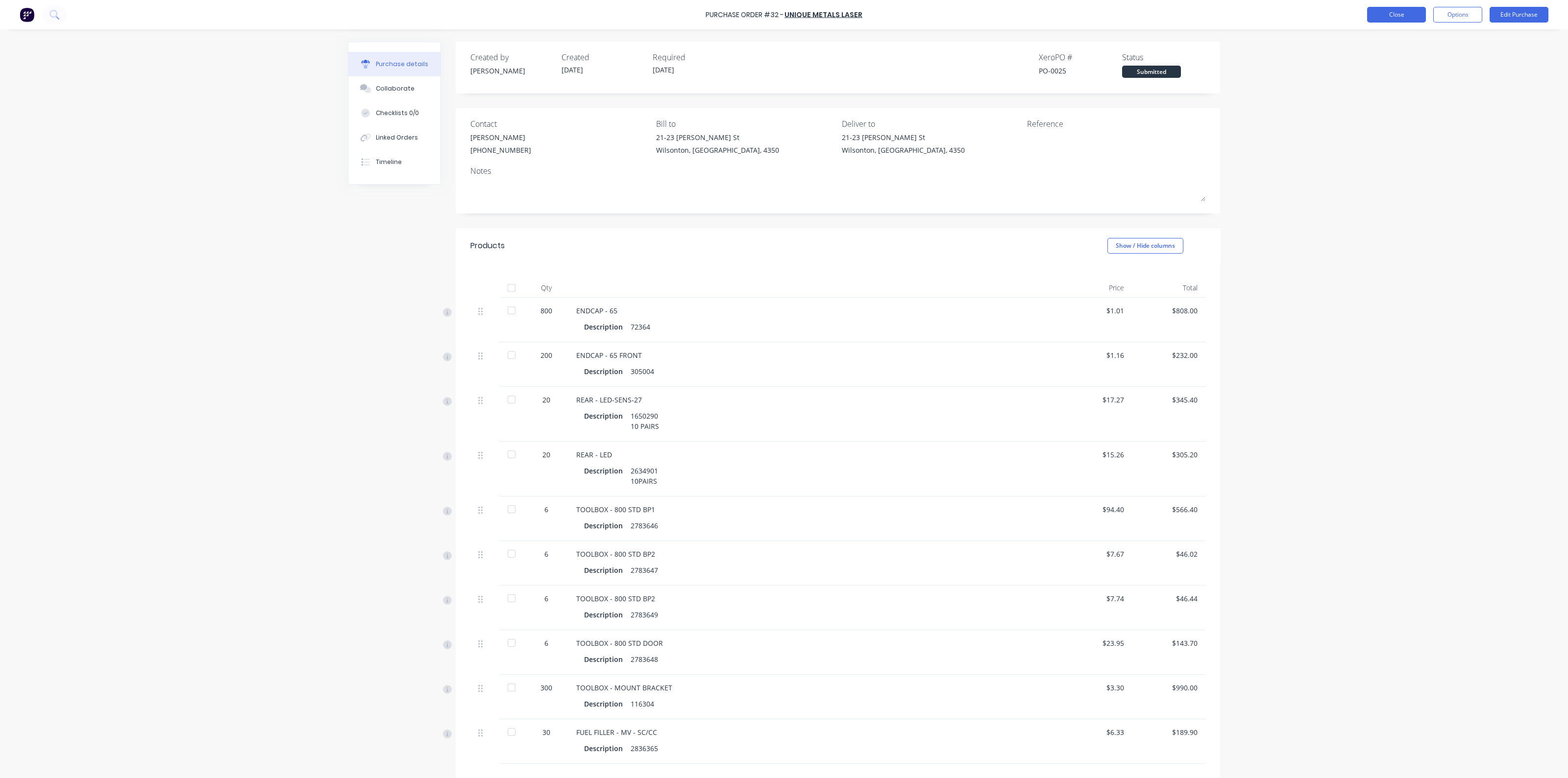
click at [1390, 15] on button "Close" at bounding box center [1397, 15] width 59 height 15
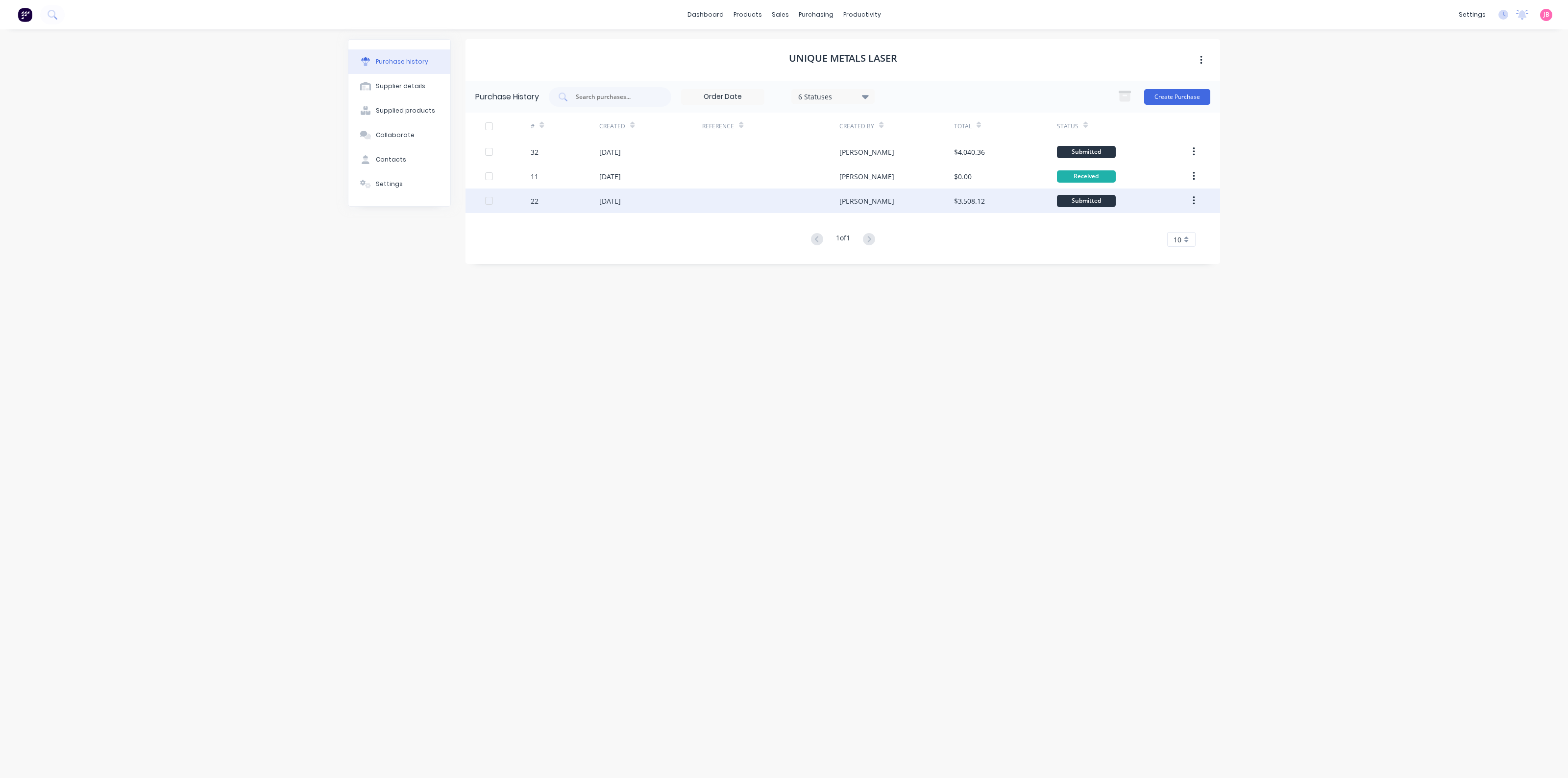
click at [621, 200] on div "[DATE]" at bounding box center [610, 201] width 22 height 10
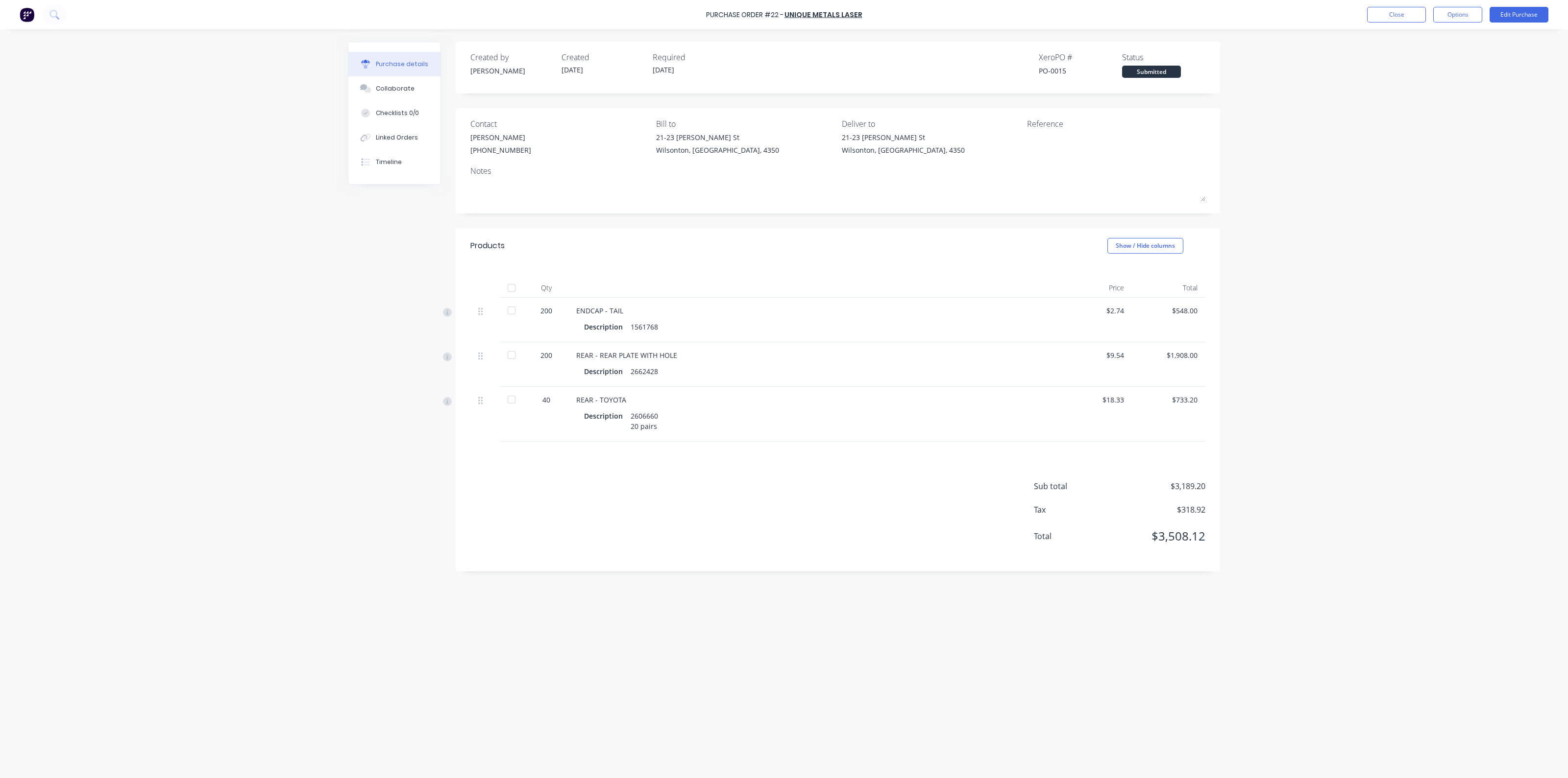
click at [623, 256] on div "Products Show / Hide columns" at bounding box center [838, 246] width 764 height 36
click at [1336, 396] on div "Purchase Order #22 - UNIQUE METALS LASER Close Options Edit Purchase Purchase d…" at bounding box center [784, 389] width 1568 height 778
click at [1414, 12] on button "Close" at bounding box center [1397, 15] width 59 height 15
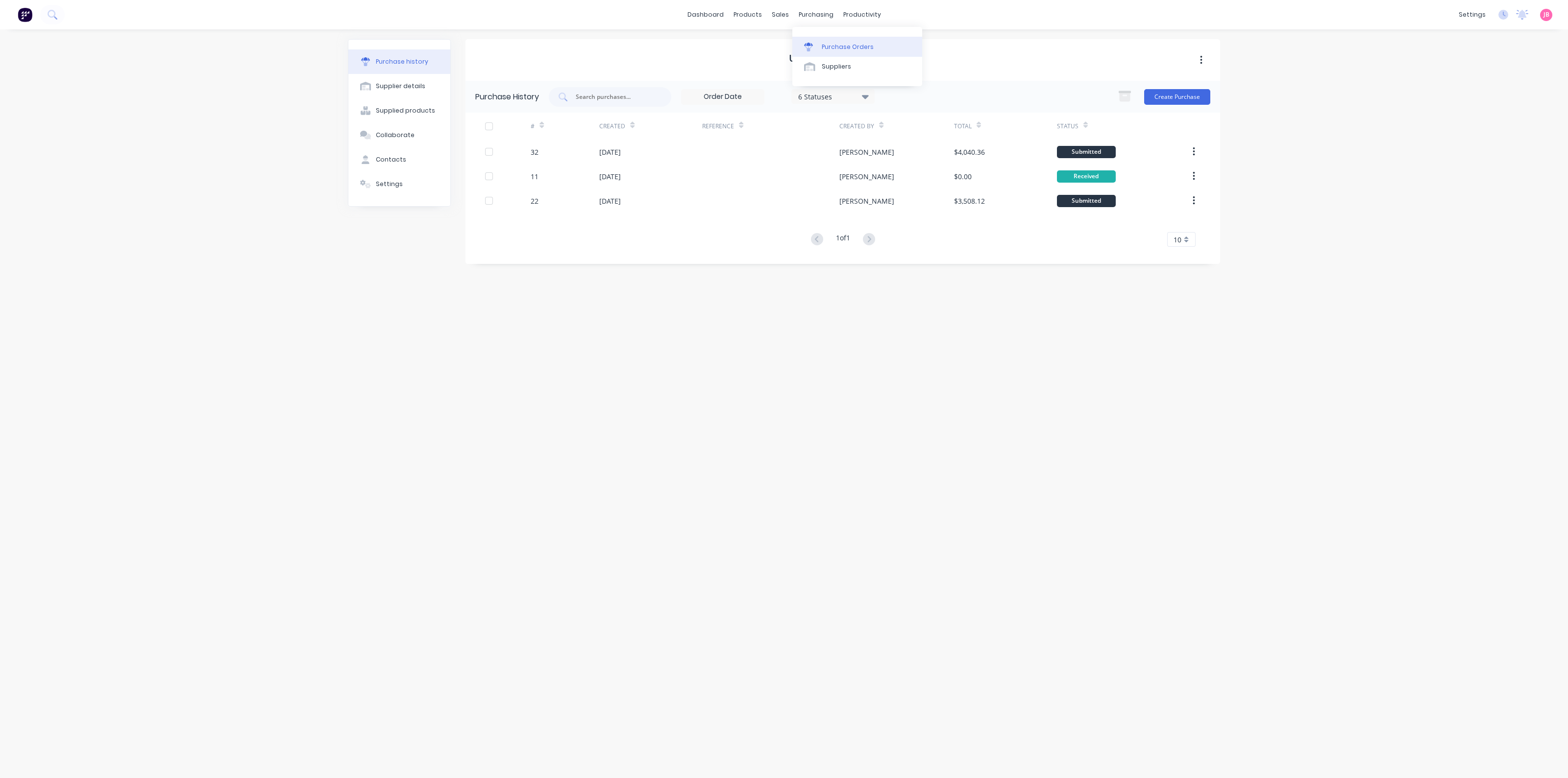
click at [816, 43] on div at bounding box center [811, 47] width 15 height 9
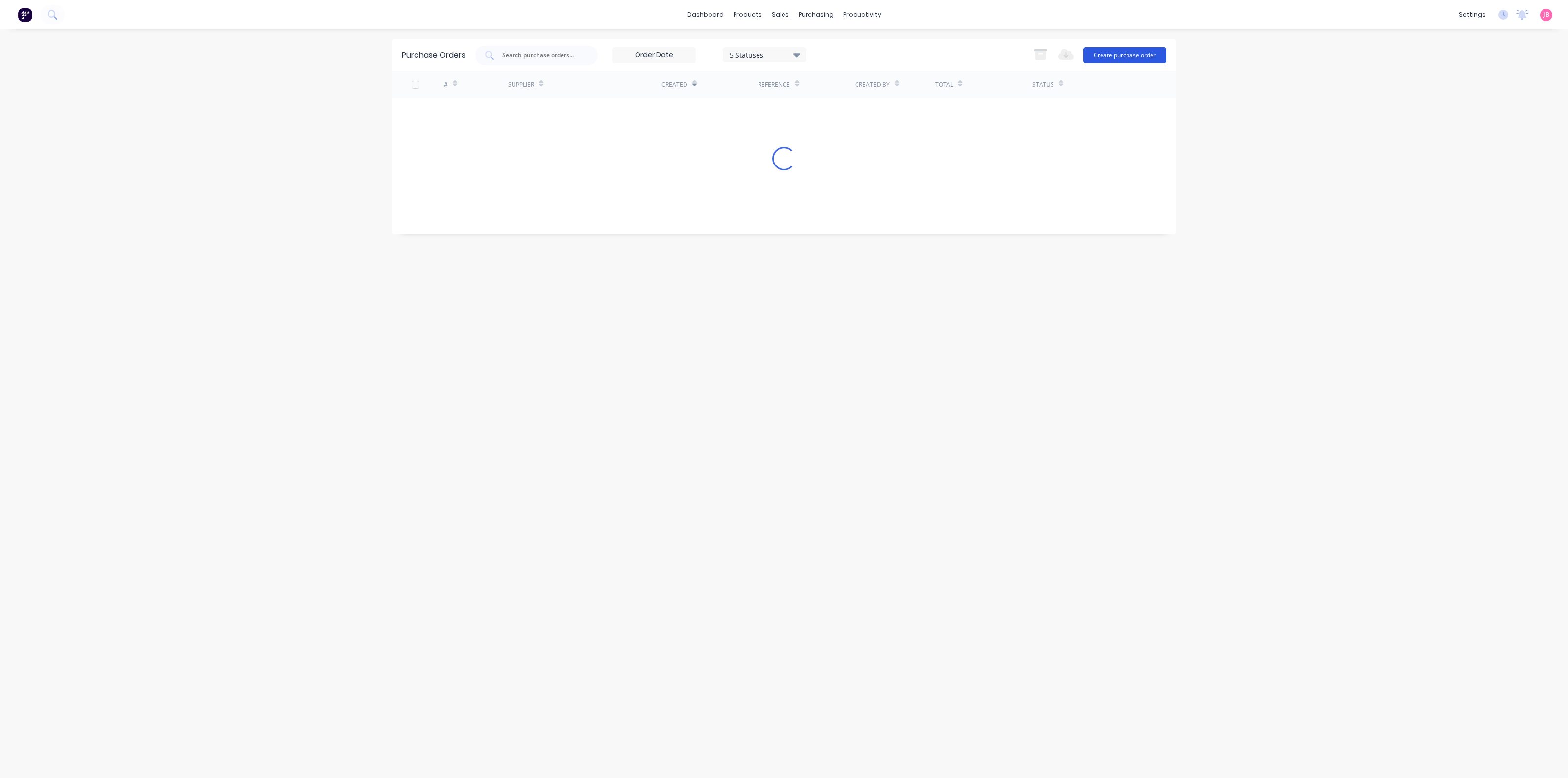
click at [1110, 52] on button "Create purchase order" at bounding box center [1125, 55] width 83 height 15
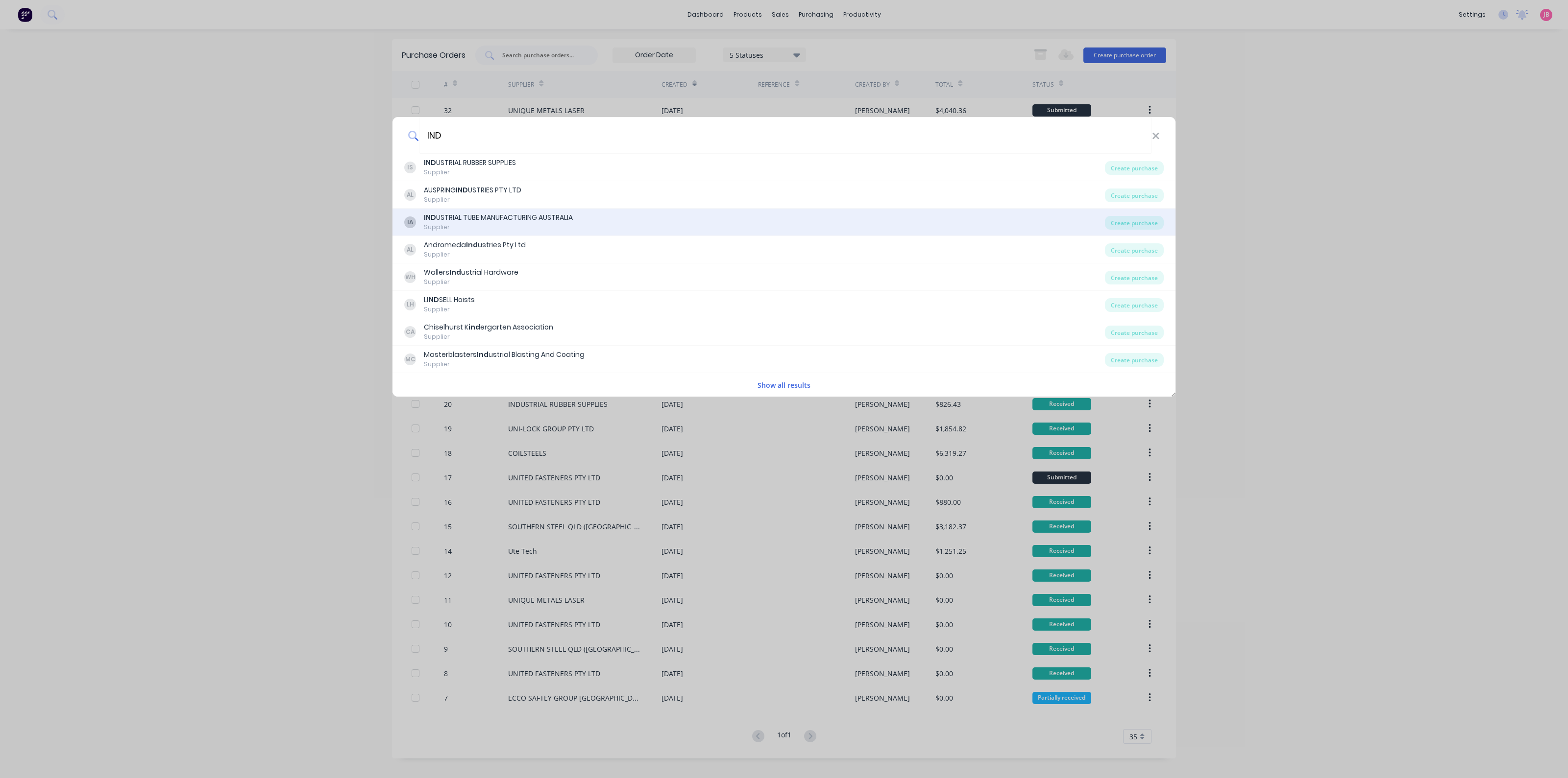
type input "IND"
click at [559, 220] on div "IND USTRIAL TUBE MANUFACTURING AUSTRALIA" at bounding box center [498, 218] width 149 height 10
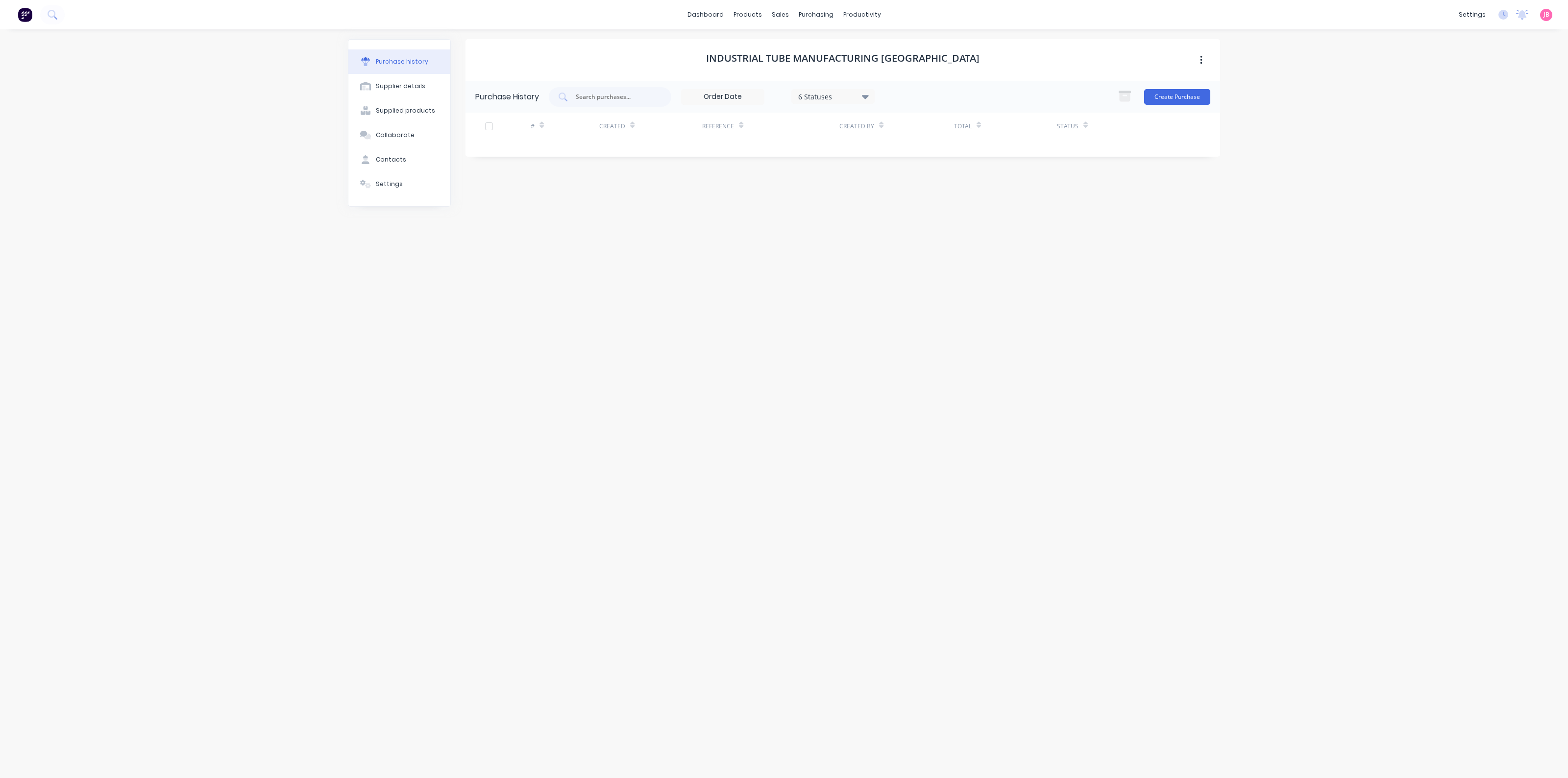
click at [1171, 88] on div "Create Purchase" at bounding box center [1162, 97] width 98 height 20
click at [1169, 96] on button "Create Purchase" at bounding box center [1177, 97] width 66 height 15
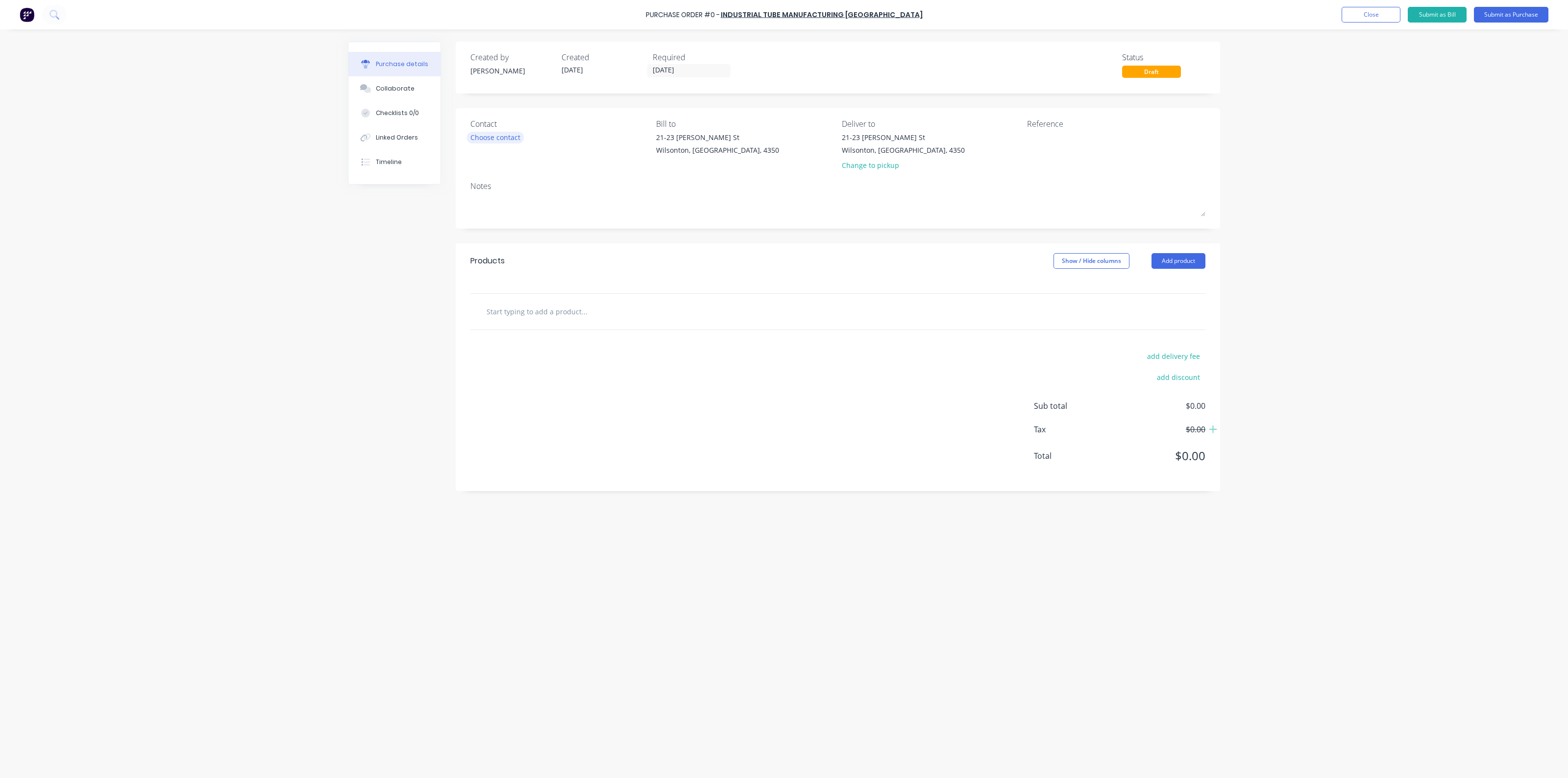
click at [500, 138] on div "Choose contact" at bounding box center [496, 137] width 50 height 10
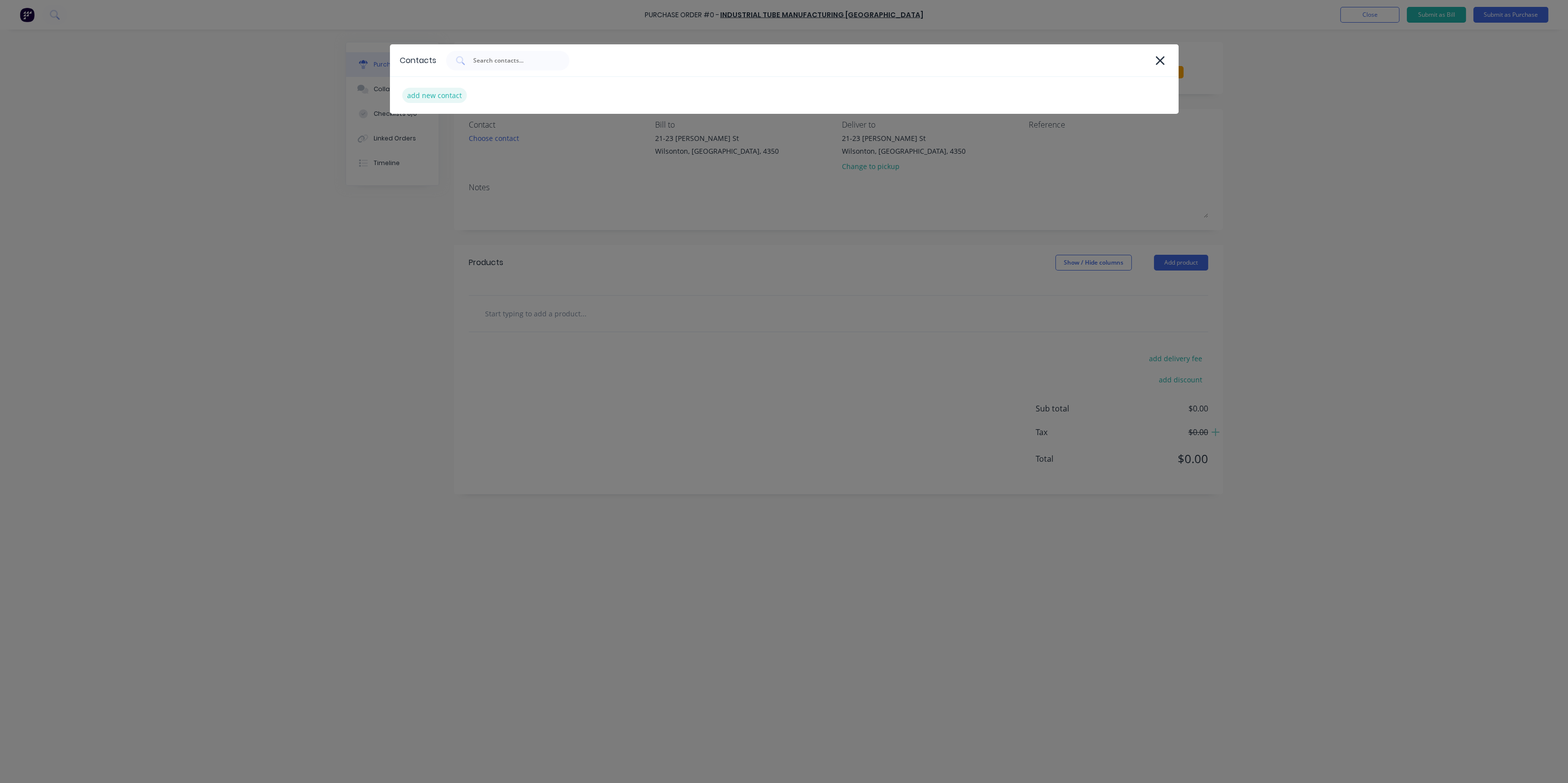
click at [451, 96] on div "add new contact" at bounding box center [435, 96] width 65 height 15
select select "AU"
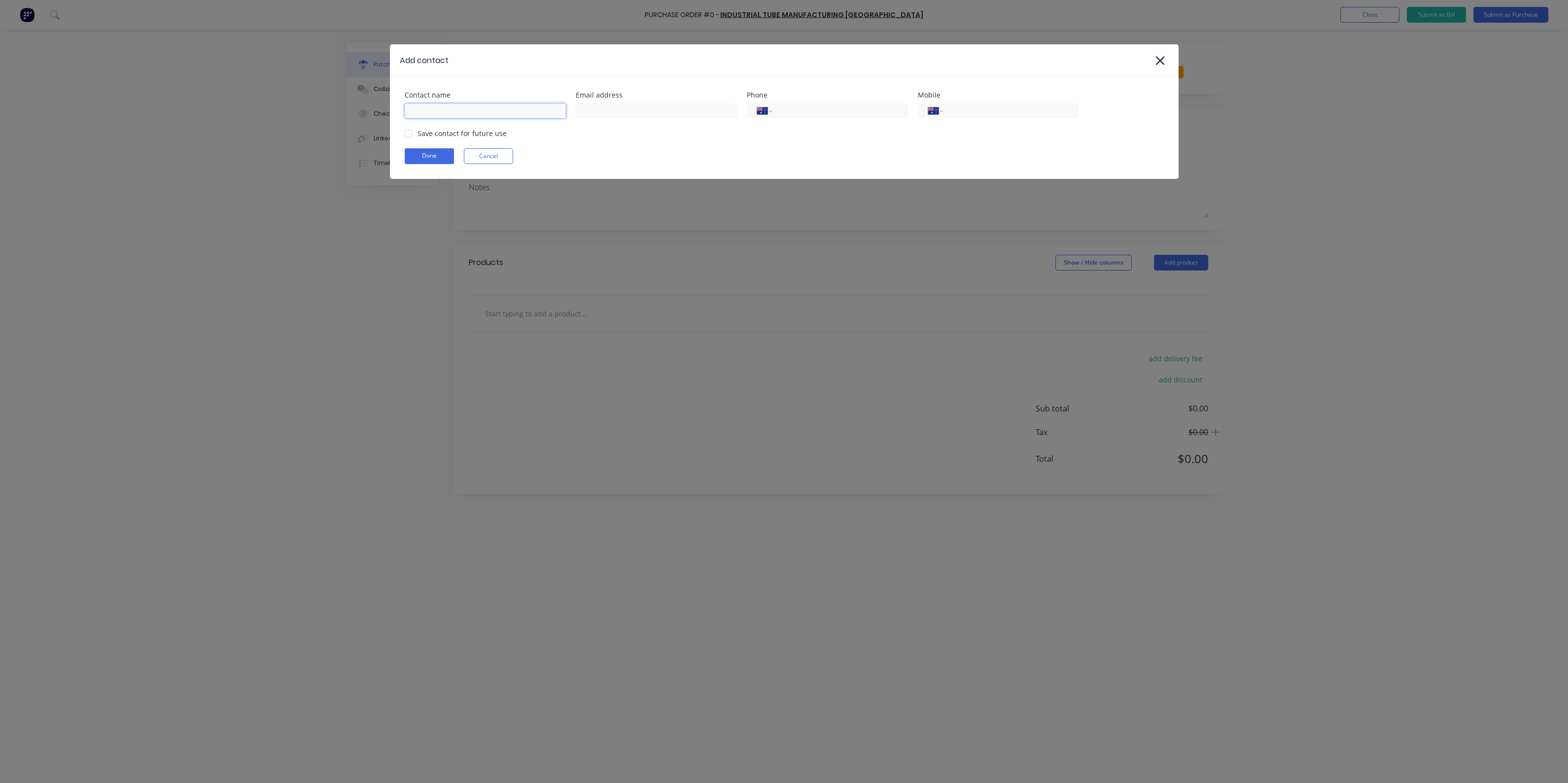
click at [532, 114] on input at bounding box center [485, 110] width 162 height 15
click at [463, 110] on input "[PERSON_NAME]" at bounding box center [485, 110] width 162 height 15
type input "[PERSON_NAME]"
type input "D"
type input "[PERSON_NAME][EMAIL_ADDRESS][DOMAIN_NAME]"
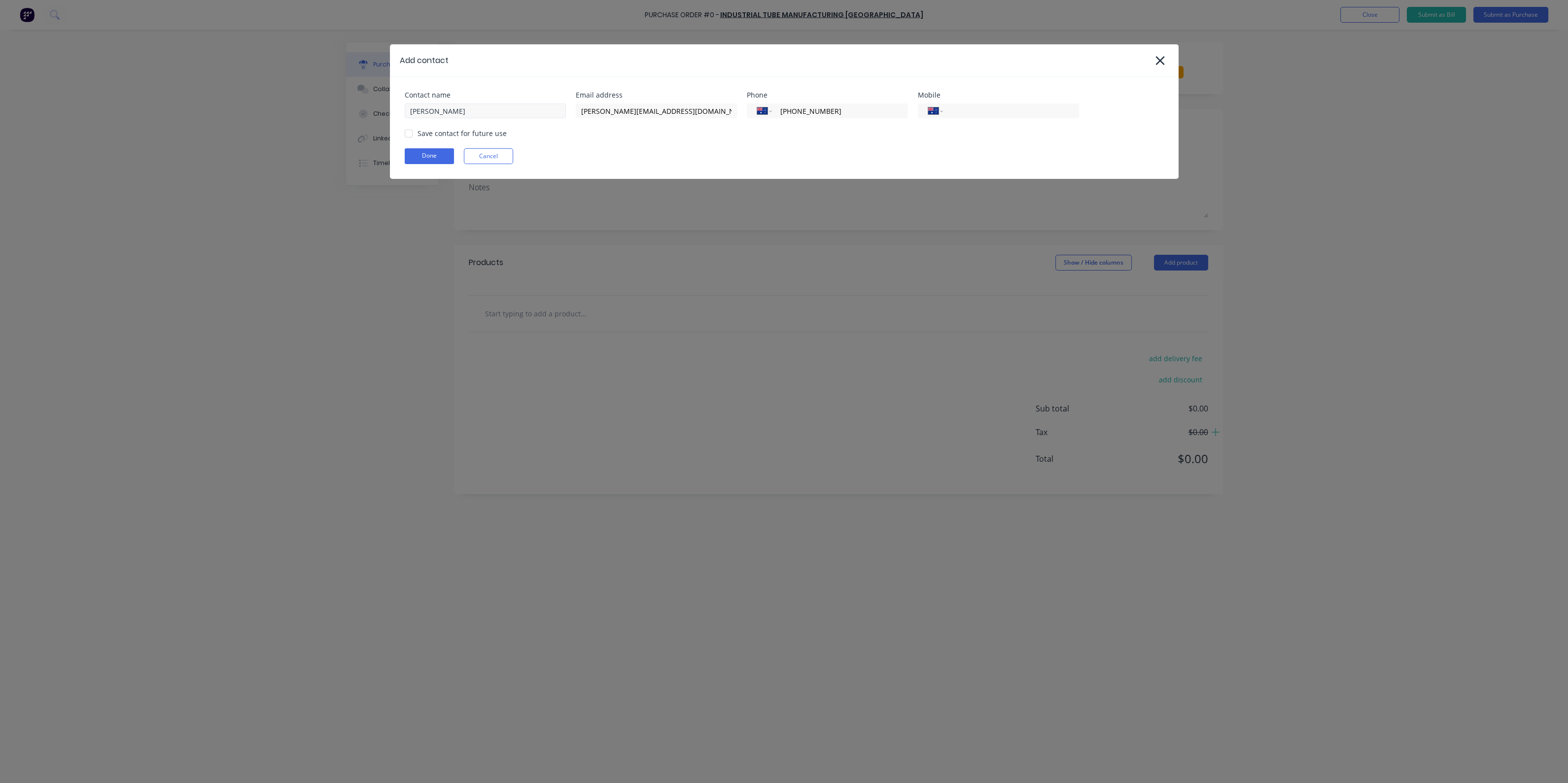
type input "[PHONE_NUMBER]"
type input "0477 559 377"
click at [409, 133] on div at bounding box center [409, 133] width 20 height 20
click at [421, 145] on div "Contact name [PERSON_NAME] Email address [PERSON_NAME][EMAIL_ADDRESS][DOMAIN_NA…" at bounding box center [784, 128] width 789 height 102
click at [425, 153] on button "Done" at bounding box center [429, 156] width 49 height 15
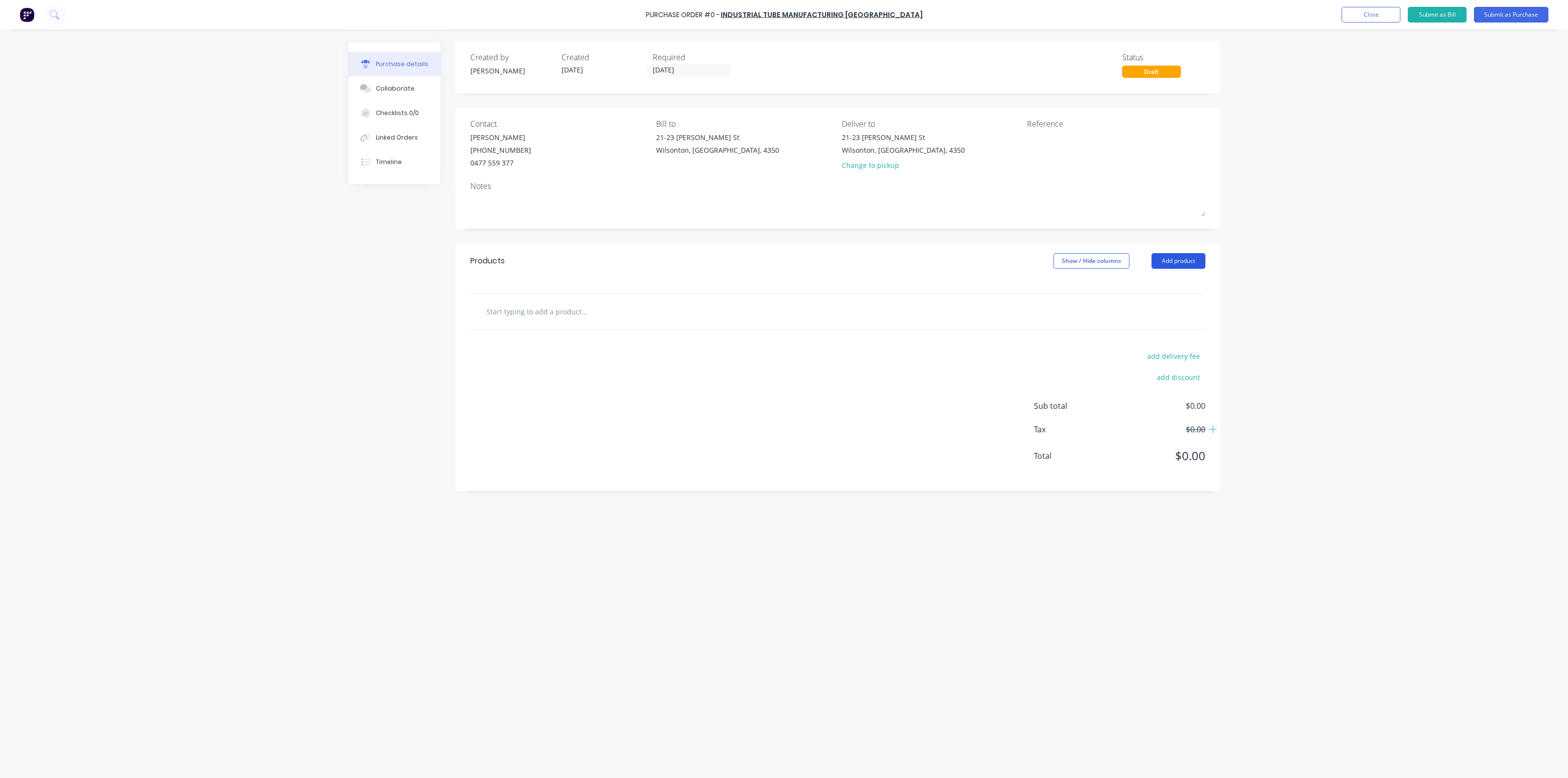
click at [1179, 257] on button "Add product" at bounding box center [1178, 261] width 54 height 15
click at [1170, 288] on div "Product catalogue" at bounding box center [1159, 286] width 75 height 14
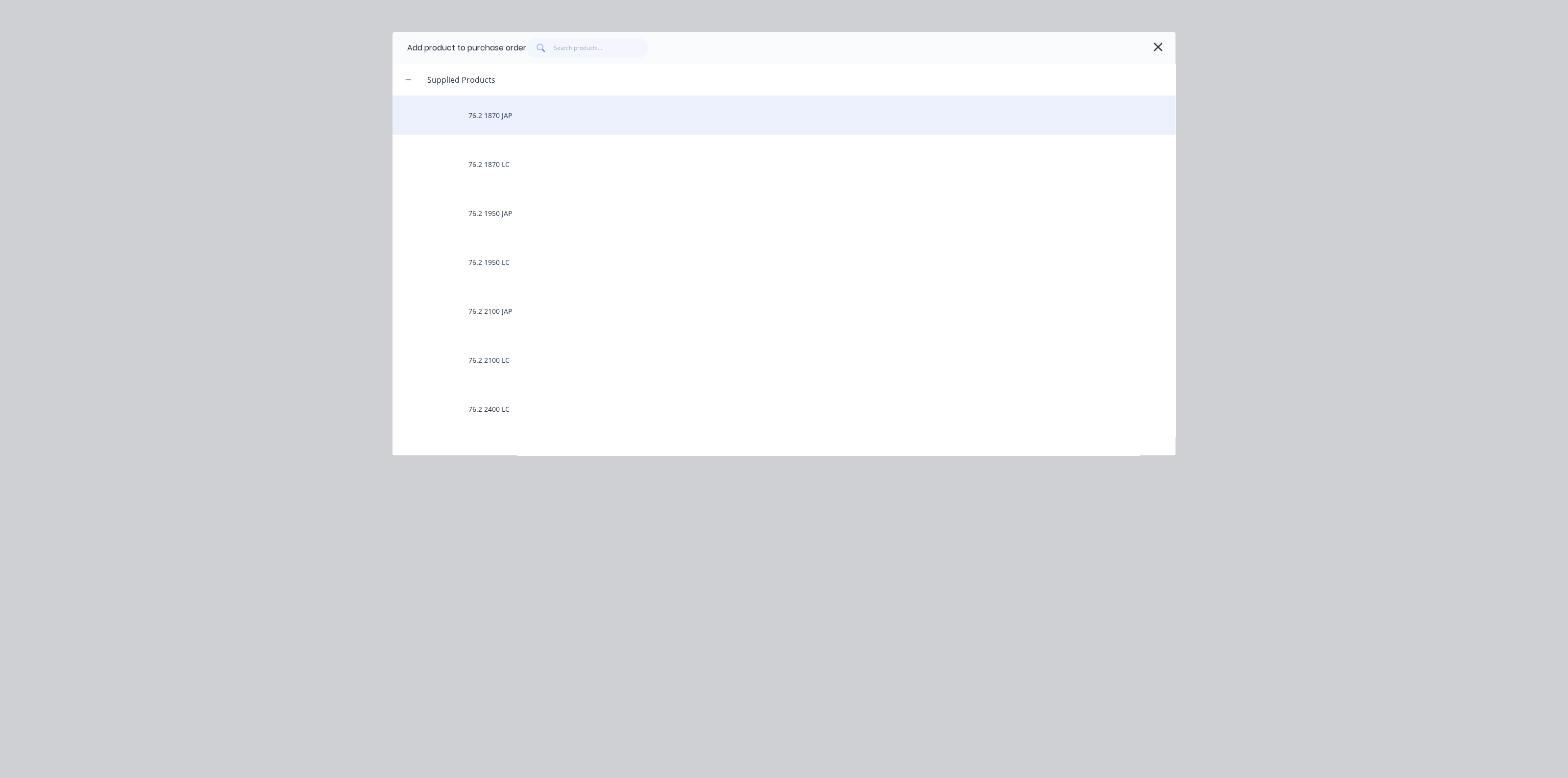
click at [535, 121] on div "76.2 1870 JAP" at bounding box center [784, 115] width 783 height 39
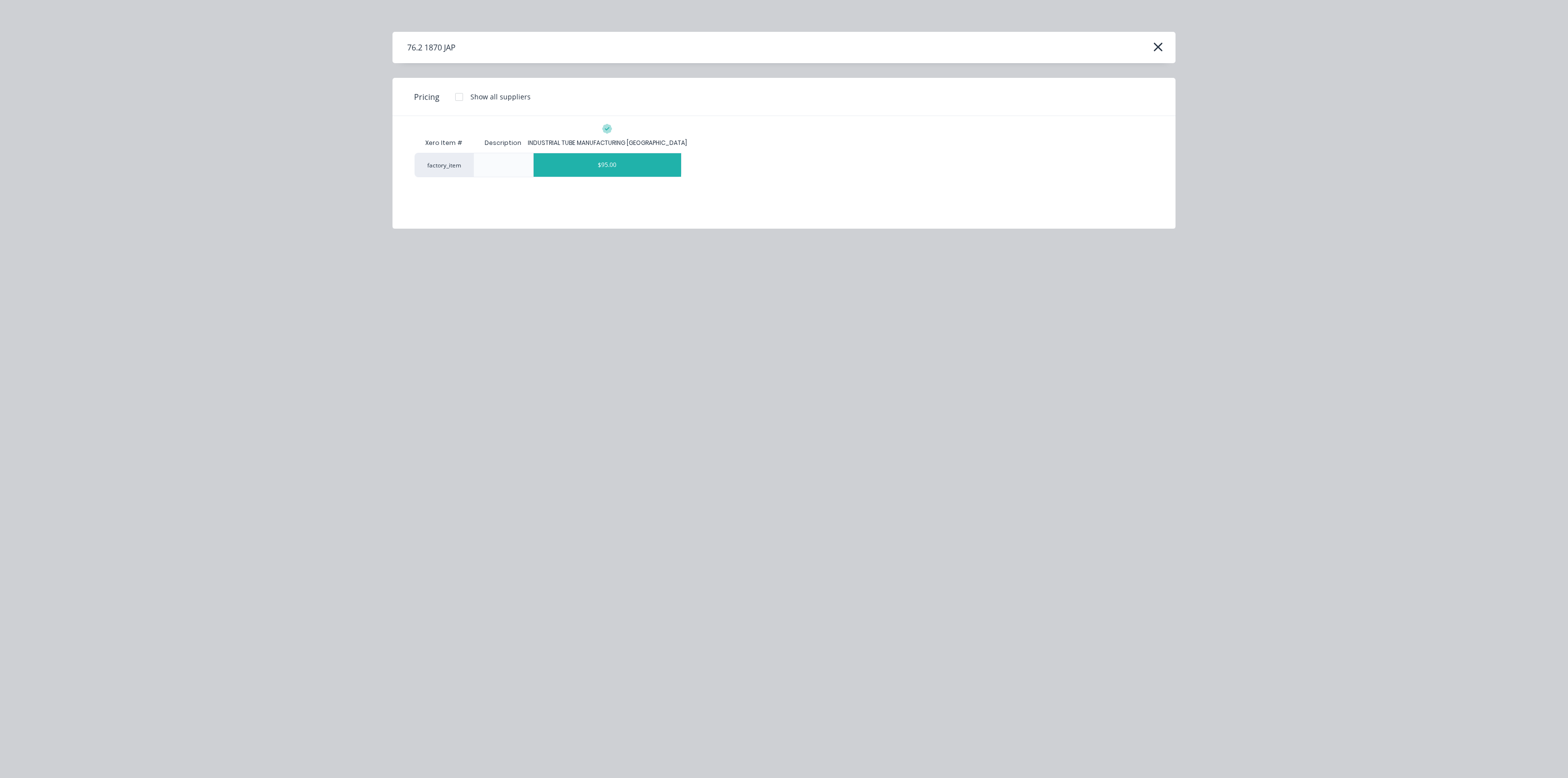
click at [600, 161] on div "$95.00" at bounding box center [607, 165] width 148 height 24
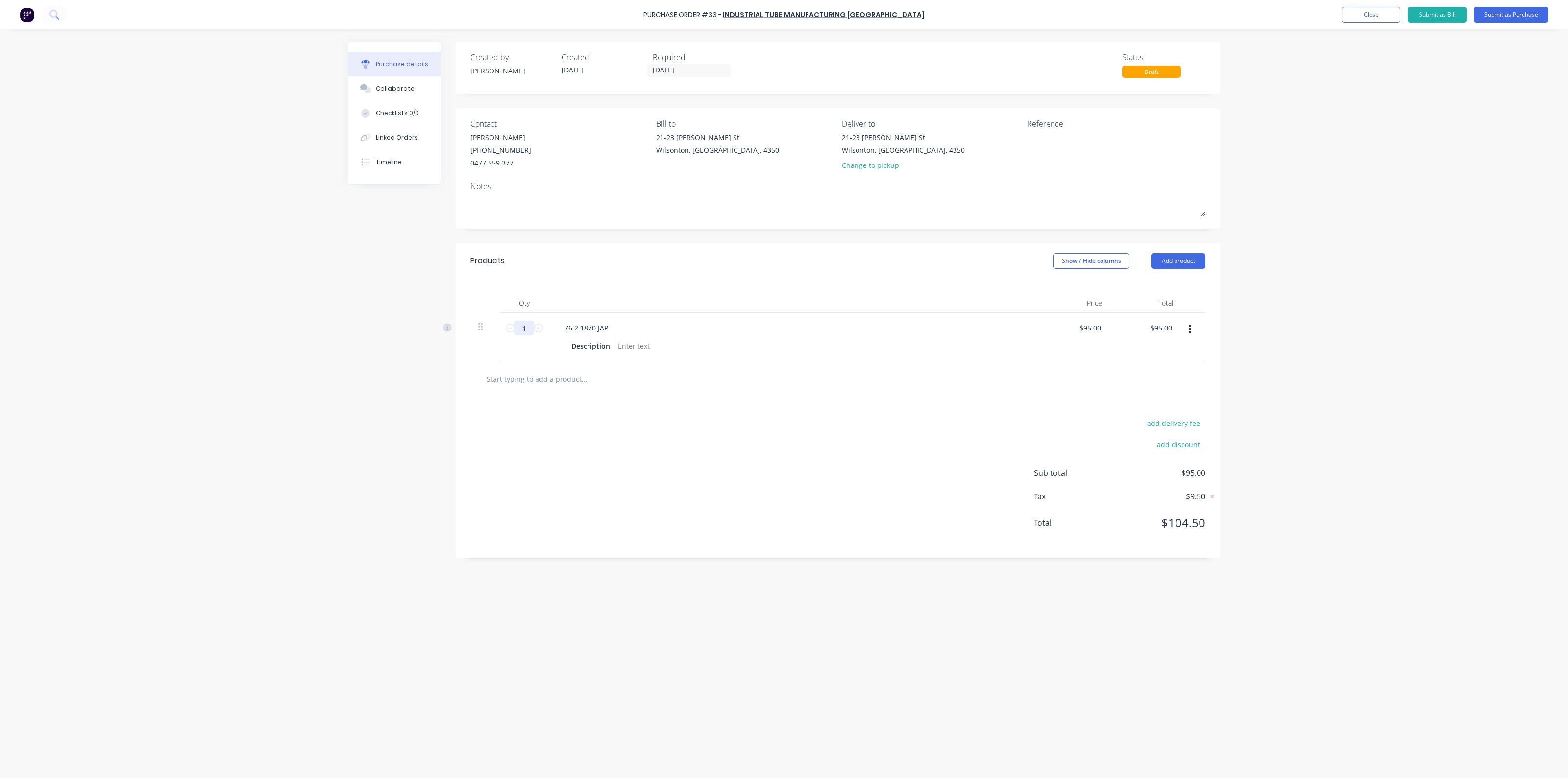
click at [533, 328] on input "1" at bounding box center [524, 328] width 20 height 15
type input "5"
type input "$475.00"
type input "50"
type input "$4,750.00"
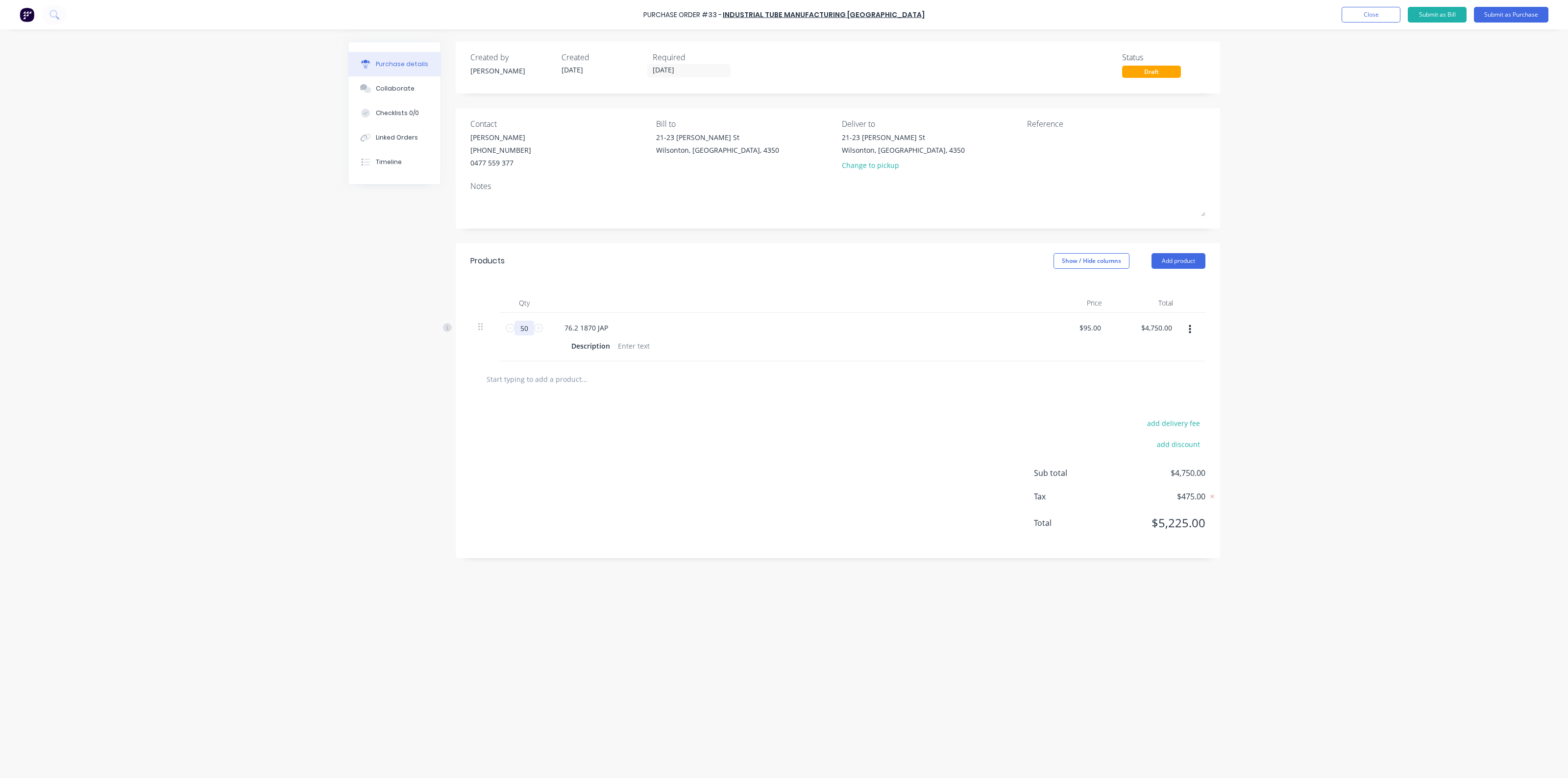
type input "50"
drag, startPoint x: 760, startPoint y: 396, endPoint x: 757, endPoint y: 391, distance: 5.8
click at [760, 396] on div at bounding box center [838, 379] width 735 height 36
click at [1194, 257] on button "Add product" at bounding box center [1178, 261] width 54 height 15
click at [1172, 285] on div "Product catalogue" at bounding box center [1159, 286] width 75 height 14
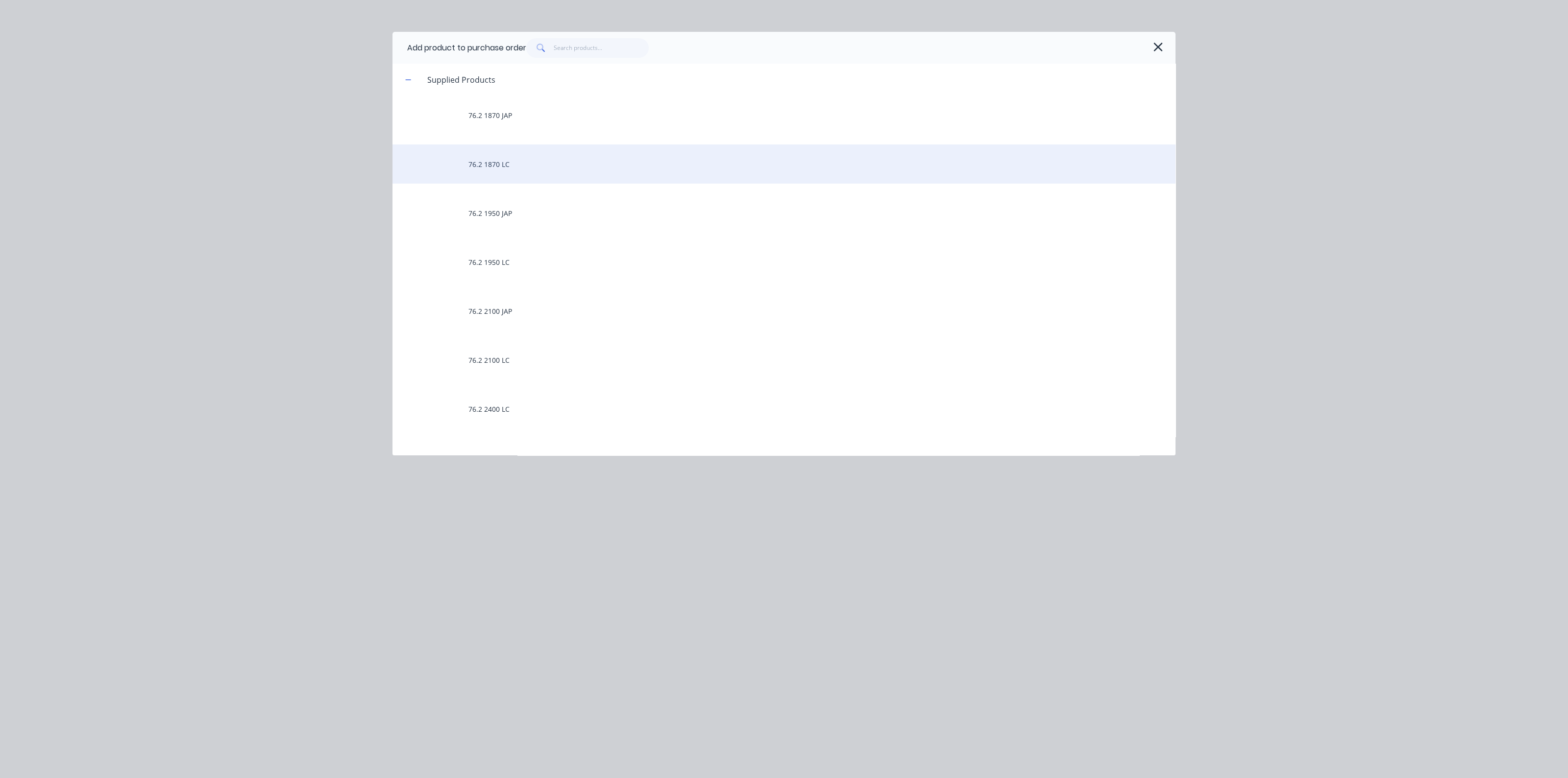
click at [516, 164] on div "76.2 1870 LC" at bounding box center [784, 164] width 783 height 39
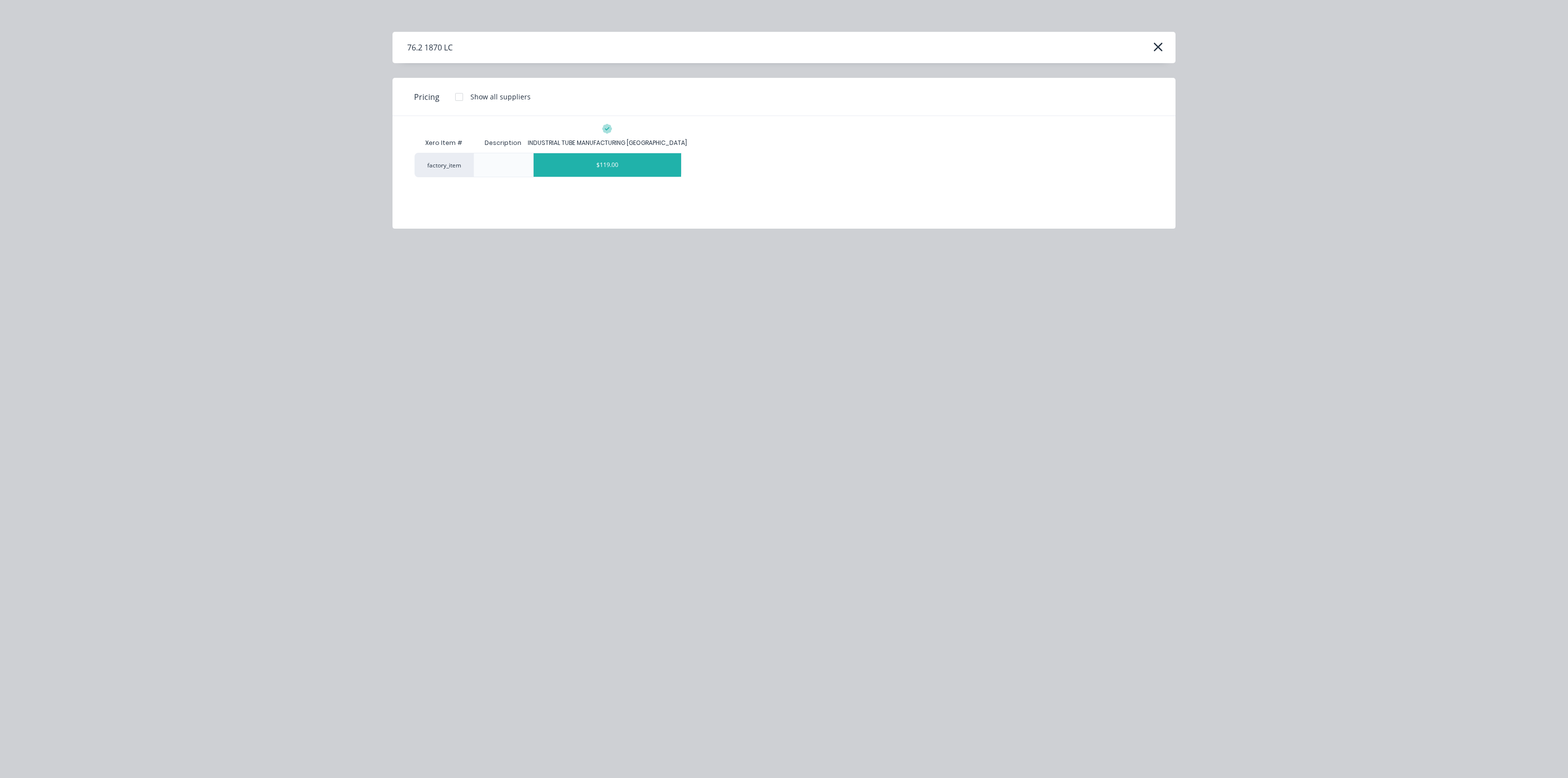
click at [600, 162] on div "$119.00" at bounding box center [607, 165] width 148 height 24
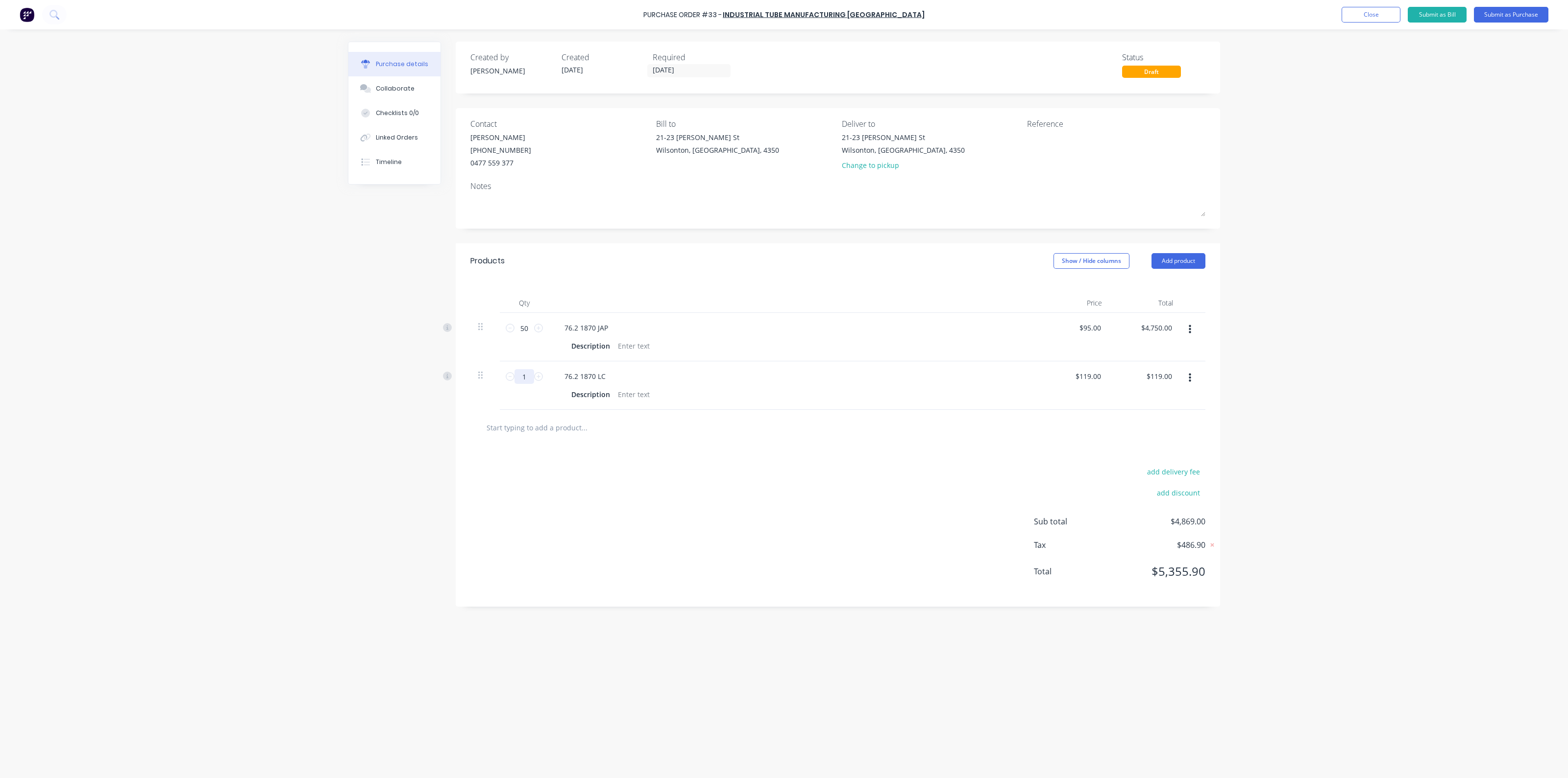
click at [526, 377] on input "1" at bounding box center [524, 376] width 20 height 15
type input "2"
type input "$238.00"
type input "20"
type input "$2,380.00"
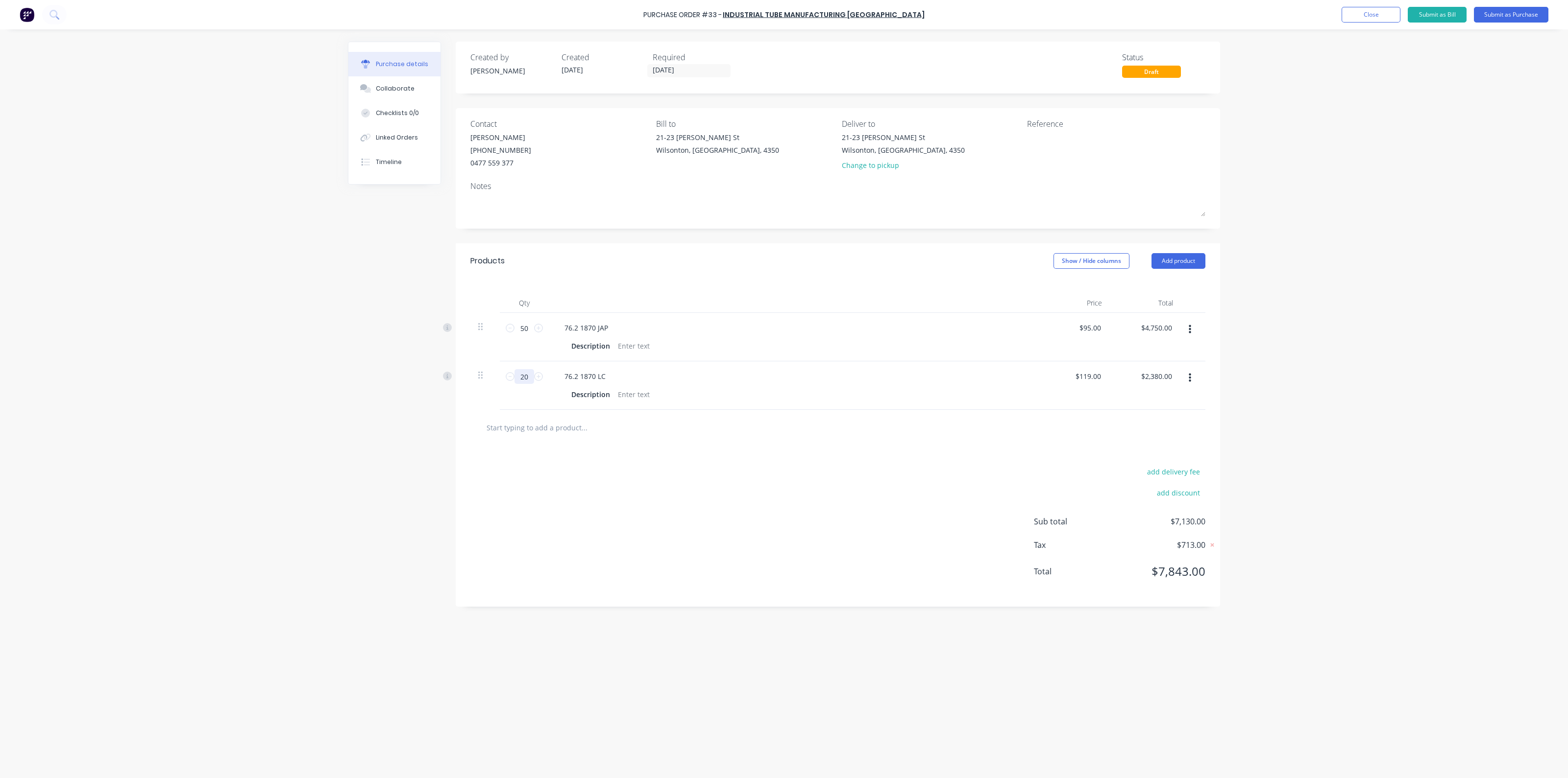
type input "20"
click at [748, 384] on div "76.2 1870 LC Description" at bounding box center [794, 385] width 490 height 48
click at [1178, 265] on button "Add product" at bounding box center [1178, 261] width 54 height 15
click at [1155, 244] on div "Products Show / Hide columns Add product Product catalogue Basic product Lineal…" at bounding box center [838, 261] width 764 height 36
click at [581, 432] on input "text" at bounding box center [584, 428] width 196 height 20
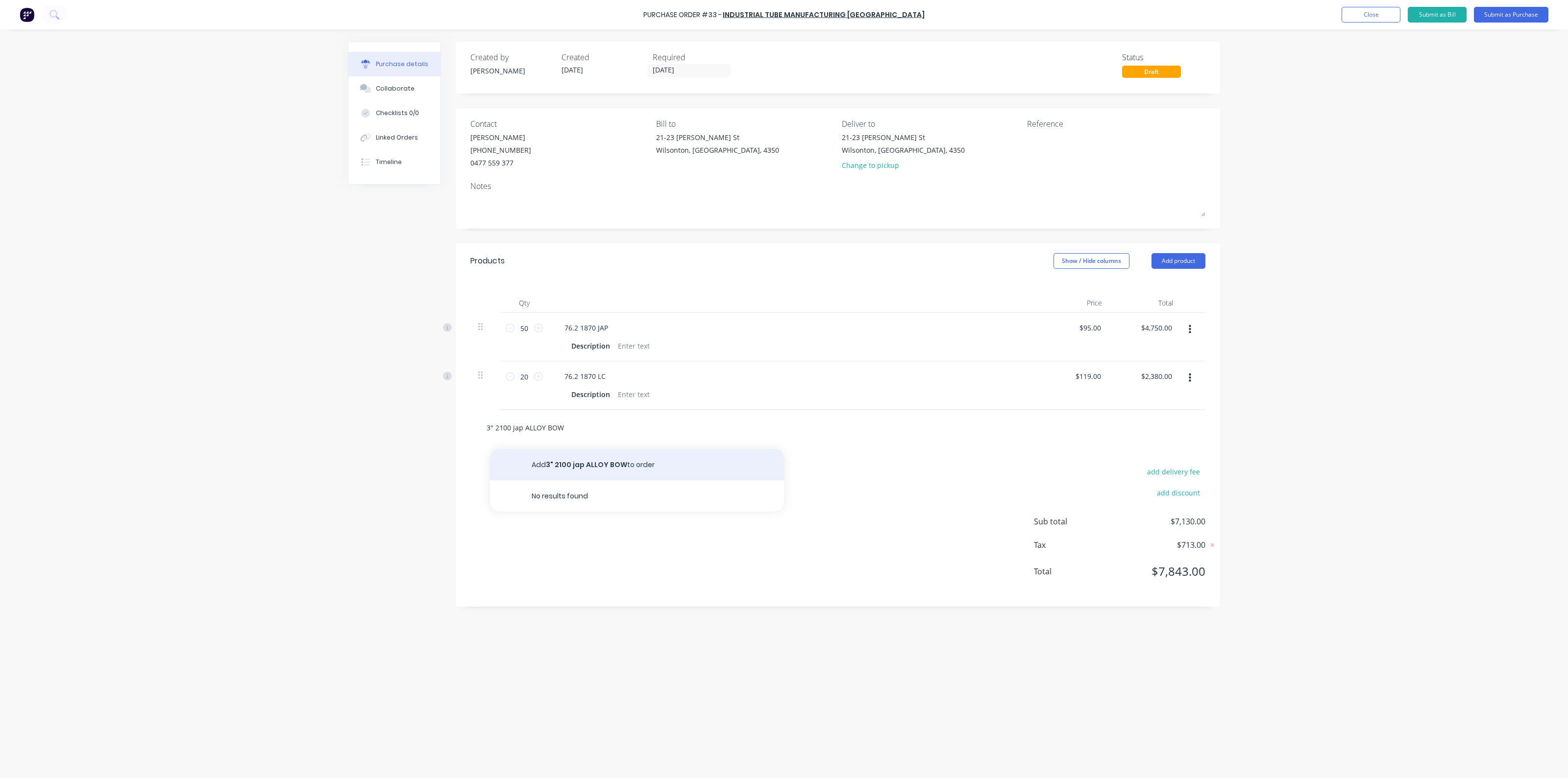
type input "3" 2100 jap ALLOY BOW"
click at [668, 469] on button "Add 3" 2100 jap ALLOY BOW to order" at bounding box center [637, 465] width 294 height 31
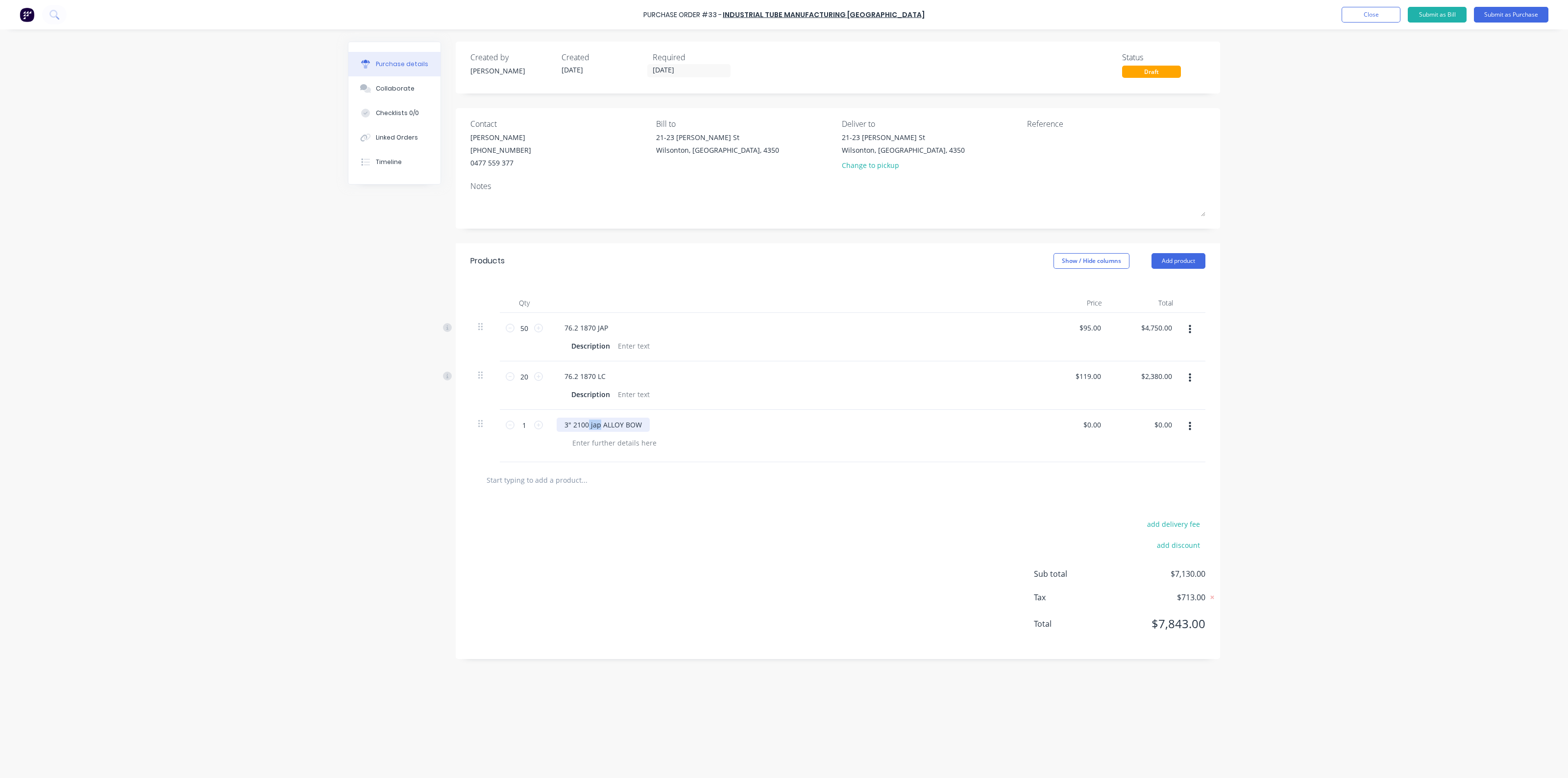
drag, startPoint x: 600, startPoint y: 426, endPoint x: 589, endPoint y: 421, distance: 12.1
click at [589, 421] on div "3" 2100 jap ALLOY BOW" at bounding box center [602, 425] width 93 height 14
click at [544, 425] on div "1 1" at bounding box center [524, 436] width 49 height 52
click at [540, 425] on icon at bounding box center [538, 425] width 9 height 9
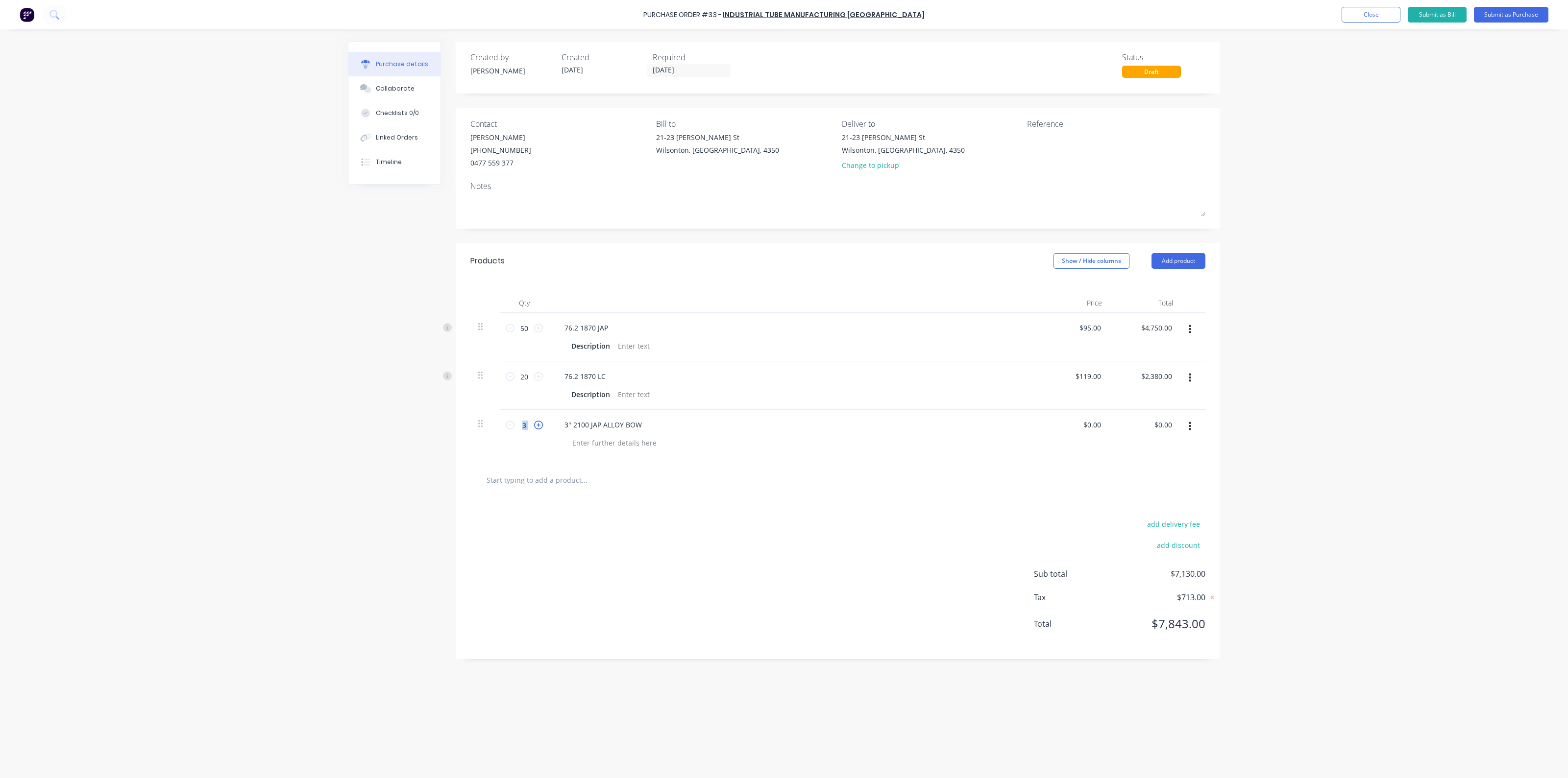
click at [540, 425] on icon at bounding box center [538, 425] width 9 height 9
click at [512, 424] on icon at bounding box center [510, 425] width 9 height 9
type input "3"
click at [695, 489] on div at bounding box center [625, 480] width 294 height 20
click at [1498, 13] on button "Submit as Purchase" at bounding box center [1511, 15] width 75 height 15
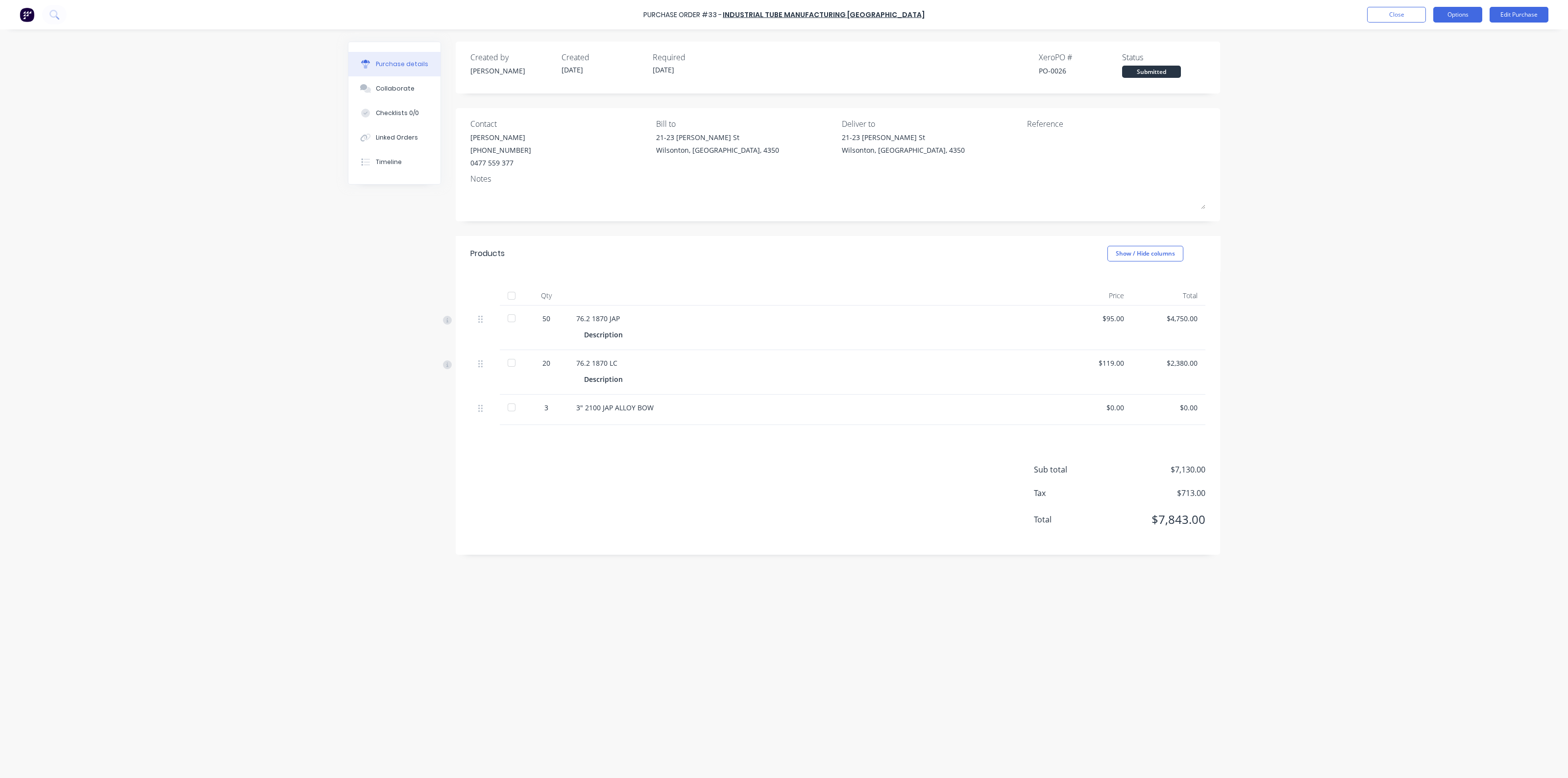
click at [1458, 17] on button "Options" at bounding box center [1458, 15] width 49 height 15
click at [1444, 42] on div "Print / Email" at bounding box center [1436, 40] width 75 height 14
click at [1426, 80] on div "Without pricing" at bounding box center [1436, 79] width 75 height 14
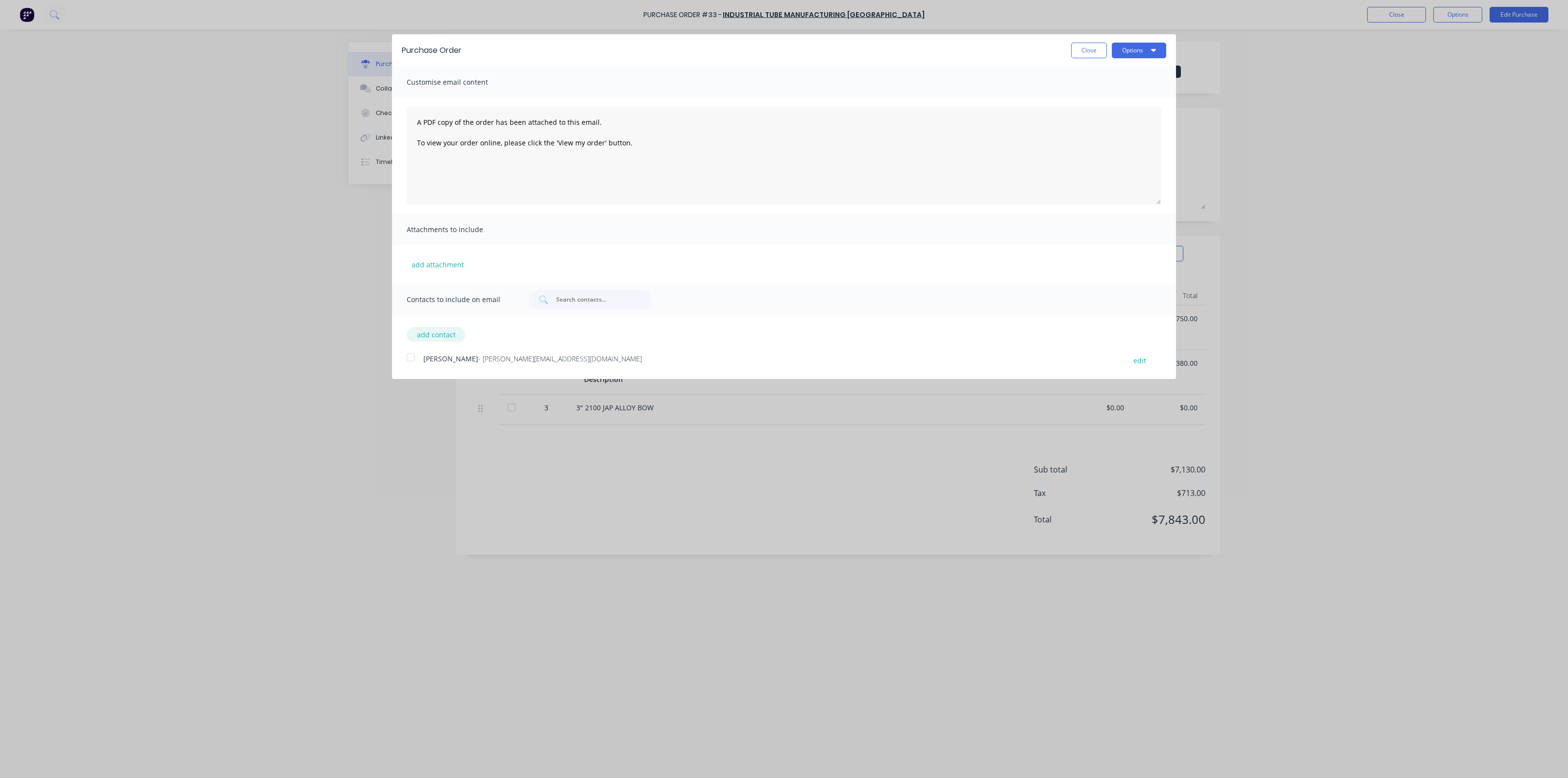
click at [443, 336] on button "add contact" at bounding box center [436, 334] width 59 height 15
select select "AU"
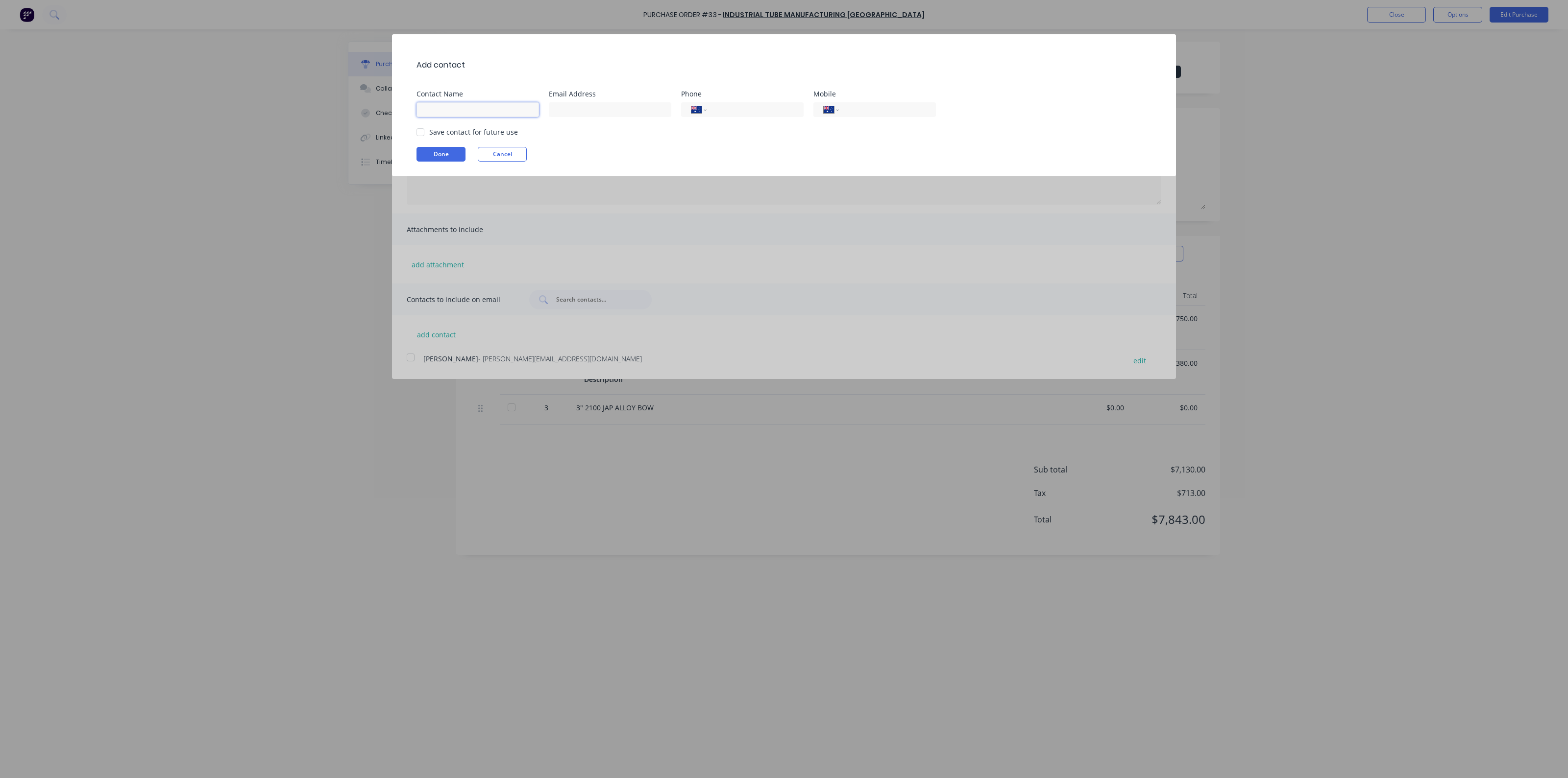
click at [465, 111] on input at bounding box center [478, 110] width 123 height 15
type input "I"
type input "S"
type input "SALES"
type input "S"
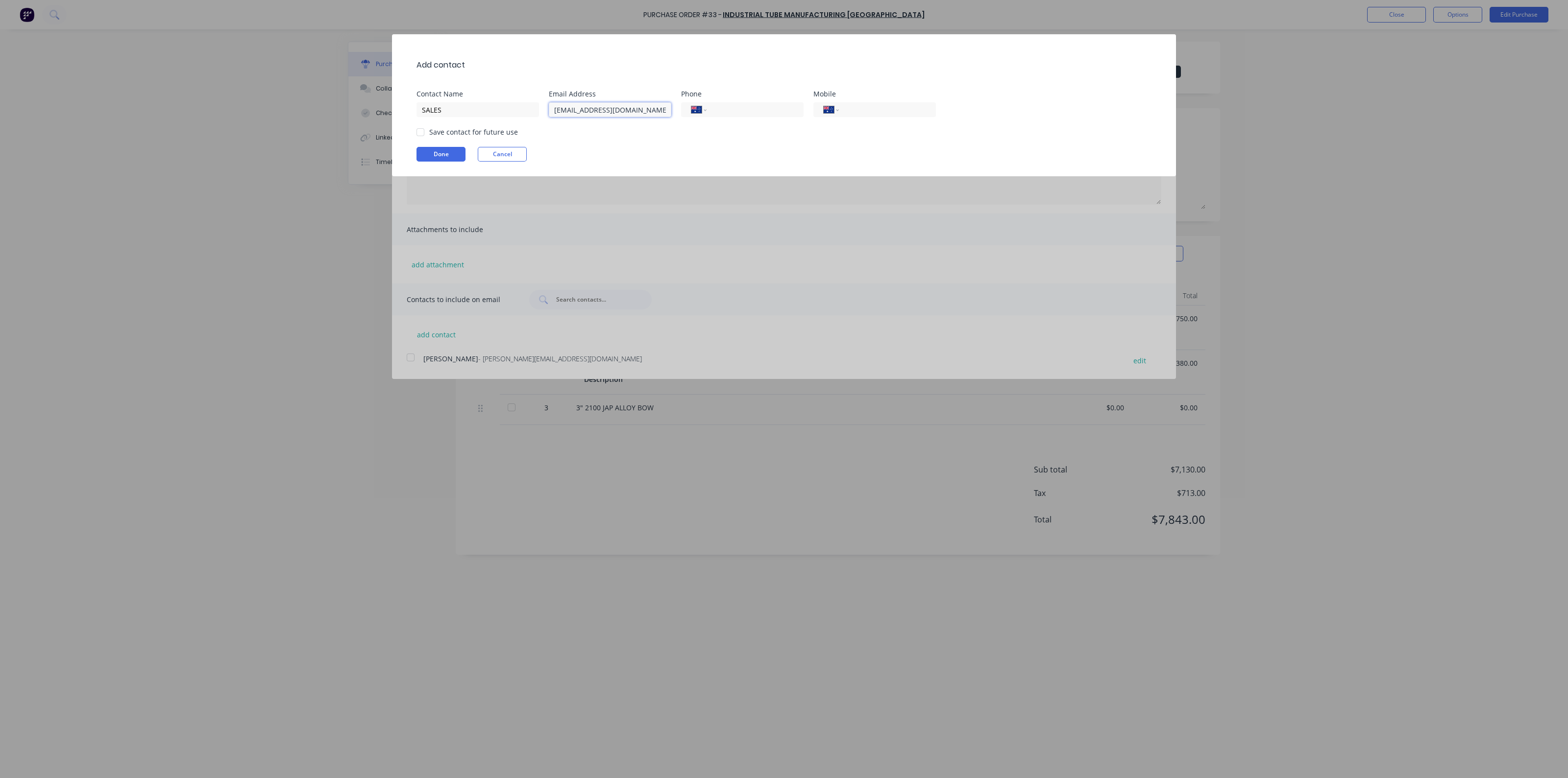
type input "[EMAIL_ADDRESS][DOMAIN_NAME]"
click at [422, 128] on div at bounding box center [420, 133] width 20 height 20
type input "[PHONE_NUMBER]"
click at [431, 151] on button "Done" at bounding box center [441, 154] width 49 height 15
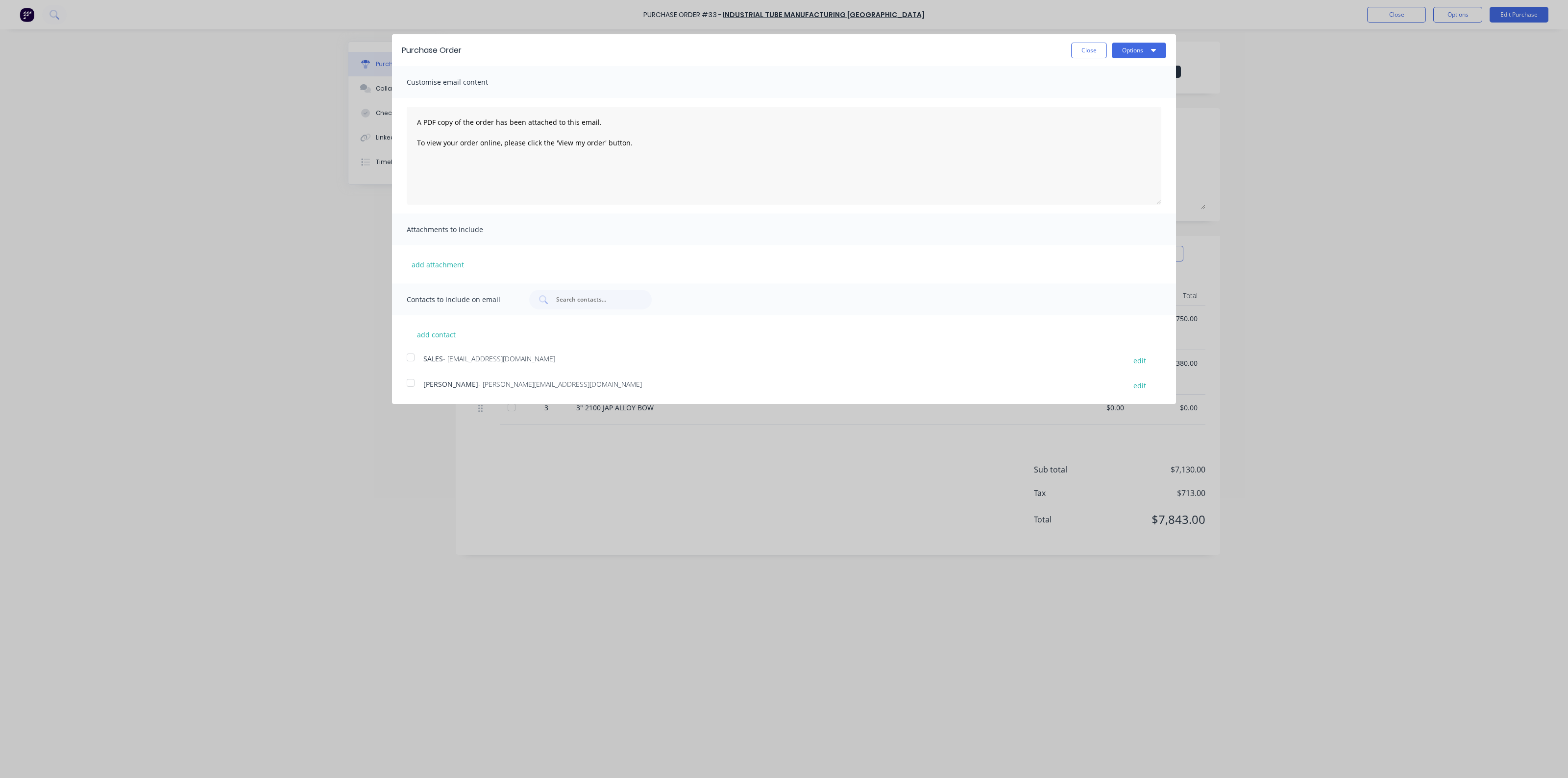
click at [407, 361] on div at bounding box center [411, 357] width 20 height 20
click at [414, 385] on div at bounding box center [411, 383] width 20 height 20
click at [1144, 46] on button "Options" at bounding box center [1139, 50] width 54 height 15
click at [1125, 96] on div "Email" at bounding box center [1120, 95] width 75 height 14
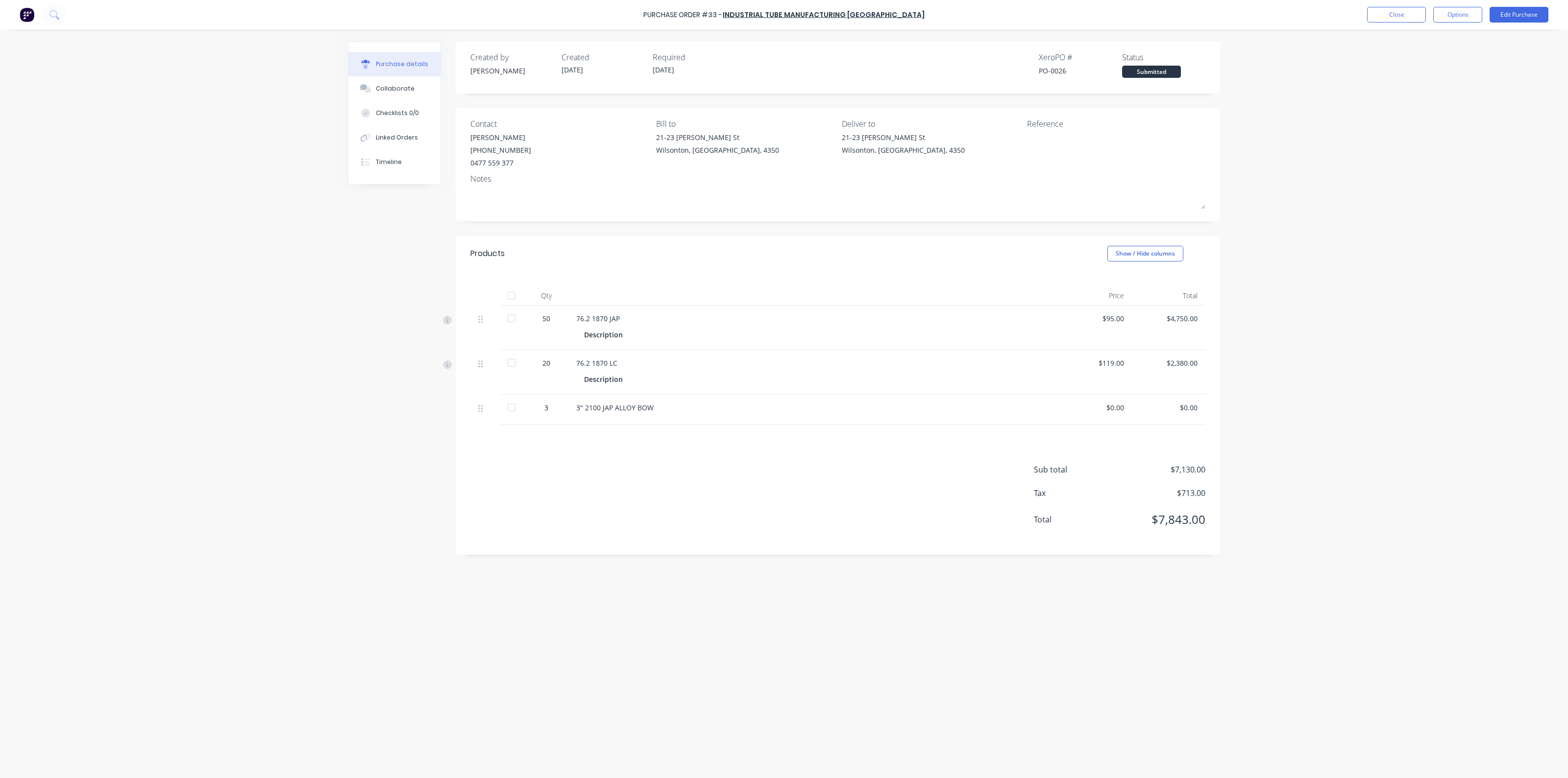
click at [943, 226] on div "Created by [PERSON_NAME] Created [DATE] Required [DATE] Xero PO # PO-0026 Statu…" at bounding box center [838, 299] width 764 height 514
click at [1394, 13] on button "Close" at bounding box center [1397, 15] width 59 height 15
